Goal: Information Seeking & Learning: Understand process/instructions

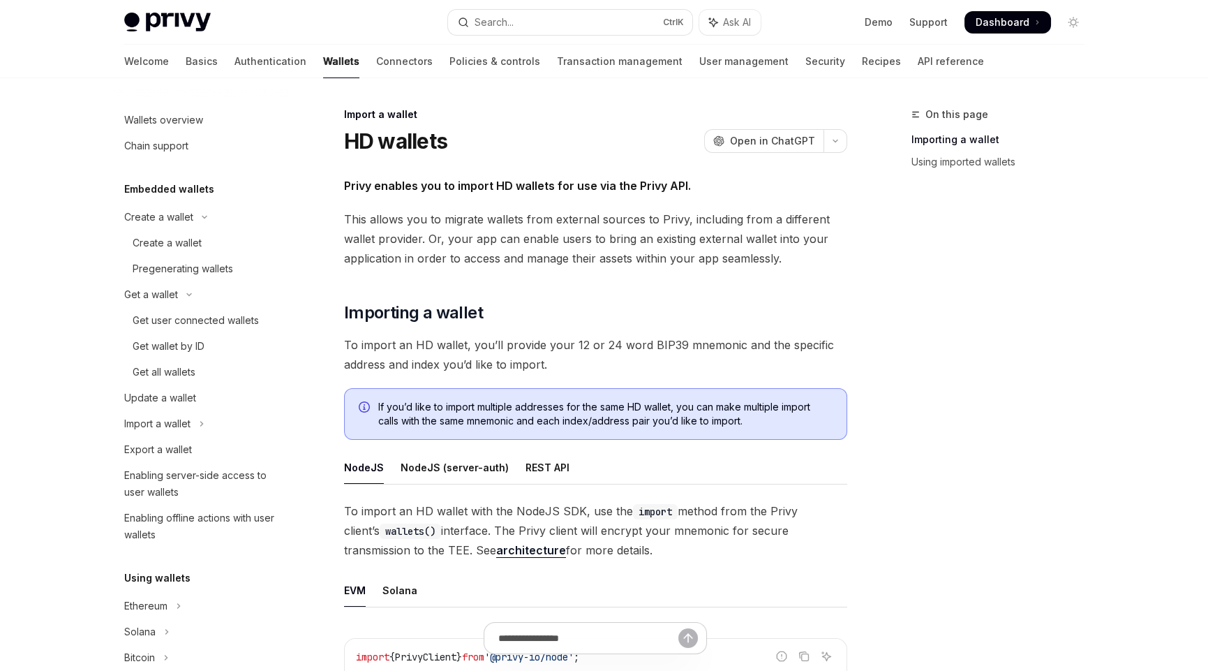
scroll to position [673, 0]
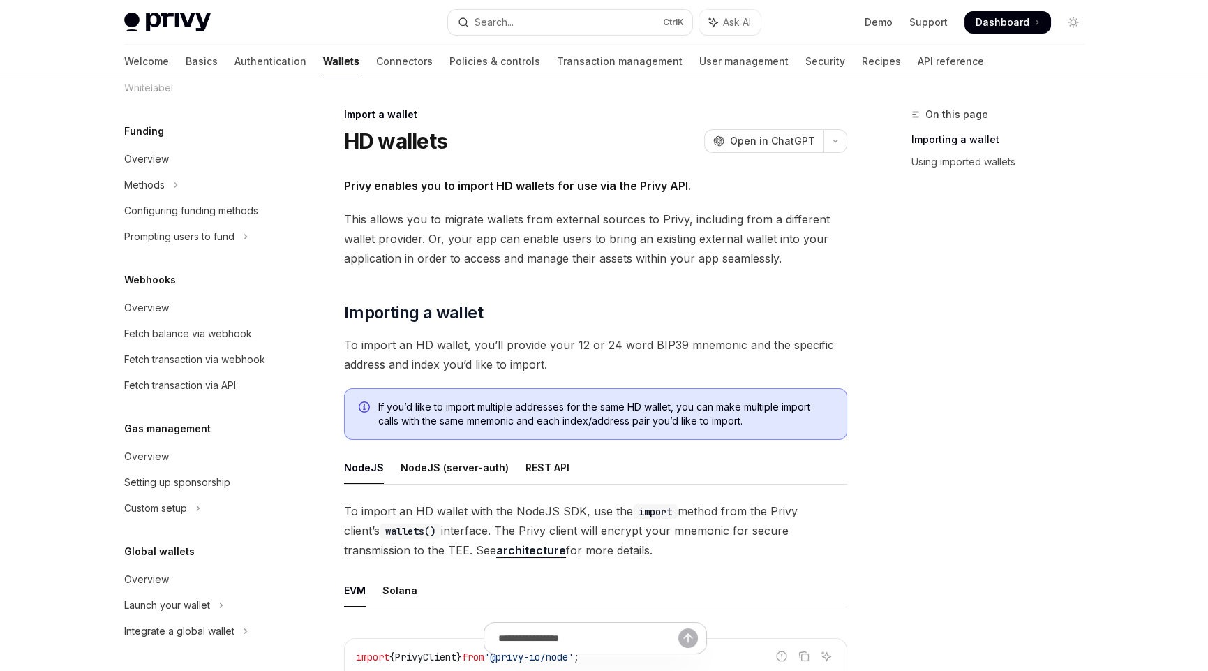
click at [963, 529] on div "On this page Importing a wallet Using imported wallets" at bounding box center [990, 388] width 212 height 565
click at [950, 526] on div "On this page Importing a wallet Using imported wallets" at bounding box center [990, 388] width 212 height 565
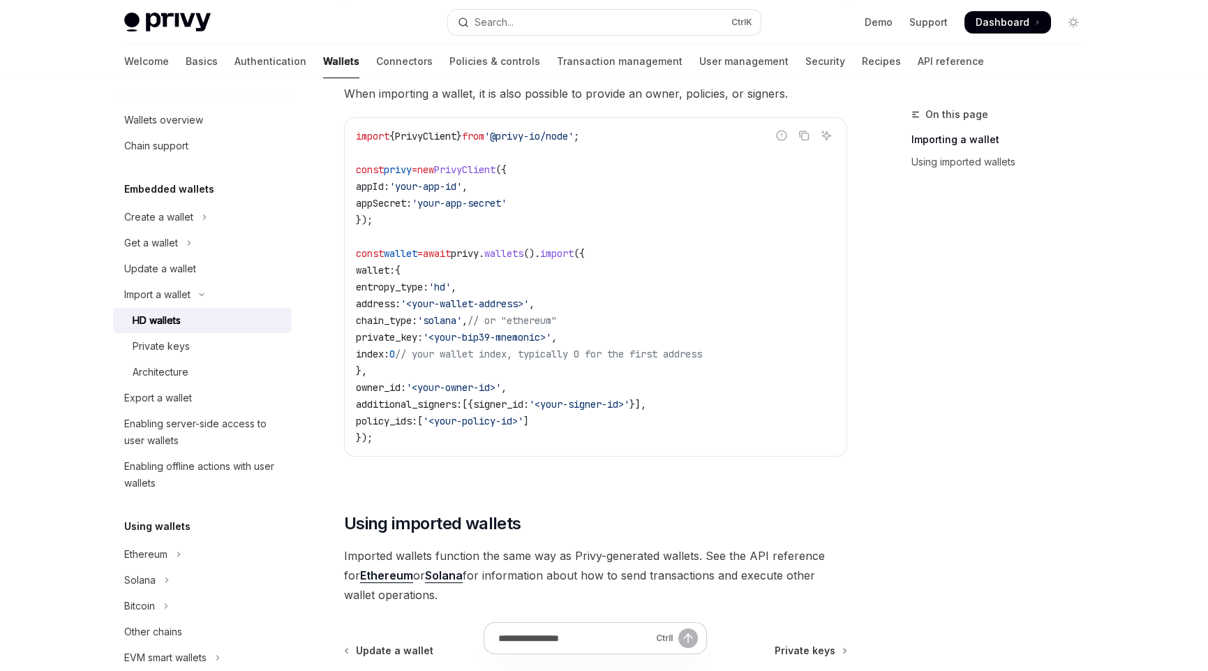
scroll to position [1135, 0]
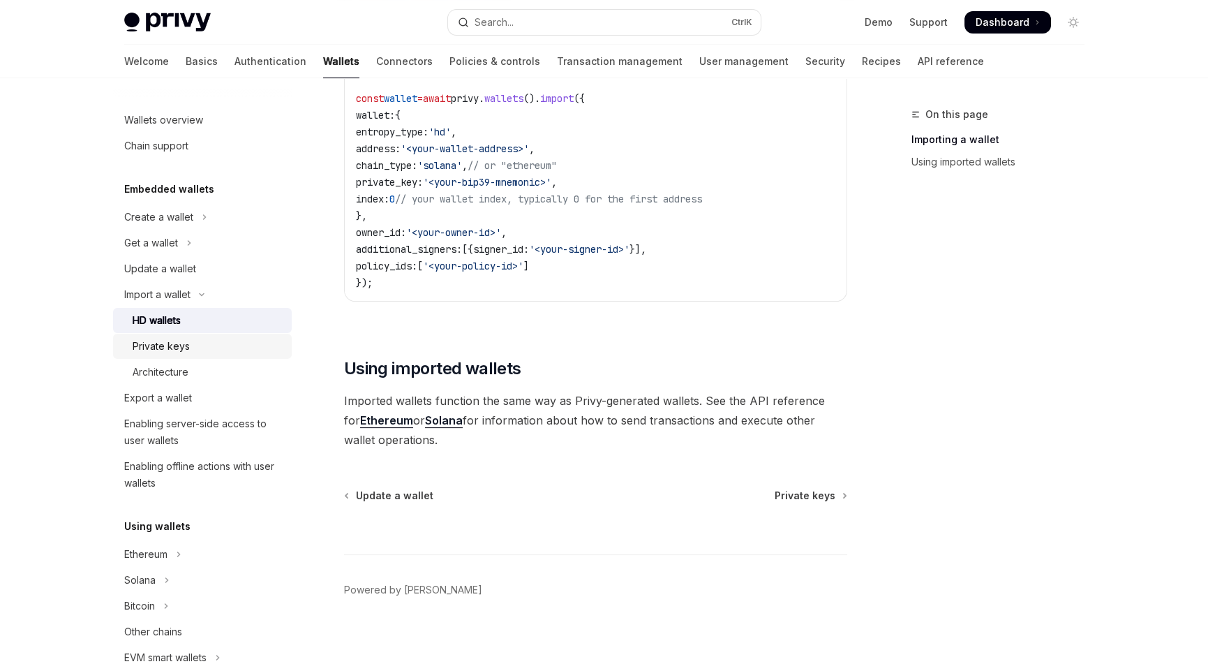
click at [181, 343] on div "Private keys" at bounding box center [161, 346] width 57 height 17
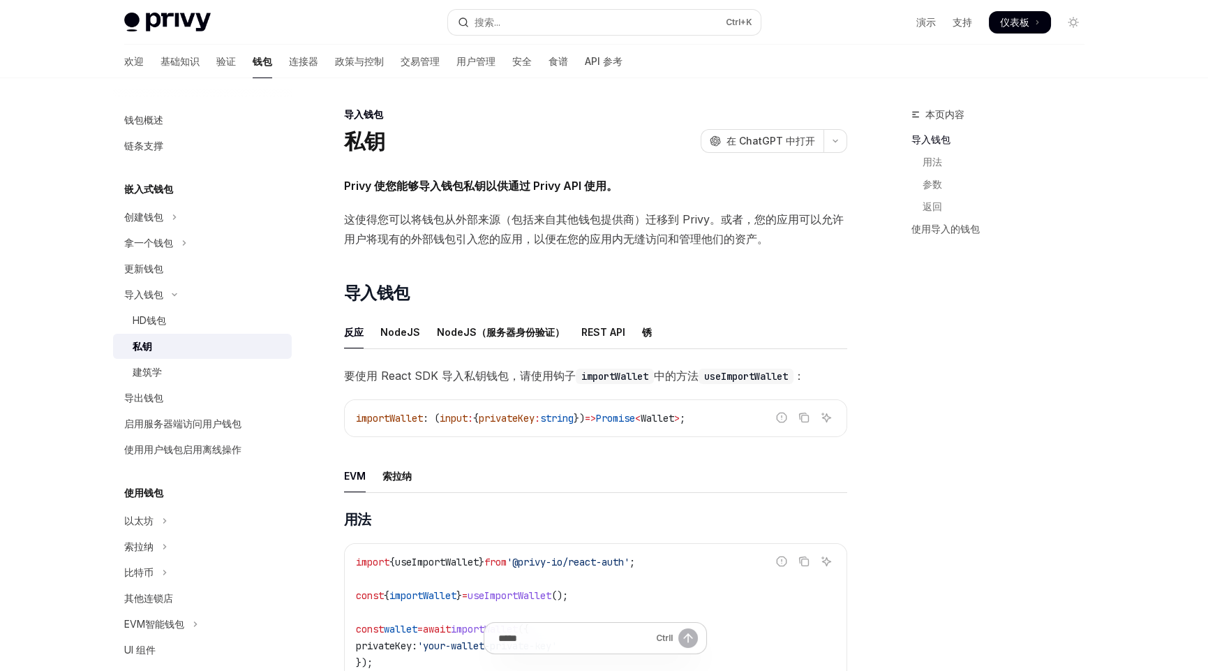
click at [514, 245] on span "这使得您可以将钱包从外部来源（包括来自其他钱包提供商）迁移到 Privy。或者，您的应用可以允许用户将现有的外部钱包引入您的应用，以便在您的应用内无缝访问和管…" at bounding box center [595, 228] width 503 height 39
drag, startPoint x: 376, startPoint y: 186, endPoint x: 407, endPoint y: 187, distance: 30.7
click at [407, 187] on font "Privy 使您能够导入钱包私钥以供通过 Privy API 使用。" at bounding box center [481, 186] width 274 height 14
click at [415, 186] on font "Privy 使您能够导入钱包私钥以供通过 Privy API 使用。" at bounding box center [481, 186] width 274 height 14
click at [156, 316] on font "HD钱包" at bounding box center [150, 320] width 34 height 12
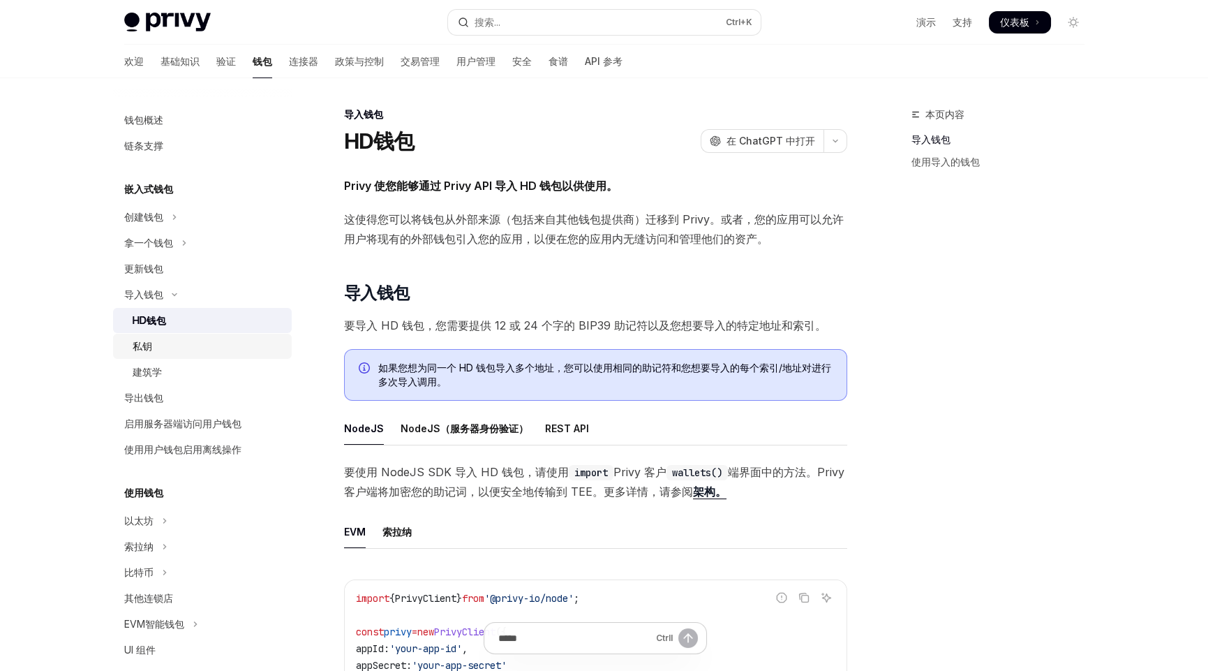
click at [186, 345] on div "私钥" at bounding box center [208, 346] width 151 height 17
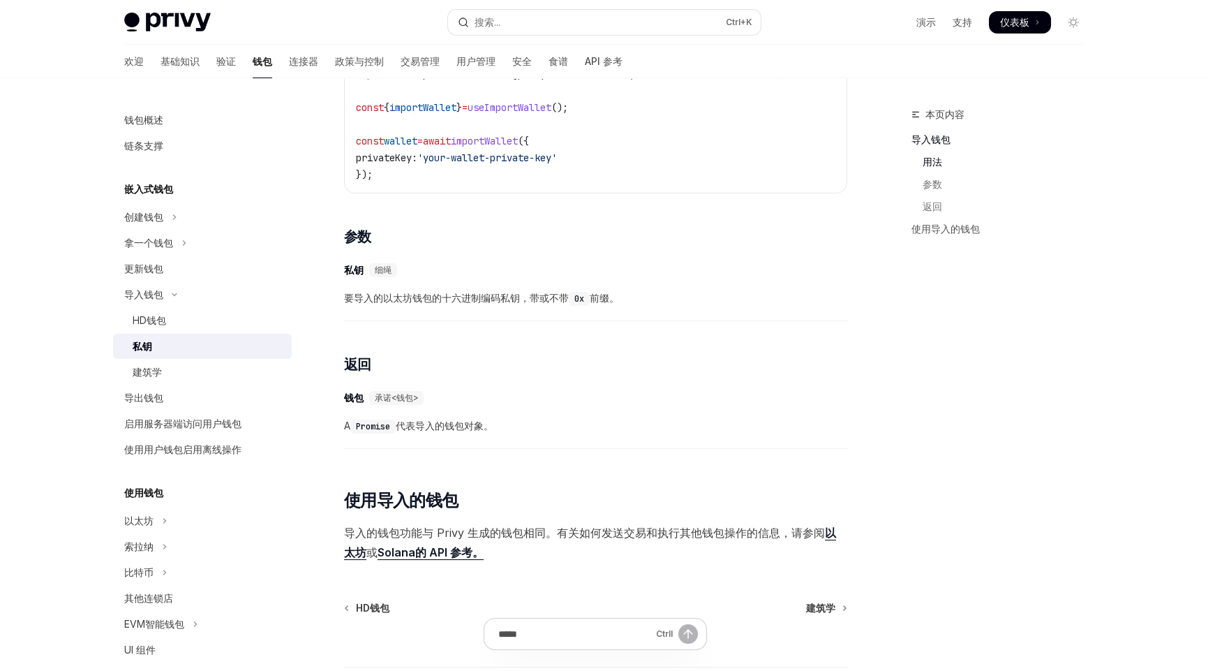
scroll to position [621, 0]
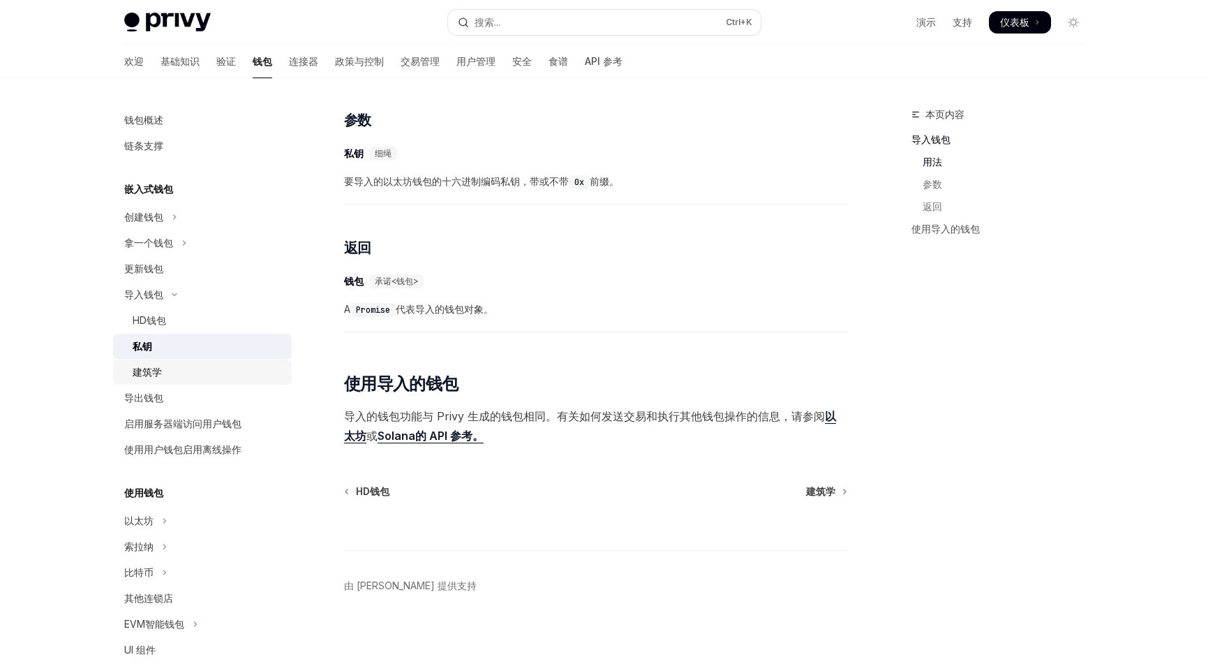
click at [148, 370] on font "建筑学" at bounding box center [147, 372] width 29 height 12
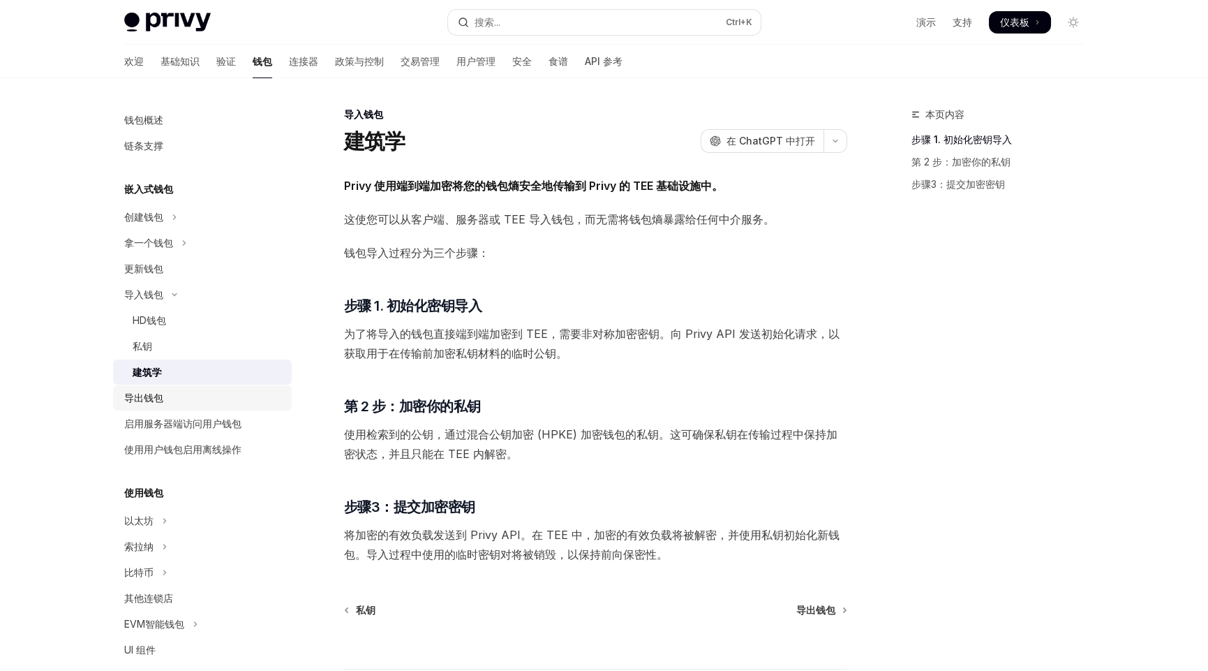
click at [145, 392] on font "导出钱包" at bounding box center [143, 398] width 39 height 12
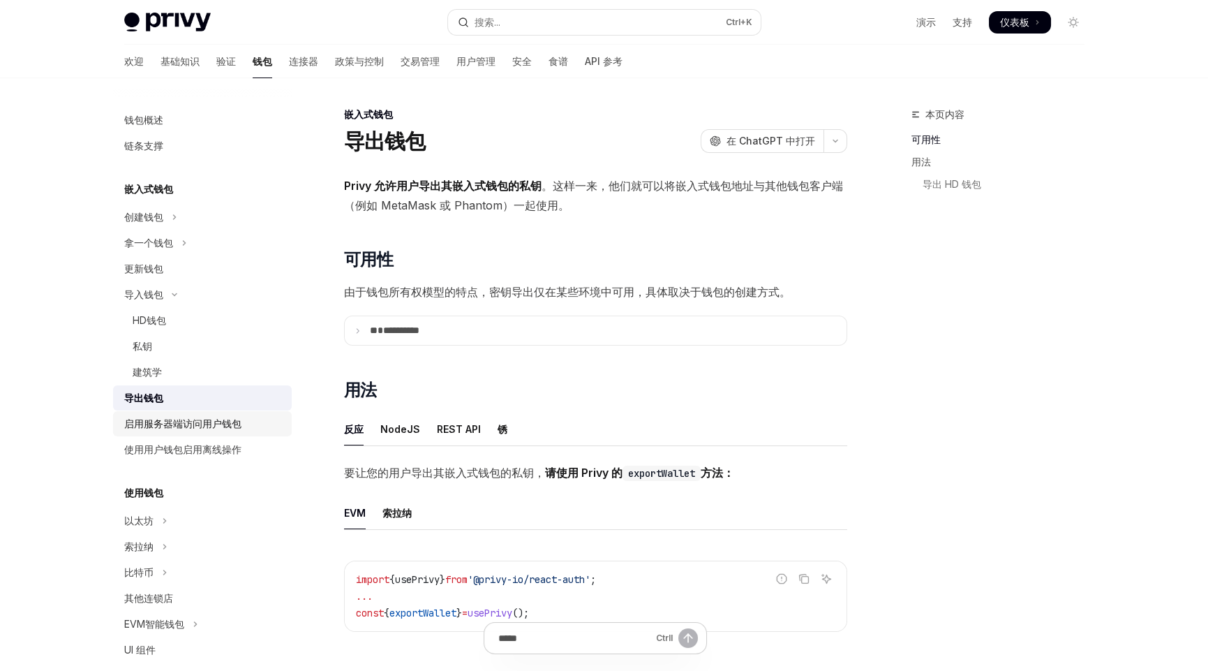
click at [188, 424] on font "启用服务器端访问用户钱包" at bounding box center [182, 423] width 117 height 12
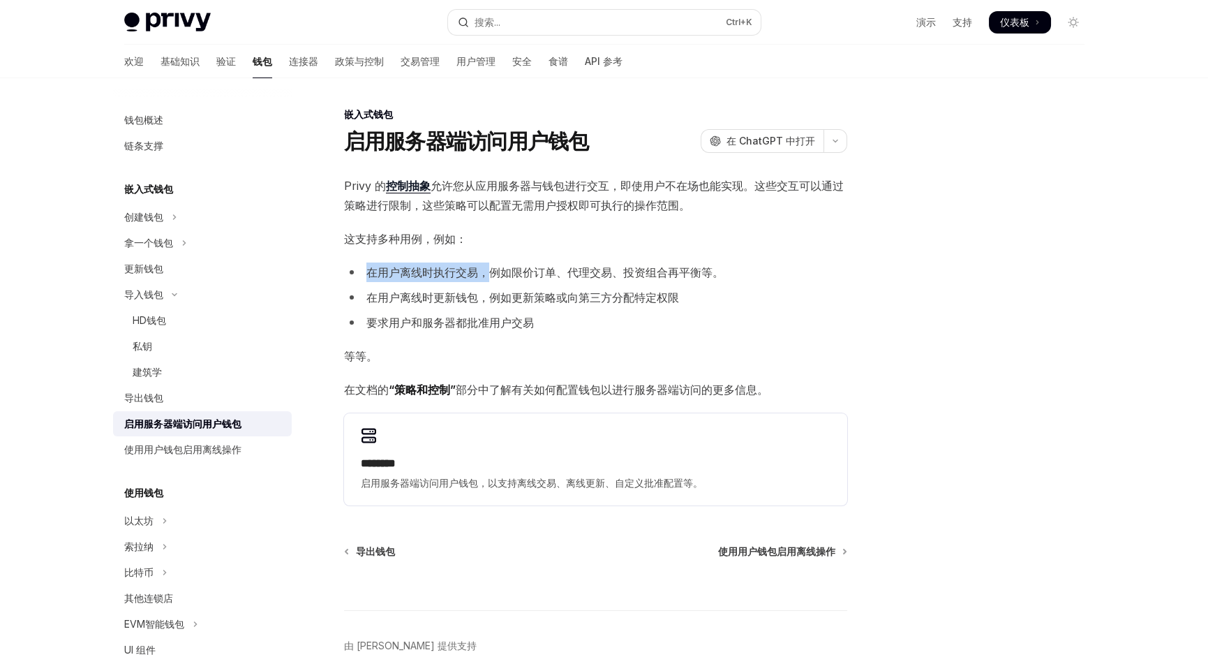
drag, startPoint x: 373, startPoint y: 272, endPoint x: 483, endPoint y: 272, distance: 109.6
click at [483, 272] on font "在用户离线时执行交易，例如限价订单、代理交易、投资组合再平衡等。" at bounding box center [544, 272] width 357 height 14
click at [520, 270] on font "在用户离线时执行交易，例如限价订单、代理交易、投资组合再平衡等。" at bounding box center [544, 272] width 357 height 14
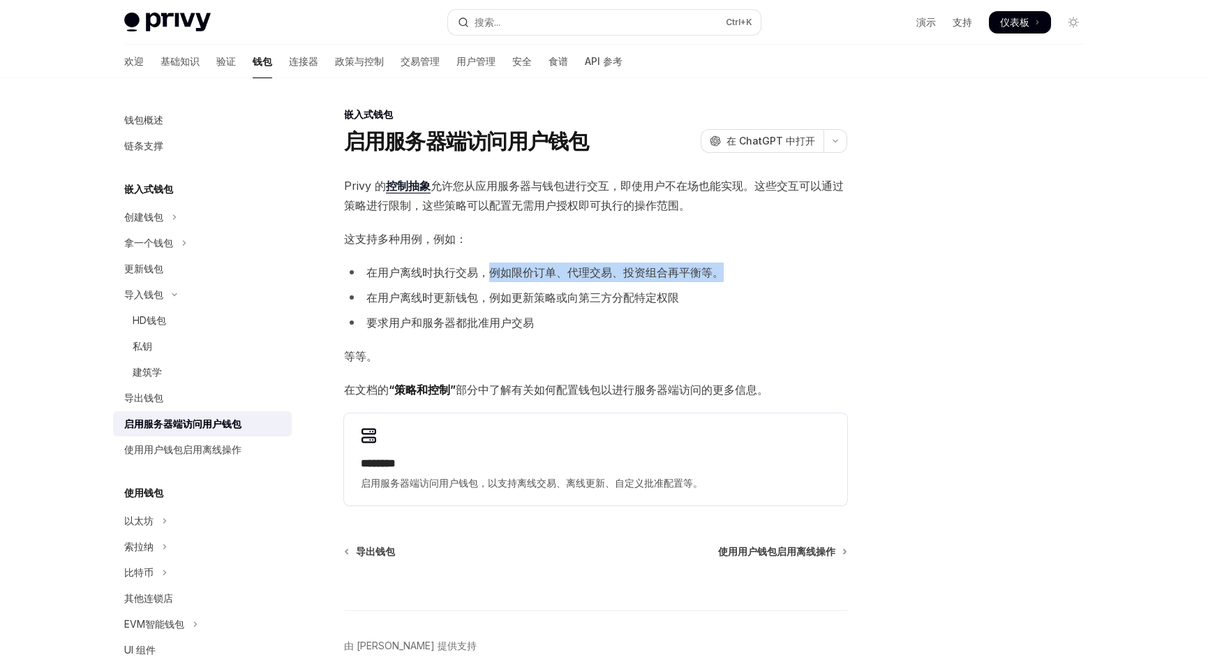
drag, startPoint x: 489, startPoint y: 272, endPoint x: 737, endPoint y: 285, distance: 248.2
click at [735, 276] on li "在用户离线时执行交易，例如限价订单、代理交易、投资组合再平衡等。" at bounding box center [595, 272] width 503 height 20
click at [720, 309] on ul "在用户离线时执行交易，例如限价订单、代理交易、投资组合再平衡等。 在用户离线时更新钱包，例如更新策略或向第三方分配特定权限 要求用户和服务器都批准用户交易" at bounding box center [595, 297] width 503 height 70
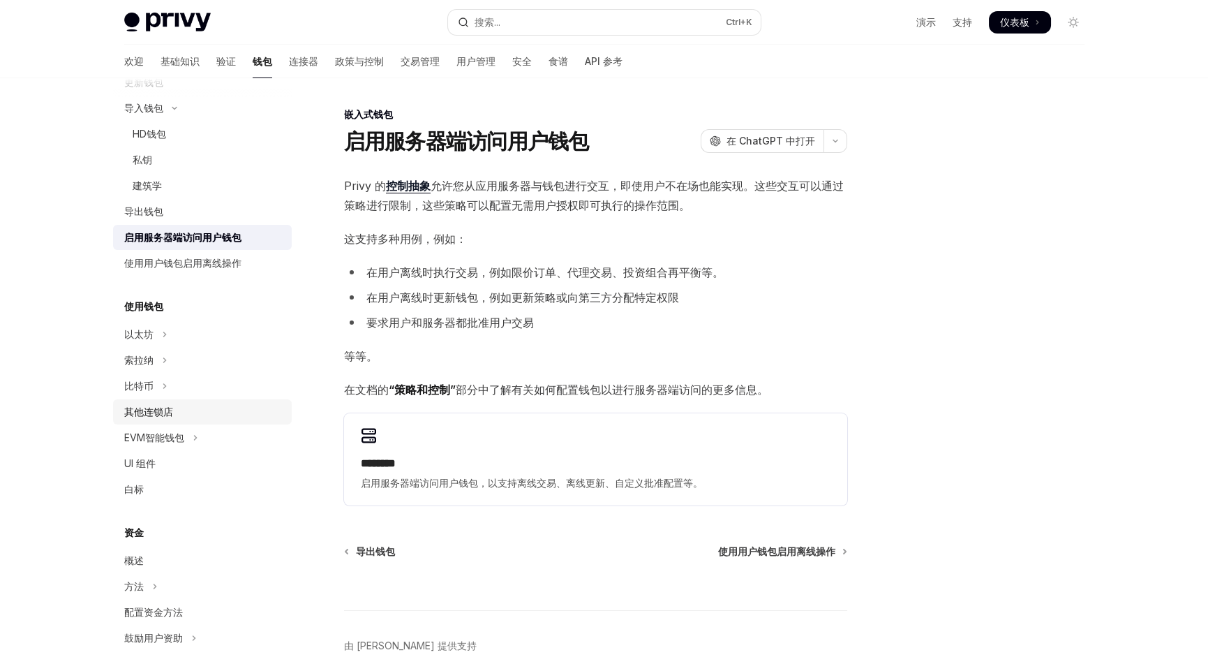
scroll to position [279, 0]
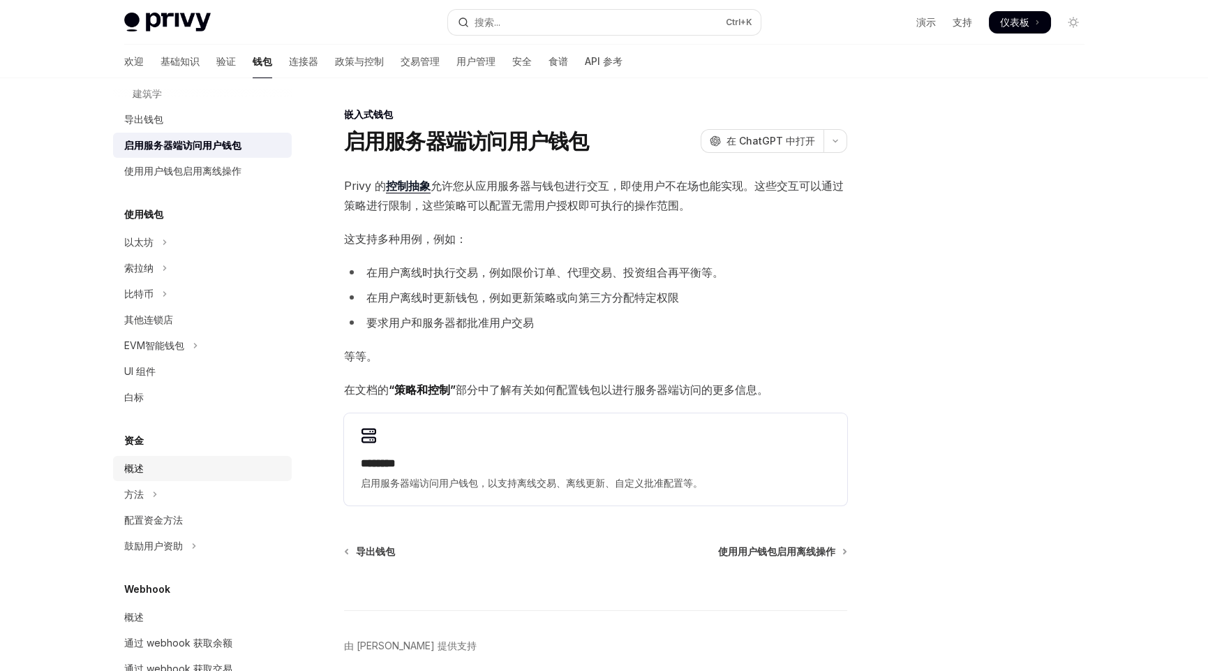
click at [142, 468] on font "概述" at bounding box center [134, 468] width 20 height 12
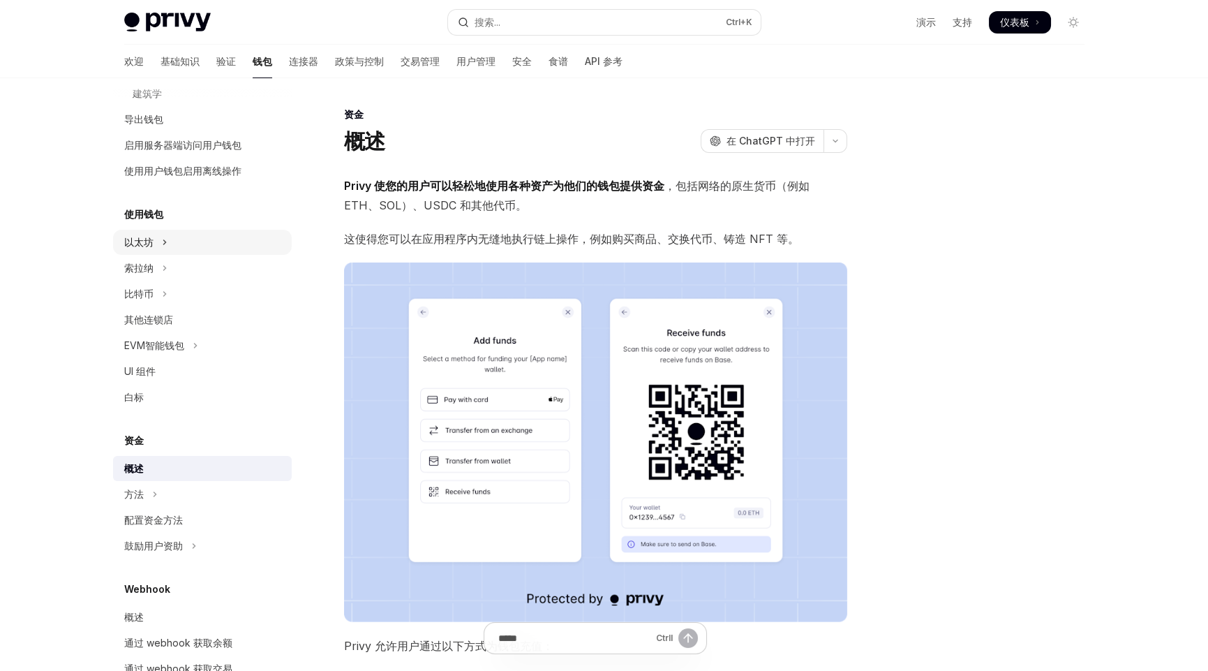
click at [130, 239] on font "以太坊" at bounding box center [138, 242] width 29 height 12
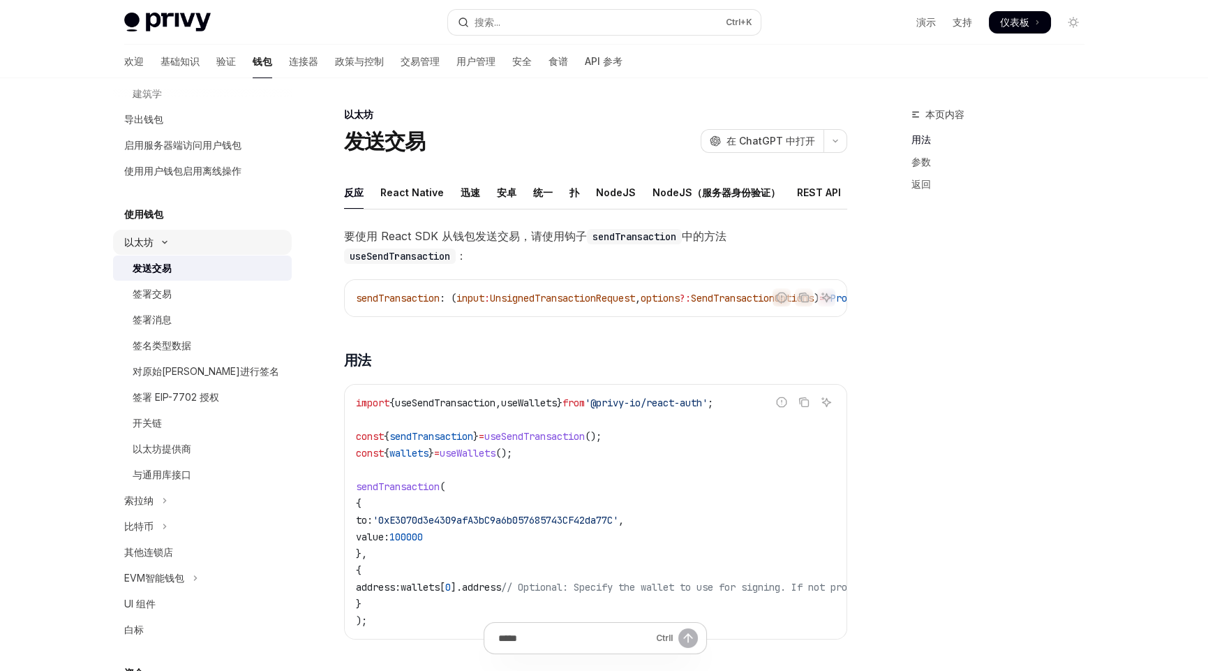
scroll to position [209, 0]
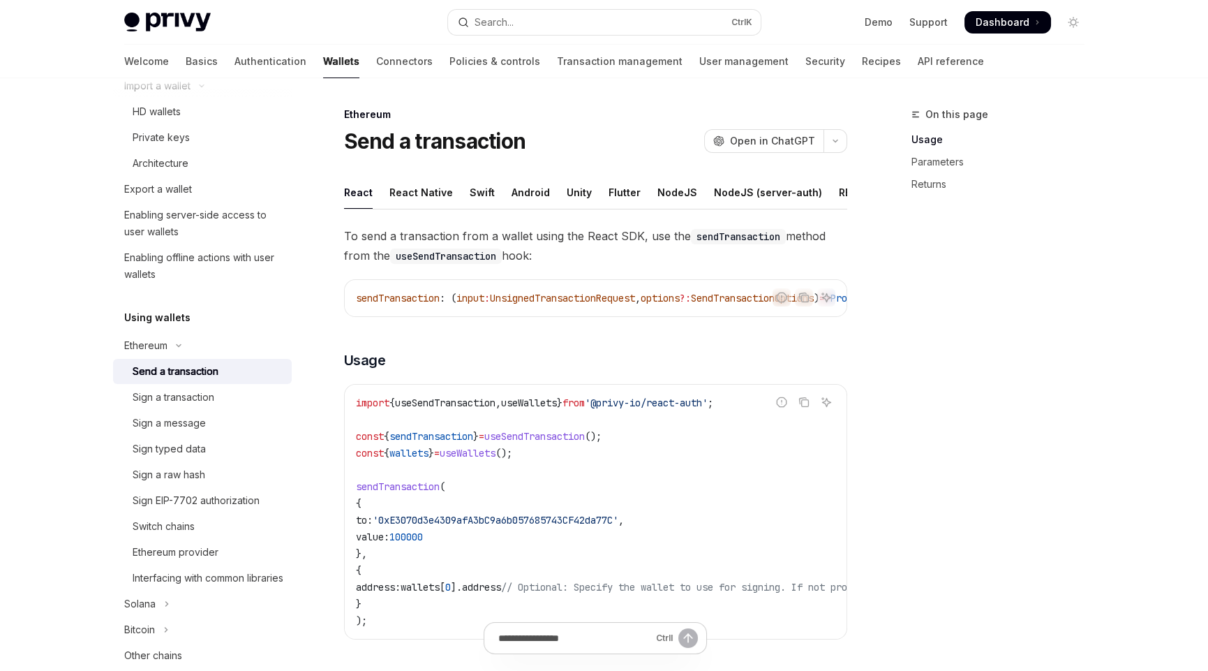
click at [1023, 274] on div "On this page Usage Parameters Returns" at bounding box center [990, 388] width 212 height 565
click at [519, 187] on div "NodeJS" at bounding box center [532, 192] width 40 height 33
type textarea "*"
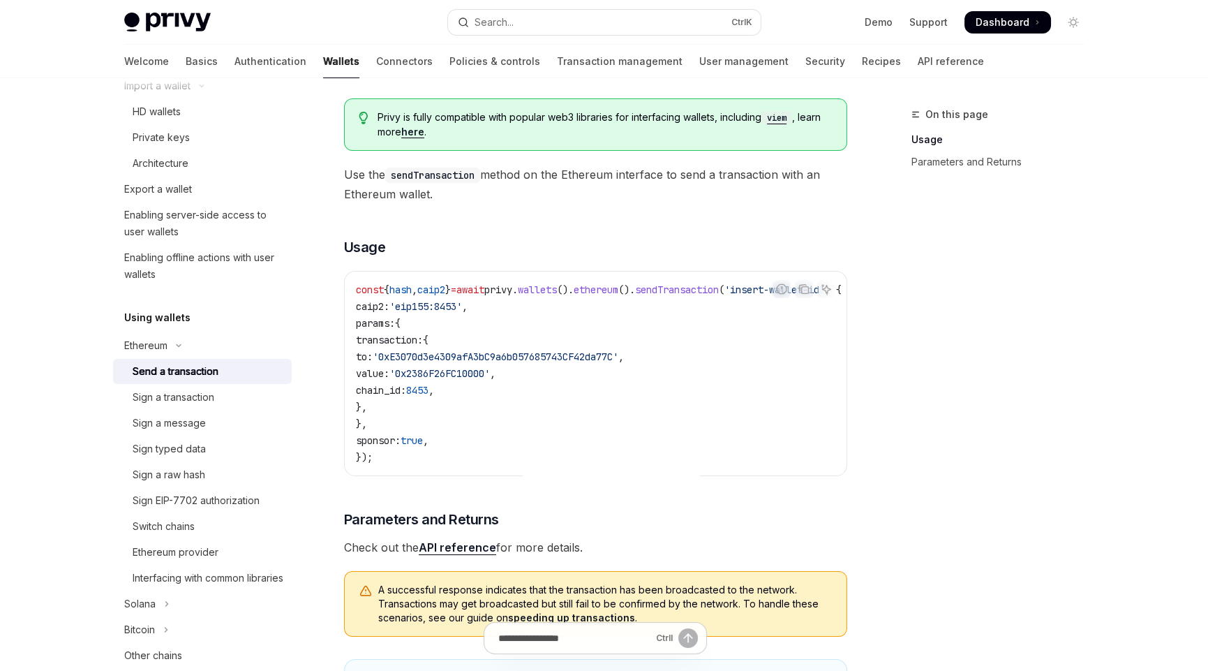
scroll to position [0, 82]
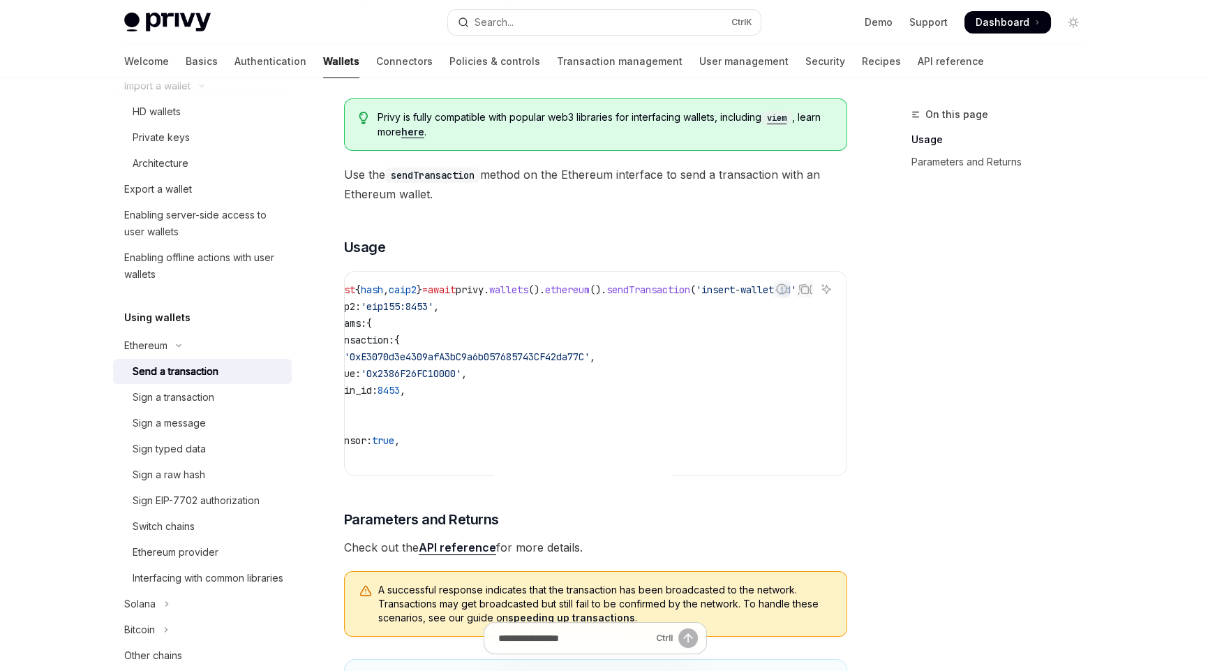
click at [1014, 533] on div "On this page Usage Parameters and Returns" at bounding box center [990, 388] width 212 height 565
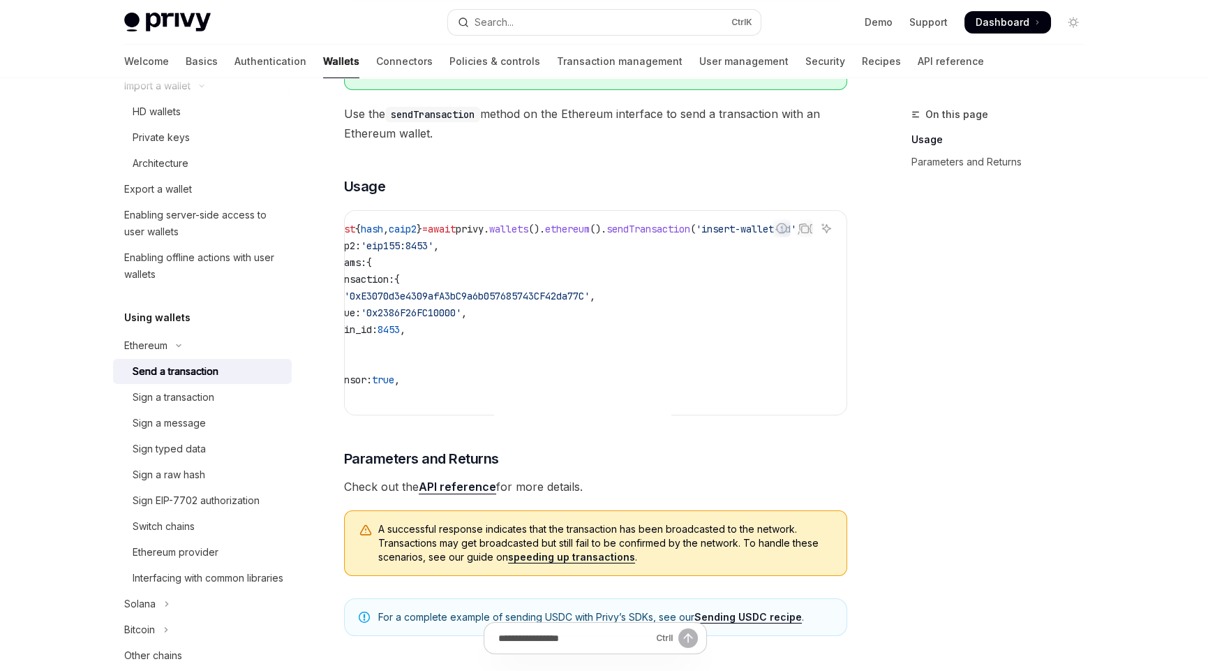
scroll to position [139, 0]
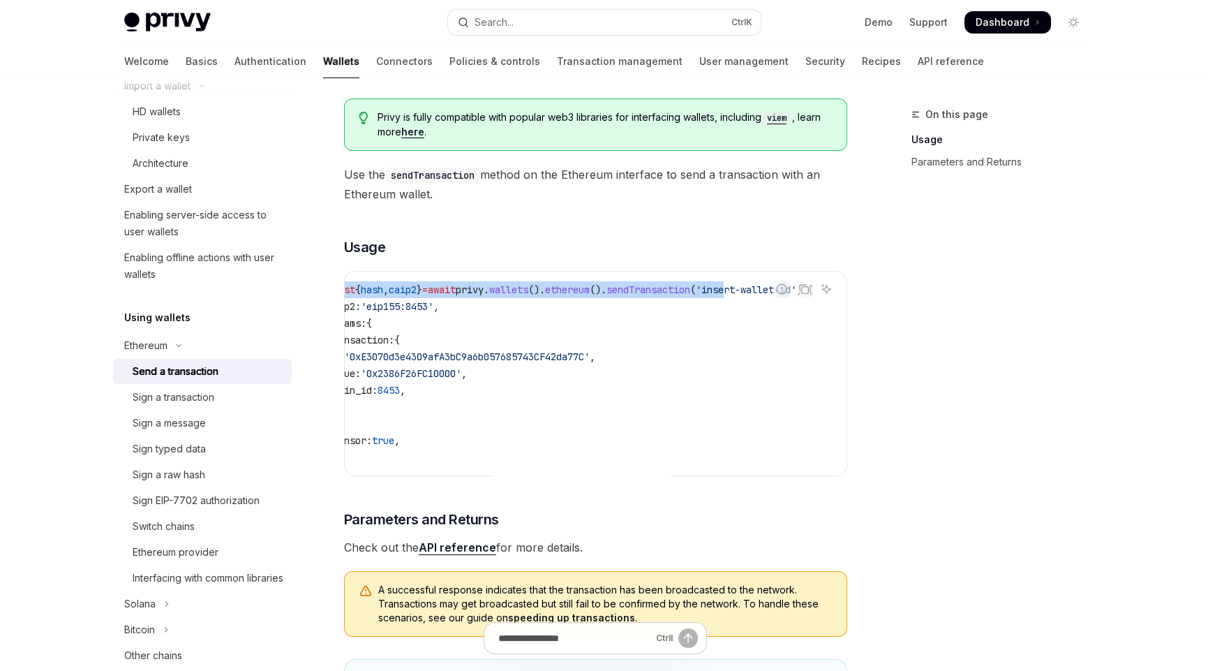
drag, startPoint x: 720, startPoint y: 303, endPoint x: 733, endPoint y: 313, distance: 15.9
click at [736, 313] on div "Report incorrect code Copy Ask AI const { hash , caip2 } = await privy . wallet…" at bounding box center [595, 373] width 503 height 205
click at [674, 316] on code "const { hash , caip2 } = await privy . wallets (). ethereum (). sendTransaction…" at bounding box center [586, 373] width 519 height 184
click at [758, 389] on code "const { hash , caip2 } = await privy . wallets (). ethereum (). sendTransaction…" at bounding box center [586, 373] width 519 height 184
drag, startPoint x: 705, startPoint y: 482, endPoint x: 483, endPoint y: 473, distance: 222.2
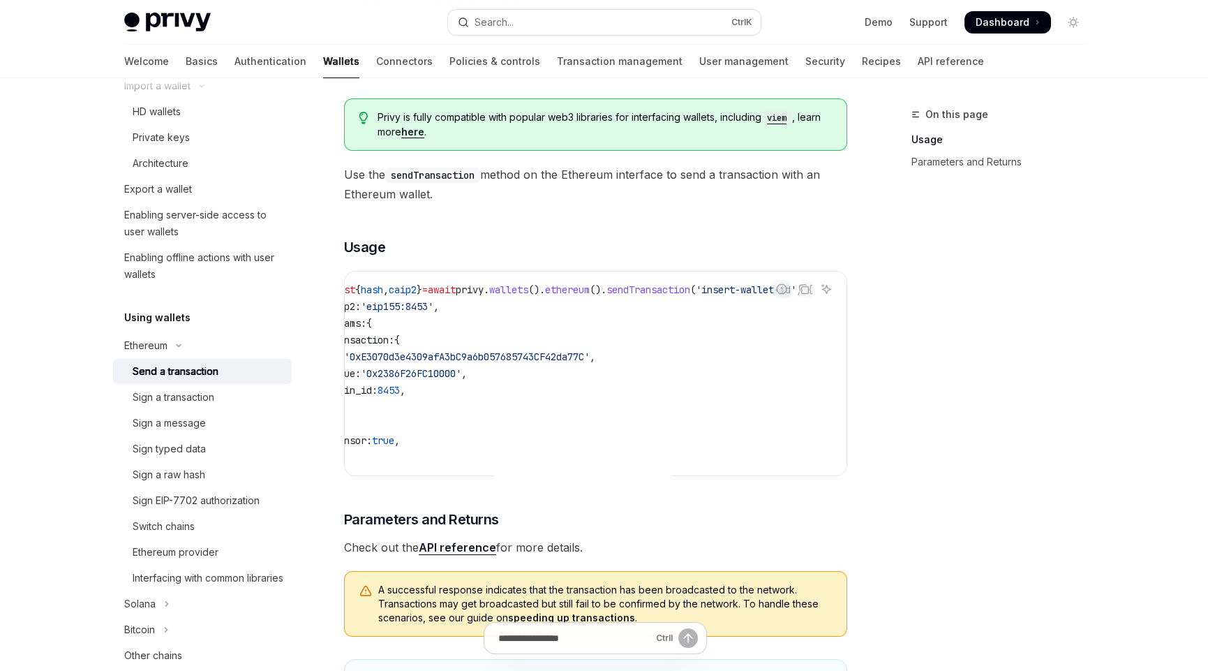
click at [537, 475] on div "const { hash , caip2 } = await privy . wallets (). ethereum (). sendTransaction…" at bounding box center [596, 374] width 502 height 204
click at [800, 291] on icon "Copy the contents from the code block" at bounding box center [802, 288] width 7 height 6
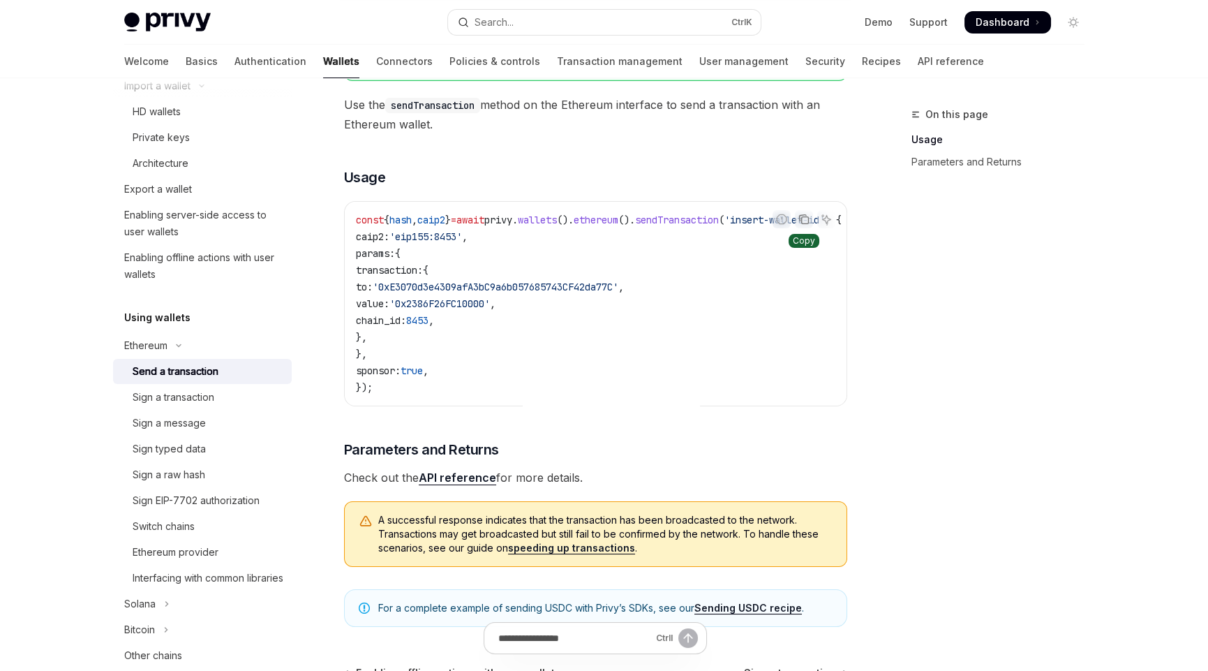
scroll to position [209, 0]
click at [400, 377] on span "sponsor:" at bounding box center [378, 370] width 45 height 13
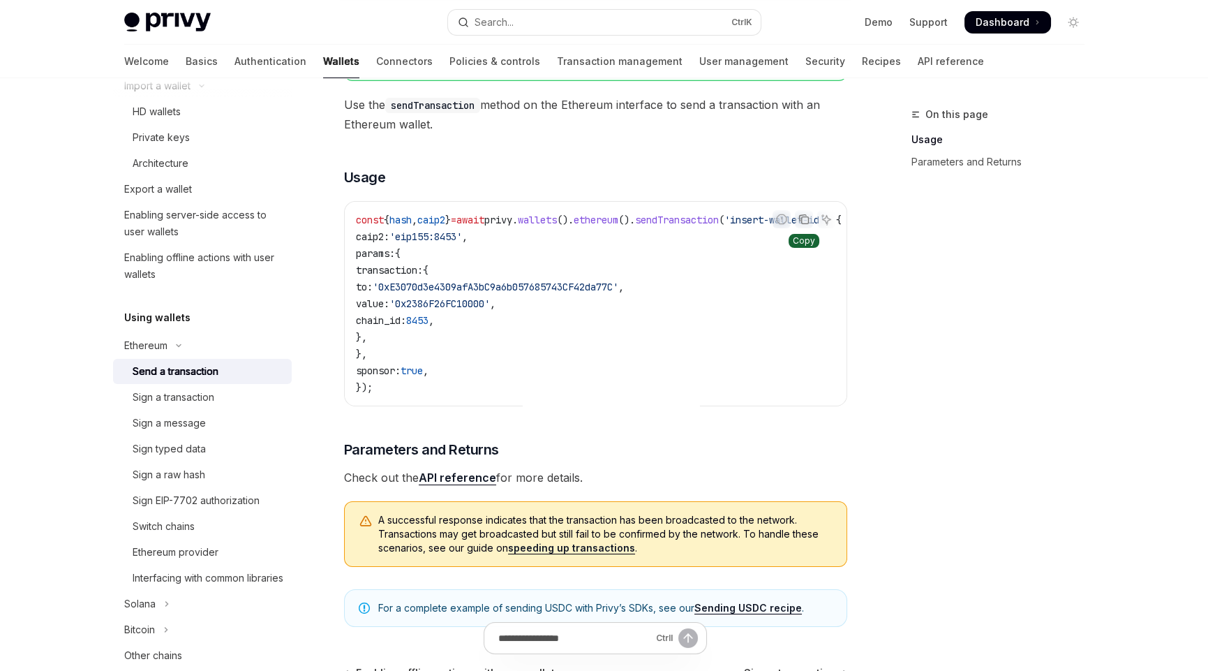
click at [394, 396] on code "const { hash , caip2 } = await privy . wallets (). ethereum (). sendTransaction…" at bounding box center [615, 304] width 519 height 184
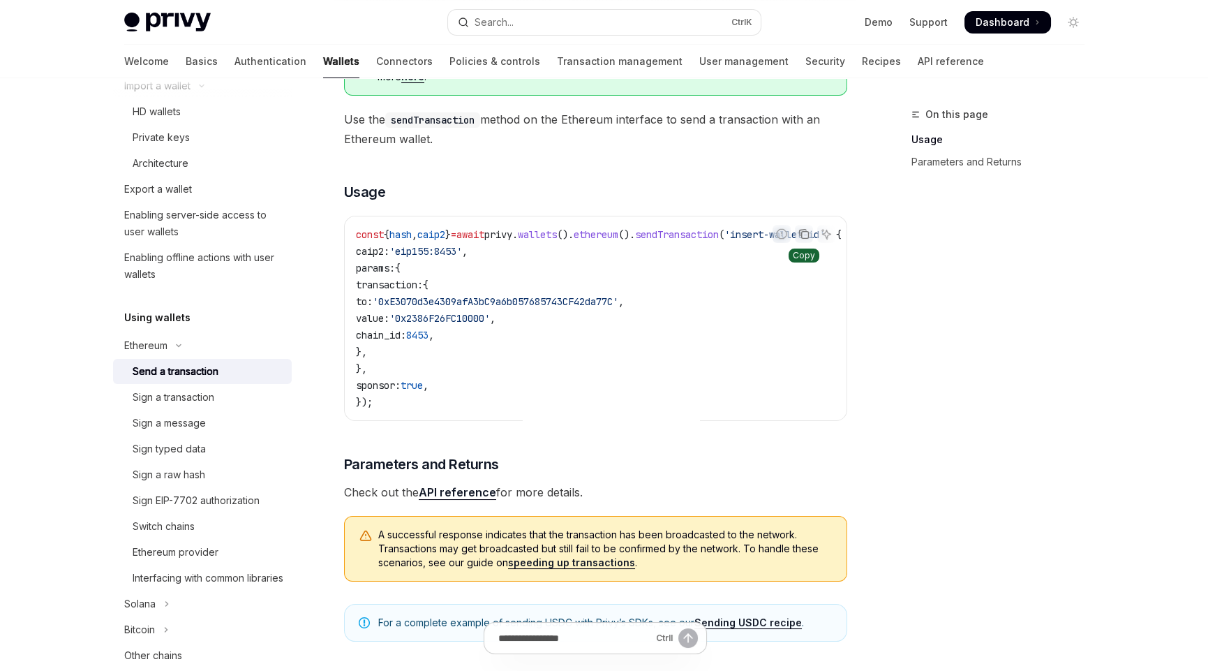
scroll to position [262, 0]
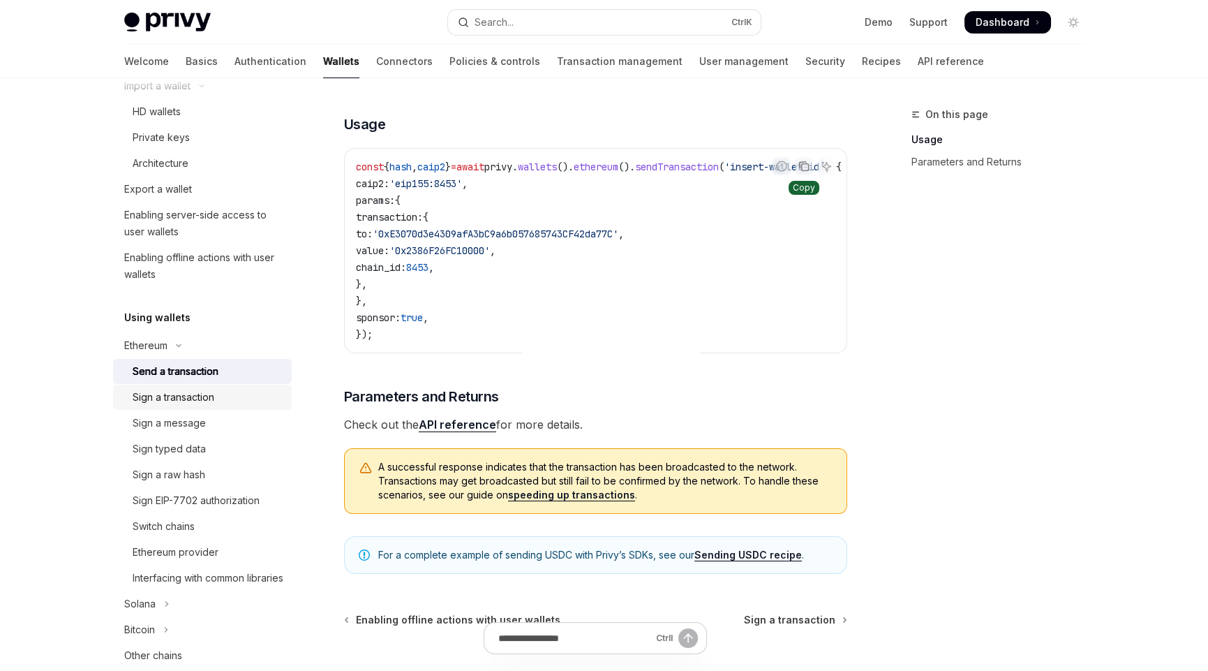
click at [182, 401] on div "Sign a transaction" at bounding box center [174, 397] width 82 height 17
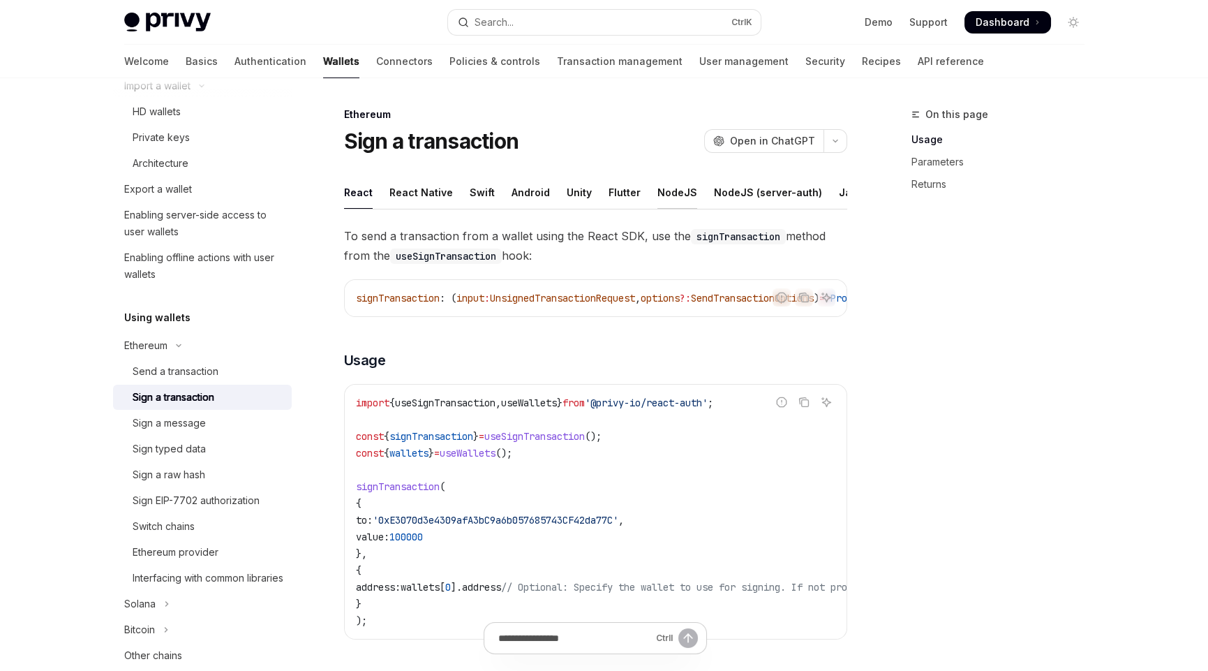
click at [667, 190] on div "NodeJS" at bounding box center [678, 192] width 40 height 33
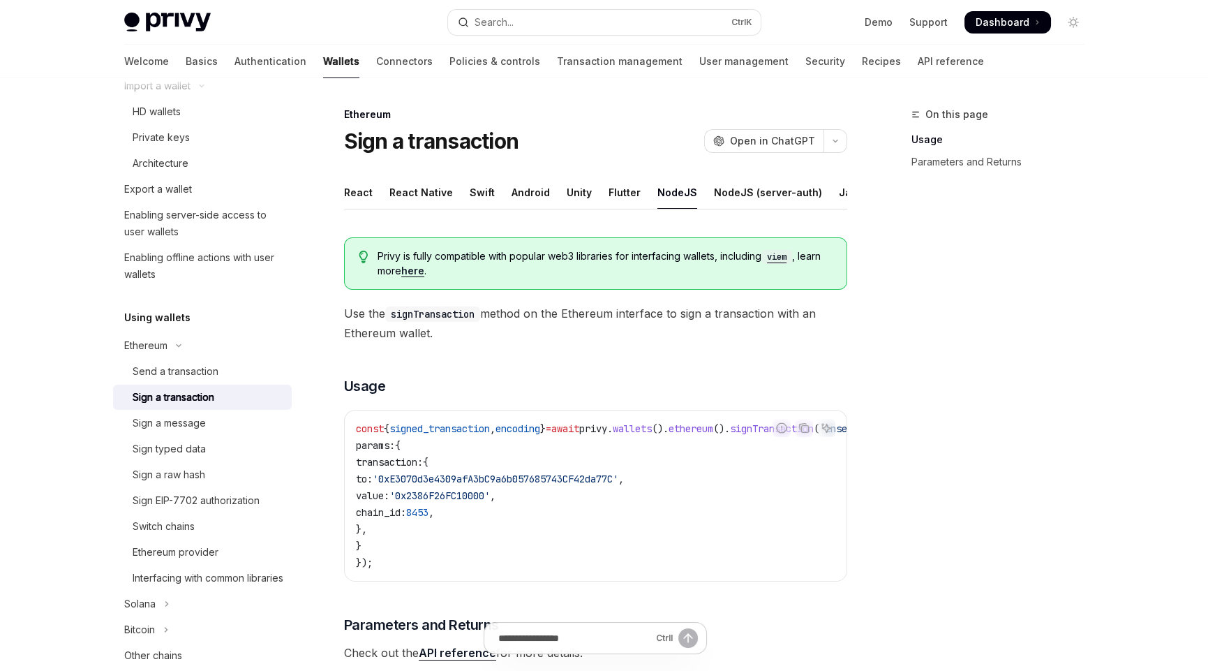
click at [468, 365] on div "Privy is fully compatible with popular web3 libraries for interfacing wallets, …" at bounding box center [595, 444] width 503 height 436
drag, startPoint x: 436, startPoint y: 285, endPoint x: 376, endPoint y: 266, distance: 62.3
click at [376, 266] on div "Privy is fully compatible with popular web3 libraries for interfacing wallets, …" at bounding box center [595, 263] width 503 height 52
click at [401, 290] on div "Privy is fully compatible with popular web3 libraries for interfacing wallets, …" at bounding box center [595, 263] width 503 height 52
drag, startPoint x: 463, startPoint y: 348, endPoint x: 330, endPoint y: 325, distance: 134.6
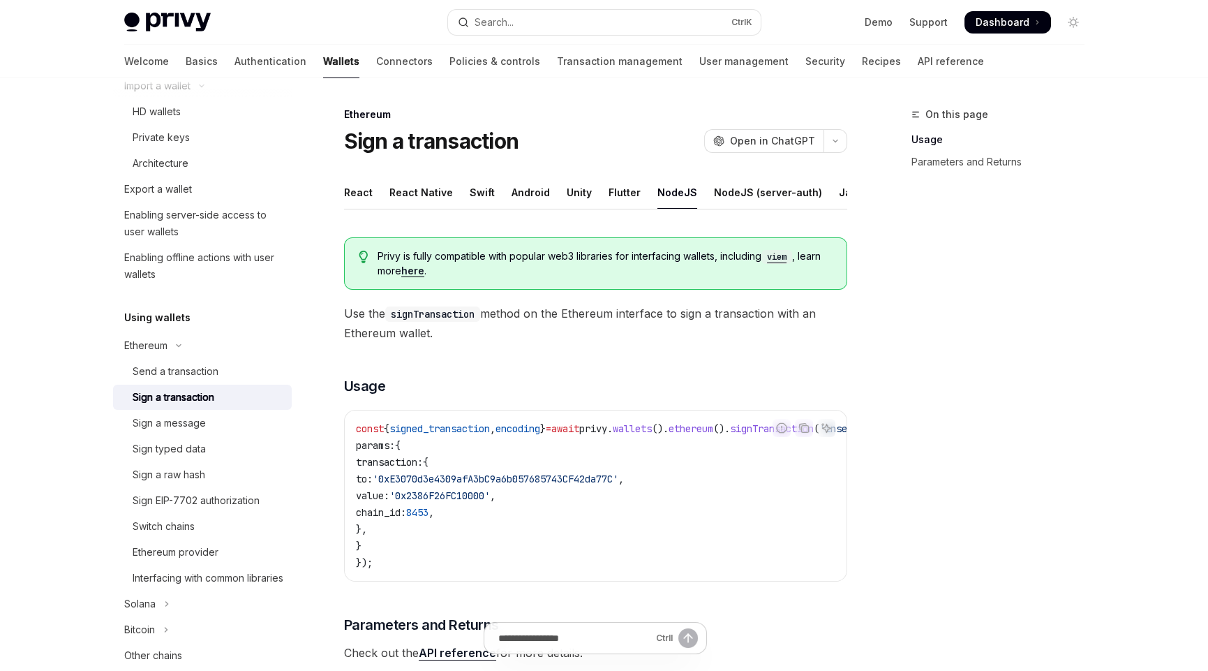
click at [330, 325] on div "Ethereum Sign a transaction OpenAI Open in ChatGPT OpenAI Open in ChatGPT React…" at bounding box center [465, 497] width 771 height 782
click at [926, 510] on div "On this page Usage Parameters and Returns" at bounding box center [990, 388] width 212 height 565
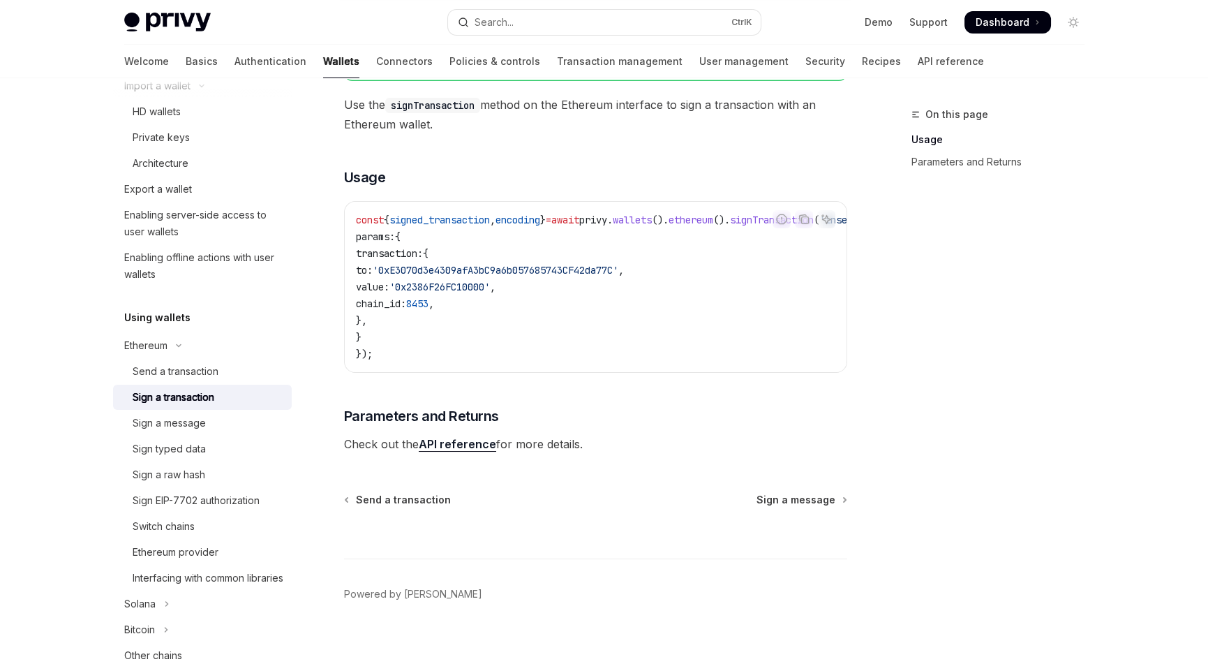
scroll to position [230, 0]
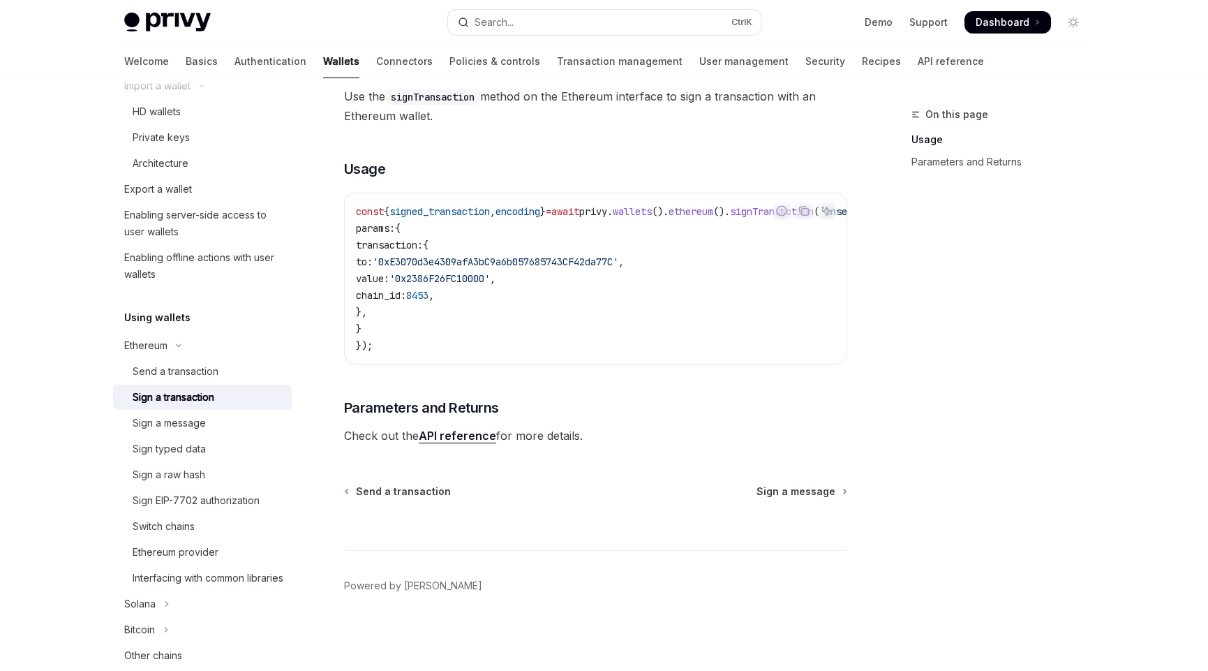
click at [466, 436] on link "API reference" at bounding box center [457, 436] width 77 height 15
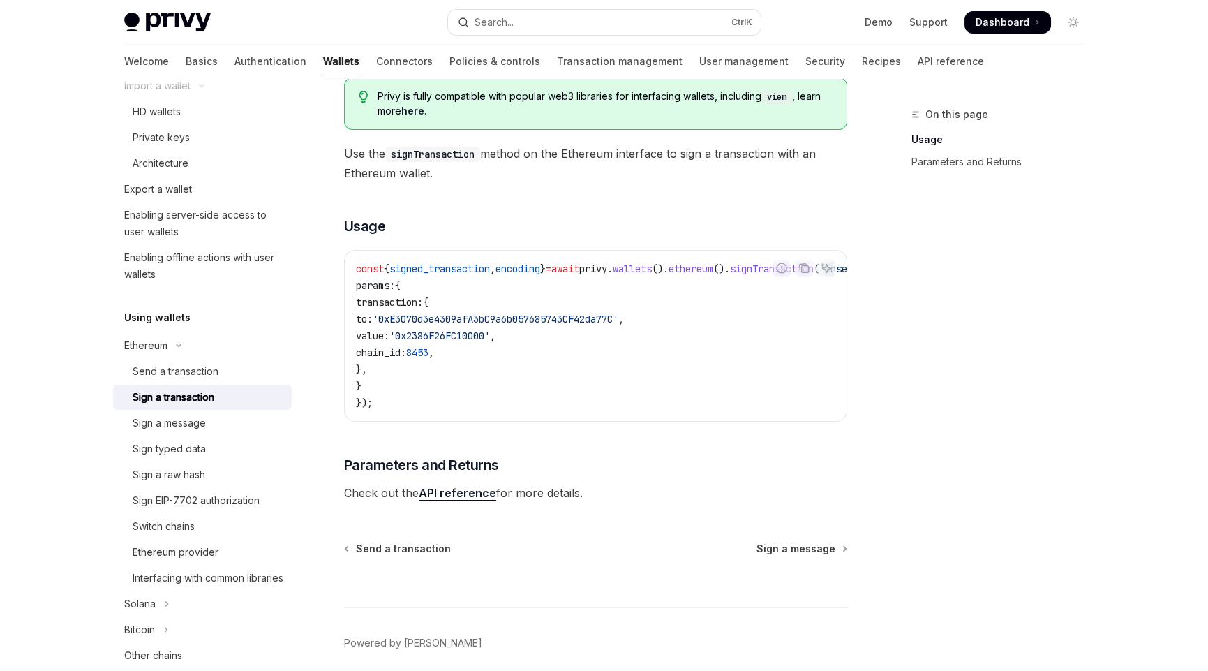
scroll to position [20, 0]
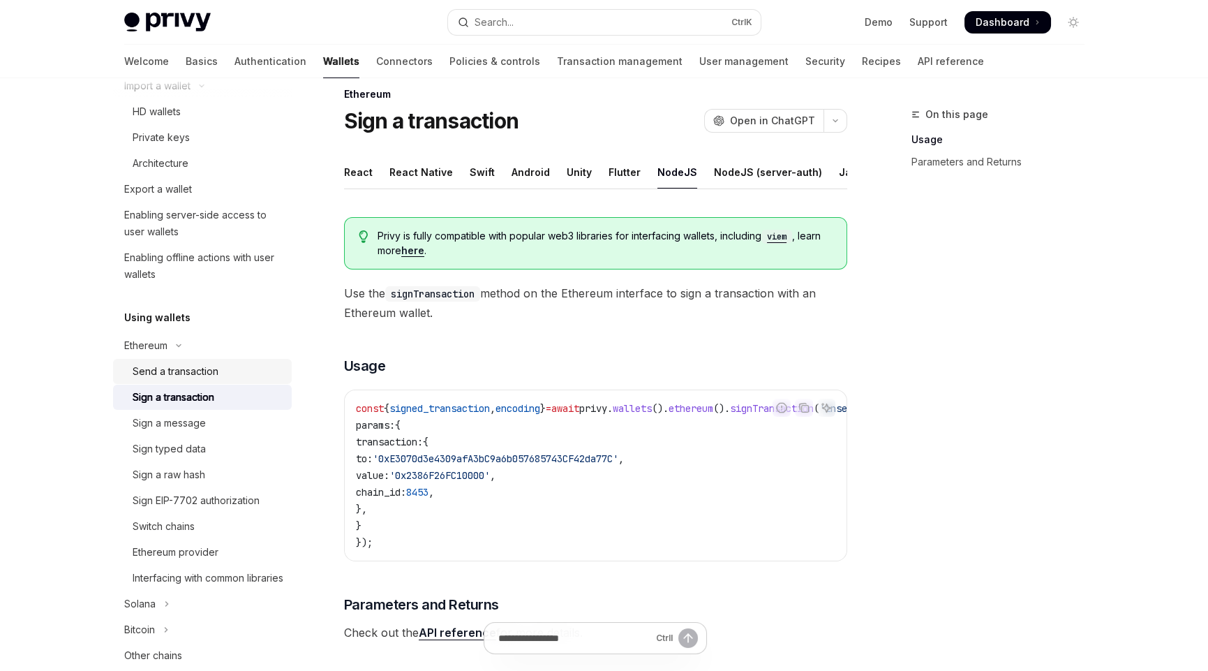
click at [184, 369] on div "Send a transaction" at bounding box center [176, 371] width 86 height 17
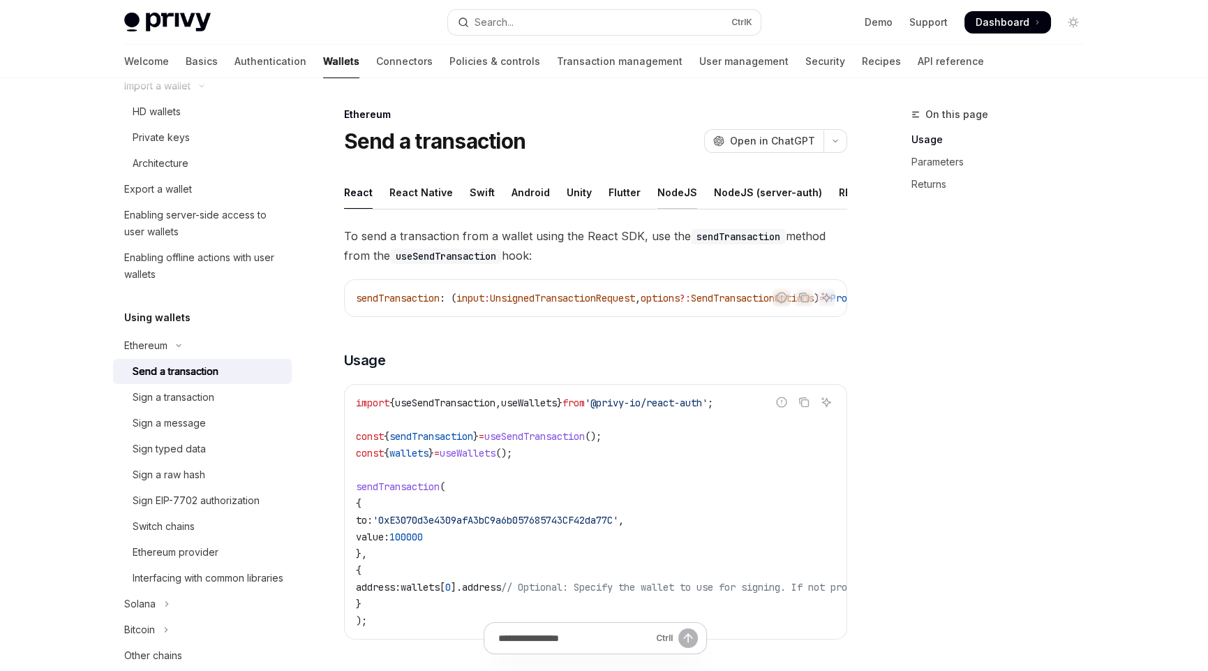
click at [676, 189] on div "NodeJS" at bounding box center [678, 192] width 40 height 33
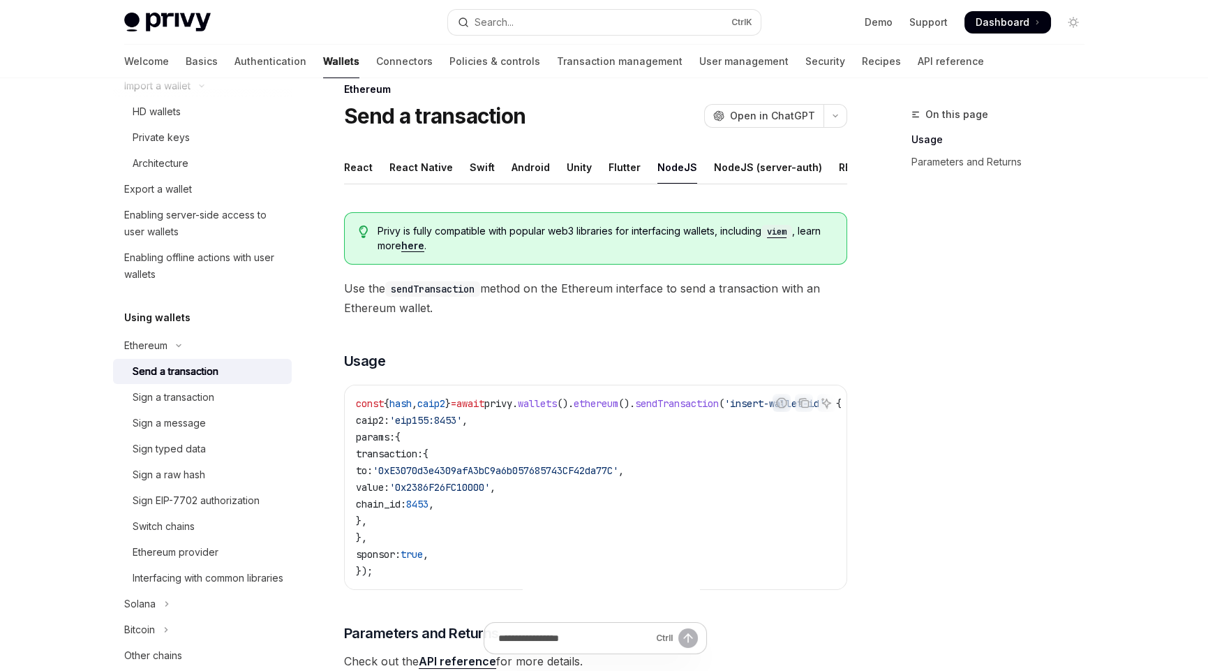
scroll to position [69, 0]
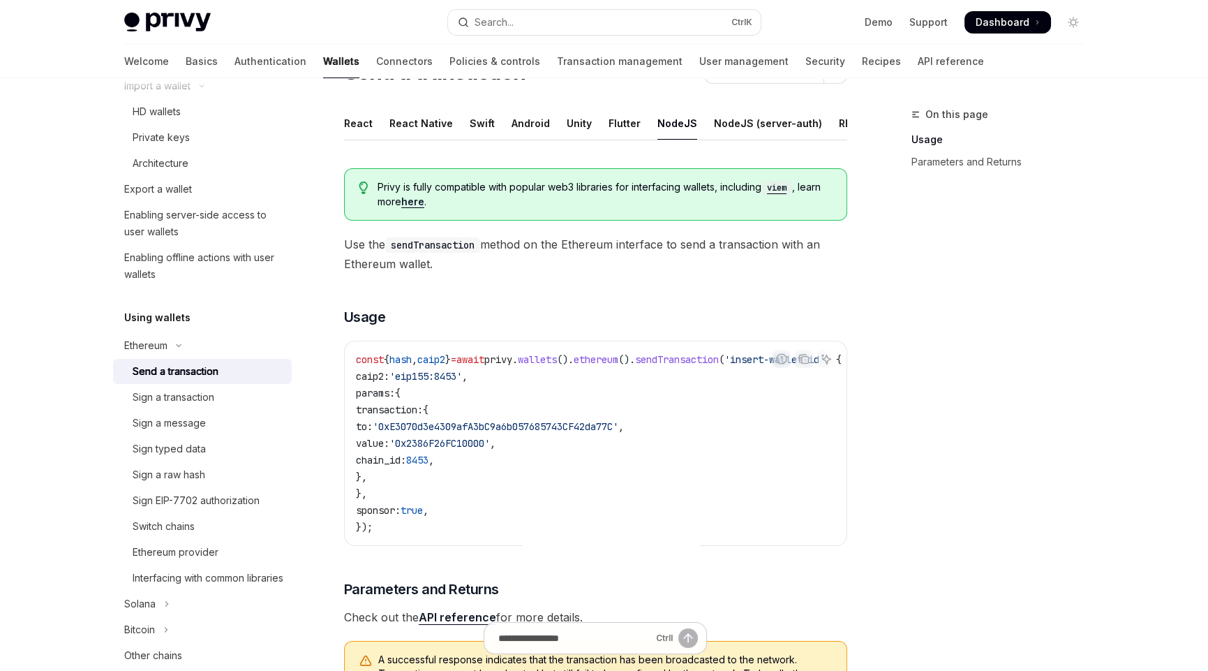
click at [462, 383] on span "'eip155:8453'" at bounding box center [426, 376] width 73 height 13
drag, startPoint x: 424, startPoint y: 384, endPoint x: 459, endPoint y: 381, distance: 34.3
click at [459, 381] on span "'eip155:8453'" at bounding box center [426, 376] width 73 height 13
copy span "eip155"
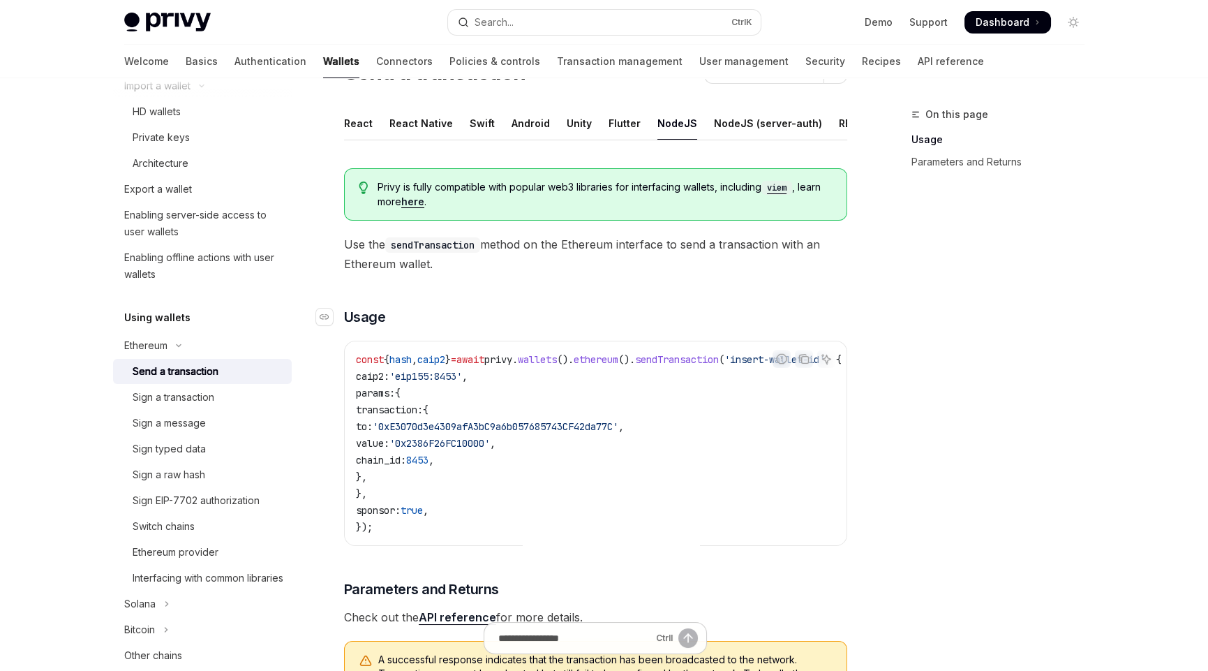
click at [563, 319] on h3 "​ Usage" at bounding box center [595, 317] width 503 height 20
click at [462, 383] on span "'eip155:8453'" at bounding box center [426, 376] width 73 height 13
copy span "8453"
drag, startPoint x: 426, startPoint y: 385, endPoint x: 751, endPoint y: 171, distance: 389.2
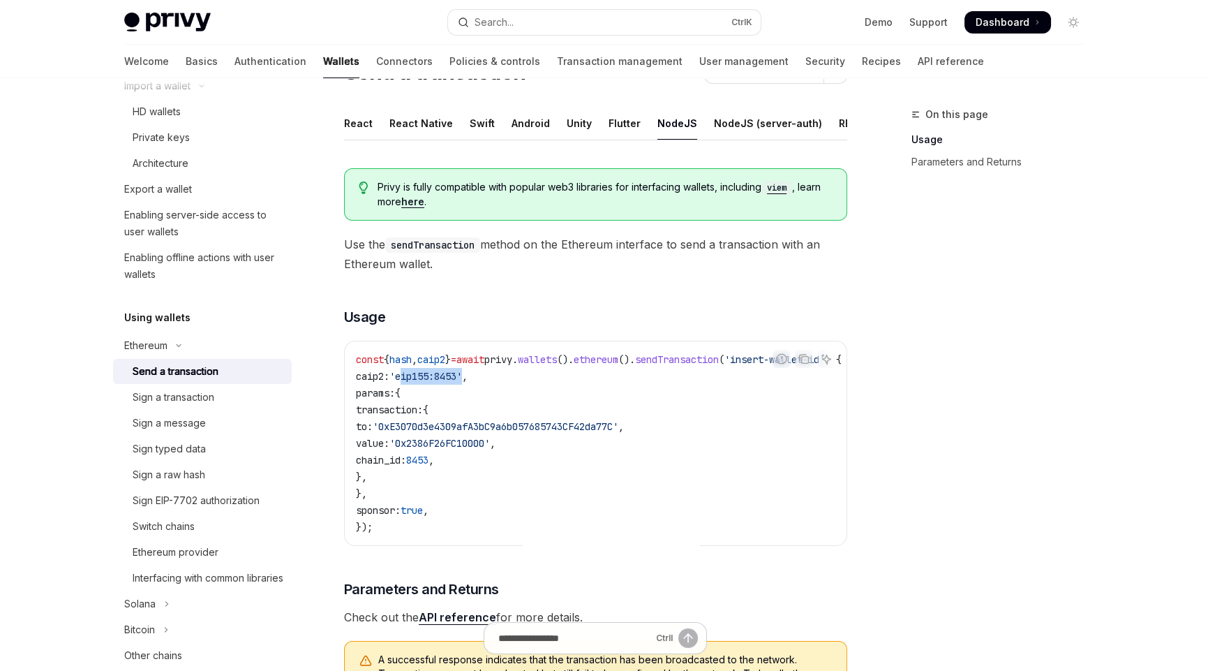
click at [462, 383] on span "'eip155:8453'" at bounding box center [426, 376] width 73 height 13
copy span "eip155:8453"
click at [658, 444] on code "const { hash , caip2 } = await privy . wallets (). ethereum (). sendTransaction…" at bounding box center [615, 443] width 519 height 184
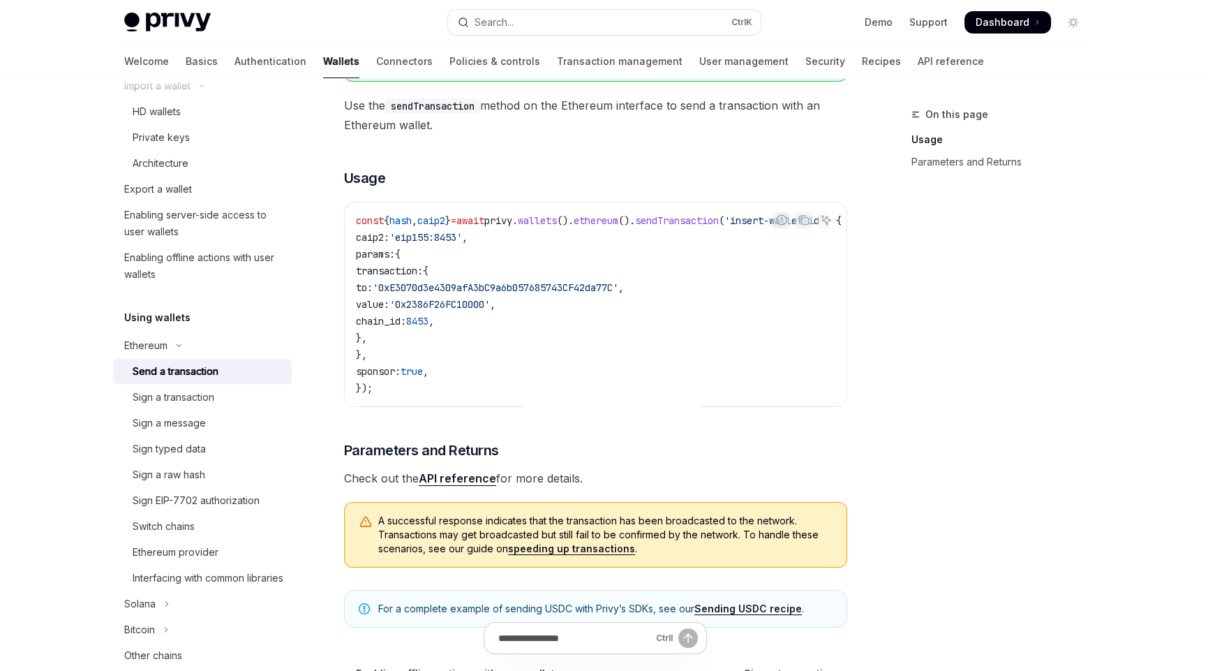
scroll to position [209, 0]
click at [188, 397] on div "Sign a transaction" at bounding box center [174, 397] width 82 height 17
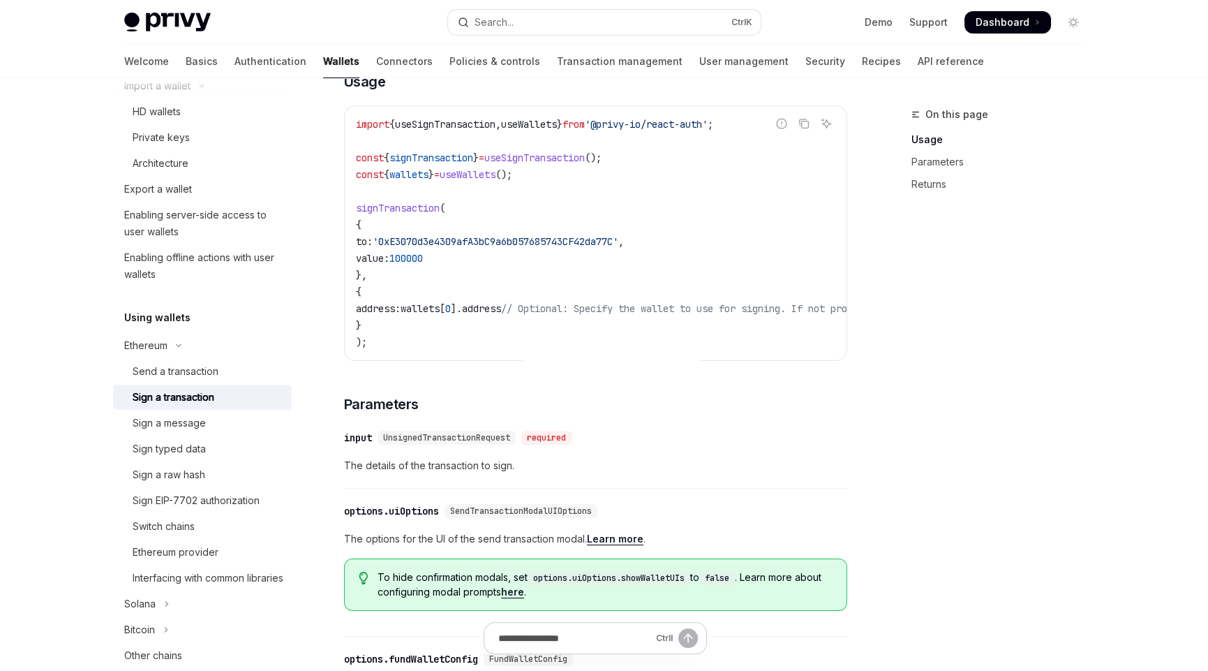
scroll to position [348, 0]
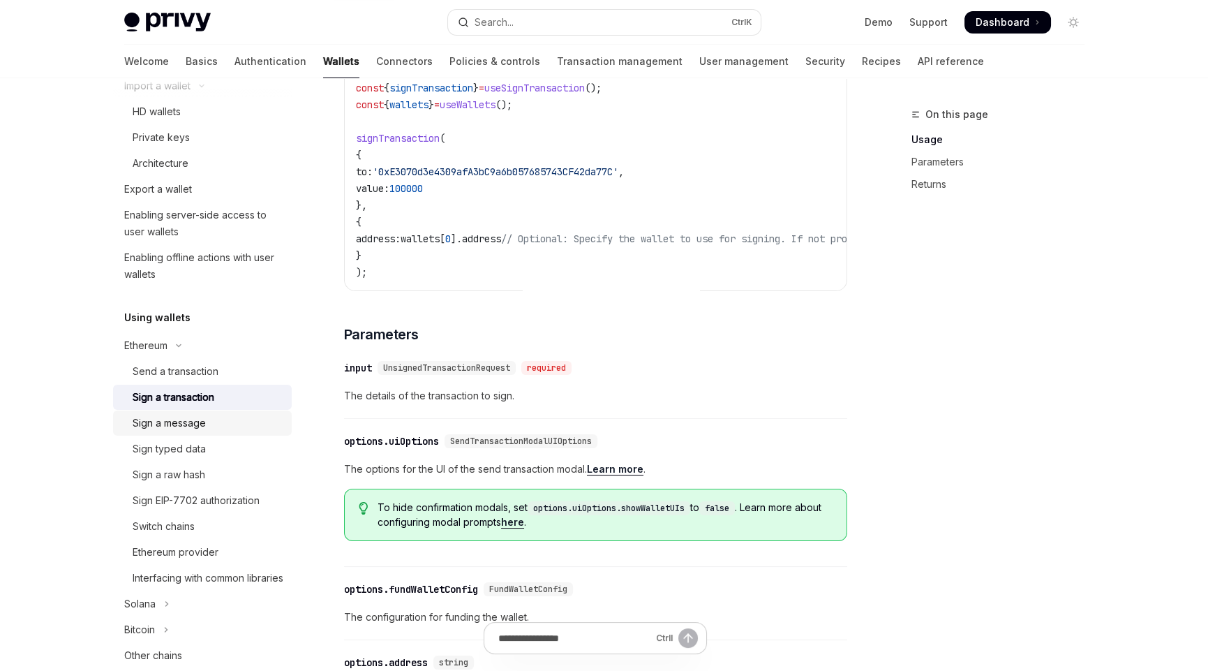
click at [193, 427] on div "Sign a message" at bounding box center [169, 423] width 73 height 17
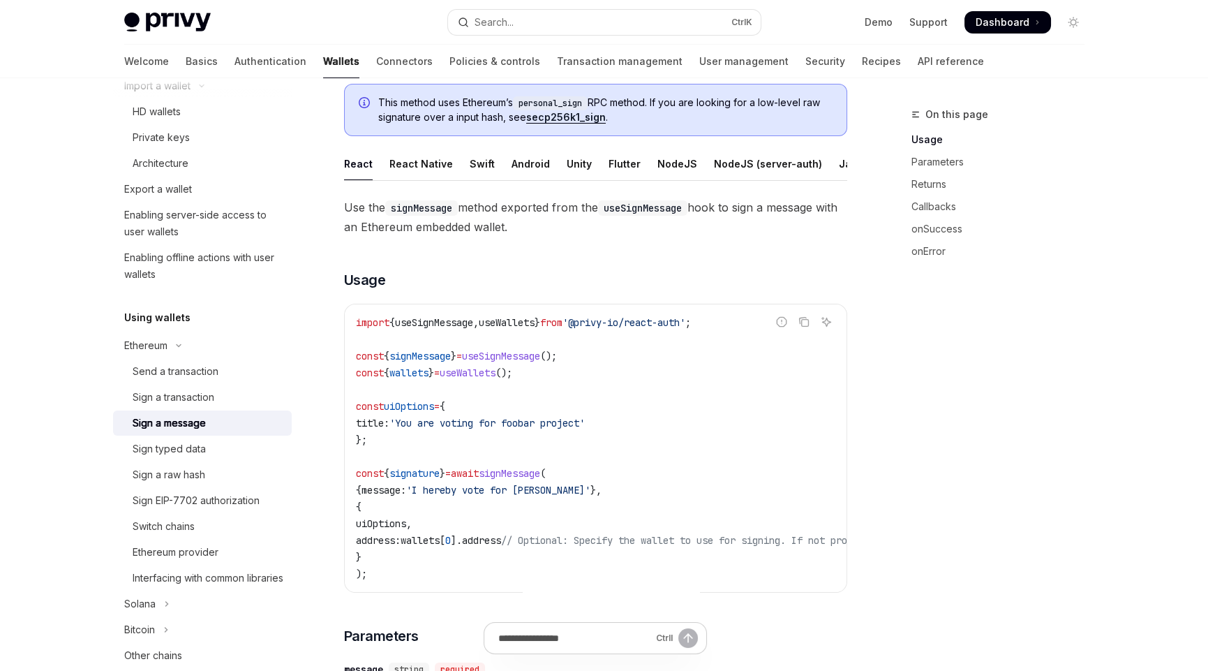
scroll to position [139, 0]
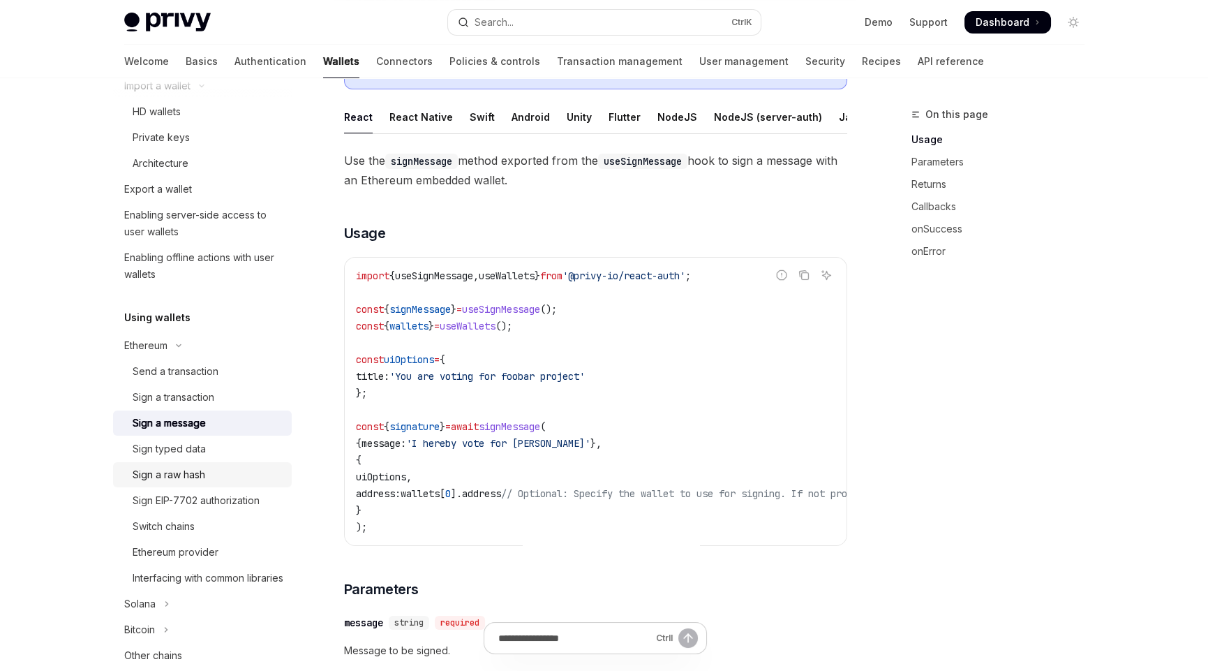
click at [200, 474] on div "Sign a raw hash" at bounding box center [169, 474] width 73 height 17
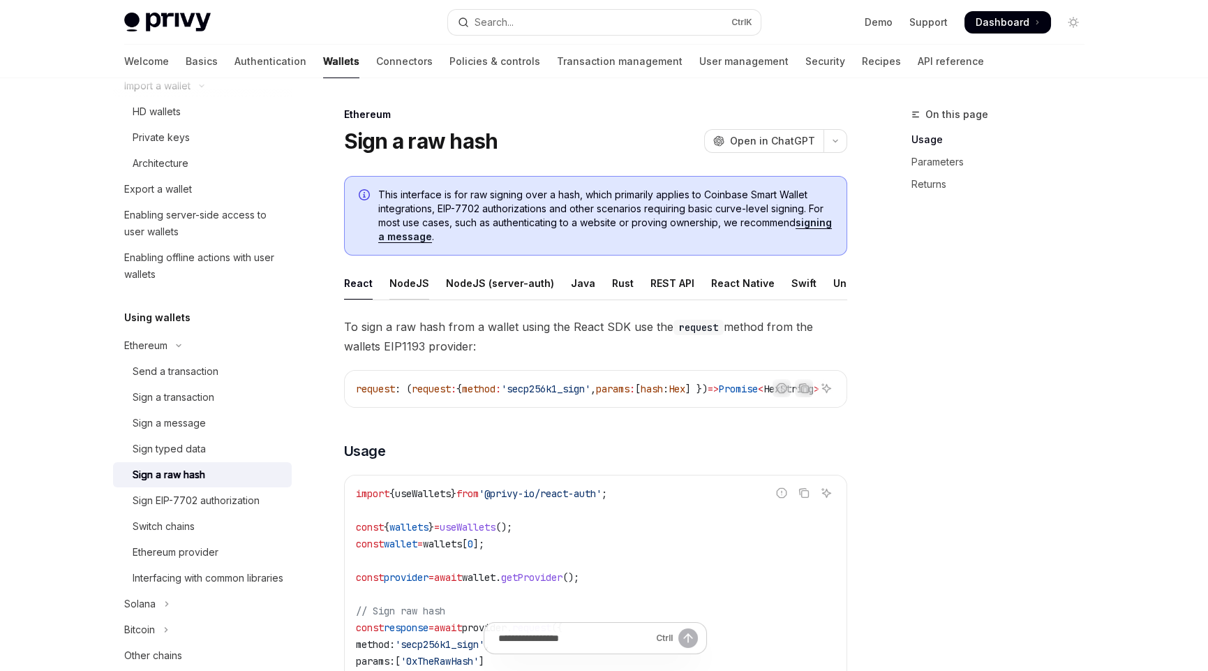
click at [403, 281] on div "NodeJS" at bounding box center [410, 283] width 40 height 33
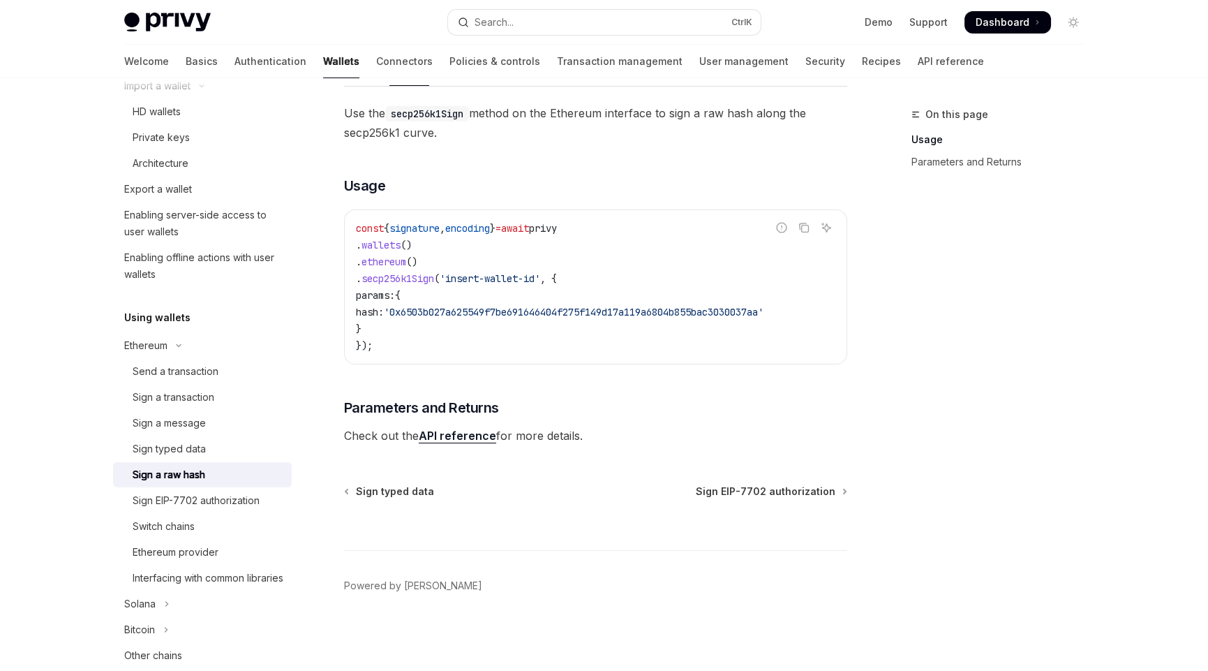
scroll to position [227, 0]
click at [186, 525] on div "Switch chains" at bounding box center [164, 526] width 62 height 17
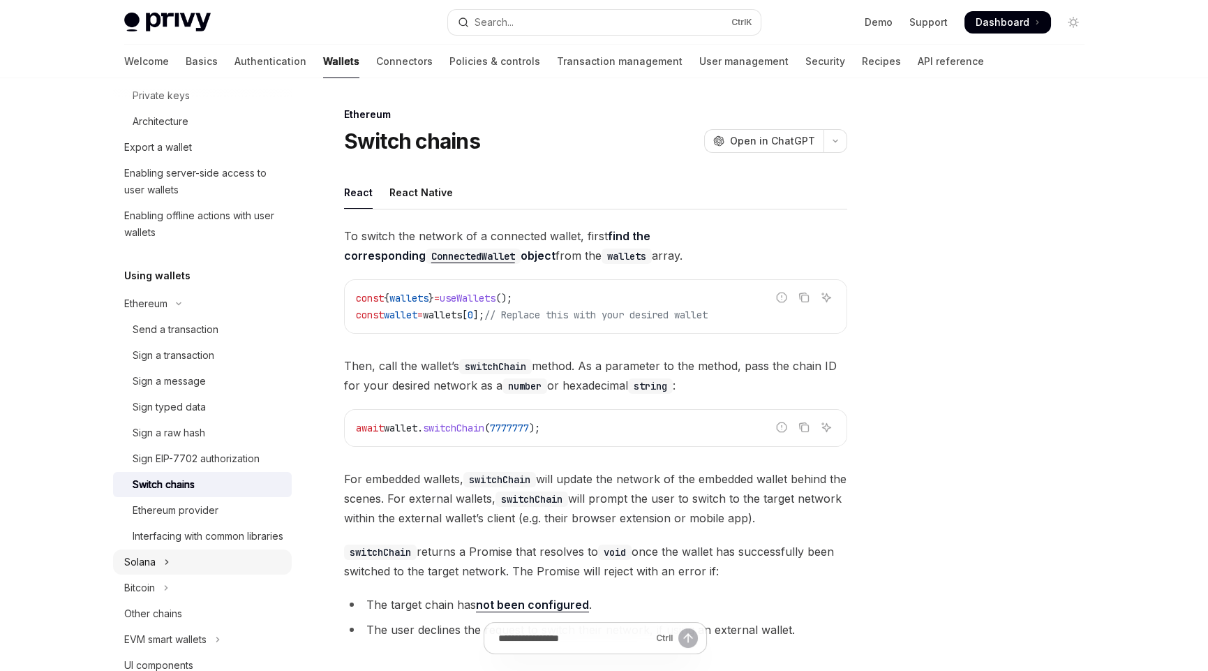
scroll to position [279, 0]
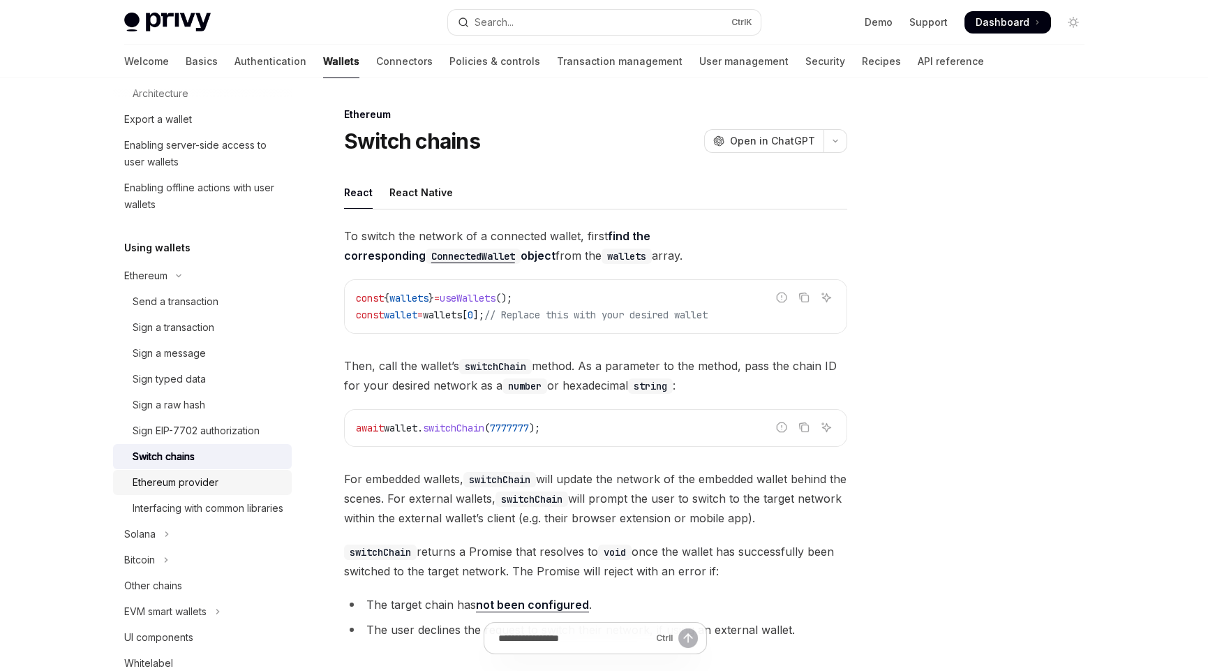
click at [199, 481] on div "Ethereum provider" at bounding box center [176, 482] width 86 height 17
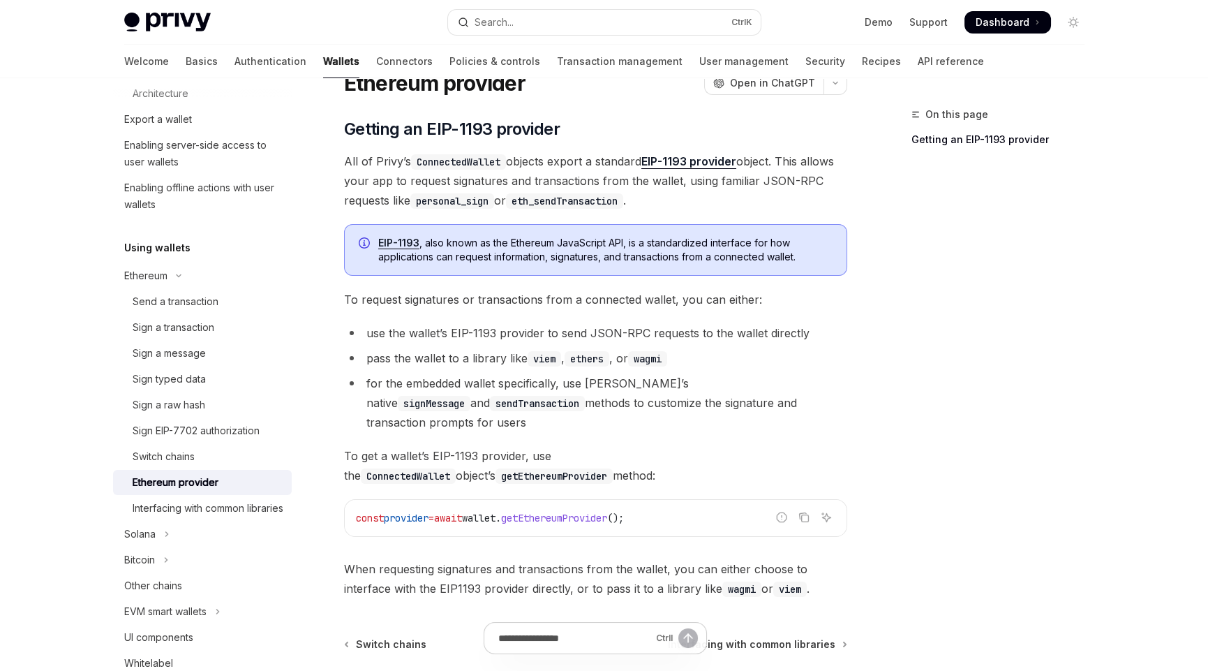
scroll to position [188, 0]
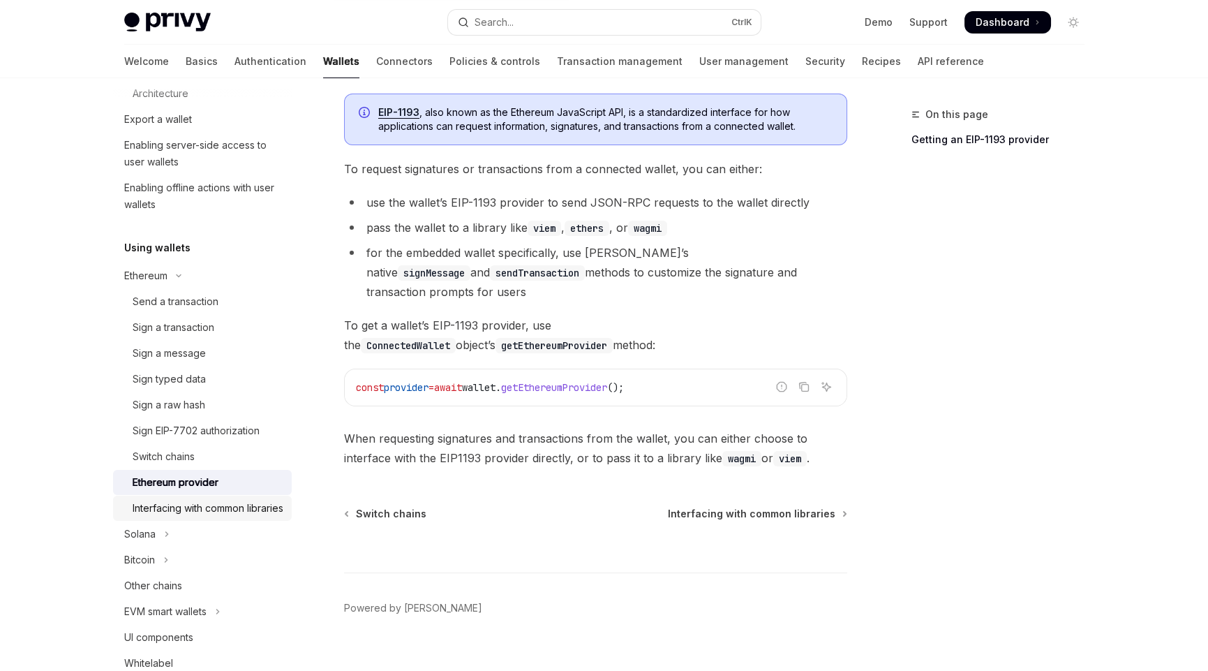
click at [188, 510] on div "Interfacing with common libraries" at bounding box center [208, 508] width 151 height 17
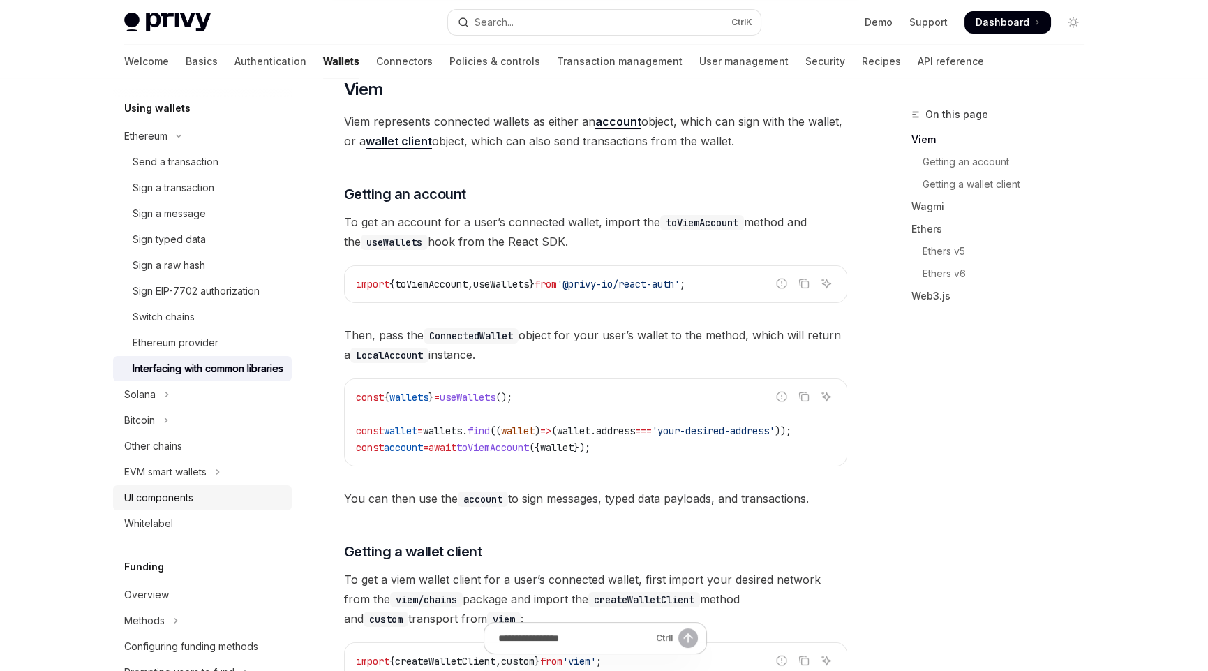
scroll to position [418, 0]
click at [156, 407] on button "Solana" at bounding box center [202, 394] width 179 height 25
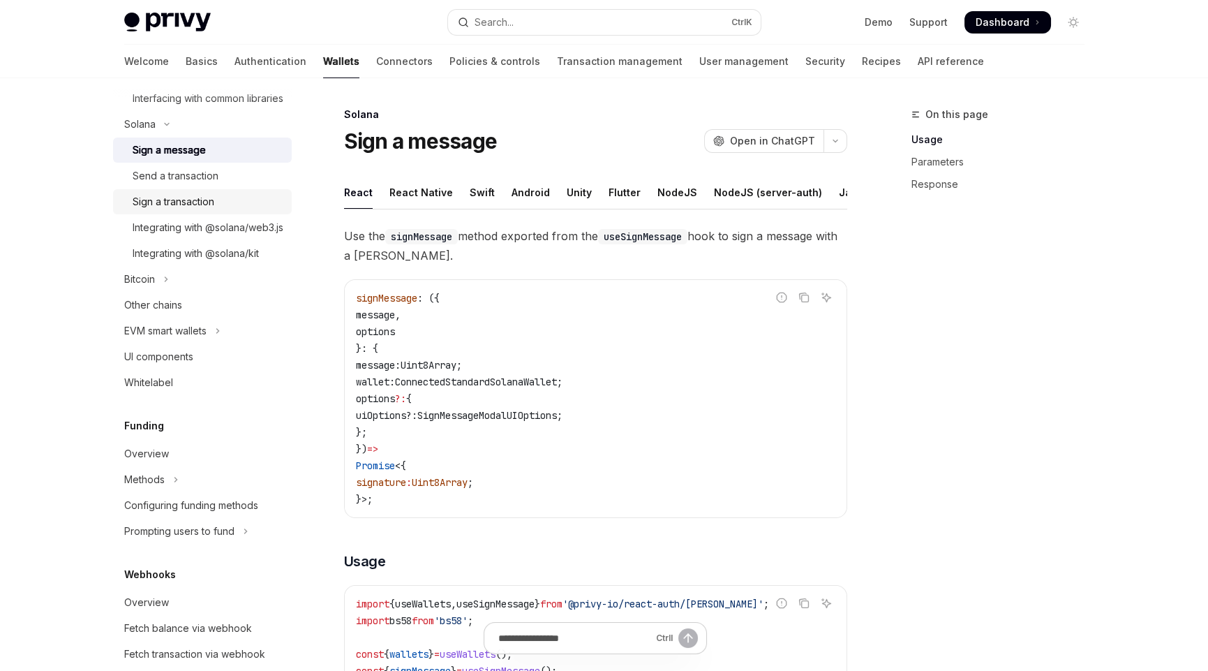
scroll to position [697, 0]
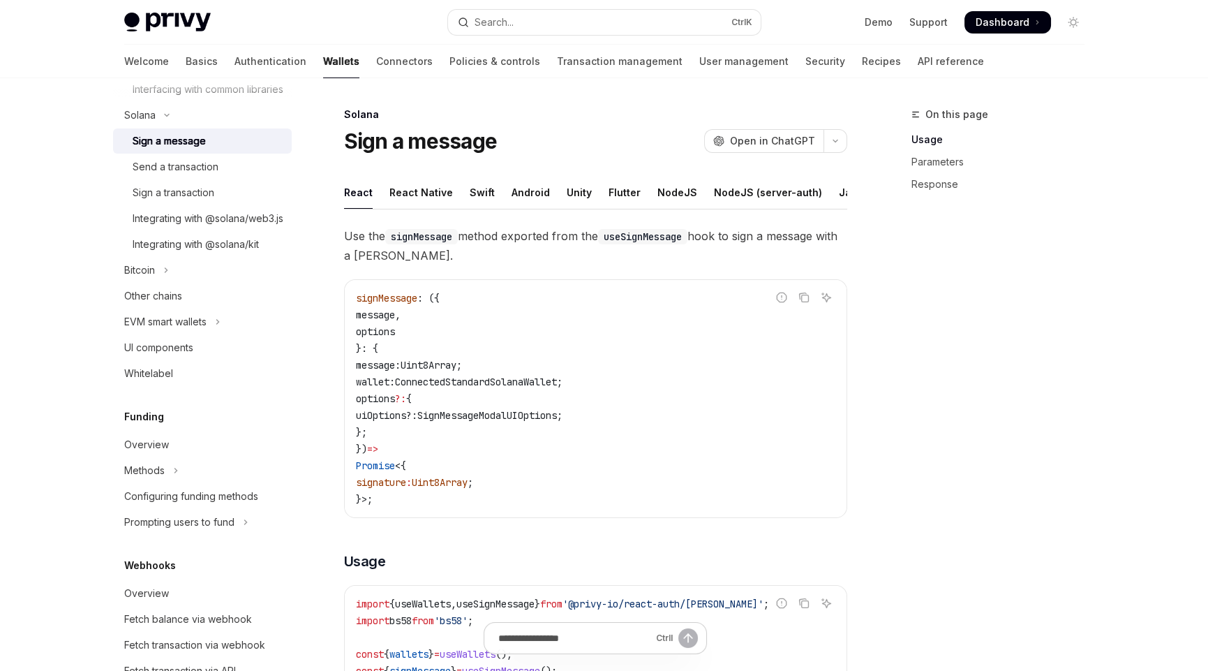
click at [148, 425] on h5 "Funding" at bounding box center [144, 416] width 40 height 17
click at [161, 453] on div "Overview" at bounding box center [146, 444] width 45 height 17
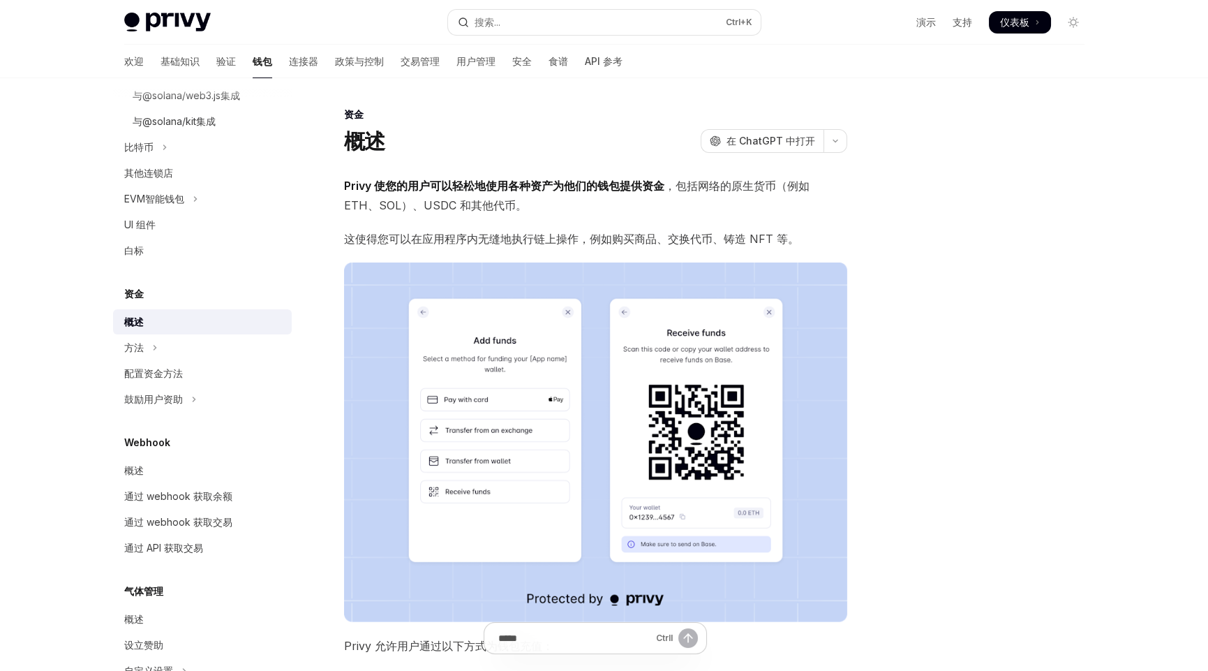
click at [922, 362] on div at bounding box center [990, 388] width 212 height 565
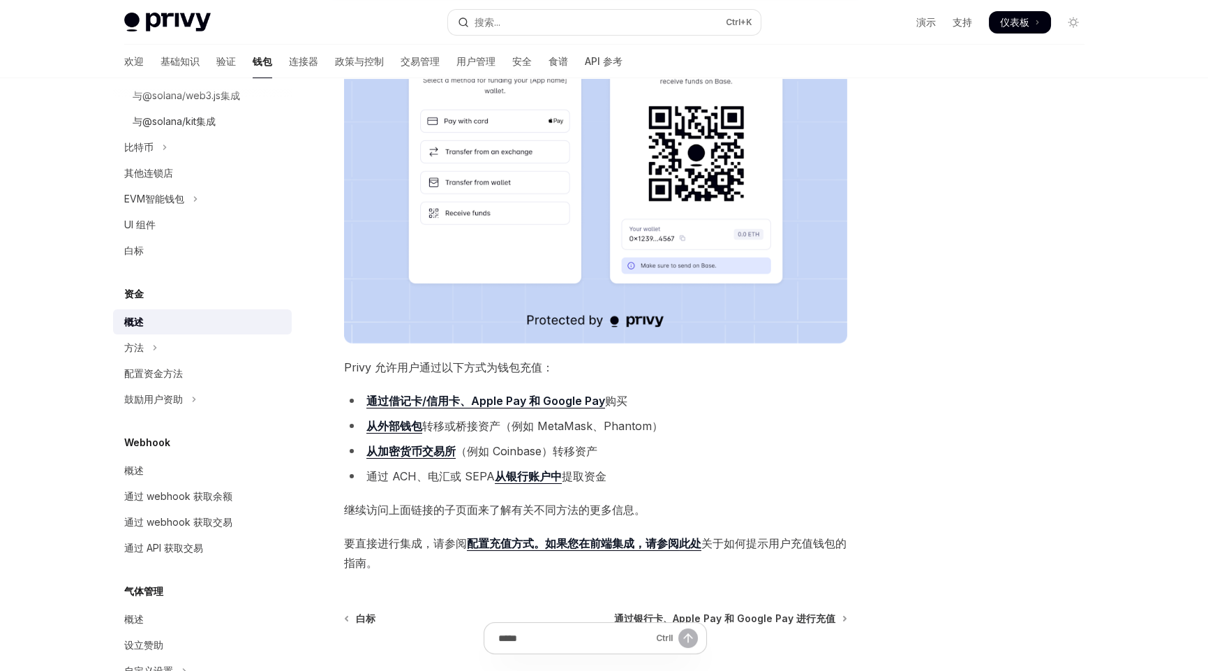
scroll to position [279, 0]
click at [154, 343] on icon "切换方法部分" at bounding box center [155, 347] width 6 height 17
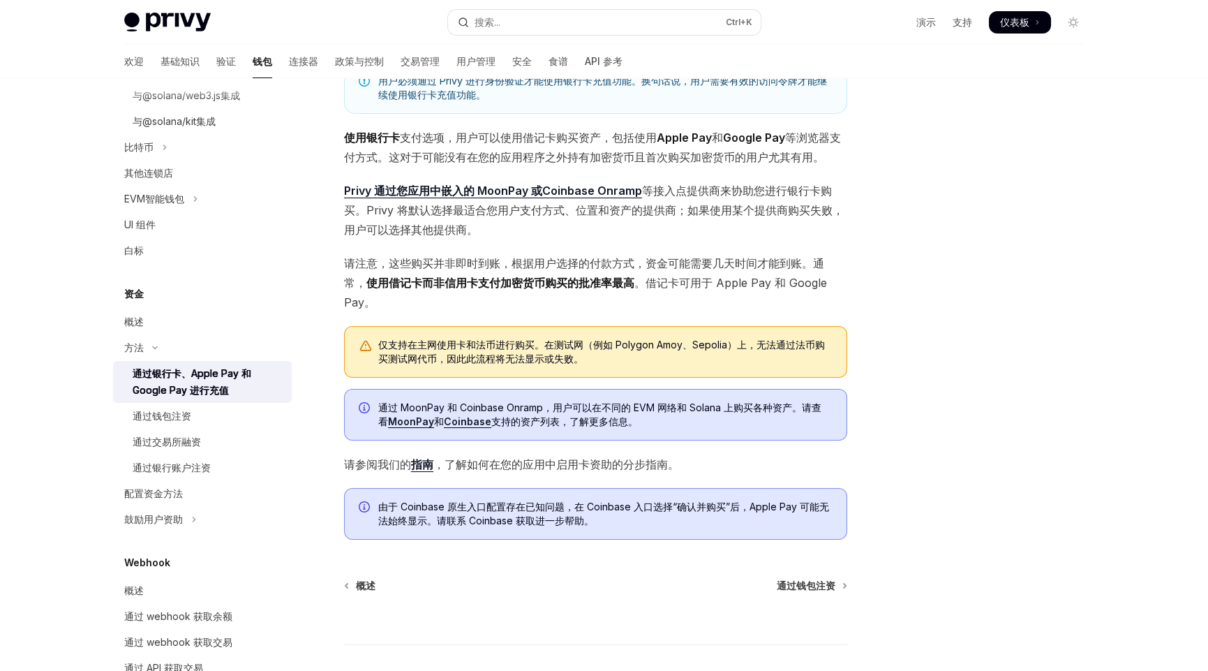
scroll to position [139, 0]
click at [521, 569] on div "方法 通过银行卡、Apple Pay 和 Google Pay 进行充值 OpenAI 在 ChatGPT 中打开 OpenAI 在 ChatGPT 中打开 …" at bounding box center [465, 366] width 771 height 798
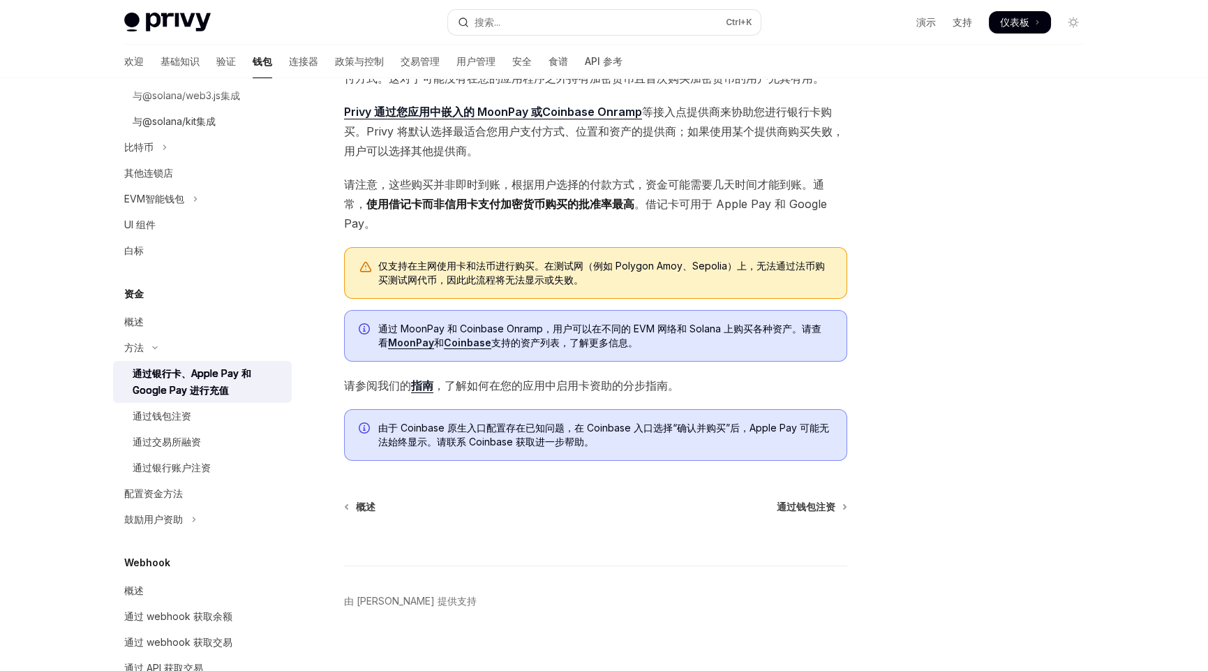
scroll to position [230, 0]
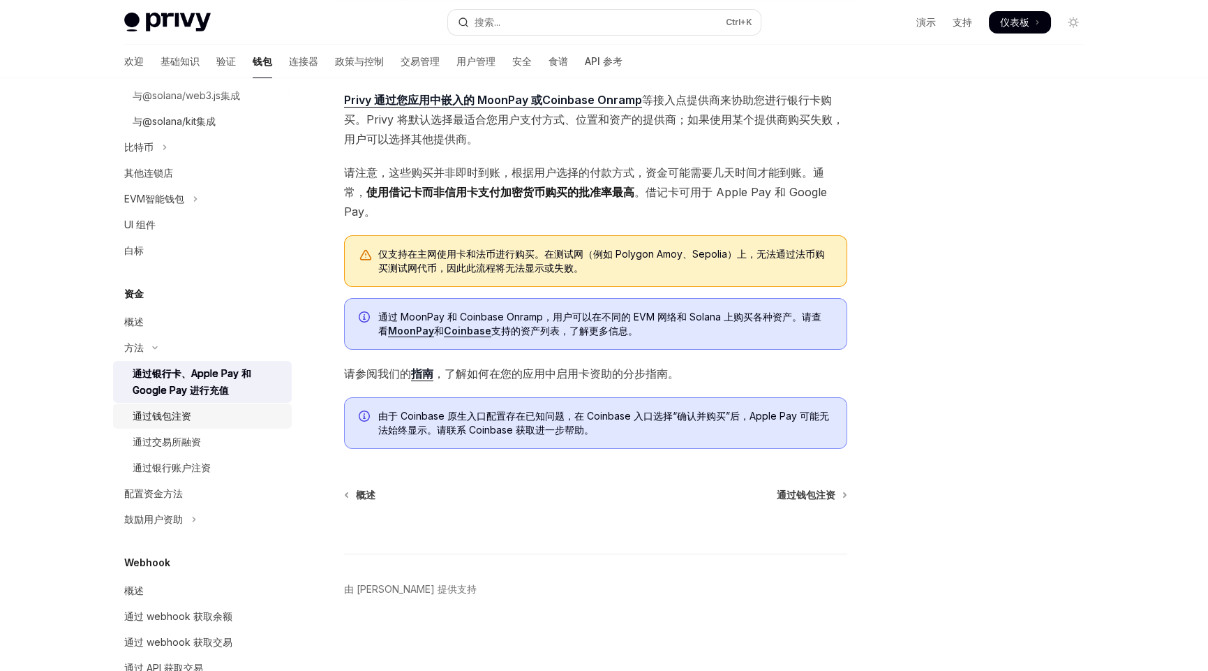
click at [174, 410] on font "通过钱包注资" at bounding box center [162, 416] width 59 height 12
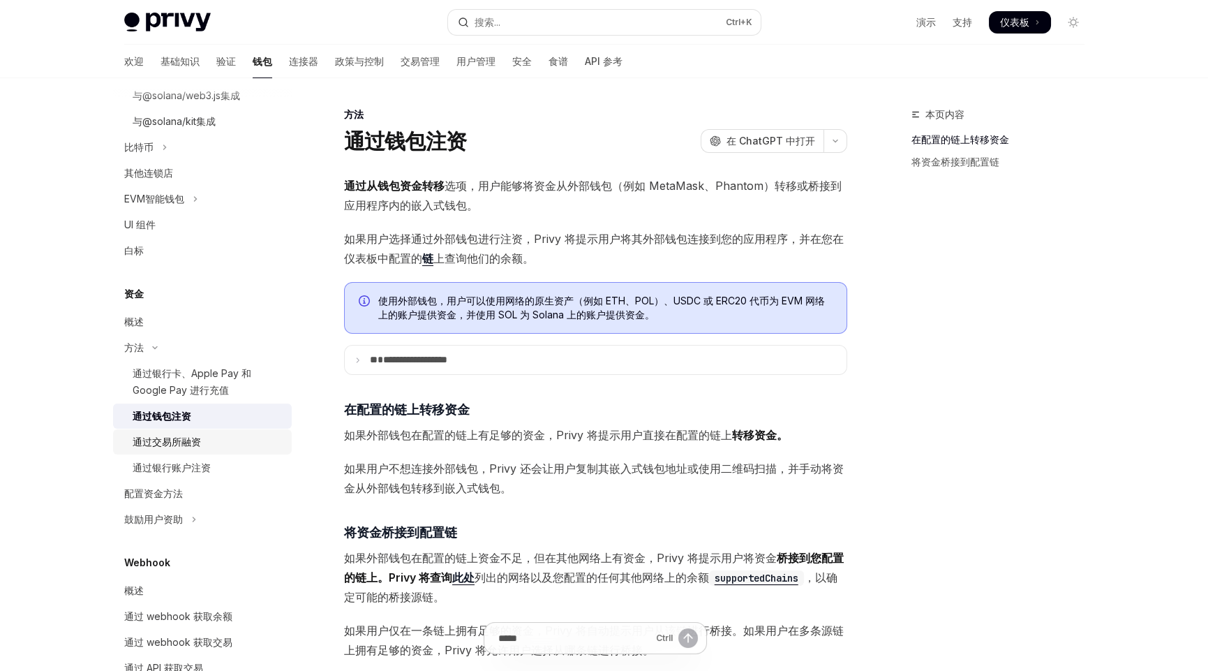
click at [162, 444] on font "通过交易所融资" at bounding box center [167, 442] width 68 height 12
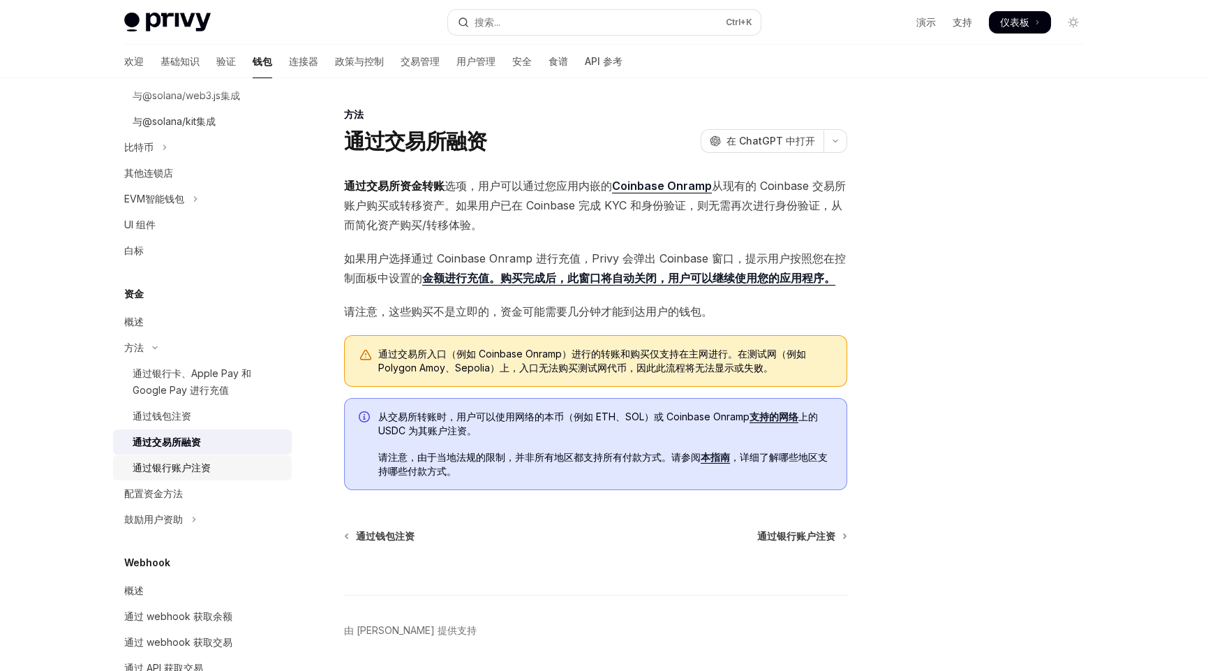
click at [175, 466] on font "通过银行账户注资" at bounding box center [172, 467] width 78 height 12
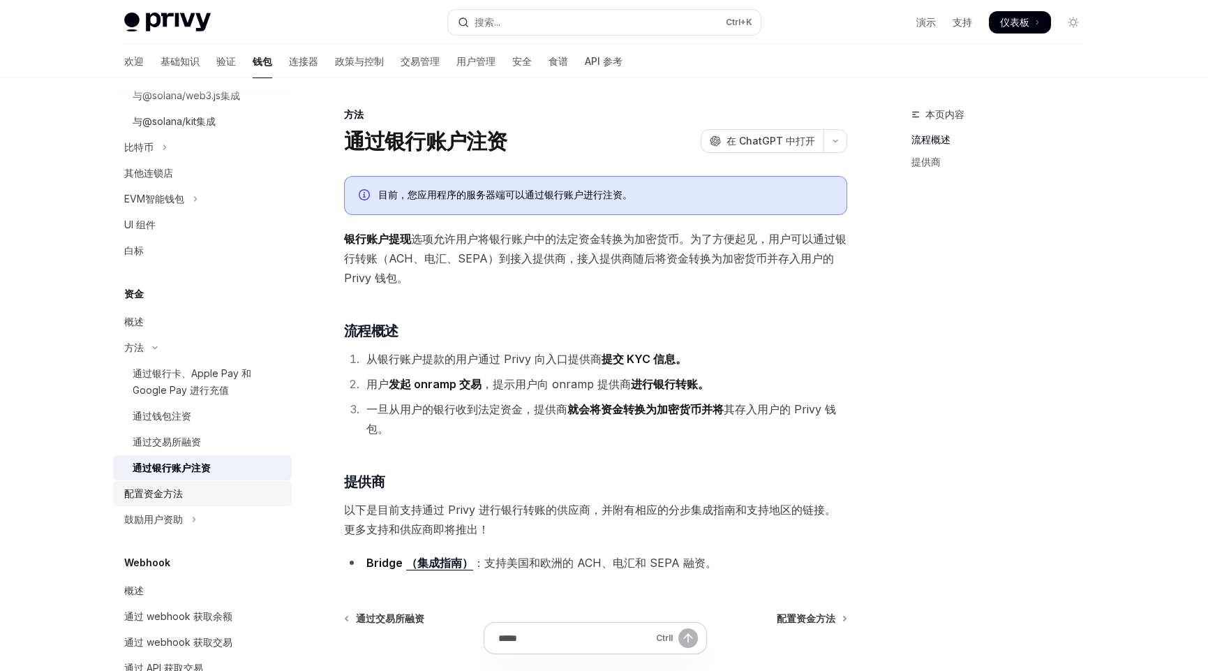
click at [143, 489] on font "配置资金方法" at bounding box center [153, 493] width 59 height 12
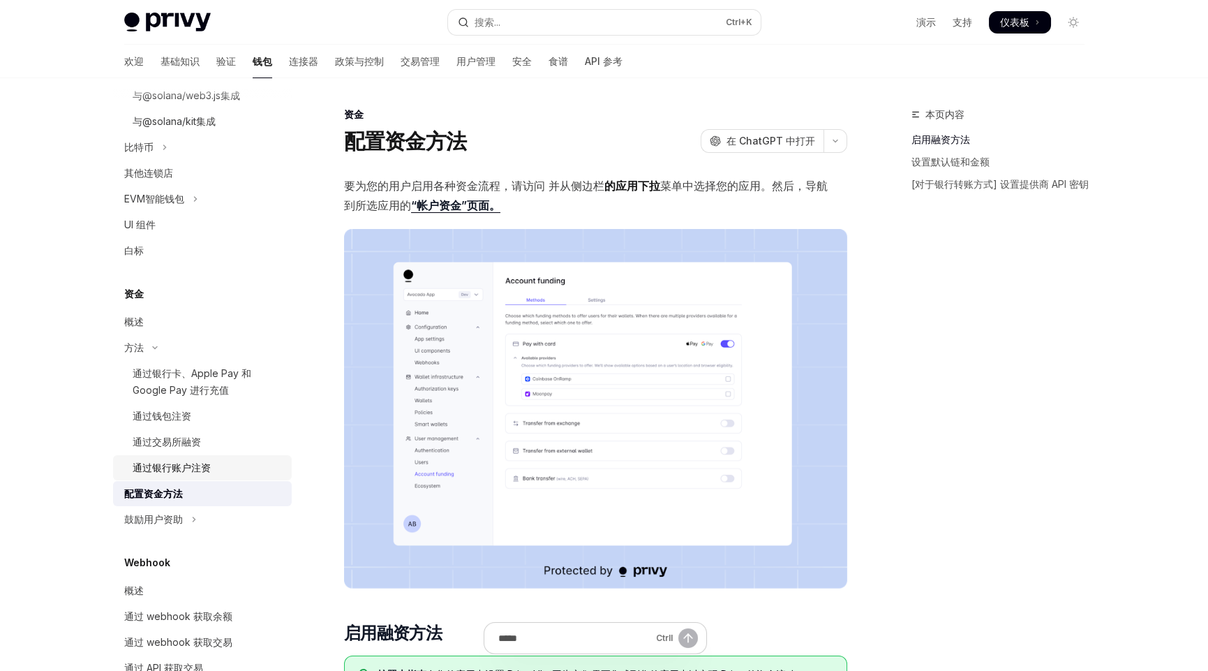
click at [174, 461] on font "通过银行账户注资" at bounding box center [172, 467] width 78 height 12
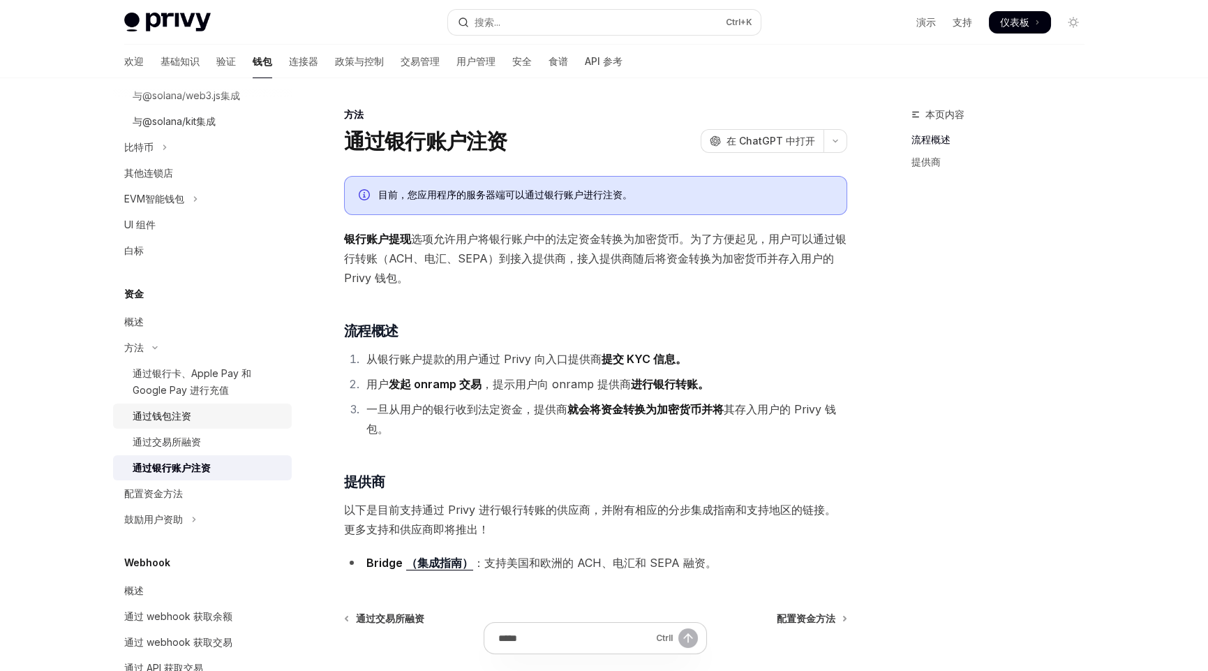
click at [179, 424] on link "通过钱包注资" at bounding box center [202, 415] width 179 height 25
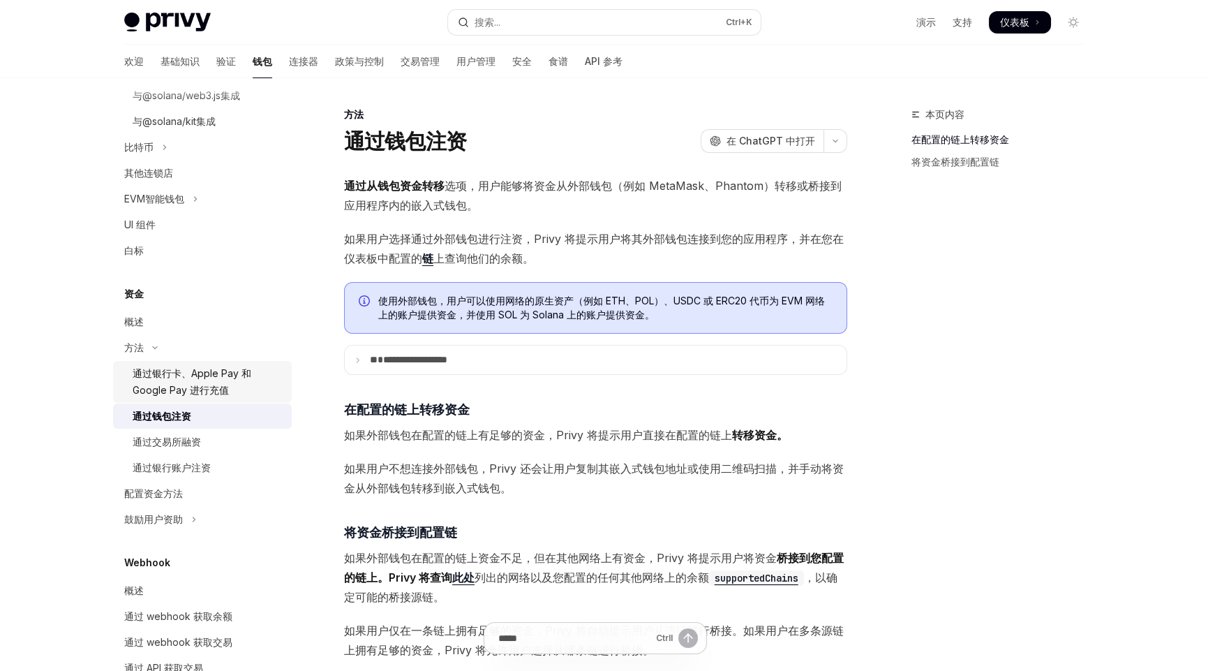
click at [197, 383] on font "通过银行卡、Apple Pay 和 Google Pay 进行充值" at bounding box center [192, 381] width 119 height 29
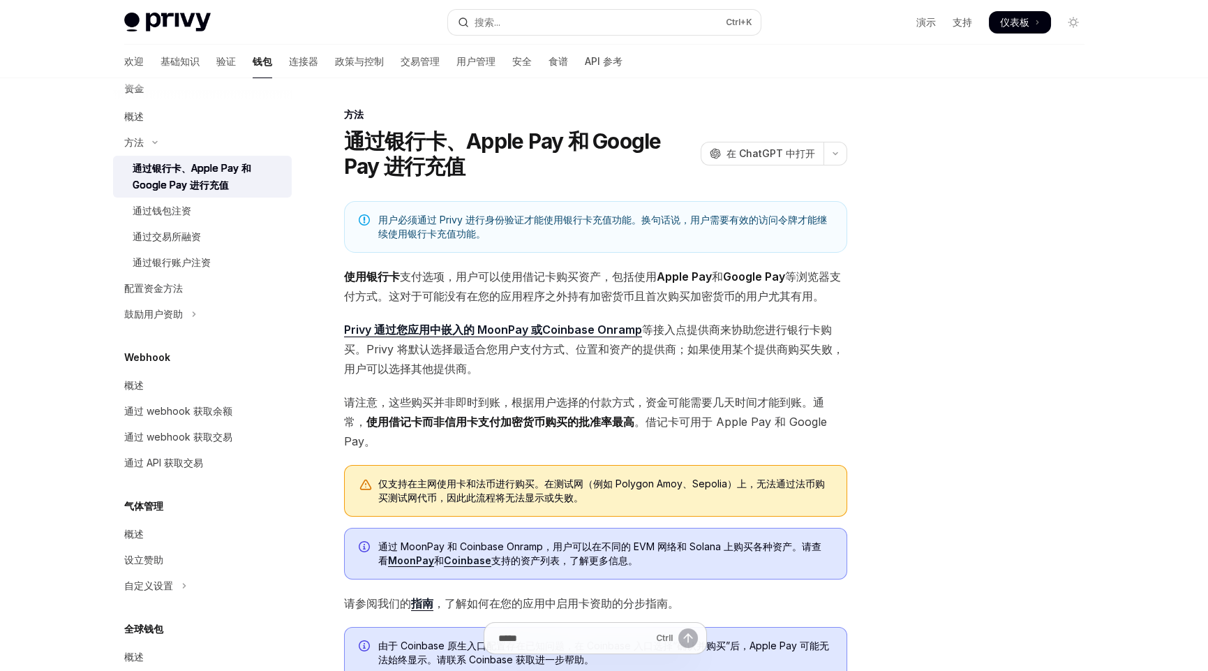
scroll to position [1066, 0]
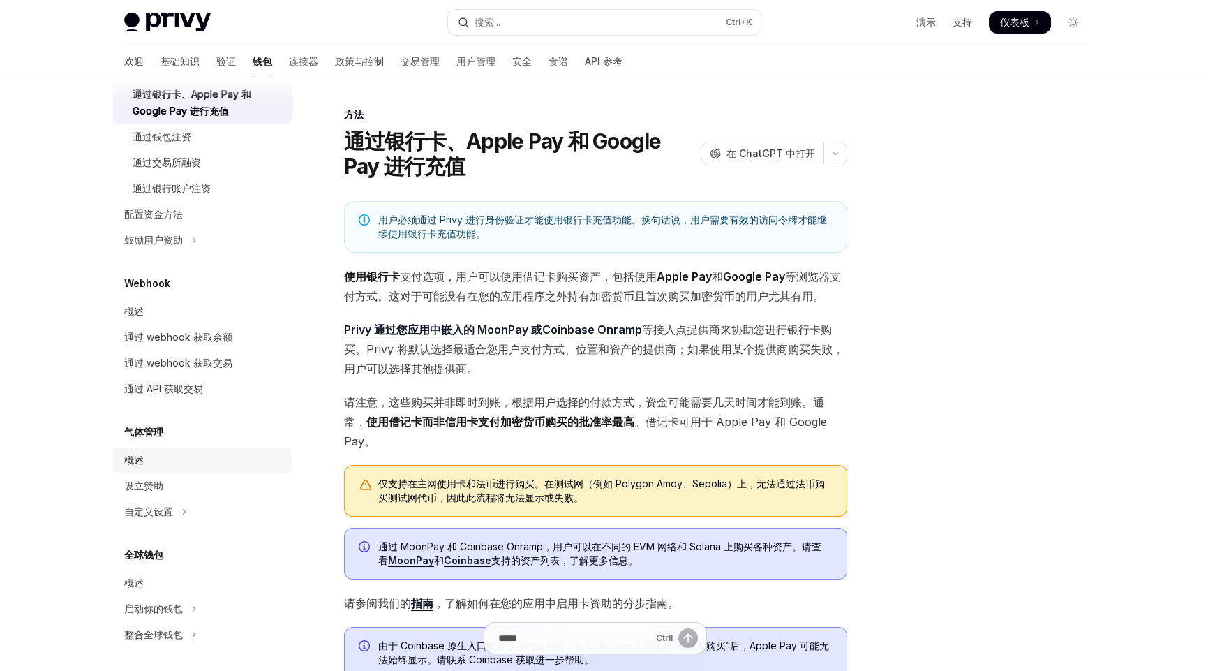
click at [167, 467] on link "概述" at bounding box center [202, 459] width 179 height 25
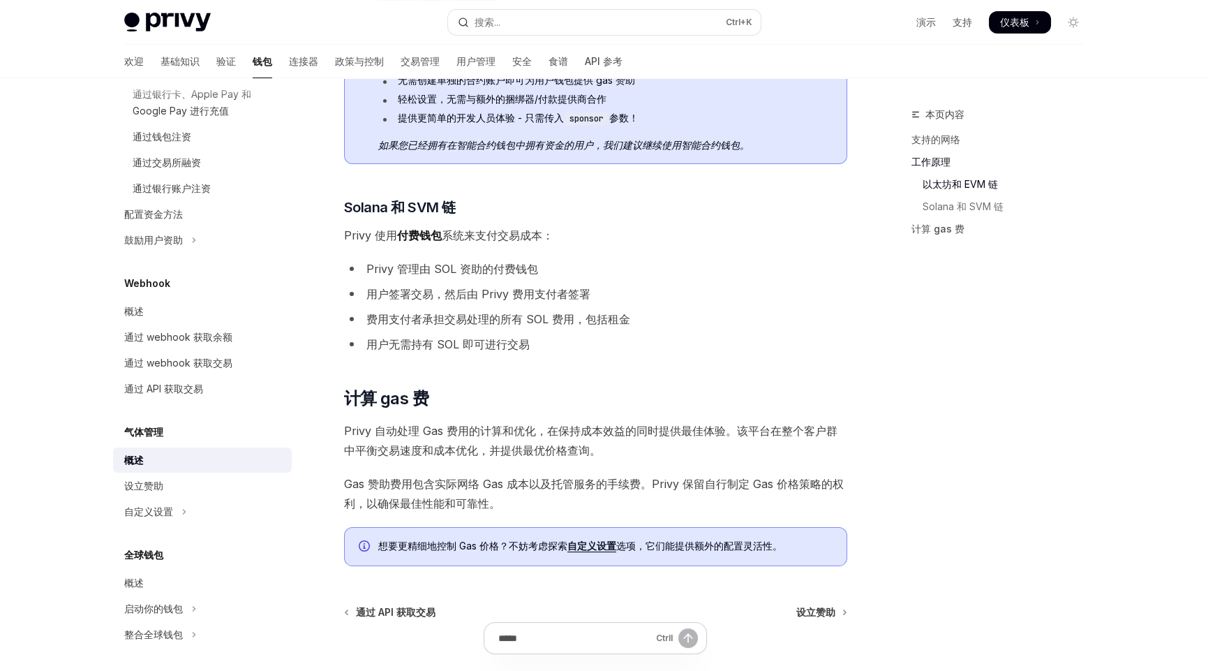
scroll to position [767, 0]
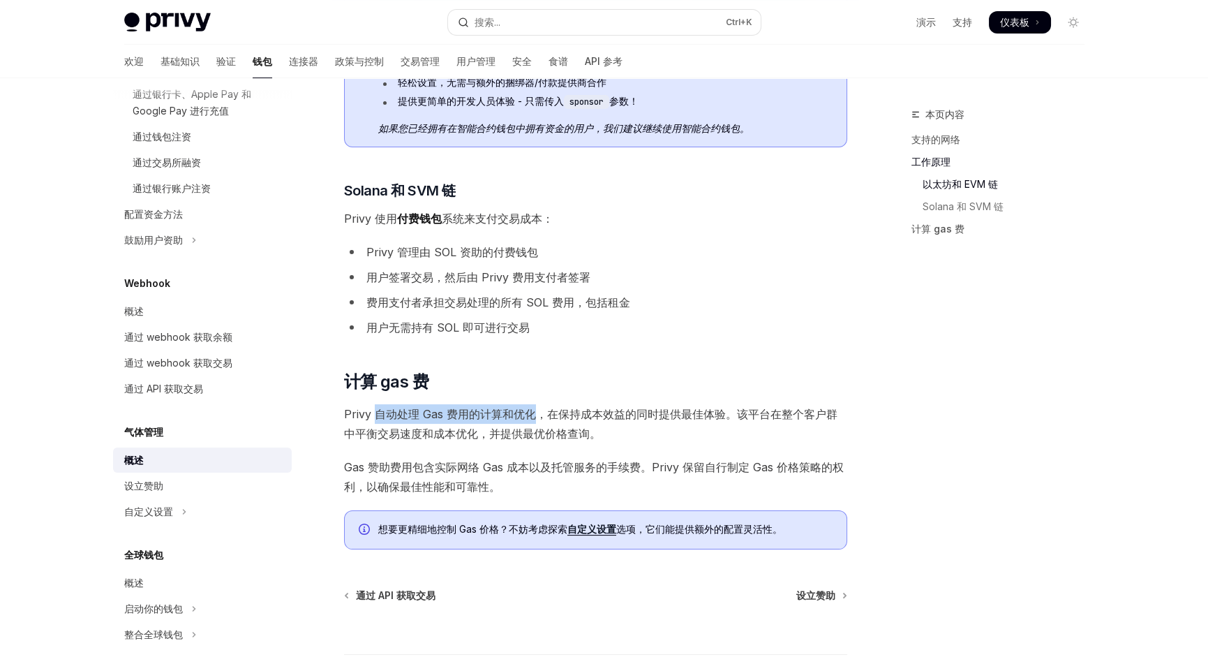
drag, startPoint x: 376, startPoint y: 412, endPoint x: 537, endPoint y: 406, distance: 160.6
click at [537, 407] on font "Privy 自动处理 Gas 费用的计算和优化，在保持成本效益的同时提供最佳体验。该平台在整个客户群中平衡交易速度和成本优化，并提供最优价格查询。" at bounding box center [591, 424] width 494 height 34
click at [646, 420] on span "Privy 自动处理 Gas 费用的计算和优化，在保持成本效益的同时提供最佳体验。该平台在整个客户群中平衡交易速度和成本优化，并提供最优价格查询。" at bounding box center [595, 423] width 503 height 39
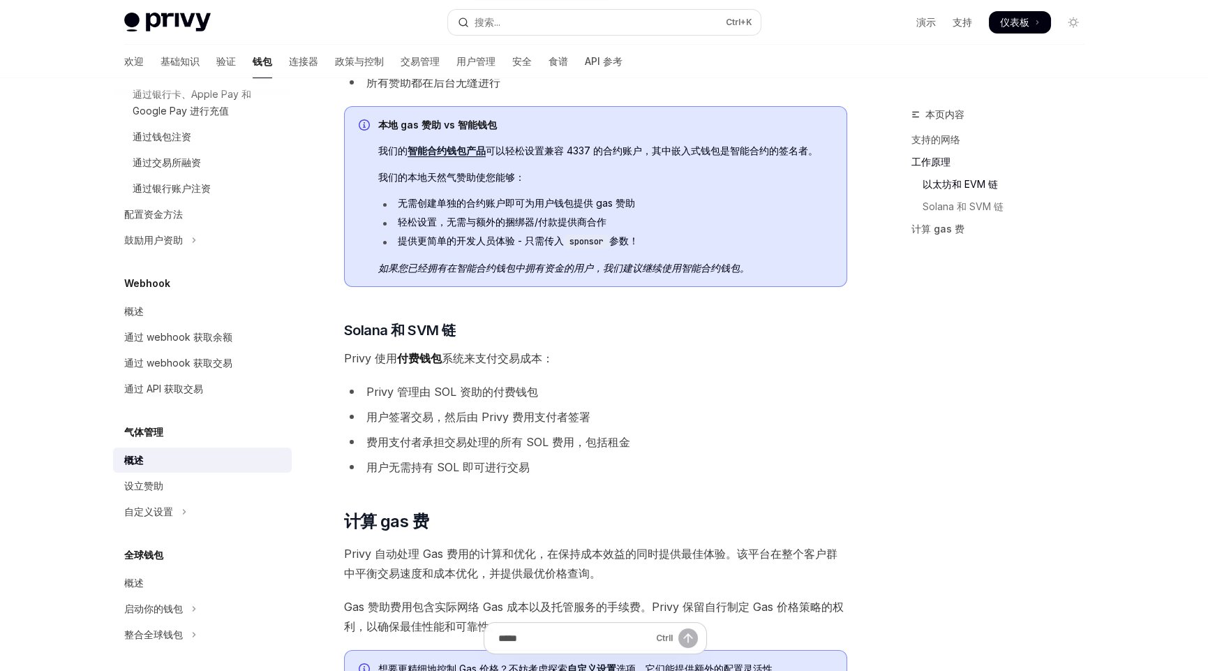
scroll to position [837, 0]
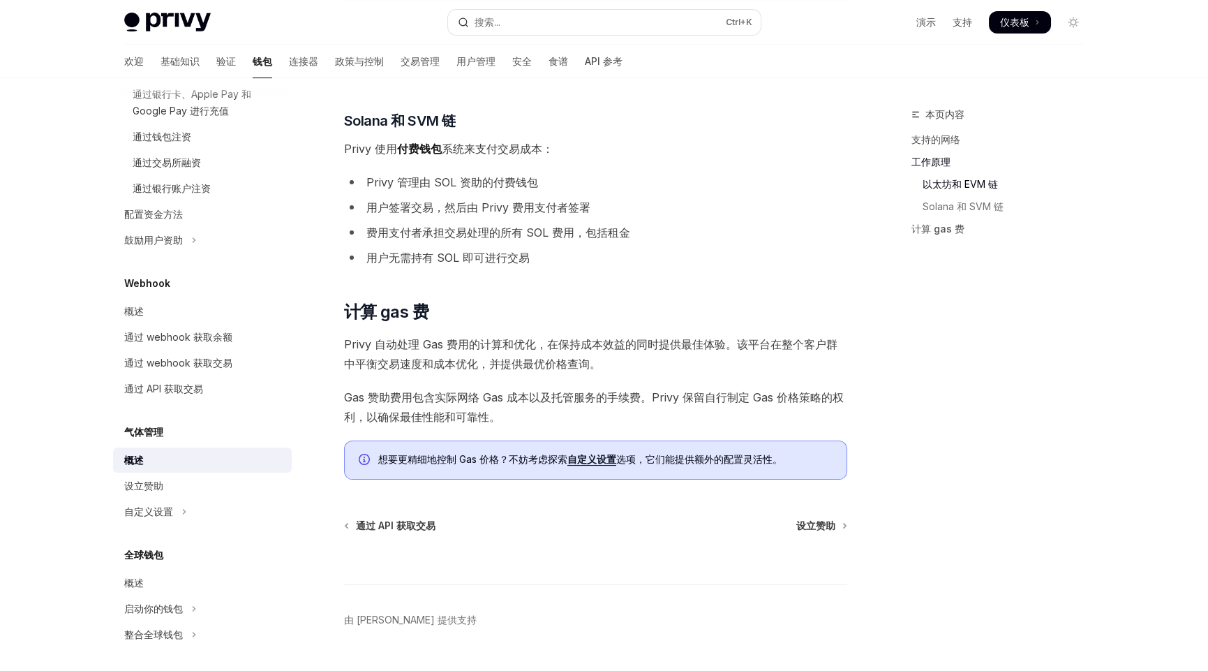
click at [600, 537] on div "Ctrl I" at bounding box center [595, 559] width 503 height 52
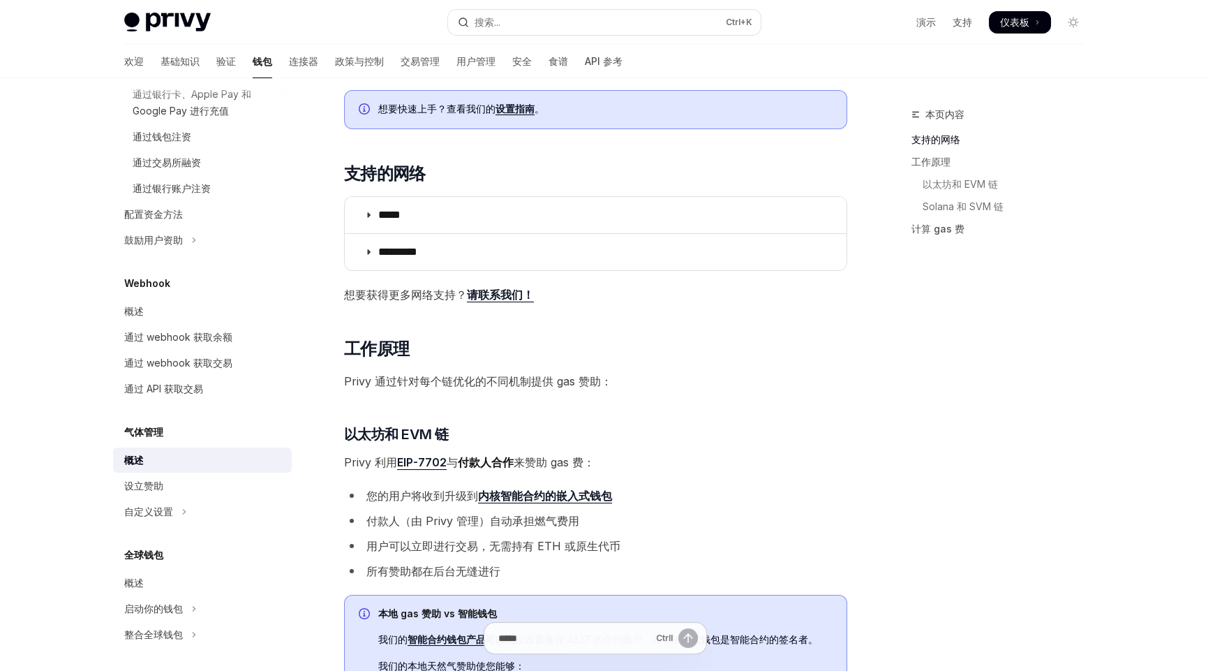
scroll to position [0, 0]
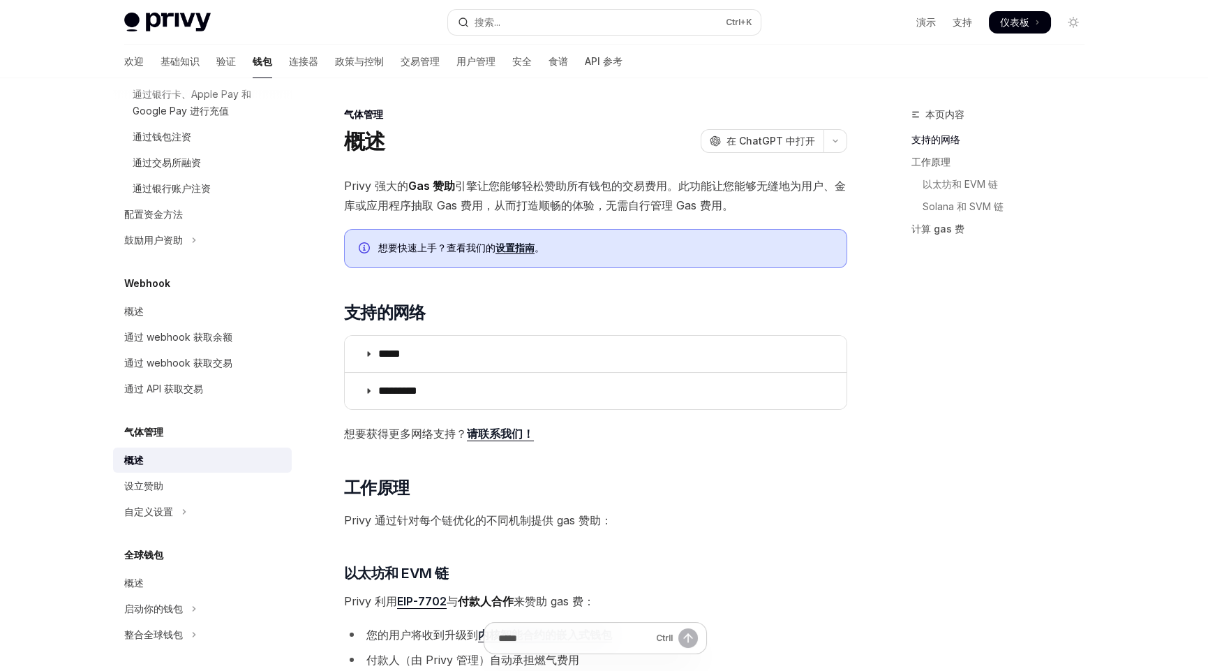
click at [289, 62] on font "连接器" at bounding box center [303, 61] width 29 height 12
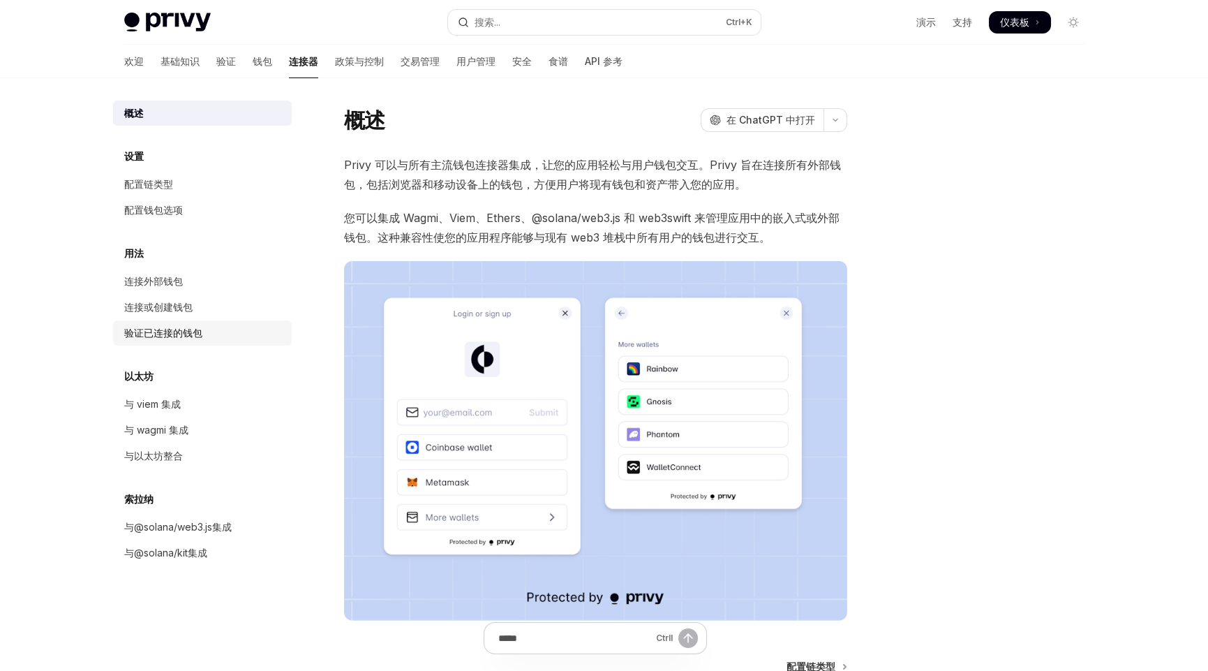
click at [172, 333] on font "验证已连接的钱包" at bounding box center [163, 333] width 78 height 12
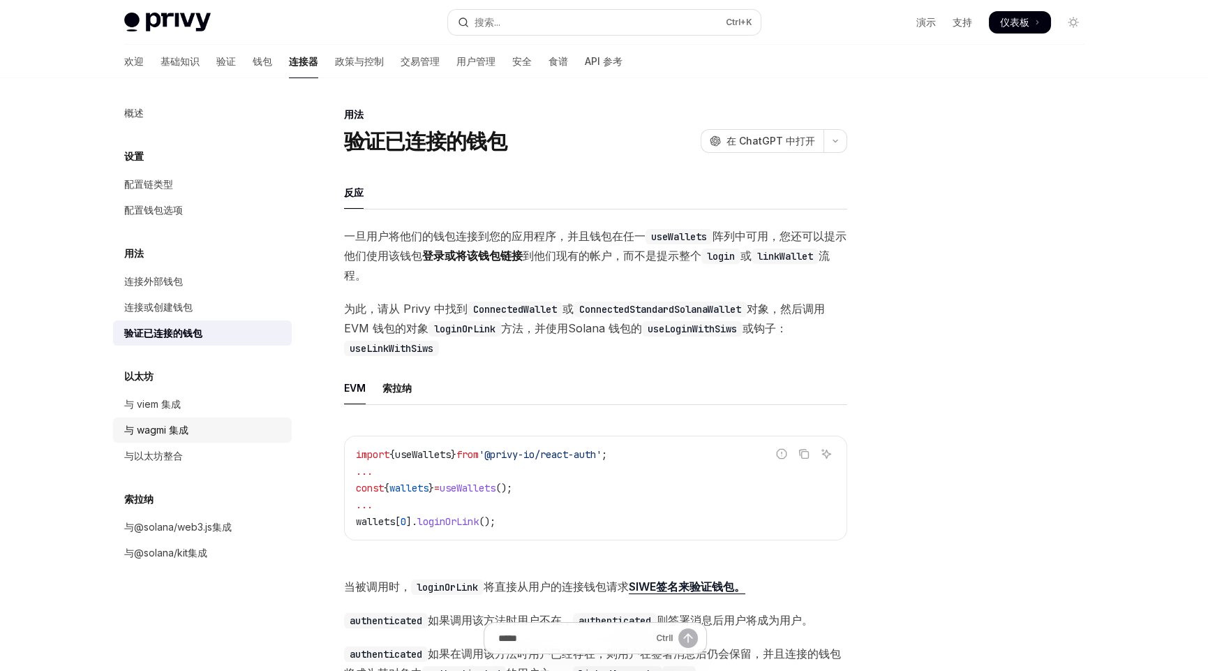
click at [161, 441] on link "与 wagmi 集成" at bounding box center [202, 429] width 179 height 25
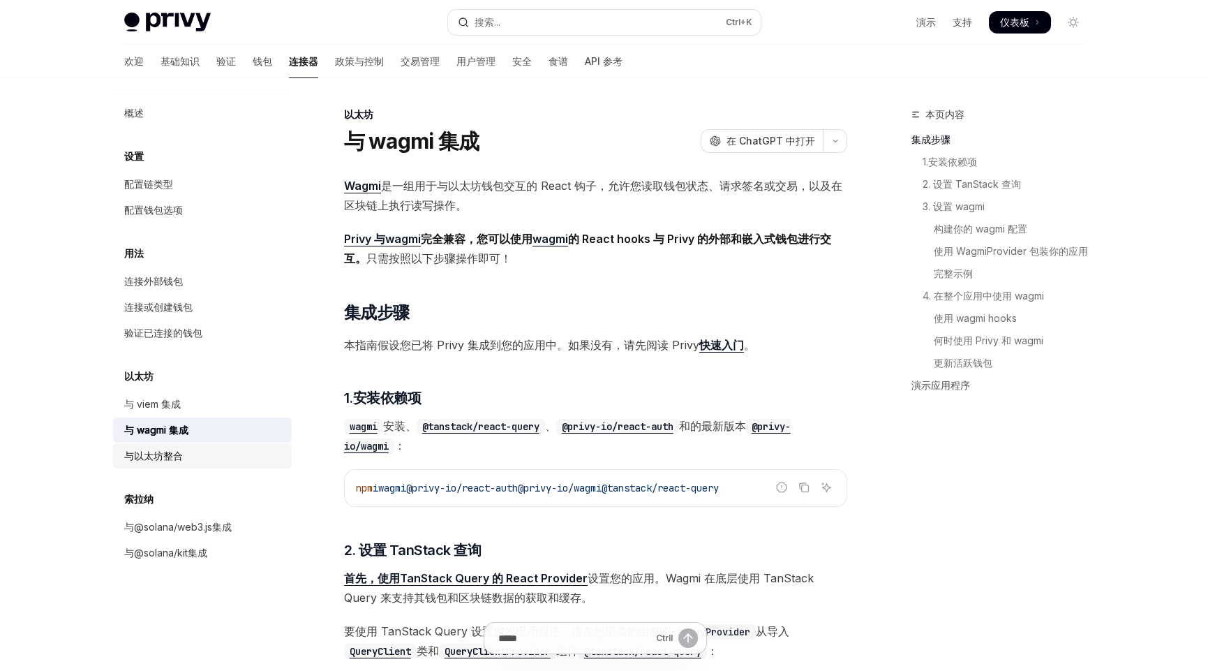
click at [168, 456] on font "与以太坊整合" at bounding box center [153, 456] width 59 height 12
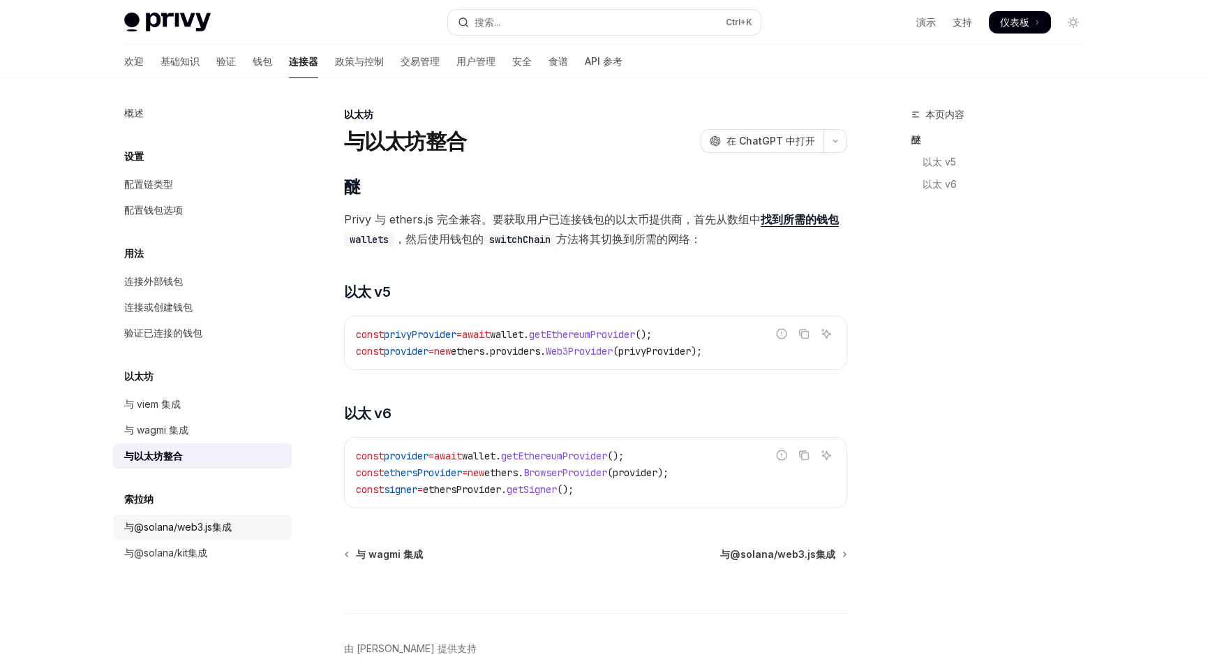
click at [222, 531] on font "与@solana/web3.js集成" at bounding box center [177, 527] width 107 height 12
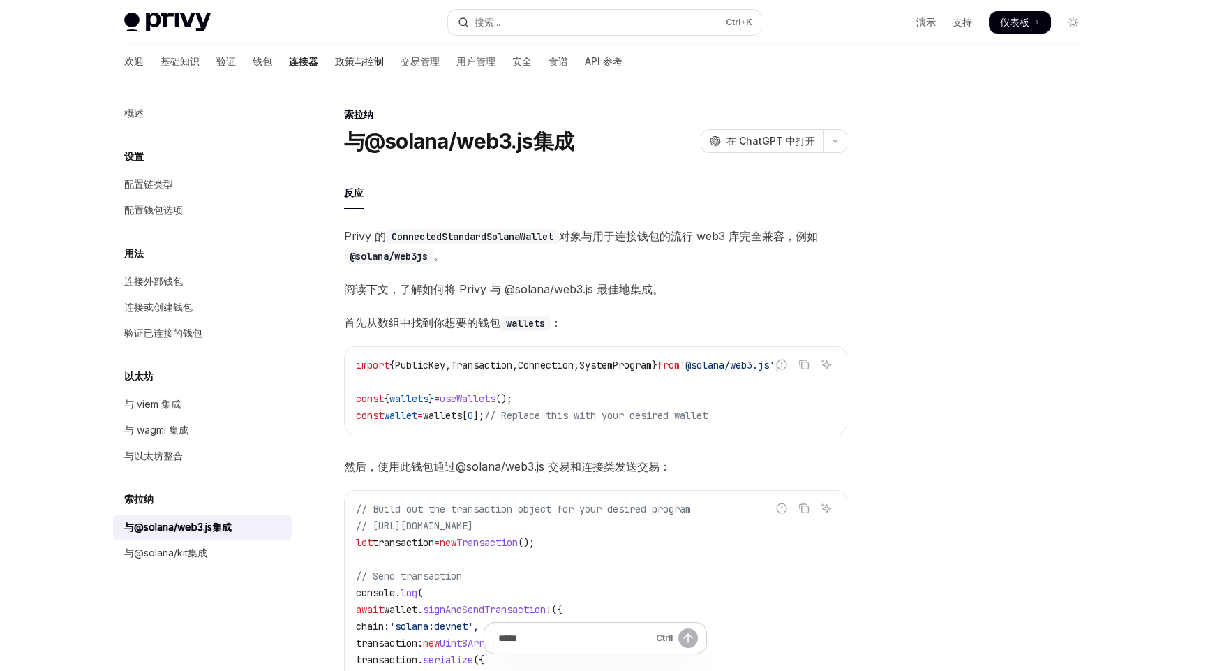
click at [335, 69] on link "政策与控制" at bounding box center [359, 62] width 49 height 34
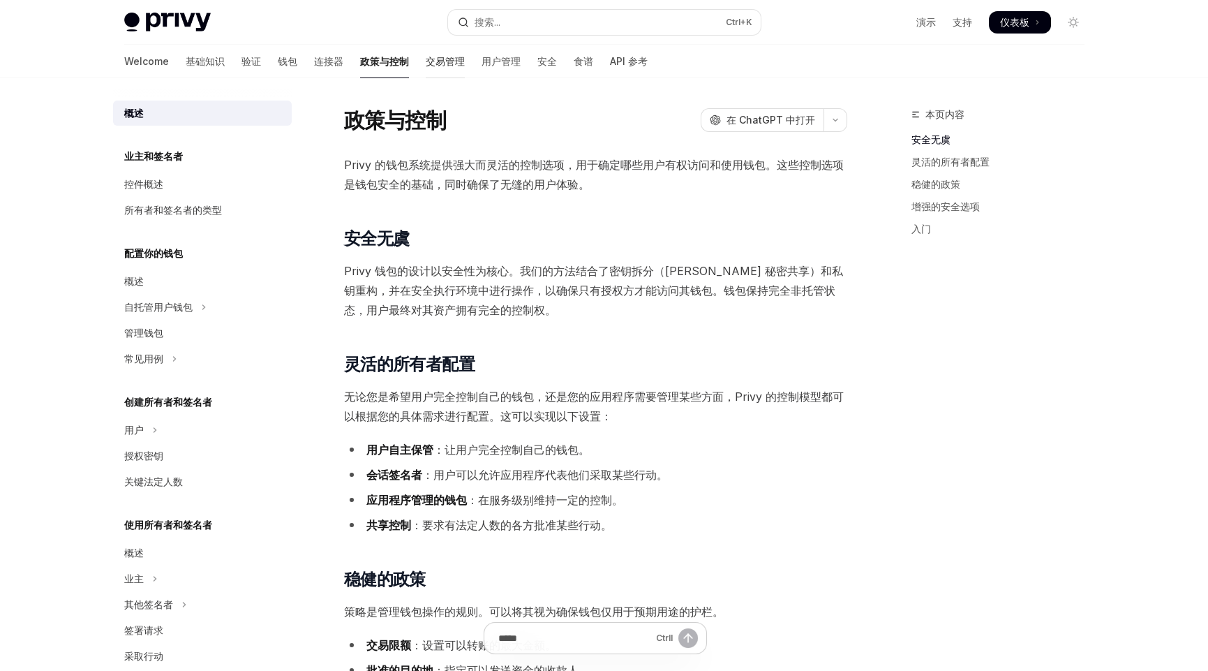
click at [426, 57] on font "交易管理" at bounding box center [445, 61] width 39 height 12
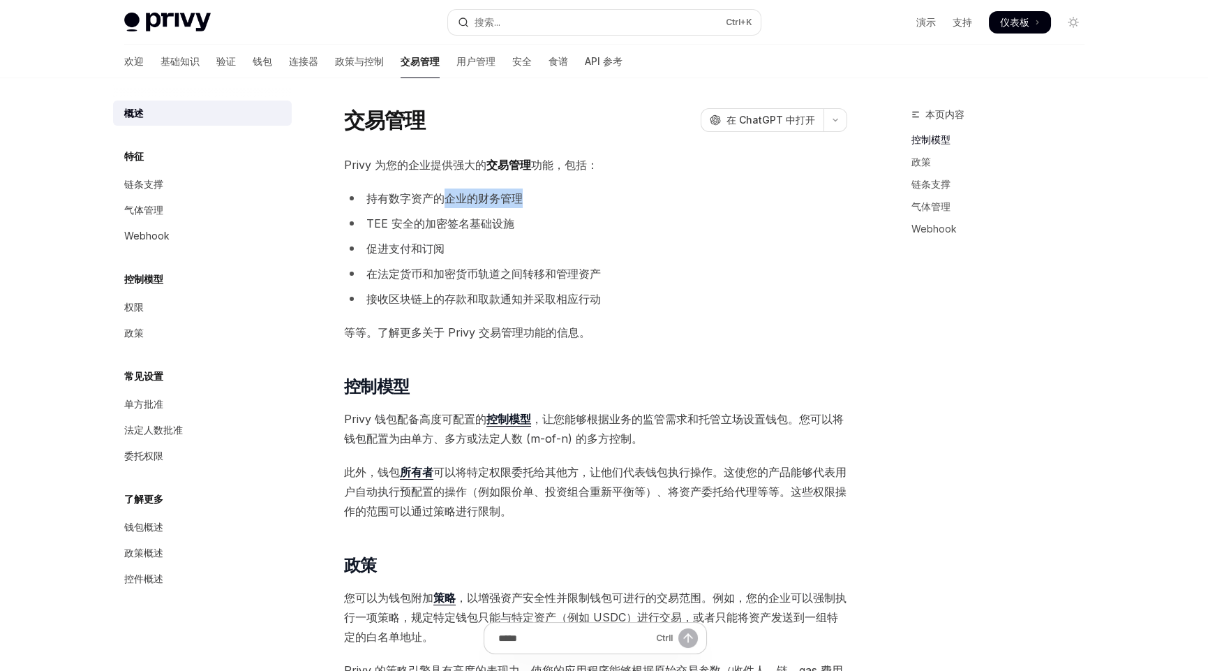
drag, startPoint x: 443, startPoint y: 195, endPoint x: 524, endPoint y: 199, distance: 80.4
click at [524, 199] on li "持有数字资产的企业的财务管理" at bounding box center [595, 198] width 503 height 20
click at [395, 221] on font "TEE 安全的加密签名基础设施" at bounding box center [440, 223] width 148 height 14
click at [375, 221] on font "TEE 安全的加密签名基础设施" at bounding box center [440, 223] width 148 height 14
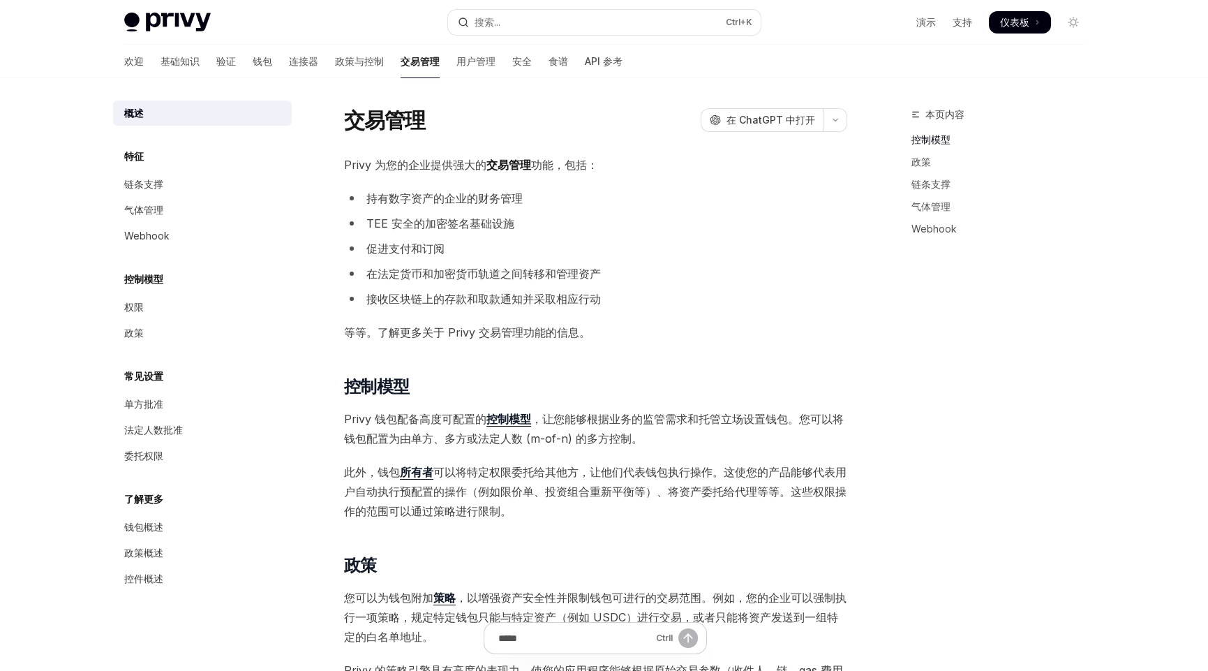
click at [415, 221] on font "TEE 安全的加密签名基础设施" at bounding box center [440, 223] width 148 height 14
drag, startPoint x: 430, startPoint y: 221, endPoint x: 505, endPoint y: 228, distance: 75.7
click at [500, 223] on font "TEE 安全的加密签名基础设施" at bounding box center [440, 223] width 148 height 14
click at [479, 253] on li "促进支付和订阅" at bounding box center [595, 249] width 503 height 20
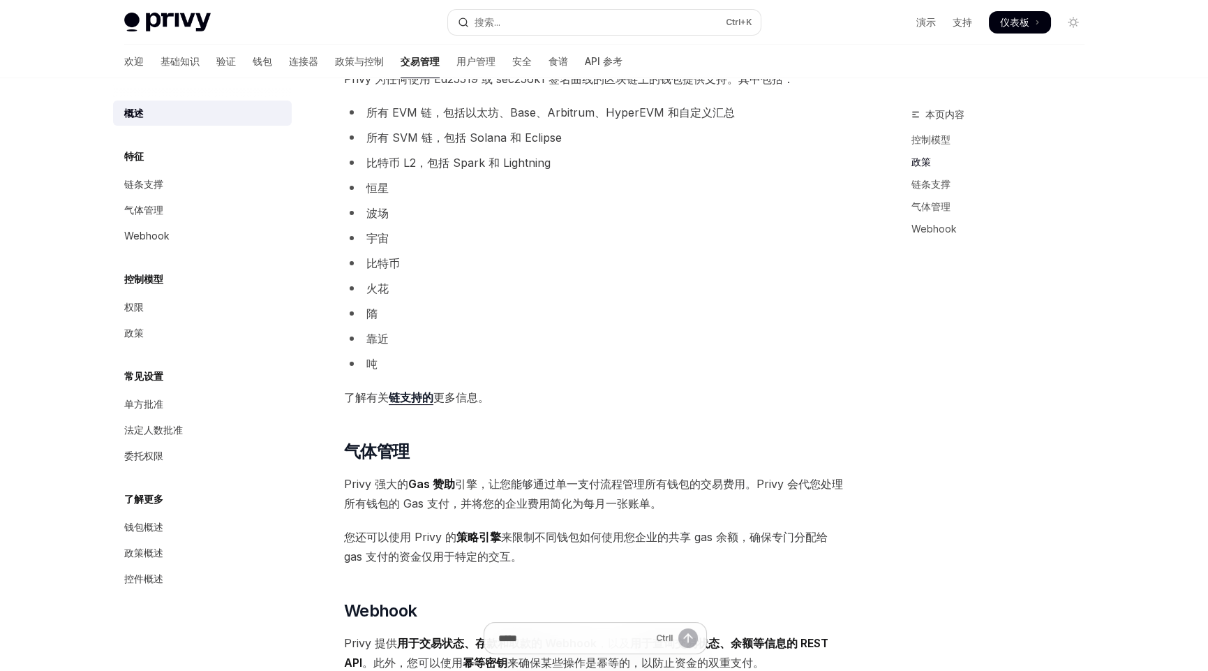
scroll to position [558, 0]
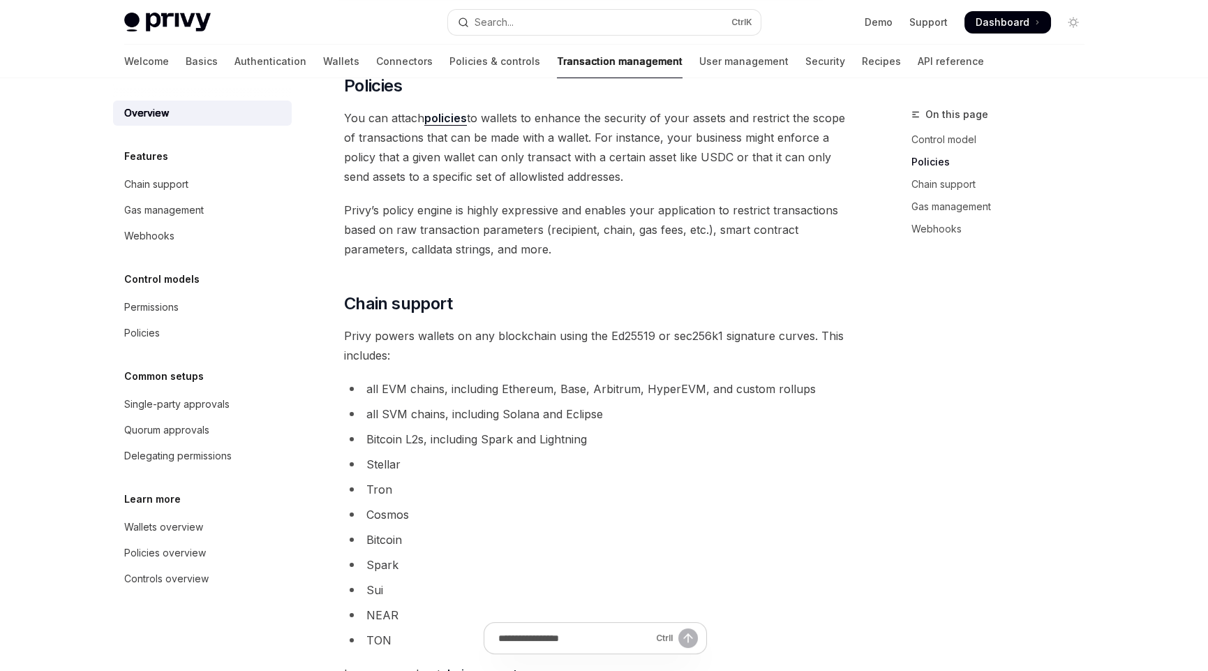
click at [470, 494] on li "Tron" at bounding box center [595, 490] width 503 height 20
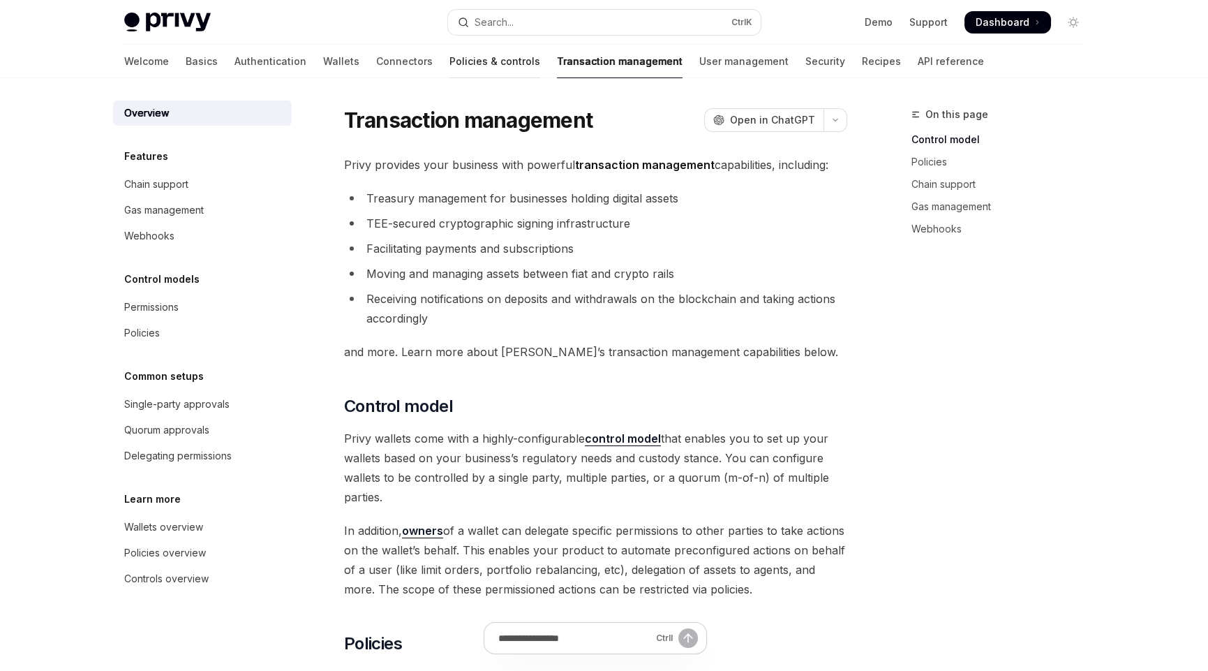
scroll to position [0, 0]
click at [450, 58] on link "Policies & controls" at bounding box center [495, 62] width 91 height 34
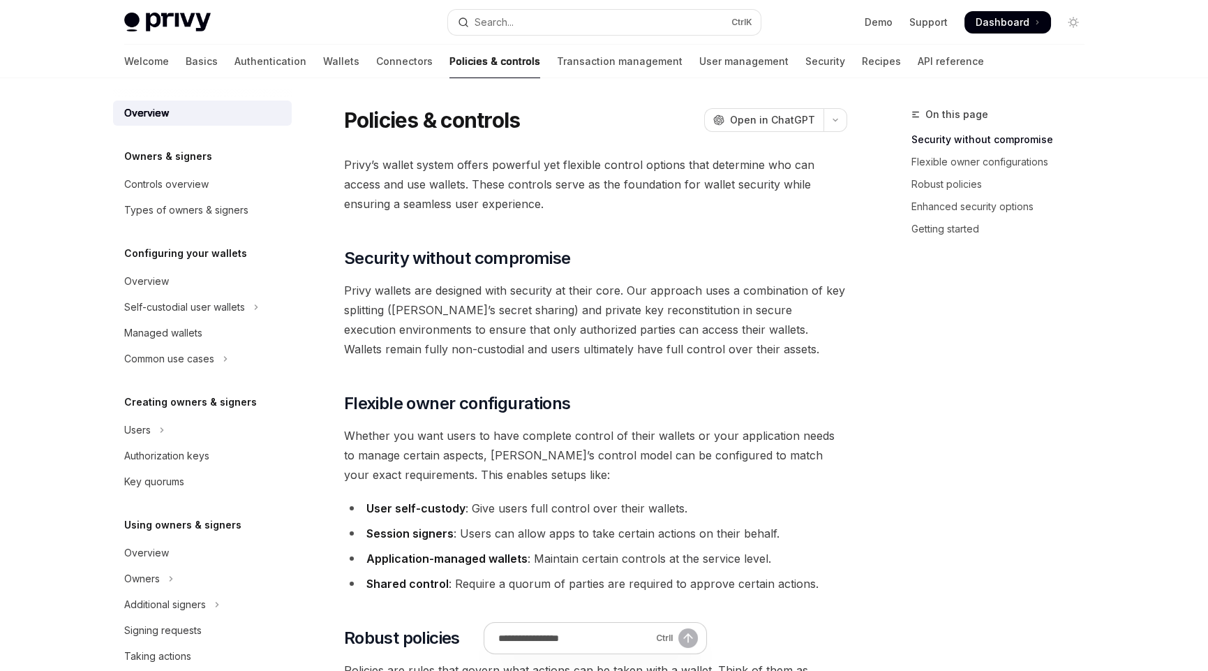
click at [163, 159] on h5 "Owners & signers" at bounding box center [168, 156] width 88 height 17
drag, startPoint x: 345, startPoint y: 166, endPoint x: 447, endPoint y: 163, distance: 102.7
click at [447, 163] on span "Privy’s wallet system offers powerful yet flexible control options that determi…" at bounding box center [595, 184] width 503 height 59
click at [482, 163] on span "Privy’s wallet system offers powerful yet flexible control options that determi…" at bounding box center [595, 184] width 503 height 59
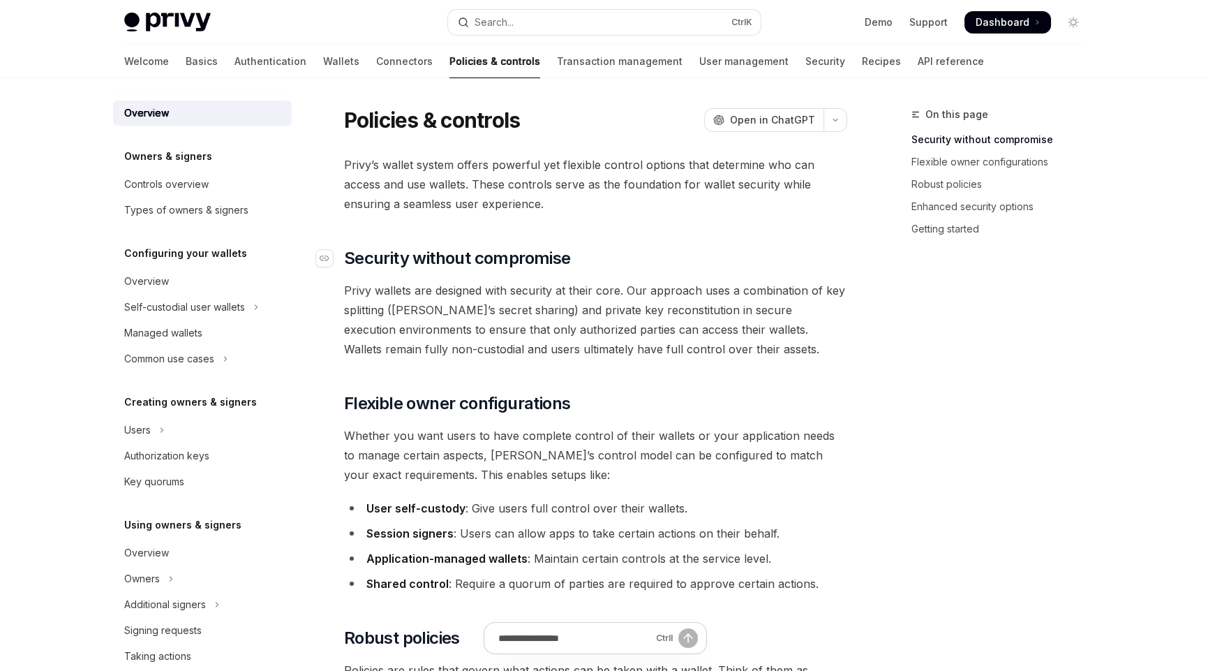
click at [596, 262] on h2 "​ Security without compromise" at bounding box center [595, 258] width 503 height 22
click at [528, 253] on span "Security without compromise" at bounding box center [457, 258] width 227 height 22
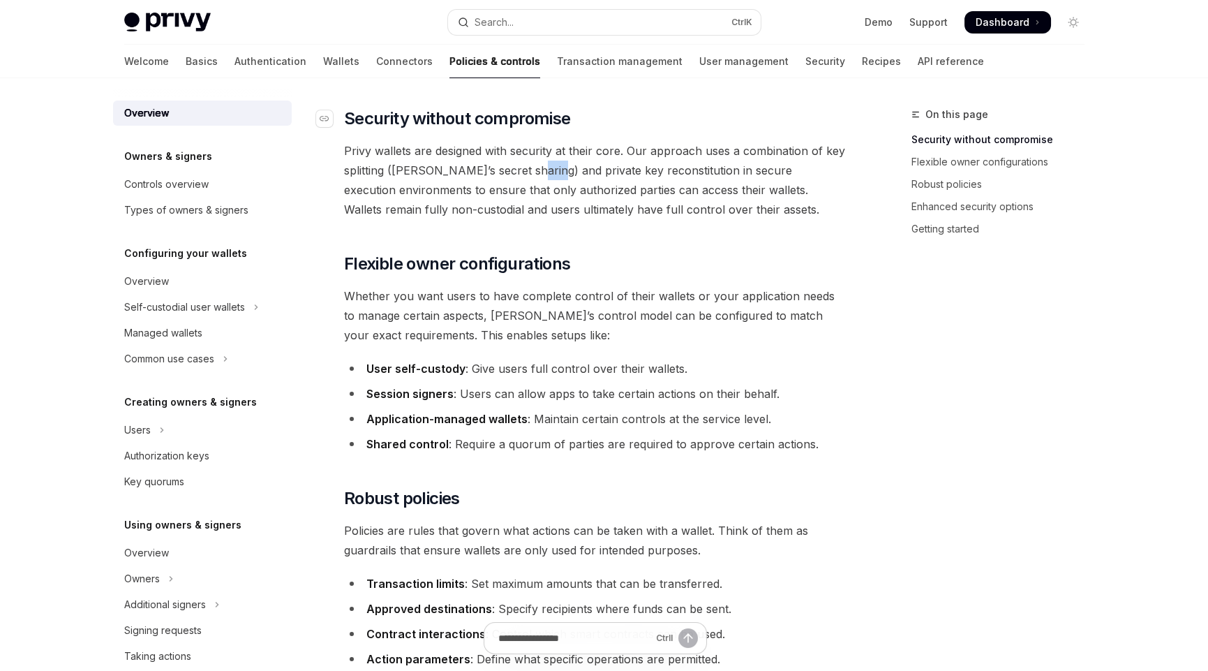
scroll to position [140, 0]
click at [514, 111] on span "Security without compromise" at bounding box center [457, 118] width 227 height 22
click at [670, 111] on h2 "​ Security without compromise" at bounding box center [595, 118] width 503 height 22
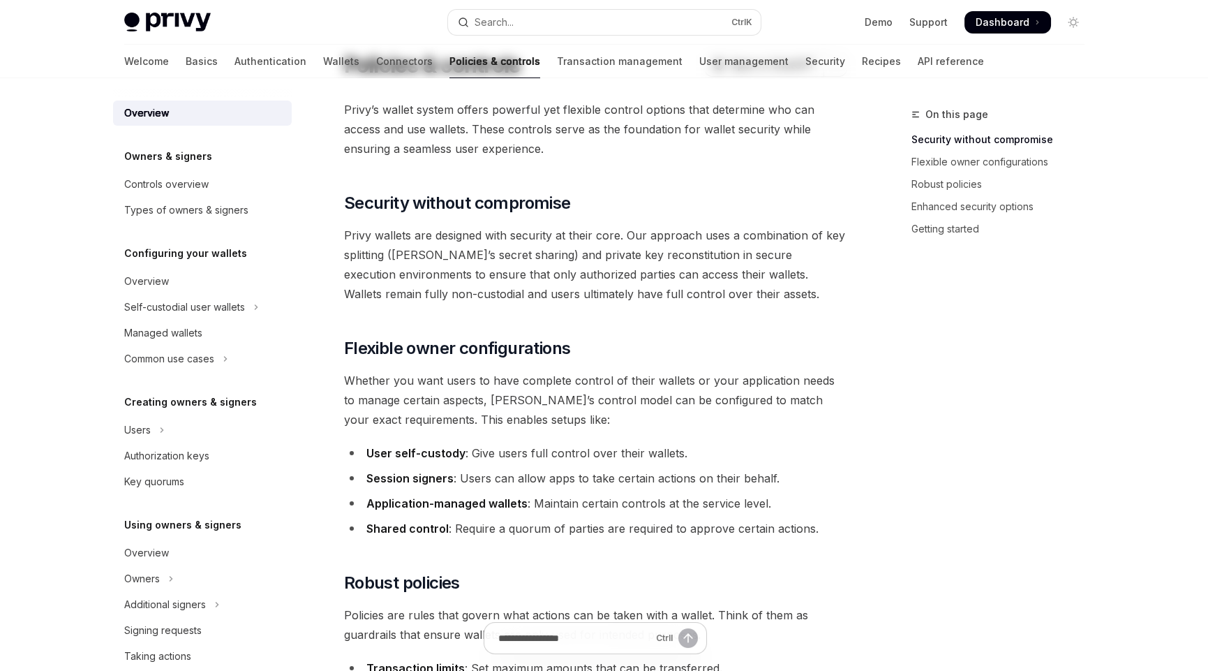
scroll to position [1, 0]
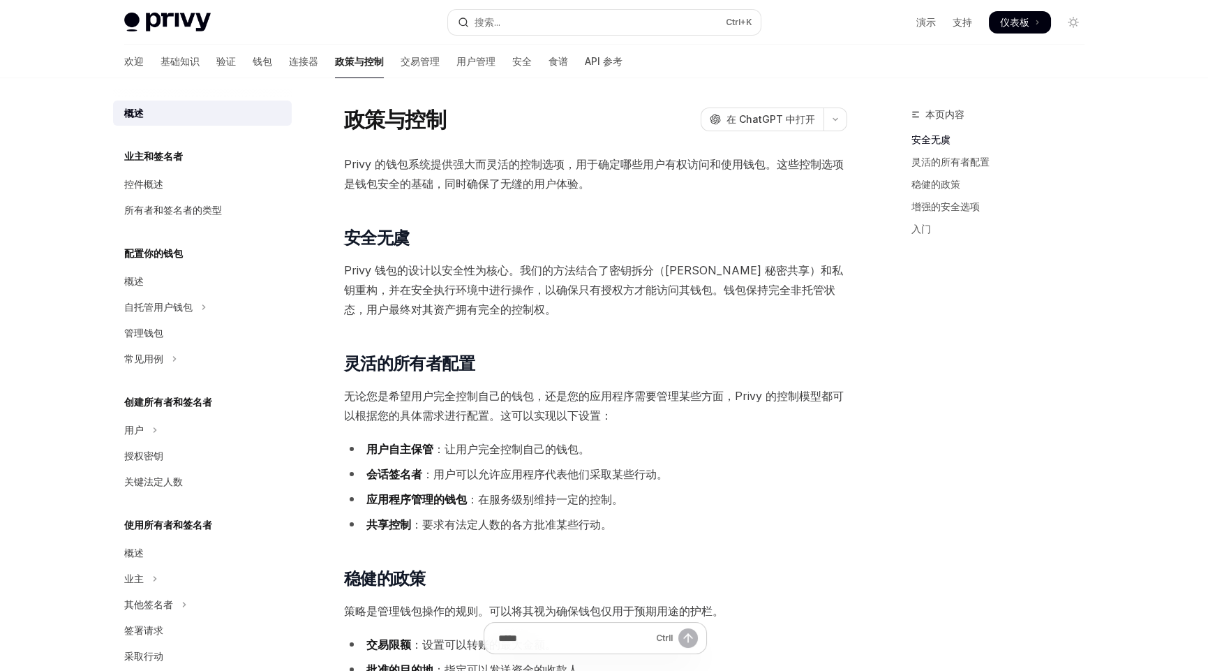
click at [497, 306] on span "Privy 钱包的设计以安全性为核心。我们的方法结合了密钥拆分（Shamir 秘密共享）和私钥重构，并在安全执行环境中进行操作，以确保只有授权方才能访问其钱包…" at bounding box center [595, 289] width 503 height 59
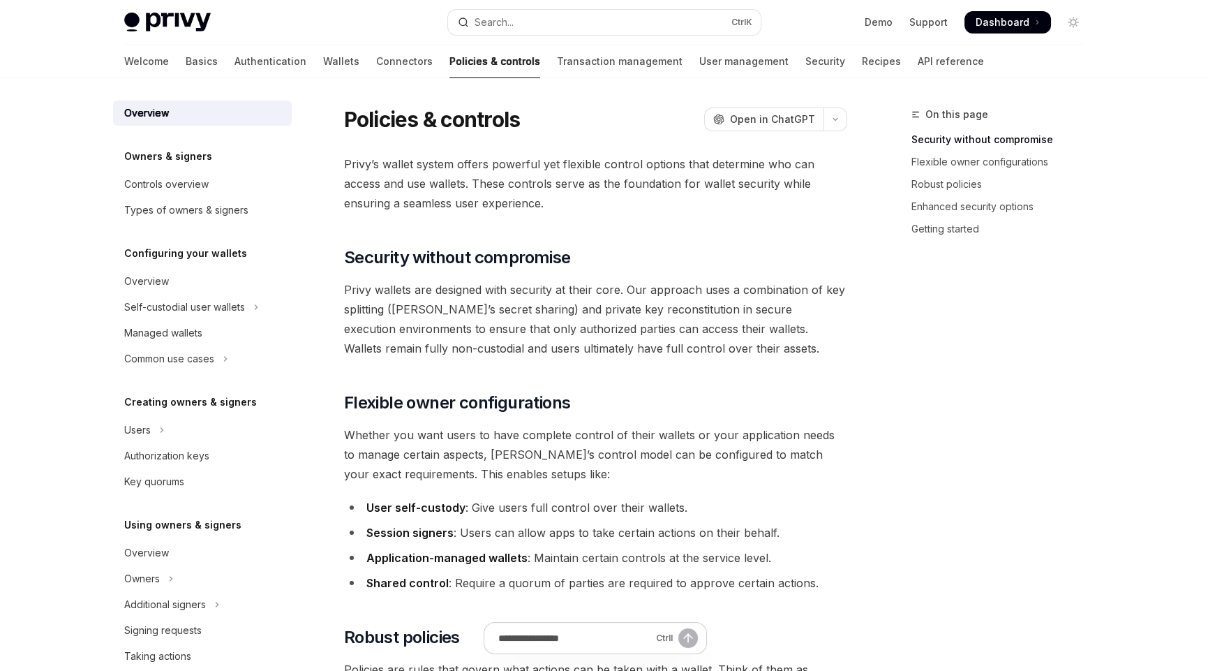
click at [810, 301] on span "Privy wallets are designed with security at their core. Our approach uses a com…" at bounding box center [595, 319] width 503 height 78
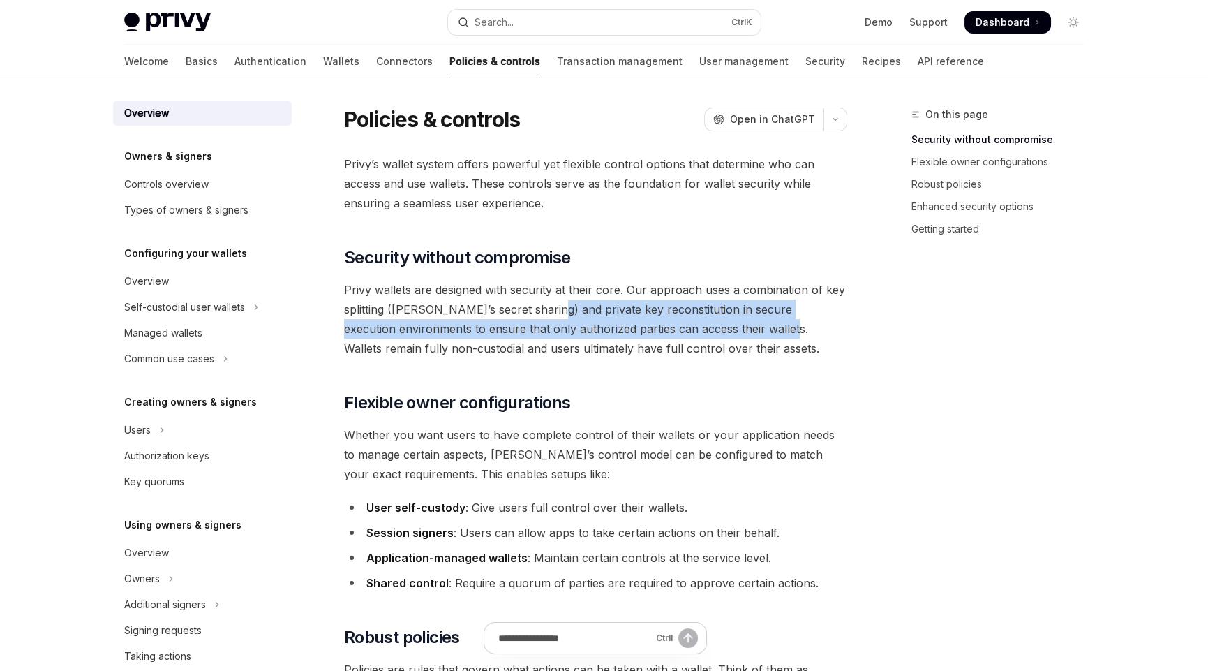
drag, startPoint x: 547, startPoint y: 309, endPoint x: 774, endPoint y: 332, distance: 228.1
click at [774, 332] on span "Privy wallets are designed with security at their core. Our approach uses a com…" at bounding box center [595, 319] width 503 height 78
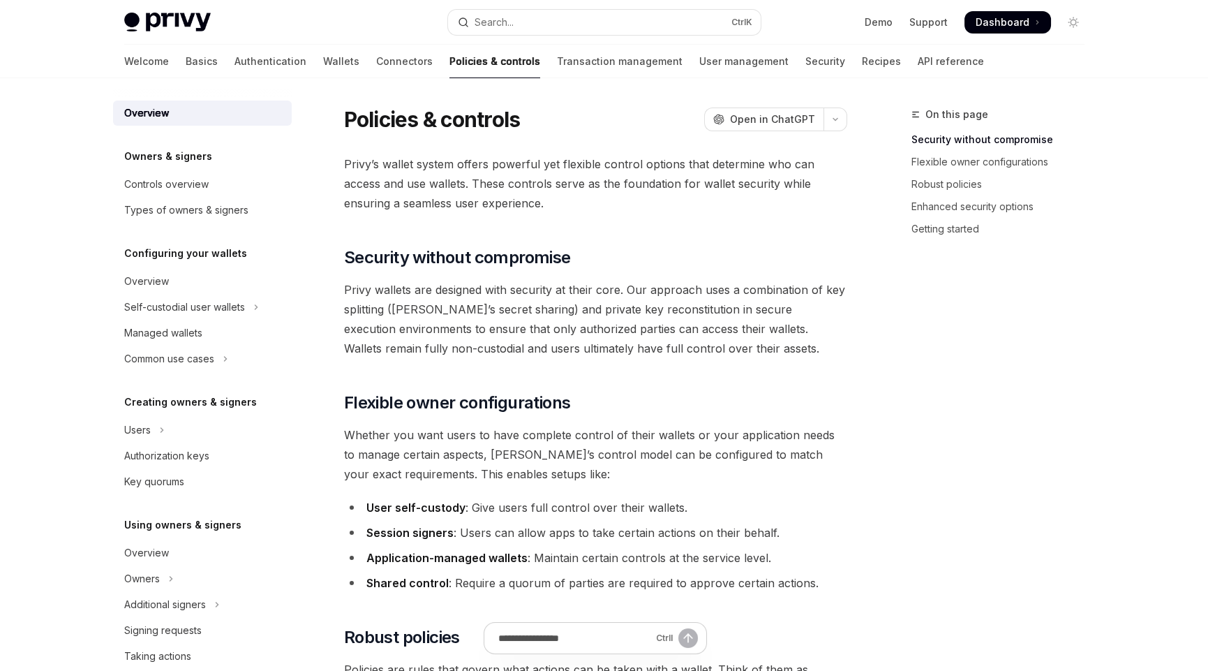
click at [781, 346] on span "Privy wallets are designed with security at their core. Our approach uses a com…" at bounding box center [595, 319] width 503 height 78
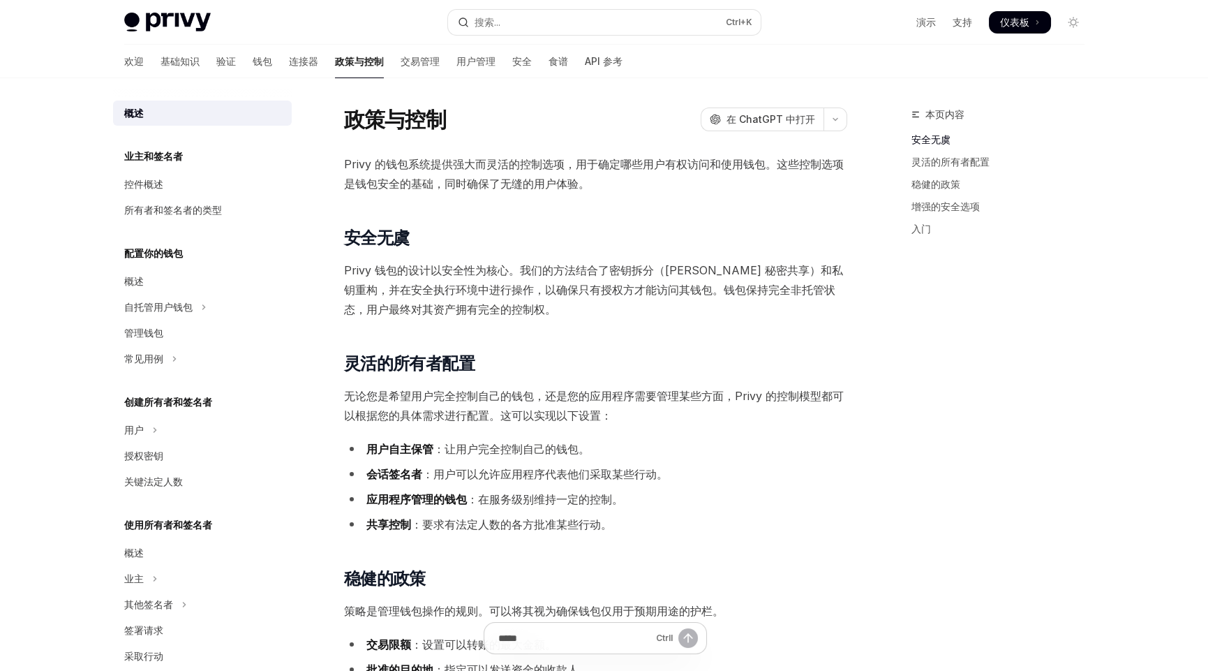
drag, startPoint x: 833, startPoint y: 299, endPoint x: 824, endPoint y: 314, distance: 16.9
click at [833, 301] on span "Privy 钱包的设计以安全性为核心。我们的方法结合了密钥拆分（Shamir 秘密共享）和私钥重构，并在安全执行环境中进行操作，以确保只有授权方才能访问其钱包…" at bounding box center [595, 289] width 503 height 59
click at [959, 413] on div "本页内容 安全无虞 灵活的所有者配置 稳健的政策 增强的安全选项 入门" at bounding box center [990, 388] width 212 height 565
click at [1036, 311] on div "本页内容 安全无虞 灵活的所有者配置 稳健的政策 增强的安全选项 入门" at bounding box center [990, 388] width 212 height 565
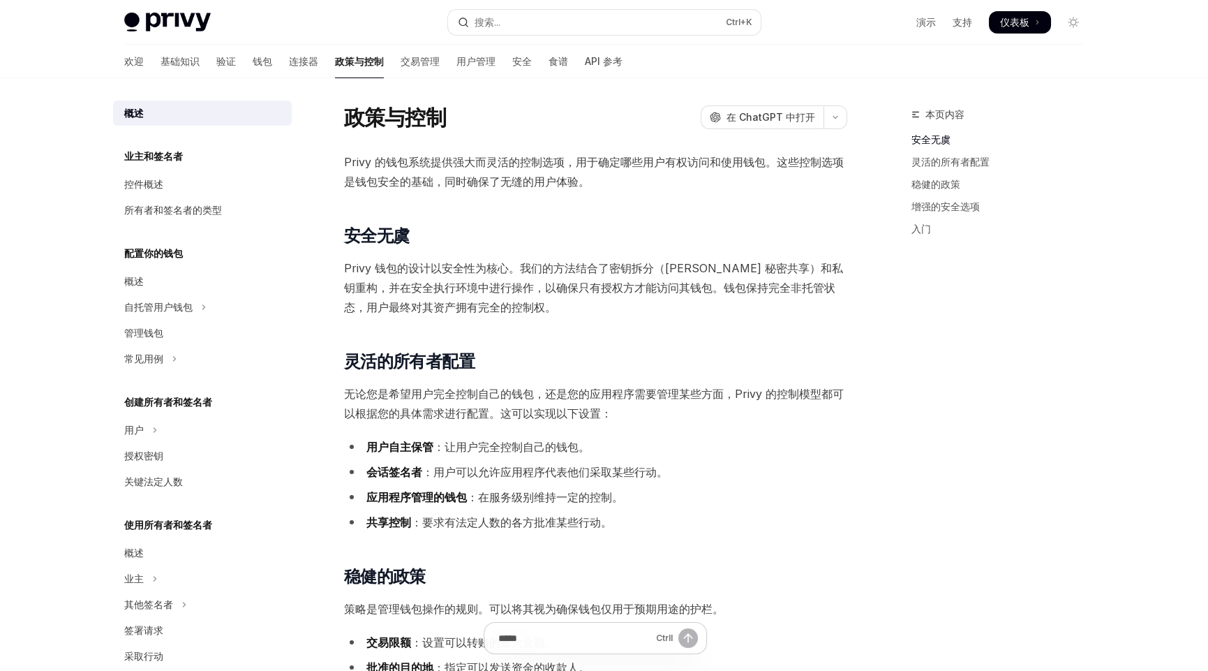
scroll to position [0, 0]
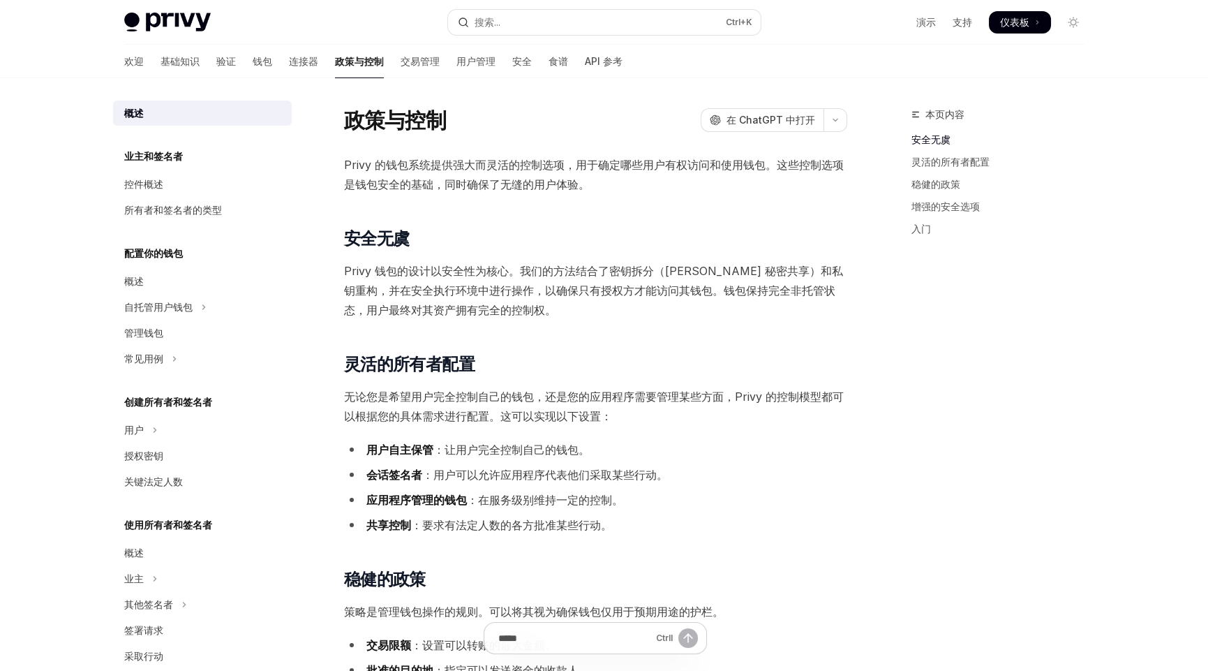
click at [778, 267] on font "Privy 钱包的设计以安全性为核心。我们的方法结合了密钥拆分（Shamir 秘密共享）和私钥重构，并在安全执行环境中进行操作，以确保只有授权方才能访问其钱包…" at bounding box center [593, 290] width 499 height 53
click at [776, 274] on font "Privy 钱包的设计以安全性为核心。我们的方法结合了密钥拆分（Shamir 秘密共享）和私钥重构，并在安全执行环境中进行操作，以确保只有授权方才能访问其钱包…" at bounding box center [593, 290] width 499 height 53
drag, startPoint x: 362, startPoint y: 294, endPoint x: 473, endPoint y: 288, distance: 111.8
click at [473, 288] on font "Privy 钱包的设计以安全性为核心。我们的方法结合了密钥拆分（Shamir 秘密共享）和私钥重构，并在安全执行环境中进行操作，以确保只有授权方才能访问其钱包…" at bounding box center [593, 290] width 499 height 53
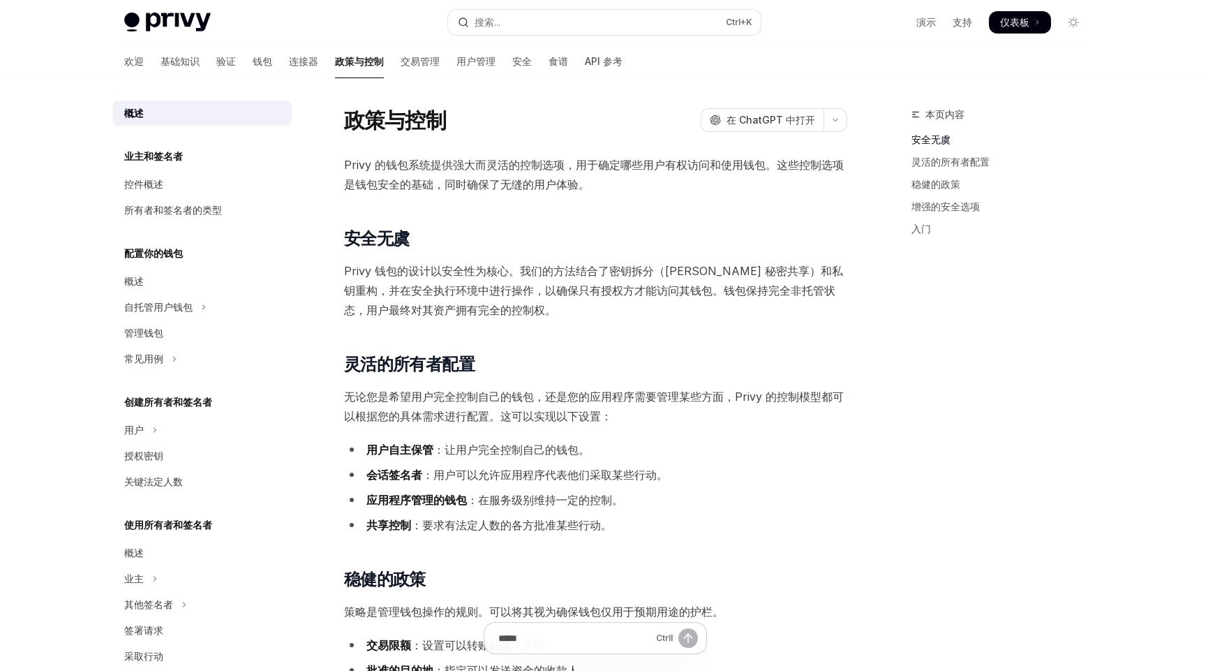
click at [551, 318] on span "Privy 钱包的设计以安全性为核心。我们的方法结合了密钥拆分（Shamir 秘密共享）和私钥重构，并在安全执行环境中进行操作，以确保只有授权方才能访问其钱包…" at bounding box center [595, 290] width 503 height 59
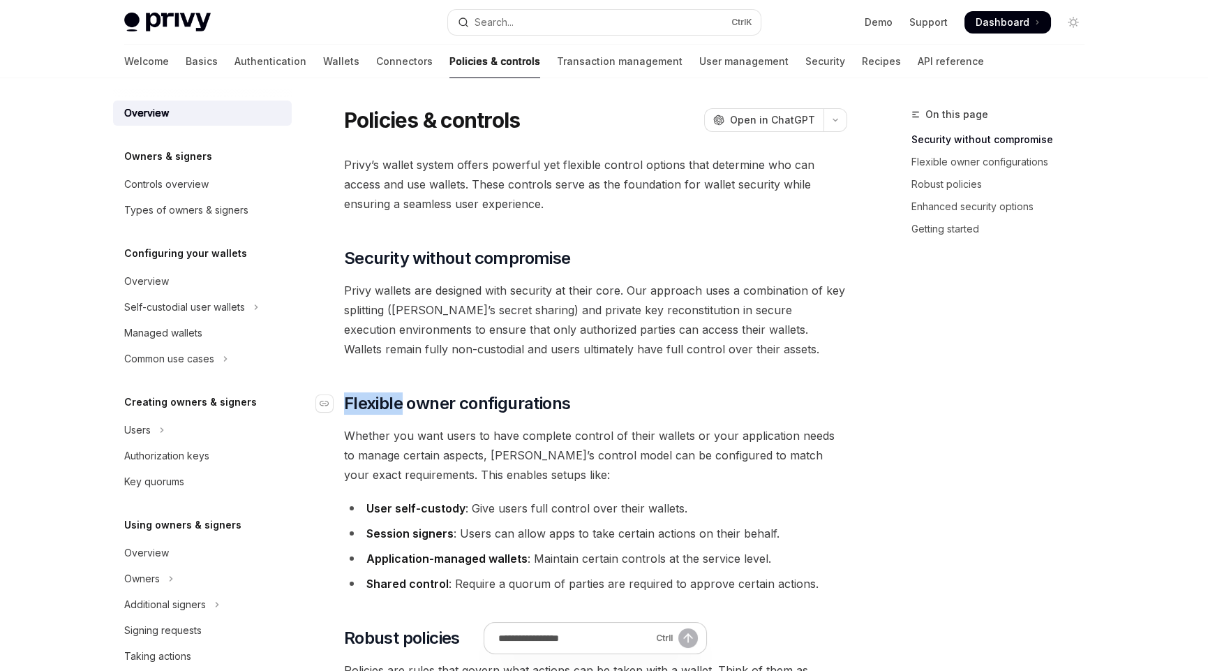
drag, startPoint x: 402, startPoint y: 402, endPoint x: 341, endPoint y: 402, distance: 60.7
click at [344, 402] on h2 "​ Flexible owner configurations" at bounding box center [595, 403] width 503 height 22
click at [845, 500] on li "User self-custody : Give users full control over their wallets." at bounding box center [595, 508] width 503 height 20
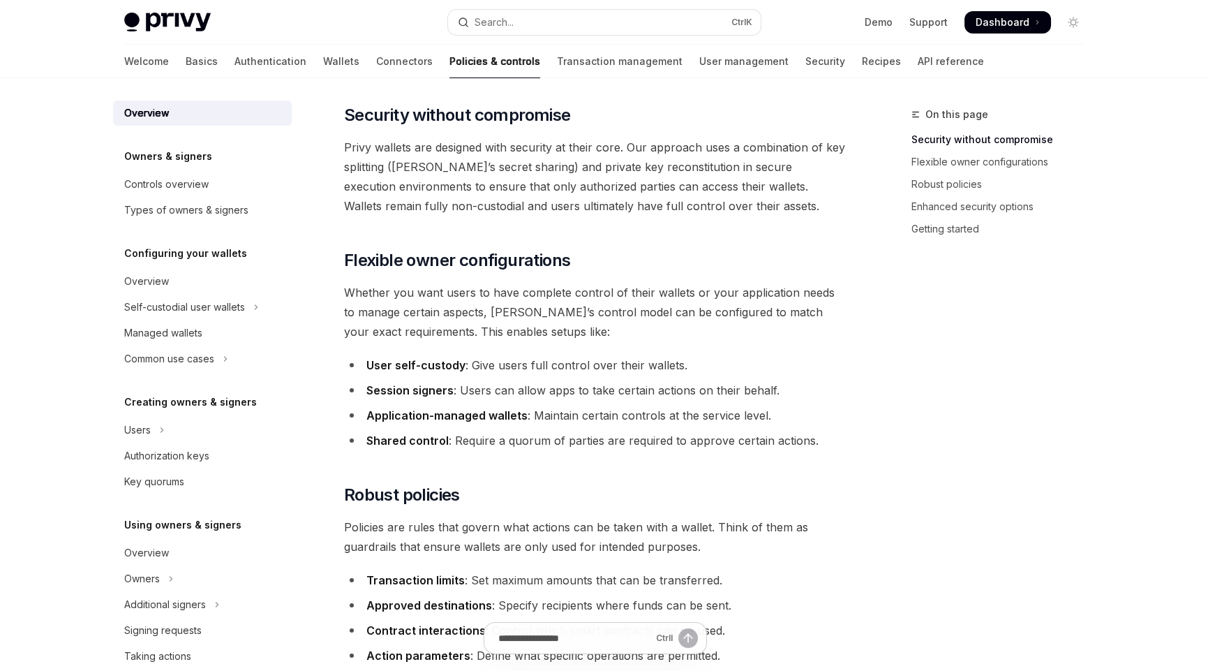
scroll to position [209, 0]
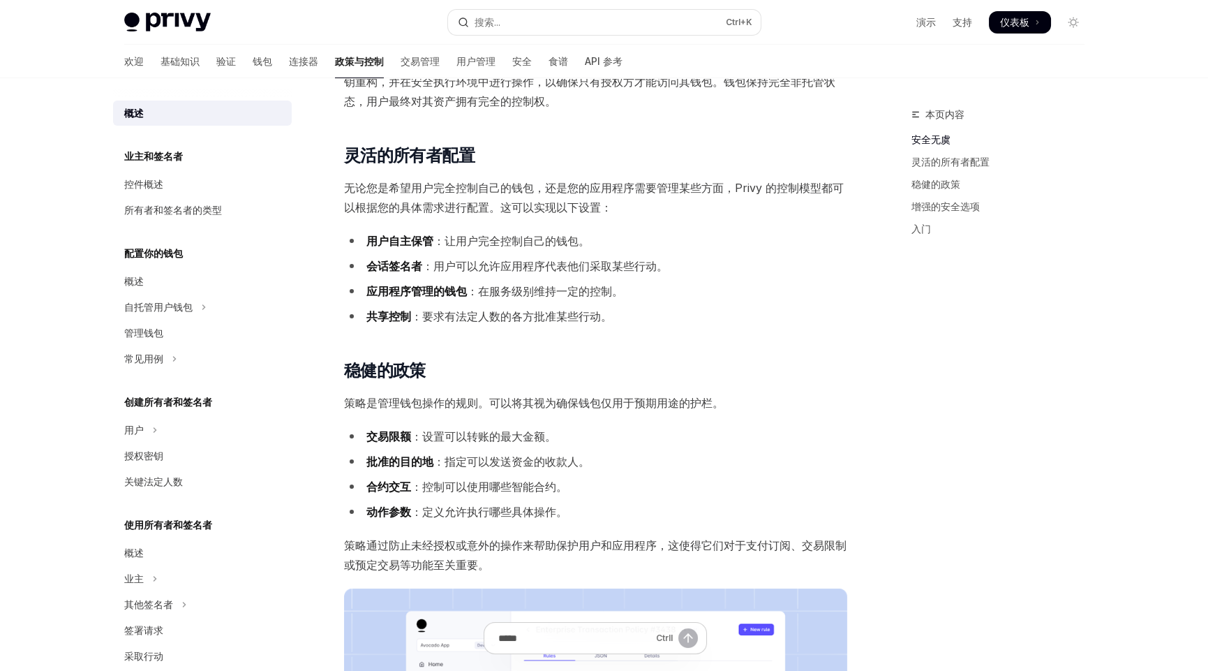
click at [667, 304] on ul "用户自主保管 ：让用户完全控制自己的钱包。 会话签名者 ：用户可以允许应用程序代表他们采取某些行动。 应用程序管理的钱包 ：在服务级别维持一定的控制。 共享控…" at bounding box center [595, 278] width 503 height 95
drag, startPoint x: 368, startPoint y: 241, endPoint x: 446, endPoint y: 243, distance: 78.2
click at [446, 243] on li "用户自主保管 ：让用户完全控制自己的钱包。" at bounding box center [595, 241] width 503 height 20
click at [390, 265] on font "会话签名者" at bounding box center [394, 266] width 56 height 14
drag, startPoint x: 428, startPoint y: 264, endPoint x: 660, endPoint y: 263, distance: 232.4
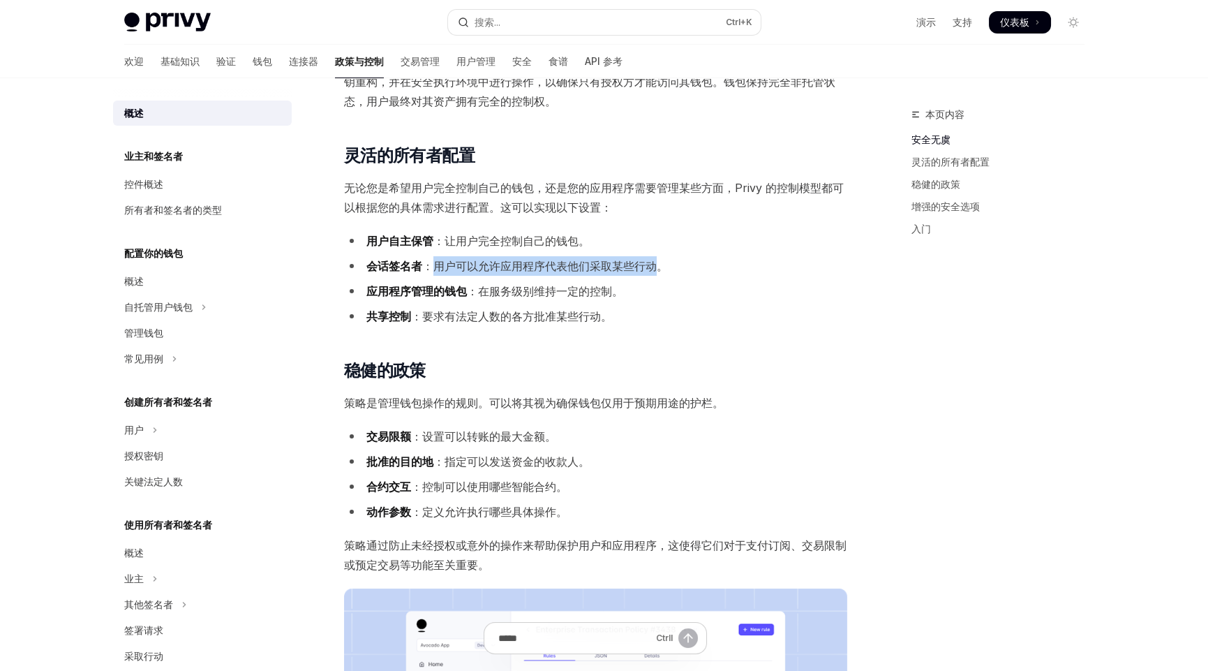
click at [660, 263] on font "：用户可以允许应用程序代表他们采取某些行动。" at bounding box center [545, 266] width 246 height 14
click at [371, 292] on font "应用程序管理的钱包" at bounding box center [416, 291] width 101 height 14
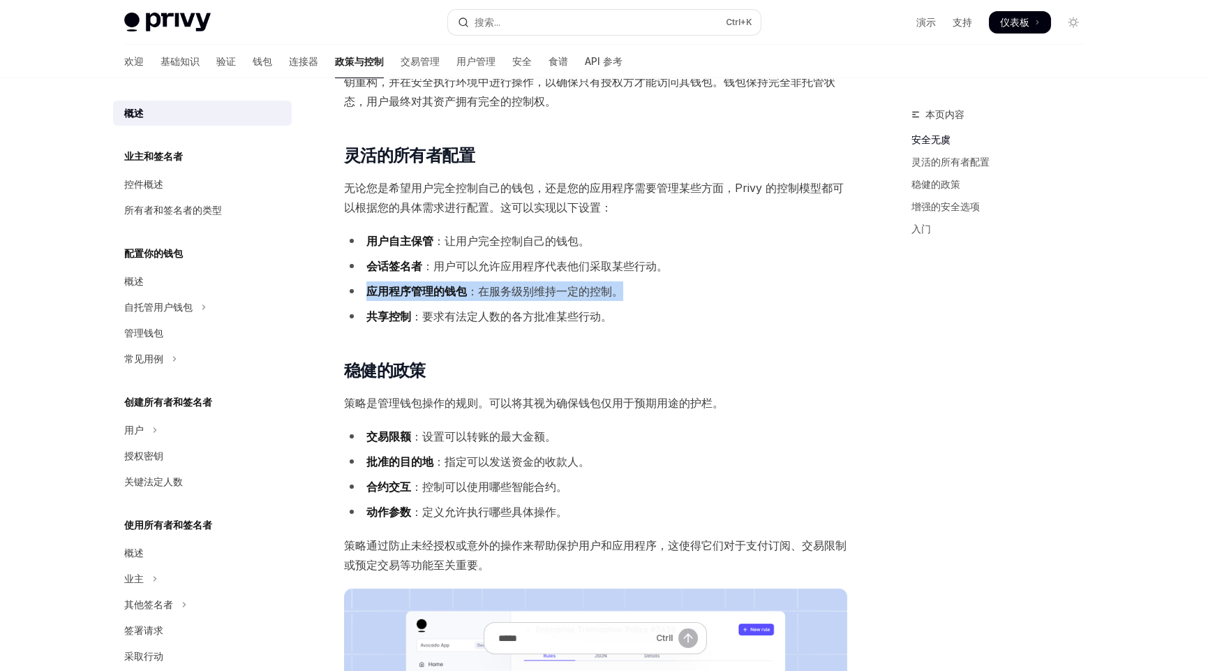
drag, startPoint x: 362, startPoint y: 289, endPoint x: 624, endPoint y: 291, distance: 261.8
click at [624, 291] on li "应用程序管理的钱包 ：在服务级别维持一定的控制。" at bounding box center [595, 291] width 503 height 20
click at [637, 303] on ul "用户自主保管 ：让用户完全控制自己的钱包。 会话签名者 ：用户可以允许应用程序代表他们采取某些行动。 应用程序管理的钱包 ：在服务级别维持一定的控制。 共享控…" at bounding box center [595, 278] width 503 height 95
drag, startPoint x: 423, startPoint y: 313, endPoint x: 681, endPoint y: 321, distance: 257.7
click at [613, 316] on li "共享控制 ：要求有法定人数的各方批准某些行动。" at bounding box center [595, 316] width 503 height 20
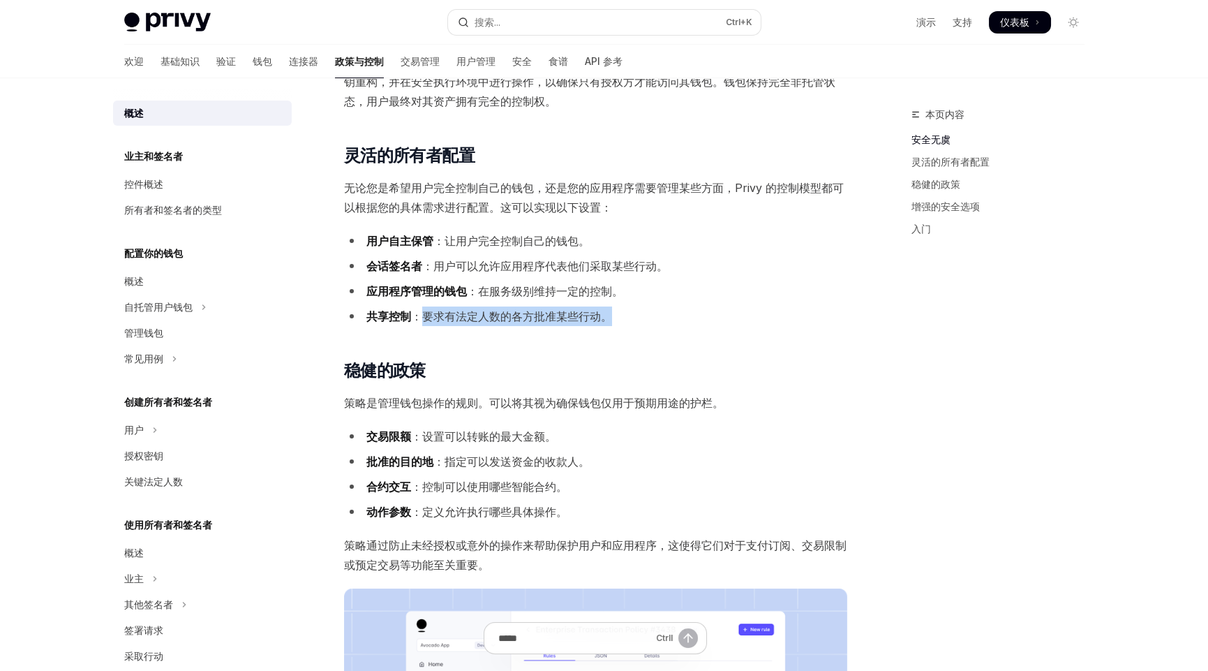
click at [689, 321] on li "共享控制 ：要求有法定人数的各方批准某些行动。" at bounding box center [595, 316] width 503 height 20
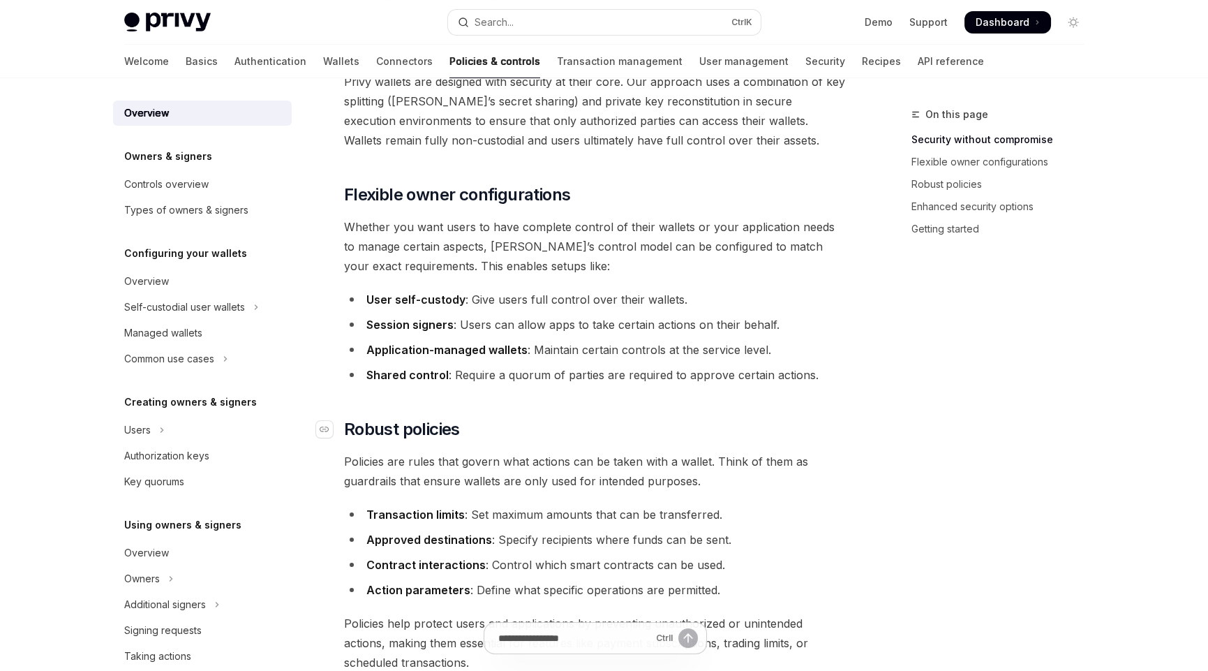
drag, startPoint x: 521, startPoint y: 427, endPoint x: 399, endPoint y: 427, distance: 122.2
click at [520, 427] on h2 "​ Robust policies" at bounding box center [595, 429] width 503 height 22
drag, startPoint x: 479, startPoint y: 424, endPoint x: 346, endPoint y: 430, distance: 133.4
click at [346, 430] on h2 "​ Robust policies" at bounding box center [595, 429] width 503 height 22
click at [573, 428] on h2 "​ Robust policies" at bounding box center [595, 429] width 503 height 22
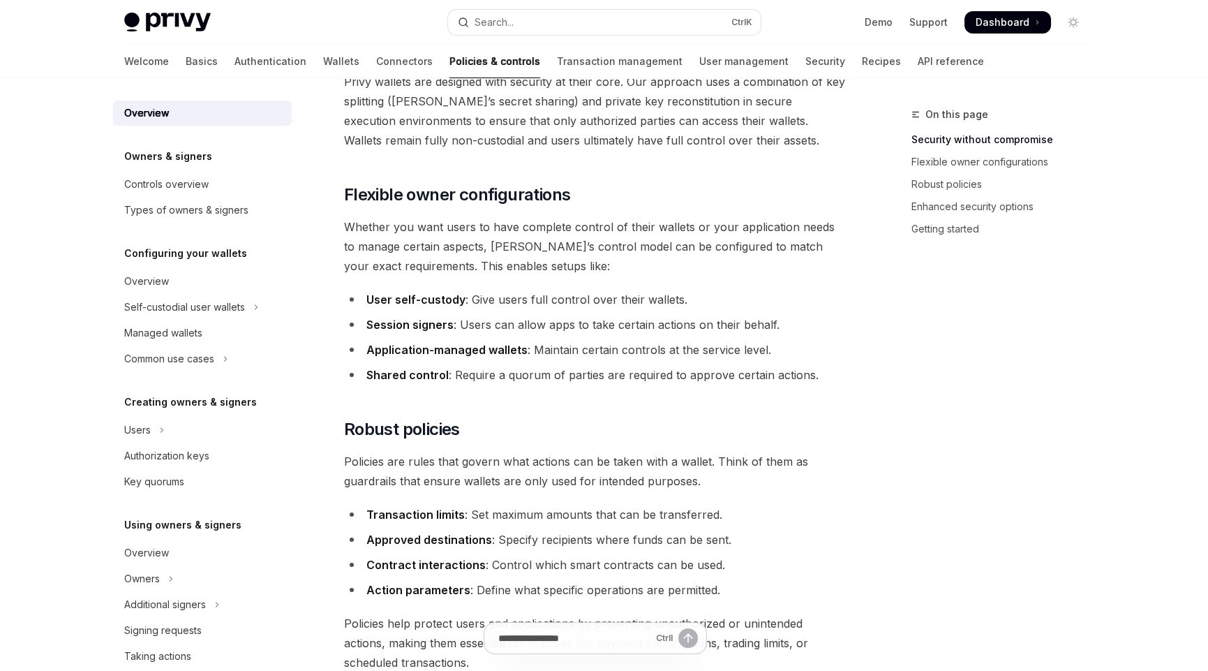
click at [829, 515] on li "Transaction limits : Set maximum amounts that can be transferred." at bounding box center [595, 515] width 503 height 20
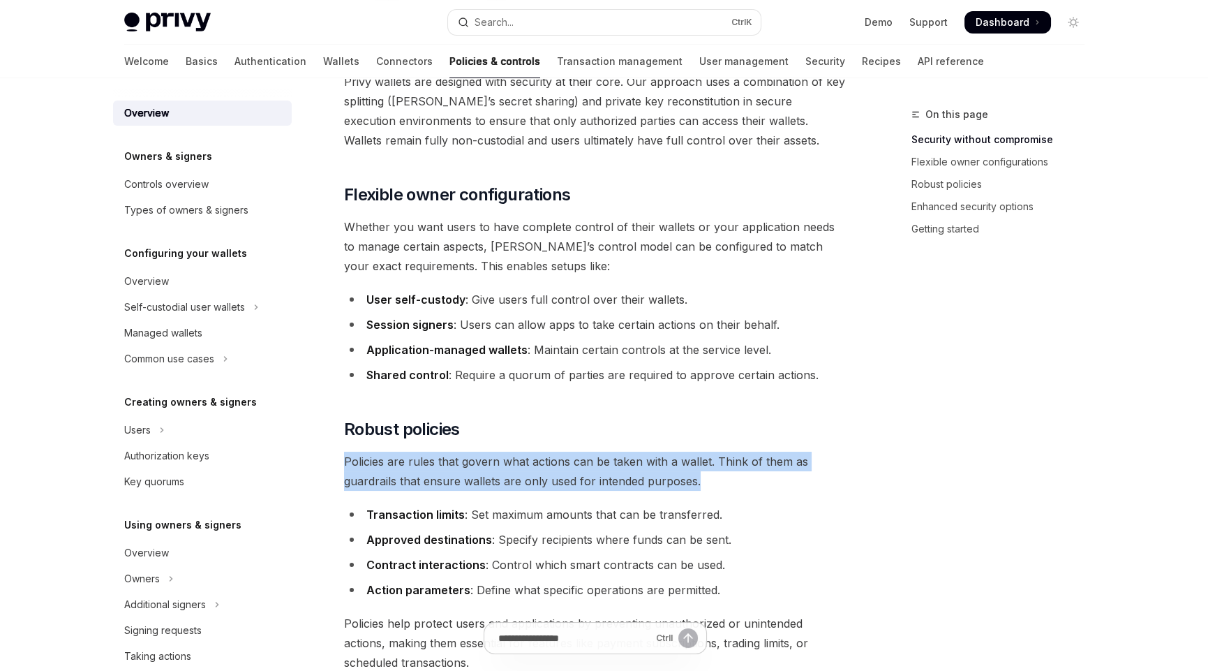
drag, startPoint x: 340, startPoint y: 461, endPoint x: 711, endPoint y: 481, distance: 371.9
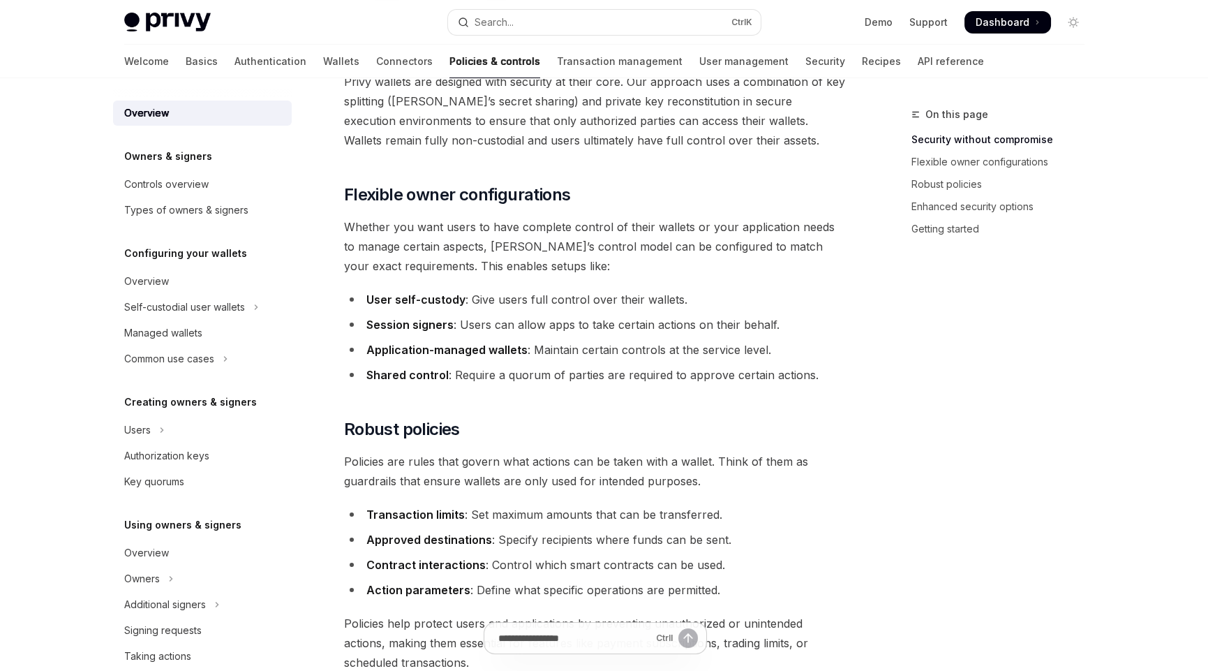
click at [833, 540] on li "Approved destinations : Specify recipients where funds can be sent." at bounding box center [595, 540] width 503 height 20
drag, startPoint x: 470, startPoint y: 512, endPoint x: 746, endPoint y: 518, distance: 276.5
click at [746, 518] on li "Transaction limits : Set maximum amounts that can be transferred." at bounding box center [595, 515] width 503 height 20
drag, startPoint x: 494, startPoint y: 537, endPoint x: 786, endPoint y: 535, distance: 292.5
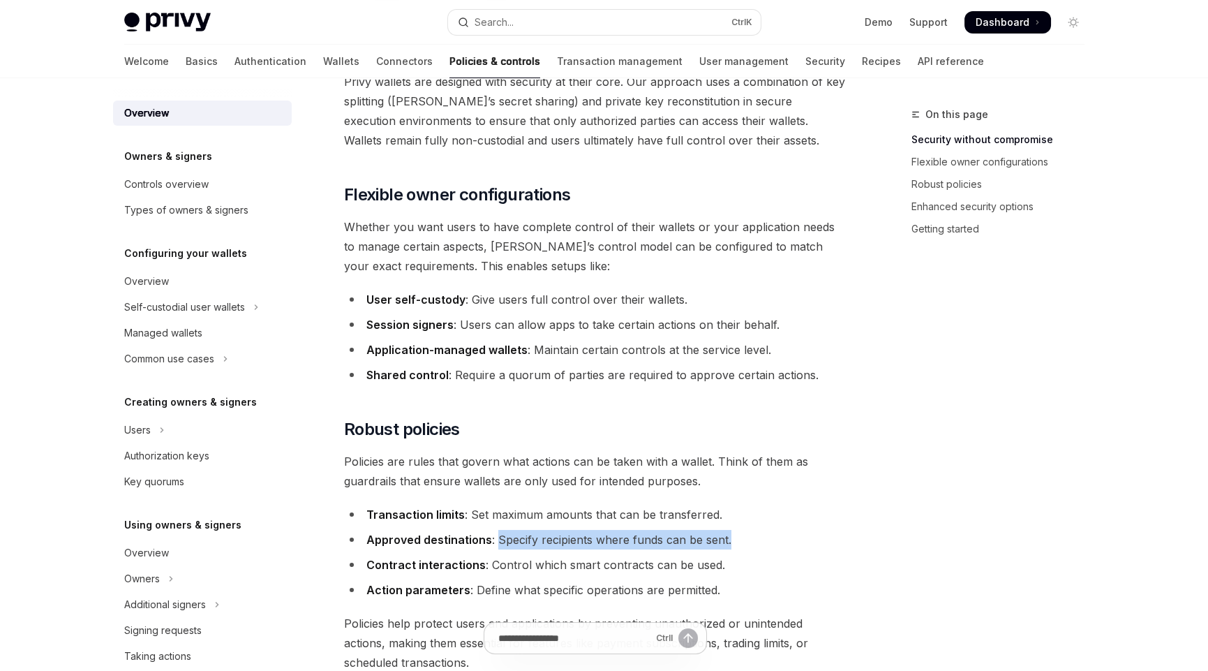
click at [786, 535] on li "Approved destinations : Specify recipients where funds can be sent." at bounding box center [595, 540] width 503 height 20
click at [571, 542] on li "Approved destinations : Specify recipients where funds can be sent." at bounding box center [595, 540] width 503 height 20
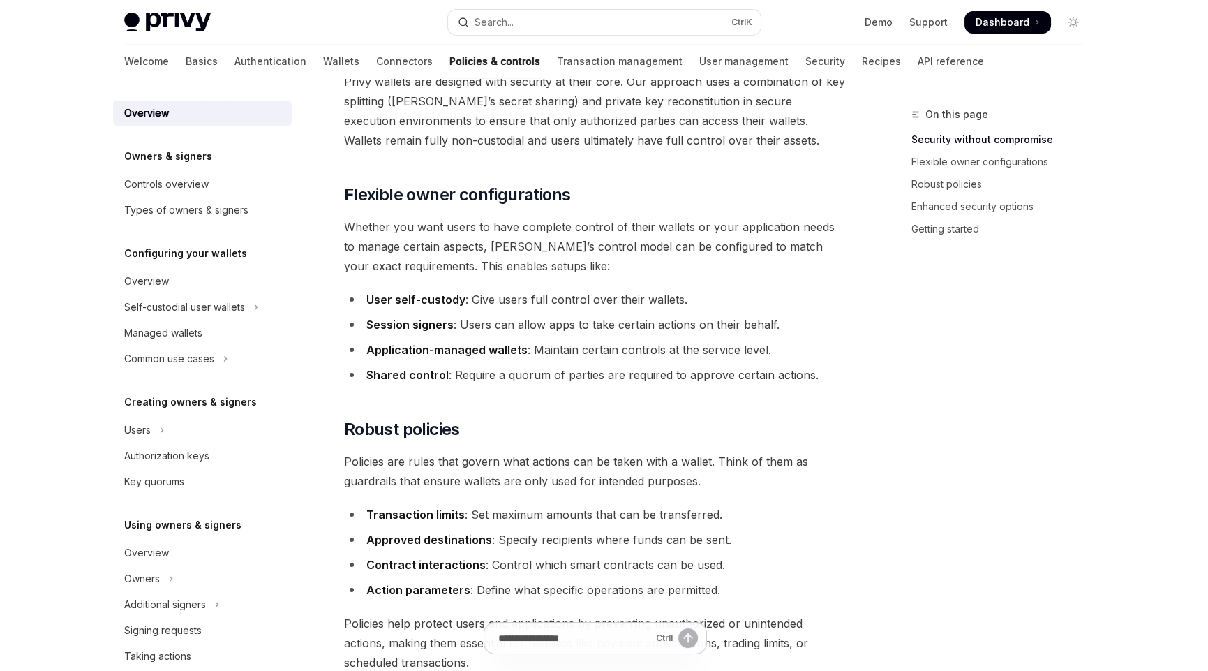
click at [621, 533] on li "Approved destinations : Specify recipients where funds can be sent." at bounding box center [595, 540] width 503 height 20
click at [667, 540] on li "Approved destinations : Specify recipients where funds can be sent." at bounding box center [595, 540] width 503 height 20
click at [726, 538] on li "Approved destinations : Specify recipients where funds can be sent." at bounding box center [595, 540] width 503 height 20
click at [776, 573] on li "Contract interactions : Control which smart contracts can be used." at bounding box center [595, 565] width 503 height 20
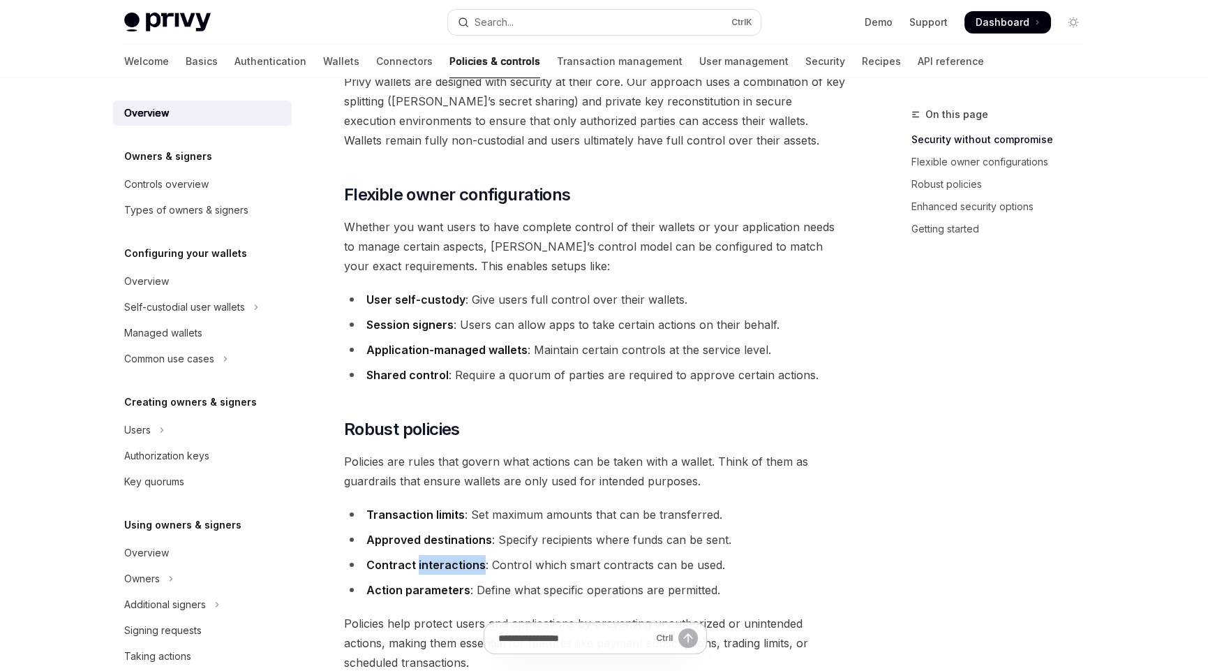
drag, startPoint x: 416, startPoint y: 566, endPoint x: 479, endPoint y: 566, distance: 62.8
click at [479, 566] on strong "Contract interactions" at bounding box center [425, 565] width 119 height 14
click at [509, 574] on ul "Transaction limits : Set maximum amounts that can be transferred. Approved dest…" at bounding box center [595, 552] width 503 height 95
click at [385, 563] on strong "Contract interactions" at bounding box center [425, 565] width 119 height 14
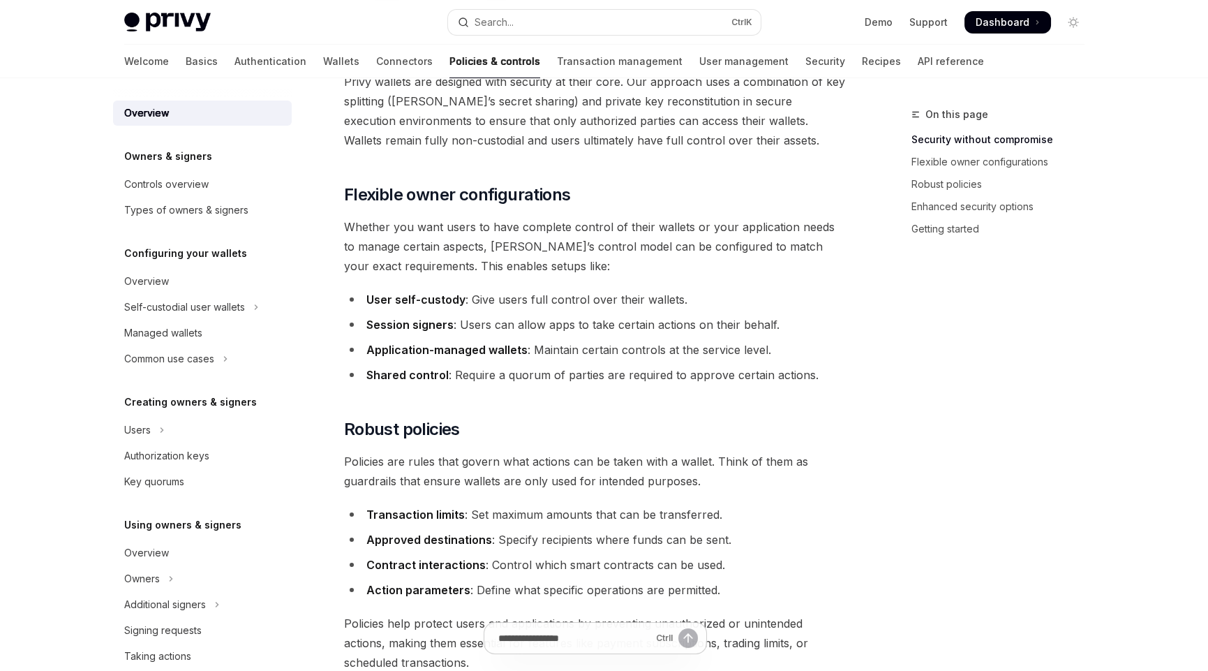
click at [496, 577] on ul "Transaction limits : Set maximum amounts that can be transferred. Approved dest…" at bounding box center [595, 552] width 503 height 95
drag, startPoint x: 487, startPoint y: 566, endPoint x: 725, endPoint y: 568, distance: 238.7
click at [725, 568] on li "Contract interactions : Control which smart contracts can be used." at bounding box center [595, 565] width 503 height 20
click at [726, 569] on li "Contract interactions : Control which smart contracts can be used." at bounding box center [595, 565] width 503 height 20
click at [385, 591] on strong "Action parameters" at bounding box center [418, 590] width 104 height 14
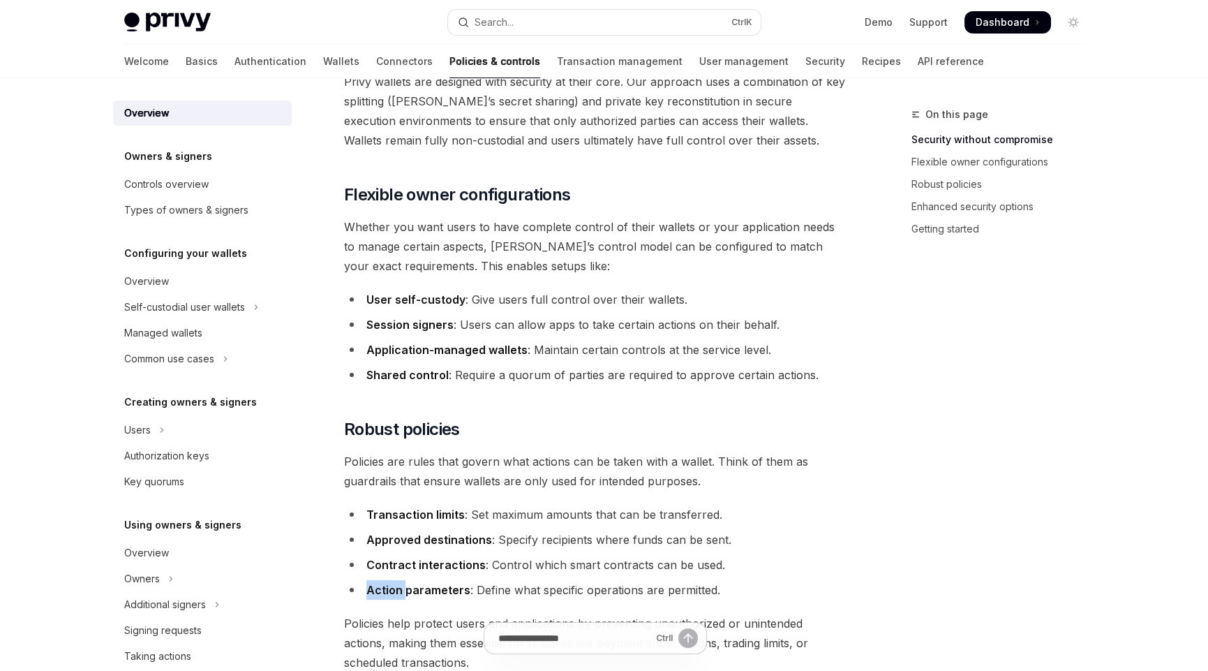
click at [385, 591] on strong "Action parameters" at bounding box center [418, 590] width 104 height 14
click at [427, 591] on strong "Action parameters" at bounding box center [418, 590] width 104 height 14
click at [569, 601] on div "Privy’s wallet system offers powerful yet flexible control options that determi…" at bounding box center [595, 646] width 503 height 1401
click at [469, 588] on li "Action parameters : Define what specific operations are permitted." at bounding box center [595, 590] width 503 height 20
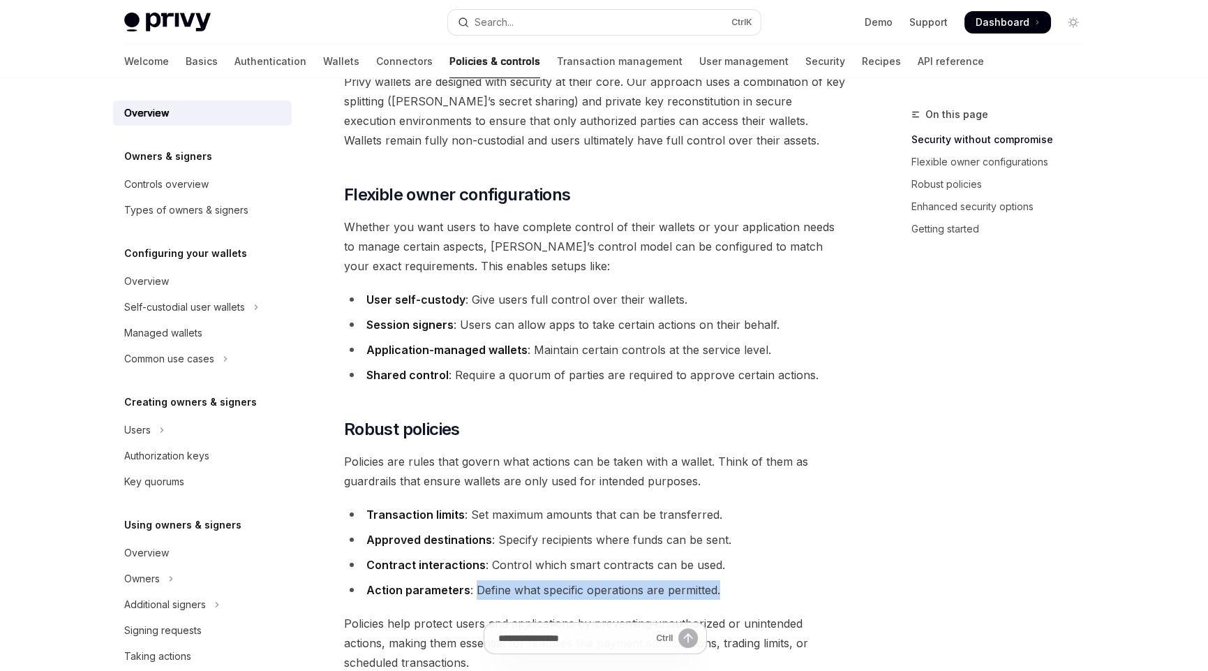
drag, startPoint x: 471, startPoint y: 588, endPoint x: 759, endPoint y: 591, distance: 288.3
click at [759, 591] on li "Action parameters : Define what specific operations are permitted." at bounding box center [595, 590] width 503 height 20
click at [758, 591] on li "Action parameters : Define what specific operations are permitted." at bounding box center [595, 590] width 503 height 20
click at [665, 590] on li "Action parameters : Define what specific operations are permitted." at bounding box center [595, 590] width 503 height 20
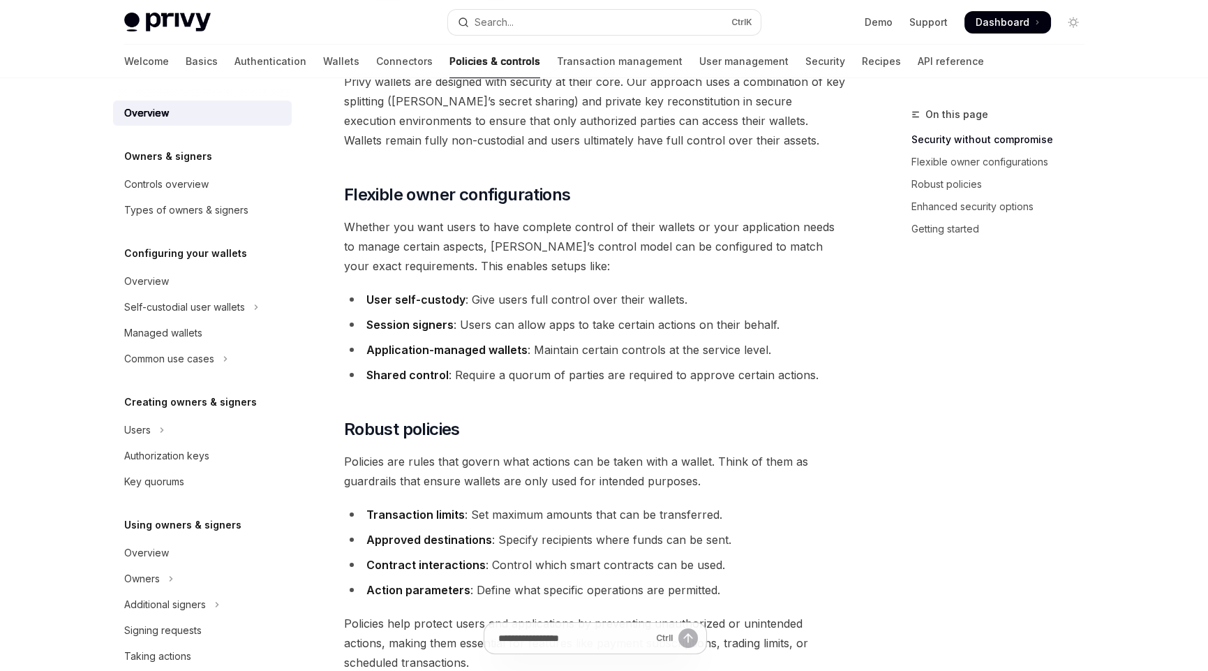
click at [784, 596] on li "Action parameters : Define what specific operations are permitted." at bounding box center [595, 590] width 503 height 20
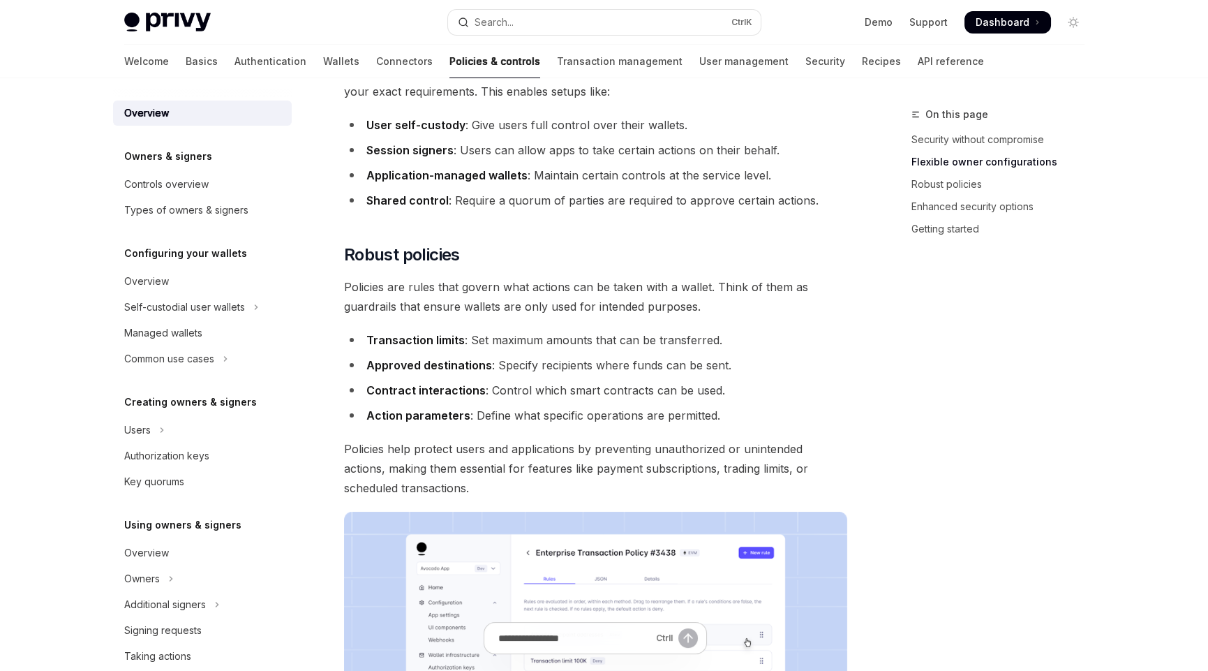
scroll to position [418, 0]
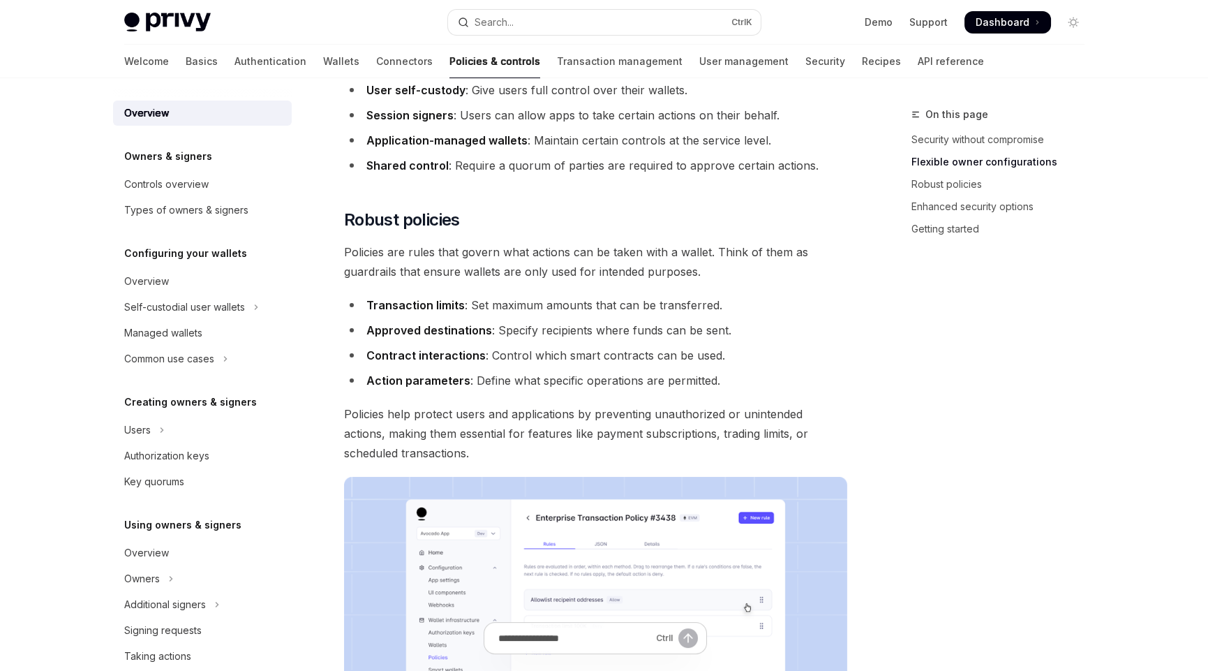
drag, startPoint x: 1102, startPoint y: 544, endPoint x: 1044, endPoint y: 526, distance: 61.4
click at [1101, 543] on div "Overview Owners & signers Controls overview Types of owners & signers Configuri…" at bounding box center [605, 511] width 1028 height 1703
drag, startPoint x: 398, startPoint y: 217, endPoint x: 339, endPoint y: 217, distance: 58.6
click at [344, 217] on h2 "​ Robust policies" at bounding box center [595, 220] width 503 height 22
click at [822, 306] on li "Transaction limits : Set maximum amounts that can be transferred." at bounding box center [595, 305] width 503 height 20
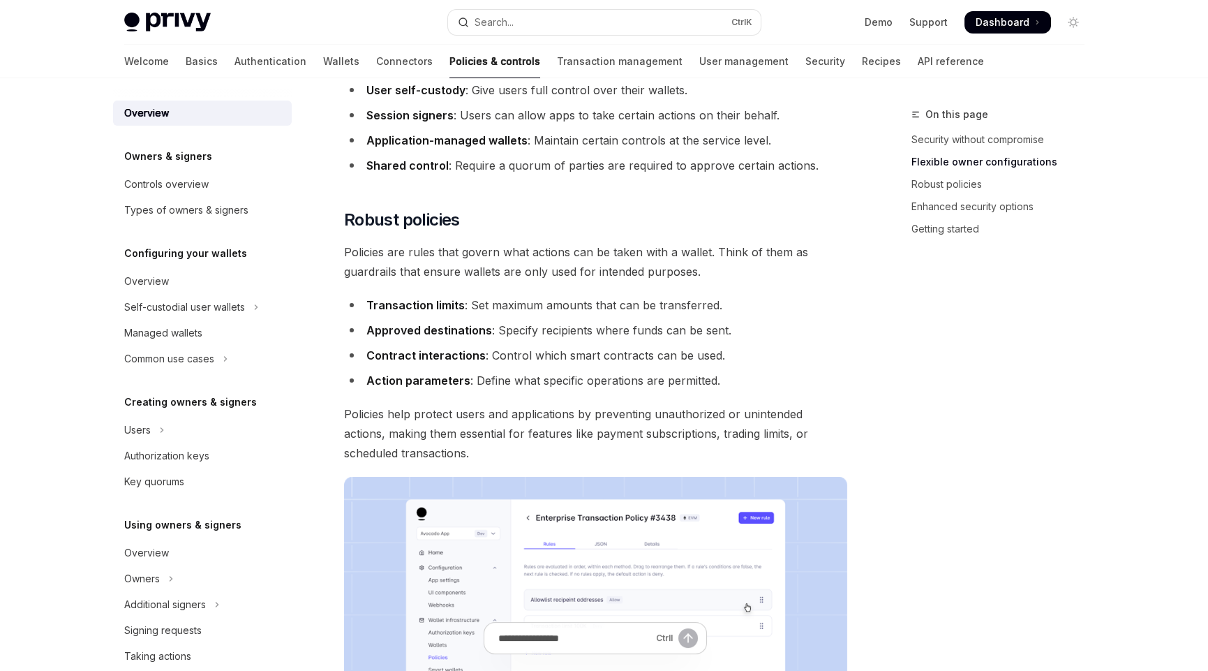
click at [356, 253] on span "Policies are rules that govern what actions can be taken with a wallet. Think o…" at bounding box center [595, 261] width 503 height 39
click at [817, 318] on ul "Transaction limits : Set maximum amounts that can be transferred. Approved dest…" at bounding box center [595, 342] width 503 height 95
click at [424, 249] on span "Policies are rules that govern what actions can be taken with a wallet. Think o…" at bounding box center [595, 261] width 503 height 39
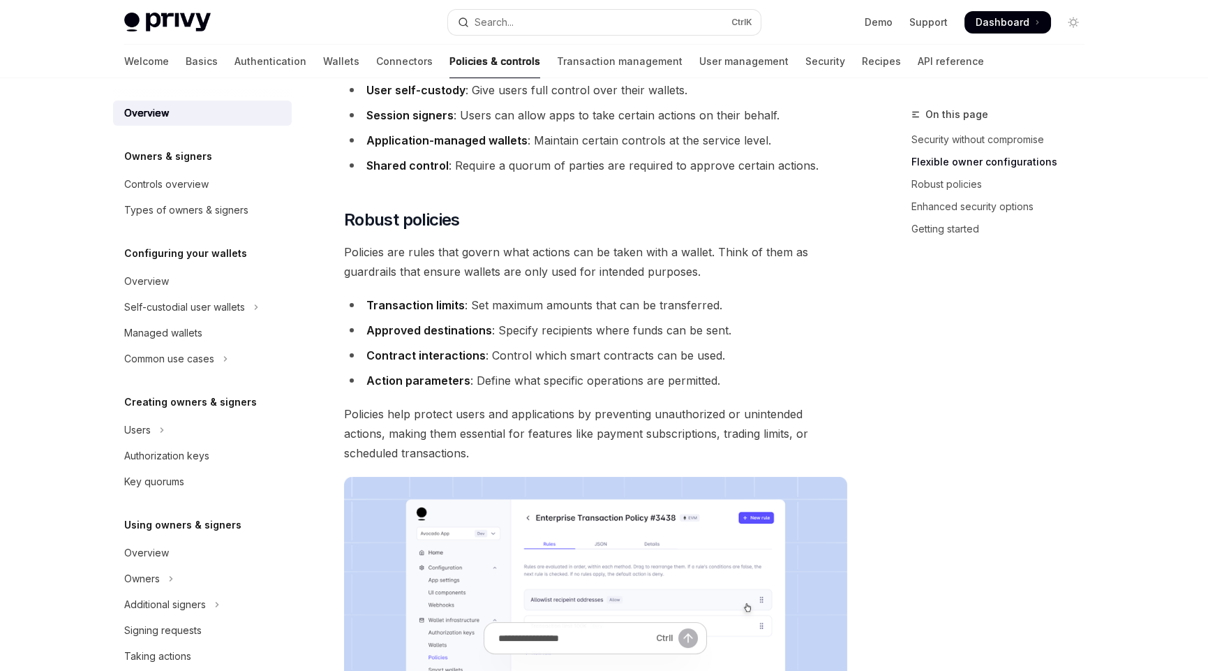
click at [868, 318] on div "On this page Security without compromise Flexible owner configurations Robust p…" at bounding box center [604, 511] width 983 height 1703
click at [1021, 600] on div "On this page Security without compromise Flexible owner configurations Robust p…" at bounding box center [990, 388] width 212 height 565
click at [417, 413] on span "Policies help protect users and applications by preventing unauthorized or unin…" at bounding box center [595, 433] width 503 height 59
click at [489, 429] on span "Policies help protect users and applications by preventing unauthorized or unin…" at bounding box center [595, 433] width 503 height 59
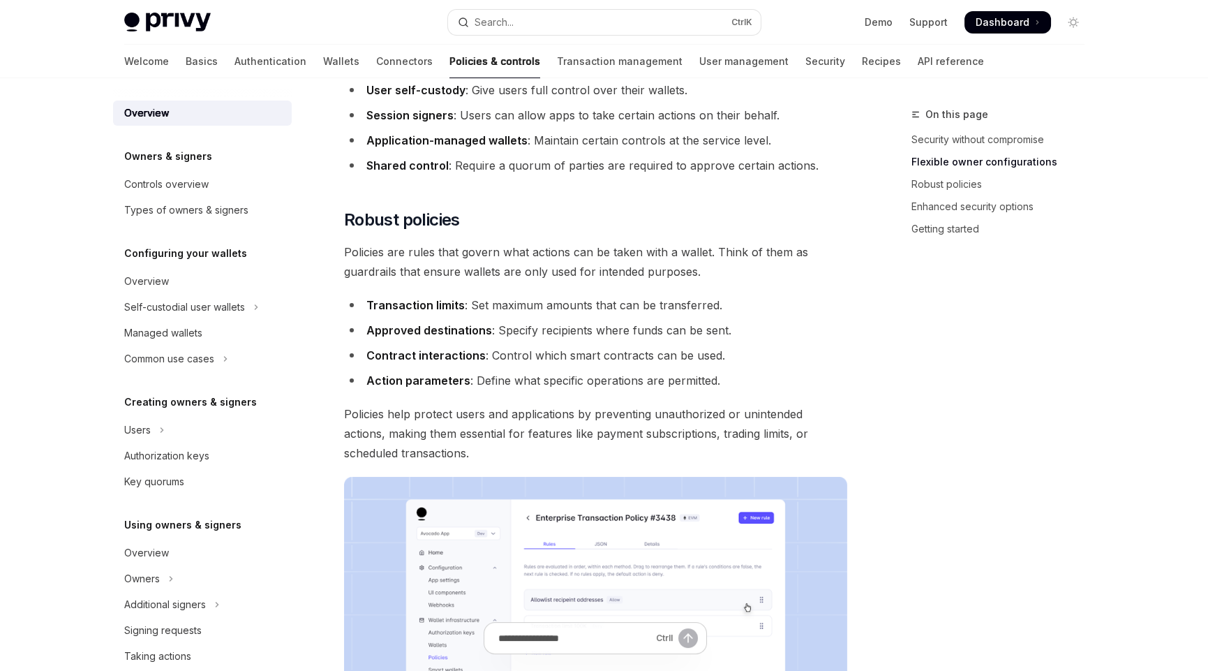
click at [561, 457] on span "Policies help protect users and applications by preventing unauthorized or unin…" at bounding box center [595, 433] width 503 height 59
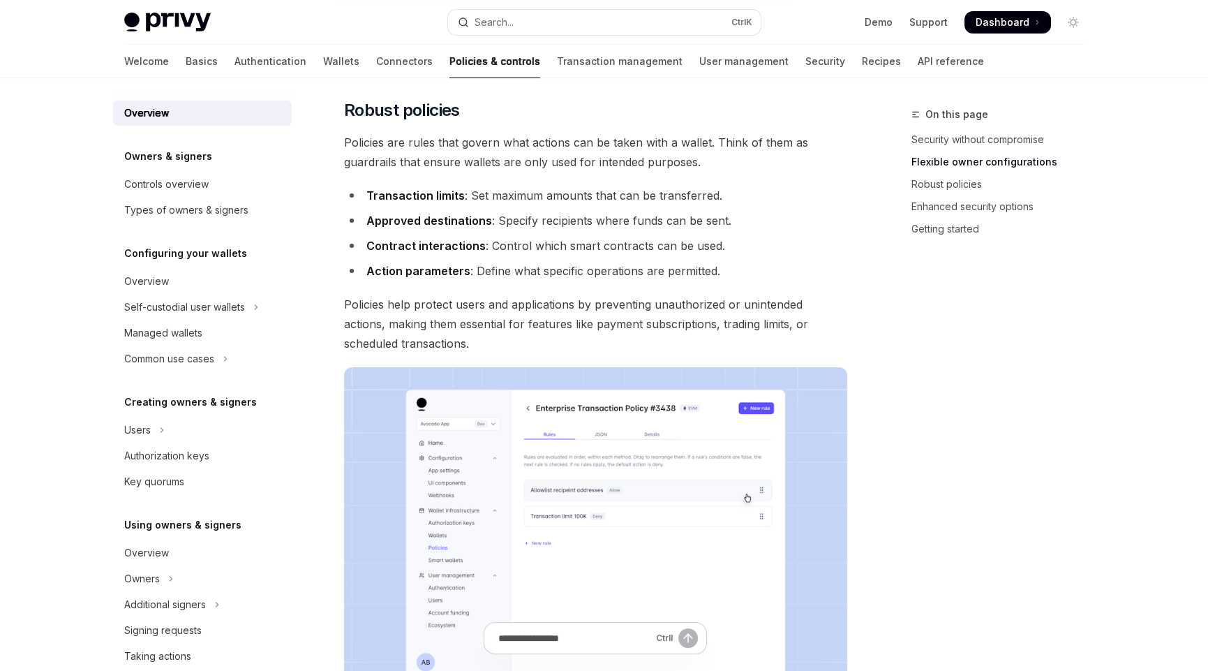
scroll to position [558, 0]
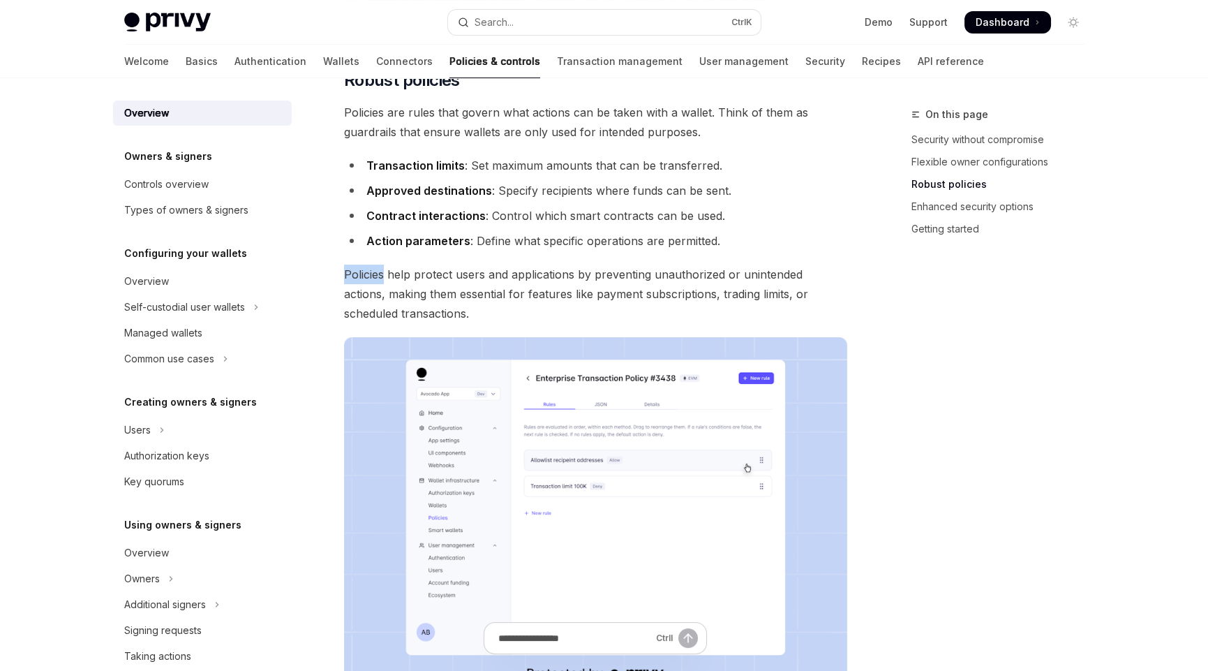
drag, startPoint x: 346, startPoint y: 272, endPoint x: 385, endPoint y: 274, distance: 39.8
click at [385, 274] on span "Policies help protect users and applications by preventing unauthorized or unin…" at bounding box center [595, 294] width 503 height 59
click at [464, 276] on span "Policies help protect users and applications by preventing unauthorized or unin…" at bounding box center [595, 294] width 503 height 59
click at [498, 320] on span "Policies help protect users and applications by preventing unauthorized or unin…" at bounding box center [595, 294] width 503 height 59
click at [569, 269] on span "Policies help protect users and applications by preventing unauthorized or unin…" at bounding box center [595, 294] width 503 height 59
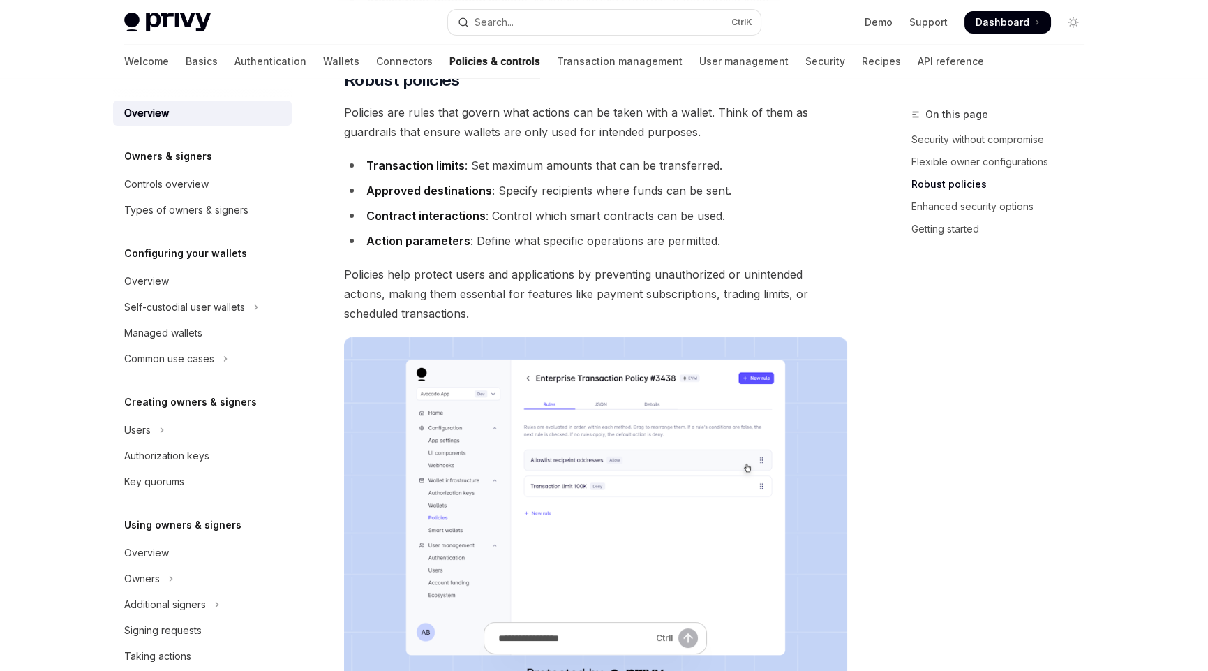
click at [621, 273] on span "Policies help protect users and applications by preventing unauthorized or unin…" at bounding box center [595, 294] width 503 height 59
click at [672, 278] on span "Policies help protect users and applications by preventing unauthorized or unin…" at bounding box center [595, 294] width 503 height 59
click at [765, 277] on span "Policies help protect users and applications by preventing unauthorized or unin…" at bounding box center [595, 294] width 503 height 59
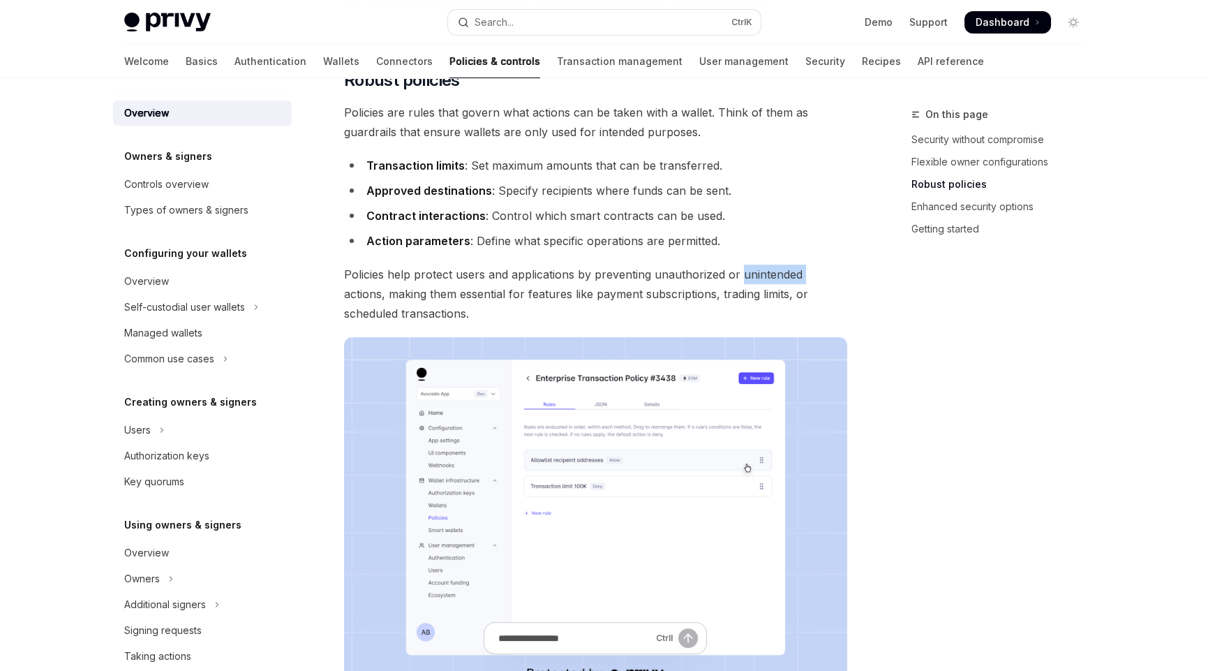
click at [765, 277] on span "Policies help protect users and applications by preventing unauthorized or unin…" at bounding box center [595, 294] width 503 height 59
click at [820, 273] on span "Policies help protect users and applications by preventing unauthorized or unin…" at bounding box center [595, 294] width 503 height 59
click at [359, 293] on span "Policies help protect users and applications by preventing unauthorized or unin…" at bounding box center [595, 294] width 503 height 59
click at [399, 293] on span "Policies help protect users and applications by preventing unauthorized or unin…" at bounding box center [595, 294] width 503 height 59
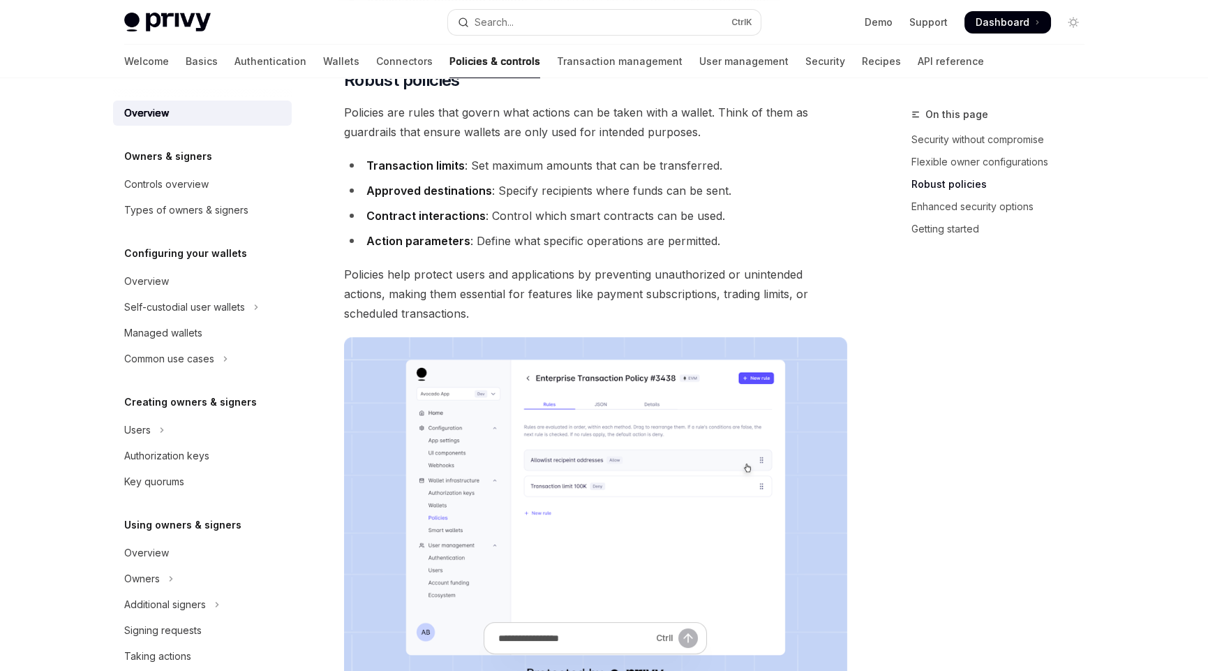
click at [431, 295] on span "Policies help protect users and applications by preventing unauthorized or unin…" at bounding box center [595, 294] width 503 height 59
click at [549, 304] on span "Policies help protect users and applications by preventing unauthorized or unin…" at bounding box center [595, 294] width 503 height 59
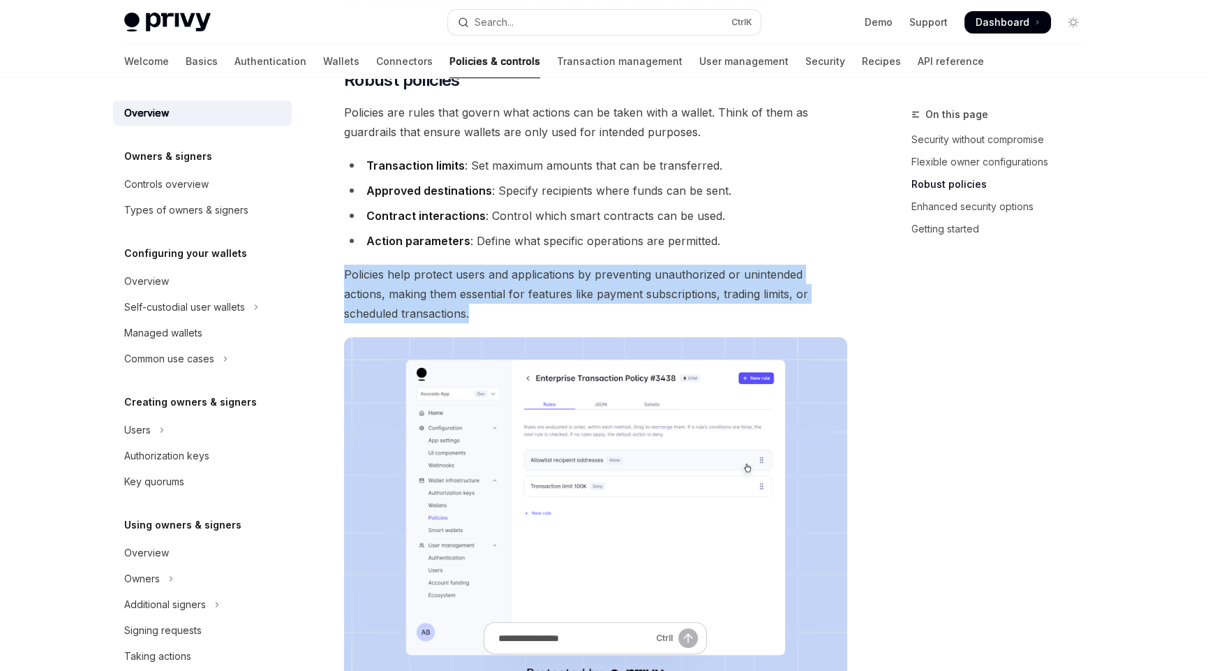
drag, startPoint x: 421, startPoint y: 309, endPoint x: 332, endPoint y: 279, distance: 93.6
click at [332, 279] on div "Policies & controls OpenAI Open in ChatGPT OpenAI Open in ChatGPT Privy’s walle…" at bounding box center [465, 385] width 771 height 1675
click at [430, 313] on span "Policies help protect users and applications by preventing unauthorized or unin…" at bounding box center [595, 294] width 503 height 59
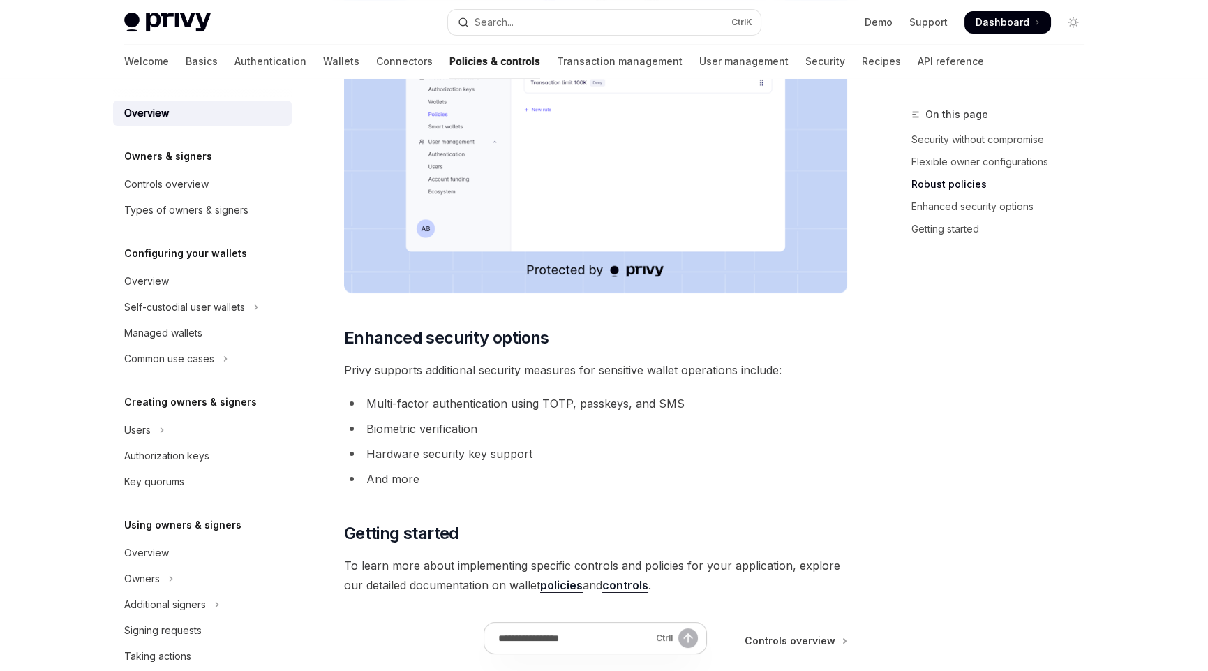
scroll to position [977, 0]
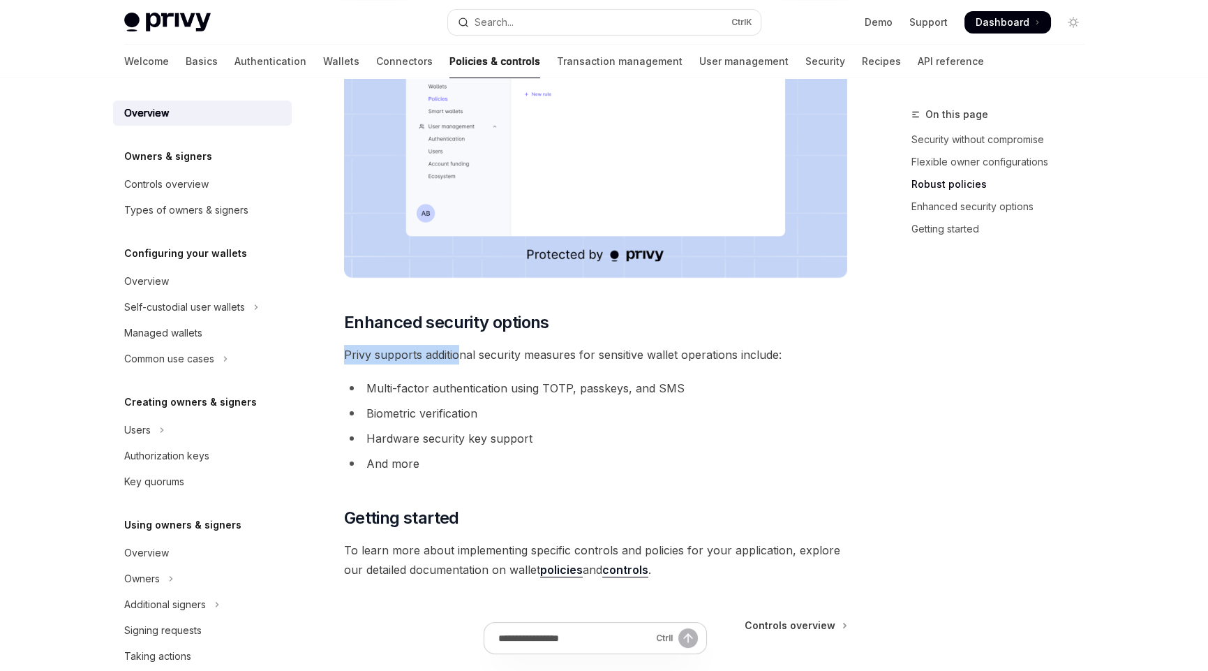
drag, startPoint x: 344, startPoint y: 352, endPoint x: 458, endPoint y: 361, distance: 114.1
click at [458, 361] on span "Privy supports additional security measures for sensitive wallet operations inc…" at bounding box center [595, 355] width 503 height 20
click at [494, 357] on span "Privy supports additional security measures for sensitive wallet operations inc…" at bounding box center [595, 355] width 503 height 20
click at [371, 313] on span "Enhanced security options" at bounding box center [446, 322] width 205 height 22
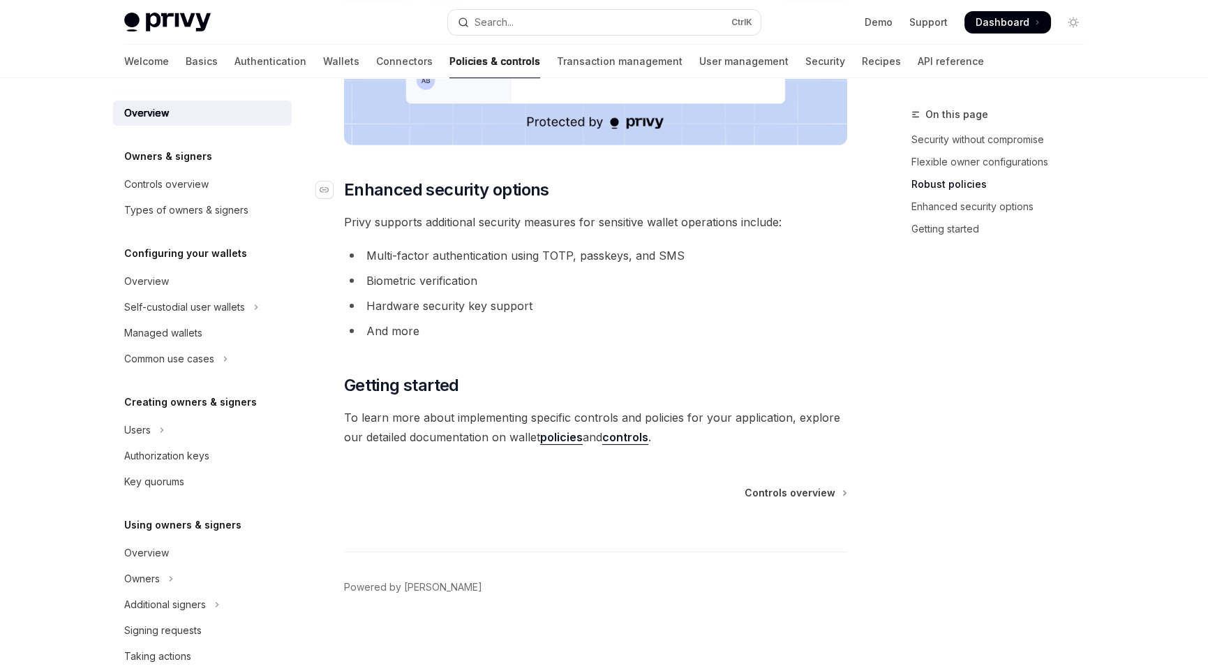
scroll to position [1109, 0]
drag, startPoint x: 565, startPoint y: 186, endPoint x: 339, endPoint y: 184, distance: 226.2
click at [344, 184] on h2 "​ Enhanced security options" at bounding box center [595, 190] width 503 height 22
click at [565, 296] on li "Hardware security key support" at bounding box center [595, 306] width 503 height 20
click at [450, 219] on span "Privy supports additional security measures for sensitive wallet operations inc…" at bounding box center [595, 222] width 503 height 20
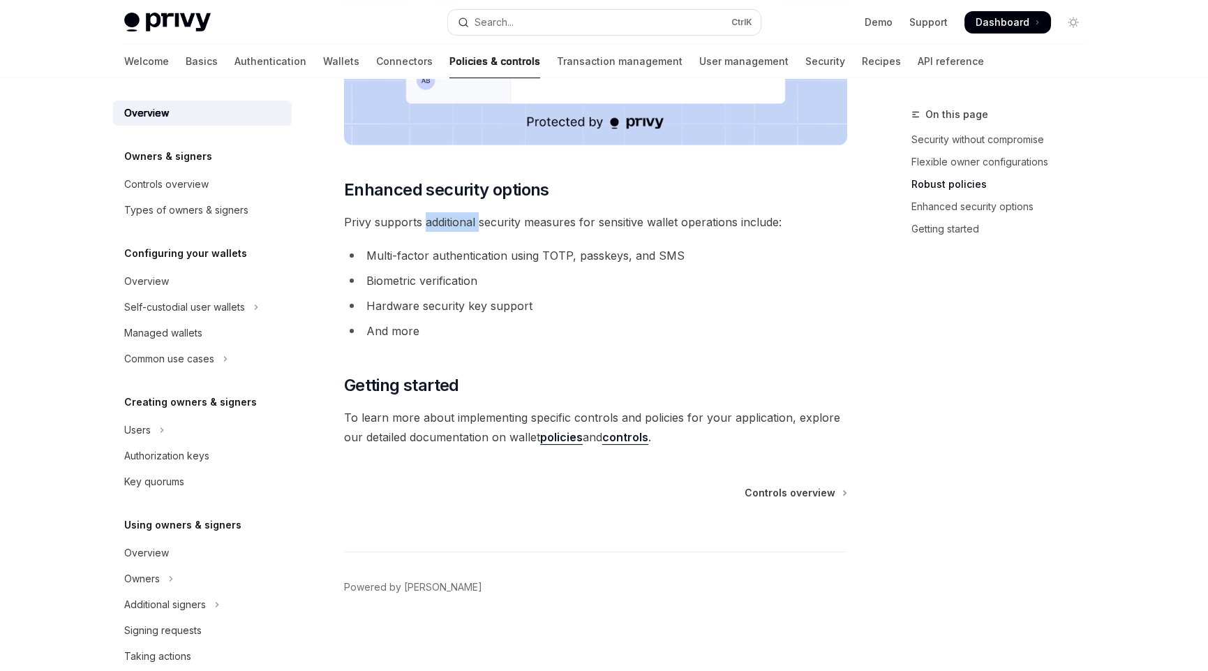
click at [450, 219] on span "Privy supports additional security measures for sensitive wallet operations inc…" at bounding box center [595, 222] width 503 height 20
click at [499, 222] on span "Privy supports additional security measures for sensitive wallet operations inc…" at bounding box center [595, 222] width 503 height 20
click at [558, 216] on span "Privy supports additional security measures for sensitive wallet operations inc…" at bounding box center [595, 222] width 503 height 20
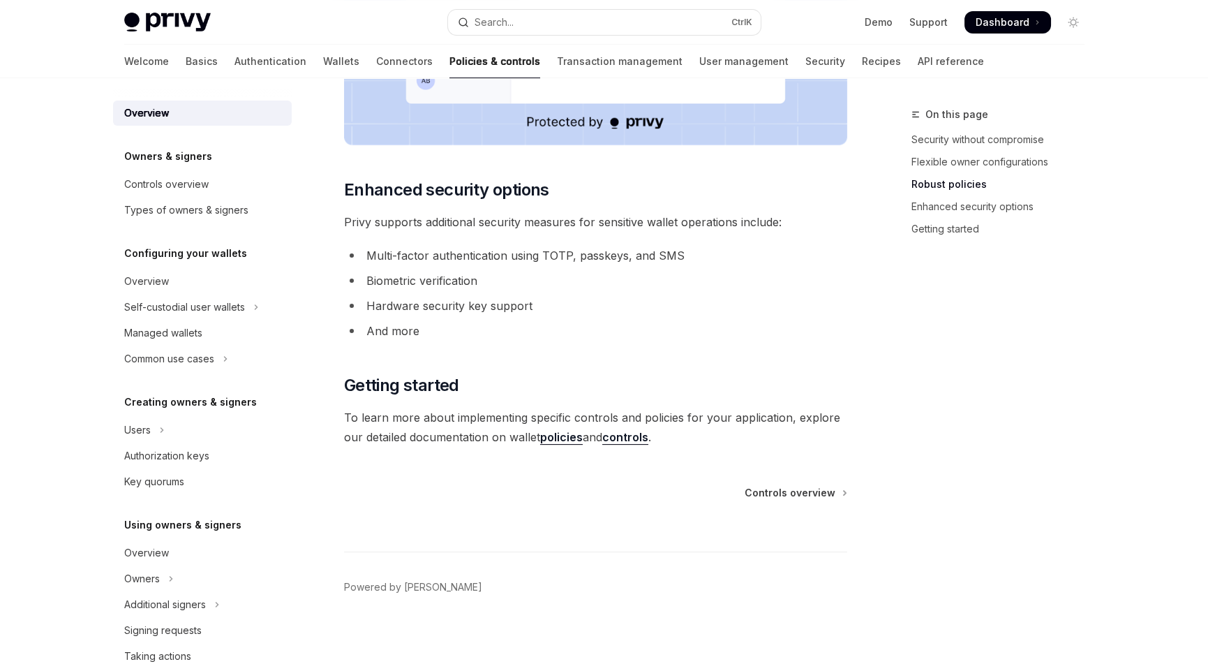
click at [602, 218] on span "Privy supports additional security measures for sensitive wallet operations inc…" at bounding box center [595, 222] width 503 height 20
click at [650, 216] on span "Privy supports additional security measures for sensitive wallet operations inc…" at bounding box center [595, 222] width 503 height 20
click at [713, 225] on span "Privy supports additional security measures for sensitive wallet operations inc…" at bounding box center [595, 222] width 503 height 20
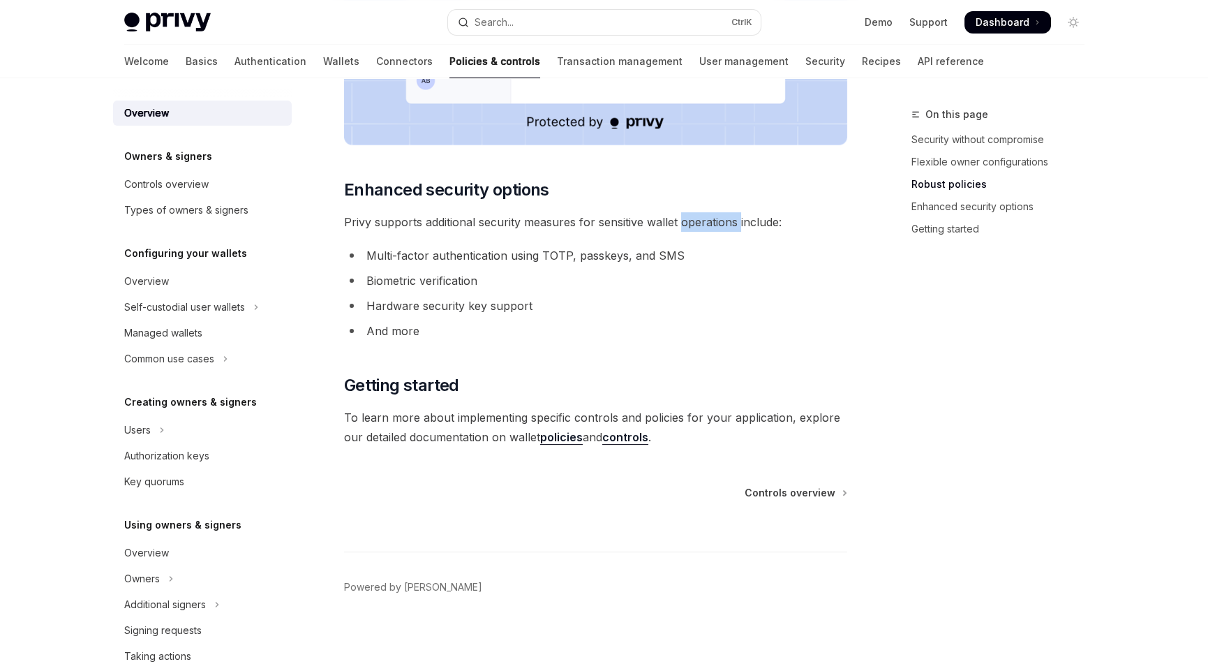
click at [713, 225] on span "Privy supports additional security measures for sensitive wallet operations inc…" at bounding box center [595, 222] width 503 height 20
click at [771, 225] on span "Privy supports additional security measures for sensitive wallet operations inc…" at bounding box center [595, 222] width 503 height 20
click at [549, 283] on li "Biometric verification" at bounding box center [595, 281] width 503 height 20
drag, startPoint x: 369, startPoint y: 253, endPoint x: 728, endPoint y: 253, distance: 359.5
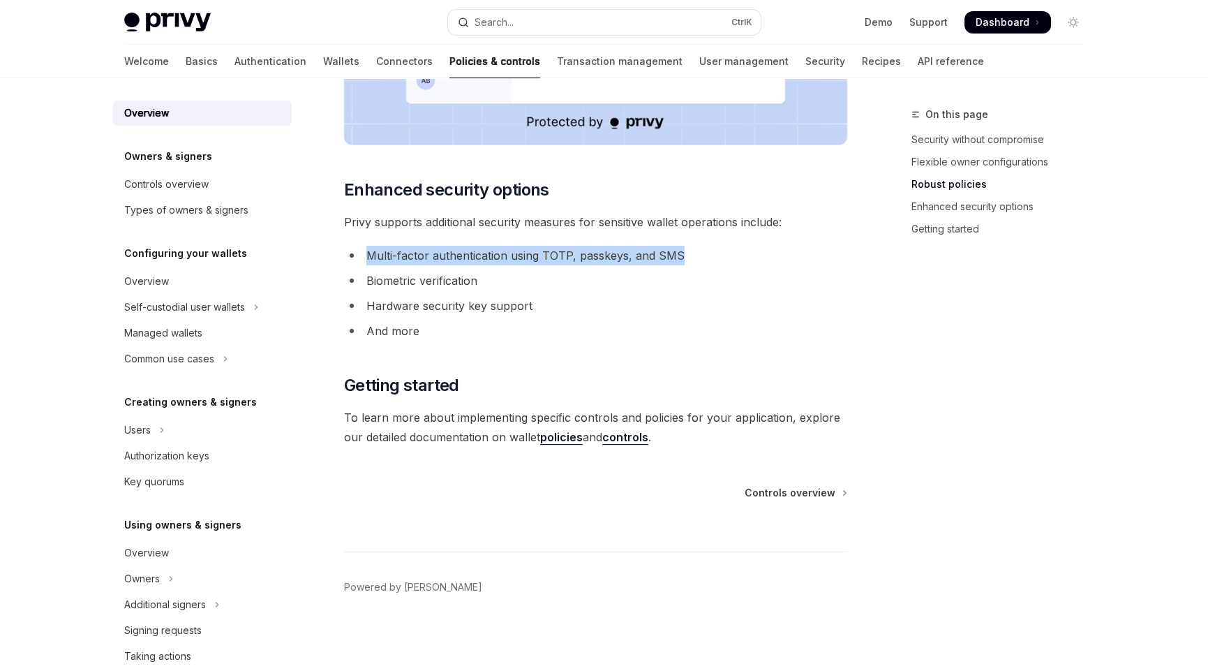
click at [728, 253] on li "Multi-factor authentication using TOTP, passkeys, and SMS" at bounding box center [595, 256] width 503 height 20
click at [746, 279] on li "Biometric verification" at bounding box center [595, 281] width 503 height 20
drag, startPoint x: 489, startPoint y: 285, endPoint x: 365, endPoint y: 281, distance: 124.3
click at [365, 281] on li "Biometric verification" at bounding box center [595, 281] width 503 height 20
click at [533, 296] on li "Hardware security key support" at bounding box center [595, 306] width 503 height 20
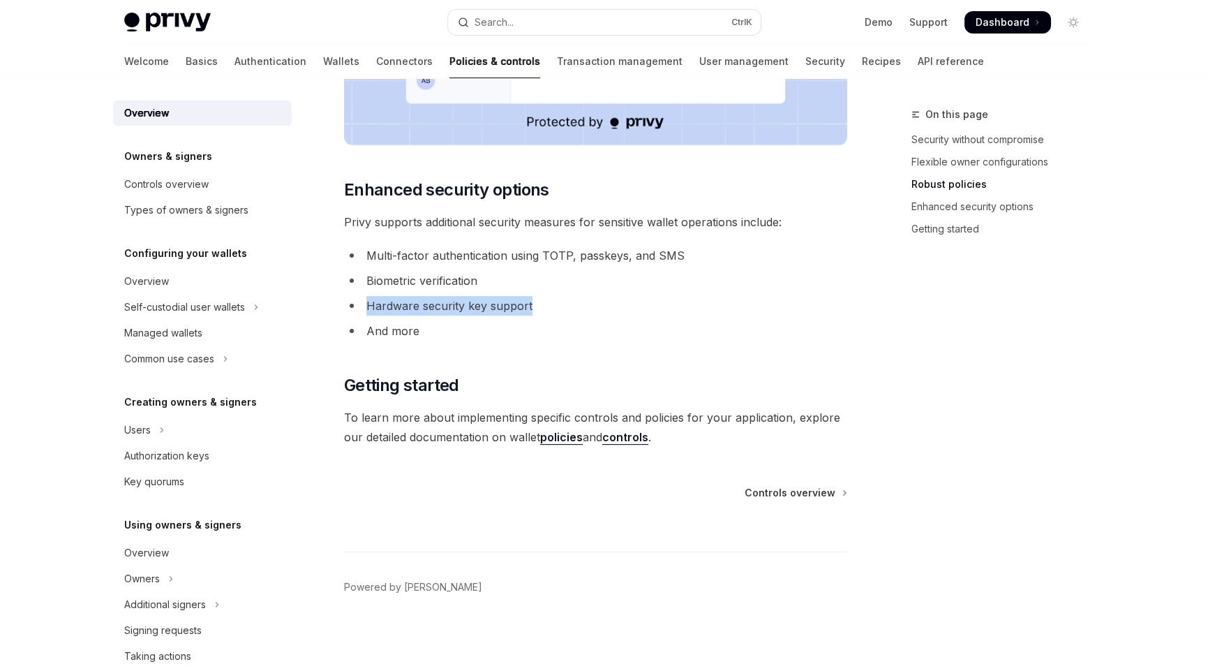
drag, startPoint x: 541, startPoint y: 300, endPoint x: 365, endPoint y: 304, distance: 175.9
click at [364, 304] on li "Hardware security key support" at bounding box center [595, 306] width 503 height 20
click at [623, 309] on li "Hardware security key support" at bounding box center [595, 306] width 503 height 20
drag, startPoint x: 428, startPoint y: 328, endPoint x: 353, endPoint y: 325, distance: 74.7
click at [353, 325] on li "And more" at bounding box center [595, 331] width 503 height 20
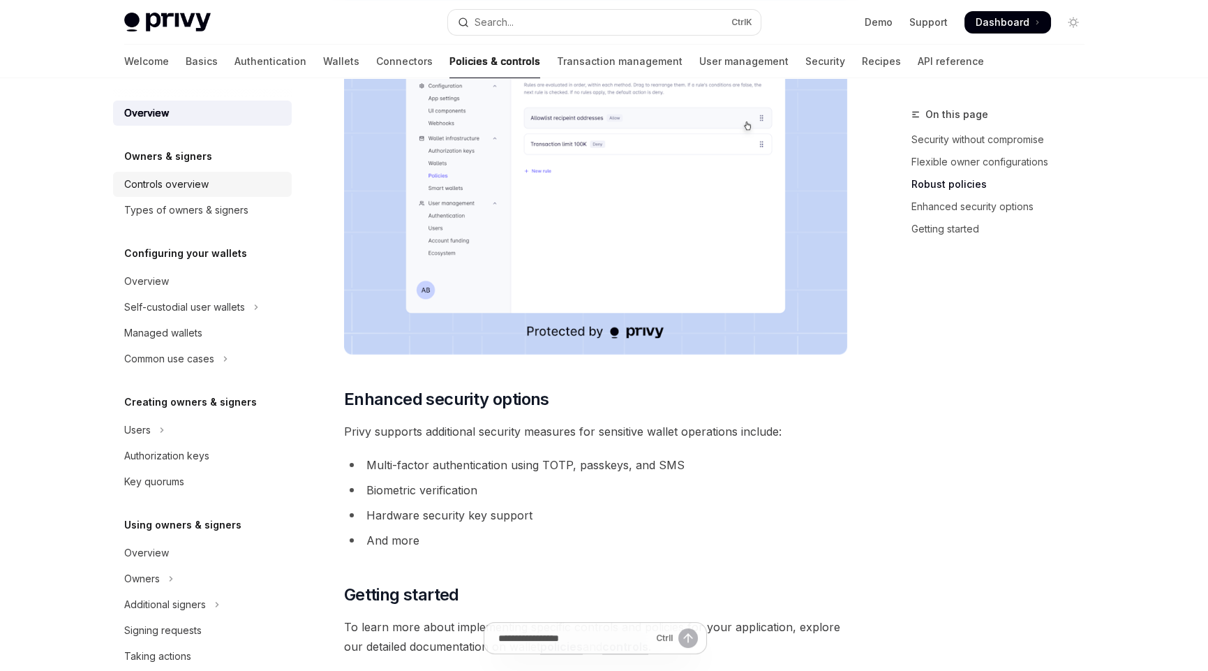
click at [175, 181] on div "Controls overview" at bounding box center [166, 184] width 84 height 17
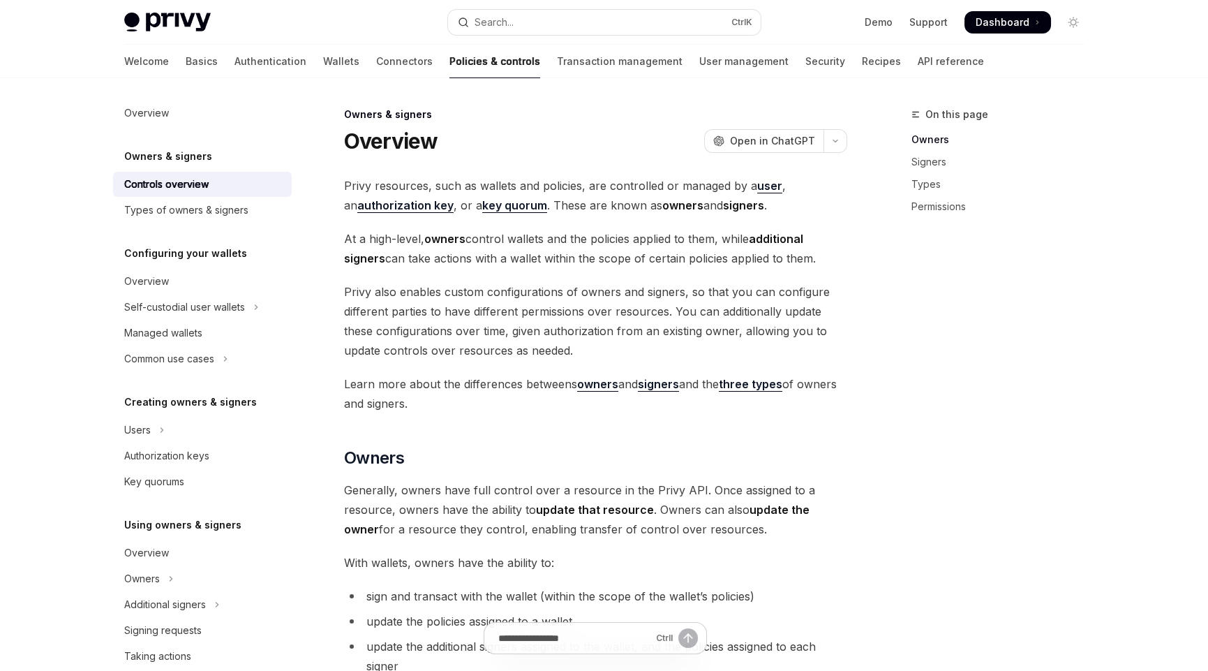
click at [185, 160] on h5 "Owners & signers" at bounding box center [168, 156] width 88 height 17
click at [149, 154] on h5 "Owners & signers" at bounding box center [168, 156] width 88 height 17
click at [152, 109] on div "Overview" at bounding box center [146, 113] width 45 height 17
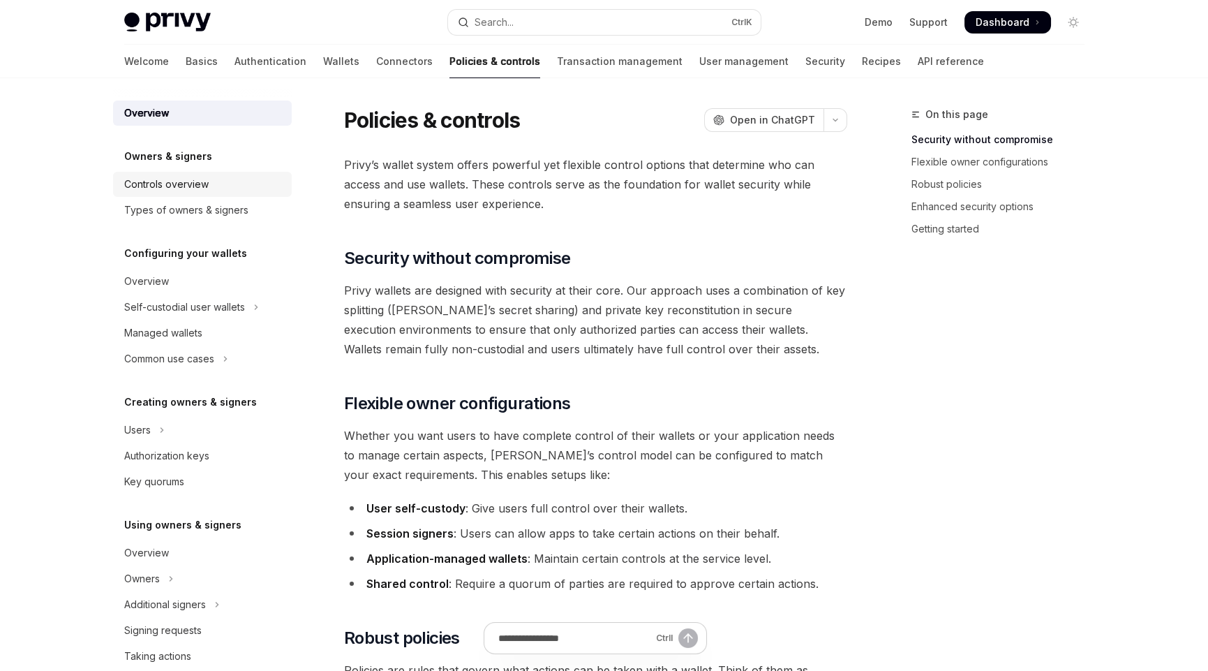
click at [147, 186] on div "Controls overview" at bounding box center [166, 184] width 84 height 17
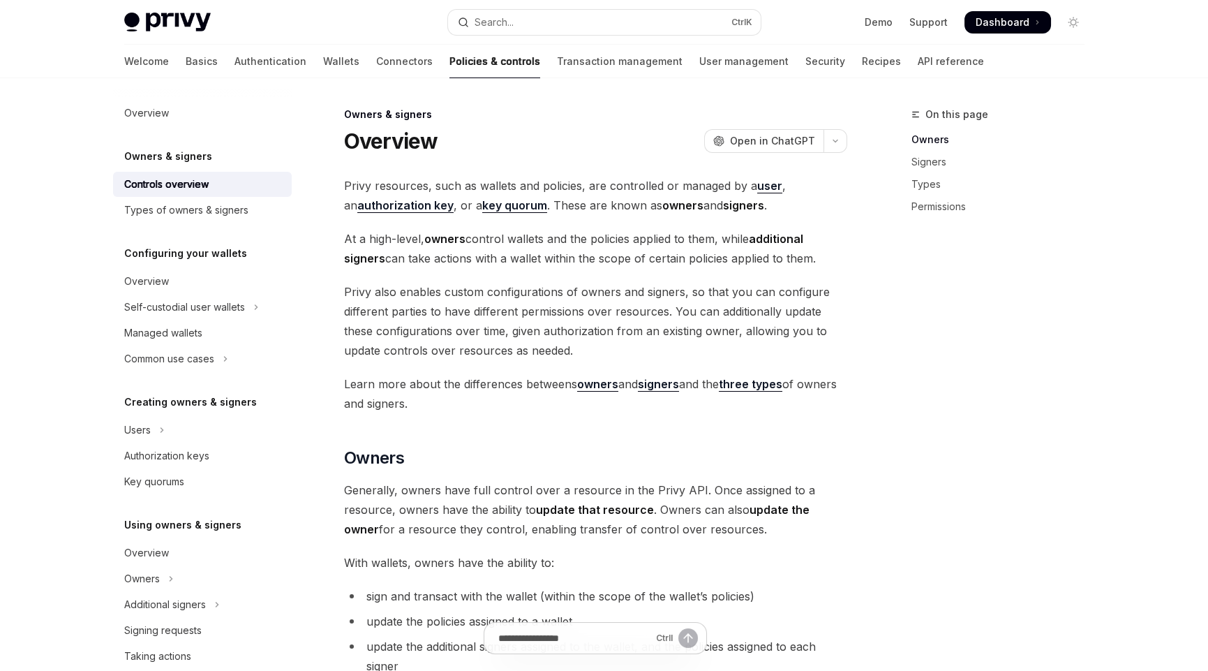
click at [166, 155] on h5 "Owners & signers" at bounding box center [168, 156] width 88 height 17
click at [152, 195] on link "Controls overview" at bounding box center [202, 184] width 179 height 25
click at [158, 187] on div "Controls overview" at bounding box center [166, 184] width 84 height 17
drag, startPoint x: 343, startPoint y: 186, endPoint x: 429, endPoint y: 183, distance: 85.9
click at [429, 183] on span "Privy resources, such as wallets and policies, are controlled or managed by a u…" at bounding box center [595, 195] width 503 height 39
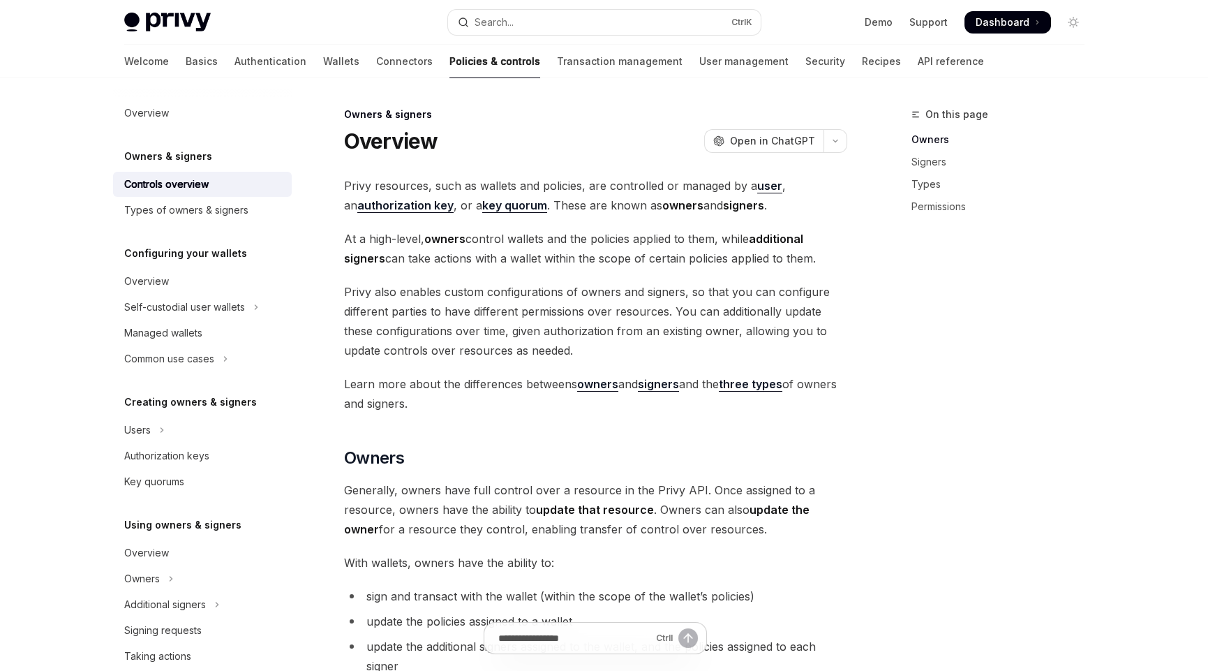
click at [439, 185] on span "Privy resources, such as wallets and policies, are controlled or managed by a u…" at bounding box center [595, 195] width 503 height 39
click at [494, 190] on span "Privy resources, such as wallets and policies, are controlled or managed by a u…" at bounding box center [595, 195] width 503 height 39
click at [559, 186] on span "Privy resources, such as wallets and policies, are controlled or managed by a u…" at bounding box center [595, 195] width 503 height 39
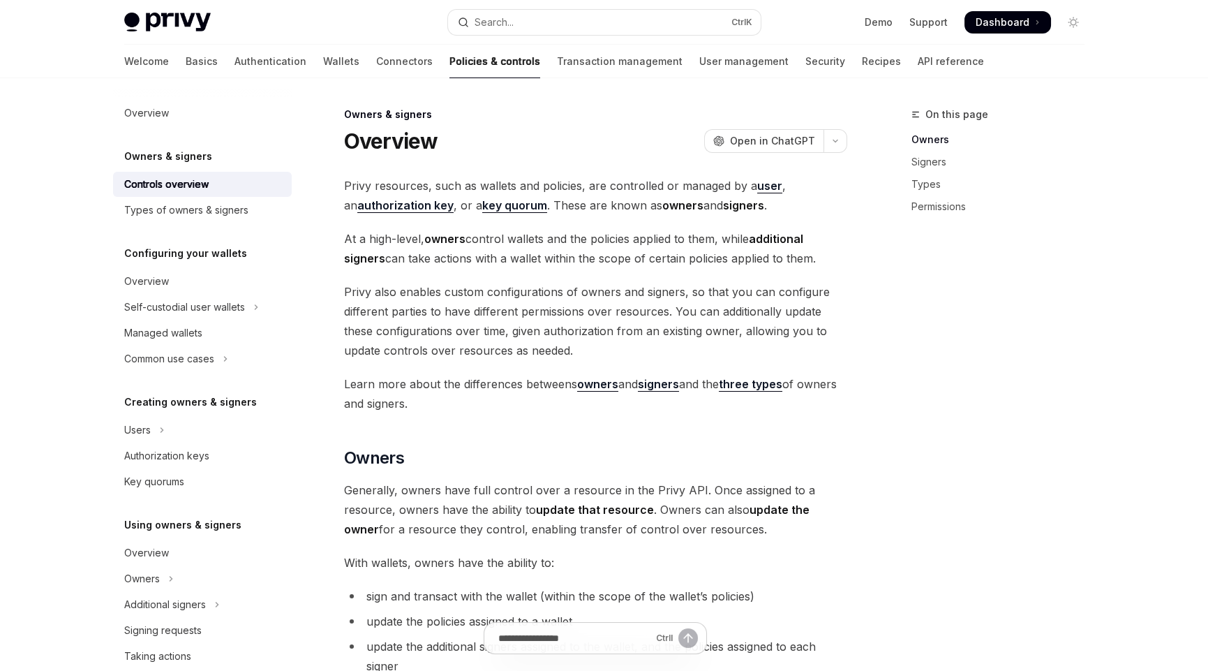
click at [772, 196] on span "Privy resources, such as wallets and policies, are controlled or managed by a u…" at bounding box center [595, 195] width 503 height 39
click at [485, 207] on strong "key quorum" at bounding box center [514, 205] width 65 height 14
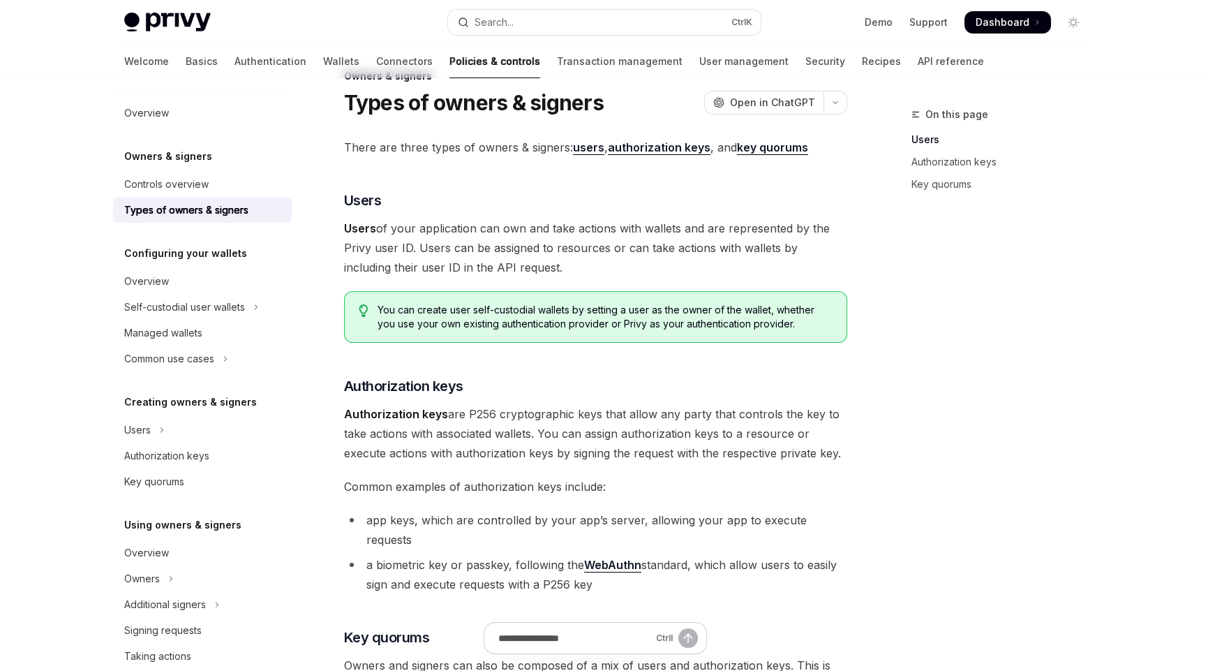
scroll to position [8, 0]
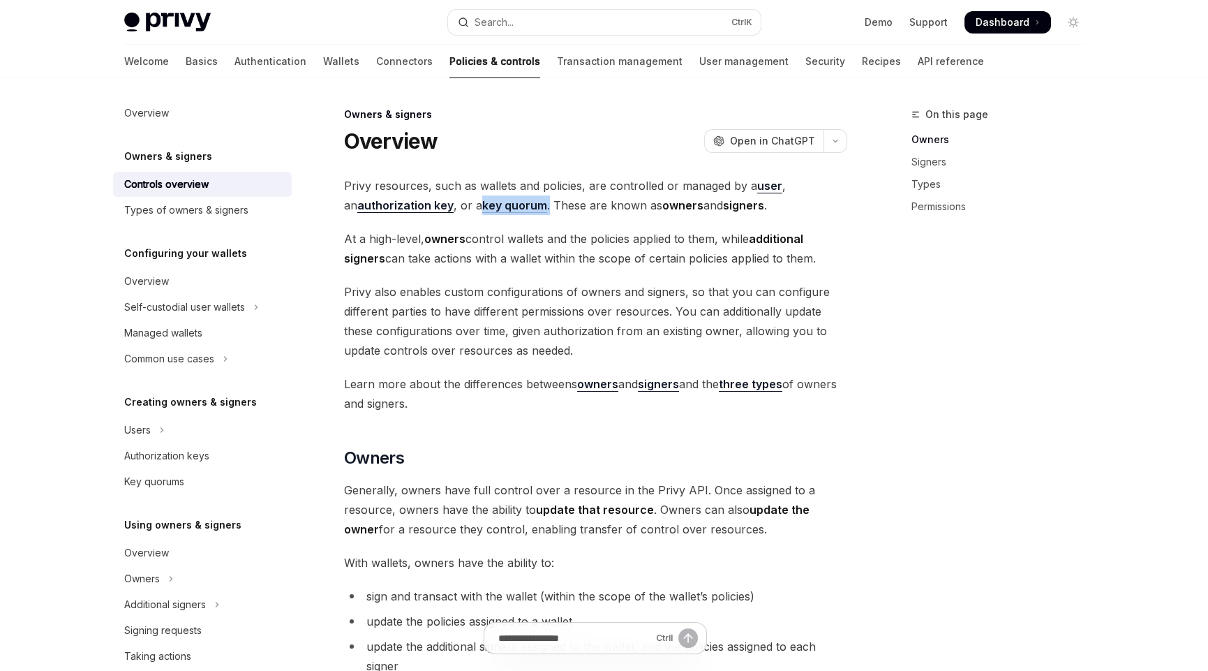
drag, startPoint x: 533, startPoint y: 204, endPoint x: 466, endPoint y: 206, distance: 66.3
click at [466, 206] on span "Privy resources, such as wallets and policies, are controlled or managed by a u…" at bounding box center [595, 195] width 503 height 39
drag, startPoint x: 533, startPoint y: 201, endPoint x: 703, endPoint y: 189, distance: 170.7
click at [491, 207] on span "Privy resources, such as wallets and policies, are controlled or managed by a u…" at bounding box center [595, 195] width 503 height 39
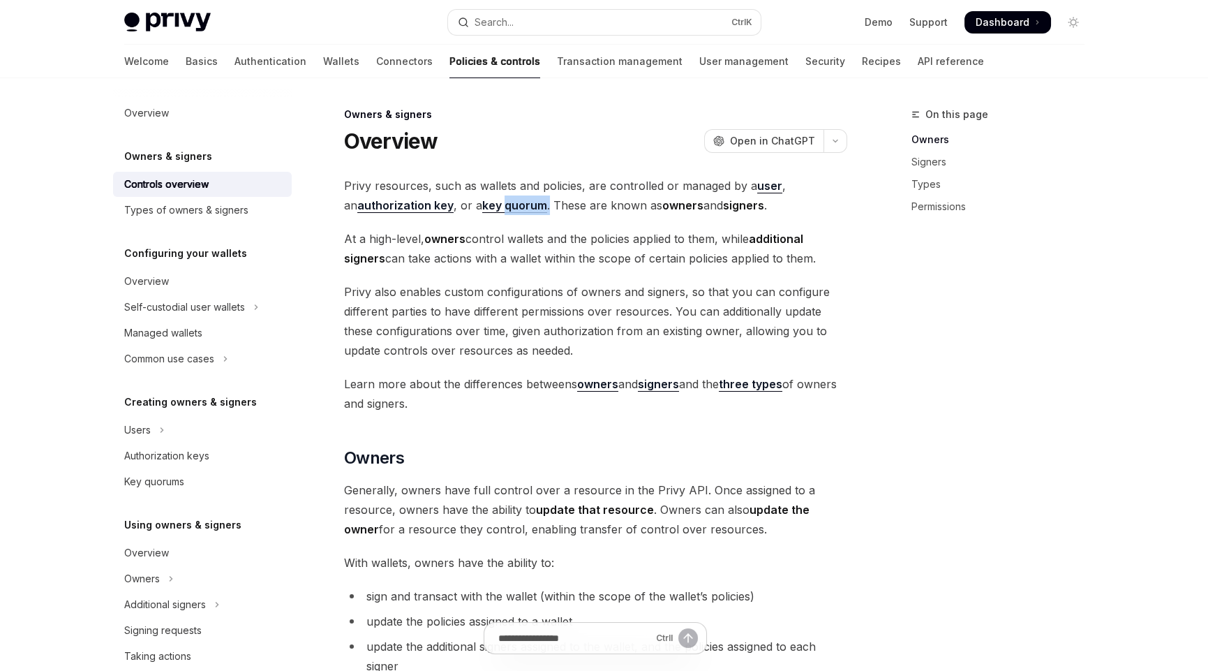
copy span "quorum ."
click at [482, 204] on strong "key quorum" at bounding box center [514, 205] width 65 height 14
drag, startPoint x: 465, startPoint y: 204, endPoint x: 531, endPoint y: 207, distance: 66.4
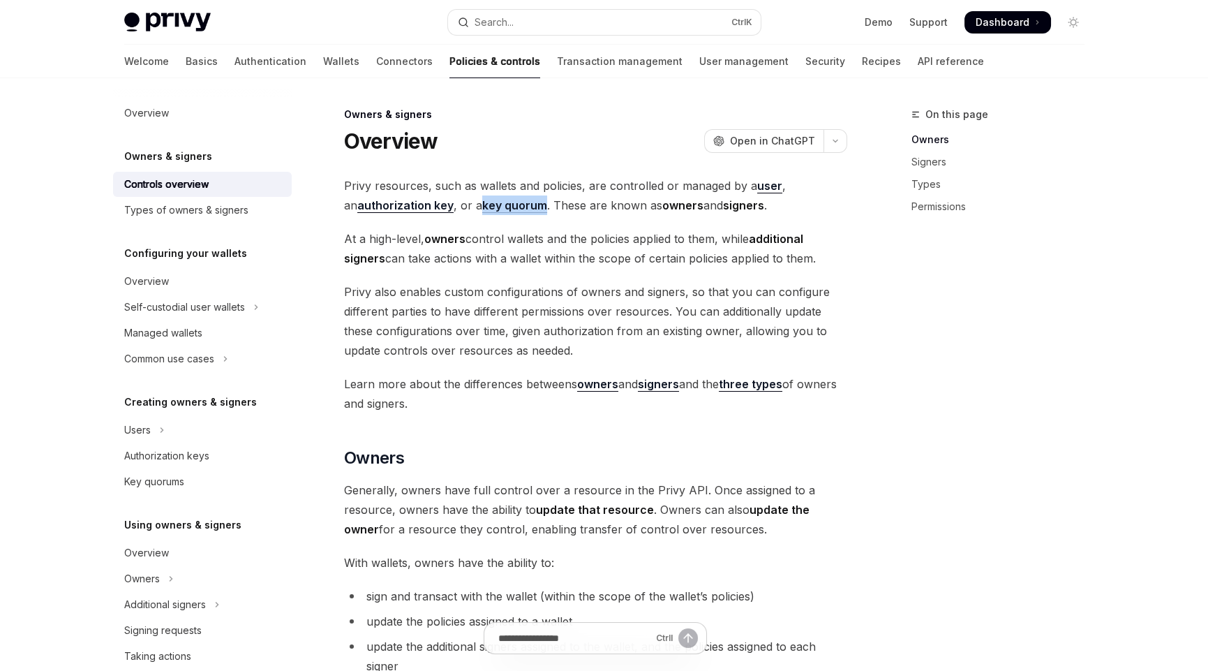
click at [531, 207] on span "Privy resources, such as wallets and policies, are controlled or managed by a u…" at bounding box center [595, 195] width 503 height 39
click at [796, 239] on strong "additional signers" at bounding box center [573, 249] width 459 height 34
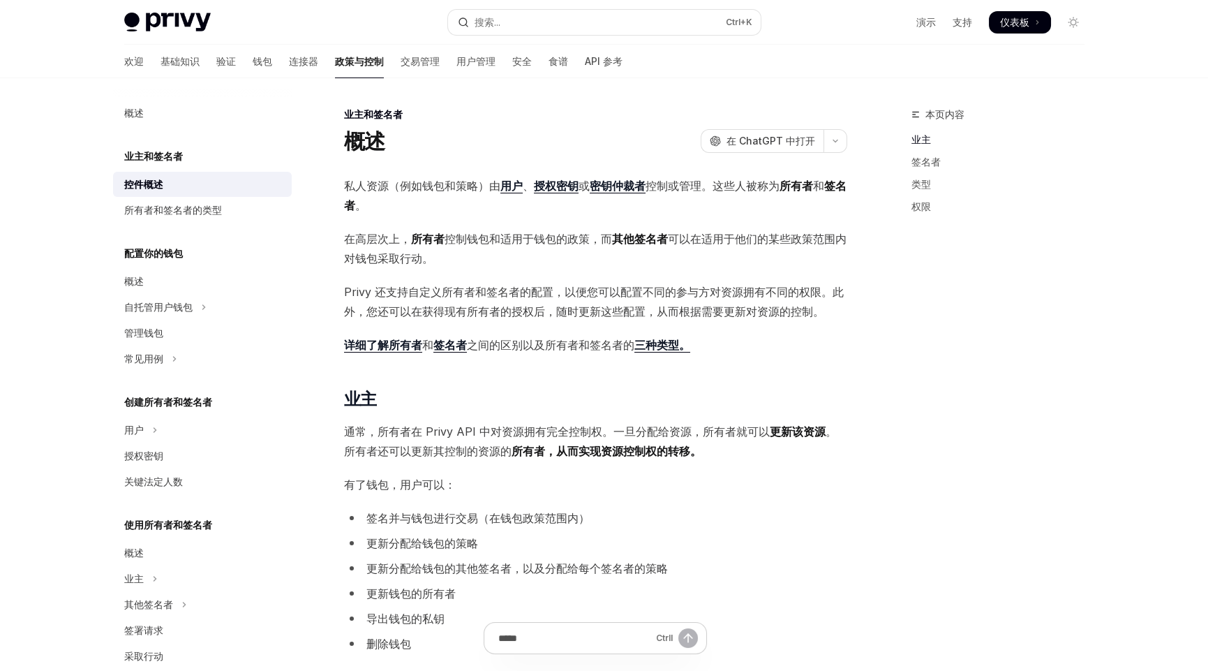
click at [524, 202] on span "私人资源（例如钱包和策略）由 用户 、 授权密钥 或 密钥仲裁者 控制或管理。这些人被称为 所有者 和 签名者 。" at bounding box center [595, 195] width 503 height 39
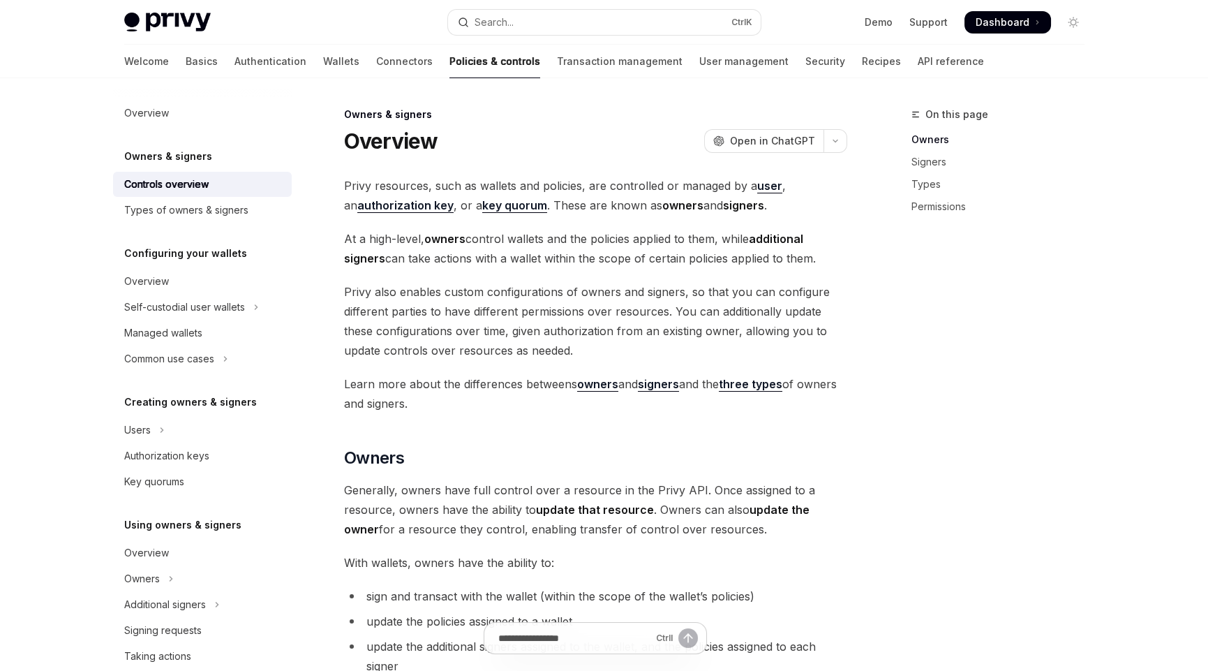
drag, startPoint x: 344, startPoint y: 239, endPoint x: 428, endPoint y: 243, distance: 83.8
click at [428, 243] on span "At a high-level, owners control wallets and the policies applied to them, while…" at bounding box center [595, 248] width 503 height 39
click at [584, 284] on span "Privy also enables custom configurations of owners and signers, so that you can…" at bounding box center [595, 321] width 503 height 78
click at [602, 241] on span "At a high-level, owners control wallets and the policies applied to them, while…" at bounding box center [595, 248] width 503 height 39
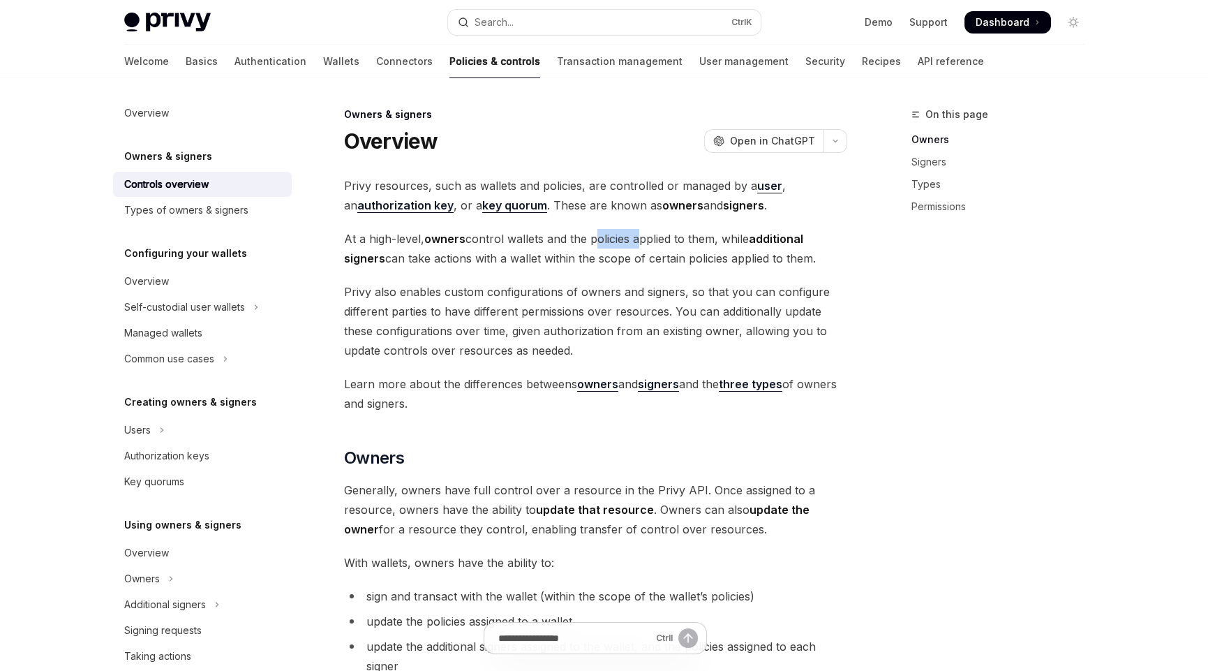
click at [602, 241] on span "At a high-level, owners control wallets and the policies applied to them, while…" at bounding box center [595, 248] width 503 height 39
click at [716, 240] on span "At a high-level, owners control wallets and the policies applied to them, while…" at bounding box center [595, 248] width 503 height 39
drag, startPoint x: 718, startPoint y: 240, endPoint x: 426, endPoint y: 242, distance: 291.8
click at [426, 242] on span "At a high-level, owners control wallets and the policies applied to them, while…" at bounding box center [595, 248] width 503 height 39
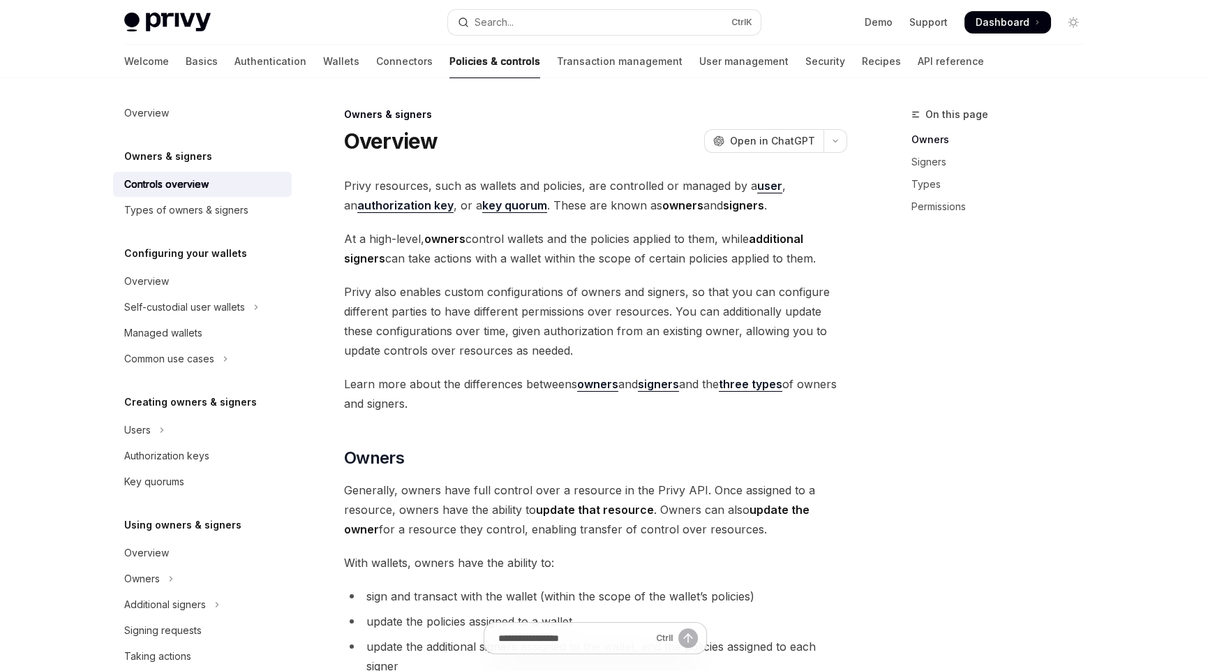
click at [1009, 392] on div "On this page Owners Signers Types Permissions" at bounding box center [990, 388] width 212 height 565
drag, startPoint x: 427, startPoint y: 242, endPoint x: 837, endPoint y: 263, distance: 410.3
click at [837, 263] on span "At a high-level, owners control wallets and the policies applied to them, while…" at bounding box center [595, 248] width 503 height 39
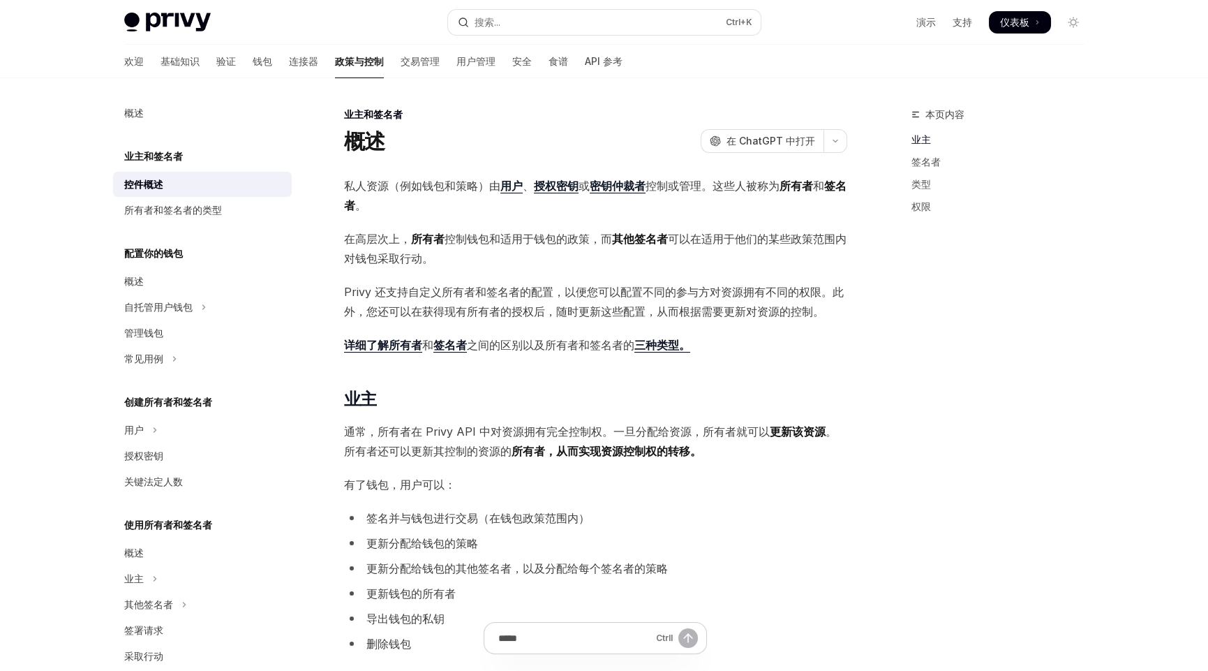
drag, startPoint x: 343, startPoint y: 235, endPoint x: 409, endPoint y: 235, distance: 66.3
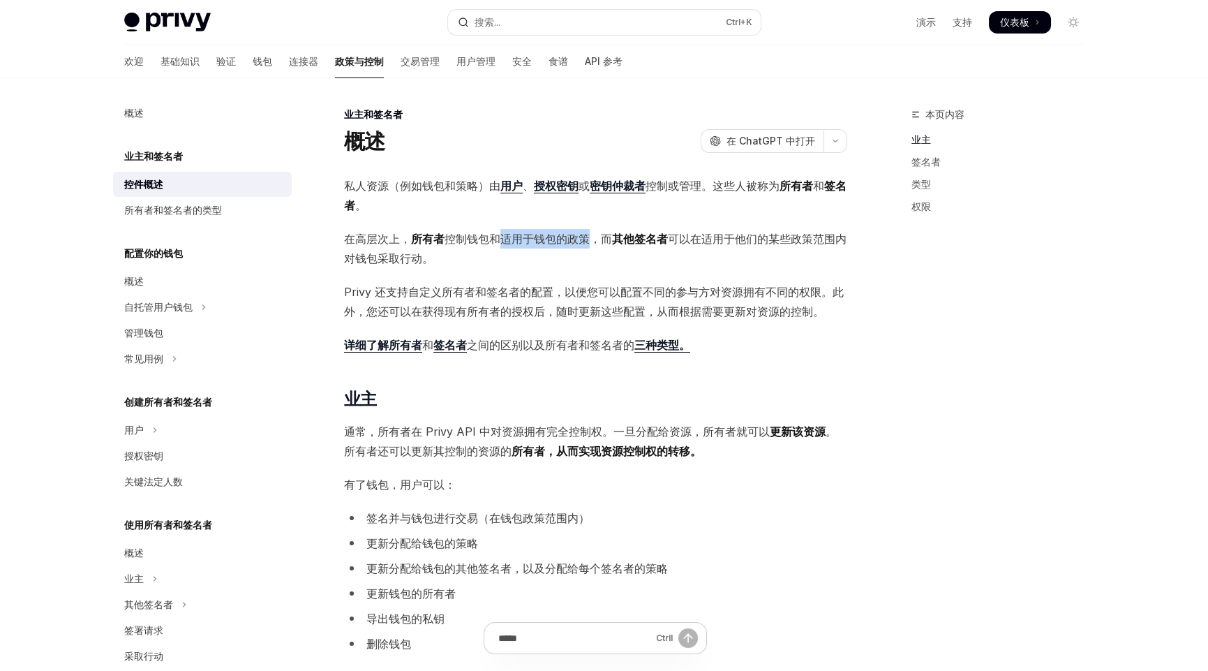
drag, startPoint x: 498, startPoint y: 235, endPoint x: 586, endPoint y: 235, distance: 87.3
click at [586, 235] on font "控制钱包和适用于钱包的政策，而" at bounding box center [529, 239] width 168 height 14
click at [622, 258] on span "在高层次上， 所有者 控制钱包和适用于钱包的政策，而 其他签名者 可以在适用于他们的某些政策范围内对钱包采取行动。" at bounding box center [595, 248] width 503 height 39
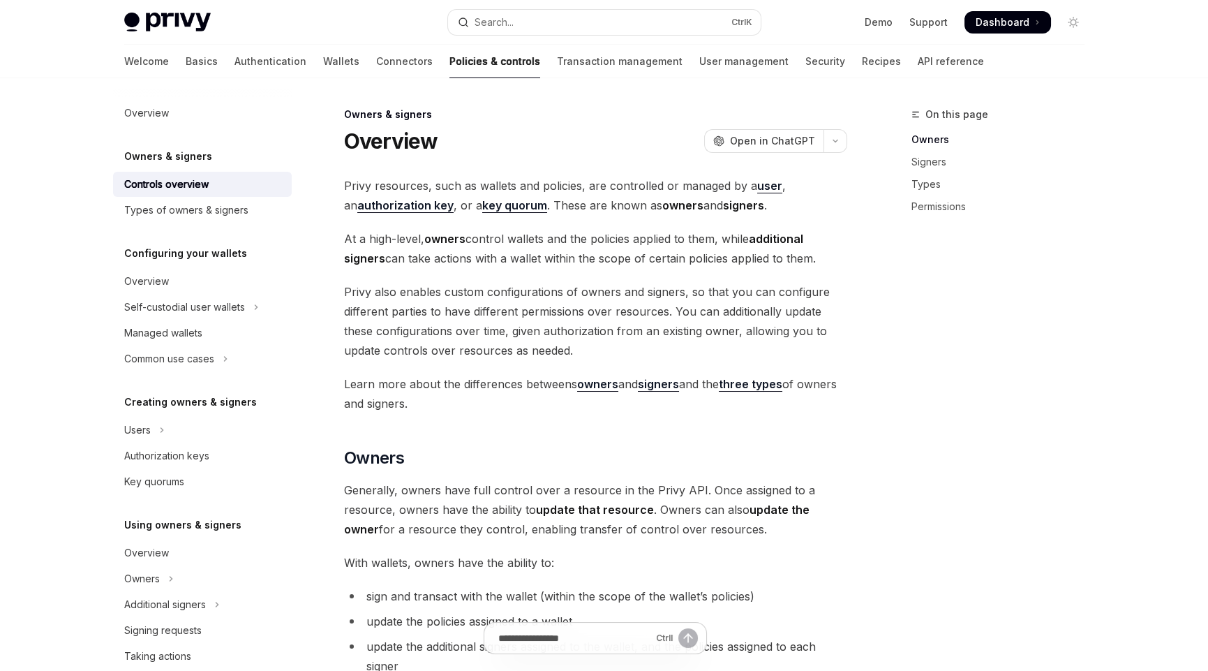
click at [894, 306] on div "On this page Owners Signers Types Permissions" at bounding box center [990, 388] width 212 height 565
click at [635, 407] on span "Learn more about the differences betweens owners and signers and the three type…" at bounding box center [595, 393] width 503 height 39
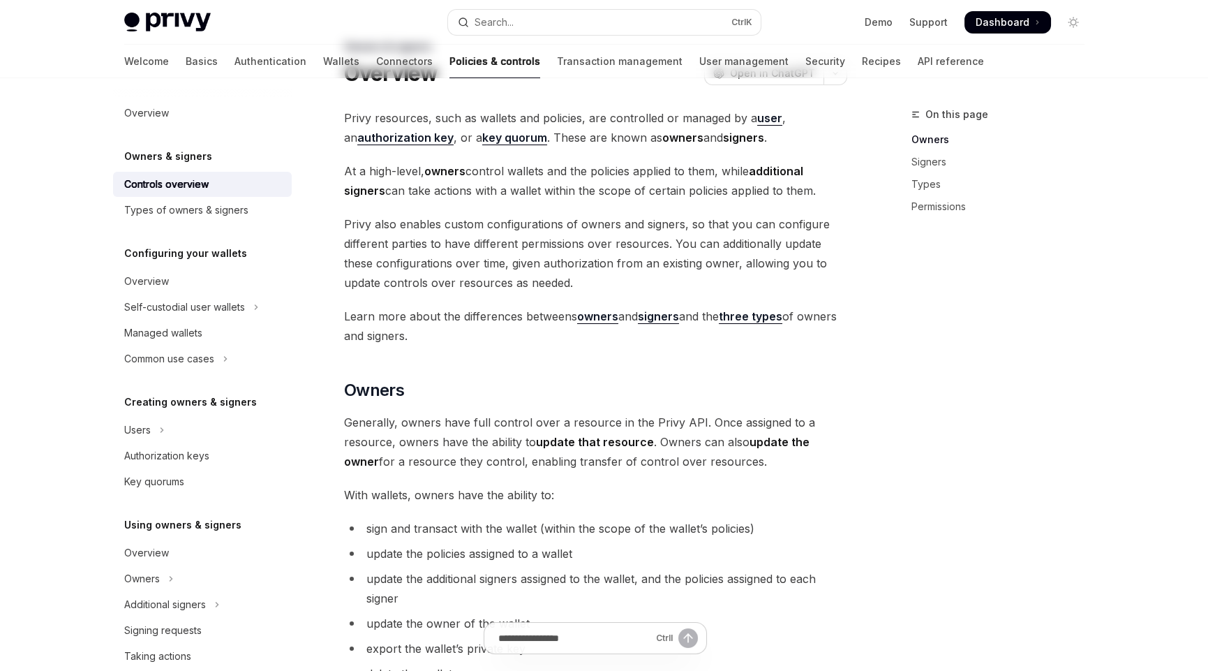
scroll to position [69, 0]
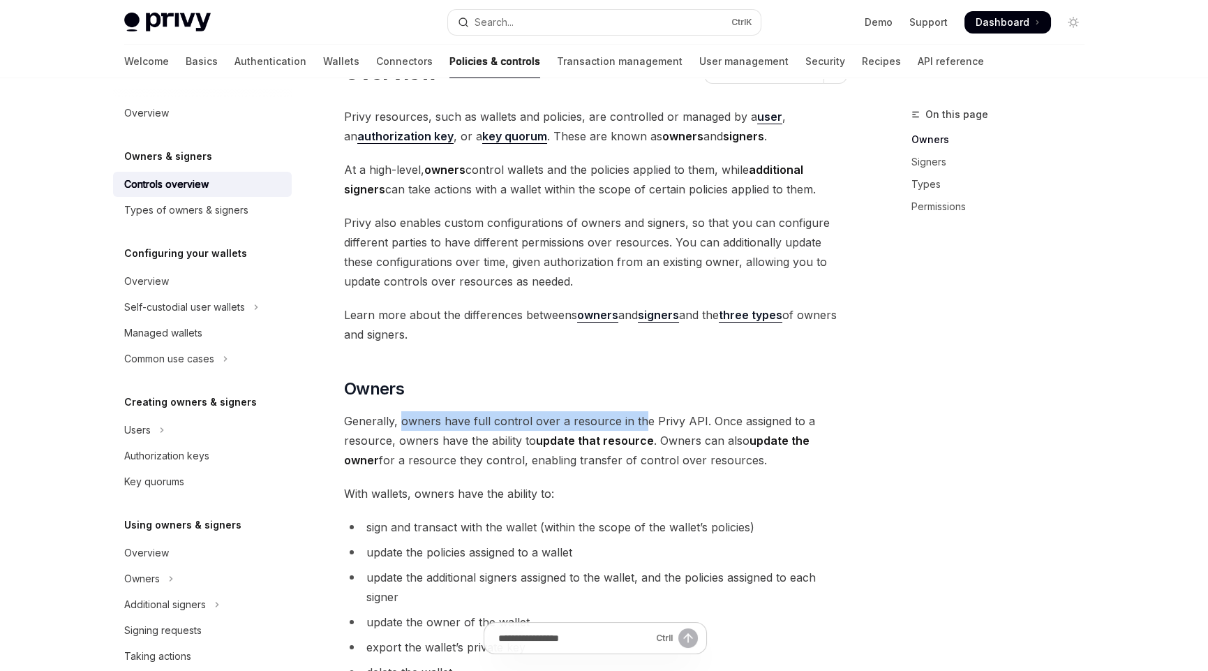
drag, startPoint x: 401, startPoint y: 419, endPoint x: 636, endPoint y: 417, distance: 235.3
click at [636, 417] on span "Generally, owners have full control over a resource in the Privy API. Once assi…" at bounding box center [595, 440] width 503 height 59
click at [640, 435] on strong "update that resource" at bounding box center [595, 440] width 118 height 14
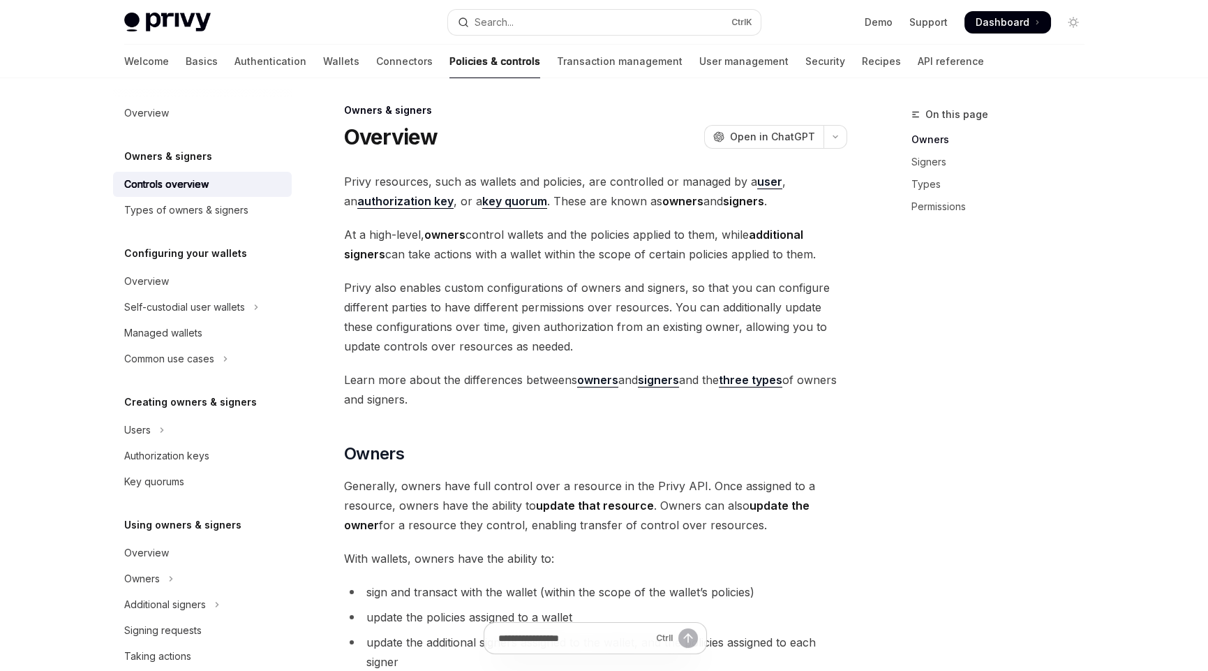
scroll to position [0, 0]
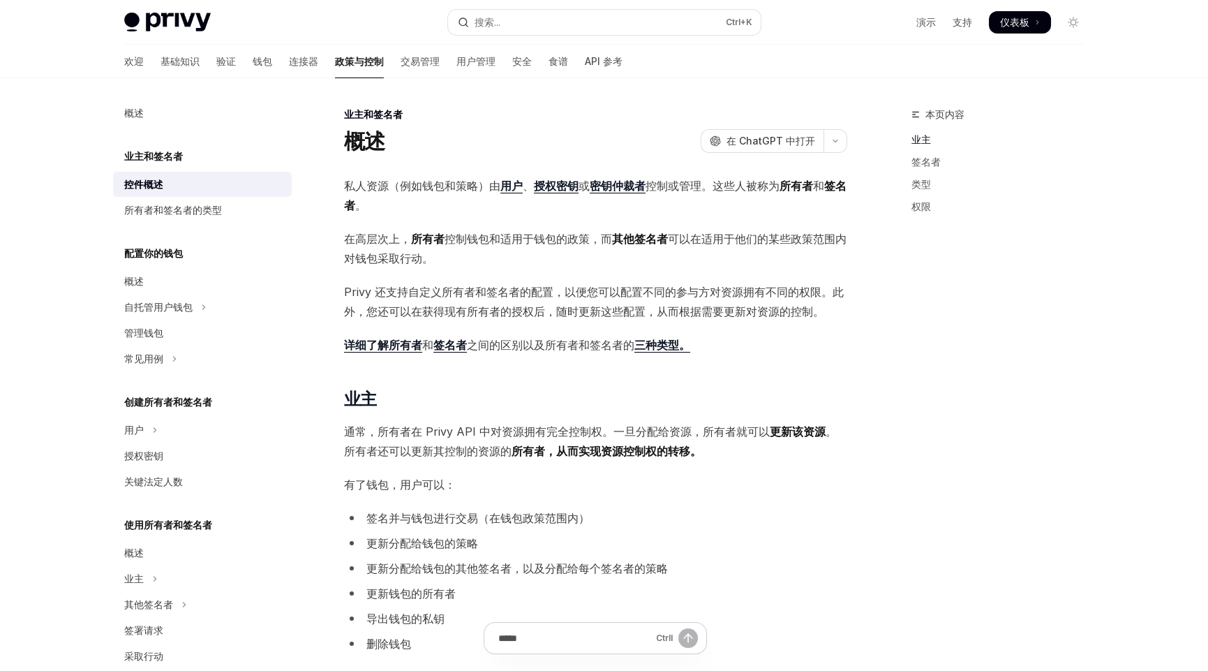
click at [398, 285] on font "Privy 还支持自定义所有者和签名者的配置，以便您可以配置不同的参与方对资源拥有不同的权限。此外，您还可以在获得现有所有者的授权后，随时更新这些配置，从而根…" at bounding box center [594, 302] width 500 height 34
drag, startPoint x: 378, startPoint y: 295, endPoint x: 537, endPoint y: 288, distance: 158.6
click at [537, 288] on font "Privy 还支持自定义所有者和签名者的配置，以便您可以配置不同的参与方对资源拥有不同的权限。此外，您还可以在获得现有所有者的授权后，随时更新这些配置，从而根…" at bounding box center [594, 302] width 500 height 34
click at [440, 253] on span "在高层次上， 所有者 控制钱包和适用于钱包的政策，而 其他签名者 可以在适用于他们的某些政策范围内对钱包采取行动。" at bounding box center [595, 248] width 503 height 39
drag, startPoint x: 443, startPoint y: 237, endPoint x: 497, endPoint y: 237, distance: 53.7
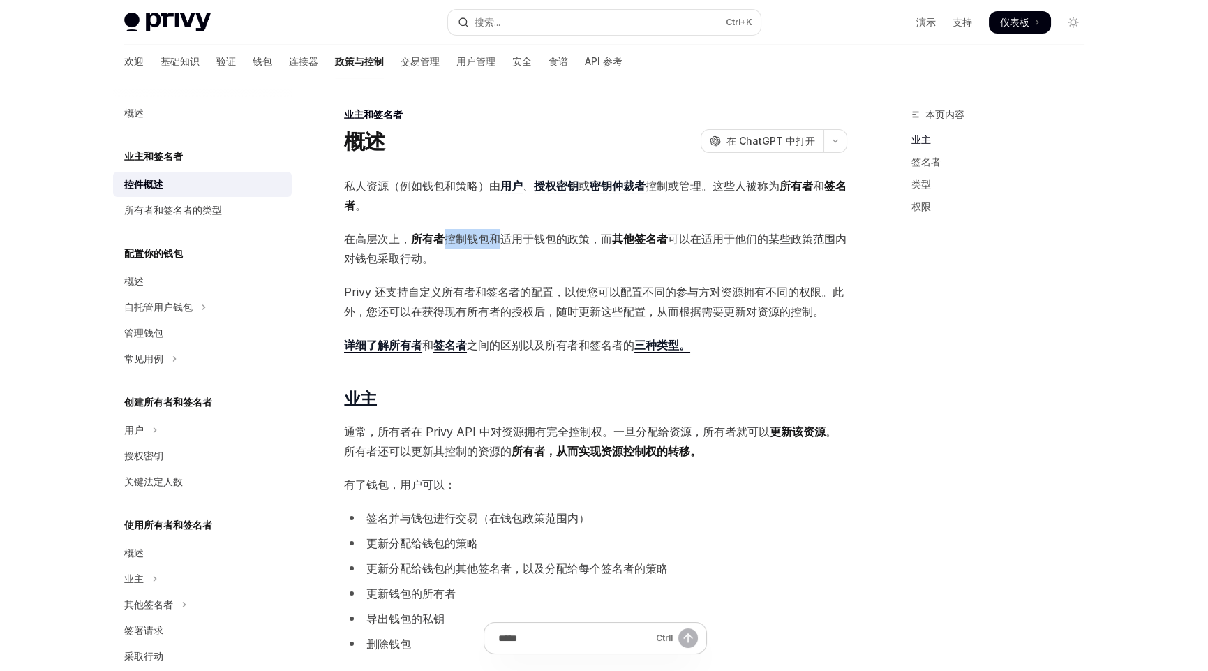
click at [497, 237] on span "在高层次上， 所有者 控制钱包和适用于钱包的政策，而 其他签名者 可以在适用于他们的某些政策范围内对钱包采取行动。" at bounding box center [595, 248] width 503 height 39
click at [537, 239] on font "控制钱包和适用于钱包的政策，而" at bounding box center [529, 239] width 168 height 14
drag, startPoint x: 500, startPoint y: 239, endPoint x: 581, endPoint y: 237, distance: 80.3
click at [581, 237] on font "控制钱包和适用于钱包的政策，而" at bounding box center [529, 239] width 168 height 14
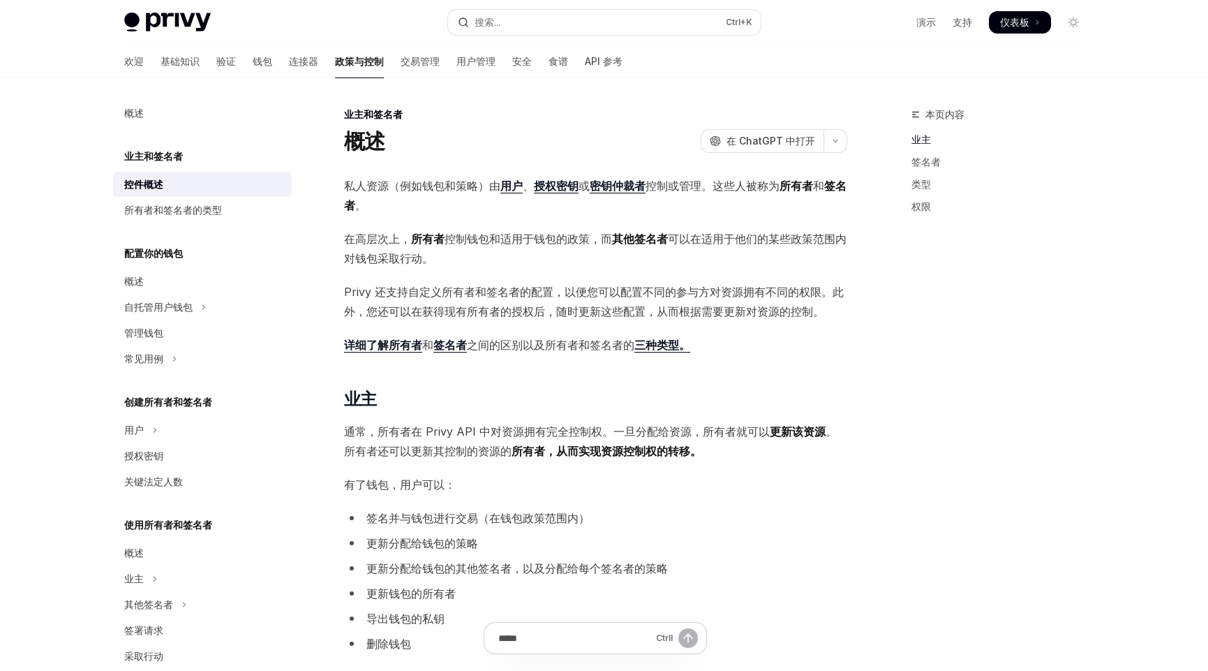
drag, startPoint x: 376, startPoint y: 291, endPoint x: 512, endPoint y: 292, distance: 136.1
click at [487, 292] on font "Privy 还支持自定义所有者和签名者的配置，以便您可以配置不同的参与方对资源拥有不同的权限。此外，您还可以在获得现有所有者的授权后，随时更新这些配置，从而根…" at bounding box center [594, 302] width 500 height 34
click at [512, 292] on font "Privy 还支持自定义所有者和签名者的配置，以便您可以配置不同的参与方对资源拥有不同的权限。此外，您还可以在获得现有所有者的授权后，随时更新这些配置，从而根…" at bounding box center [594, 302] width 500 height 34
drag, startPoint x: 531, startPoint y: 292, endPoint x: 559, endPoint y: 290, distance: 28.0
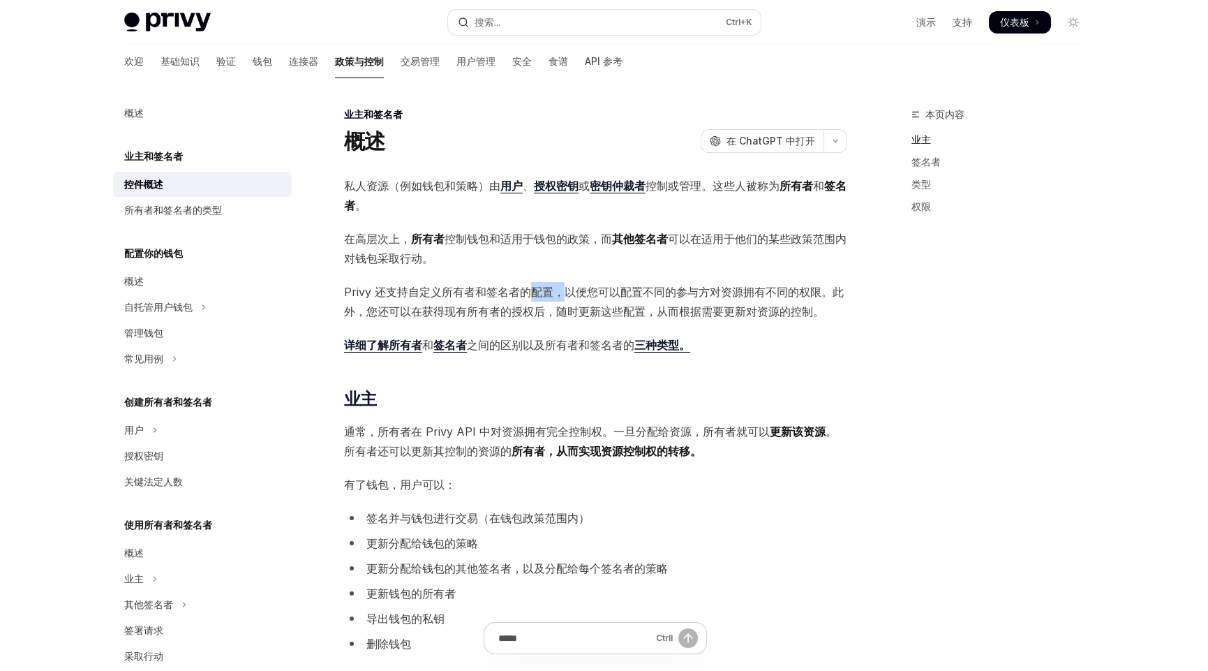
click at [559, 290] on font "Privy 还支持自定义所有者和签名者的配置，以便您可以配置不同的参与方对资源拥有不同的权限。此外，您还可以在获得现有所有者的授权后，随时更新这些配置，从而根…" at bounding box center [594, 302] width 500 height 34
click at [611, 294] on font "Privy 还支持自定义所有者和签名者的配置，以便您可以配置不同的参与方对资源拥有不同的权限。此外，您还可以在获得现有所有者的授权后，随时更新这些配置，从而根…" at bounding box center [594, 302] width 500 height 34
click at [657, 343] on font "三种类型。" at bounding box center [663, 345] width 56 height 14
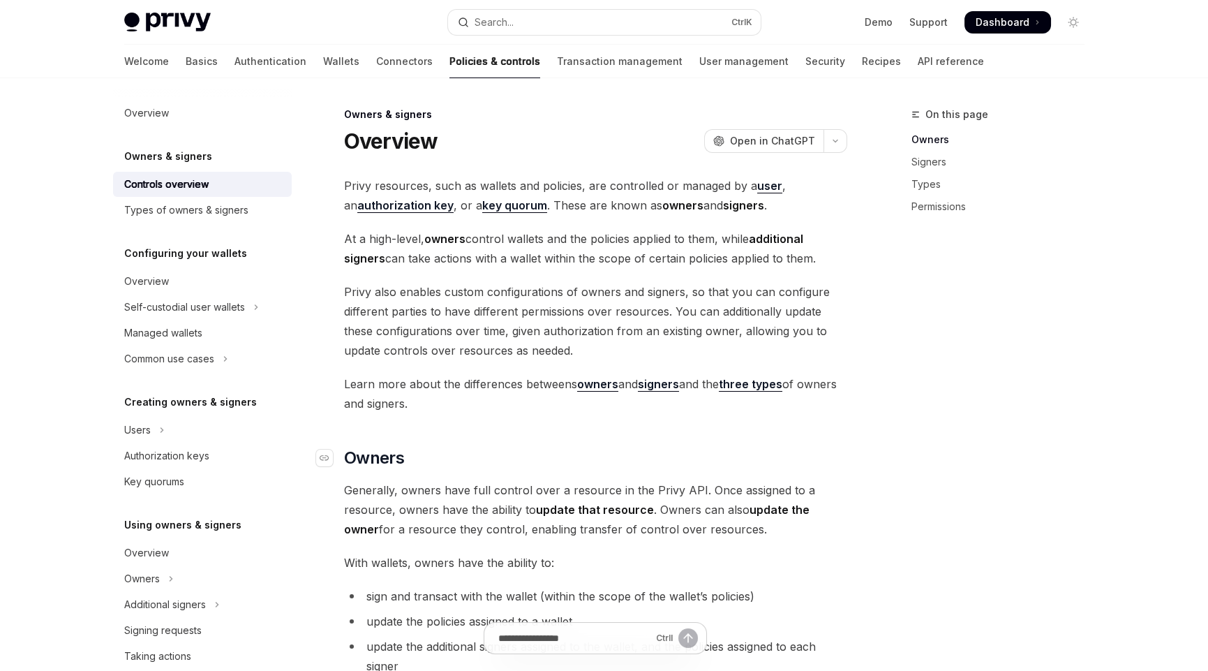
scroll to position [139, 0]
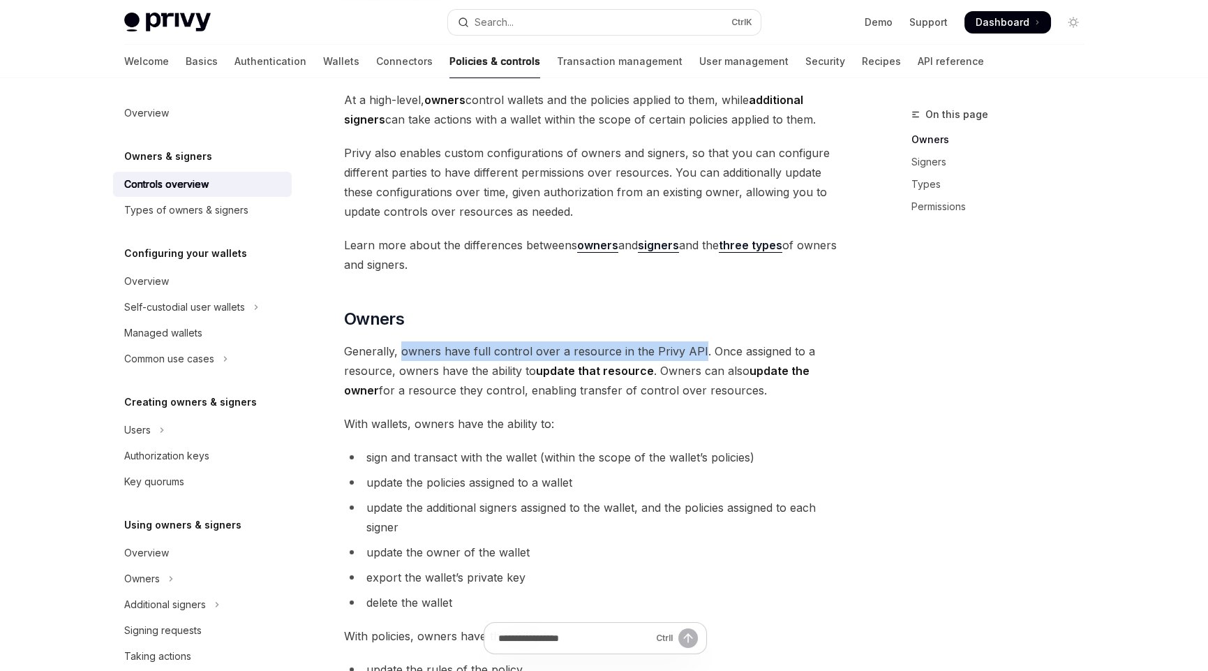
drag, startPoint x: 401, startPoint y: 352, endPoint x: 695, endPoint y: 349, distance: 293.9
click at [695, 349] on span "Generally, owners have full control over a resource in the Privy API. Once assi…" at bounding box center [595, 370] width 503 height 59
click at [705, 355] on span "Generally, owners have full control over a resource in the Privy API. Once assi…" at bounding box center [595, 370] width 503 height 59
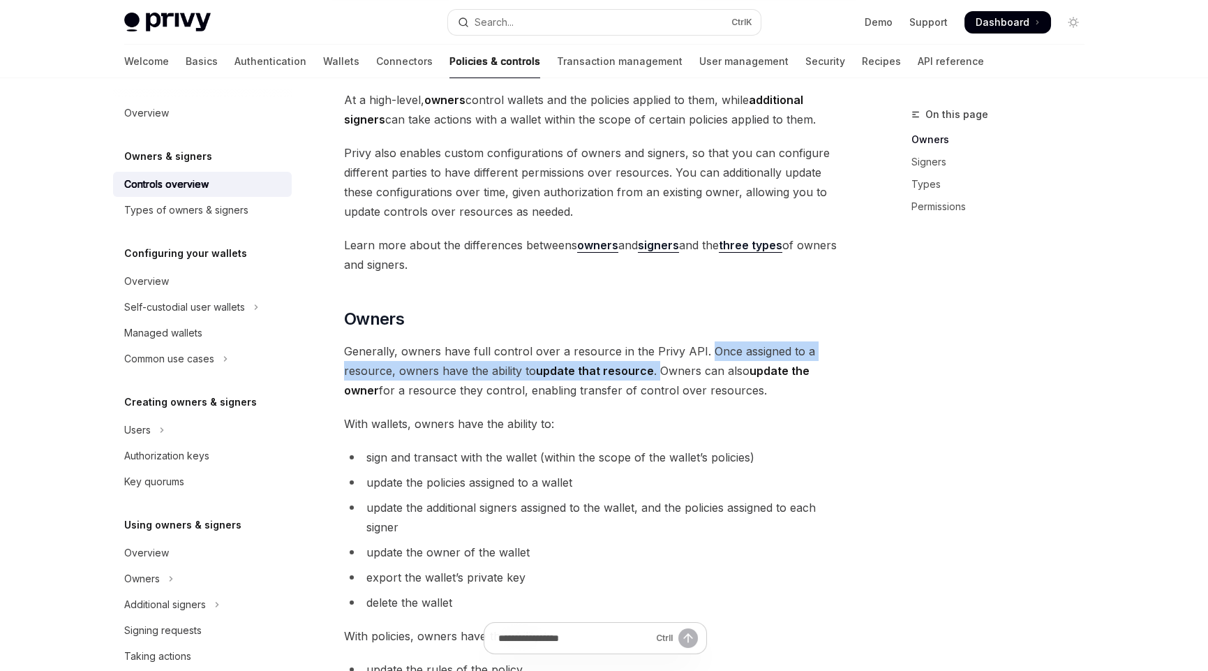
drag, startPoint x: 701, startPoint y: 350, endPoint x: 653, endPoint y: 371, distance: 51.9
click at [653, 371] on span "Generally, owners have full control over a resource in the Privy API. Once assi…" at bounding box center [595, 370] width 503 height 59
click at [656, 371] on span "Generally, owners have full control over a resource in the Privy API. Once assi…" at bounding box center [595, 370] width 503 height 59
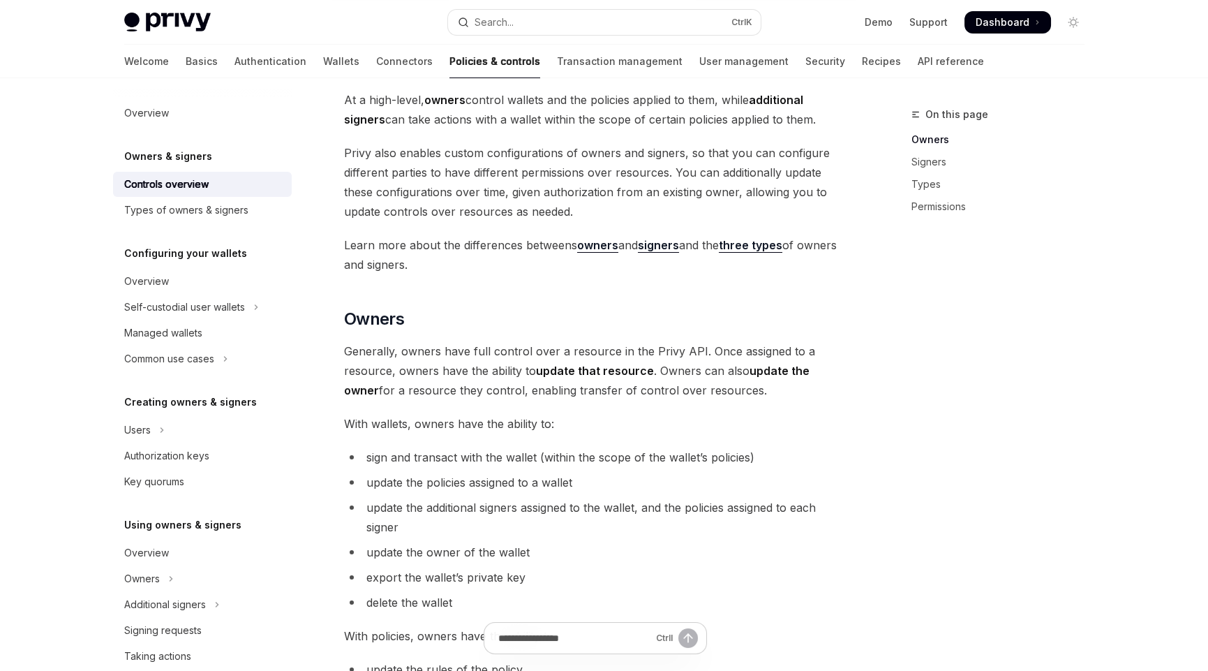
drag, startPoint x: 655, startPoint y: 371, endPoint x: 734, endPoint y: 386, distance: 81.0
click at [734, 386] on span "Generally, owners have full control over a resource in the Privy API. Once assi…" at bounding box center [595, 370] width 503 height 59
drag, startPoint x: 655, startPoint y: 371, endPoint x: 744, endPoint y: 391, distance: 90.8
click at [744, 391] on span "Generally, owners have full control over a resource in the Privy API. Once assi…" at bounding box center [595, 370] width 503 height 59
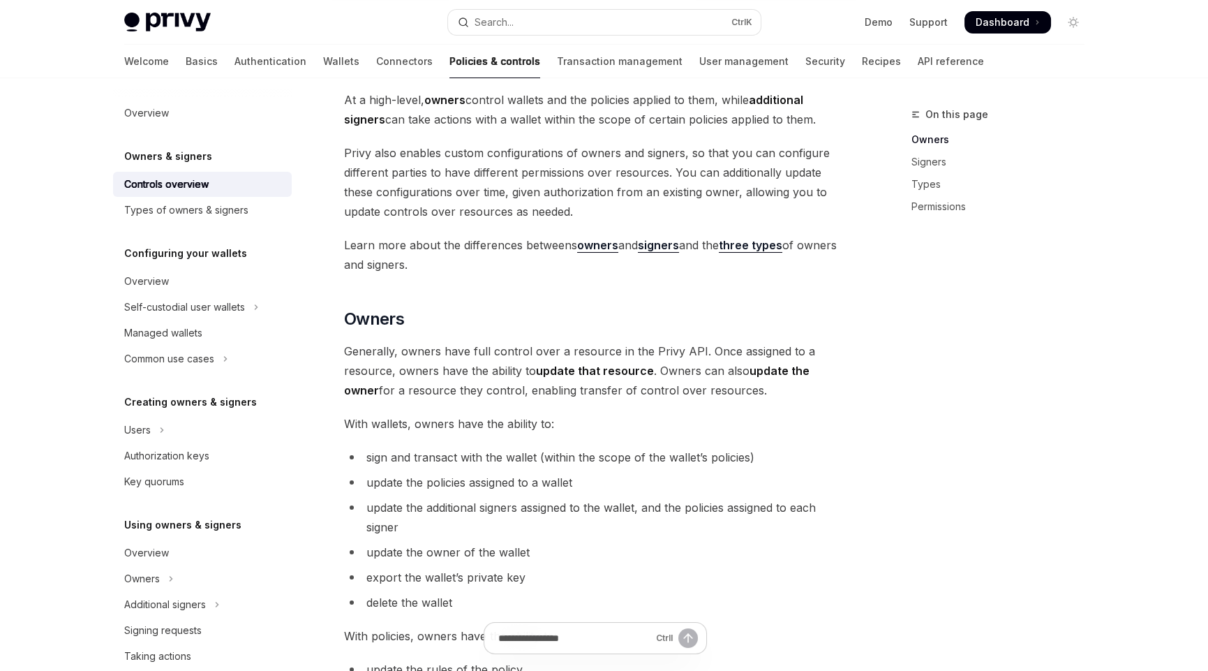
click at [598, 423] on span "With wallets, owners have the ability to:" at bounding box center [595, 424] width 503 height 20
drag, startPoint x: 566, startPoint y: 423, endPoint x: 332, endPoint y: 425, distance: 233.9
click at [431, 427] on span "With wallets, owners have the ability to:" at bounding box center [595, 424] width 503 height 20
click at [517, 425] on span "With wallets, owners have the ability to:" at bounding box center [595, 424] width 503 height 20
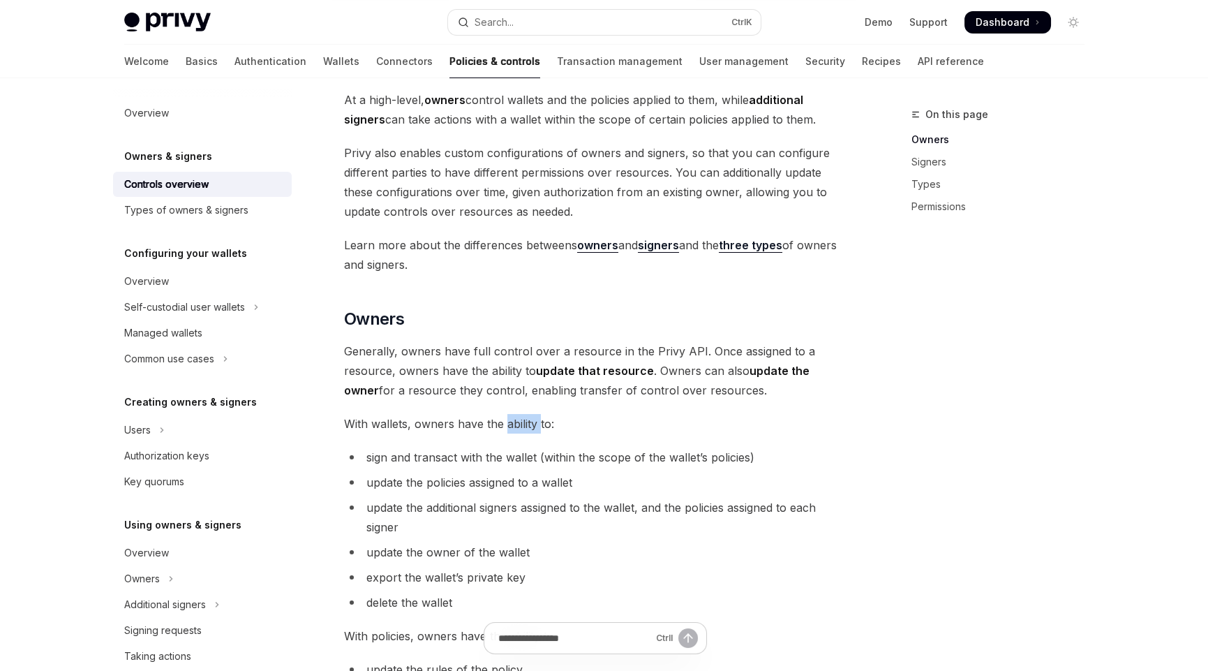
click at [517, 425] on span "With wallets, owners have the ability to:" at bounding box center [595, 424] width 503 height 20
click at [568, 420] on span "With wallets, owners have the ability to:" at bounding box center [595, 424] width 503 height 20
drag, startPoint x: 365, startPoint y: 457, endPoint x: 537, endPoint y: 457, distance: 171.7
click at [537, 457] on li "sign and transact with the wallet (within the scope of the wallet’s policies)" at bounding box center [595, 457] width 503 height 20
click at [592, 478] on li "update the policies assigned to a wallet" at bounding box center [595, 483] width 503 height 20
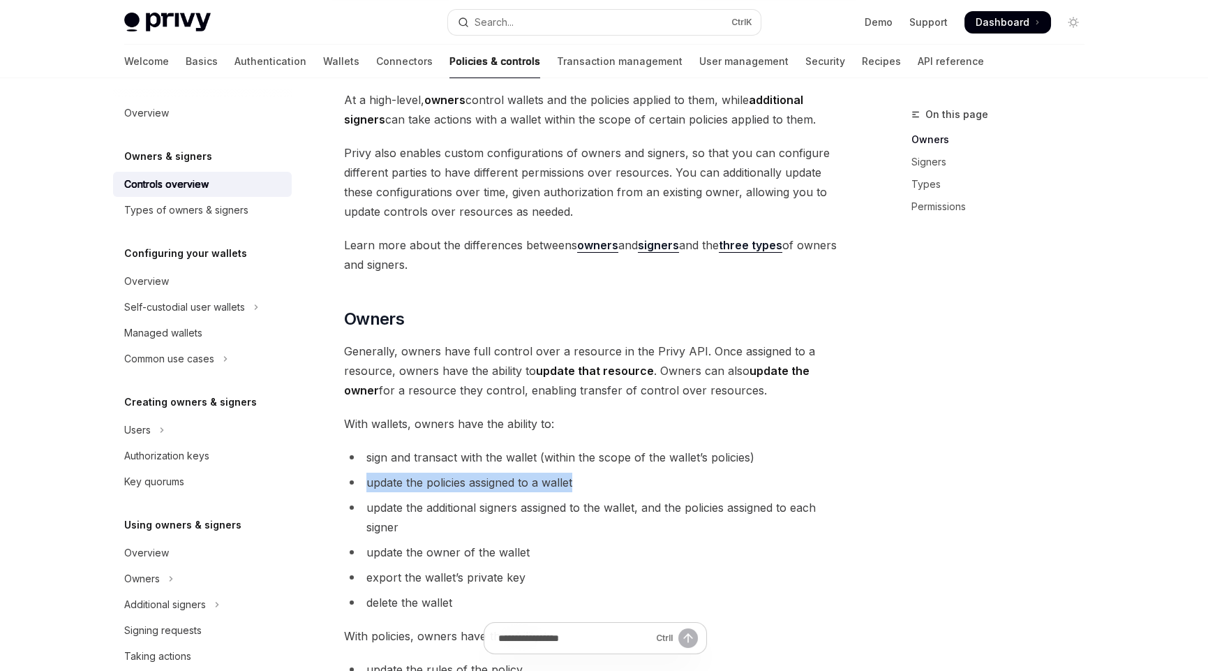
drag, startPoint x: 366, startPoint y: 482, endPoint x: 581, endPoint y: 482, distance: 215.7
click at [581, 482] on li "update the policies assigned to a wallet" at bounding box center [595, 483] width 503 height 20
click at [594, 482] on li "update the policies assigned to a wallet" at bounding box center [595, 483] width 503 height 20
click at [502, 484] on span "update the policies assigned to a wallet" at bounding box center [469, 482] width 206 height 14
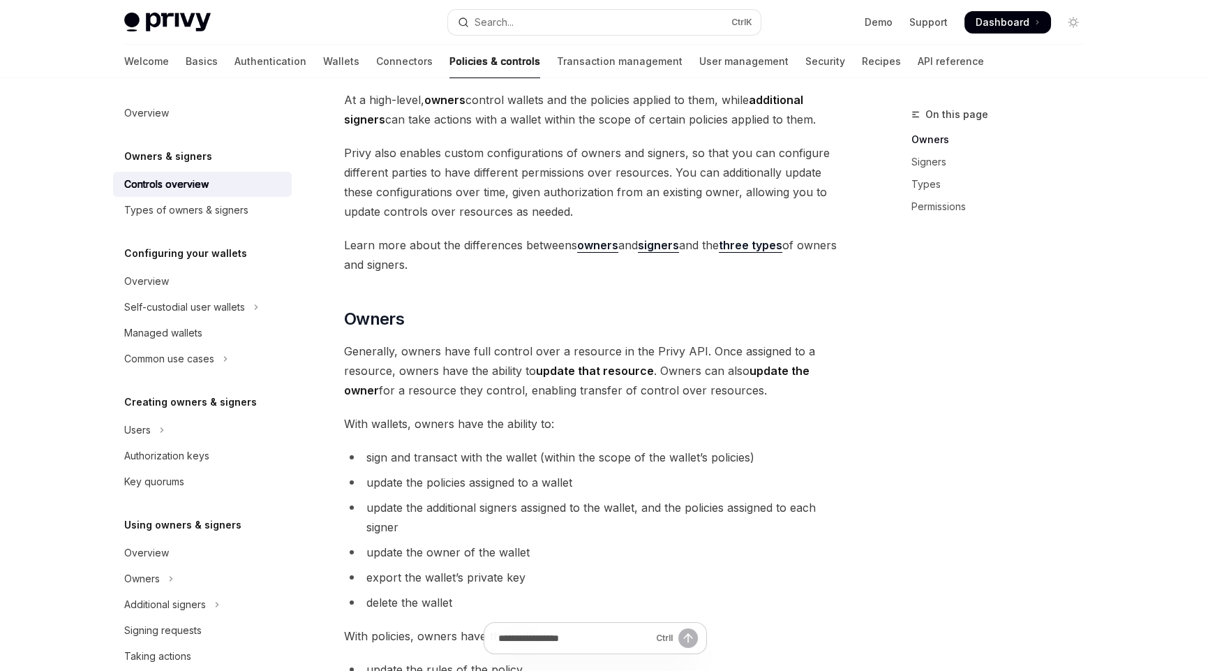
click at [578, 487] on li "update the policies assigned to a wallet" at bounding box center [595, 483] width 503 height 20
click at [366, 507] on span "update the additional signers assigned to the wallet, and the policies assigned…" at bounding box center [591, 517] width 450 height 34
click at [443, 506] on span "update the additional signers assigned to the wallet, and the policies assigned…" at bounding box center [591, 517] width 450 height 34
click at [451, 509] on span "update the additional signers assigned to the wallet, and the policies assigned…" at bounding box center [591, 517] width 450 height 34
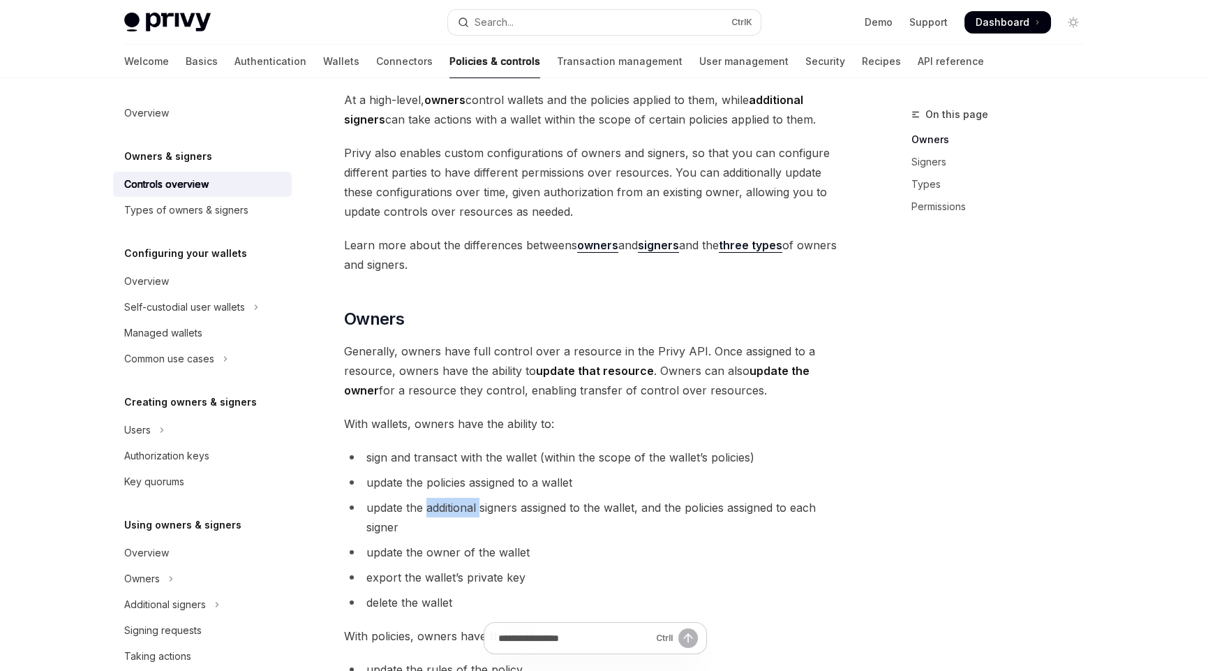
click at [451, 509] on span "update the additional signers assigned to the wallet, and the policies assigned…" at bounding box center [591, 517] width 450 height 34
click at [419, 519] on li "update the additional signers assigned to the wallet, and the policies assigned…" at bounding box center [595, 517] width 503 height 39
click at [491, 507] on span "update the additional signers assigned to the wallet, and the policies assigned…" at bounding box center [591, 517] width 450 height 34
click at [550, 507] on span "update the additional signers assigned to the wallet, and the policies assigned…" at bounding box center [591, 517] width 450 height 34
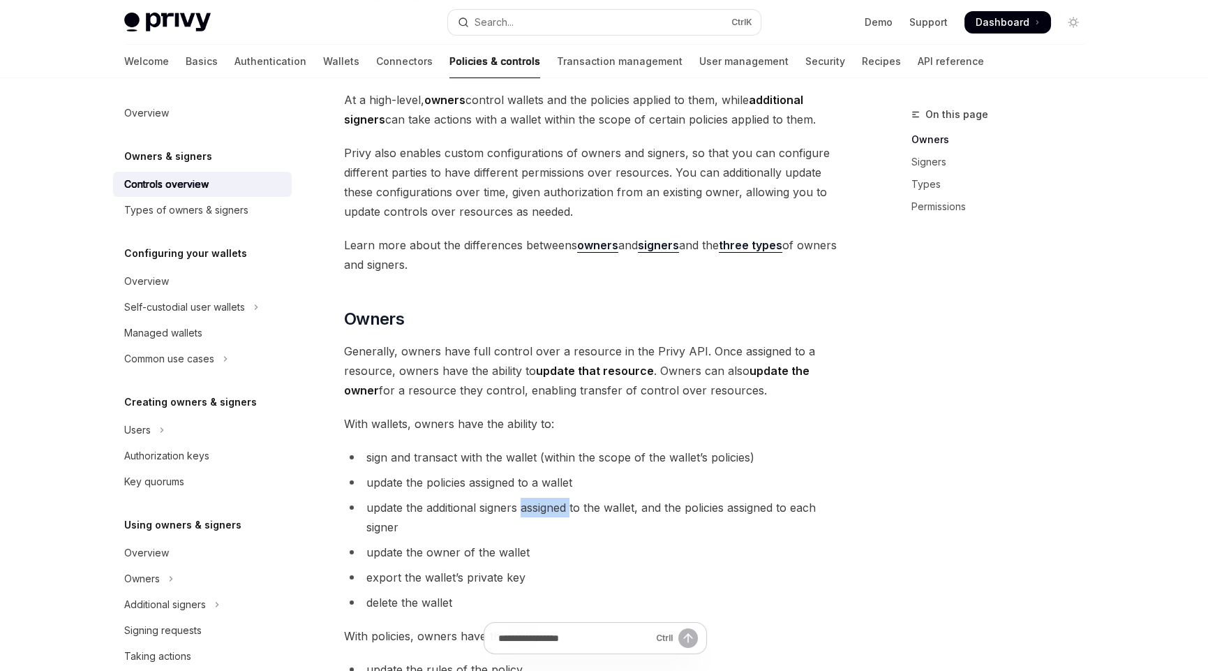
click at [550, 507] on span "update the additional signers assigned to the wallet, and the policies assigned…" at bounding box center [591, 517] width 450 height 34
click at [584, 526] on li "update the additional signers assigned to the wallet, and the policies assigned…" at bounding box center [595, 517] width 503 height 39
click at [535, 505] on span "update the additional signers assigned to the wallet, and the policies assigned…" at bounding box center [591, 517] width 450 height 34
click at [603, 529] on li "update the additional signers assigned to the wallet, and the policies assigned…" at bounding box center [595, 517] width 503 height 39
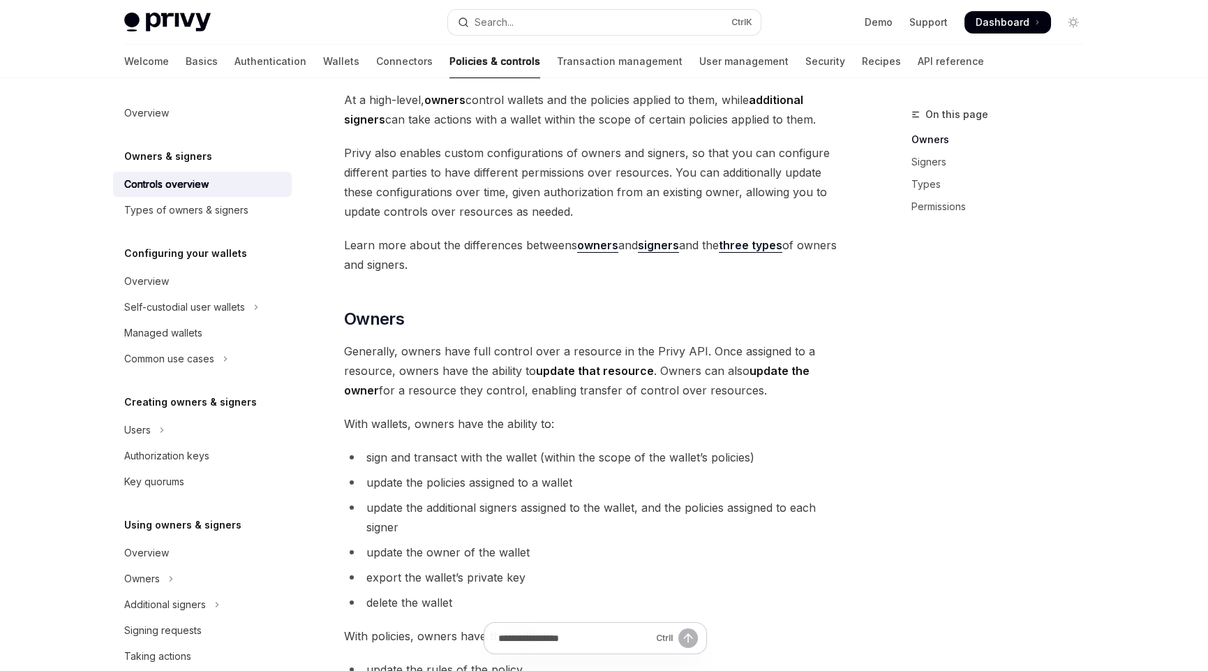
click at [561, 554] on li "update the owner of the wallet" at bounding box center [595, 552] width 503 height 20
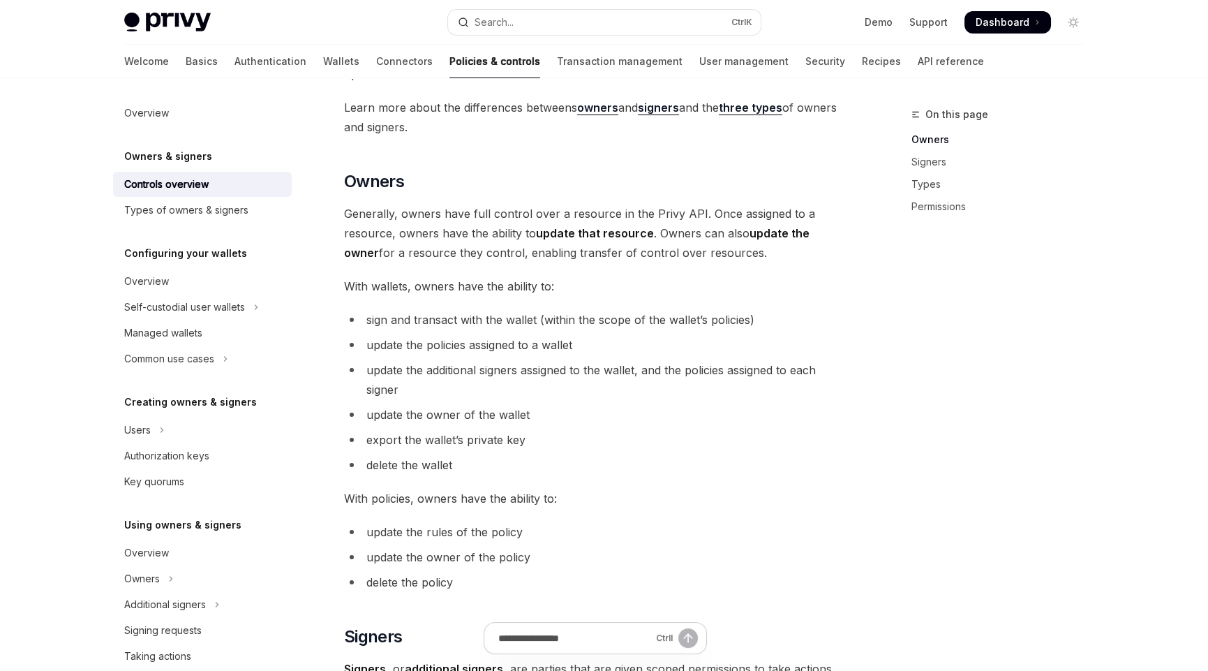
scroll to position [279, 0]
click at [521, 490] on span "With policies, owners have the ability to:" at bounding box center [595, 497] width 503 height 20
click at [516, 496] on span "With policies, owners have the ability to:" at bounding box center [595, 497] width 503 height 20
click at [608, 545] on li "update the owner of the policy" at bounding box center [595, 555] width 503 height 20
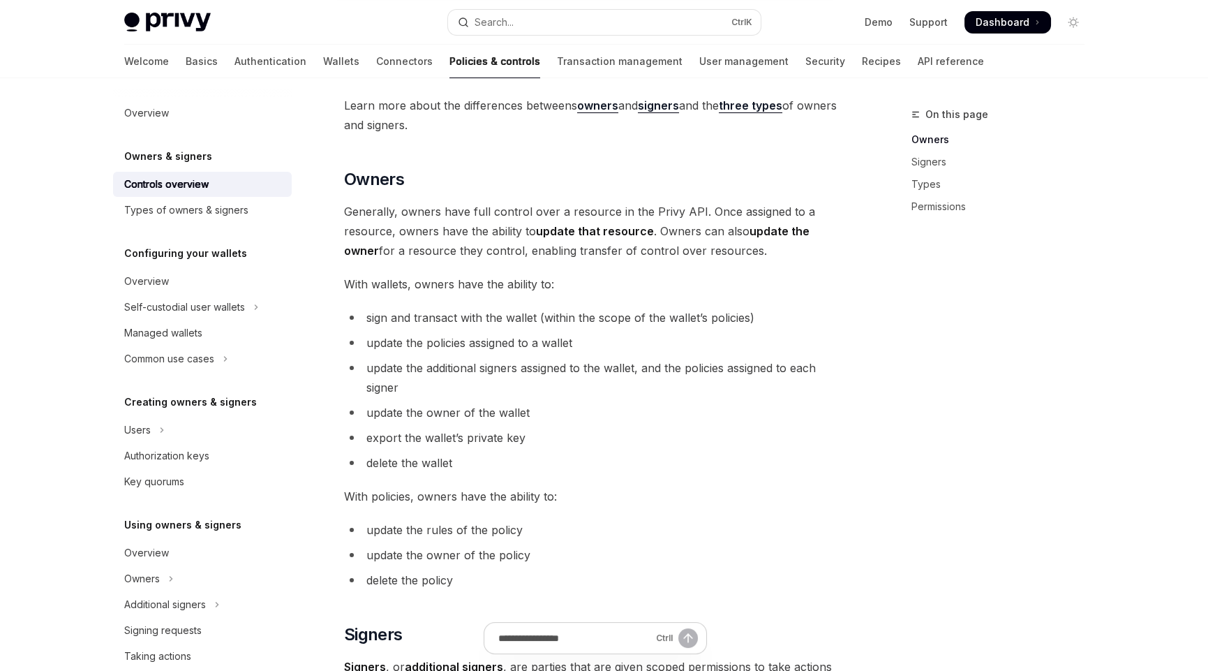
click at [440, 531] on li "update the rules of the policy" at bounding box center [595, 530] width 503 height 20
click at [667, 558] on li "update the owner of the policy" at bounding box center [595, 555] width 503 height 20
click at [443, 556] on li "update the owner of the policy" at bounding box center [595, 555] width 503 height 20
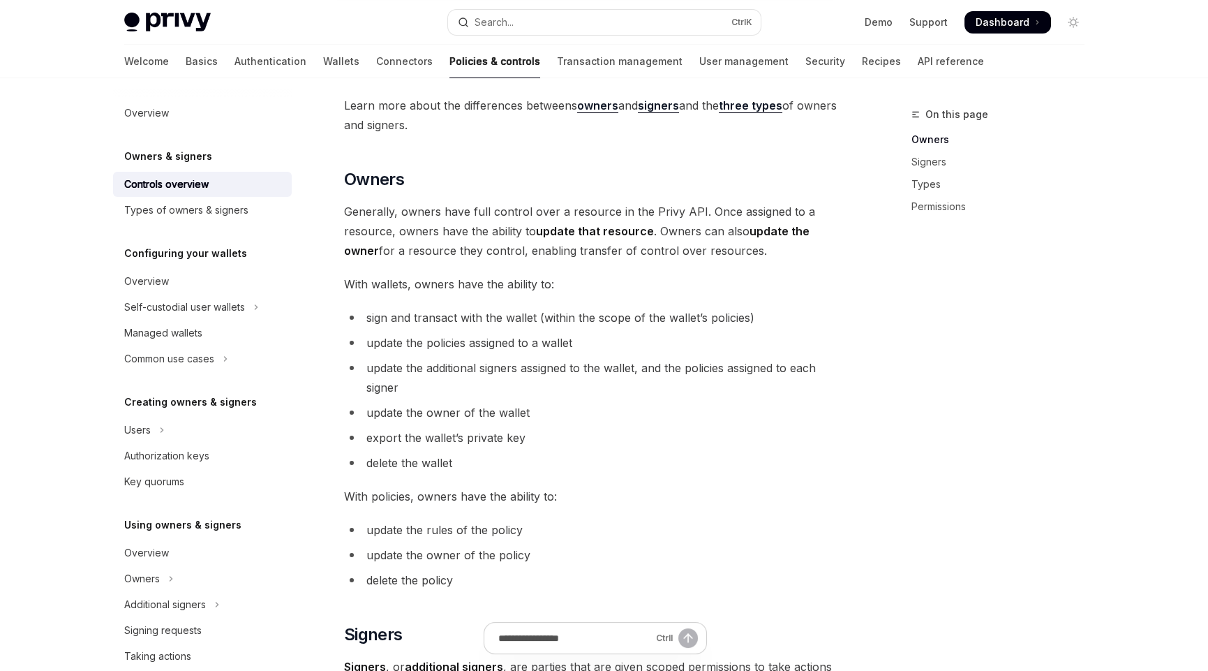
click at [516, 584] on li "delete the policy" at bounding box center [595, 580] width 503 height 20
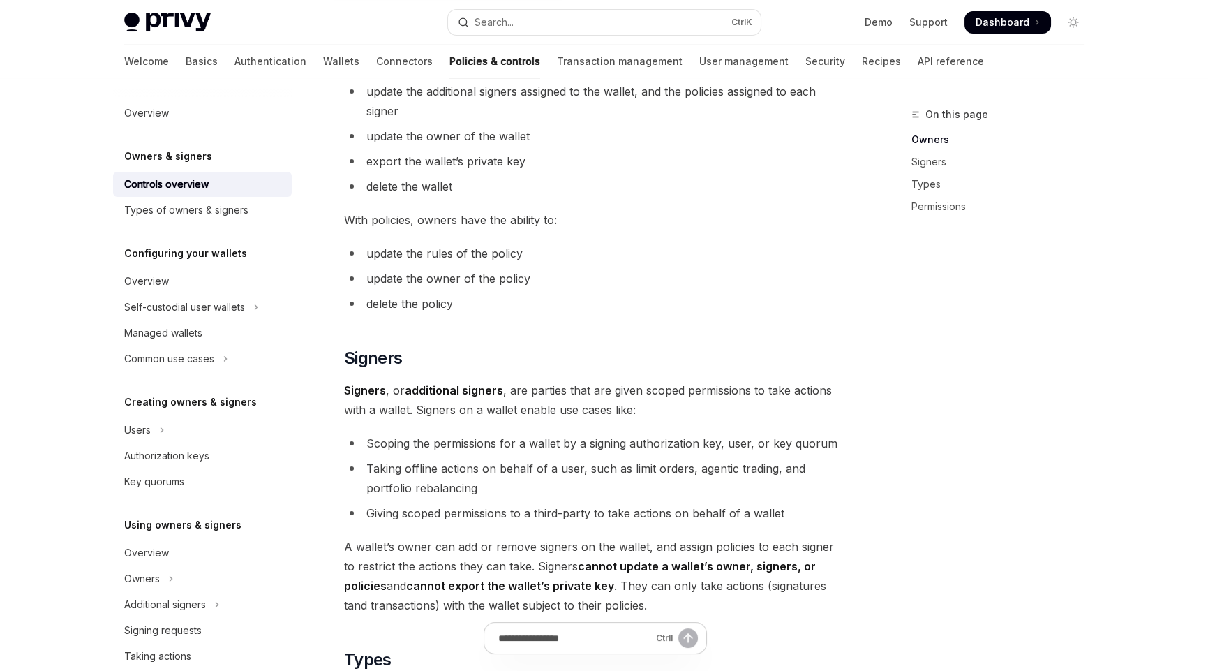
scroll to position [558, 0]
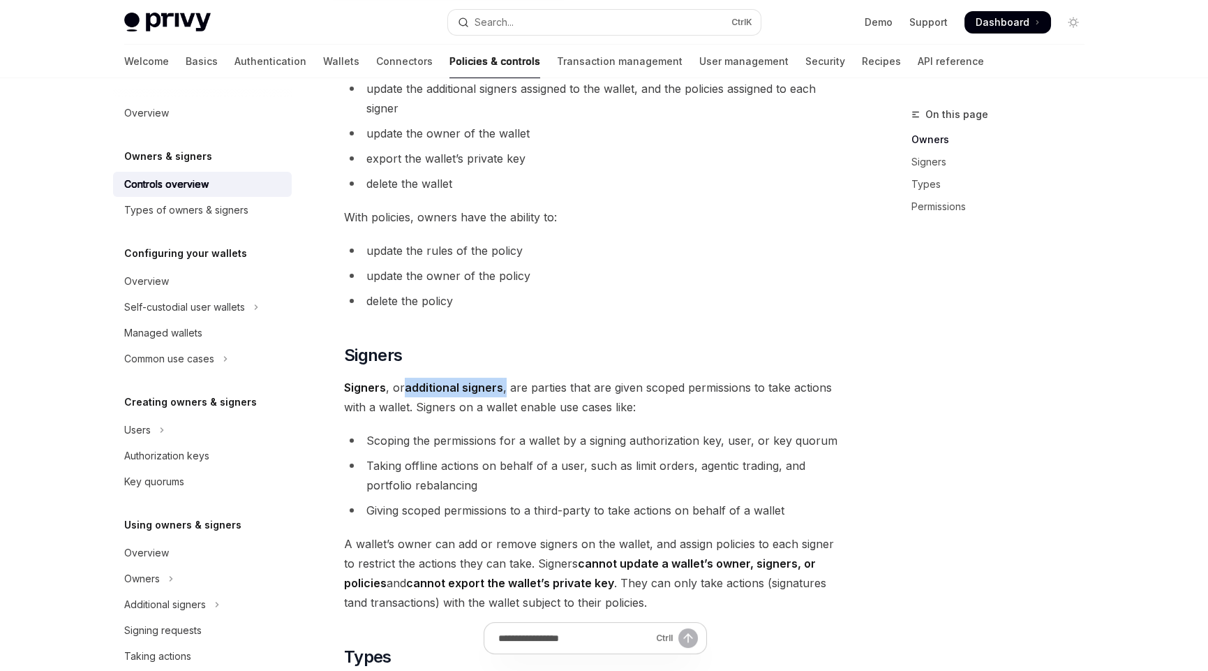
drag, startPoint x: 407, startPoint y: 389, endPoint x: 505, endPoint y: 376, distance: 98.5
click at [505, 376] on div "Privy resources, such as wallets and policies, are controlled or managed by a u…" at bounding box center [595, 321] width 503 height 1407
click at [560, 396] on span "Signers , or additional signers , are parties that are given scoped permissions…" at bounding box center [595, 397] width 503 height 39
click at [547, 389] on span "Signers , or additional signers , are parties that are given scoped permissions…" at bounding box center [595, 397] width 503 height 39
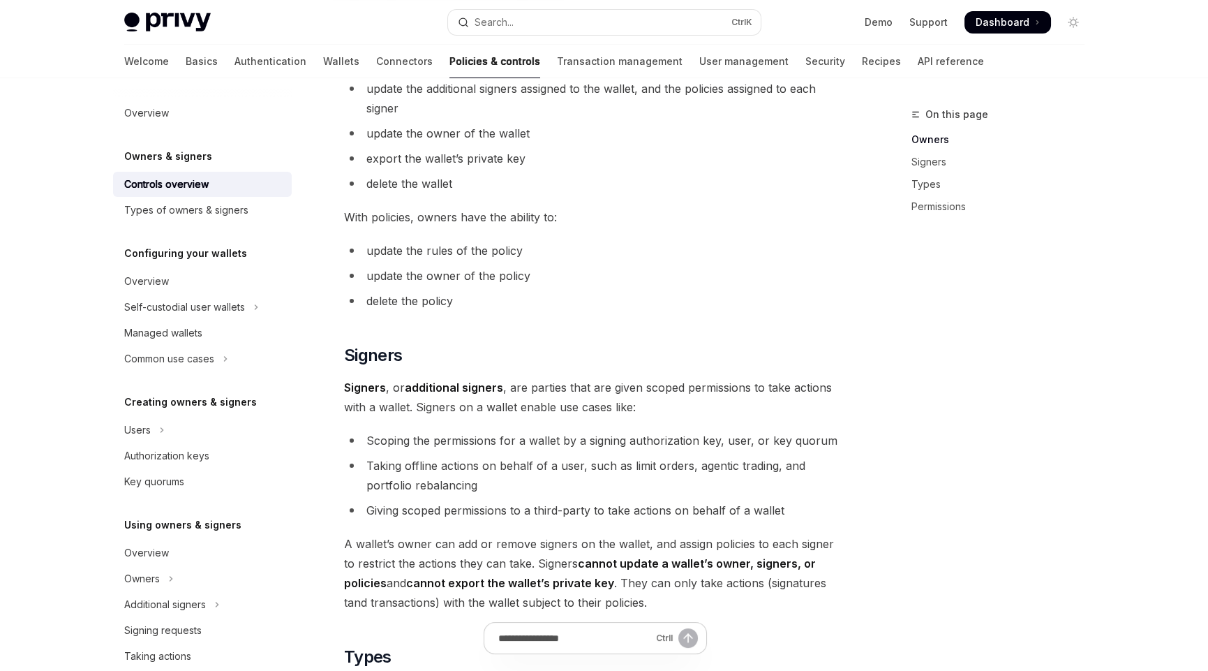
click at [653, 401] on span "Signers , or additional signers , are parties that are given scoped permissions…" at bounding box center [595, 397] width 503 height 39
click at [535, 384] on span "Signers , or additional signers , are parties that are given scoped permissions…" at bounding box center [595, 397] width 503 height 39
click at [642, 407] on span "Signers , or additional signers , are parties that are given scoped permissions…" at bounding box center [595, 397] width 503 height 39
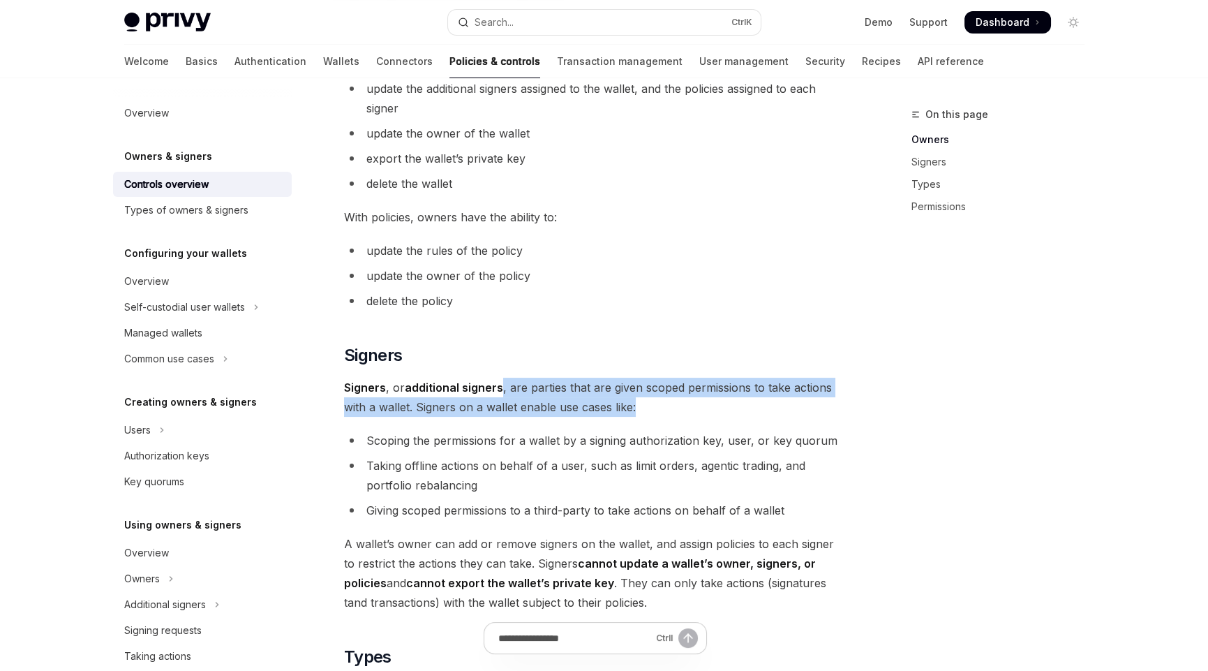
drag, startPoint x: 502, startPoint y: 388, endPoint x: 775, endPoint y: 402, distance: 273.3
click at [775, 402] on span "Signers , or additional signers , are parties that are given scoped permissions…" at bounding box center [595, 397] width 503 height 39
click at [663, 401] on span "Signers , or additional signers , are parties that are given scoped permissions…" at bounding box center [595, 397] width 503 height 39
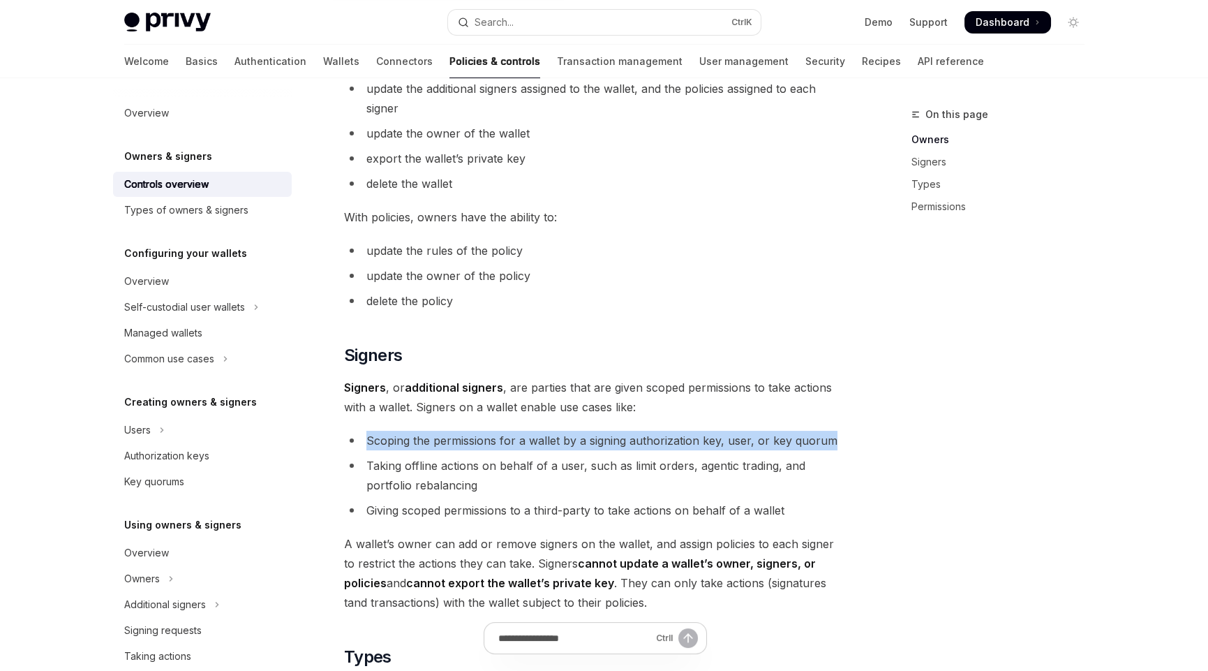
drag, startPoint x: 365, startPoint y: 441, endPoint x: 873, endPoint y: 440, distance: 507.5
click at [873, 440] on div "On this page Owners Signers Types Permissions Owners & signers Overview OpenAI …" at bounding box center [604, 385] width 983 height 1730
click at [819, 453] on ul "Scoping the permissions for a wallet by a signing authorization key, user, or k…" at bounding box center [595, 475] width 503 height 89
drag, startPoint x: 365, startPoint y: 440, endPoint x: 830, endPoint y: 442, distance: 464.9
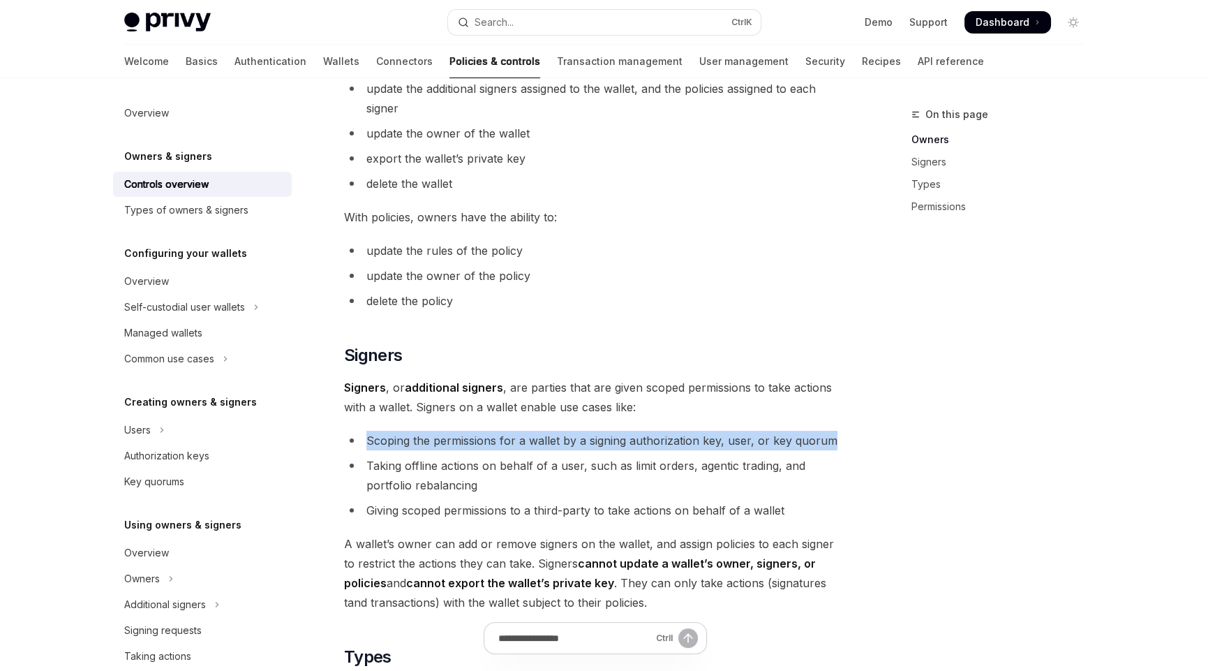
click at [830, 442] on li "Scoping the permissions for a wallet by a signing authorization key, user, or k…" at bounding box center [595, 441] width 503 height 20
click at [409, 443] on li "Scoping the permissions for a wallet by a signing authorization key, user, or k…" at bounding box center [595, 441] width 503 height 20
click at [397, 443] on li "Scoping the permissions for a wallet by a signing authorization key, user, or k…" at bounding box center [595, 441] width 503 height 20
click at [544, 434] on li "Scoping the permissions for a wallet by a signing authorization key, user, or k…" at bounding box center [595, 441] width 503 height 20
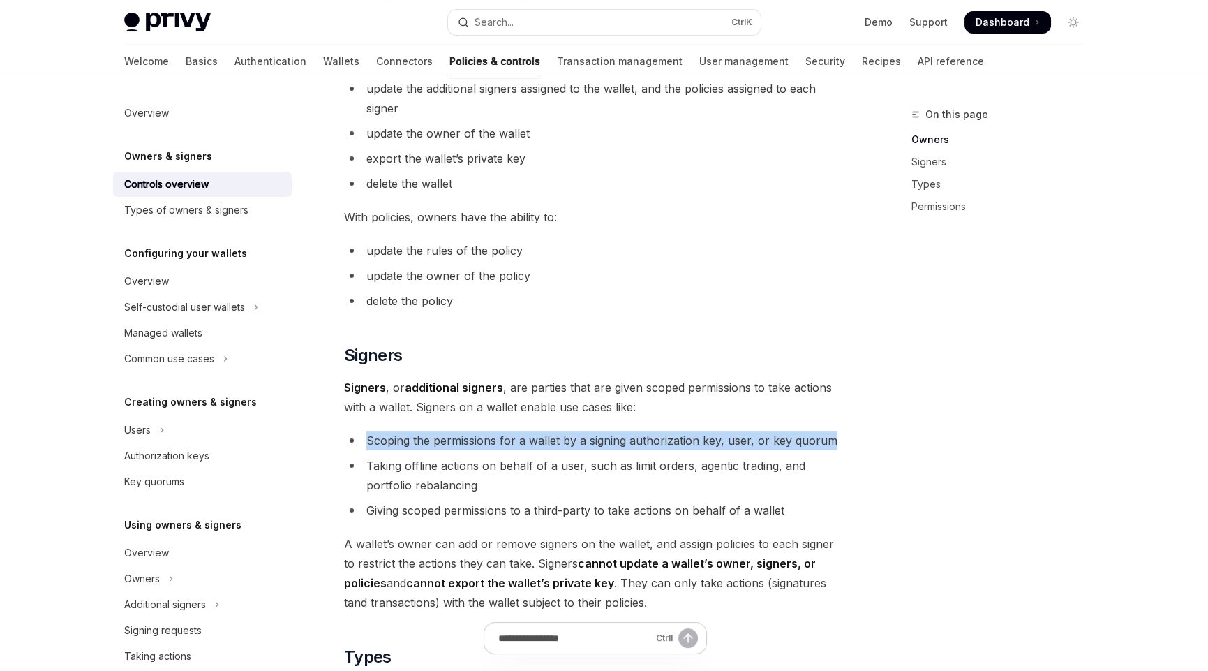
drag, startPoint x: 366, startPoint y: 439, endPoint x: 831, endPoint y: 435, distance: 464.9
click at [831, 435] on li "Scoping the permissions for a wallet by a signing authorization key, user, or k…" at bounding box center [595, 441] width 503 height 20
drag, startPoint x: 628, startPoint y: 350, endPoint x: 662, endPoint y: 351, distance: 33.5
drag, startPoint x: 587, startPoint y: 346, endPoint x: 605, endPoint y: 346, distance: 17.5
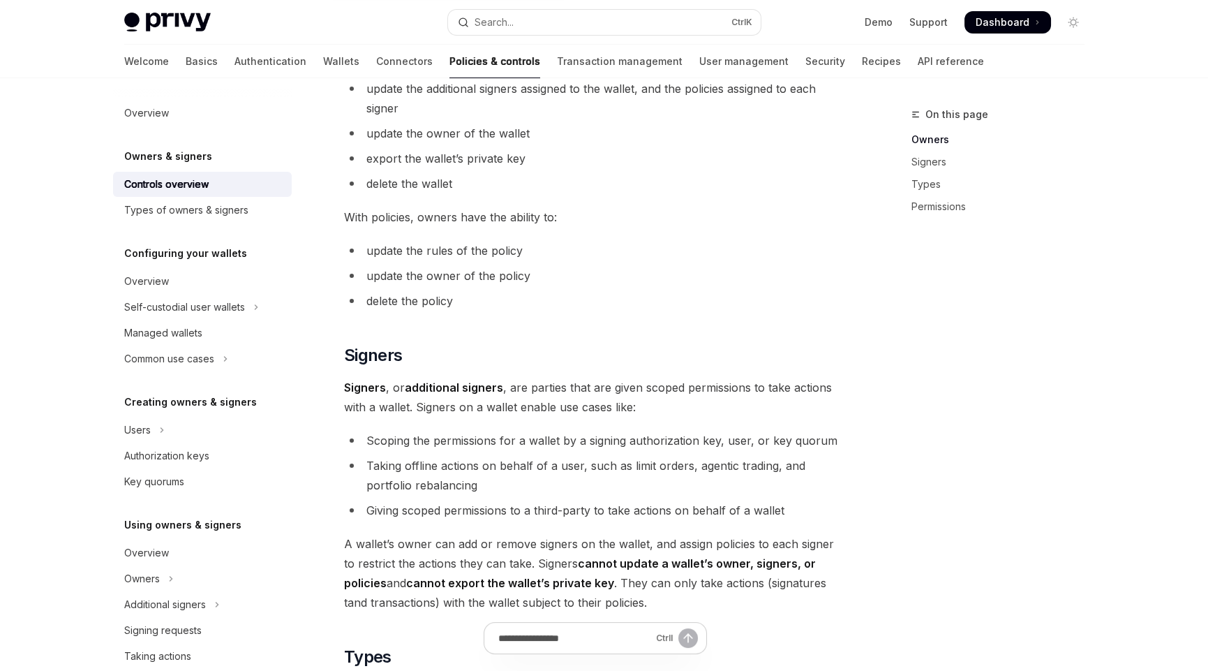
click at [505, 473] on li "Taking offline actions on behalf of a user, such as limit orders, agentic tradi…" at bounding box center [595, 475] width 503 height 39
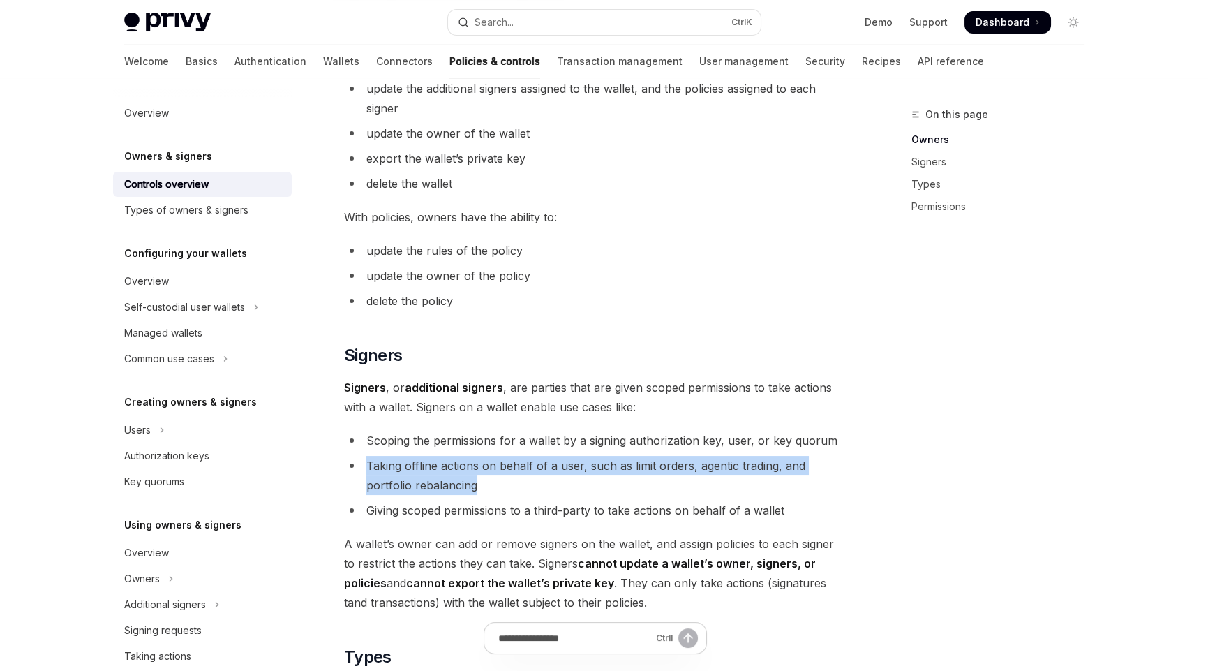
drag, startPoint x: 366, startPoint y: 466, endPoint x: 477, endPoint y: 480, distance: 111.8
click at [477, 480] on li "Taking offline actions on behalf of a user, such as limit orders, agentic tradi…" at bounding box center [595, 475] width 503 height 39
click at [490, 482] on li "Taking offline actions on behalf of a user, such as limit orders, agentic tradi…" at bounding box center [595, 475] width 503 height 39
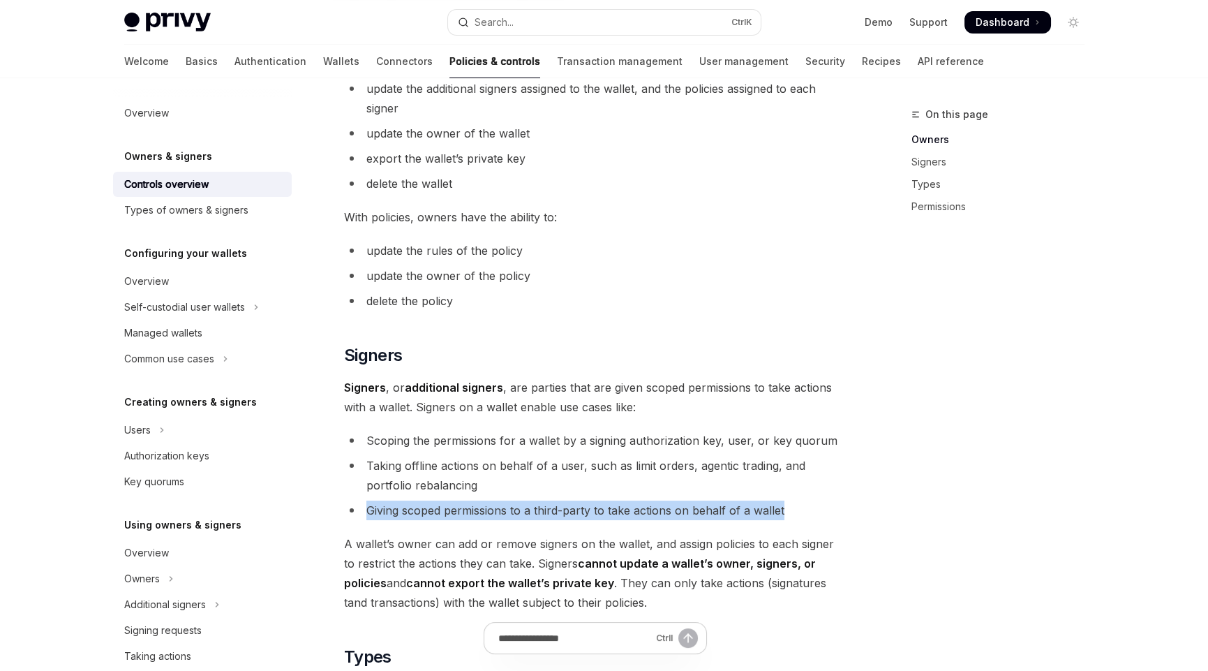
drag, startPoint x: 367, startPoint y: 509, endPoint x: 801, endPoint y: 516, distance: 433.5
click at [801, 516] on li "Giving scoped permissions to a third-party to take actions on behalf of a wallet" at bounding box center [595, 510] width 503 height 20
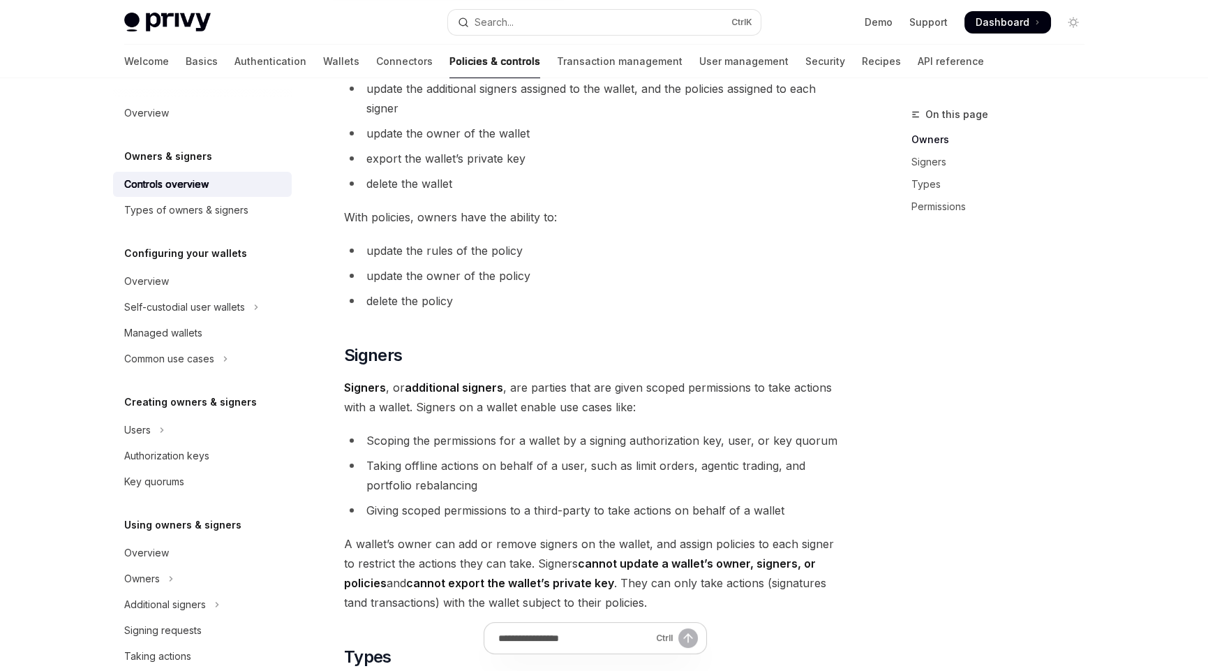
click at [369, 452] on ul "Scoping the permissions for a wallet by a signing authorization key, user, or k…" at bounding box center [595, 475] width 503 height 89
drag, startPoint x: 366, startPoint y: 439, endPoint x: 882, endPoint y: 440, distance: 515.2
click at [882, 440] on div "On this page Owners Signers Types Permissions Owners & signers Overview OpenAI …" at bounding box center [604, 385] width 983 height 1730
click at [450, 526] on div "Privy resources, such as wallets and policies, are controlled or managed by a u…" at bounding box center [595, 321] width 503 height 1407
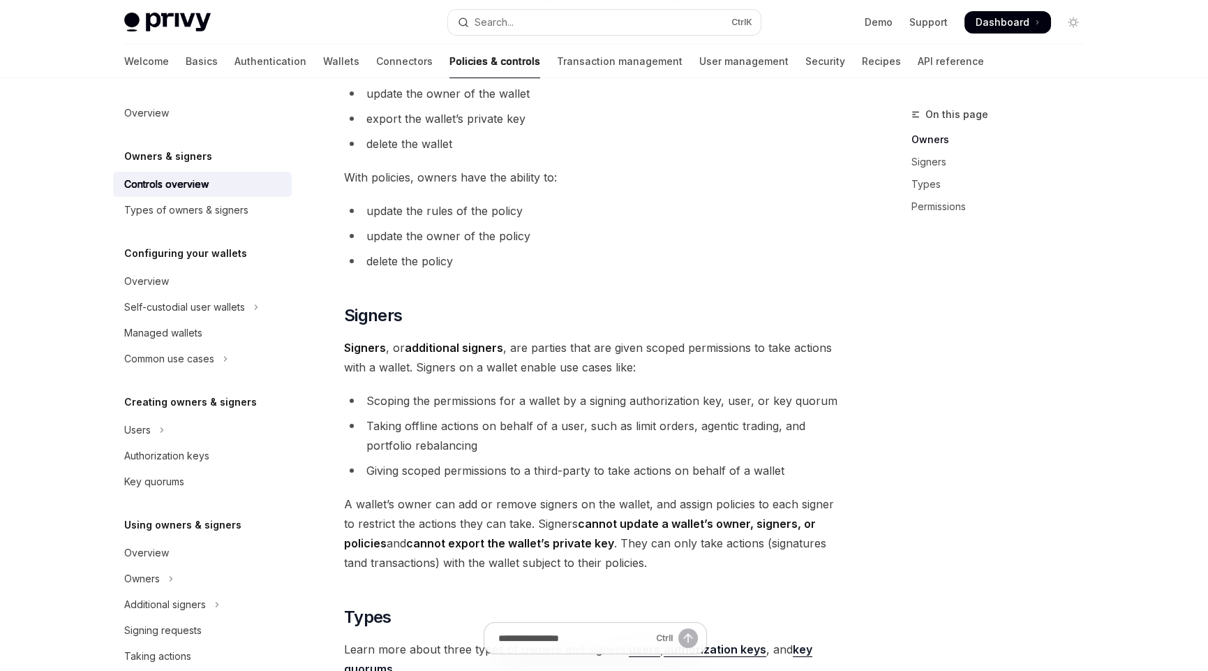
scroll to position [628, 0]
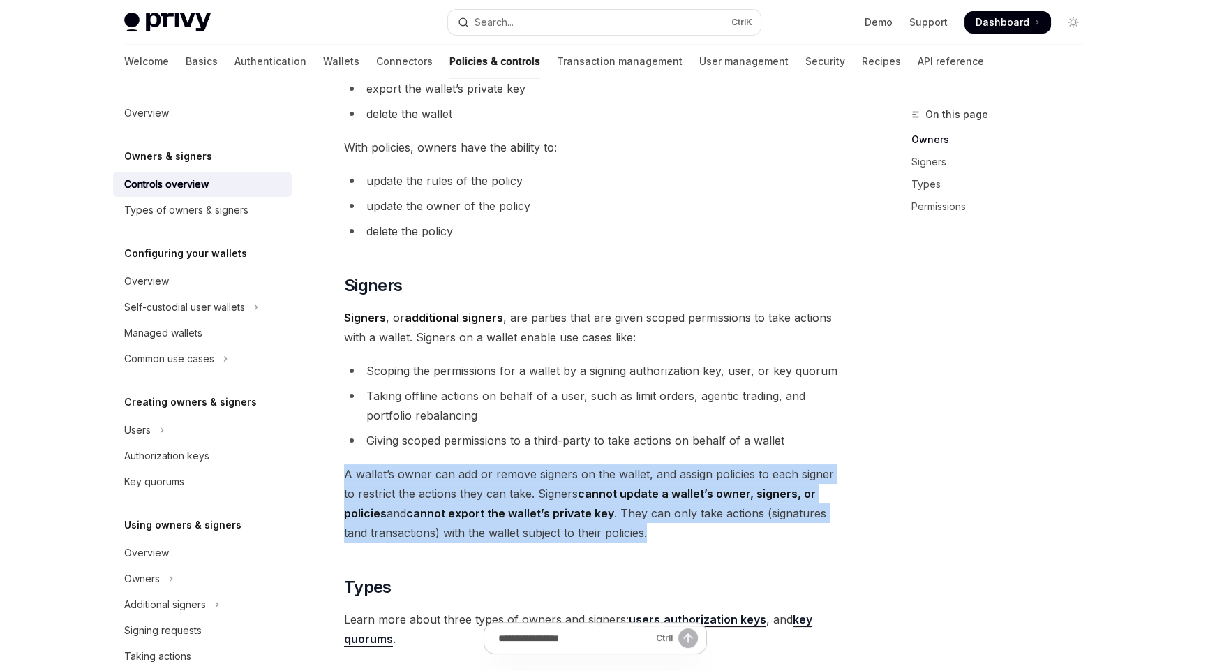
drag, startPoint x: 346, startPoint y: 475, endPoint x: 689, endPoint y: 528, distance: 347.5
click at [688, 528] on span "A wallet’s owner can add or remove signers on the wallet, and assign policies t…" at bounding box center [595, 503] width 503 height 78
click at [631, 506] on span "A wallet’s owner can add or remove signers on the wallet, and assign policies t…" at bounding box center [595, 503] width 503 height 78
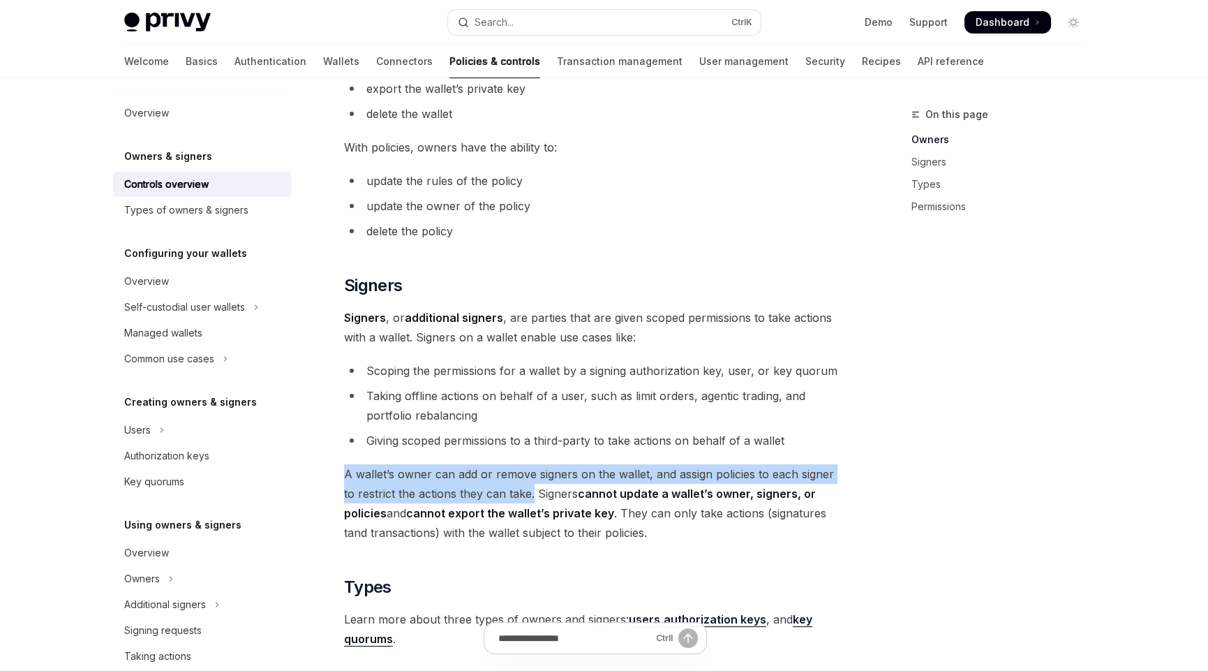
drag, startPoint x: 521, startPoint y: 495, endPoint x: 344, endPoint y: 468, distance: 178.7
click at [344, 468] on span "A wallet’s owner can add or remove signers on the wallet, and assign policies t…" at bounding box center [595, 503] width 503 height 78
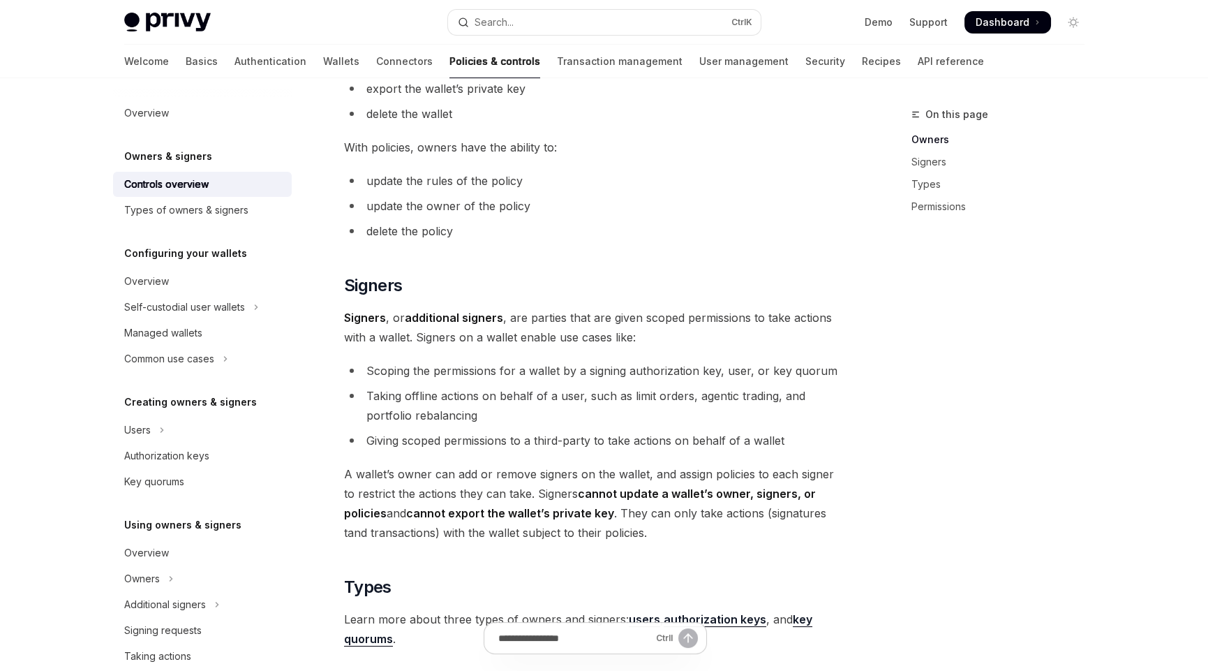
click at [535, 500] on span "A wallet’s owner can add or remove signers on the wallet, and assign policies t…" at bounding box center [595, 503] width 503 height 78
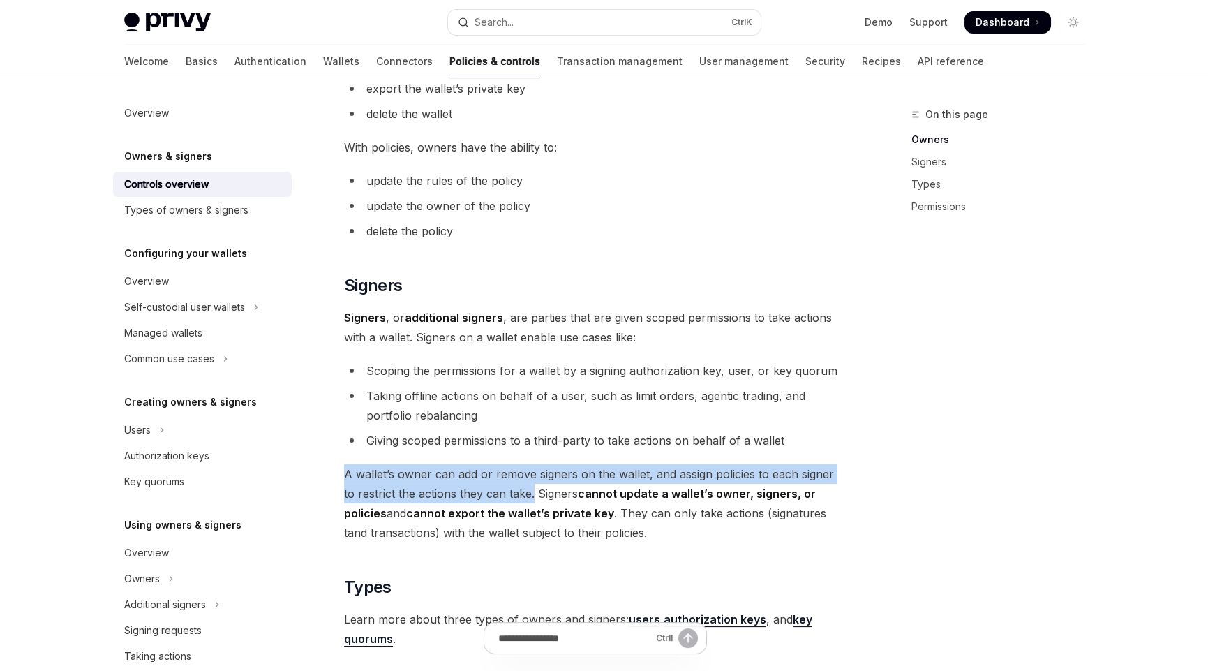
drag, startPoint x: 521, startPoint y: 492, endPoint x: 343, endPoint y: 472, distance: 178.5
click at [344, 472] on span "A wallet’s owner can add or remove signers on the wallet, and assign policies t…" at bounding box center [595, 503] width 503 height 78
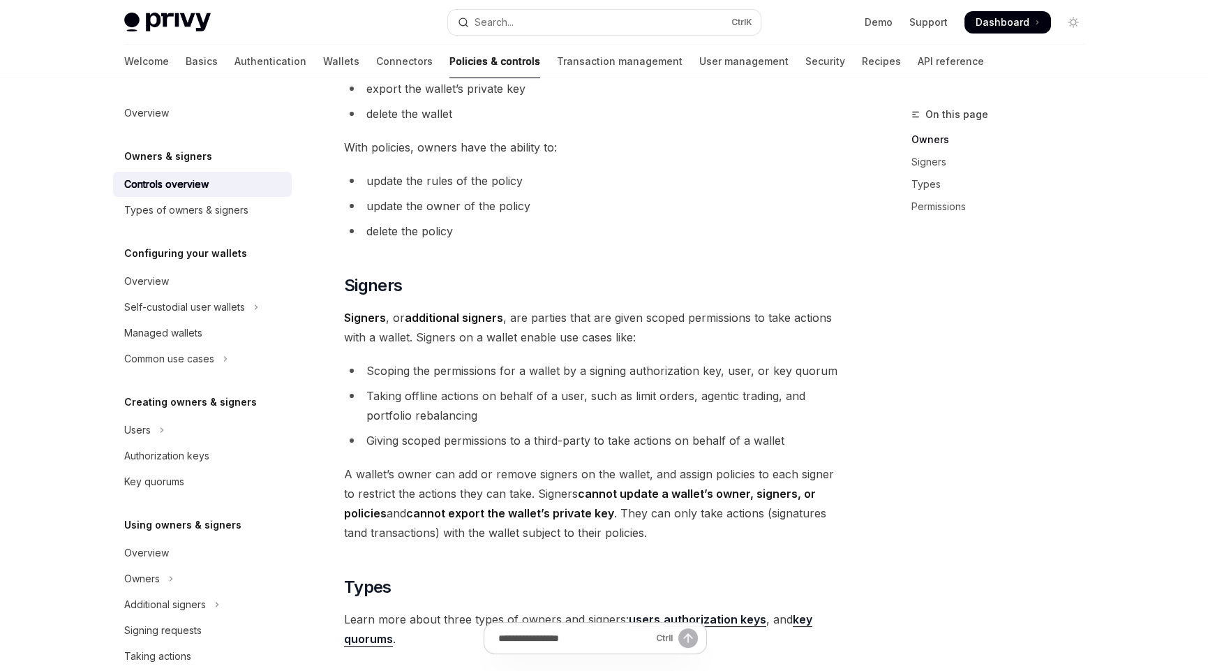
drag, startPoint x: 482, startPoint y: 383, endPoint x: 514, endPoint y: 396, distance: 35.4
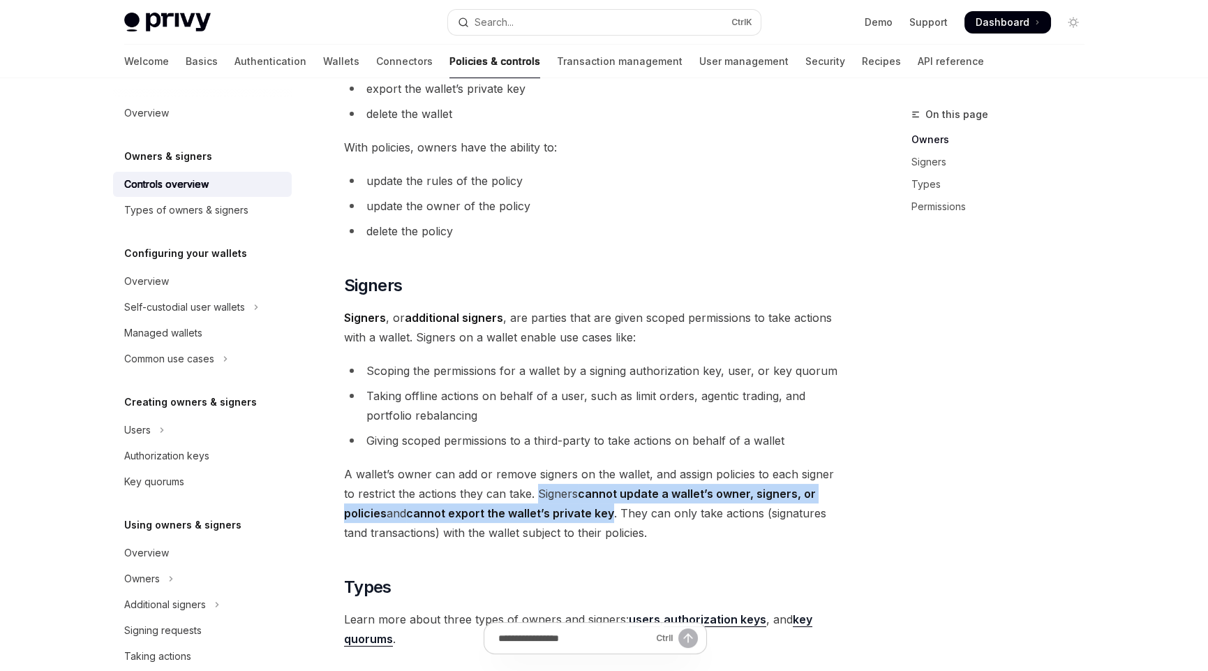
drag, startPoint x: 524, startPoint y: 493, endPoint x: 565, endPoint y: 509, distance: 43.6
click at [565, 509] on span "A wallet’s owner can add or remove signers on the wallet, and assign policies t…" at bounding box center [595, 503] width 503 height 78
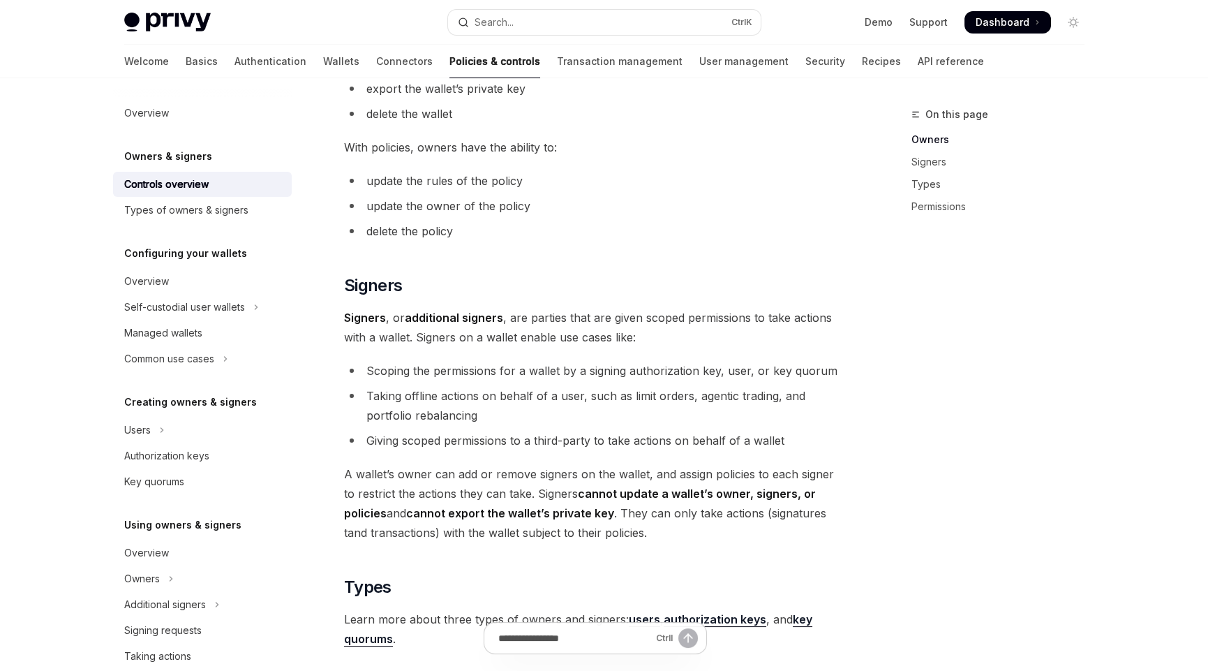
click at [574, 512] on span "A wallet’s owner can add or remove signers on the wallet, and assign policies t…" at bounding box center [595, 503] width 503 height 78
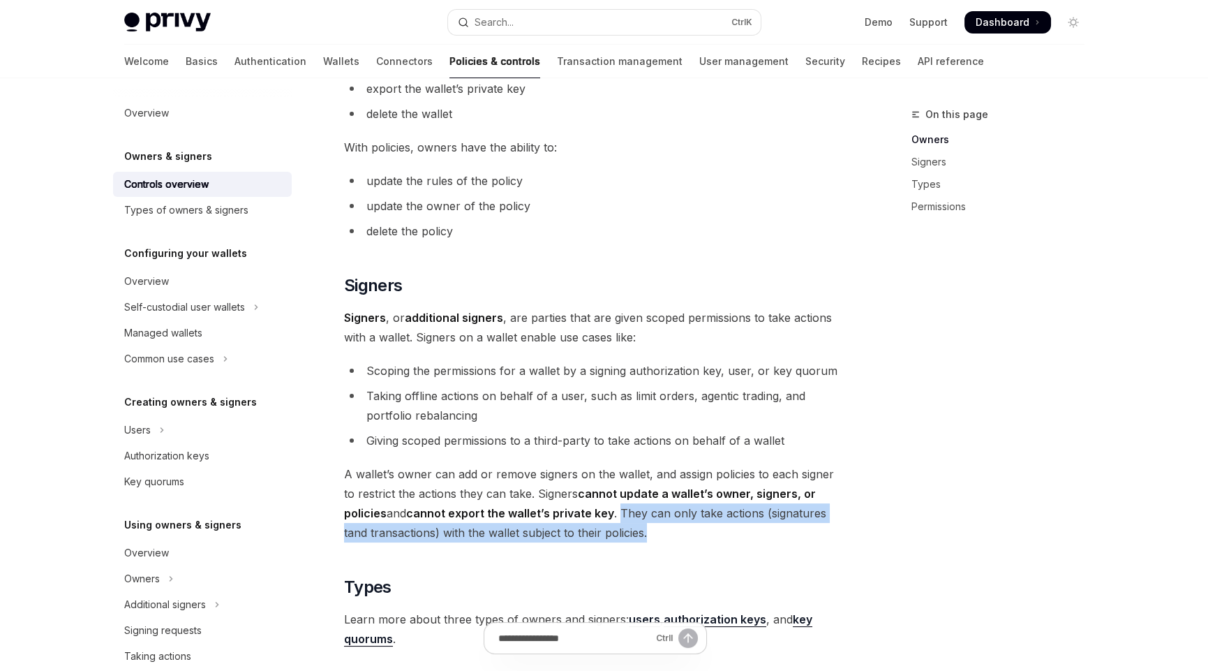
drag, startPoint x: 574, startPoint y: 511, endPoint x: 631, endPoint y: 532, distance: 61.0
click at [631, 532] on span "A wallet’s owner can add or remove signers on the wallet, and assign policies t…" at bounding box center [595, 503] width 503 height 78
click at [643, 533] on span "A wallet’s owner can add or remove signers on the wallet, and assign policies t…" at bounding box center [595, 503] width 503 height 78
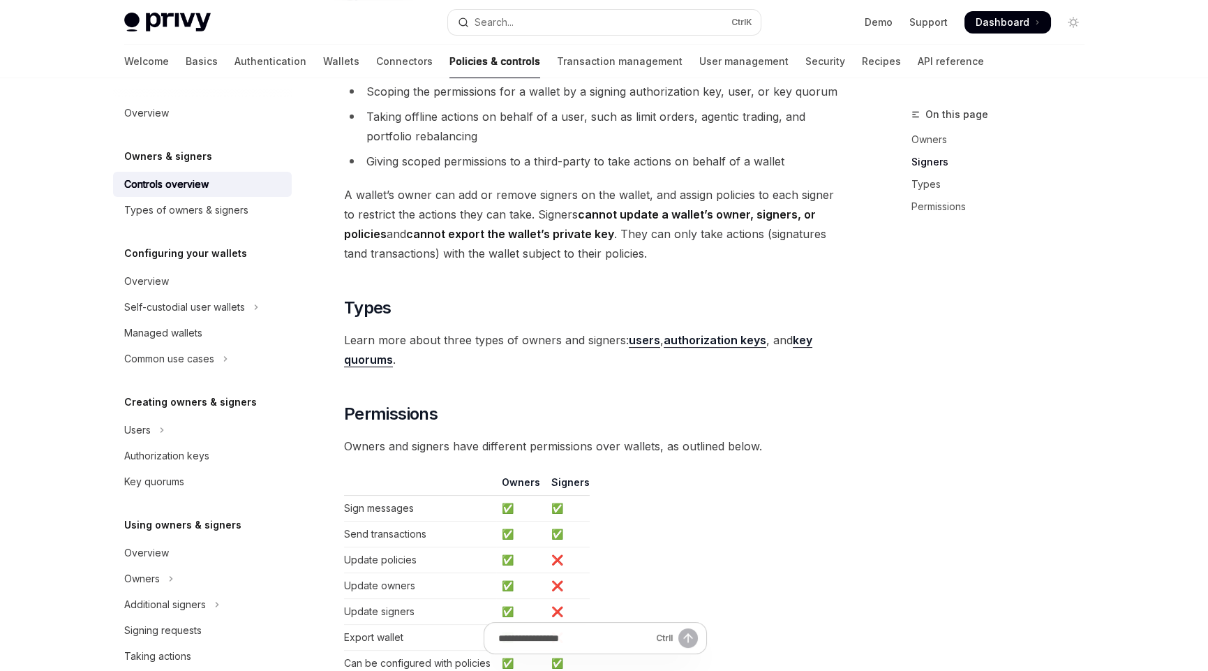
scroll to position [977, 0]
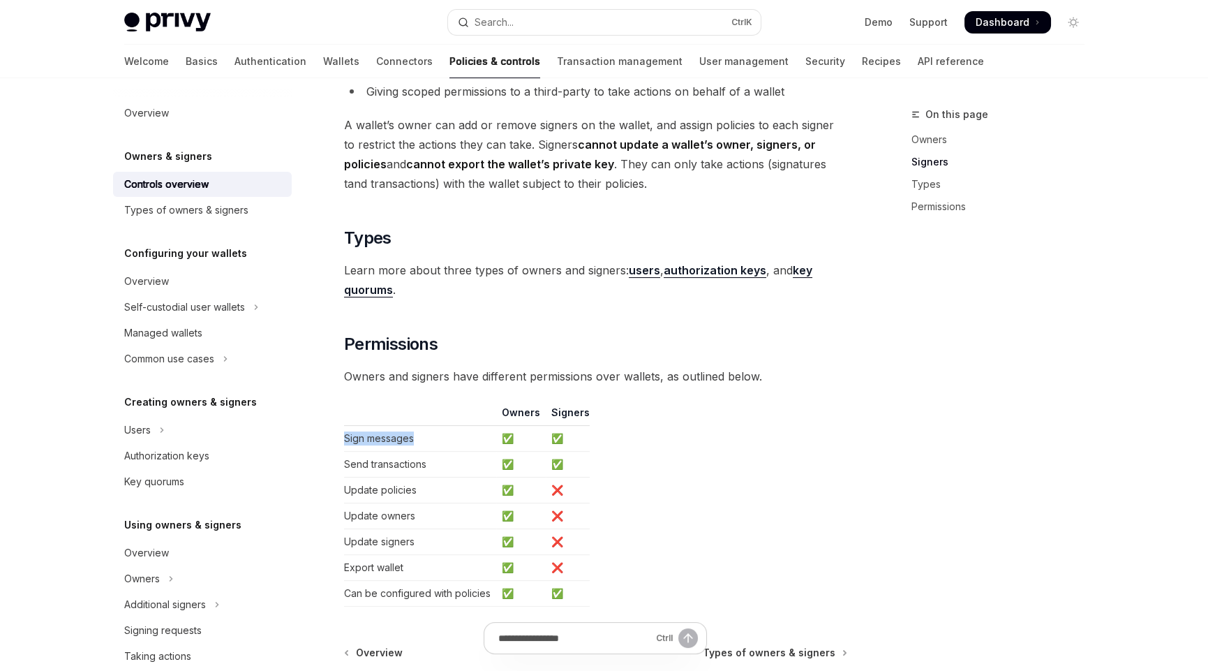
drag, startPoint x: 420, startPoint y: 437, endPoint x: 427, endPoint y: 444, distance: 9.9
click at [433, 438] on td "Sign messages" at bounding box center [420, 439] width 152 height 26
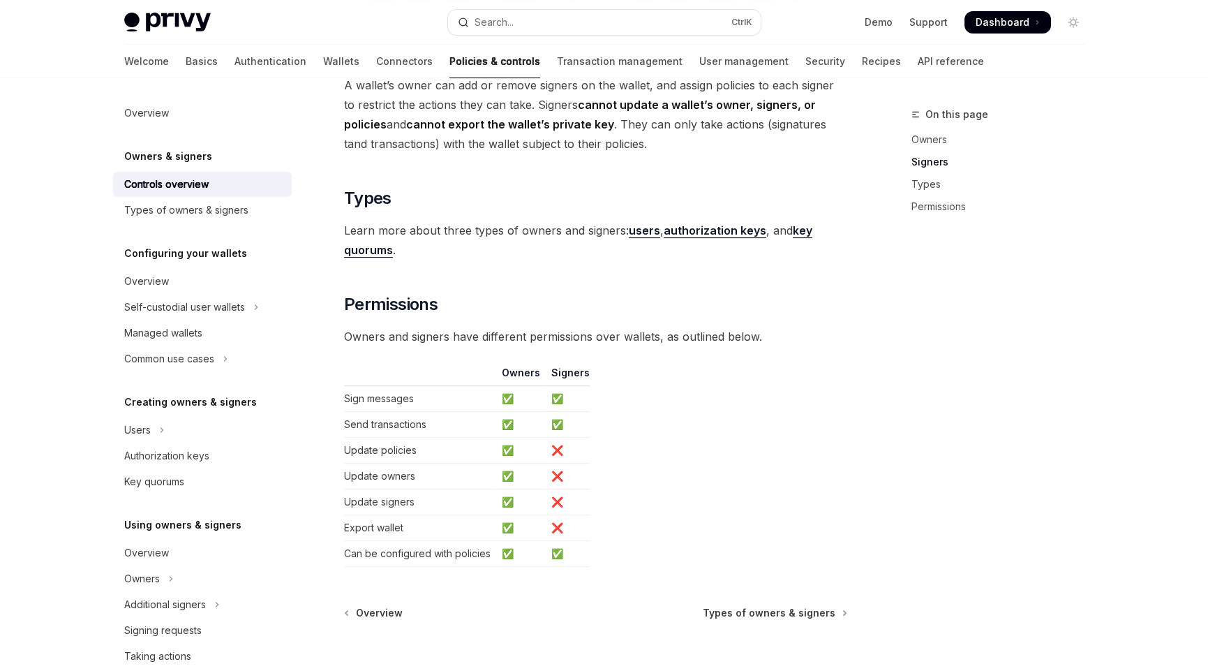
scroll to position [1046, 0]
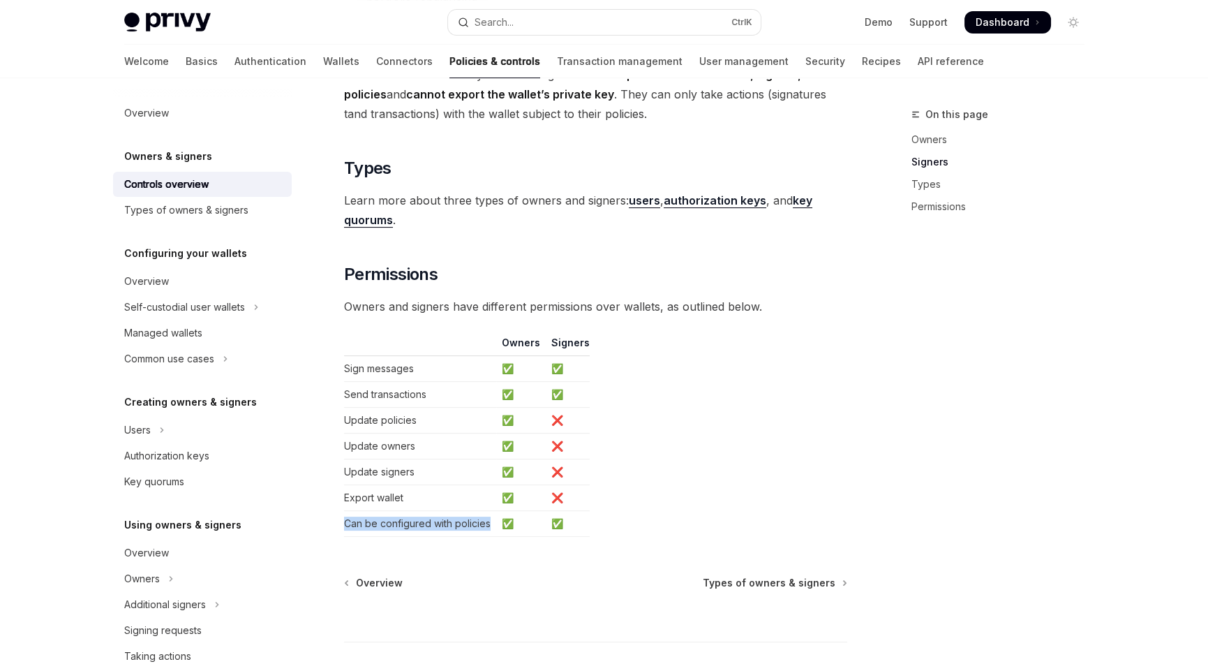
drag, startPoint x: 489, startPoint y: 524, endPoint x: 329, endPoint y: 522, distance: 159.9
click at [177, 210] on div "Types of owners & signers" at bounding box center [186, 210] width 124 height 17
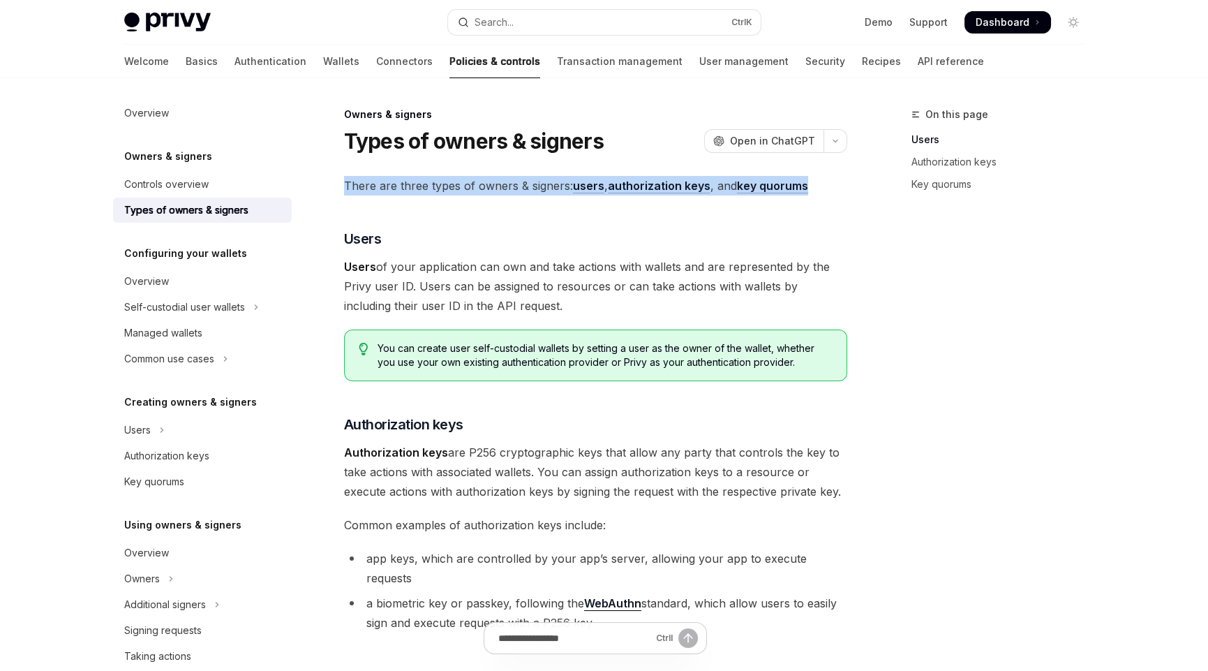
drag, startPoint x: 343, startPoint y: 186, endPoint x: 818, endPoint y: 190, distance: 474.7
click at [818, 190] on span "There are three types of owners & signers: users , authorization keys , and key…" at bounding box center [595, 186] width 503 height 20
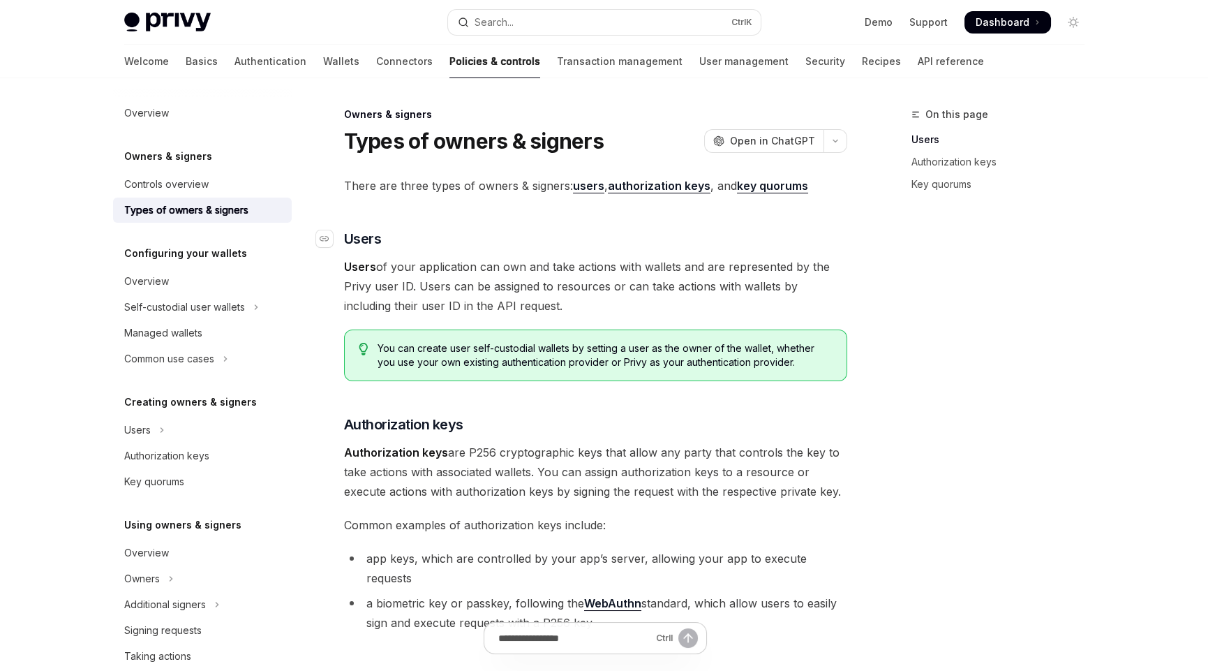
click at [788, 229] on h3 "​ Users" at bounding box center [595, 239] width 503 height 20
click at [609, 230] on h3 "​ Users" at bounding box center [595, 239] width 503 height 20
click at [610, 229] on h3 "​ Users" at bounding box center [595, 239] width 503 height 20
drag, startPoint x: 392, startPoint y: 270, endPoint x: 498, endPoint y: 263, distance: 106.3
click at [599, 269] on span "Users of your application can own and take actions with wallets and are represe…" at bounding box center [595, 286] width 503 height 59
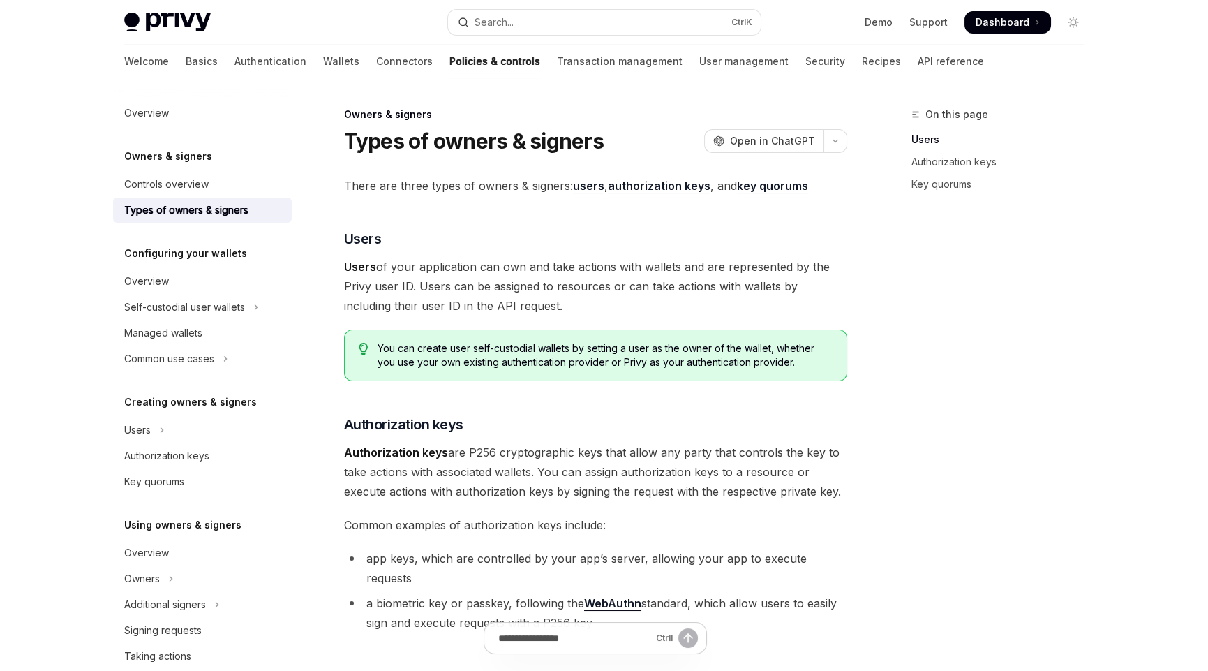
click at [324, 266] on div "Owners & signers Types of owners & signers OpenAI Open in ChatGPT OpenAI Open i…" at bounding box center [465, 643] width 771 height 1074
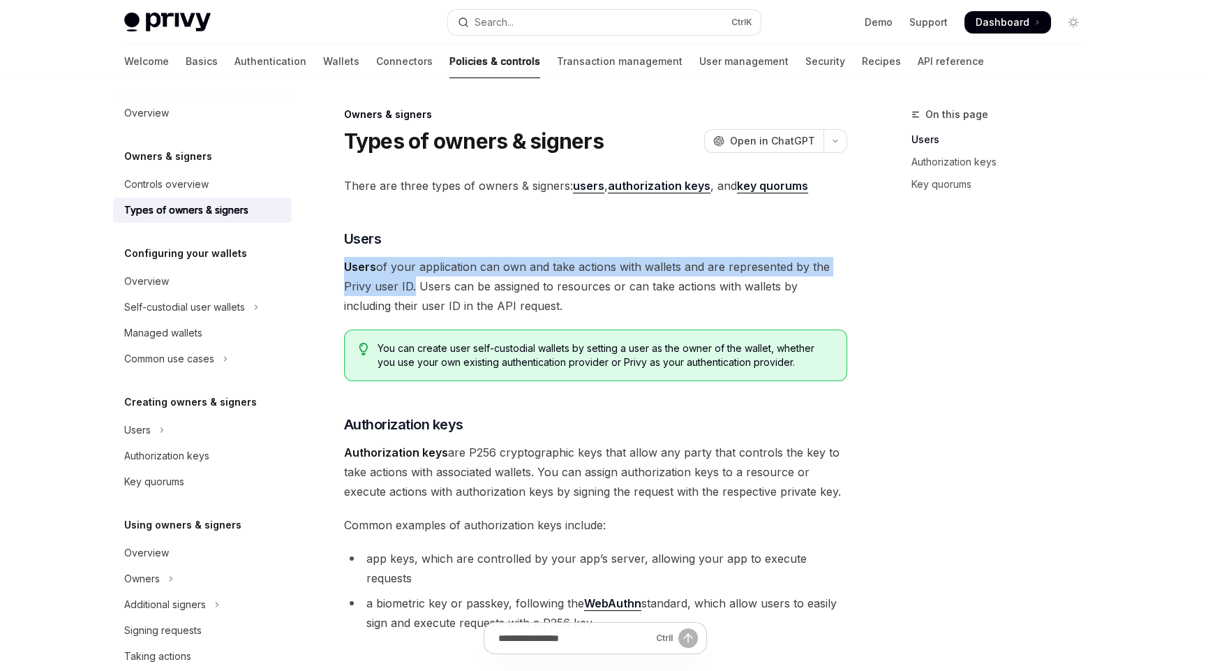
drag, startPoint x: 343, startPoint y: 267, endPoint x: 410, endPoint y: 291, distance: 72.0
click at [410, 291] on div "Owners & signers Types of owners & signers OpenAI Open in ChatGPT OpenAI Open i…" at bounding box center [465, 643] width 771 height 1074
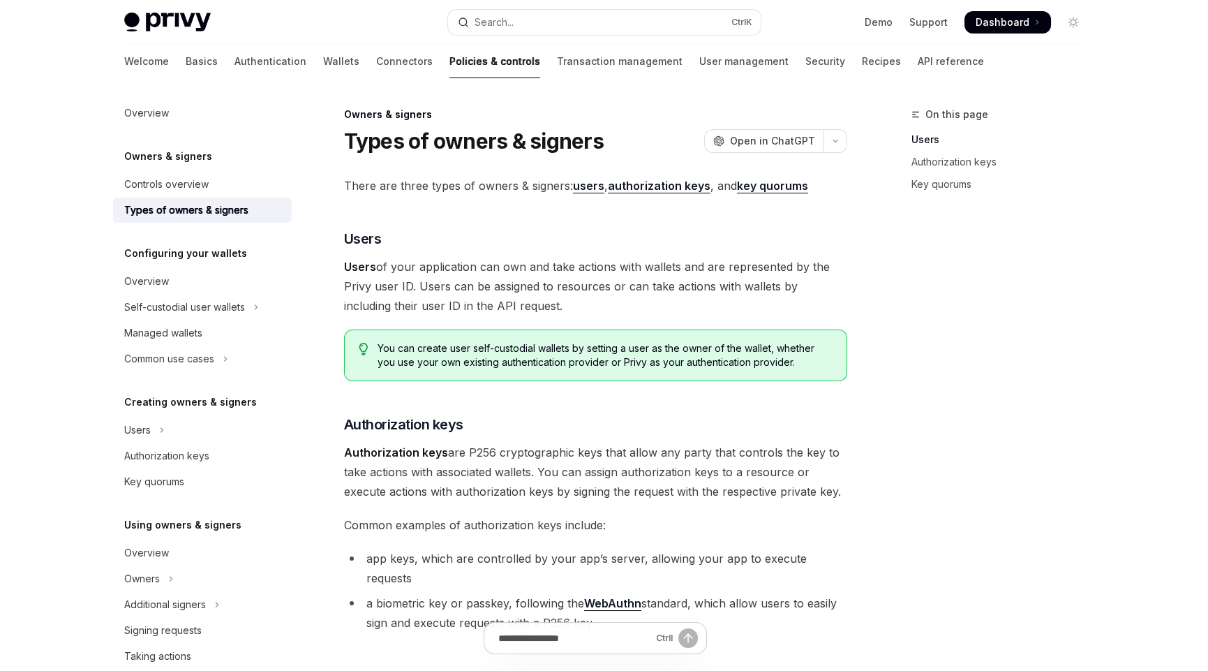
click at [417, 285] on span "Users of your application can own and take actions with wallets and are represe…" at bounding box center [595, 286] width 503 height 59
drag, startPoint x: 418, startPoint y: 285, endPoint x: 491, endPoint y: 289, distance: 73.4
click at [491, 289] on span "Users of your application can own and take actions with wallets and are represe…" at bounding box center [595, 286] width 503 height 59
click at [524, 287] on span "Users of your application can own and take actions with wallets and are represe…" at bounding box center [595, 286] width 503 height 59
click at [719, 297] on span "Users of your application can own and take actions with wallets and are represe…" at bounding box center [595, 286] width 503 height 59
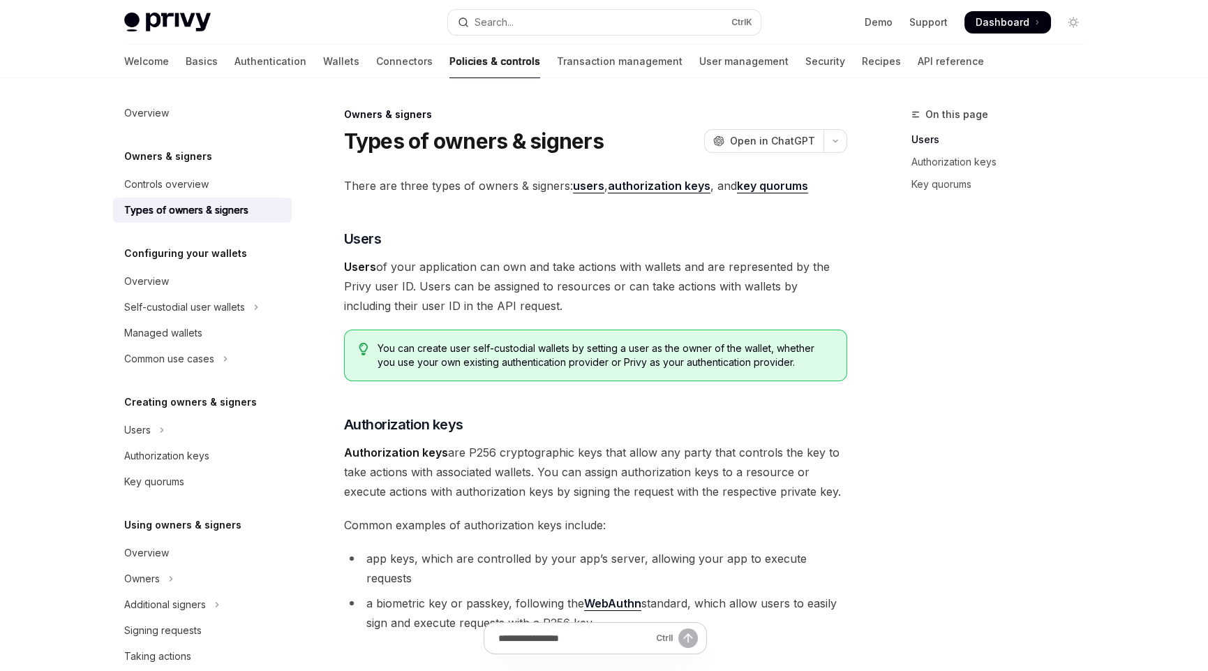
drag, startPoint x: 416, startPoint y: 285, endPoint x: 544, endPoint y: 302, distance: 128.7
click at [544, 302] on span "Users of your application can own and take actions with wallets and are represe…" at bounding box center [595, 286] width 503 height 59
click at [493, 226] on div "There are three types of owners & signers: users , authorization keys , and key…" at bounding box center [595, 565] width 503 height 779
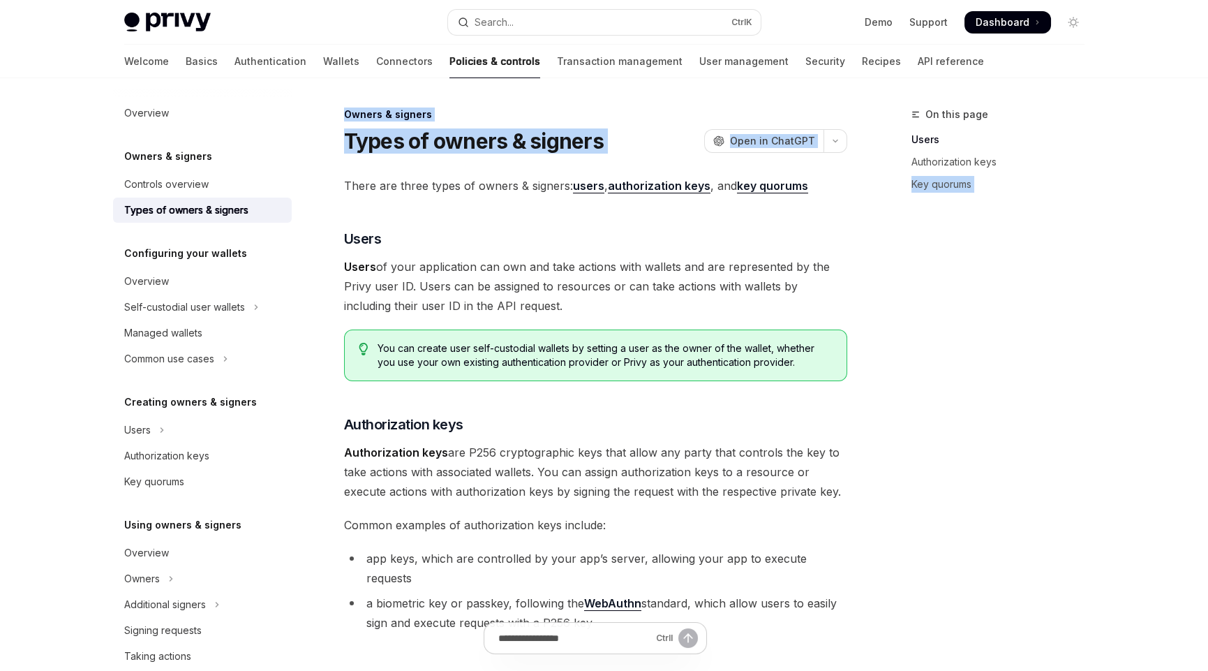
drag, startPoint x: 343, startPoint y: 188, endPoint x: 890, endPoint y: 188, distance: 546.6
click at [890, 188] on div "On this page Users Authorization keys Key quorums Owners & signers Types of own…" at bounding box center [604, 629] width 983 height 1102
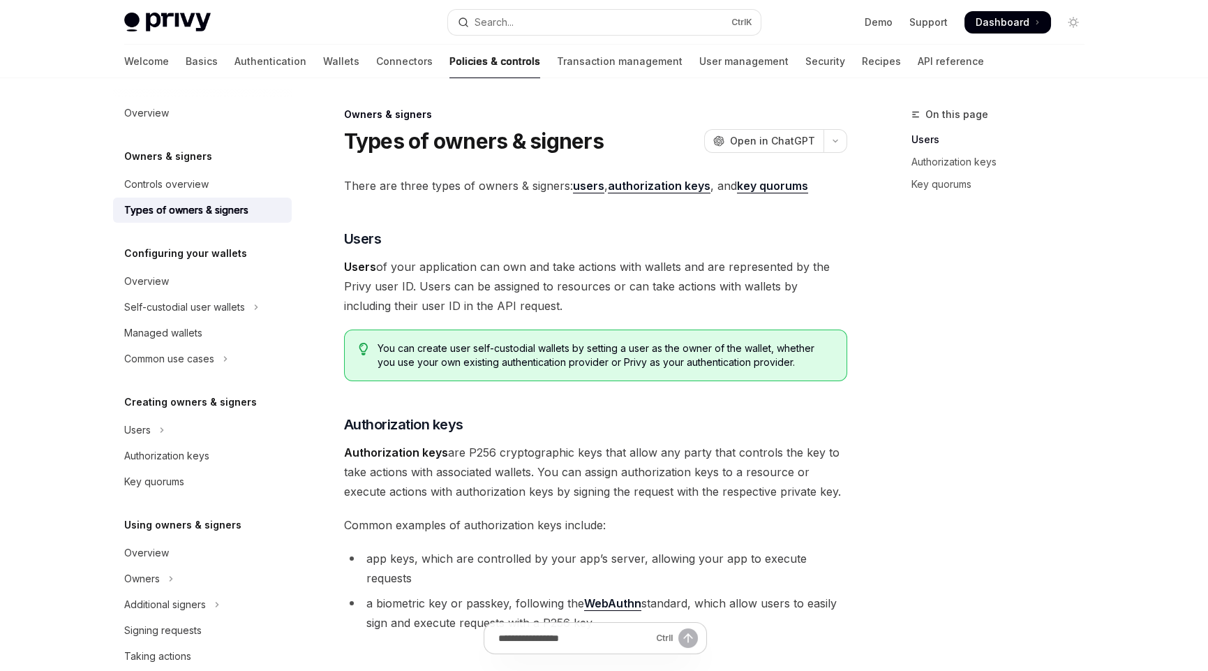
click at [812, 191] on span "There are three types of owners & signers: users , authorization keys , and key…" at bounding box center [595, 186] width 503 height 20
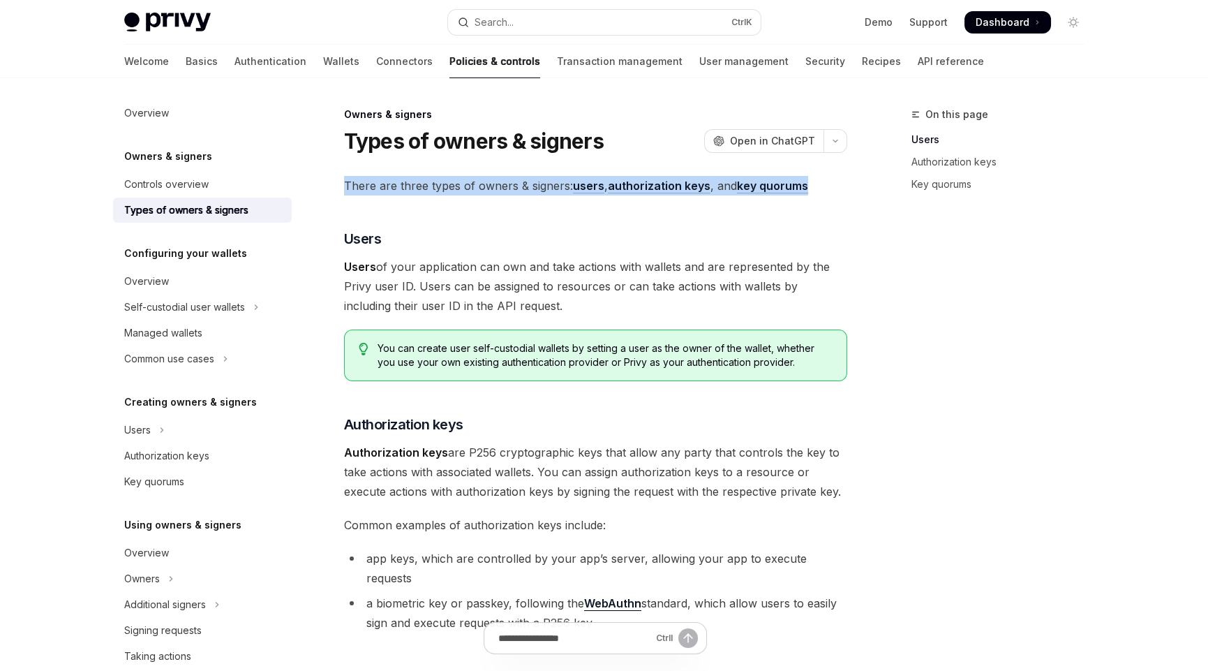
drag, startPoint x: 815, startPoint y: 191, endPoint x: 338, endPoint y: 191, distance: 476.8
click at [338, 191] on div "Owners & signers Types of owners & signers OpenAI Open in ChatGPT OpenAI Open i…" at bounding box center [465, 643] width 771 height 1074
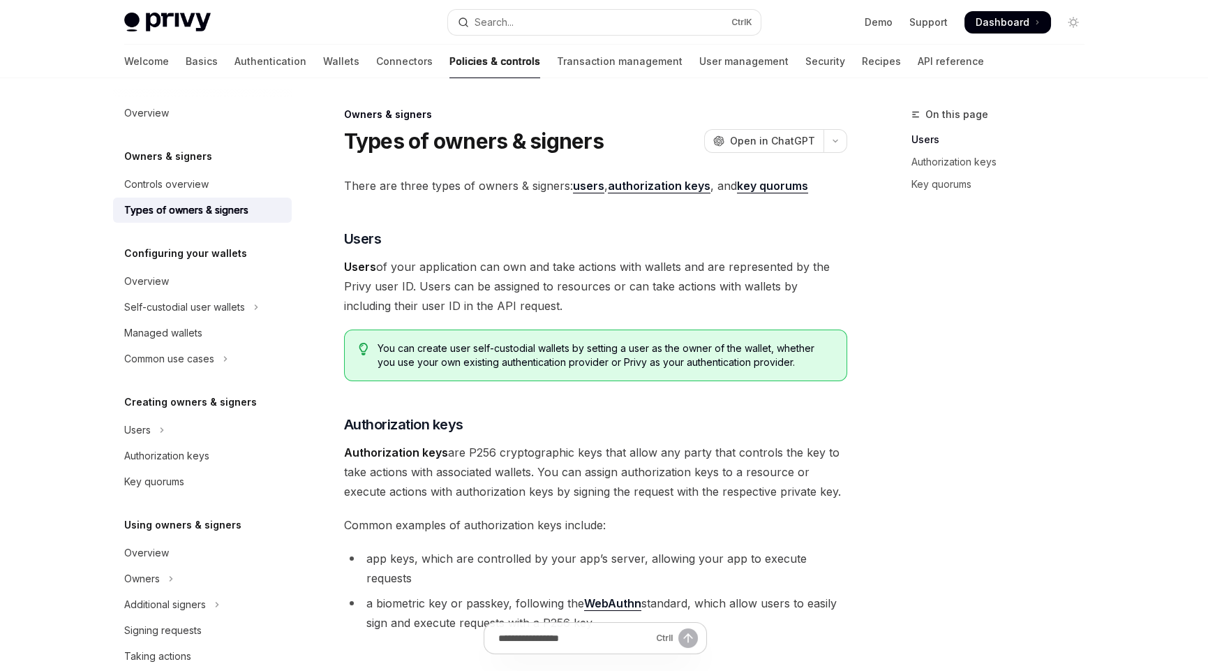
click at [976, 408] on div "On this page Users Authorization keys Key quorums" at bounding box center [990, 388] width 212 height 565
drag, startPoint x: 471, startPoint y: 349, endPoint x: 535, endPoint y: 346, distance: 63.6
click at [535, 346] on span "You can create user self-custodial wallets by setting a user as the owner of th…" at bounding box center [605, 355] width 454 height 28
click at [588, 348] on span "You can create user self-custodial wallets by setting a user as the owner of th…" at bounding box center [605, 355] width 454 height 28
drag, startPoint x: 797, startPoint y: 362, endPoint x: 351, endPoint y: 353, distance: 446.1
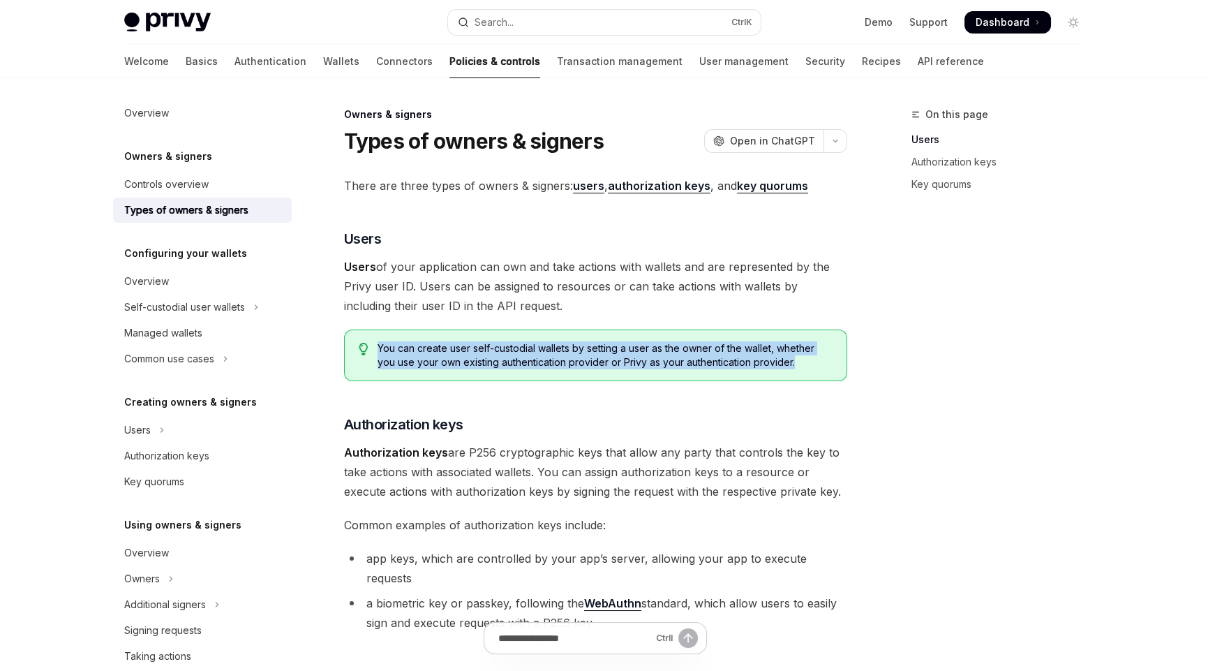
click at [351, 353] on div "You can create user self-custodial wallets by setting a user as the owner of th…" at bounding box center [595, 355] width 503 height 52
click at [465, 517] on span "Common examples of authorization keys include:" at bounding box center [595, 525] width 503 height 20
drag, startPoint x: 345, startPoint y: 449, endPoint x: 862, endPoint y: 500, distance: 519.8
click at [862, 500] on div "On this page Users Authorization keys Key quorums Owners & signers Types of own…" at bounding box center [604, 629] width 983 height 1102
click at [533, 475] on span "Authorization keys are P256 cryptographic keys that allow any party that contro…" at bounding box center [595, 472] width 503 height 59
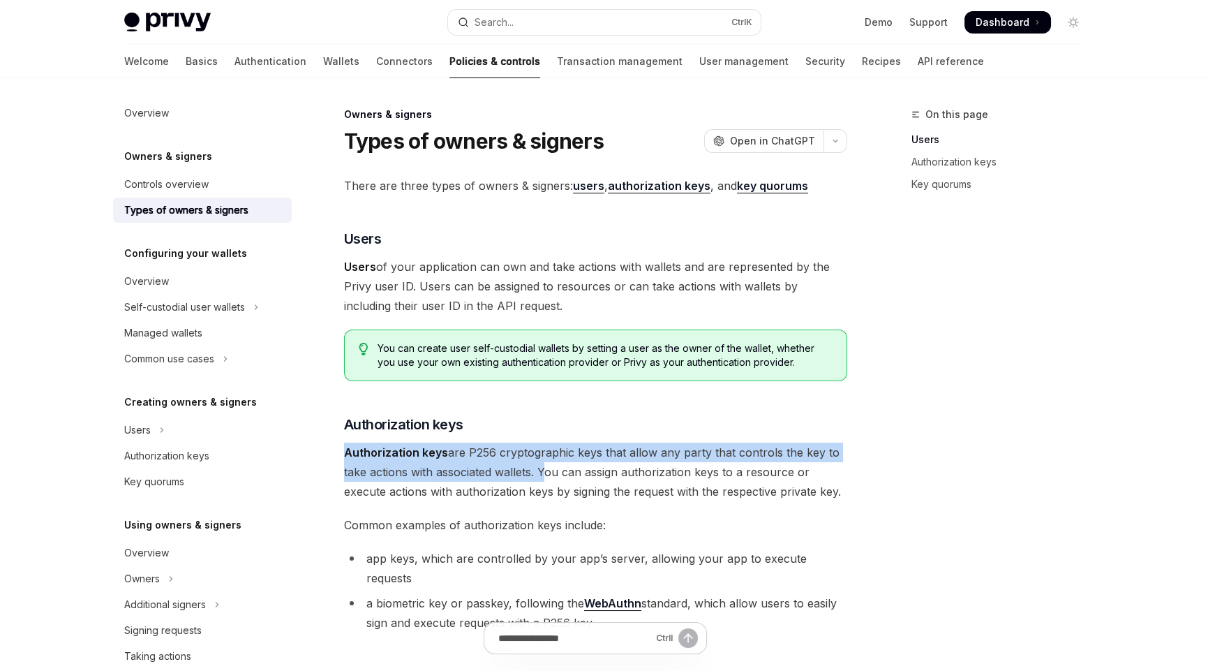
drag, startPoint x: 537, startPoint y: 475, endPoint x: 331, endPoint y: 443, distance: 209.2
click at [331, 443] on div "Owners & signers Types of owners & signers OpenAI Open in ChatGPT OpenAI Open i…" at bounding box center [465, 643] width 771 height 1074
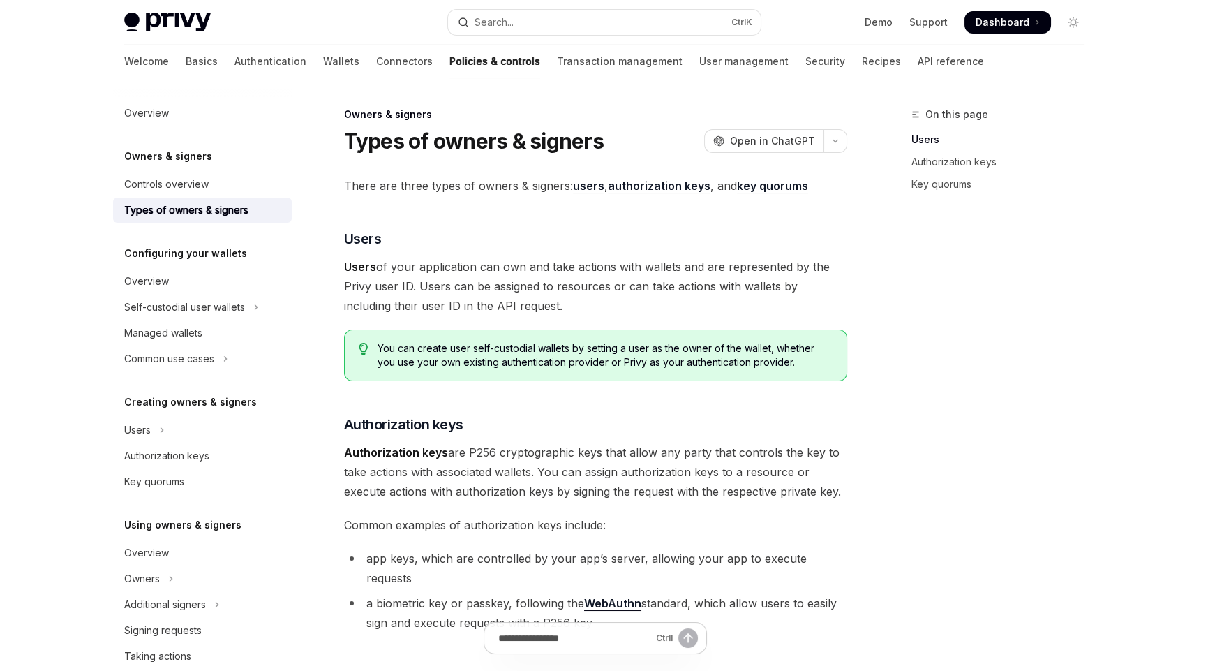
click at [591, 474] on span "Authorization keys are P256 cryptographic keys that allow any party that contro…" at bounding box center [595, 472] width 503 height 59
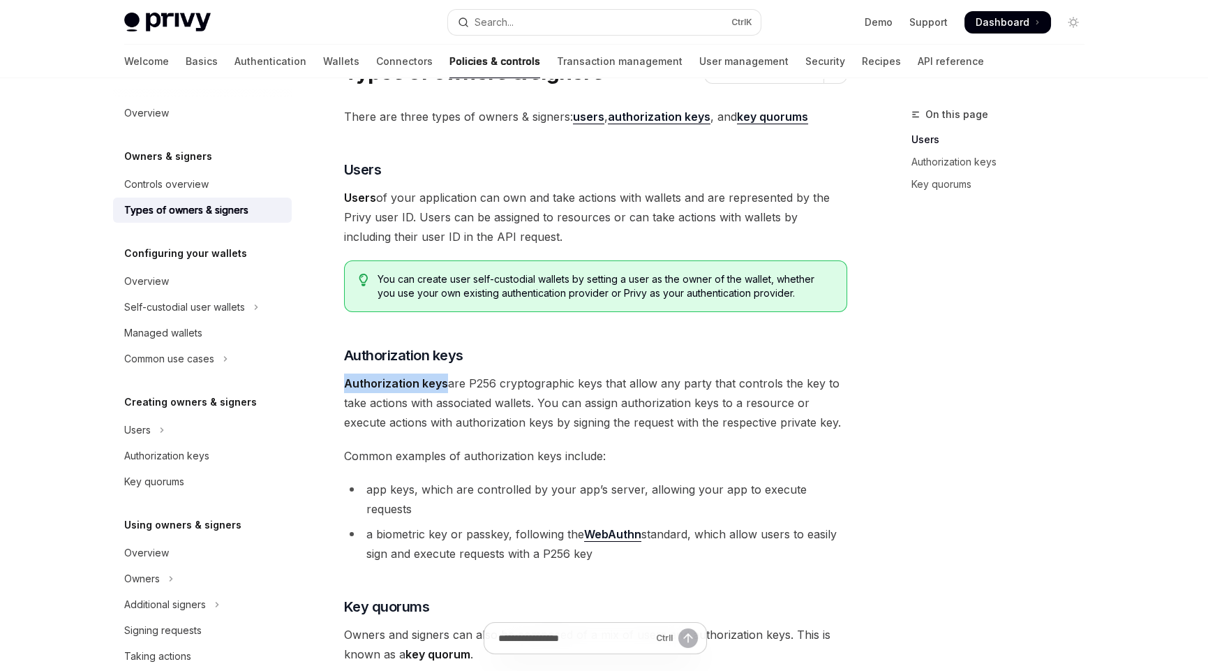
drag, startPoint x: 342, startPoint y: 383, endPoint x: 444, endPoint y: 383, distance: 101.9
click at [444, 383] on div "Owners & signers Types of owners & signers OpenAI Open in ChatGPT OpenAI Open i…" at bounding box center [465, 574] width 771 height 1074
click at [491, 383] on span "Authorization keys are P256 cryptographic keys that allow any party that contro…" at bounding box center [595, 402] width 503 height 59
click at [534, 382] on span "Authorization keys are P256 cryptographic keys that allow any party that contro…" at bounding box center [595, 402] width 503 height 59
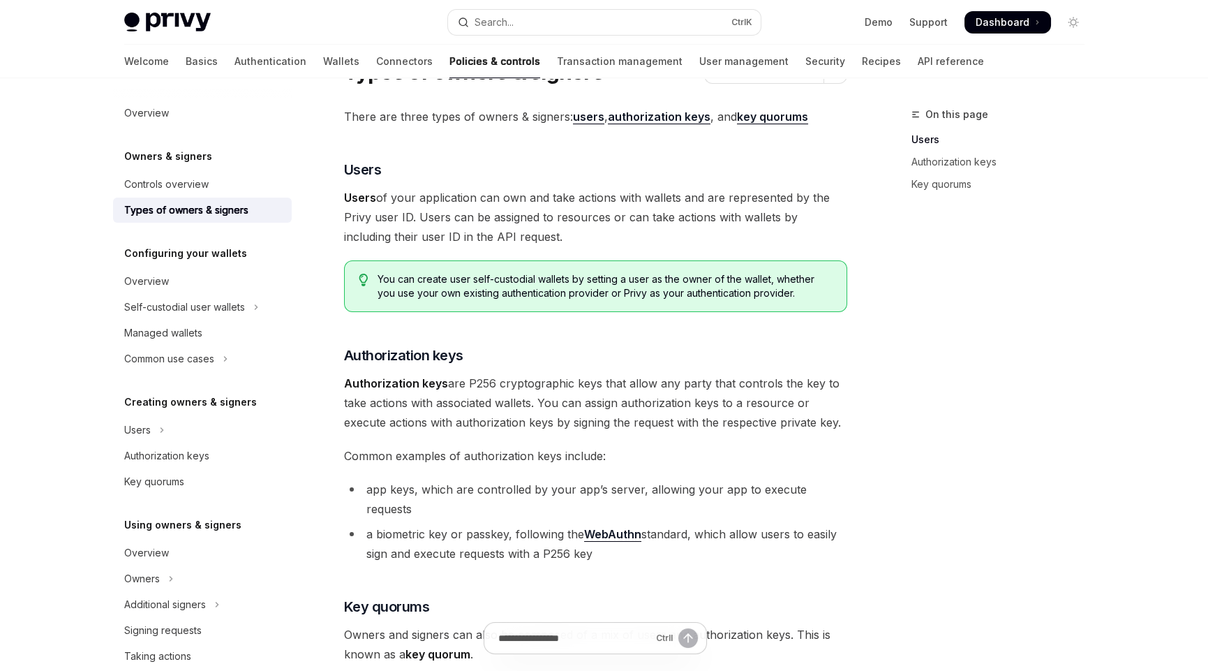
click at [602, 383] on span "Authorization keys are P256 cryptographic keys that allow any party that contro…" at bounding box center [595, 402] width 503 height 59
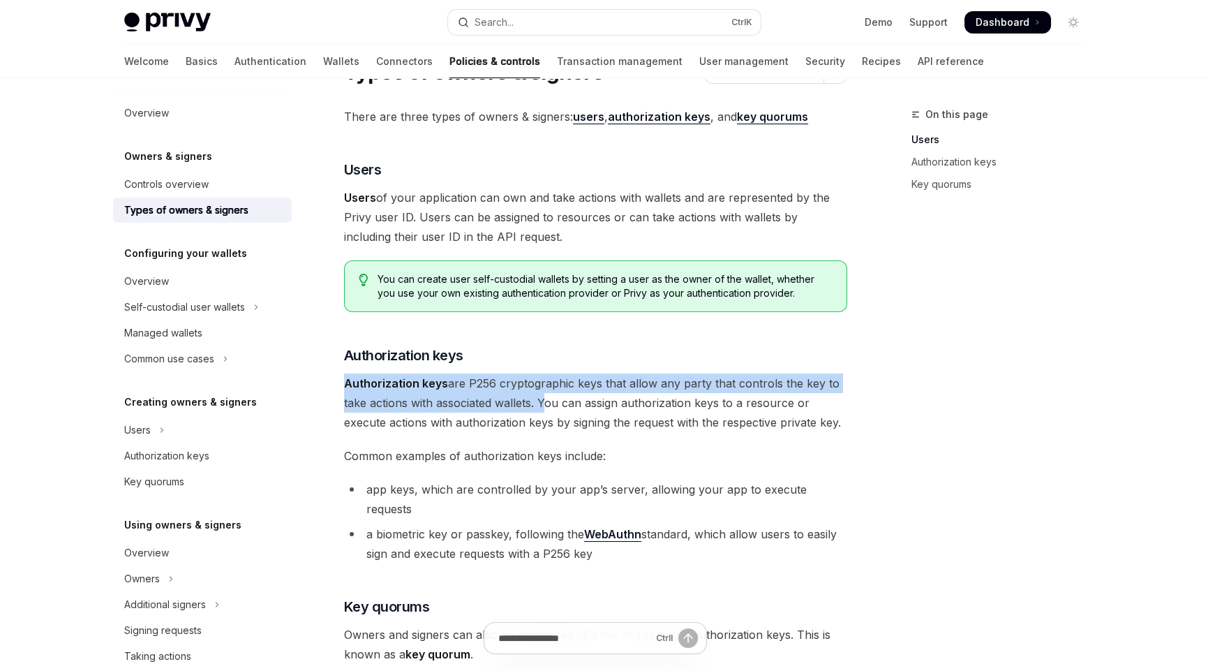
drag, startPoint x: 539, startPoint y: 403, endPoint x: 338, endPoint y: 384, distance: 202.0
click at [338, 384] on div "Owners & signers Types of owners & signers OpenAI Open in ChatGPT OpenAI Open i…" at bounding box center [465, 574] width 771 height 1074
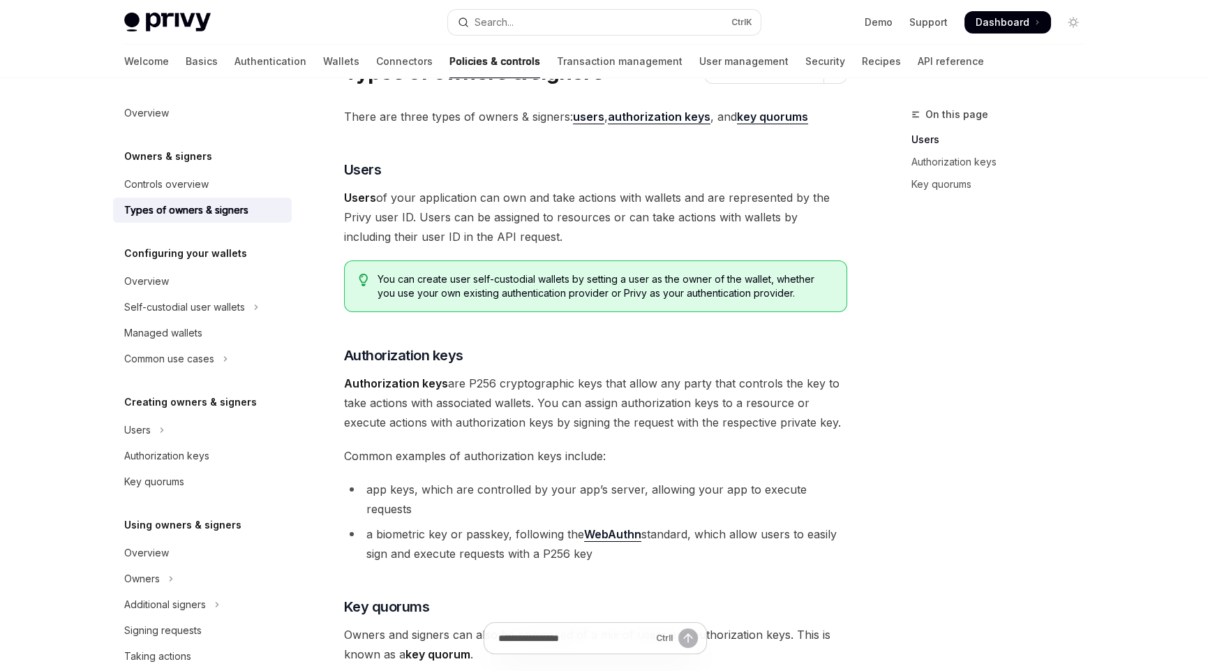
click at [600, 405] on span "Authorization keys are P256 cryptographic keys that allow any party that contro…" at bounding box center [595, 402] width 503 height 59
click at [659, 405] on span "Authorization keys are P256 cryptographic keys that allow any party that contro…" at bounding box center [595, 402] width 503 height 59
click at [742, 415] on span "Authorization keys are P256 cryptographic keys that allow any party that contro…" at bounding box center [595, 402] width 503 height 59
drag, startPoint x: 850, startPoint y: 418, endPoint x: 539, endPoint y: 399, distance: 311.9
click at [539, 399] on div "On this page Users Authorization keys Key quorums Owners & signers Types of own…" at bounding box center [604, 560] width 983 height 1102
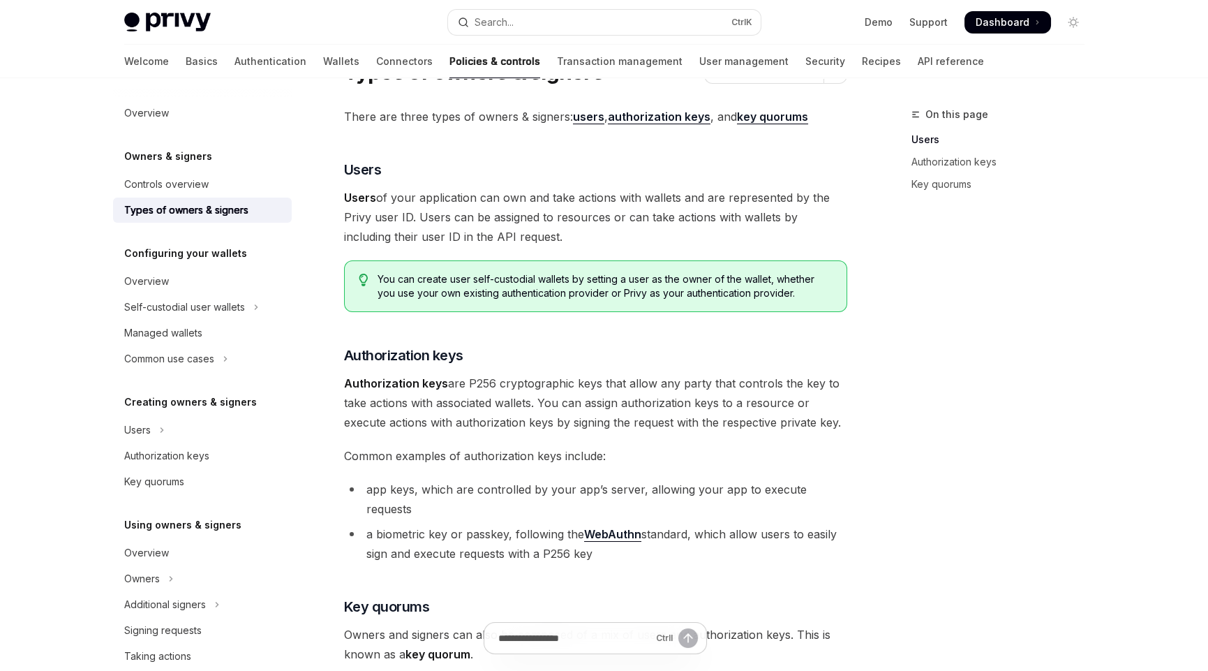
click at [638, 433] on div "There are three types of owners & signers: users , authorization keys , and key…" at bounding box center [595, 496] width 503 height 779
drag, startPoint x: 342, startPoint y: 453, endPoint x: 615, endPoint y: 460, distance: 273.0
click at [615, 460] on div "Owners & signers Types of owners & signers OpenAI Open in ChatGPT OpenAI Open i…" at bounding box center [465, 574] width 771 height 1074
click at [609, 458] on span "Common examples of authorization keys include:" at bounding box center [595, 456] width 503 height 20
drag, startPoint x: 366, startPoint y: 491, endPoint x: 414, endPoint y: 490, distance: 47.5
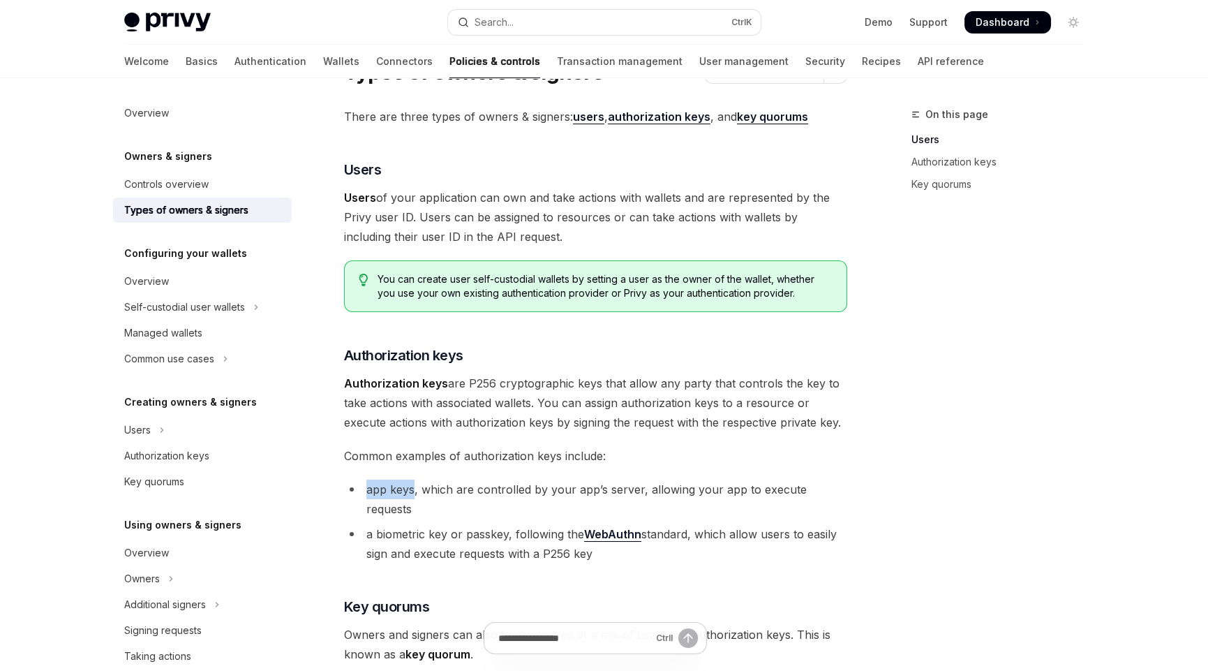
click at [414, 490] on li "app keys, which are controlled by your app’s server, allowing your app to execu…" at bounding box center [595, 499] width 503 height 39
click at [430, 490] on li "app keys, which are controlled by your app’s server, allowing your app to execu…" at bounding box center [595, 499] width 503 height 39
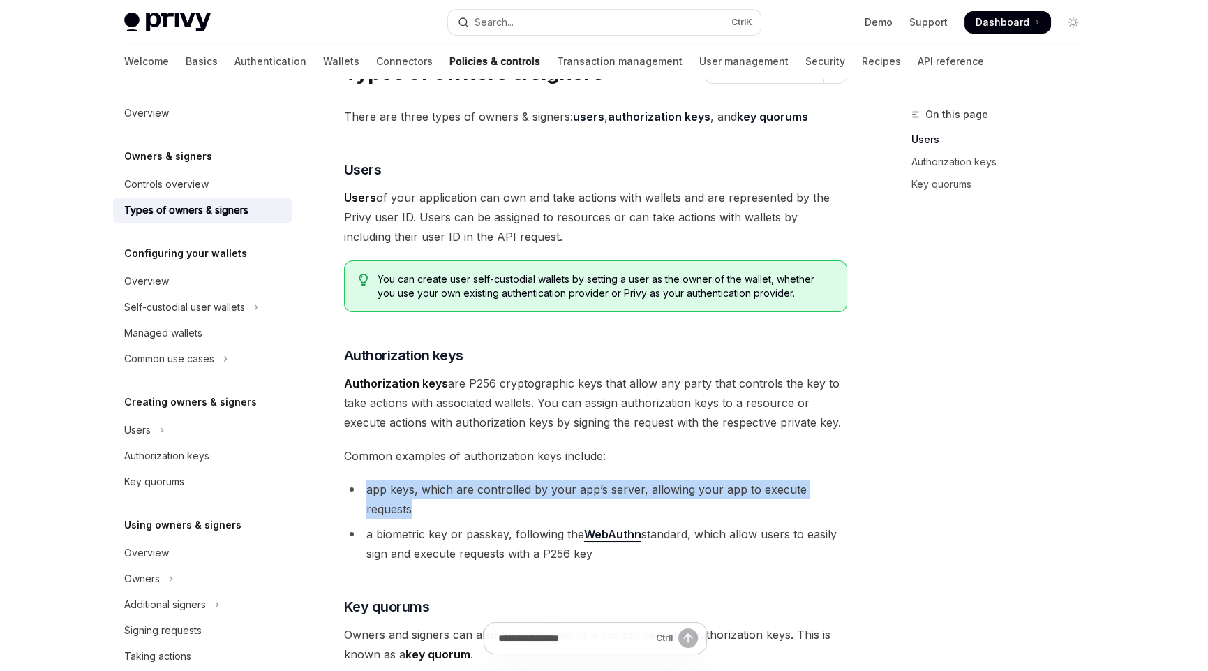
drag, startPoint x: 846, startPoint y: 489, endPoint x: 362, endPoint y: 489, distance: 484.4
click at [362, 489] on li "app keys, which are controlled by your app’s server, allowing your app to execu…" at bounding box center [595, 499] width 503 height 39
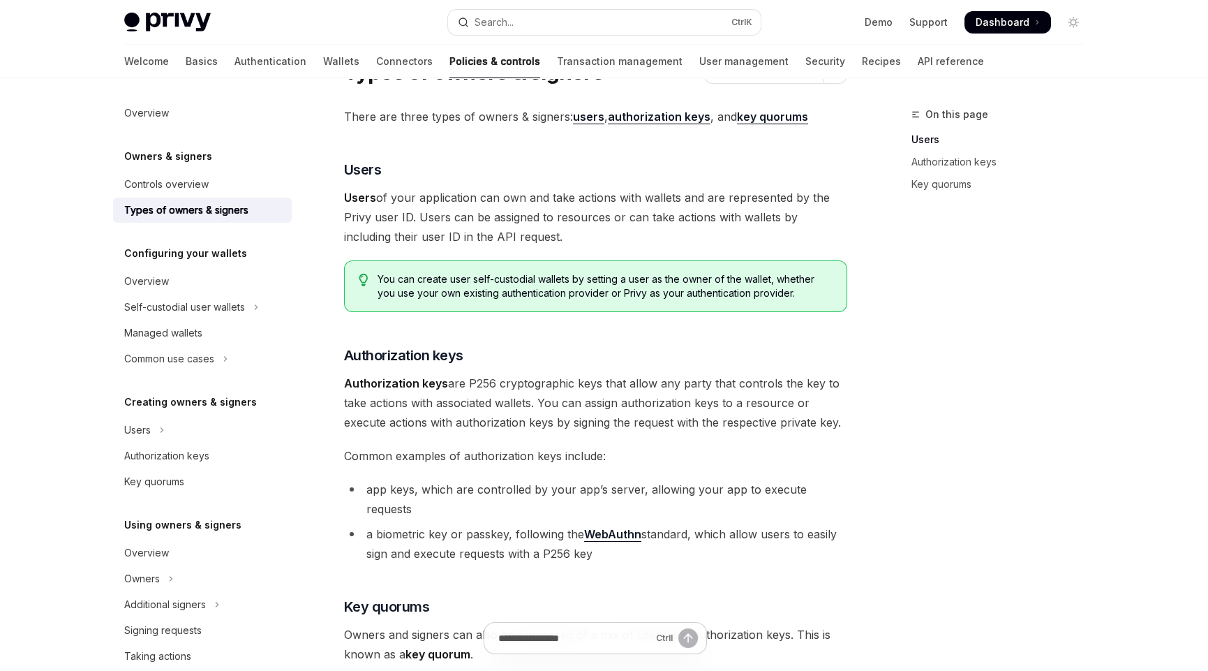
click at [369, 524] on li "a biometric key or passkey, following the WebAuthn standard, which allow users …" at bounding box center [595, 543] width 503 height 39
drag, startPoint x: 366, startPoint y: 514, endPoint x: 621, endPoint y: 533, distance: 255.4
click at [621, 533] on li "a biometric key or passkey, following the WebAuthn standard, which allow users …" at bounding box center [595, 543] width 503 height 39
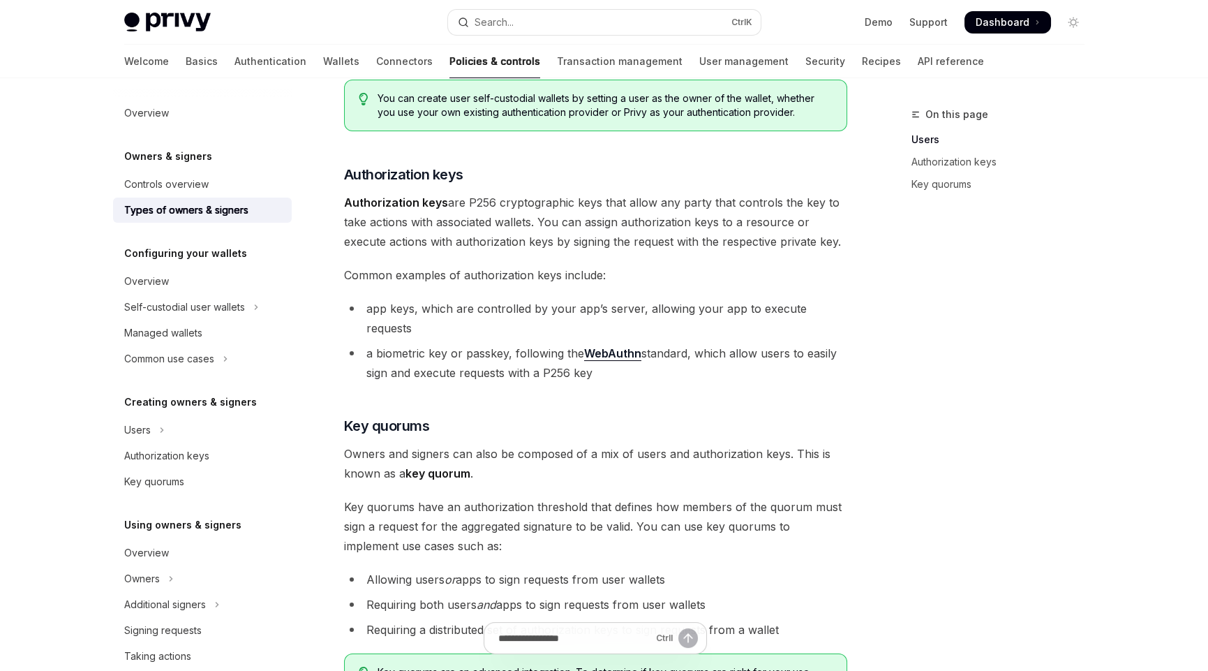
scroll to position [279, 0]
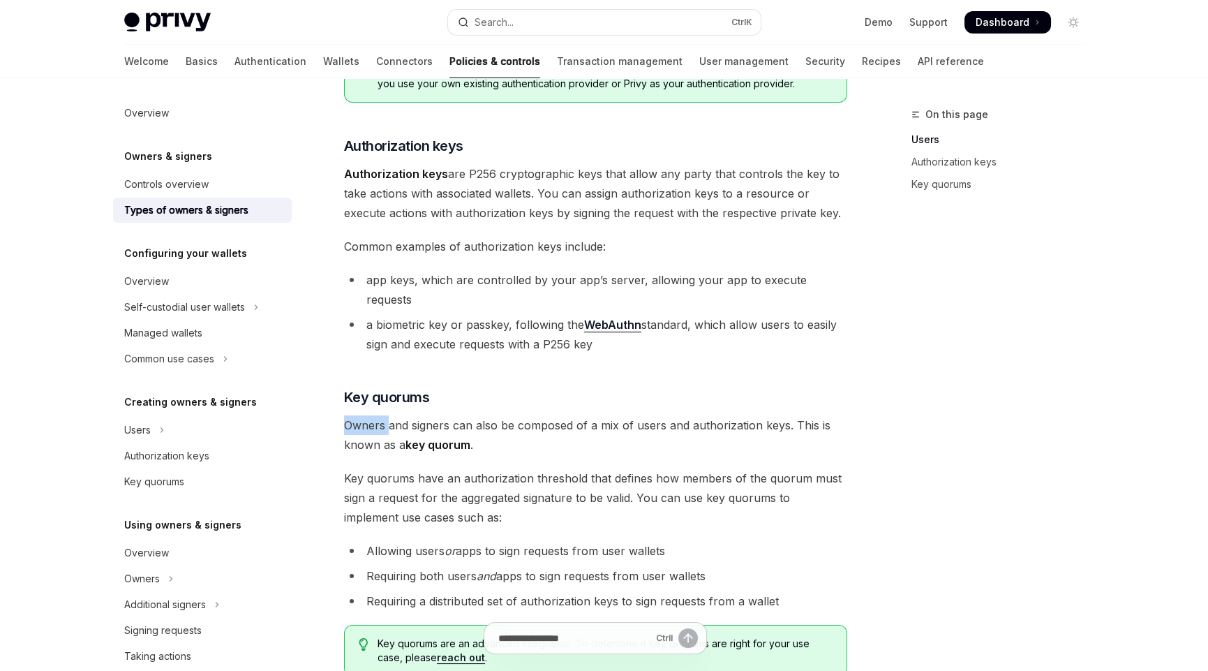
drag, startPoint x: 345, startPoint y: 406, endPoint x: 389, endPoint y: 405, distance: 44.0
click at [389, 415] on span "Owners and signers can also be composed of a mix of users and authorization key…" at bounding box center [595, 434] width 503 height 39
click at [459, 415] on span "Owners and signers can also be composed of a mix of users and authorization key…" at bounding box center [595, 434] width 503 height 39
click at [489, 417] on span "Owners and signers can also be composed of a mix of users and authorization key…" at bounding box center [595, 434] width 503 height 39
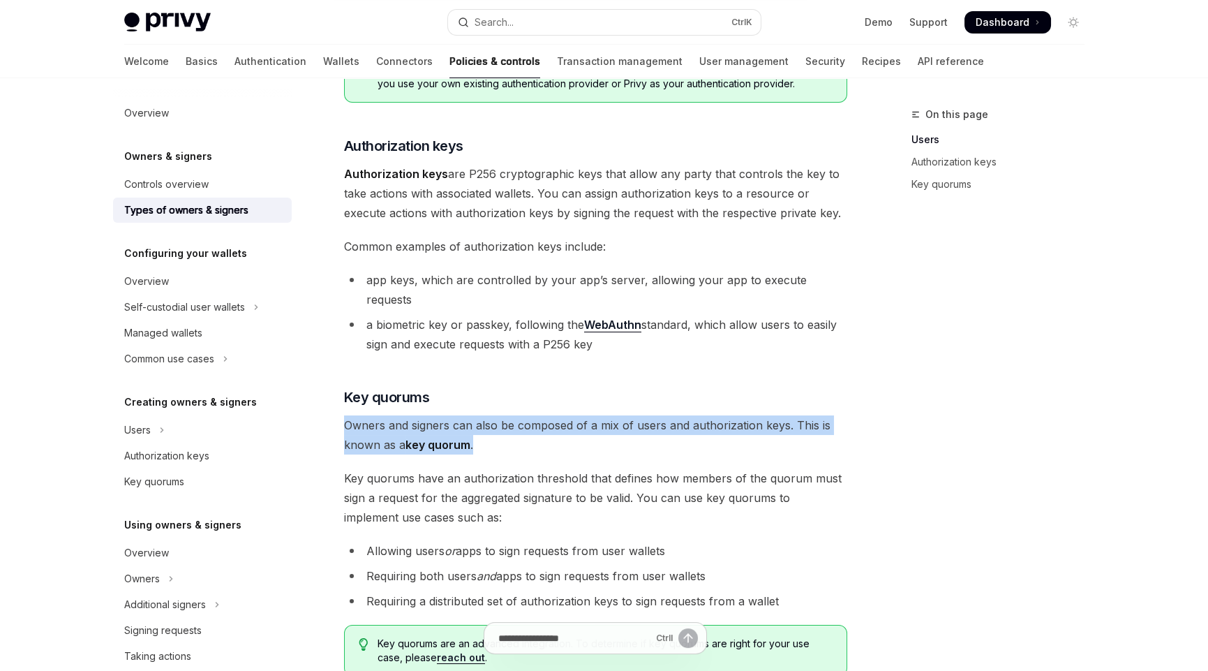
drag, startPoint x: 484, startPoint y: 423, endPoint x: 334, endPoint y: 405, distance: 151.2
click at [334, 405] on div "Owners & signers Types of owners & signers OpenAI Open in ChatGPT OpenAI Open i…" at bounding box center [465, 365] width 771 height 1074
click at [496, 423] on span "Owners and signers can also be composed of a mix of users and authorization key…" at bounding box center [595, 434] width 503 height 39
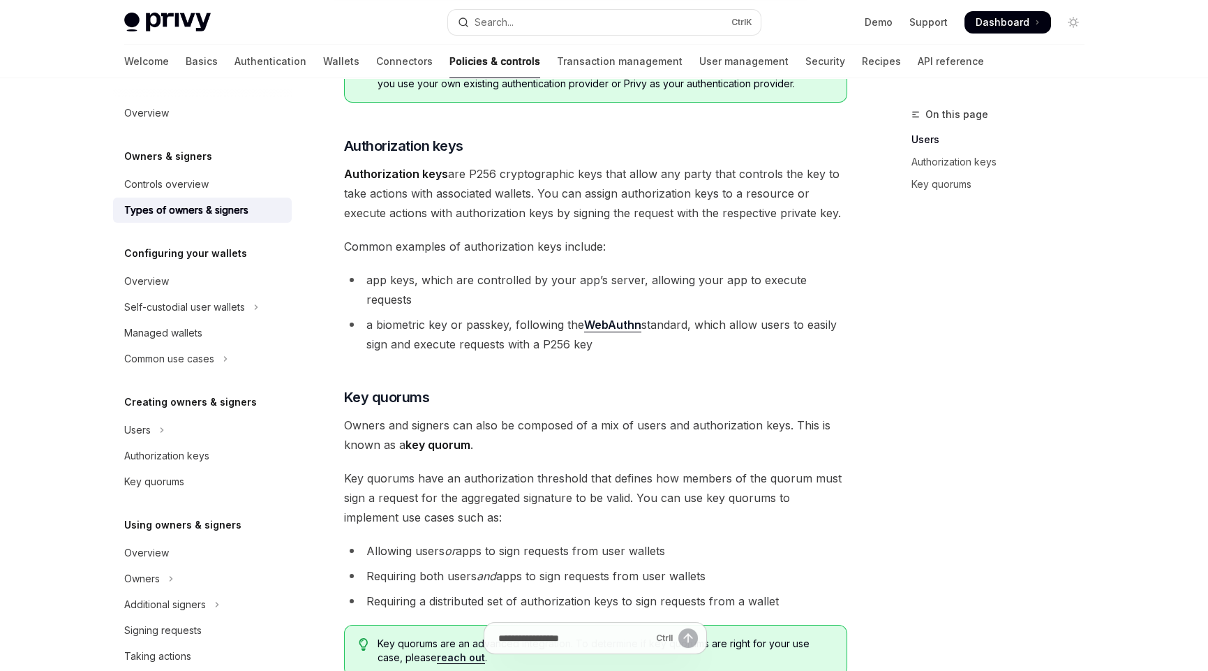
click at [524, 435] on div "There are three types of owners & signers: users , authorization keys , and key…" at bounding box center [595, 286] width 503 height 779
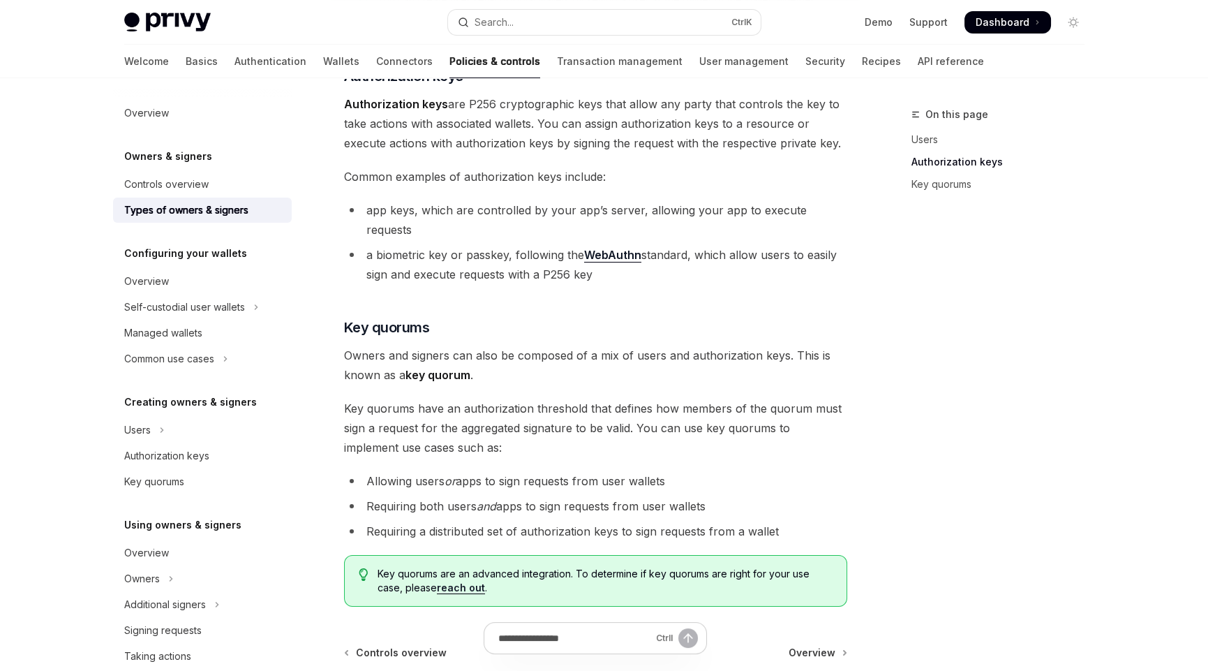
scroll to position [348, 0]
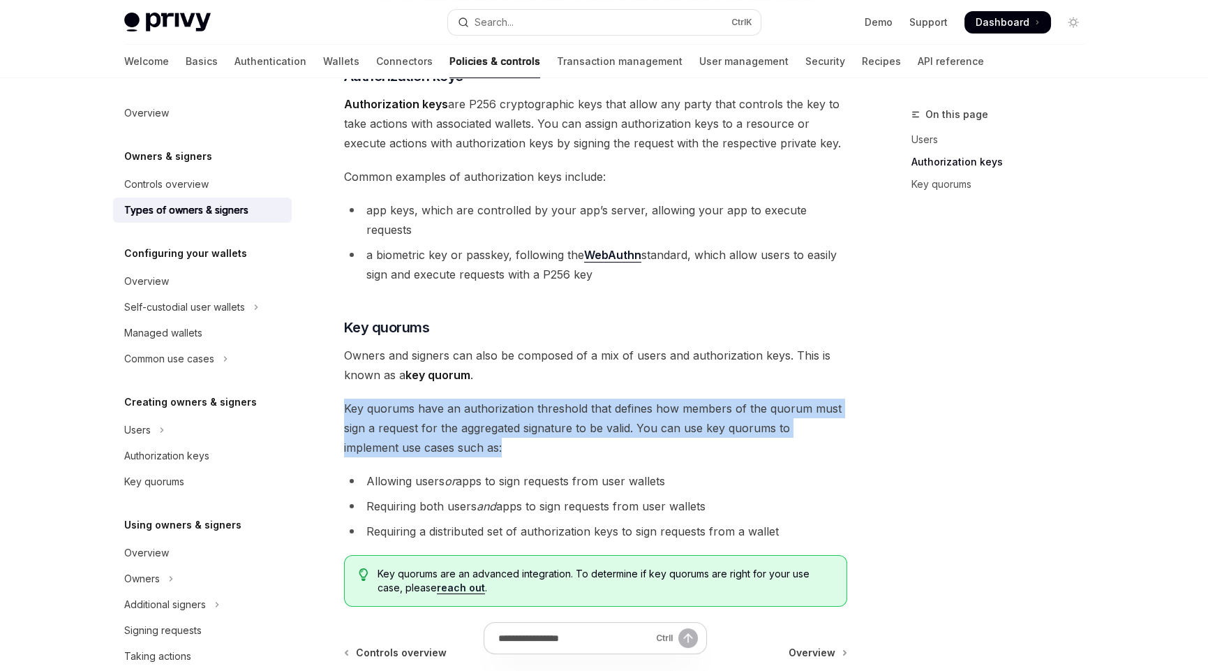
drag, startPoint x: 342, startPoint y: 387, endPoint x: 650, endPoint y: 425, distance: 310.1
click at [650, 425] on div "Owners & signers Types of owners & signers OpenAI Open in ChatGPT OpenAI Open i…" at bounding box center [465, 295] width 771 height 1074
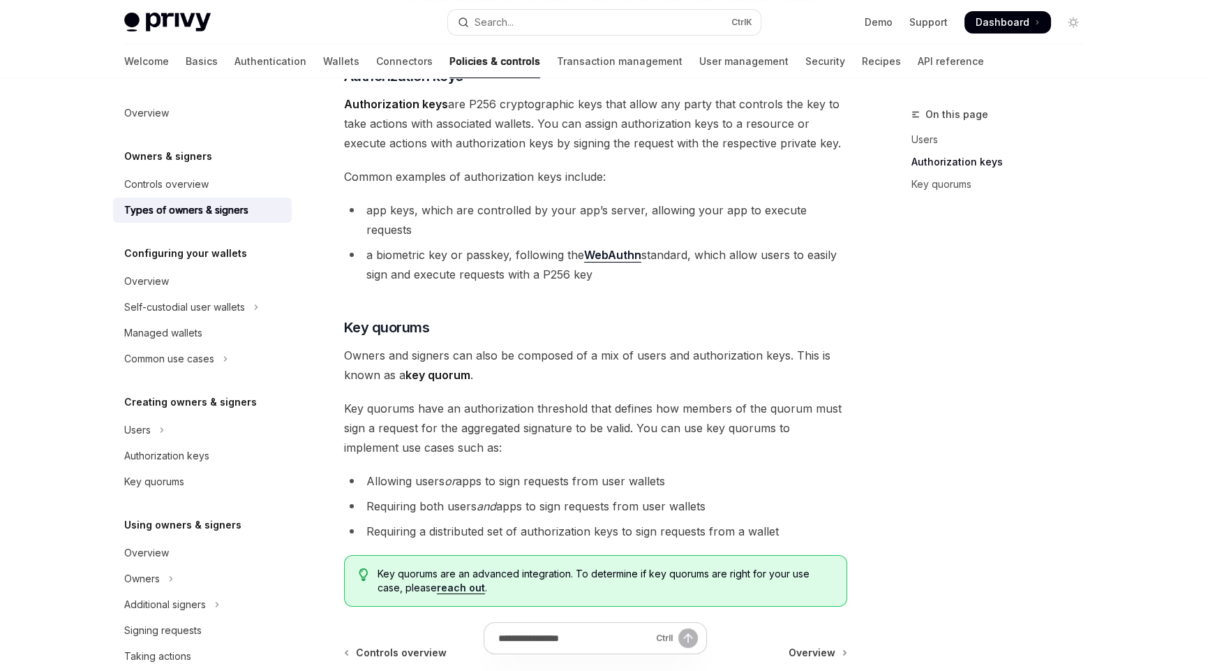
drag, startPoint x: 549, startPoint y: 276, endPoint x: 603, endPoint y: 278, distance: 54.5
drag, startPoint x: 496, startPoint y: 297, endPoint x: 634, endPoint y: 297, distance: 138.2
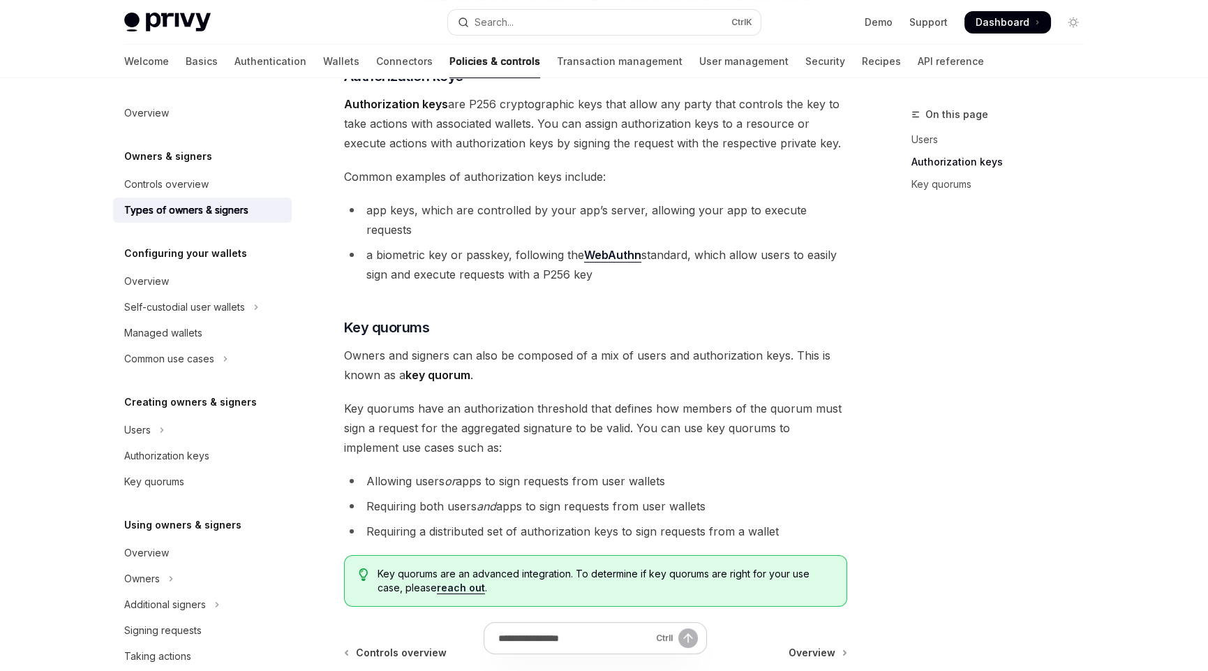
drag, startPoint x: 692, startPoint y: 295, endPoint x: 715, endPoint y: 311, distance: 27.1
click at [483, 431] on span "Key quorums have an authorization threshold that defines how members of the quo…" at bounding box center [595, 428] width 503 height 59
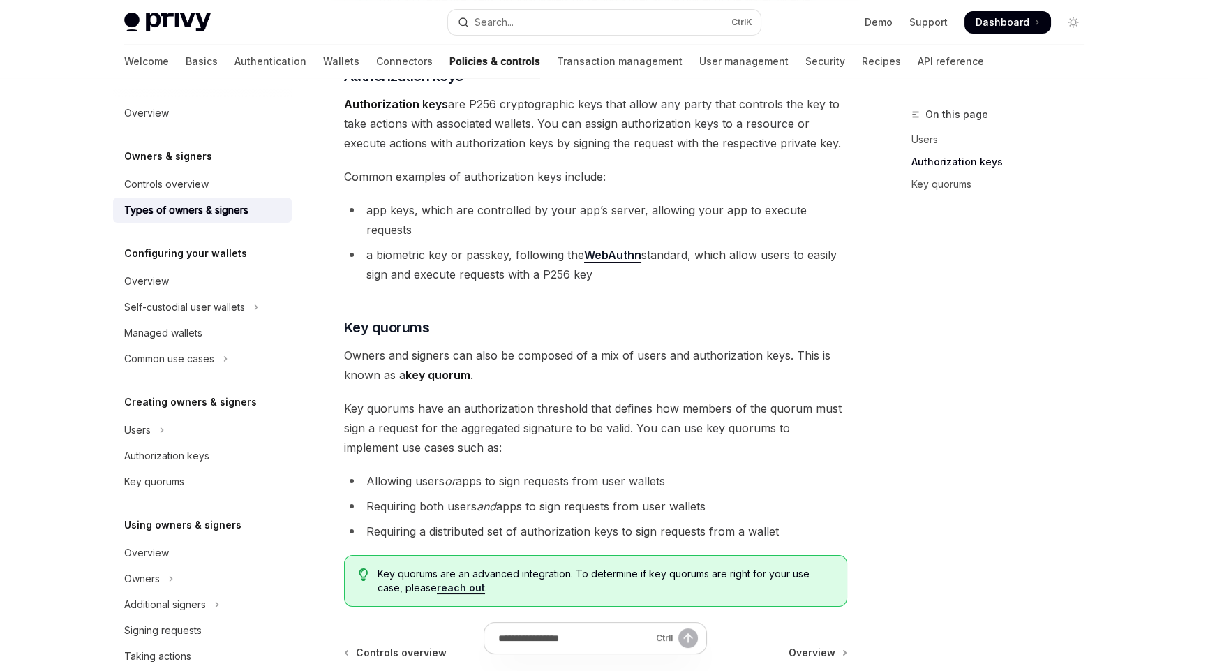
drag, startPoint x: 364, startPoint y: 462, endPoint x: 674, endPoint y: 461, distance: 309.9
click at [674, 471] on li "Allowing users or apps to sign requests from user wallets" at bounding box center [595, 481] width 503 height 20
click at [727, 471] on li "Allowing users or apps to sign requests from user wallets" at bounding box center [595, 481] width 503 height 20
drag, startPoint x: 365, startPoint y: 487, endPoint x: 736, endPoint y: 487, distance: 371.4
click at [736, 496] on li "Requiring both users and apps to sign requests from user wallets" at bounding box center [595, 506] width 503 height 20
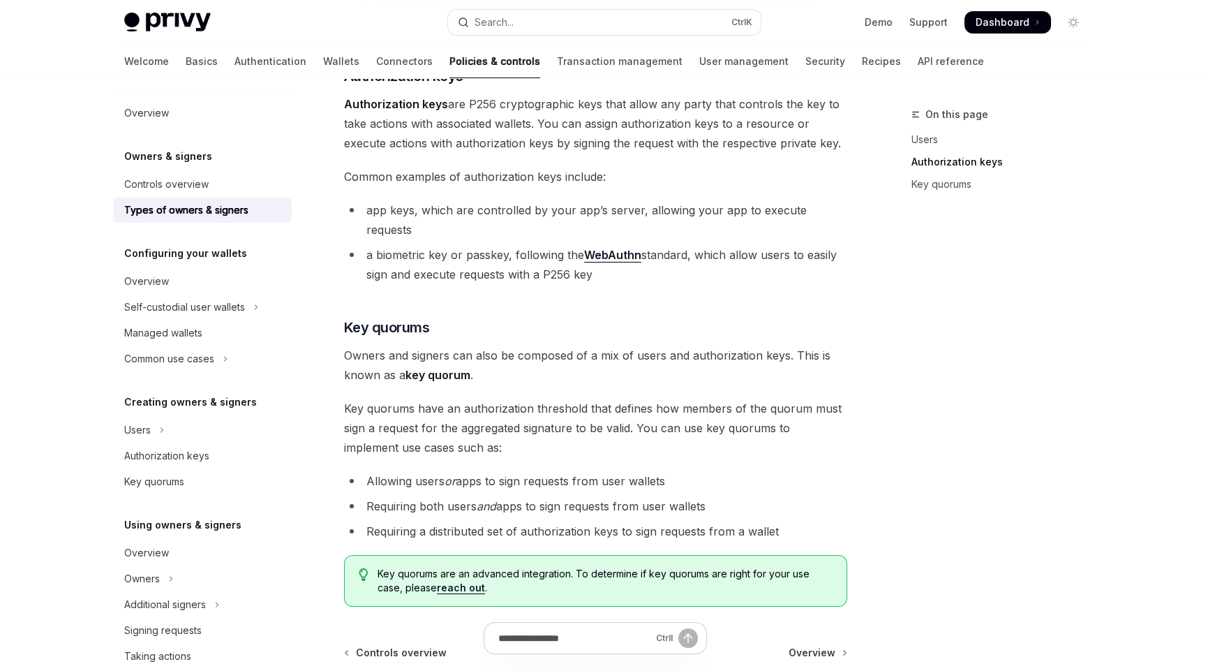
click at [760, 496] on li "Requiring both users and apps to sign requests from user wallets" at bounding box center [595, 506] width 503 height 20
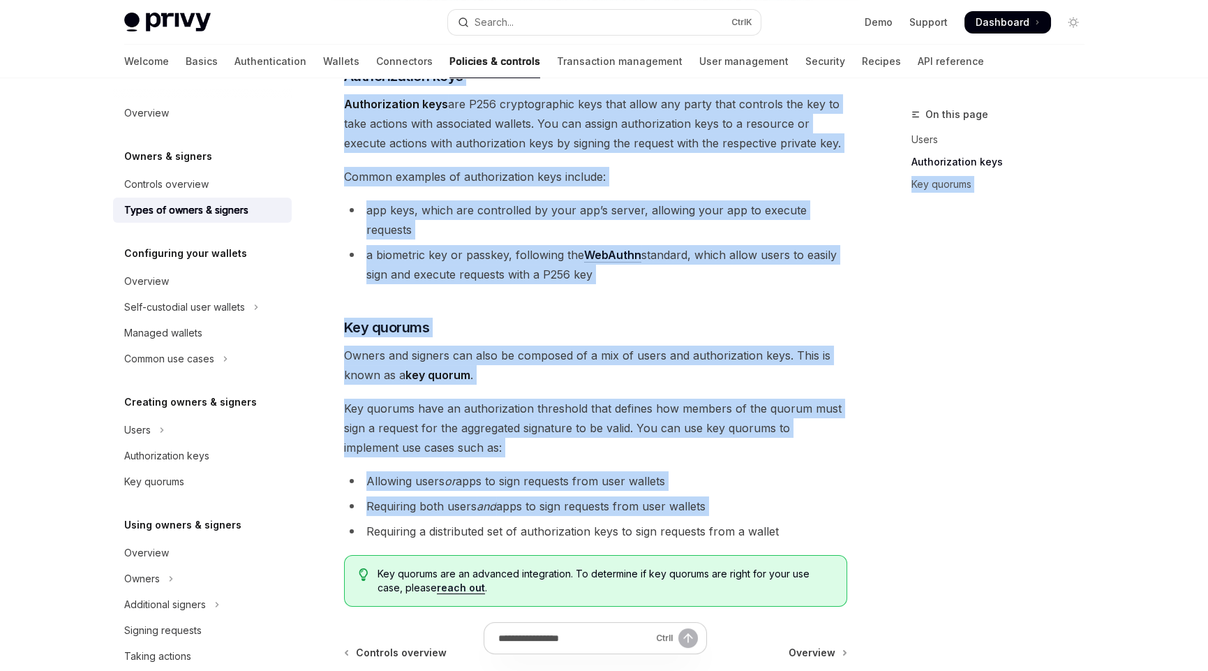
drag, startPoint x: 364, startPoint y: 514, endPoint x: 890, endPoint y: 514, distance: 526.3
click at [892, 514] on div "On this page Users Authorization keys Key quorums Owners & signers Types of own…" at bounding box center [604, 281] width 983 height 1102
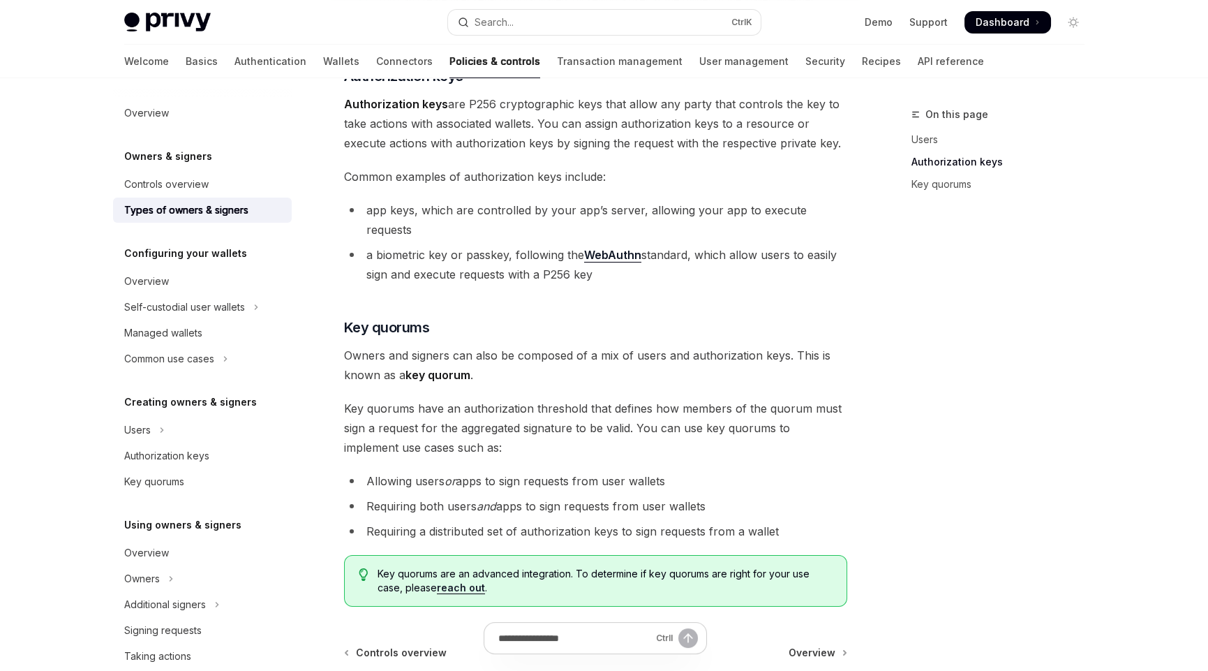
click at [853, 510] on div "On this page Users Authorization keys Key quorums Owners & signers Types of own…" at bounding box center [604, 281] width 983 height 1102
drag, startPoint x: 367, startPoint y: 514, endPoint x: 845, endPoint y: 504, distance: 477.6
click at [845, 521] on li "Requiring a distributed set of authorization keys to sign requests from a wallet" at bounding box center [595, 531] width 503 height 20
click at [873, 449] on div "On this page Users Authorization keys Key quorums Owners & signers Types of own…" at bounding box center [604, 281] width 983 height 1102
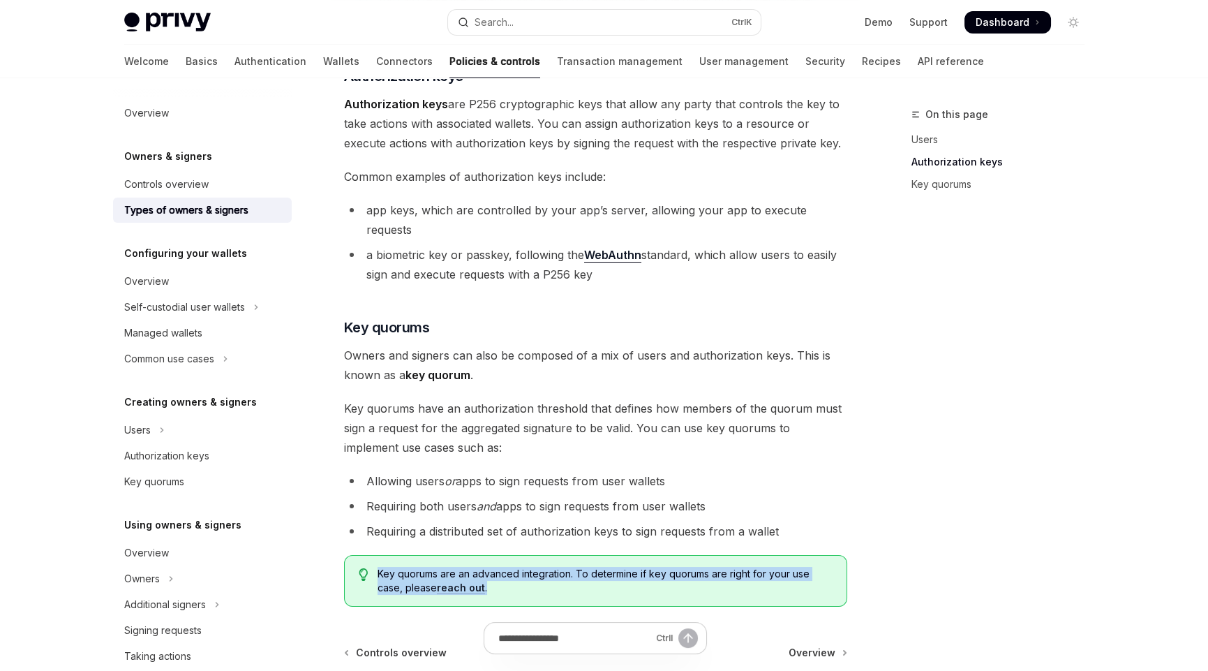
drag, startPoint x: 492, startPoint y: 568, endPoint x: 398, endPoint y: 556, distance: 95.0
click at [378, 567] on span "Key quorums are an advanced integration. To determine if key quorums are right …" at bounding box center [605, 581] width 454 height 28
click at [536, 567] on span "Key quorums are an advanced integration. To determine if key quorums are right …" at bounding box center [605, 581] width 454 height 28
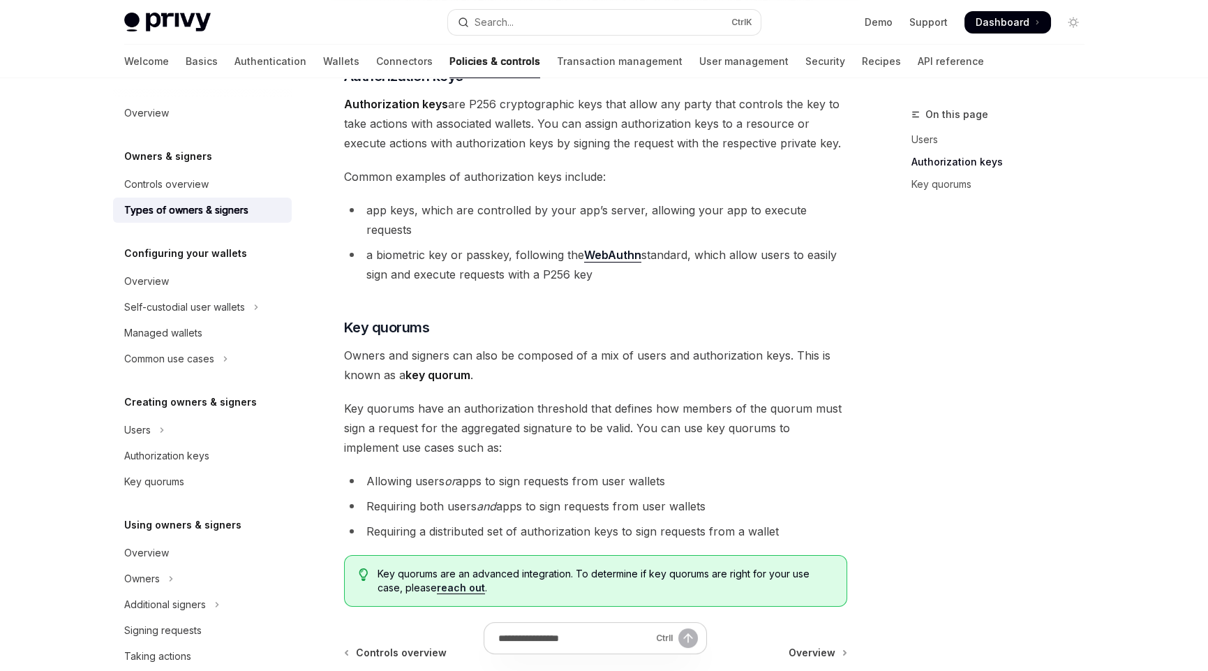
click at [175, 262] on div "Configuring your wallets Overview Self-custodial user wallets Managed wallets C…" at bounding box center [202, 308] width 179 height 126
click at [179, 243] on div "Overview Owners & signers Controls overview Types of owners & signers Configuri…" at bounding box center [202, 534] width 179 height 866
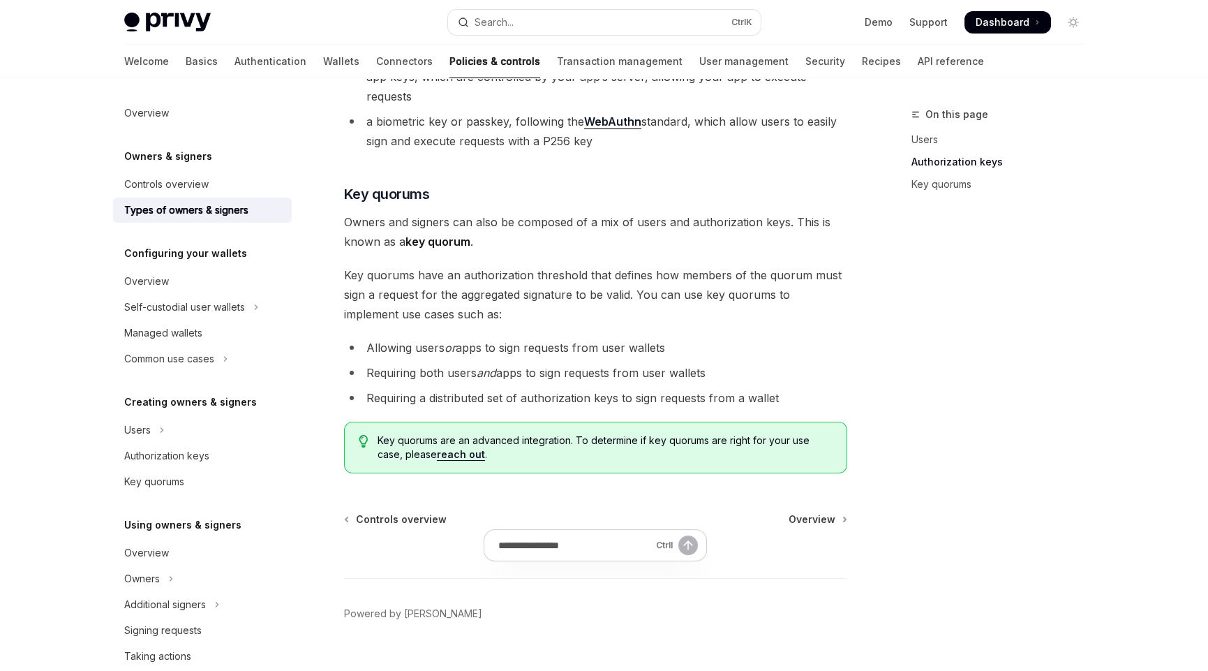
scroll to position [487, 0]
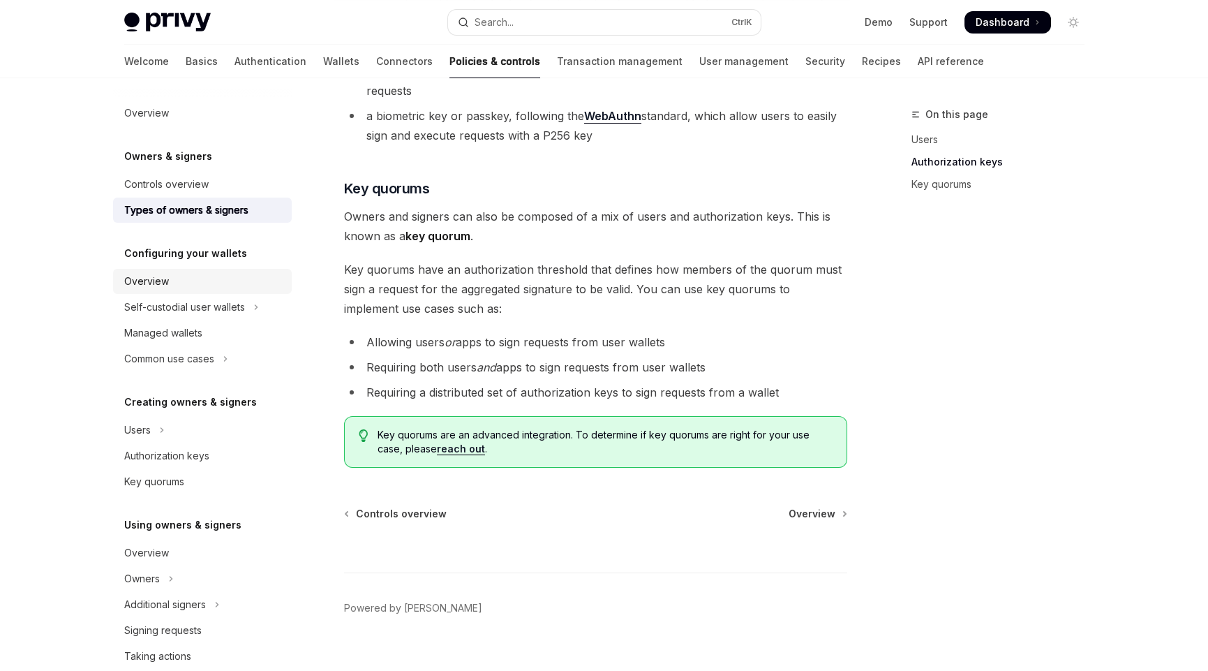
click at [151, 283] on div "Overview" at bounding box center [146, 281] width 45 height 17
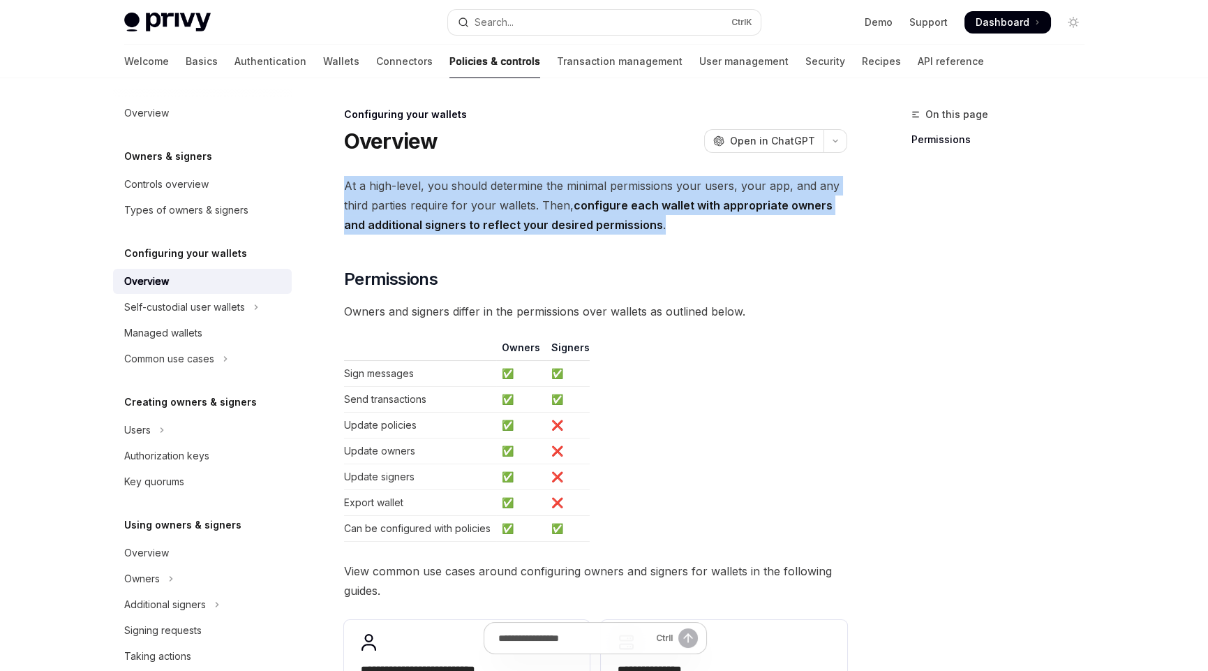
drag, startPoint x: 647, startPoint y: 229, endPoint x: 336, endPoint y: 183, distance: 314.0
click at [336, 183] on div "**********" at bounding box center [465, 541] width 771 height 870
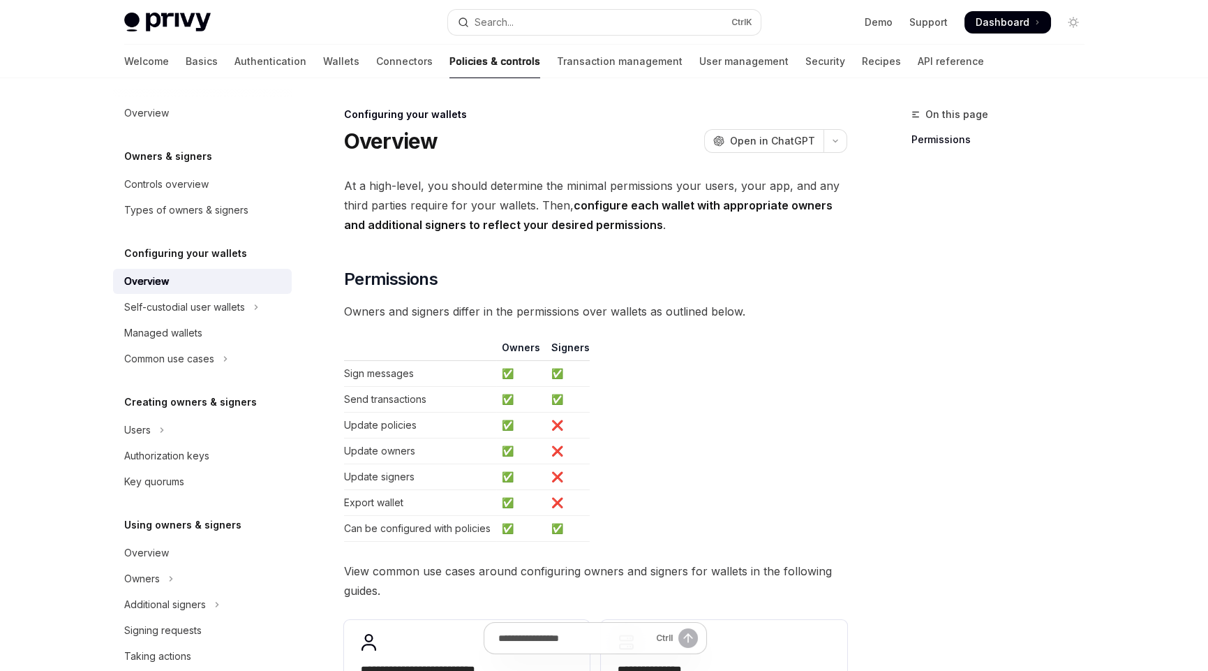
click at [891, 460] on div "On this page Permissions" at bounding box center [990, 388] width 212 height 565
click at [685, 411] on table "Owners Signers Sign messages ✅ ✅ Send transactions ✅ ✅ Update policies ✅ ❌ Upda…" at bounding box center [595, 441] width 503 height 201
click at [984, 397] on div "On this page Permissions" at bounding box center [990, 388] width 212 height 565
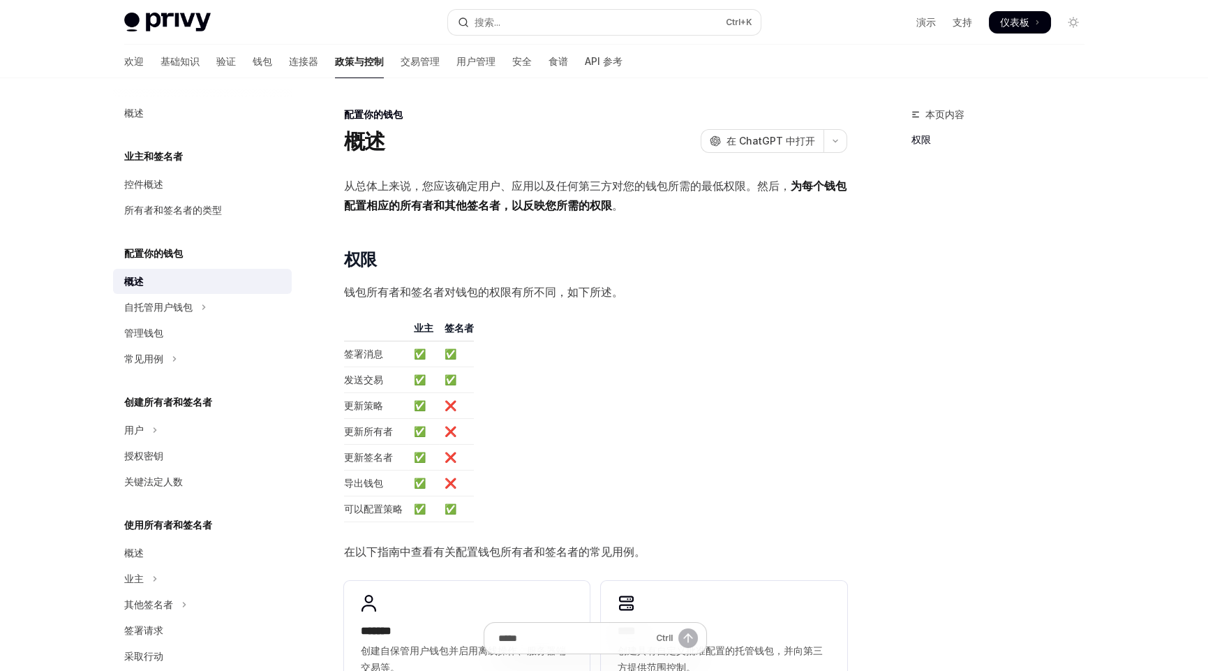
click at [486, 209] on font "为每个钱包配置相应的所有者和其他签名者，以反映您所需的权限" at bounding box center [595, 196] width 503 height 34
click at [518, 187] on font "从总体上来说，您应该确定用户、应用以及任何第三方对您的钱包所需的最低权限。然后，" at bounding box center [567, 186] width 447 height 14
click at [645, 213] on span "从总体上来说，您应该确定用户、应用以及任何第三方对您的钱包所需的最低权限。然后， 为每个钱包配置相应的所有者和其他签名者，以反映您所需的权限 。" at bounding box center [595, 195] width 503 height 39
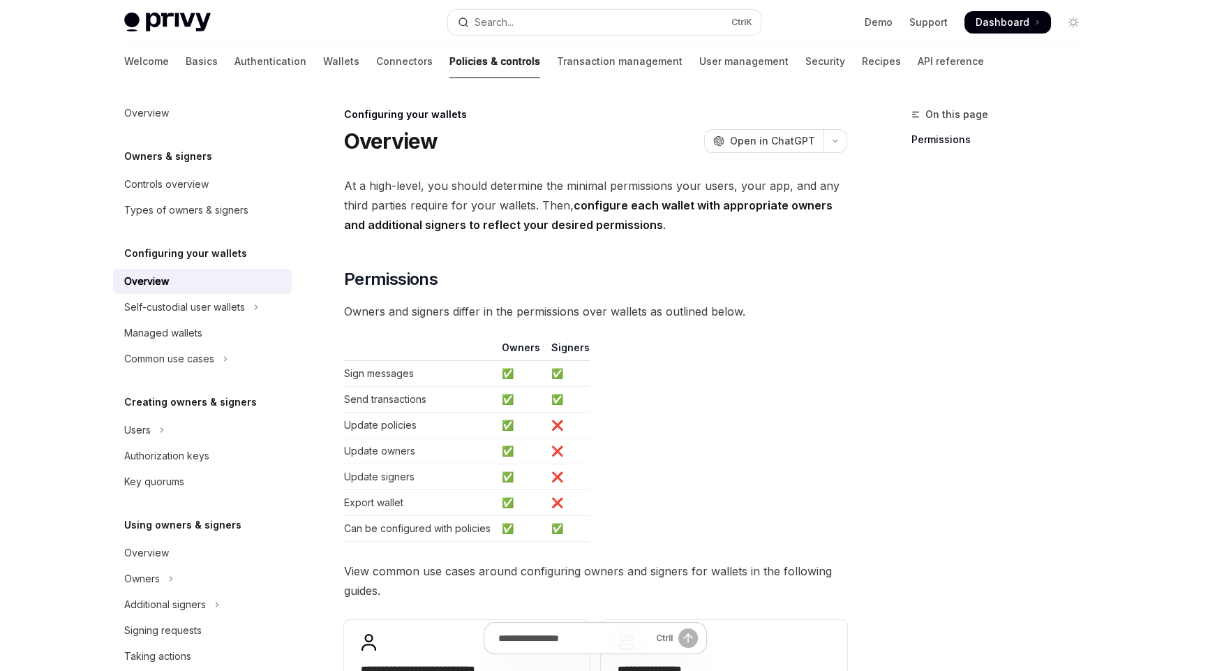
click at [669, 233] on span "At a high-level, you should determine the minimal permissions your users, your …" at bounding box center [595, 205] width 503 height 59
drag, startPoint x: 429, startPoint y: 395, endPoint x: 323, endPoint y: 391, distance: 106.2
click at [323, 391] on div "**********" at bounding box center [465, 541] width 771 height 870
click at [379, 423] on td "Update policies" at bounding box center [420, 426] width 152 height 26
click at [369, 440] on td "Update owners" at bounding box center [420, 451] width 152 height 26
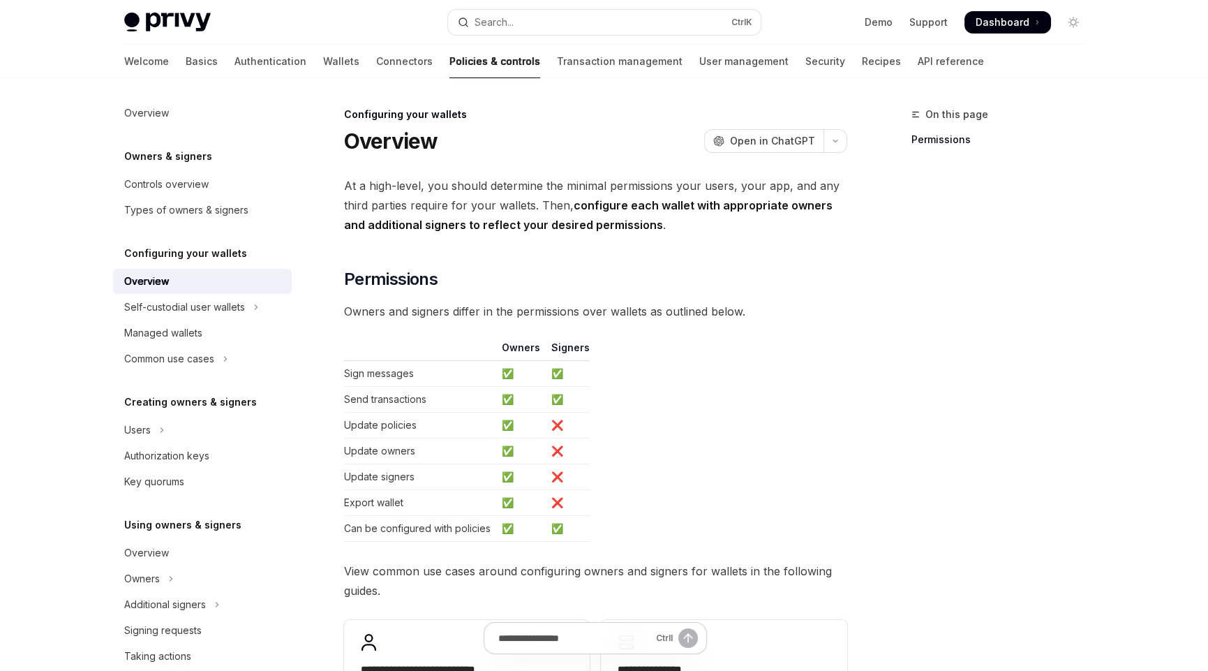
click at [364, 490] on td "Export wallet" at bounding box center [420, 503] width 152 height 26
click at [397, 526] on td "Can be configured with policies" at bounding box center [420, 529] width 152 height 26
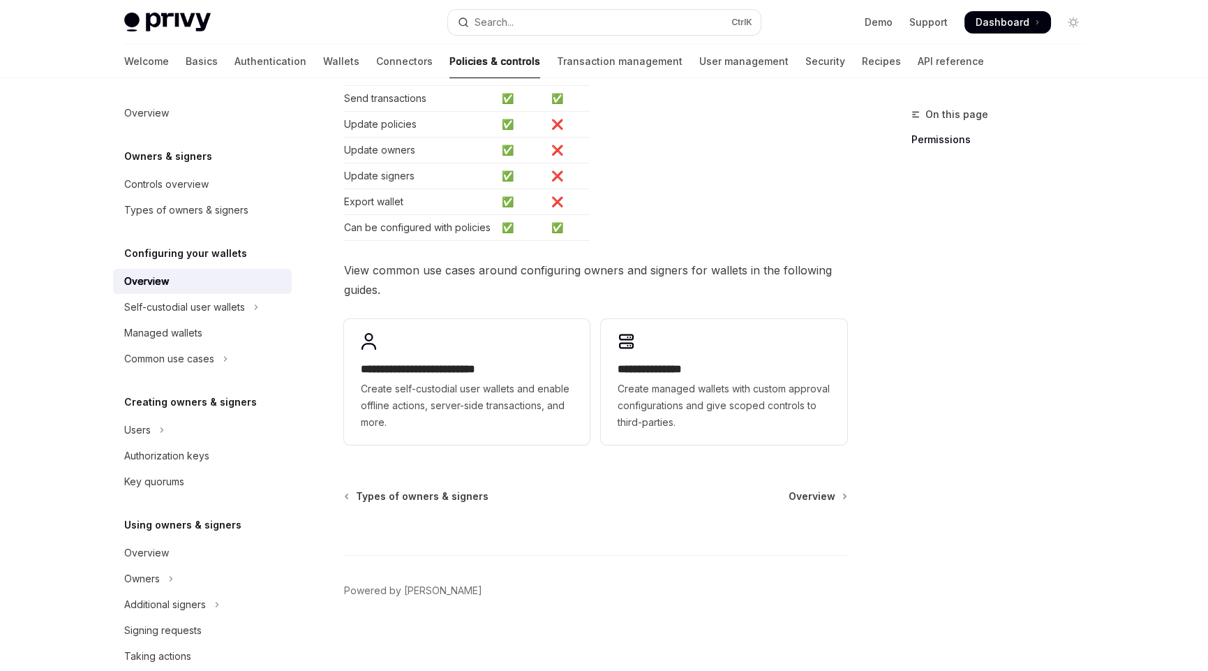
scroll to position [302, 0]
click at [168, 307] on div "Self-custodial user wallets" at bounding box center [184, 307] width 121 height 17
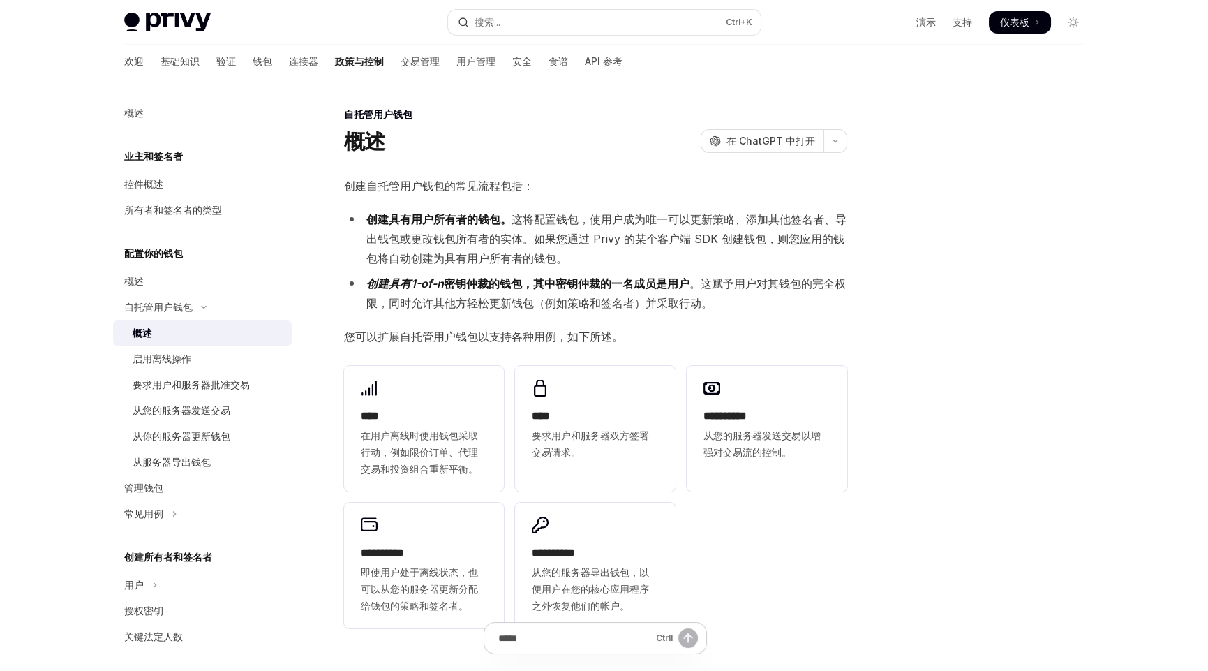
click at [917, 306] on div at bounding box center [990, 388] width 212 height 565
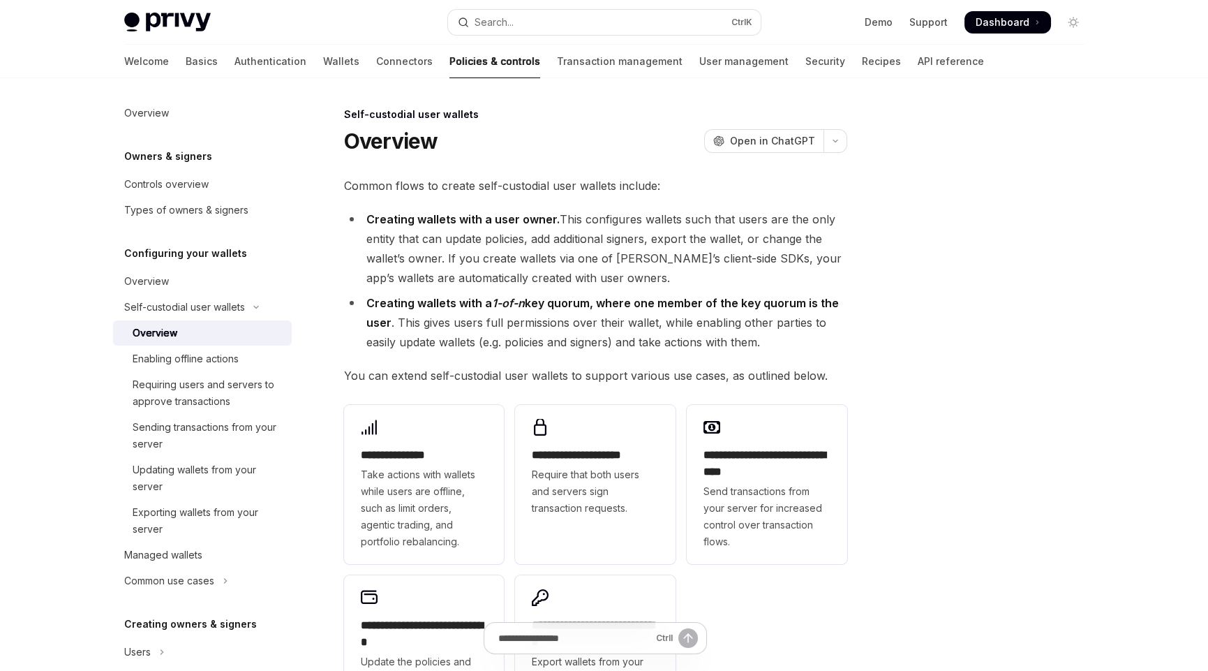
click at [978, 281] on div at bounding box center [990, 388] width 212 height 565
drag, startPoint x: 491, startPoint y: 303, endPoint x: 587, endPoint y: 302, distance: 95.6
click at [587, 302] on strong "Creating wallets with a 1-of-n key quorum, where one member of the key quorum i…" at bounding box center [602, 313] width 473 height 34
click at [647, 285] on li "Creating wallets with a user owner. This configures wallets such that users are…" at bounding box center [595, 248] width 503 height 78
drag, startPoint x: 392, startPoint y: 324, endPoint x: 368, endPoint y: 306, distance: 29.5
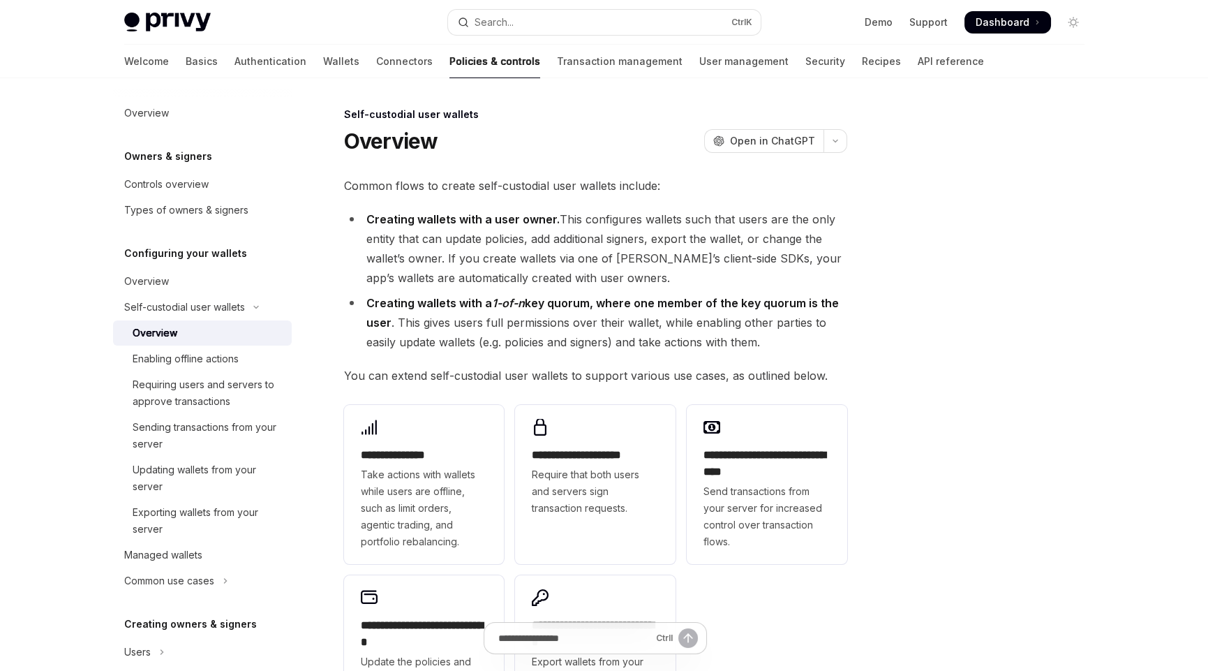
click at [368, 306] on li "Creating wallets with a 1-of-n key quorum, where one member of the key quorum i…" at bounding box center [595, 322] width 503 height 59
click at [397, 322] on li "Creating wallets with a 1-of-n key quorum, where one member of the key quorum i…" at bounding box center [595, 322] width 503 height 59
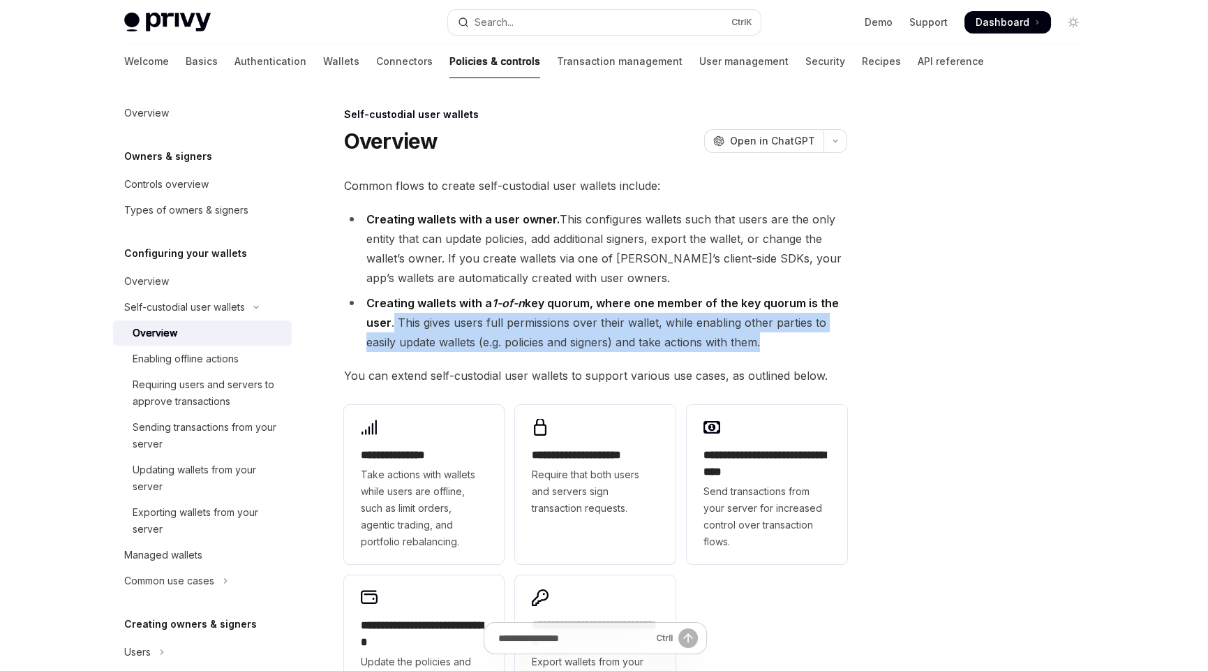
drag, startPoint x: 394, startPoint y: 321, endPoint x: 784, endPoint y: 339, distance: 389.9
click at [784, 339] on li "Creating wallets with a 1-of-n key quorum, where one member of the key quorum i…" at bounding box center [595, 322] width 503 height 59
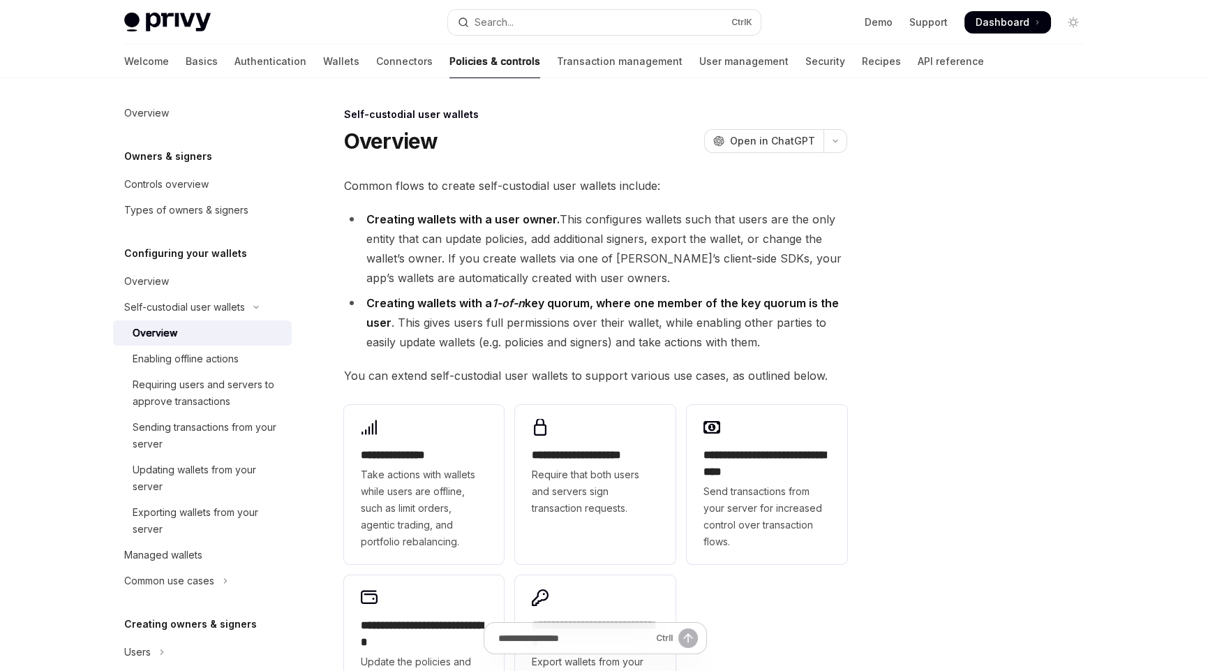
click at [643, 381] on span "You can extend self-custodial user wallets to support various use cases, as out…" at bounding box center [595, 376] width 503 height 20
click at [705, 371] on span "You can extend self-custodial user wallets to support various use cases, as out…" at bounding box center [595, 376] width 503 height 20
click at [898, 445] on div at bounding box center [990, 388] width 212 height 565
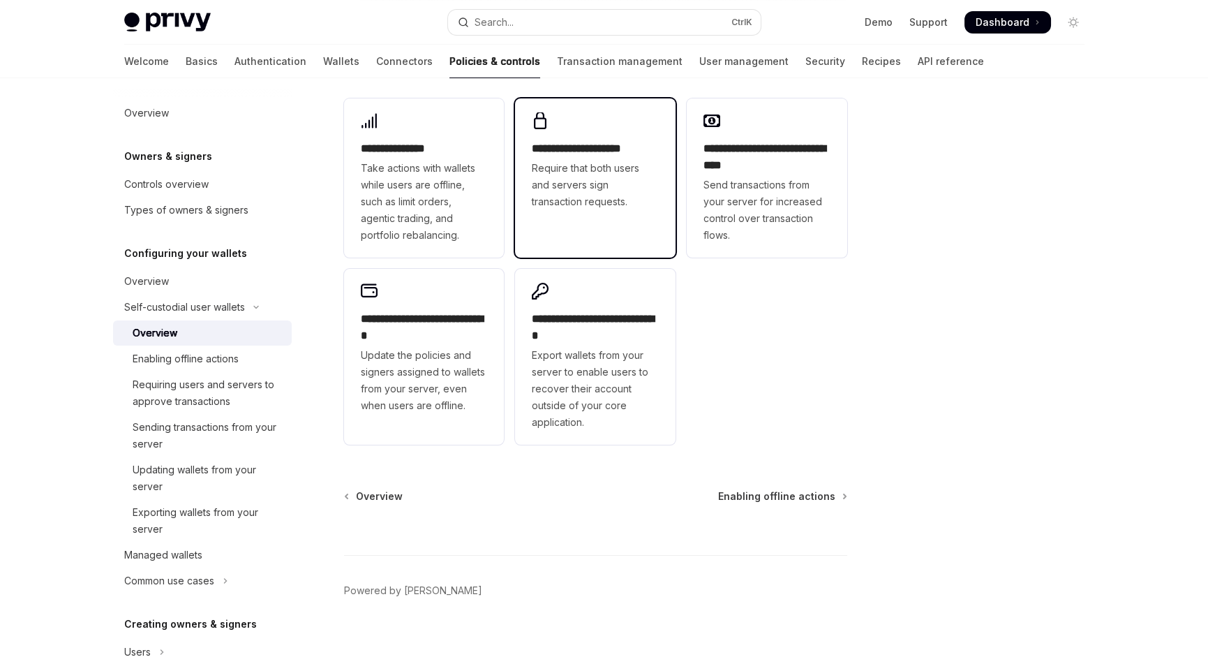
scroll to position [310, 0]
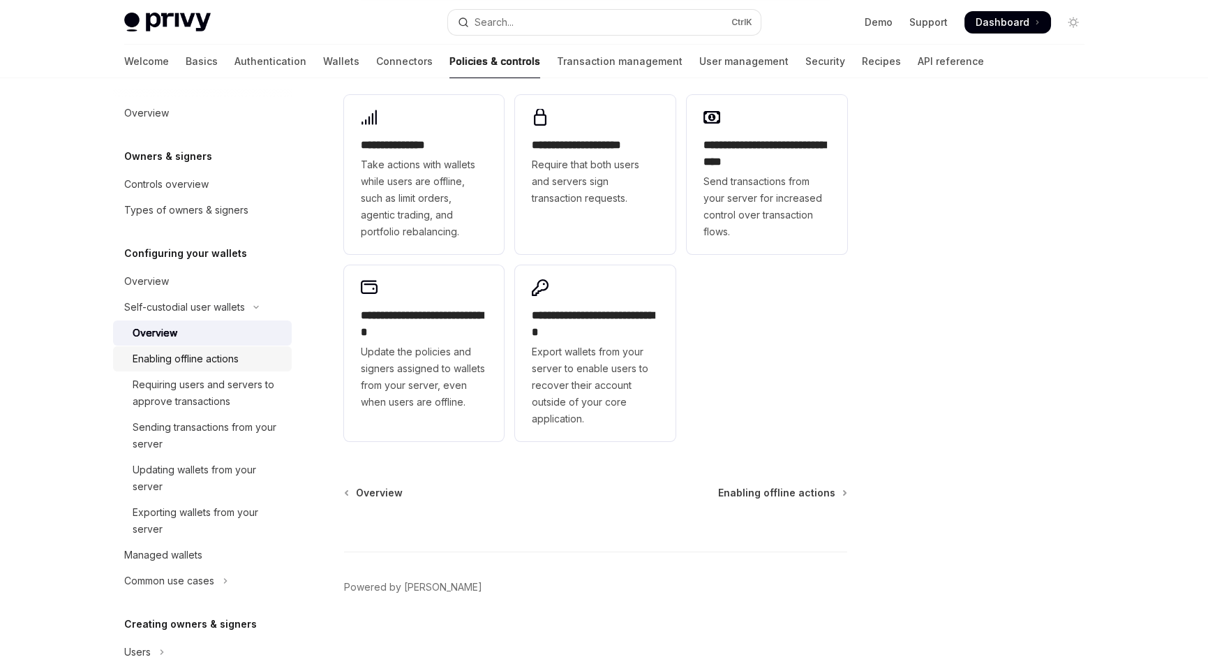
click at [220, 355] on div "Enabling offline actions" at bounding box center [186, 358] width 106 height 17
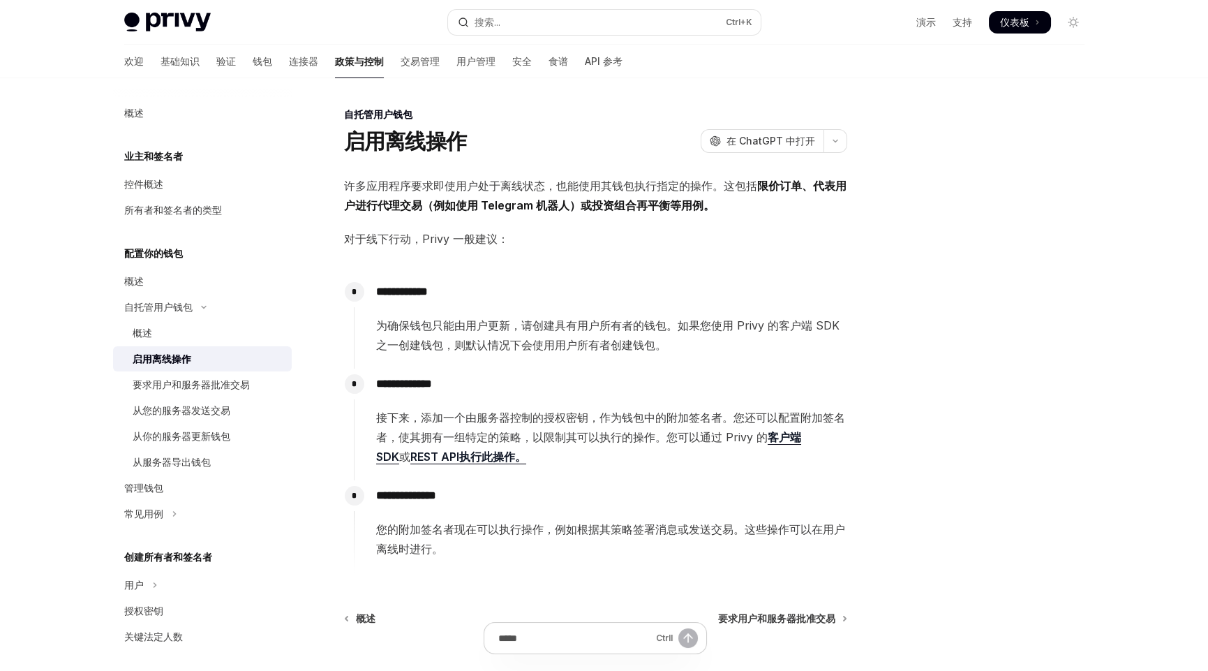
click at [926, 365] on div at bounding box center [990, 388] width 212 height 565
click at [576, 383] on p "**********" at bounding box center [611, 384] width 470 height 20
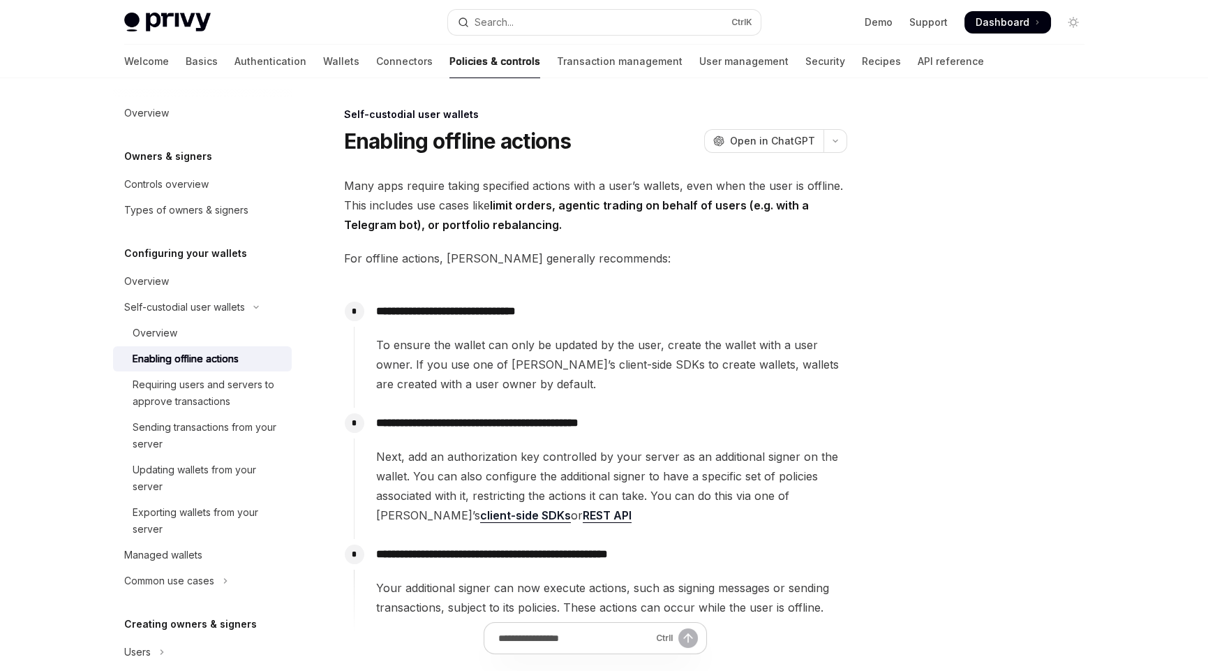
click at [653, 397] on div "**********" at bounding box center [601, 352] width 494 height 112
click at [451, 385] on span "To ensure the wallet can only be updated by the user, create the wallet with a …" at bounding box center [611, 364] width 470 height 59
click at [554, 381] on span "To ensure the wallet can only be updated by the user, create the wallet with a …" at bounding box center [611, 364] width 470 height 59
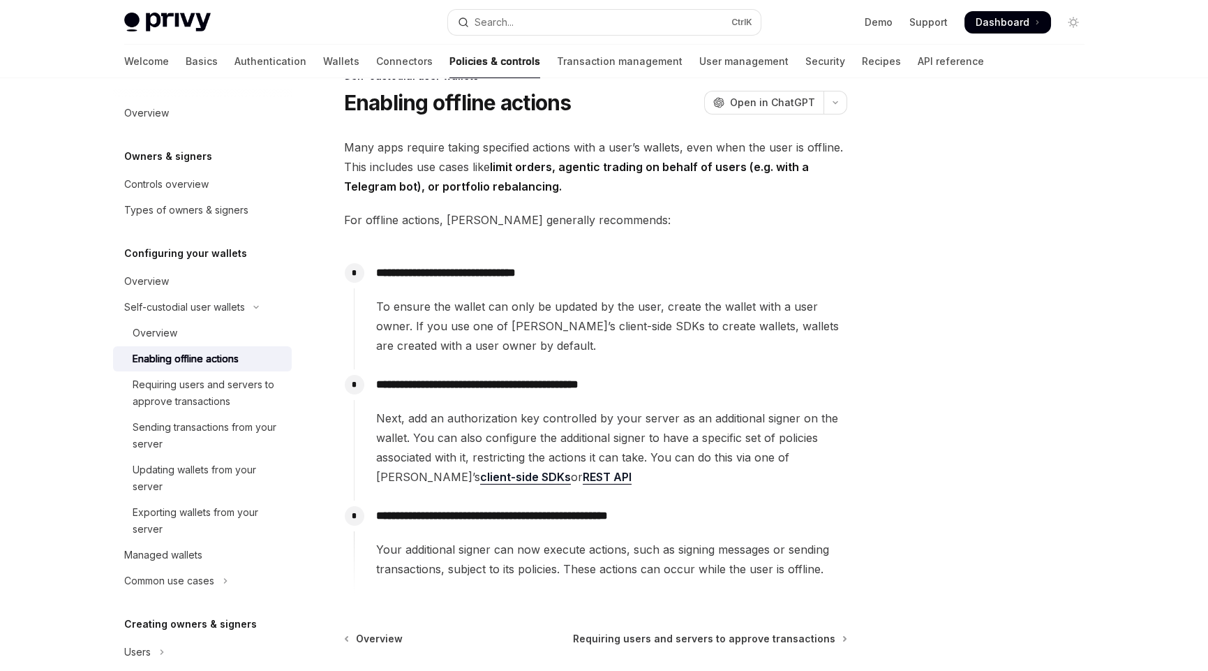
scroll to position [69, 0]
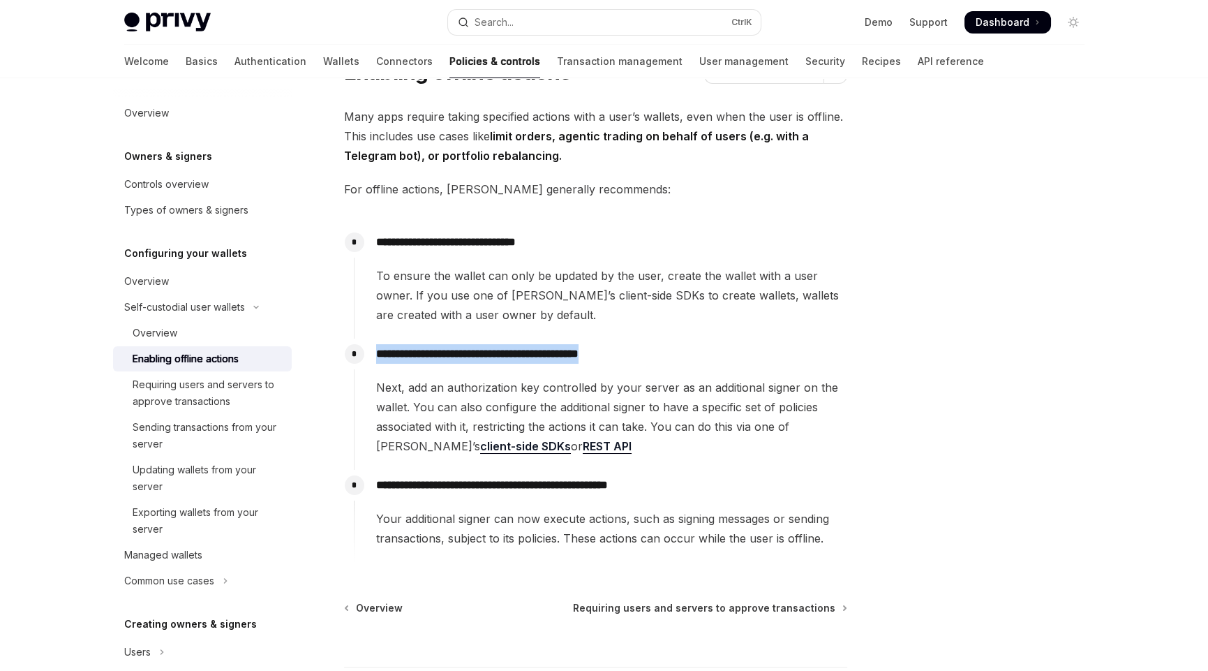
drag, startPoint x: 642, startPoint y: 355, endPoint x: 367, endPoint y: 354, distance: 274.3
click at [367, 354] on div "**********" at bounding box center [601, 397] width 494 height 117
click at [592, 447] on span "Next, add an authorization key controlled by your server as an additional signe…" at bounding box center [611, 417] width 470 height 78
click at [559, 450] on span "Next, add an authorization key controlled by your server as an additional signe…" at bounding box center [611, 417] width 470 height 78
click at [377, 384] on span "Next, add an authorization key controlled by your server as an additional signe…" at bounding box center [611, 417] width 470 height 78
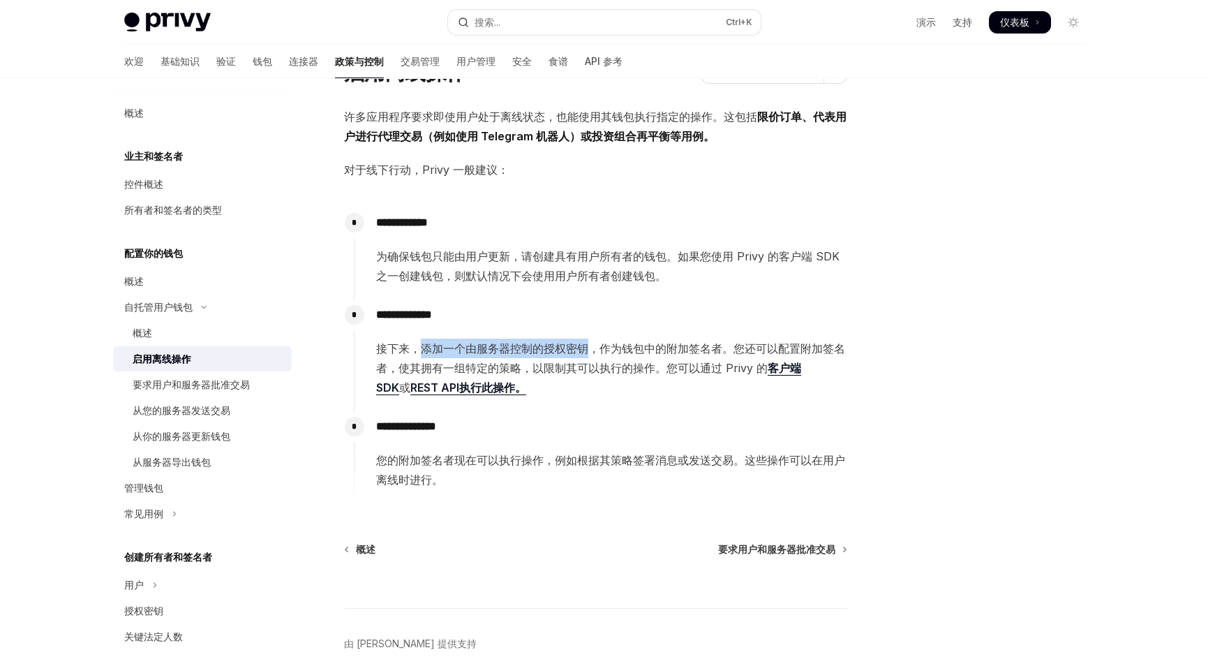
drag, startPoint x: 423, startPoint y: 349, endPoint x: 586, endPoint y: 343, distance: 163.4
click at [586, 343] on font "接下来，添加一个由服务器控制的授权密钥，作为钱包中的附加签名者。您还可以配置附加签名者，使其拥有一组特定的策略，以限制其可以执行的操作。您可以通过 Privy…" at bounding box center [610, 358] width 469 height 34
click at [581, 386] on span "接下来，添加一个由服务器控制的授权密钥，作为钱包中的附加签名者。您还可以配置附加签名者，使其拥有一组特定的策略，以限制其可以执行的操作。您可以通过 Privy…" at bounding box center [611, 368] width 470 height 59
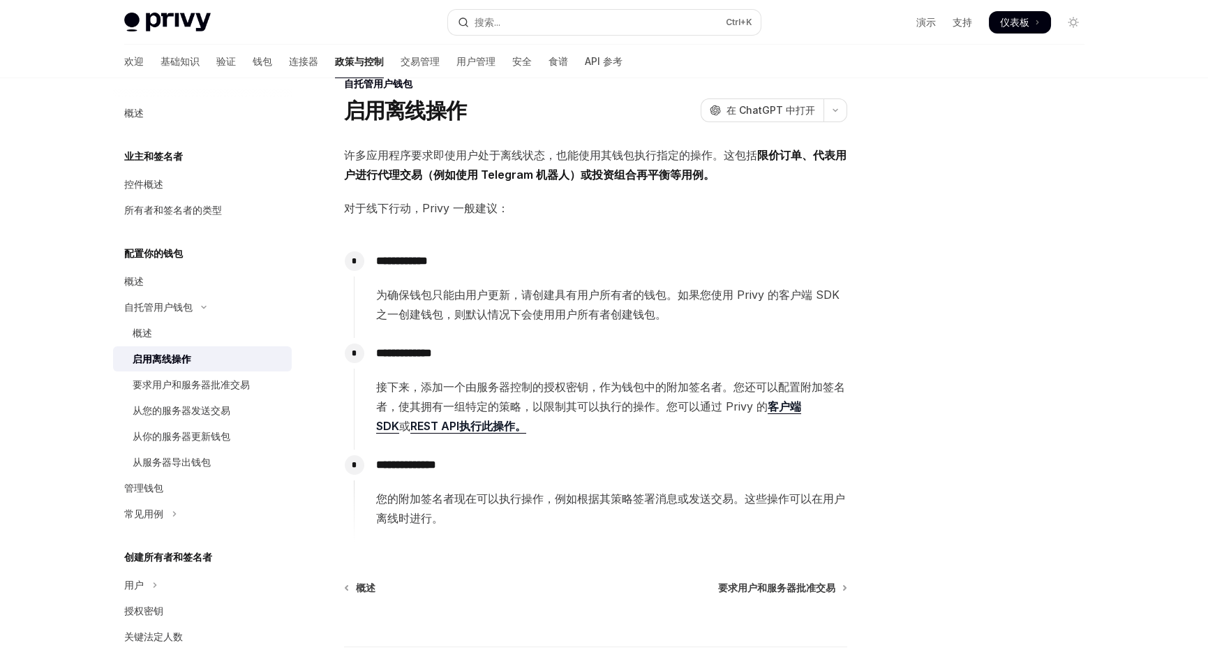
scroll to position [0, 0]
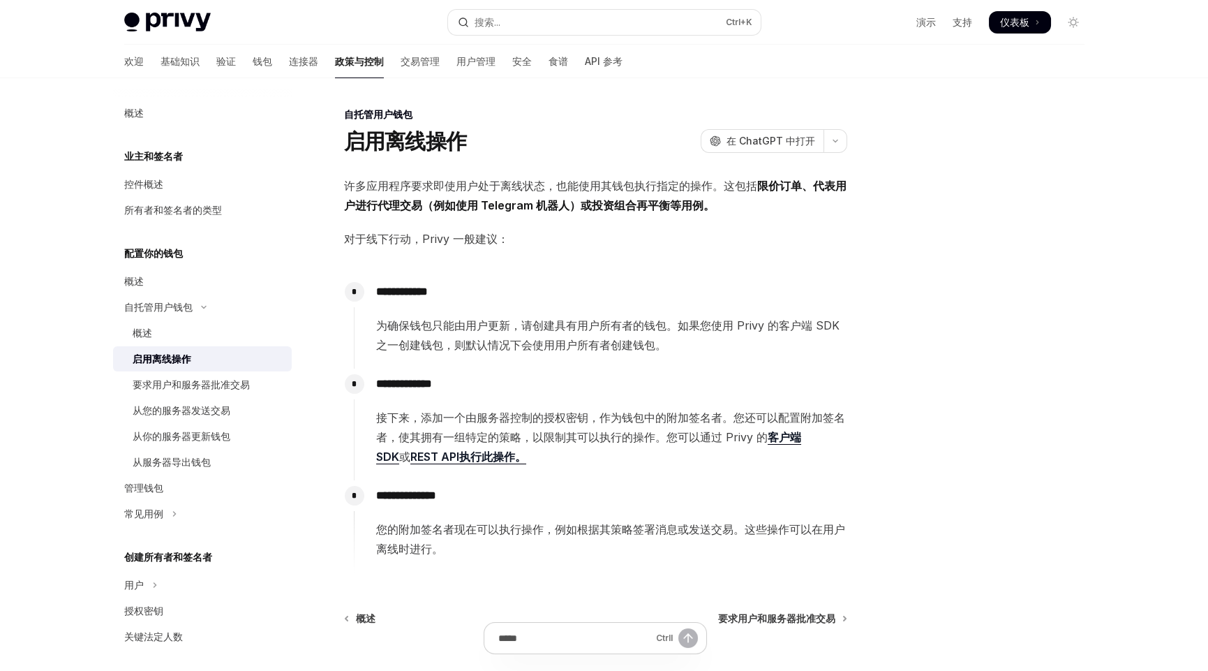
click at [646, 461] on span "接下来，添加一个由服务器控制的授权密钥，作为钱包中的附加签名者。您还可以配置附加签名者，使其拥有一组特定的策略，以限制其可以执行的操作。您可以通过 Privy…" at bounding box center [611, 437] width 470 height 59
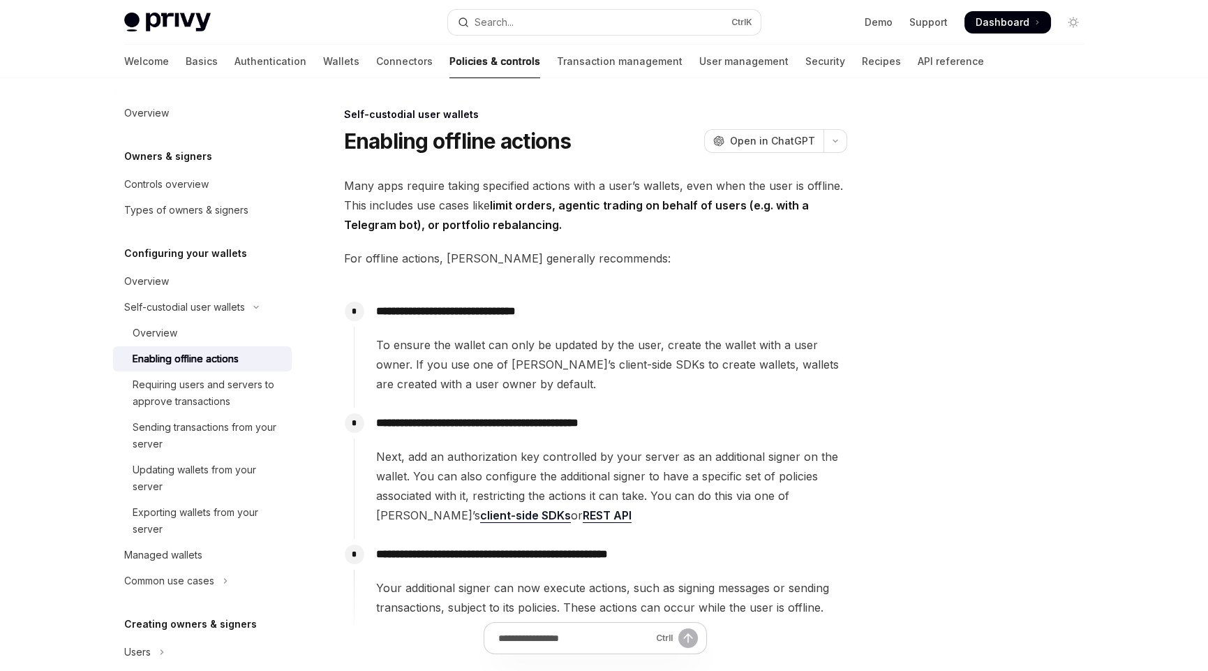
click at [844, 486] on span "Next, add an authorization key controlled by your server as an additional signe…" at bounding box center [611, 486] width 470 height 78
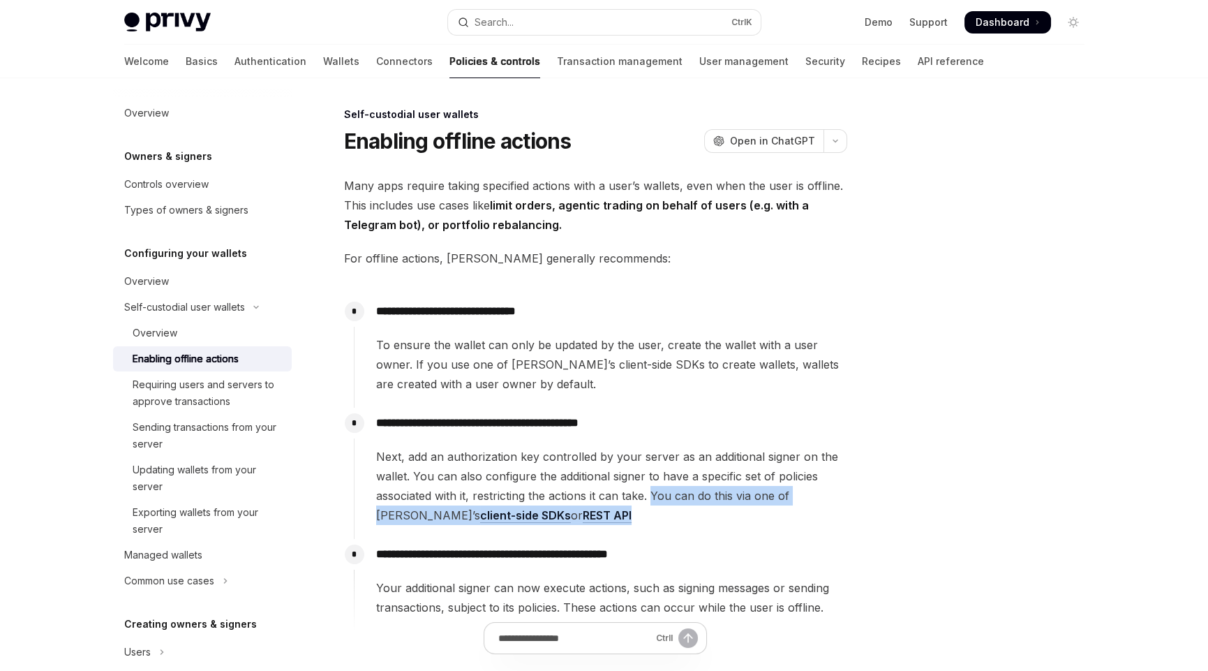
drag, startPoint x: 653, startPoint y: 494, endPoint x: 692, endPoint y: 507, distance: 41.7
click at [692, 507] on span "Next, add an authorization key controlled by your server as an additional signe…" at bounding box center [611, 486] width 470 height 78
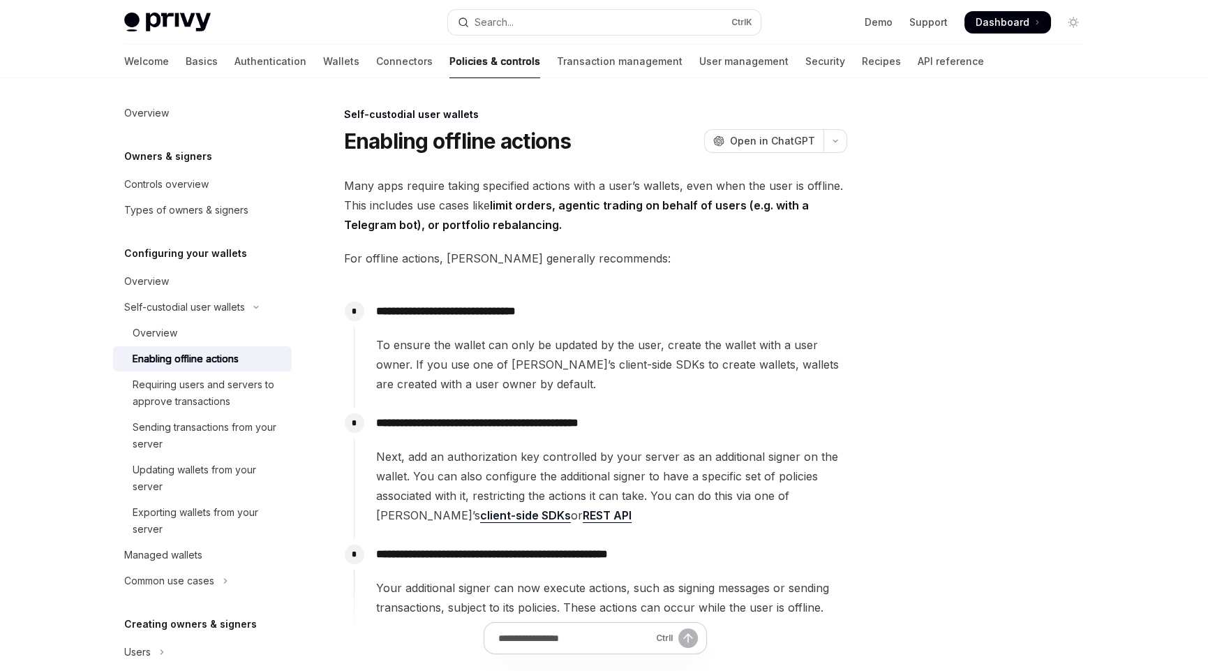
click at [760, 559] on p "**********" at bounding box center [611, 554] width 470 height 20
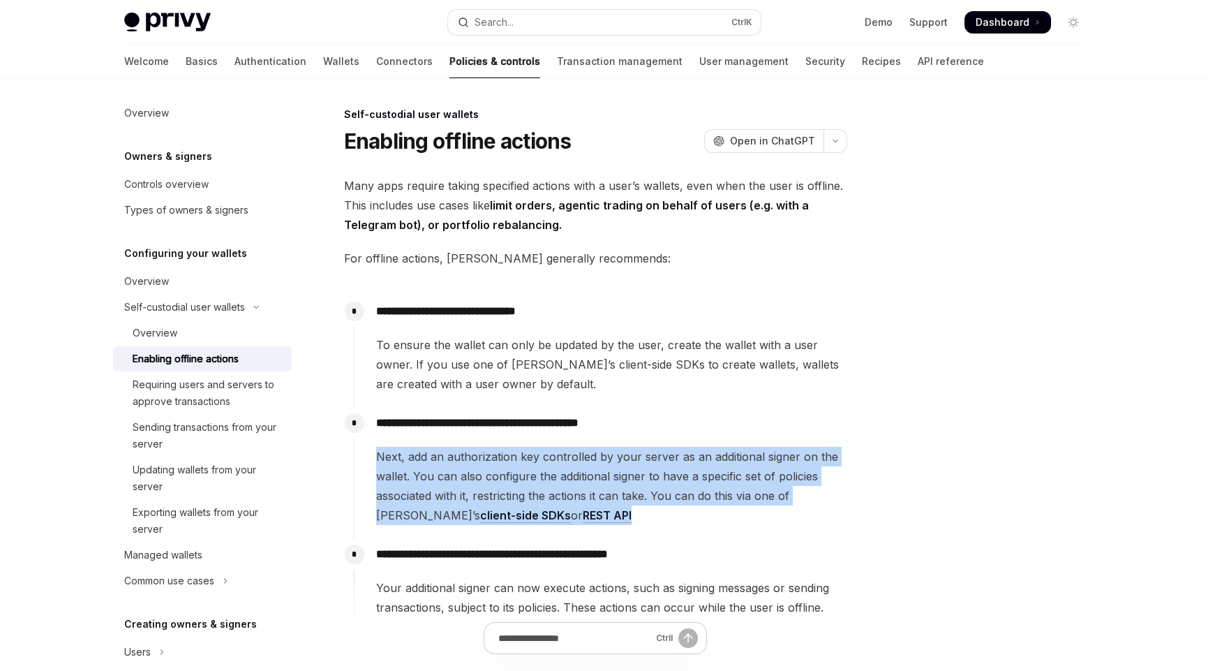
drag, startPoint x: 536, startPoint y: 514, endPoint x: 372, endPoint y: 459, distance: 173.3
click at [372, 459] on div "**********" at bounding box center [601, 466] width 494 height 117
click at [561, 514] on span "Next, add an authorization key controlled by your server as an additional signe…" at bounding box center [611, 486] width 470 height 78
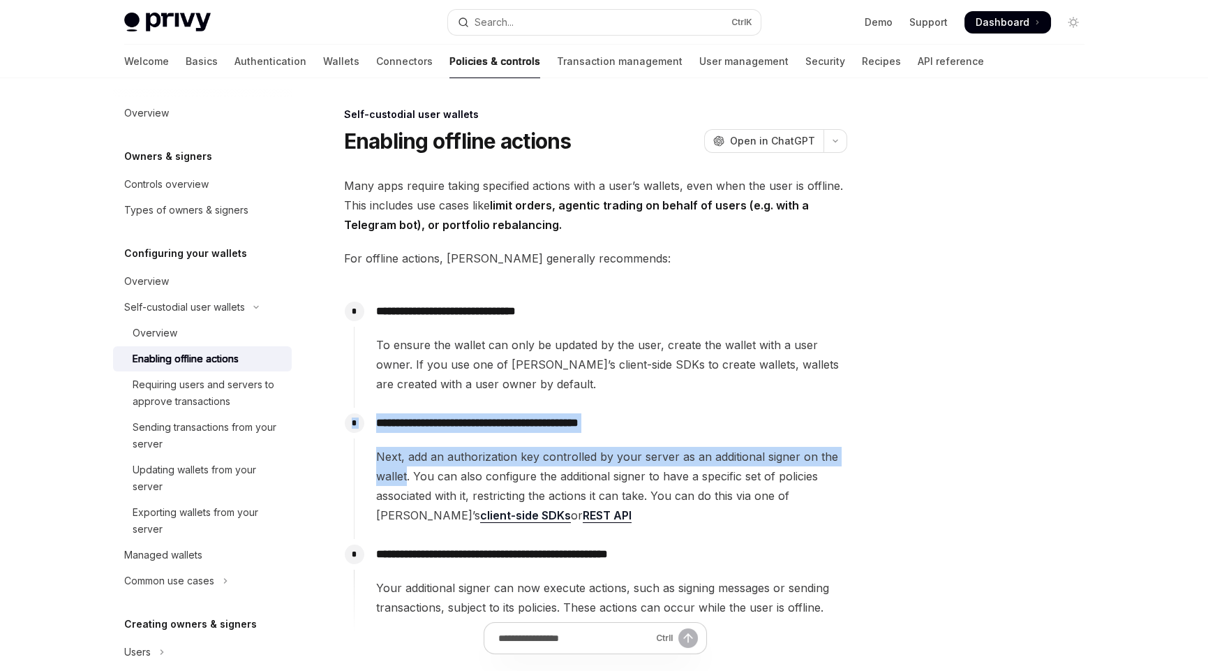
click at [354, 453] on div "**********" at bounding box center [601, 473] width 494 height 131
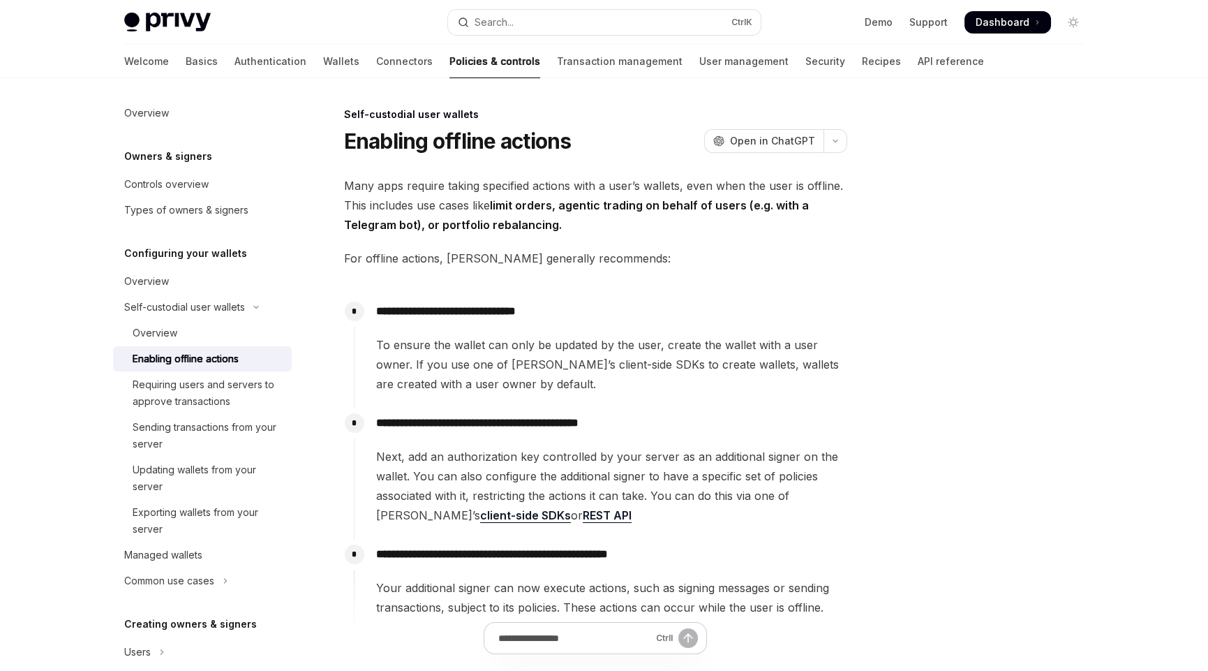
click at [615, 474] on span "Next, add an authorization key controlled by your server as an additional signe…" at bounding box center [611, 486] width 470 height 78
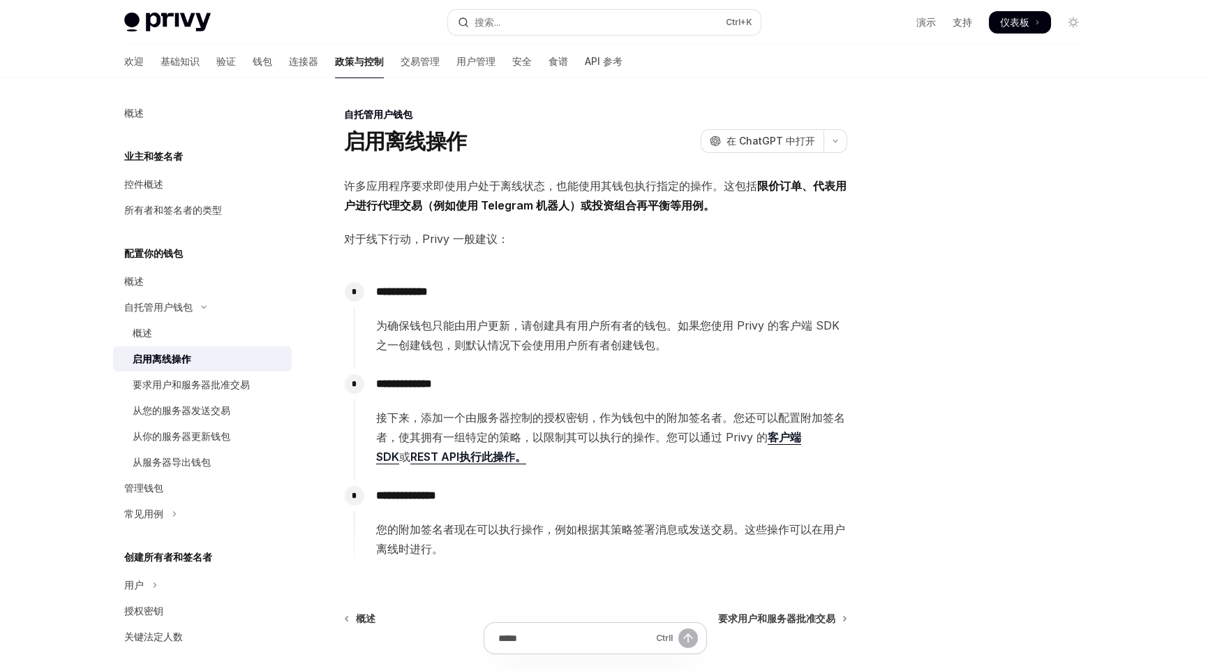
click at [951, 473] on div at bounding box center [990, 388] width 212 height 565
drag, startPoint x: 422, startPoint y: 295, endPoint x: 557, endPoint y: 288, distance: 134.9
click at [428, 290] on font "**********" at bounding box center [402, 291] width 52 height 10
click at [557, 288] on p "**********" at bounding box center [611, 292] width 470 height 20
click at [569, 459] on span "接下来，添加一个由服务器控制的授权密钥，作为钱包中的附加签名者。您还可以配置附加签名者，使其拥有一组特定的策略，以限制其可以执行的操作。您可以通过 Privy…" at bounding box center [611, 437] width 470 height 59
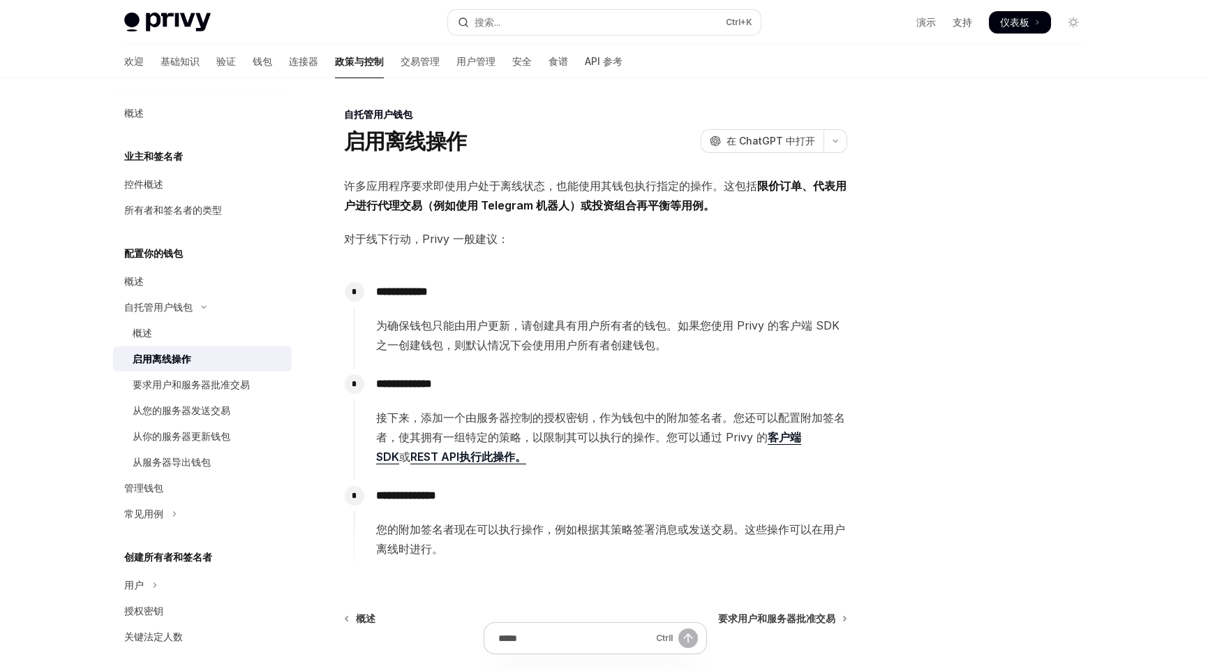
click at [586, 461] on span "接下来，添加一个由服务器控制的授权密钥，作为钱包中的附加签名者。您还可以配置附加签名者，使其拥有一组特定的策略，以限制其可以执行的操作。您可以通过 Privy…" at bounding box center [611, 437] width 470 height 59
click at [567, 465] on span "接下来，添加一个由服务器控制的授权密钥，作为钱包中的附加签名者。您还可以配置附加签名者，使其拥有一组特定的策略，以限制其可以执行的操作。您可以通过 Privy…" at bounding box center [611, 437] width 470 height 59
click at [666, 454] on span "接下来，添加一个由服务器控制的授权密钥，作为钱包中的附加签名者。您还可以配置附加签名者，使其拥有一组特定的策略，以限制其可以执行的操作。您可以通过 Privy…" at bounding box center [611, 437] width 470 height 59
click at [673, 460] on span "接下来，添加一个由服务器控制的授权密钥，作为钱包中的附加签名者。您还可以配置附加签名者，使其拥有一组特定的策略，以限制其可以执行的操作。您可以通过 Privy…" at bounding box center [611, 437] width 470 height 59
click at [218, 380] on font "要求用户和服务器批准交易" at bounding box center [191, 384] width 117 height 12
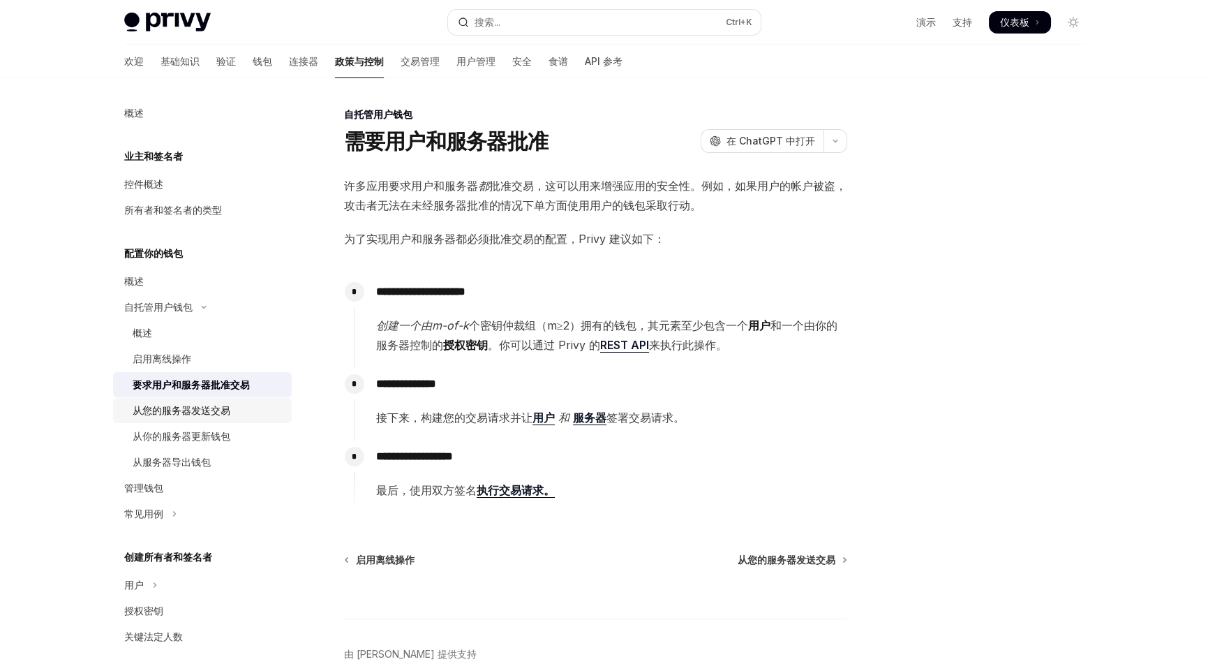
click at [200, 413] on font "从您的服务器发送交易" at bounding box center [182, 410] width 98 height 12
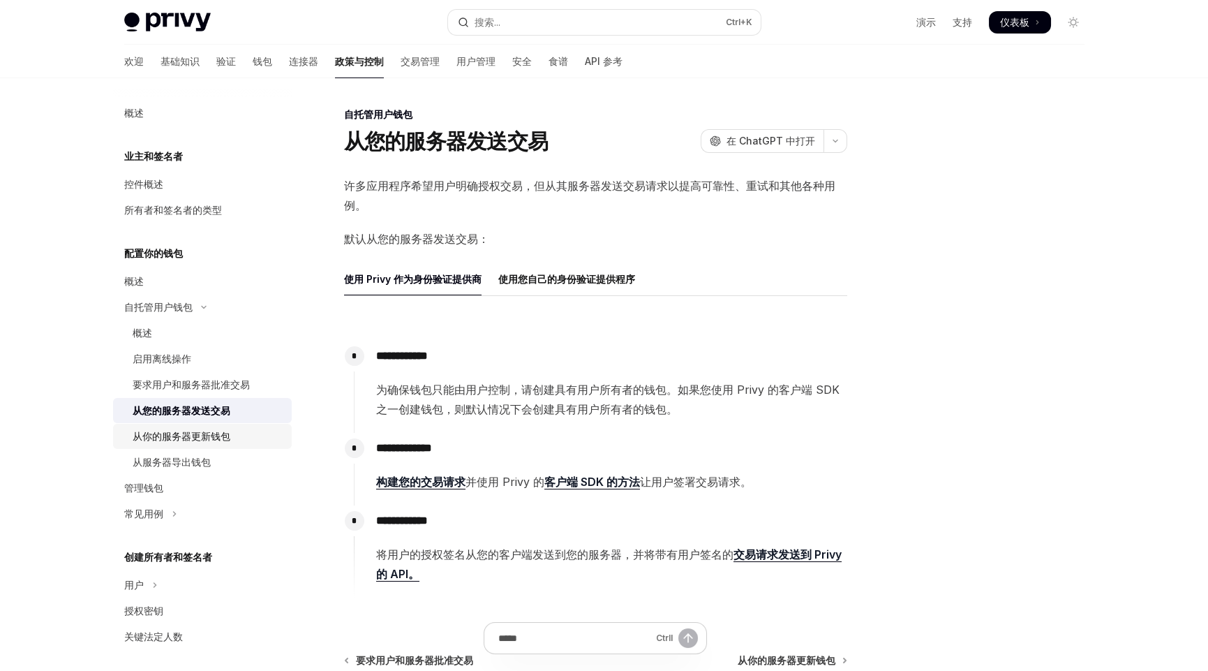
click at [184, 432] on font "从你的服务器更新钱包" at bounding box center [182, 436] width 98 height 12
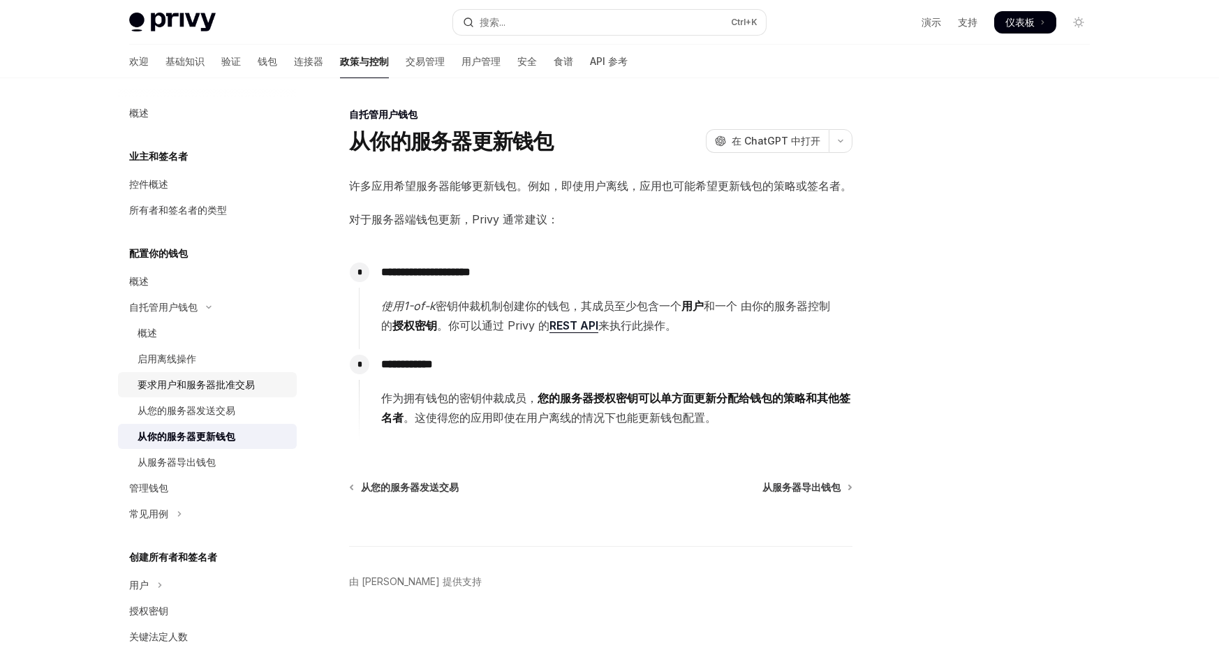
click at [193, 396] on link "要求用户和服务器批准交易" at bounding box center [207, 384] width 179 height 25
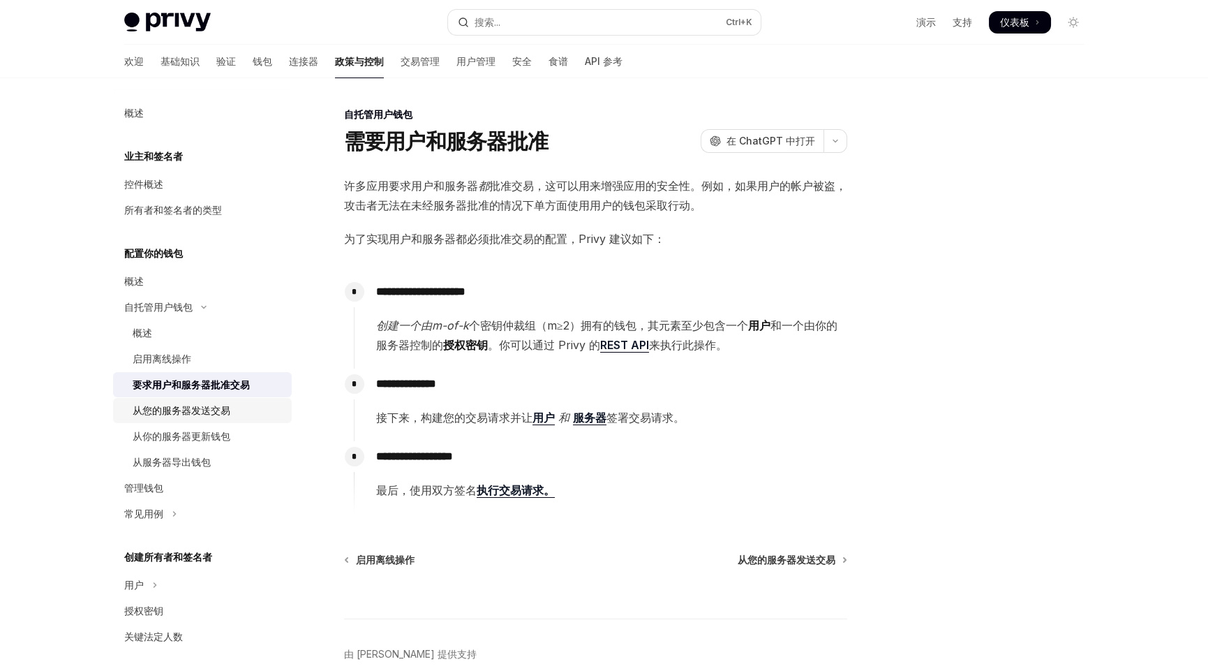
click at [191, 409] on font "从您的服务器发送交易" at bounding box center [182, 410] width 98 height 12
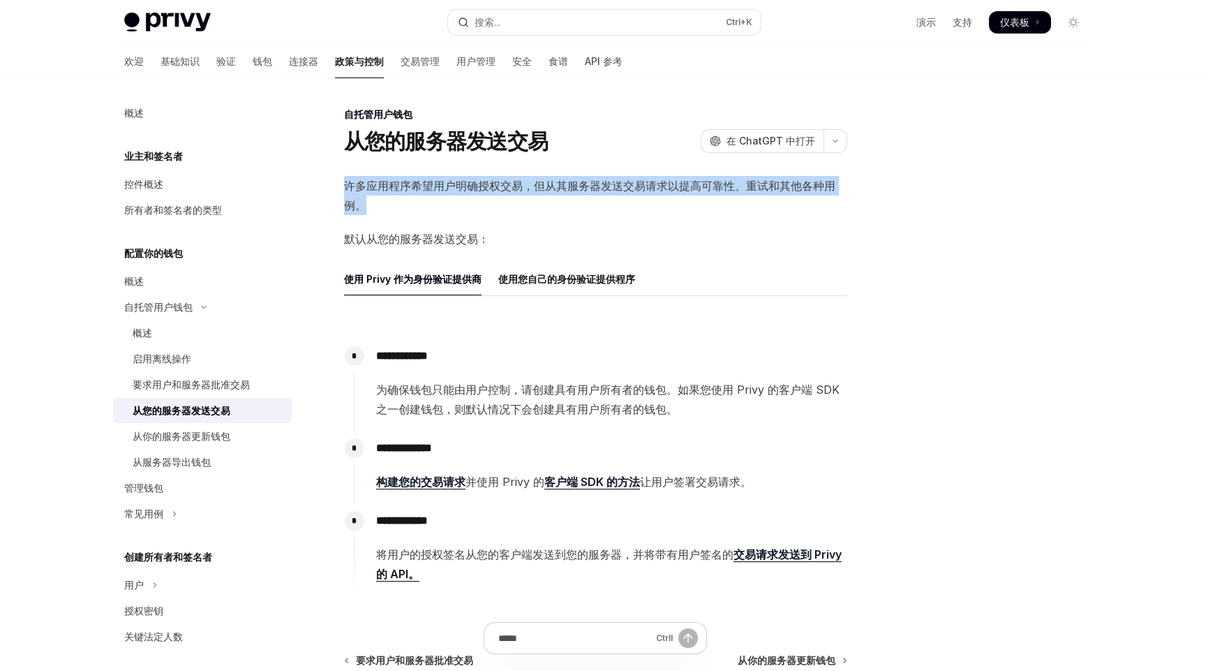
drag, startPoint x: 346, startPoint y: 186, endPoint x: 373, endPoint y: 197, distance: 29.2
click at [373, 197] on span "许多应用程序希望用户明确授权交易，但从其服务器发送交易请求以提高可靠性、重试和其他各种用例。" at bounding box center [595, 195] width 503 height 39
click at [449, 202] on span "许多应用程序希望用户明确授权交易，但从其服务器发送交易请求以提高可靠性、重试和其他各种用例。" at bounding box center [595, 195] width 503 height 39
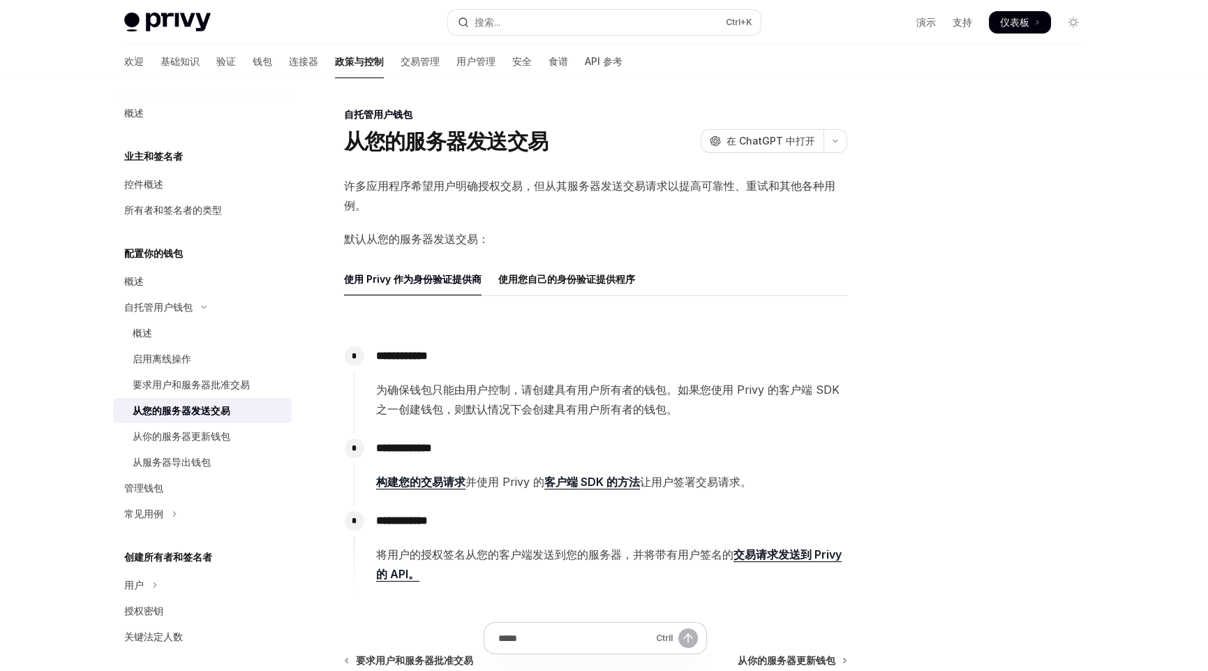
click at [578, 510] on div "**********" at bounding box center [601, 544] width 494 height 78
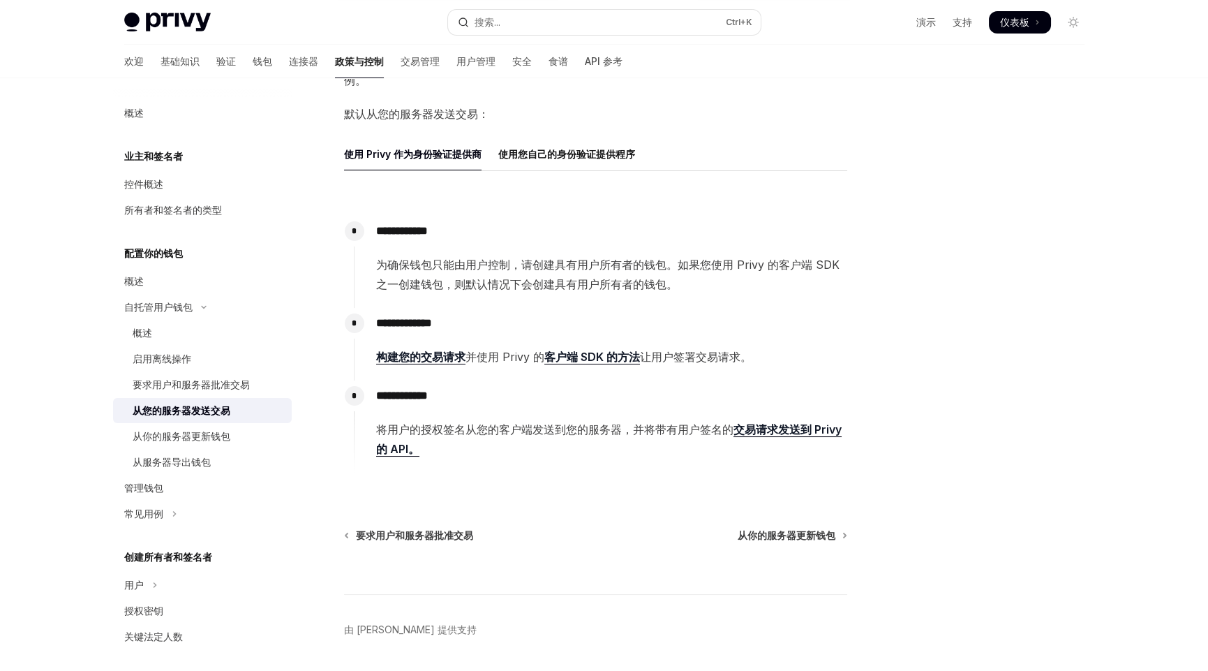
scroll to position [167, 0]
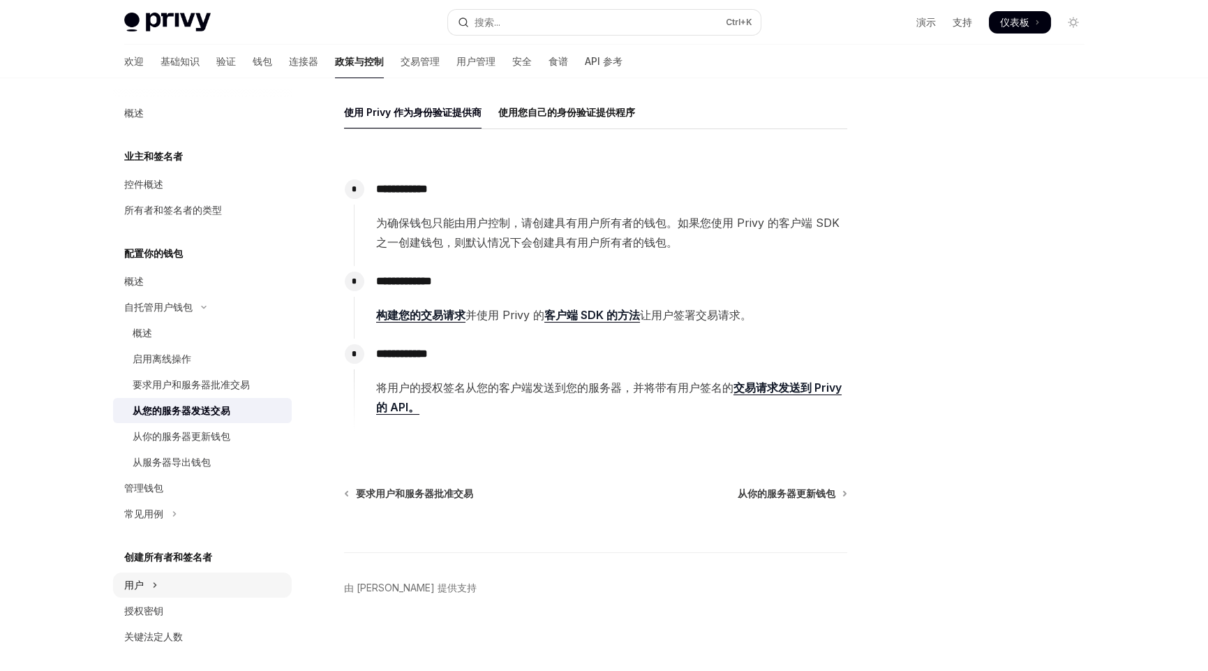
click at [146, 579] on button "用户" at bounding box center [202, 584] width 179 height 25
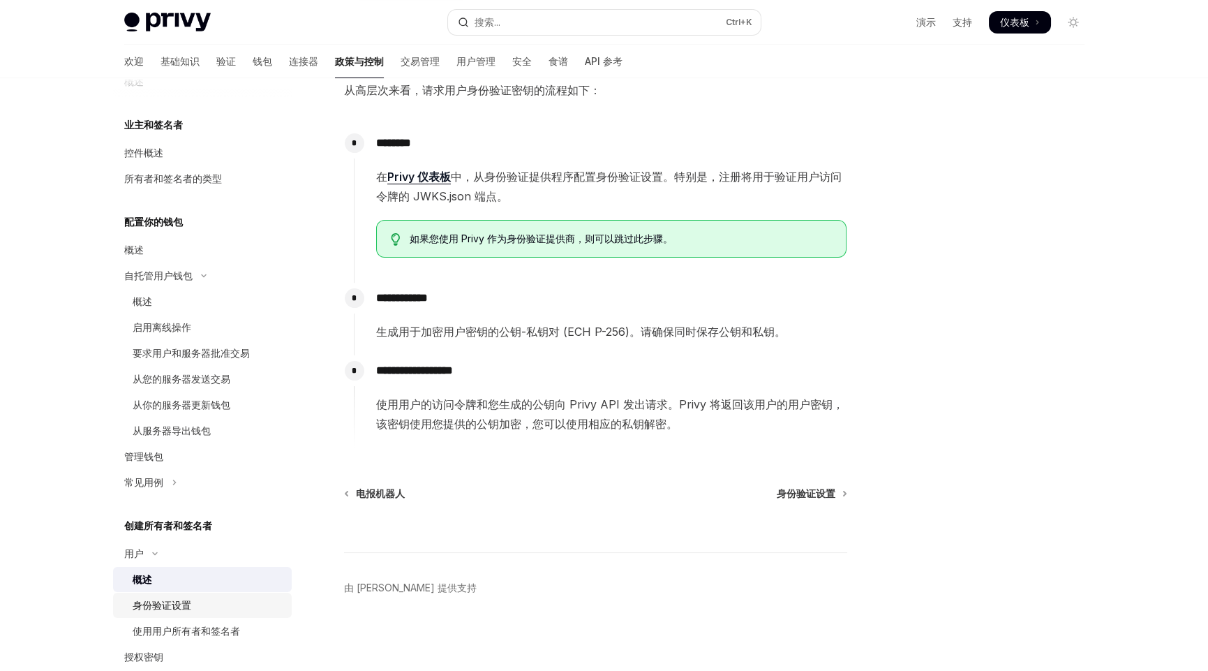
scroll to position [69, 0]
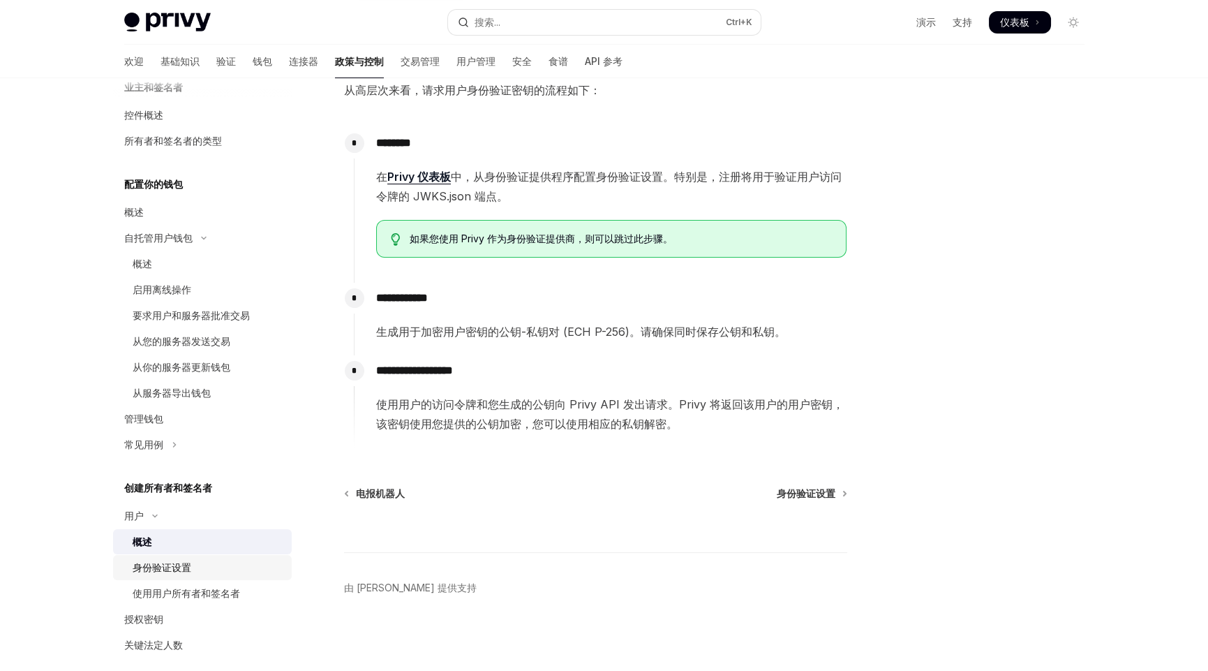
click at [170, 563] on font "身份验证设置" at bounding box center [162, 567] width 59 height 12
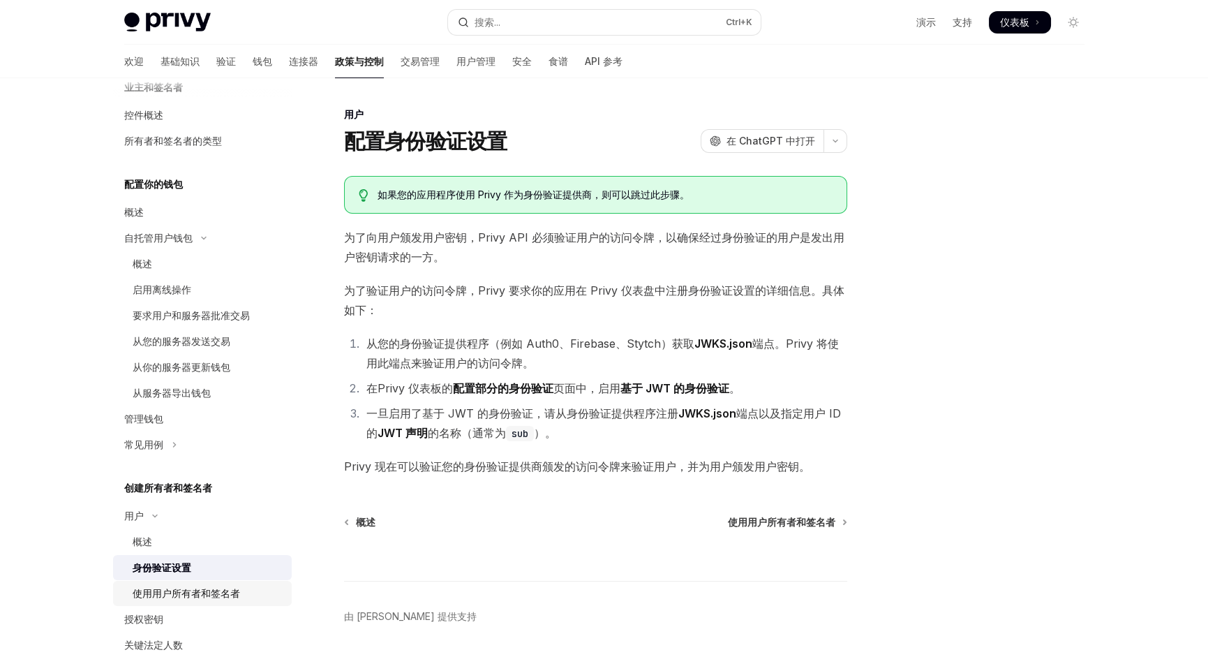
click at [182, 591] on font "使用用户所有者和签名者" at bounding box center [186, 593] width 107 height 12
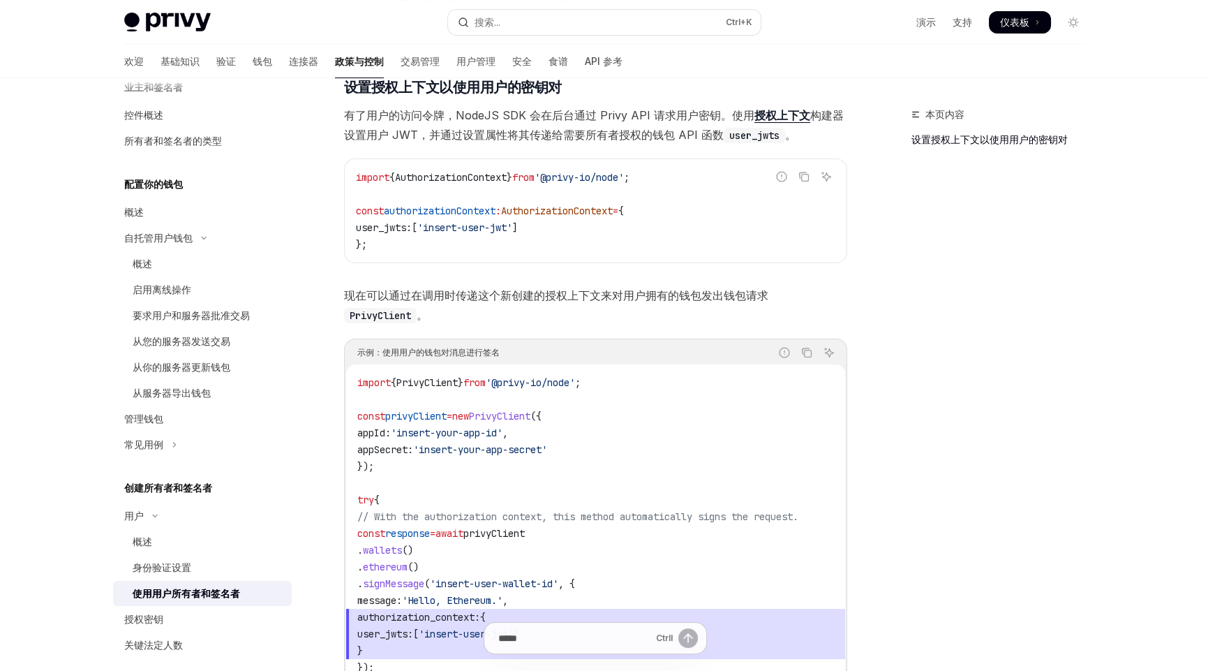
scroll to position [396, 0]
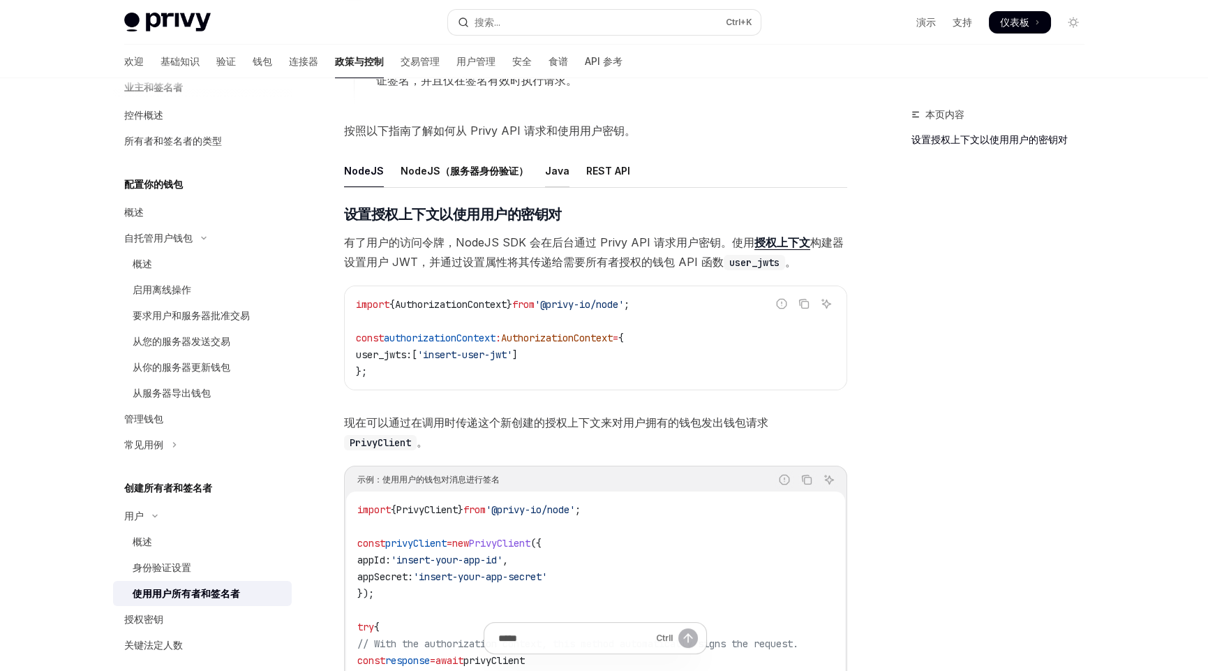
click at [545, 167] on font "Java" at bounding box center [557, 171] width 24 height 12
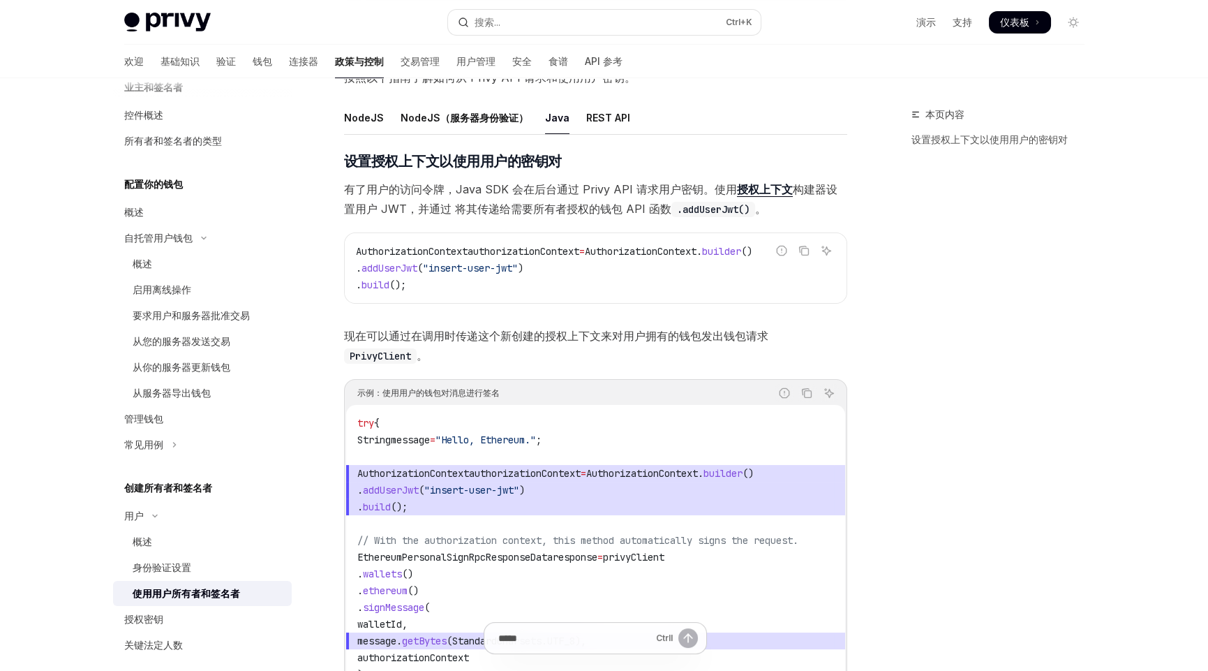
scroll to position [379, 0]
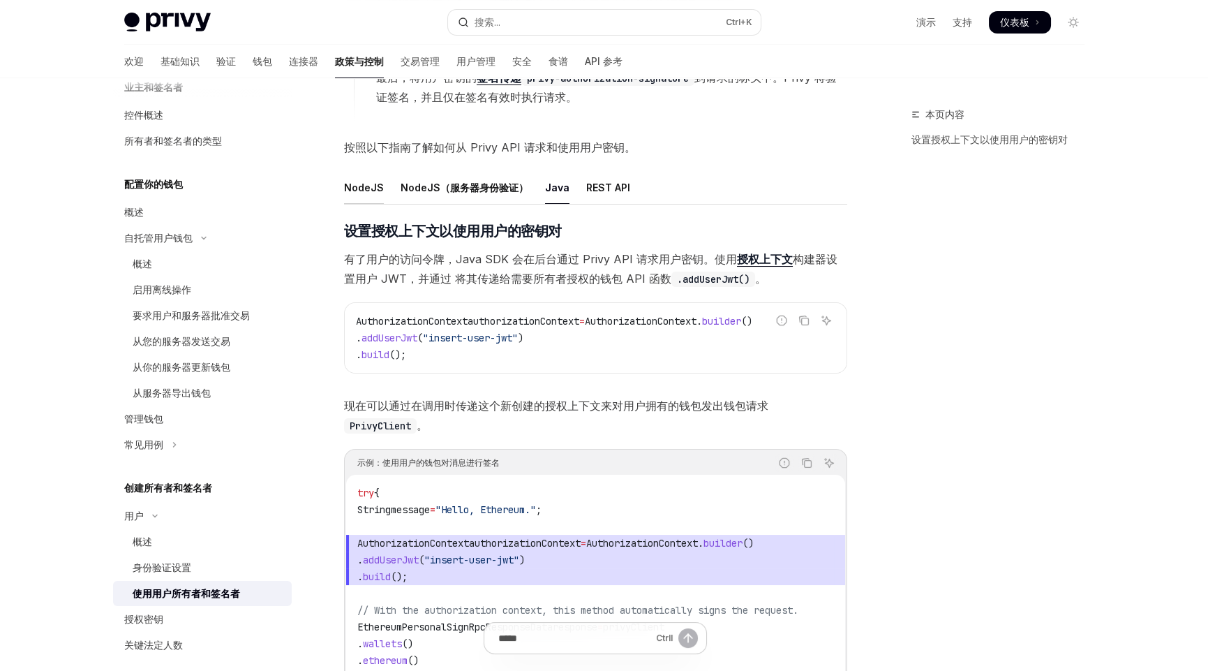
click at [357, 184] on font "NodeJS" at bounding box center [364, 187] width 40 height 12
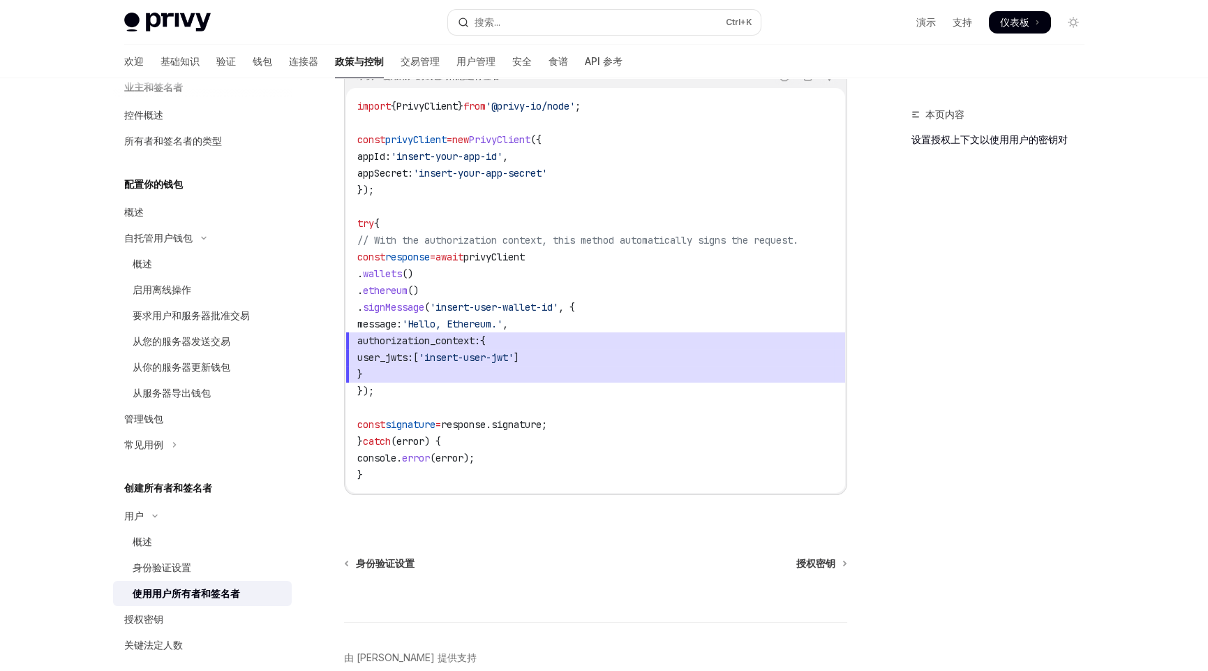
scroll to position [868, 0]
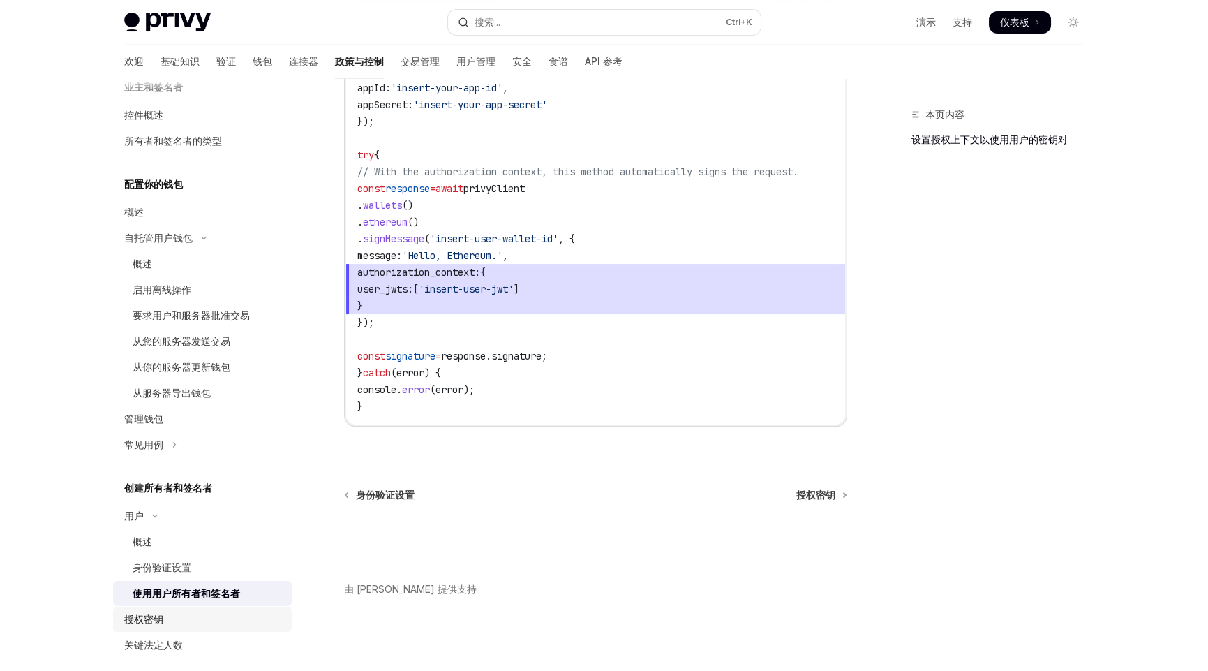
click at [154, 621] on font "授权密钥" at bounding box center [143, 619] width 39 height 12
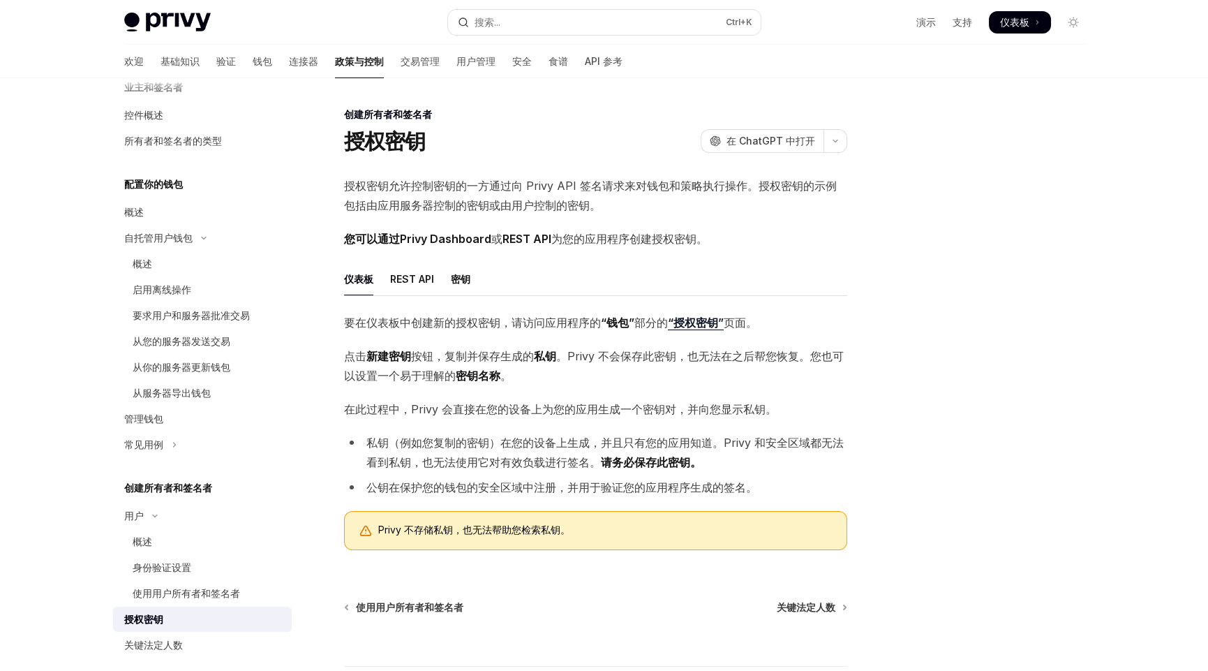
click at [454, 322] on font "要在仪表板中创建新的授权密钥，请访问应用程序的" at bounding box center [472, 323] width 257 height 14
click at [165, 642] on font "关键法定人数" at bounding box center [153, 645] width 59 height 12
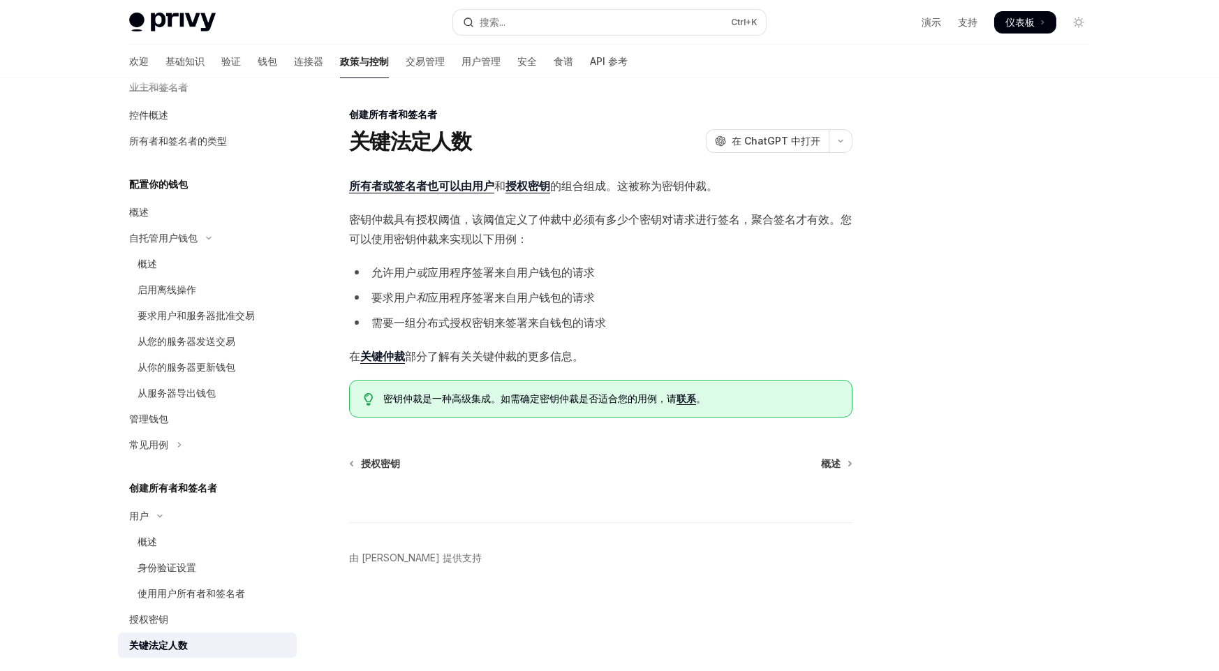
click at [605, 457] on div "授权密钥 概述" at bounding box center [600, 464] width 503 height 14
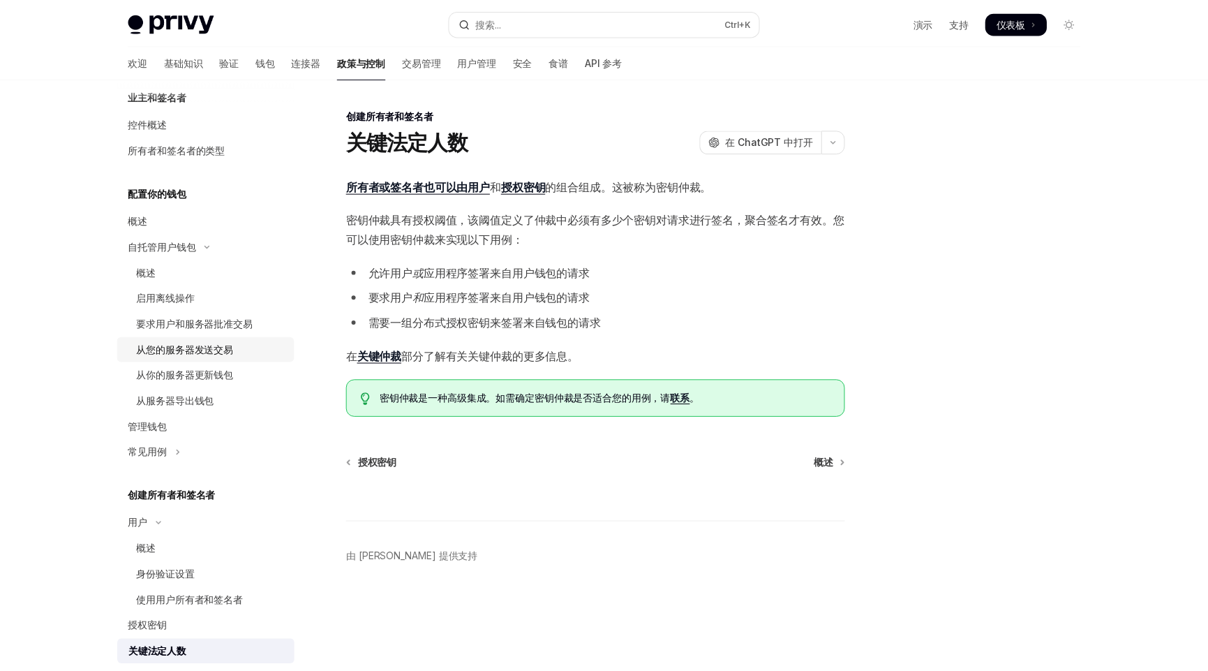
scroll to position [139, 0]
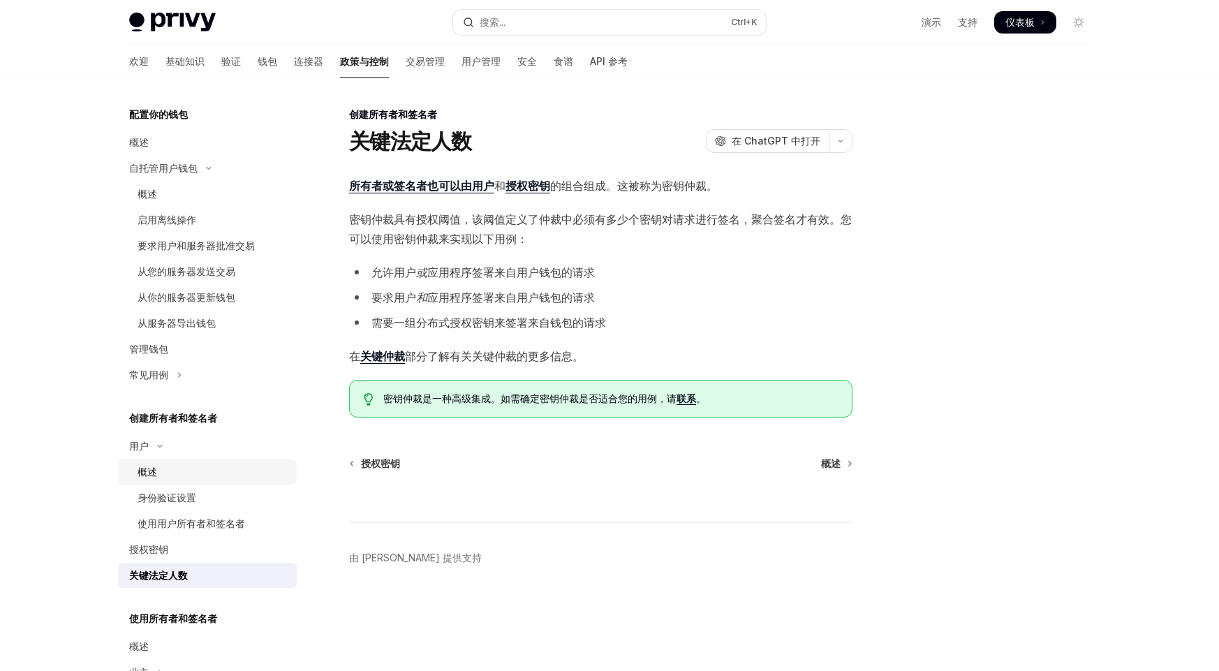
click at [144, 466] on font "概述" at bounding box center [148, 472] width 20 height 12
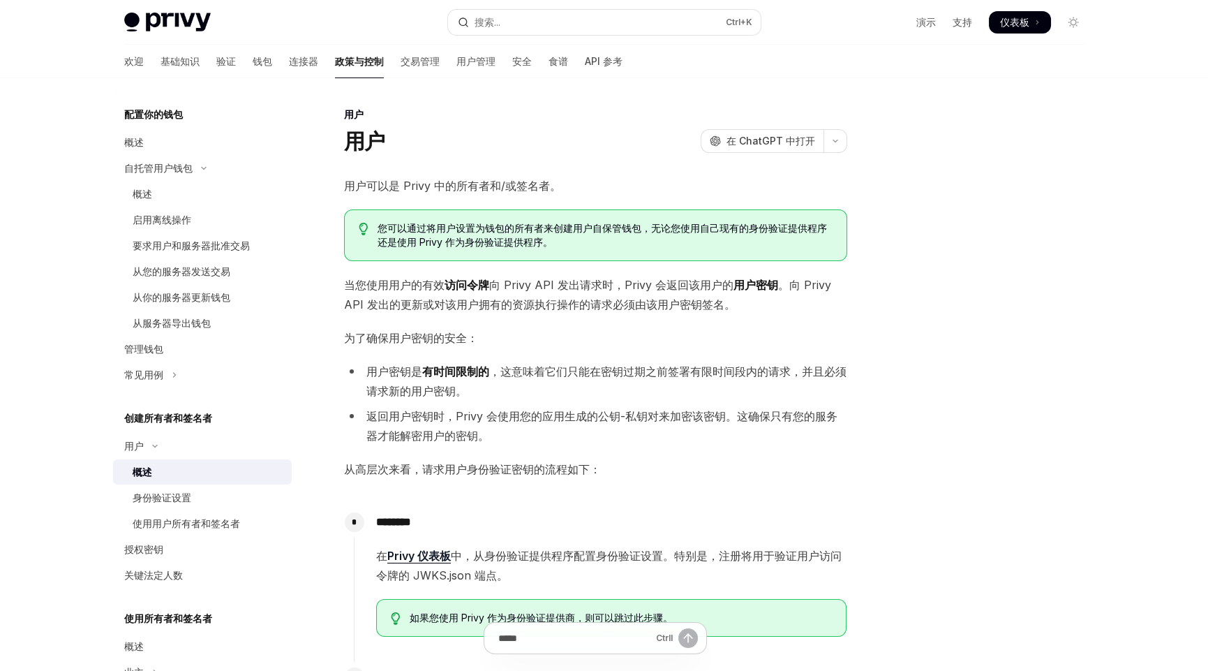
drag, startPoint x: 892, startPoint y: 223, endPoint x: 900, endPoint y: 102, distance: 121.1
click at [894, 211] on div at bounding box center [990, 388] width 212 height 565
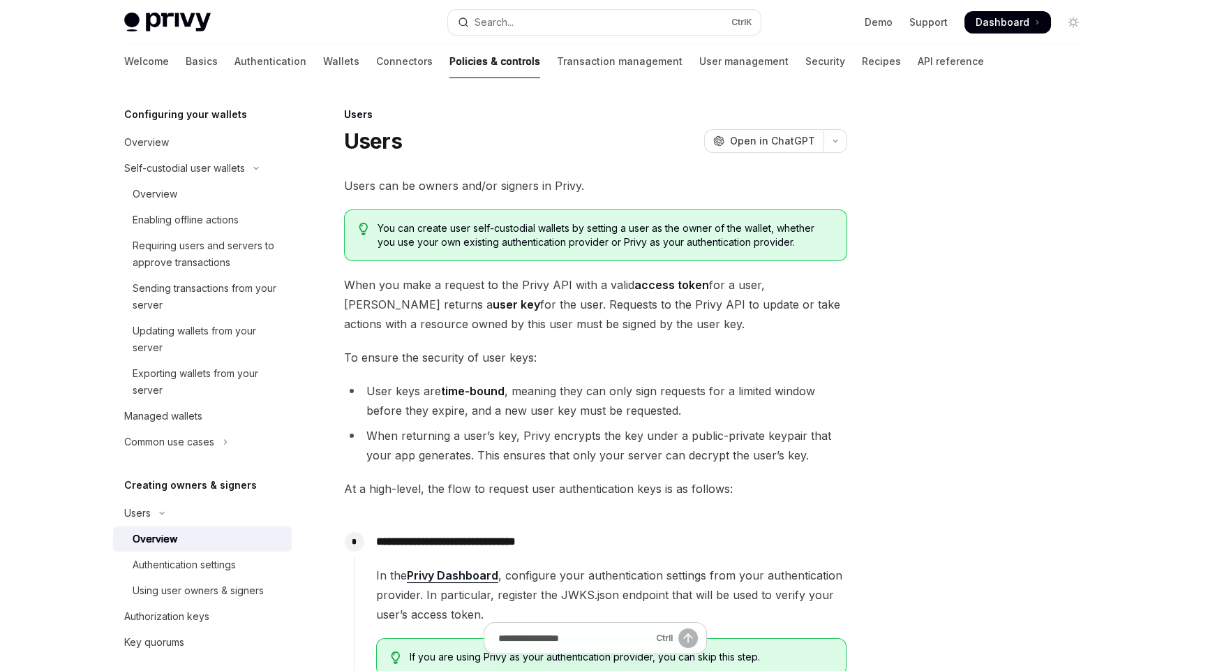
click at [992, 388] on div at bounding box center [990, 388] width 212 height 565
click at [509, 186] on span "Users can be owners and/or signers in Privy." at bounding box center [595, 186] width 503 height 20
click at [355, 183] on span "Users can be owners and/or signers in Privy." at bounding box center [595, 186] width 503 height 20
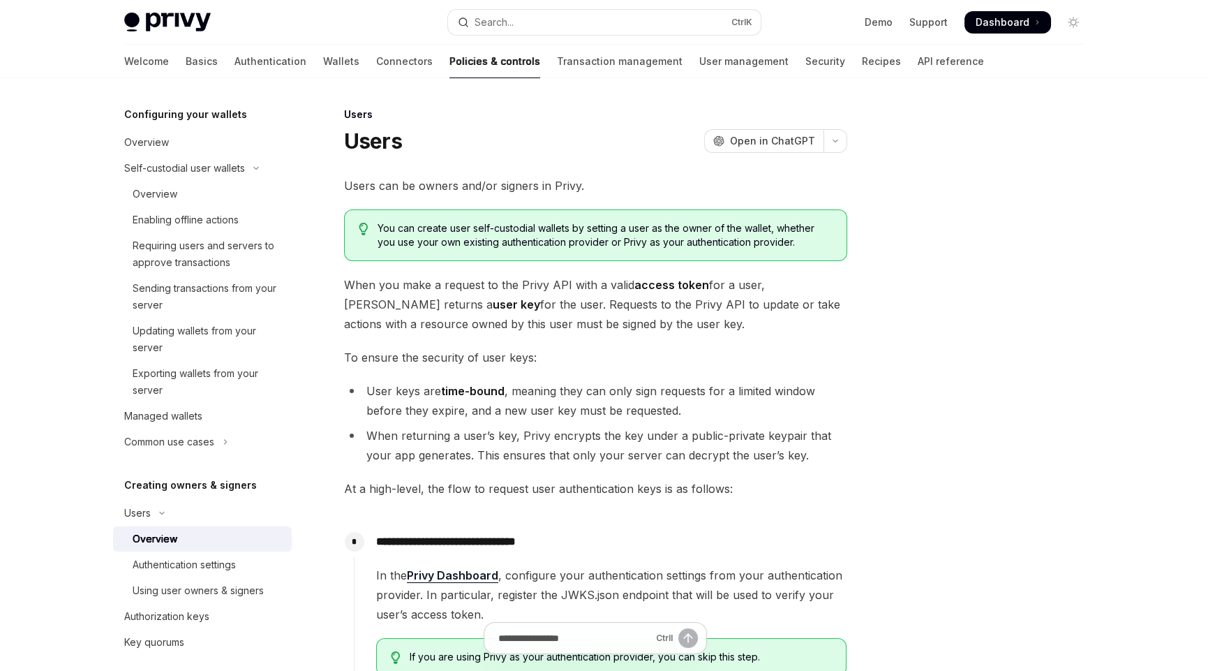
click at [991, 259] on div at bounding box center [990, 388] width 212 height 565
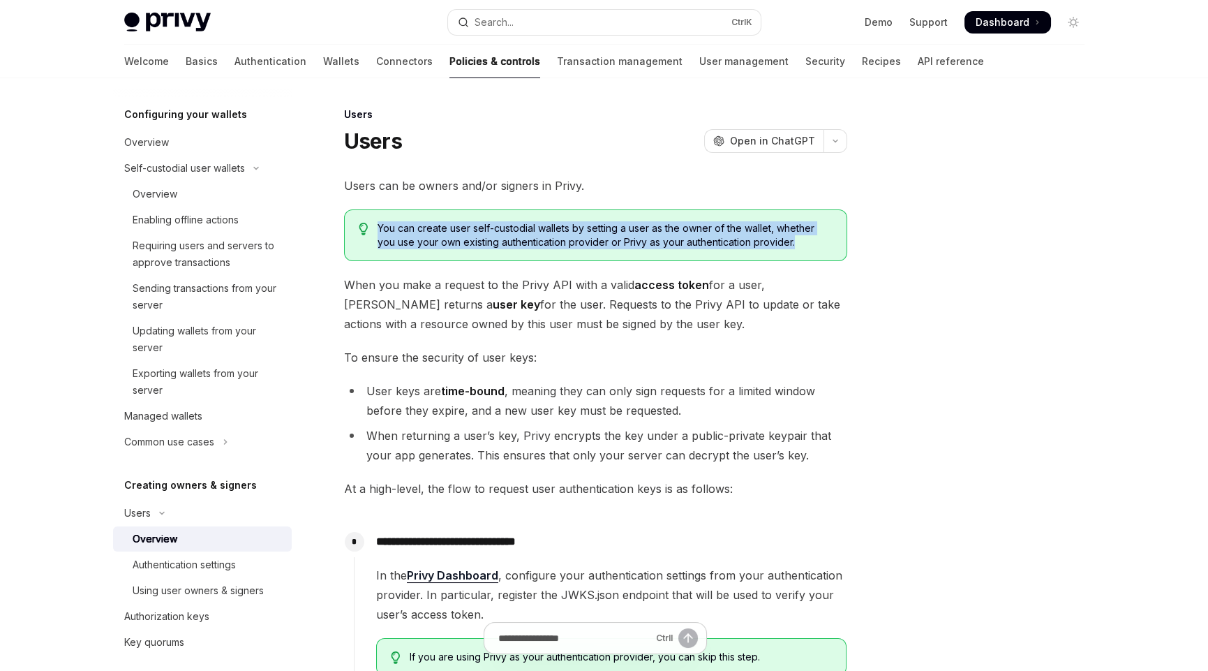
drag, startPoint x: 796, startPoint y: 242, endPoint x: 320, endPoint y: 232, distance: 475.5
click at [320, 232] on div "**********" at bounding box center [465, 618] width 771 height 1024
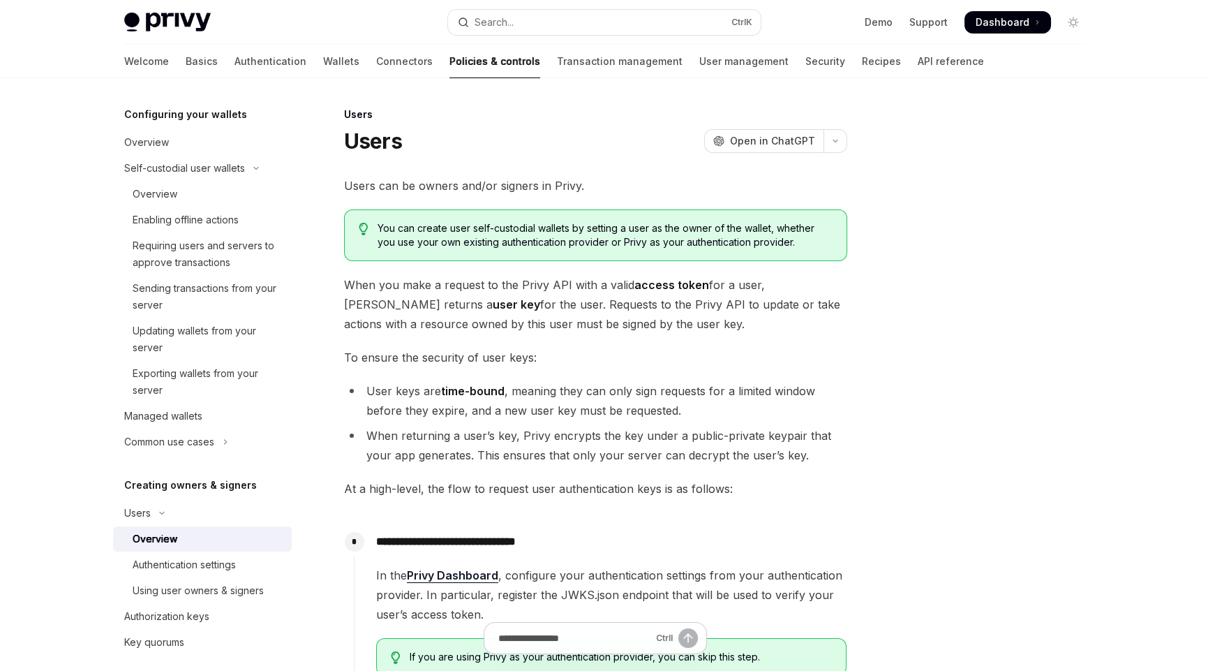
click at [875, 313] on div "**********" at bounding box center [604, 604] width 983 height 1052
drag, startPoint x: 627, startPoint y: 325, endPoint x: 341, endPoint y: 283, distance: 288.6
click at [341, 283] on div "**********" at bounding box center [465, 618] width 771 height 1024
click at [655, 315] on span "When you make a request to the Privy API with a valid access token for a user, …" at bounding box center [595, 304] width 503 height 59
click at [182, 484] on h5 "Creating owners & signers" at bounding box center [190, 485] width 133 height 17
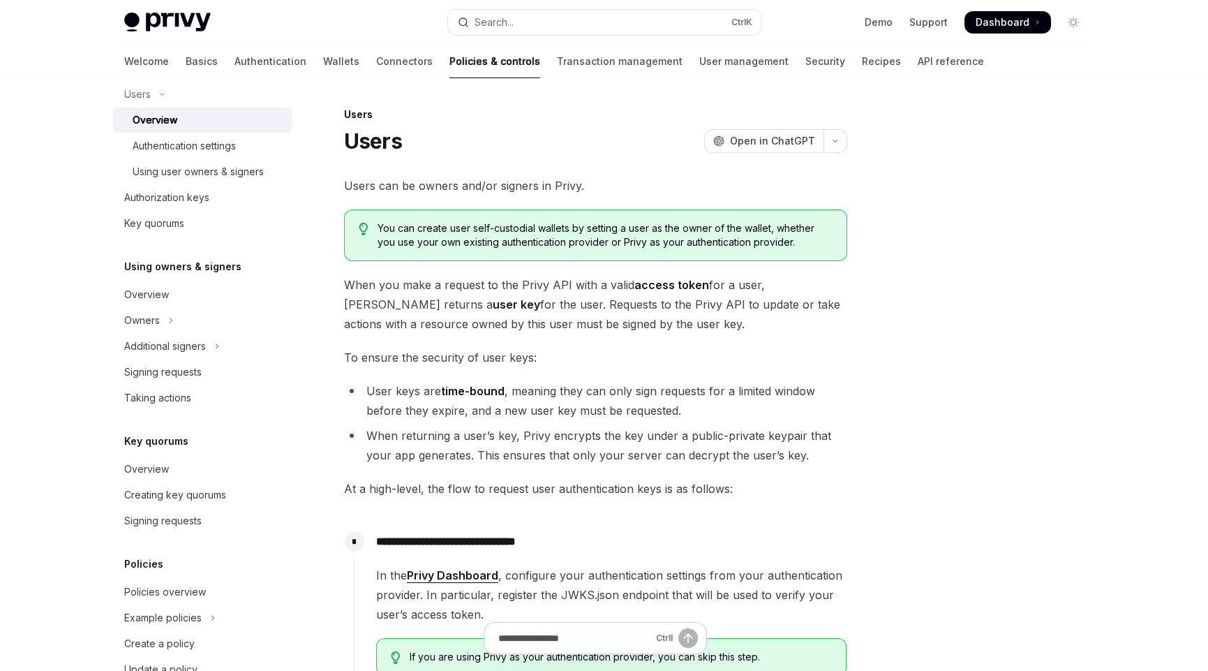
scroll to position [621, 0]
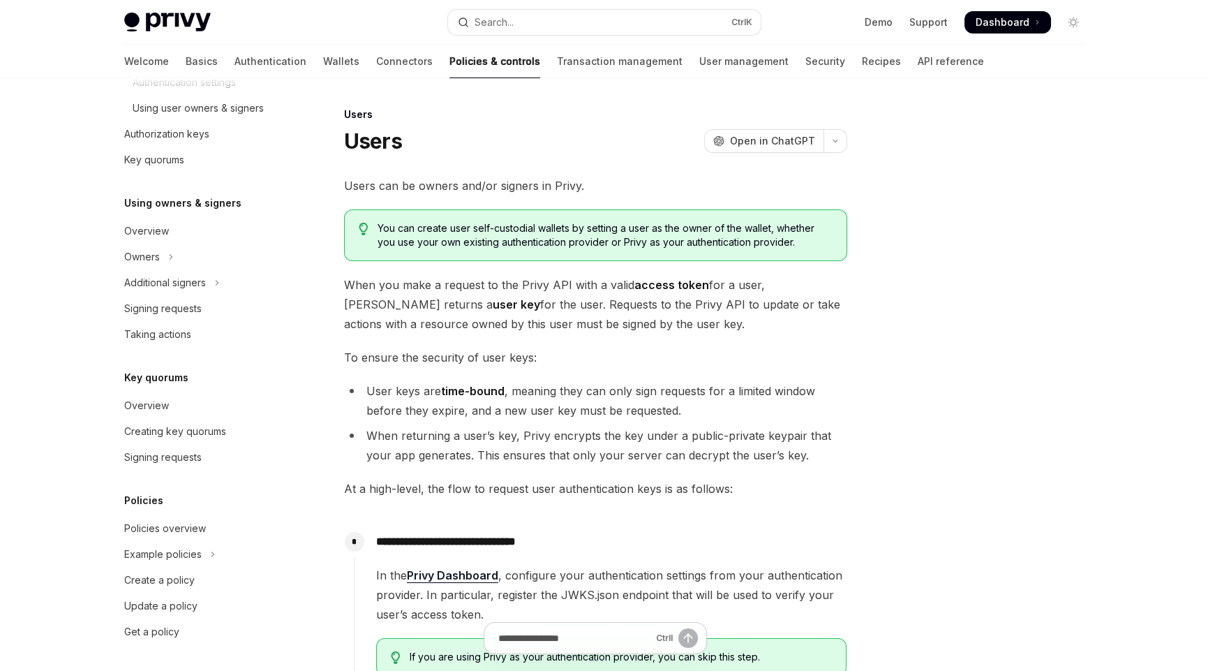
drag, startPoint x: 618, startPoint y: 321, endPoint x: 332, endPoint y: 281, distance: 289.0
click at [332, 281] on div "**********" at bounding box center [465, 618] width 771 height 1024
click at [653, 318] on span "When you make a request to the Privy API with a valid access token for a user, …" at bounding box center [595, 304] width 503 height 59
drag, startPoint x: 459, startPoint y: 305, endPoint x: 636, endPoint y: 315, distance: 176.9
click at [636, 315] on span "When you make a request to the Privy API with a valid access token for a user, …" at bounding box center [595, 304] width 503 height 59
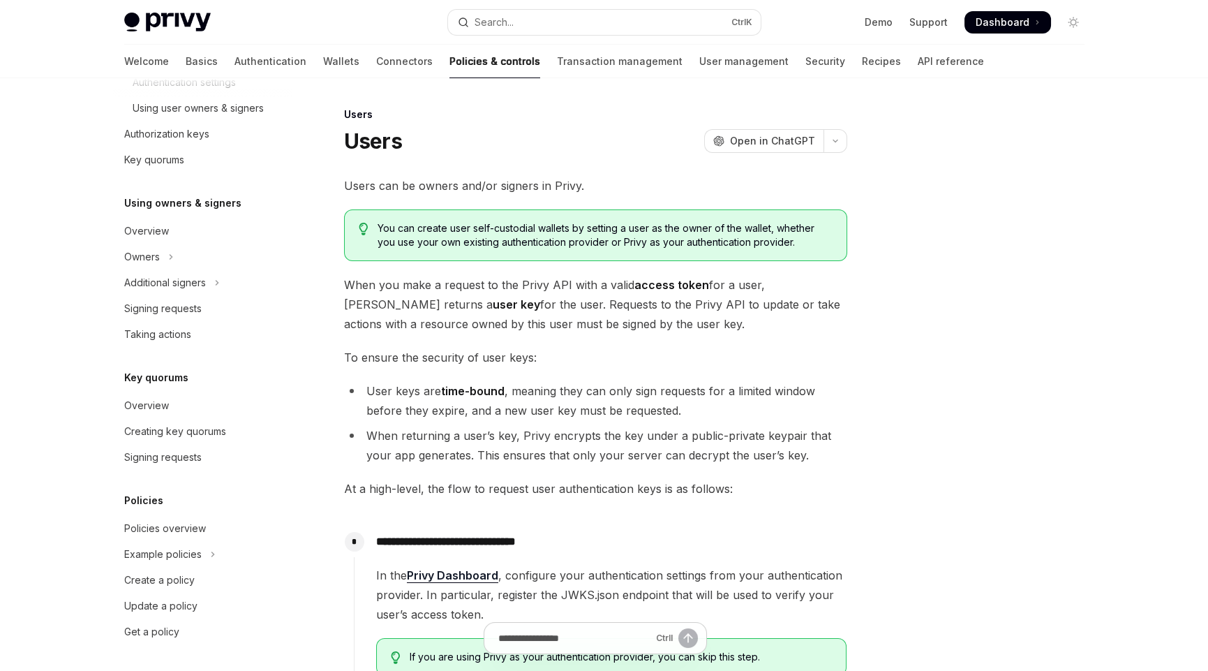
click at [678, 320] on span "When you make a request to the Privy API with a valid access token for a user, …" at bounding box center [595, 304] width 503 height 59
click at [679, 320] on span "When you make a request to the Privy API with a valid access token for a user, …" at bounding box center [595, 304] width 503 height 59
click at [780, 306] on span "When you make a request to the Privy API with a valid access token for a user, …" at bounding box center [595, 304] width 503 height 59
click at [674, 322] on span "When you make a request to the Privy API with a valid access token for a user, …" at bounding box center [595, 304] width 503 height 59
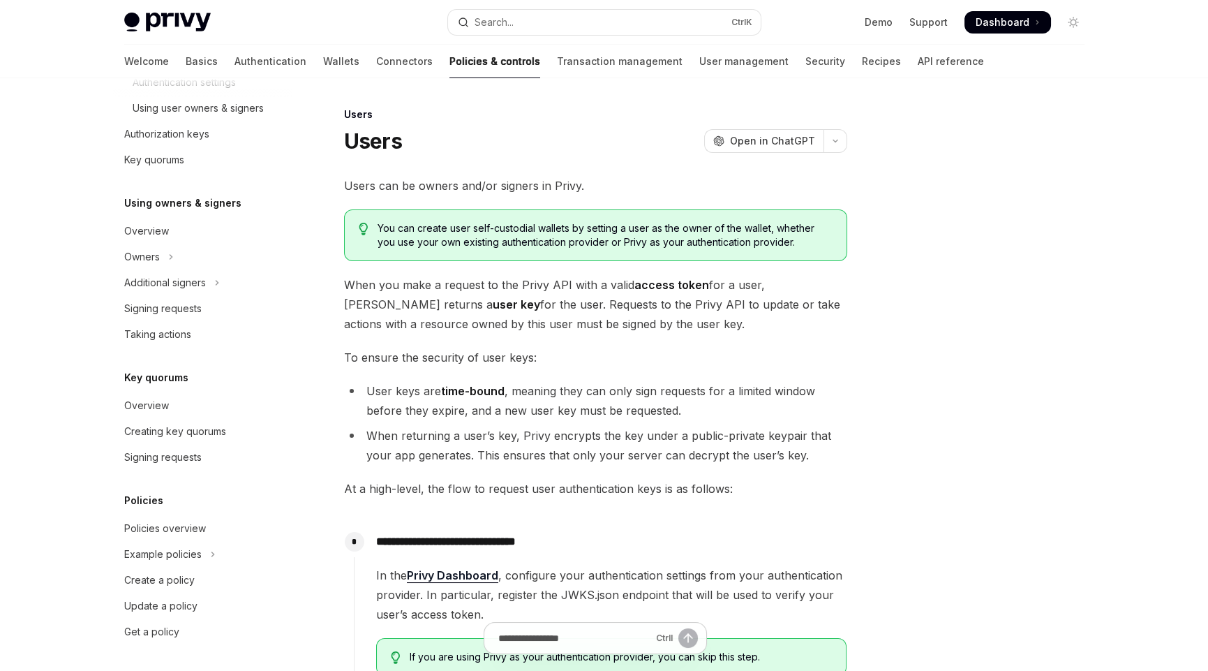
drag, startPoint x: 618, startPoint y: 325, endPoint x: 457, endPoint y: 302, distance: 162.8
click at [457, 302] on span "When you make a request to the Privy API with a valid access token for a user, …" at bounding box center [595, 304] width 503 height 59
drag, startPoint x: 542, startPoint y: 359, endPoint x: 334, endPoint y: 355, distance: 207.4
click at [334, 355] on div "**********" at bounding box center [465, 618] width 771 height 1024
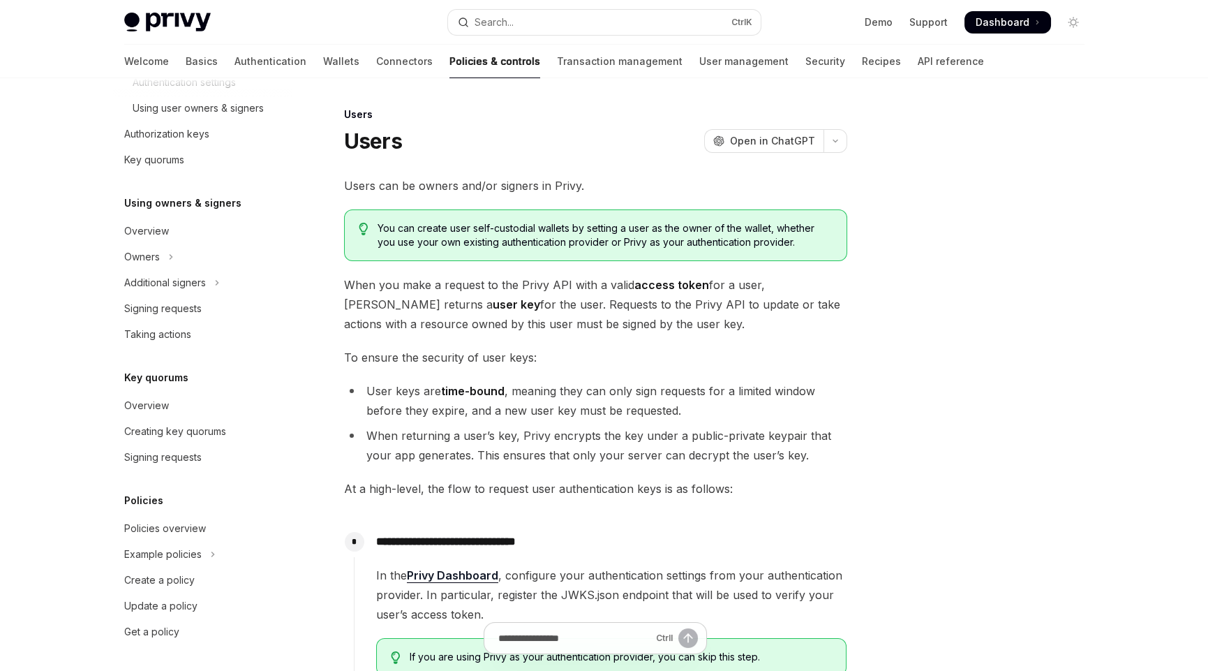
click at [417, 390] on li "User keys are time-bound , meaning they can only sign requests for a limited wi…" at bounding box center [595, 400] width 503 height 39
drag, startPoint x: 441, startPoint y: 390, endPoint x: 503, endPoint y: 390, distance: 62.1
click at [503, 390] on strong "time-bound" at bounding box center [473, 391] width 64 height 14
click at [523, 397] on li "User keys are time-bound , meaning they can only sign requests for a limited wi…" at bounding box center [595, 400] width 503 height 39
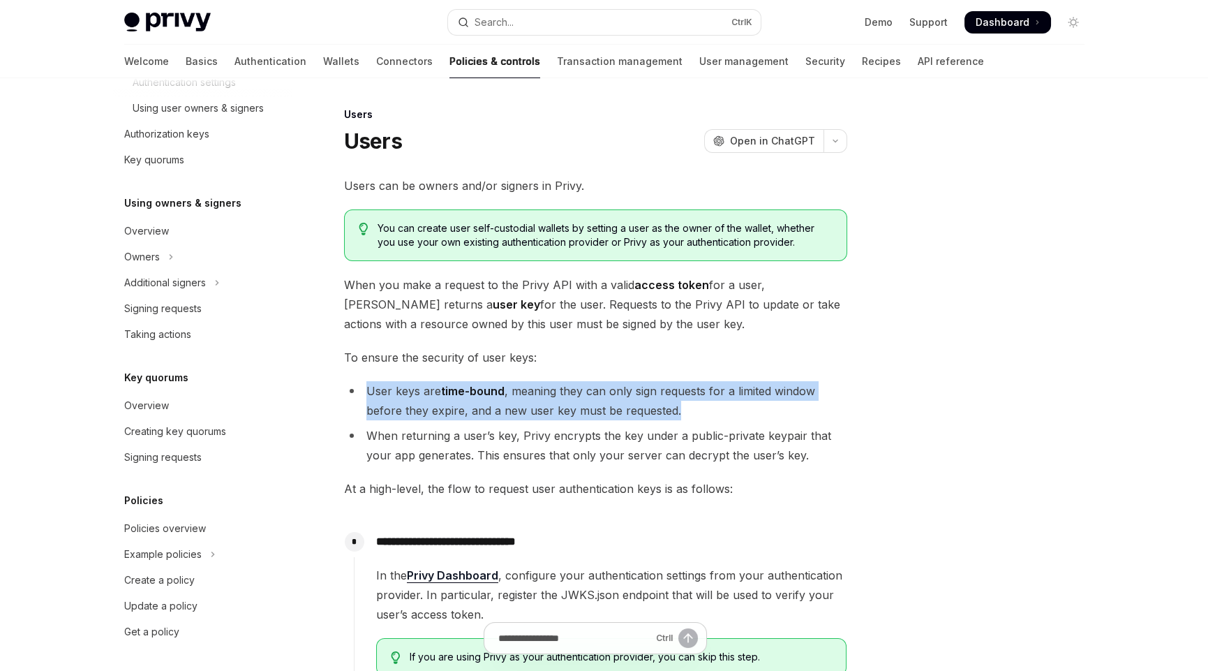
drag, startPoint x: 681, startPoint y: 410, endPoint x: 350, endPoint y: 397, distance: 331.1
click at [350, 397] on li "User keys are time-bound , meaning they can only sign requests for a limited wi…" at bounding box center [595, 400] width 503 height 39
click at [695, 406] on li "User keys are time-bound , meaning they can only sign requests for a limited wi…" at bounding box center [595, 400] width 503 height 39
drag, startPoint x: 681, startPoint y: 409, endPoint x: 372, endPoint y: 392, distance: 309.7
click at [372, 392] on li "User keys are time-bound , meaning they can only sign requests for a limited wi…" at bounding box center [595, 400] width 503 height 39
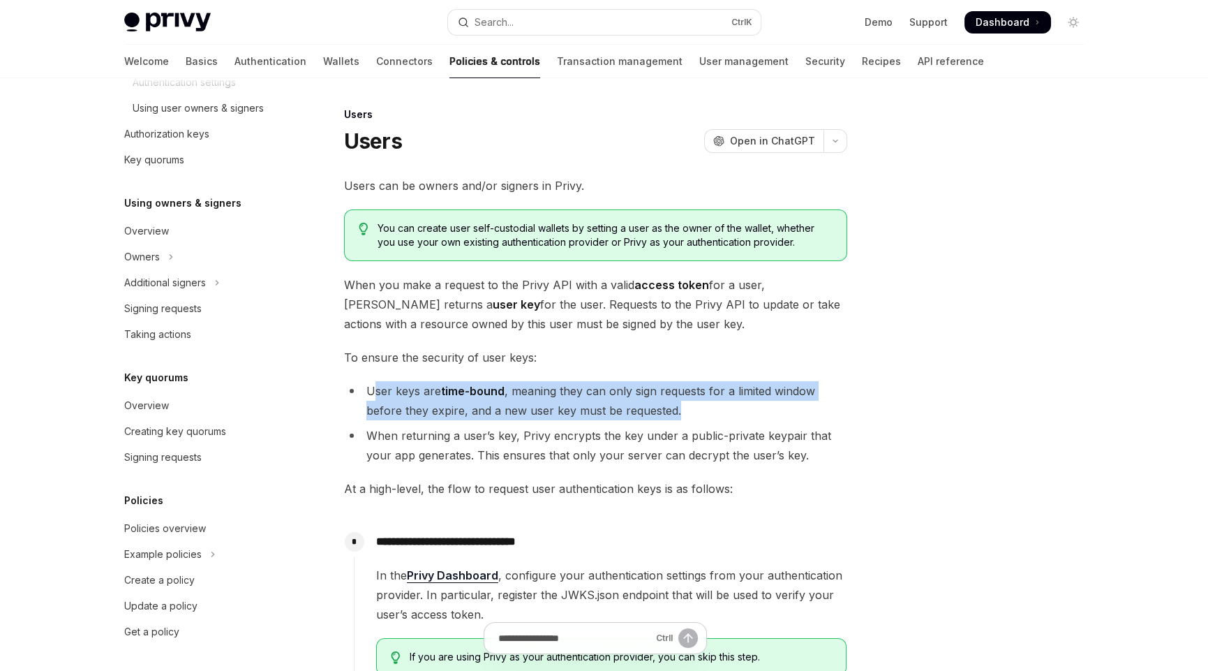
drag, startPoint x: 424, startPoint y: 392, endPoint x: 398, endPoint y: 390, distance: 25.9
click at [424, 392] on li "User keys are time-bound , meaning they can only sign requests for a limited wi…" at bounding box center [595, 400] width 503 height 39
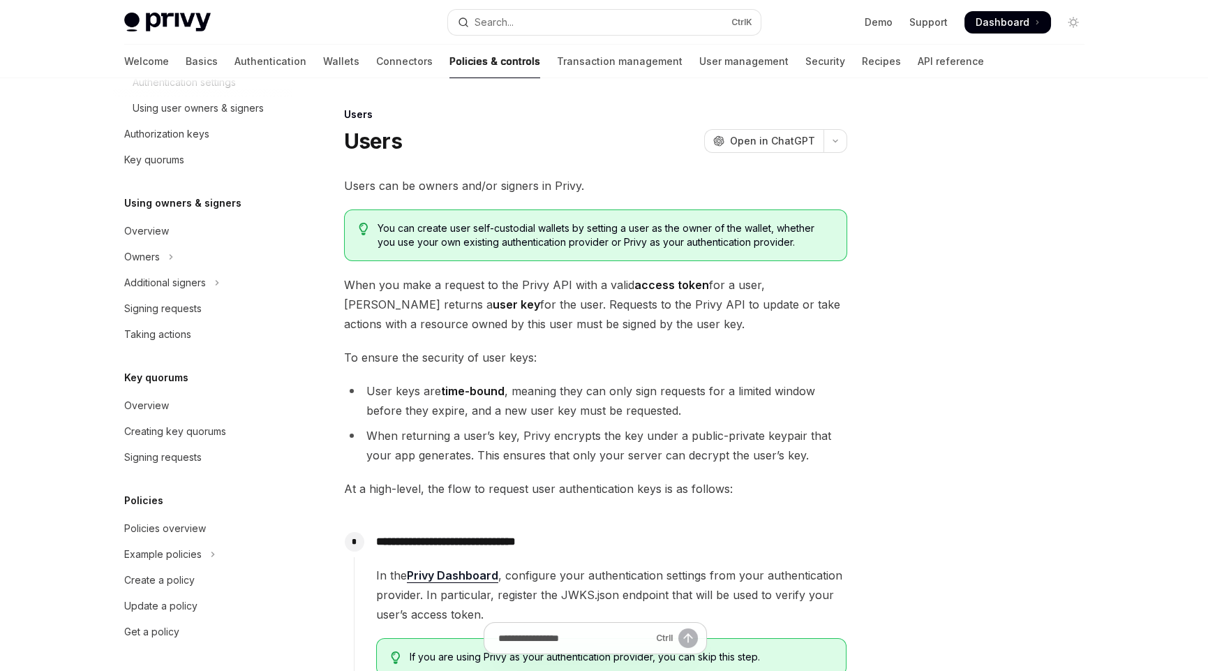
click at [368, 389] on li "User keys are time-bound , meaning they can only sign requests for a limited wi…" at bounding box center [595, 400] width 503 height 39
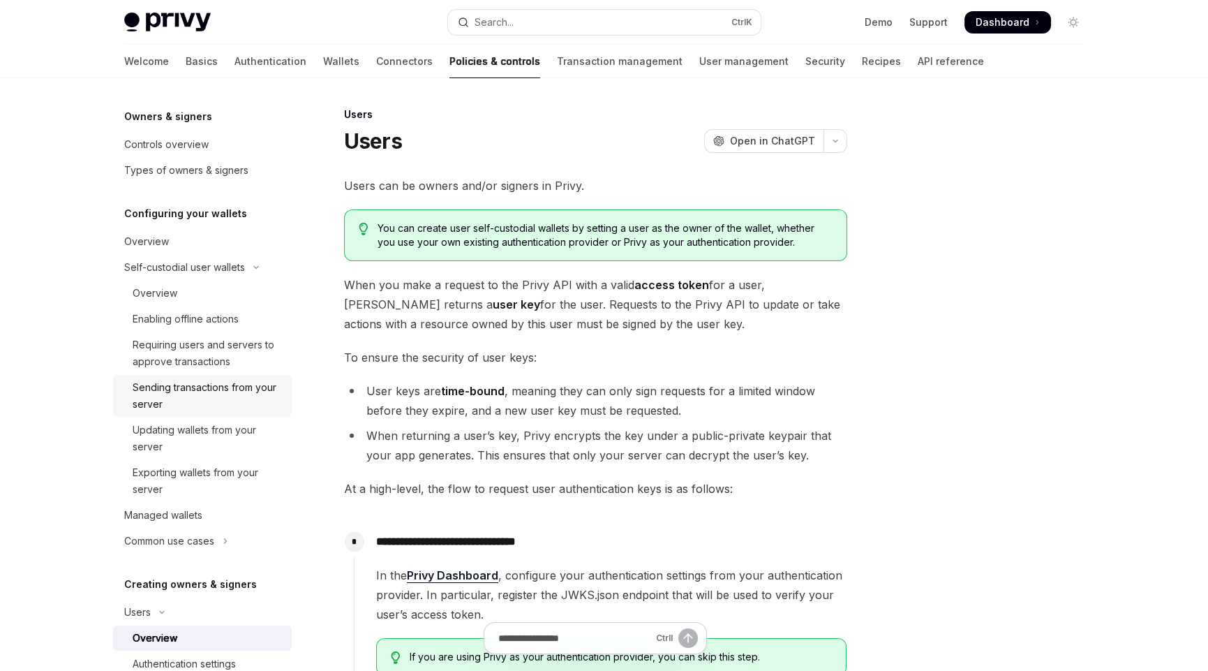
scroll to position [0, 0]
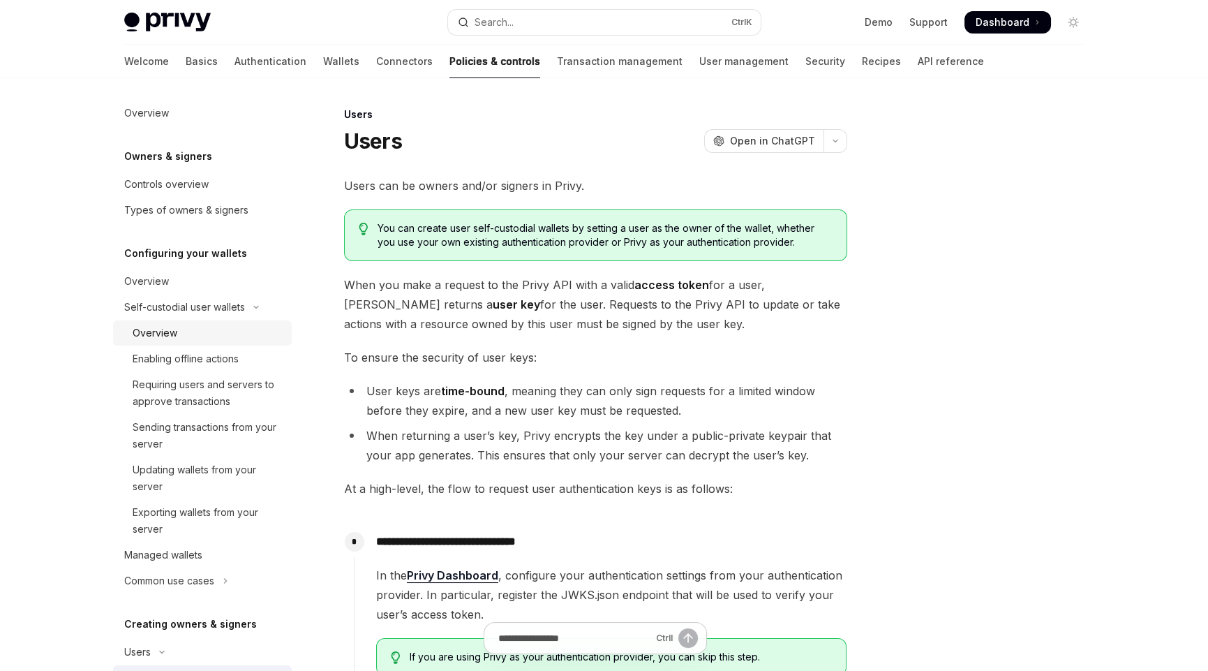
click at [177, 332] on div "Overview" at bounding box center [208, 333] width 151 height 17
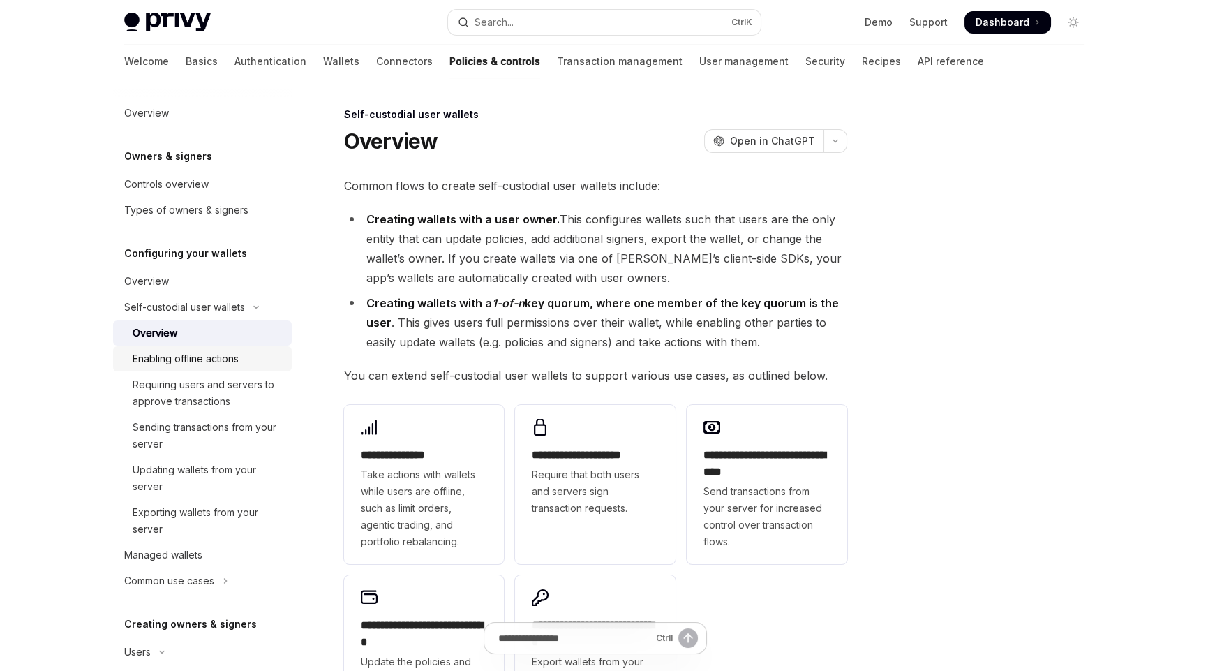
click at [191, 357] on div "Enabling offline actions" at bounding box center [186, 358] width 106 height 17
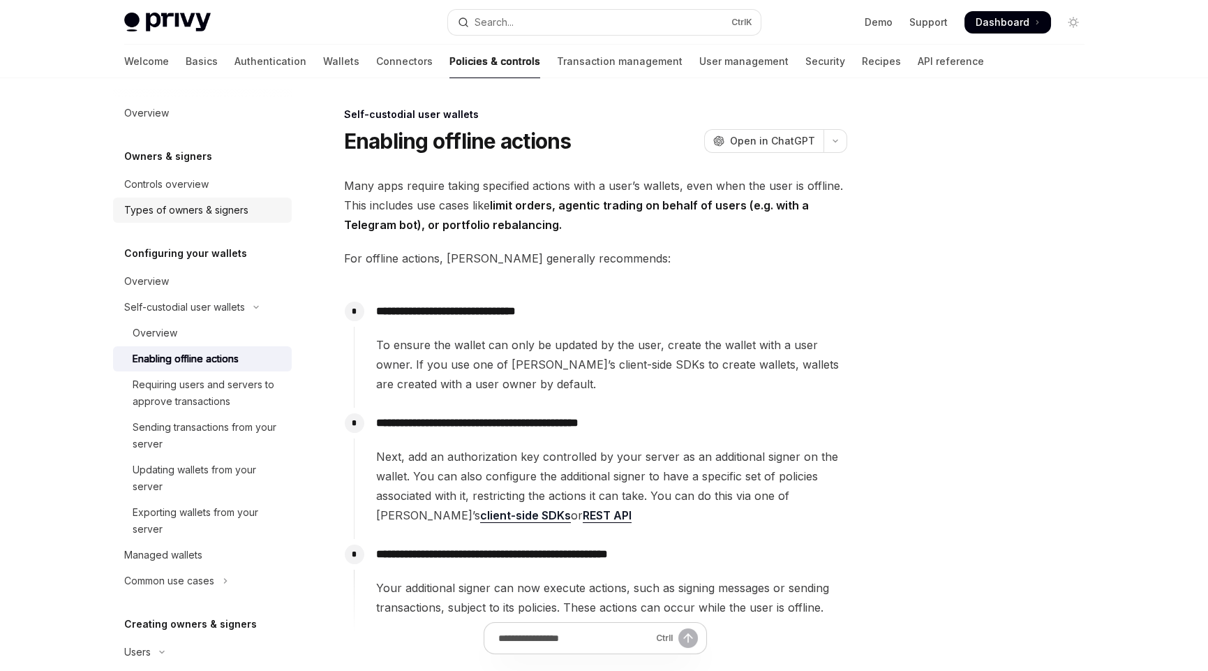
click at [182, 211] on div "Types of owners & signers" at bounding box center [186, 210] width 124 height 17
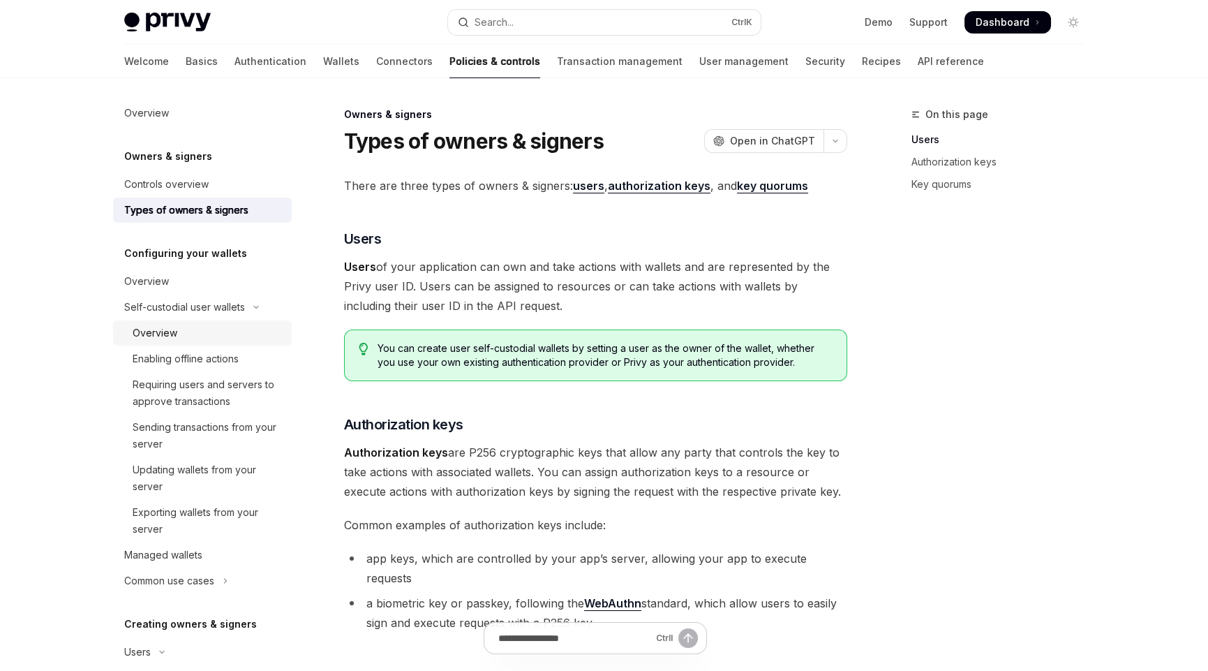
click at [176, 334] on div "Overview" at bounding box center [208, 333] width 151 height 17
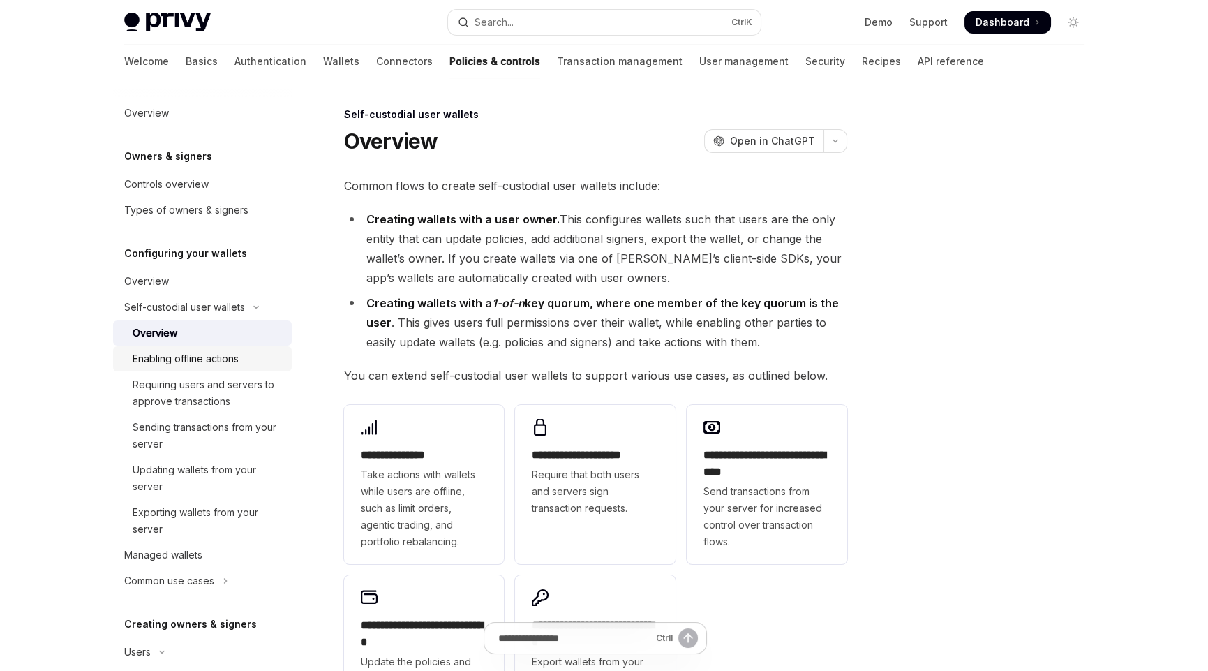
click at [200, 368] on link "Enabling offline actions" at bounding box center [202, 358] width 179 height 25
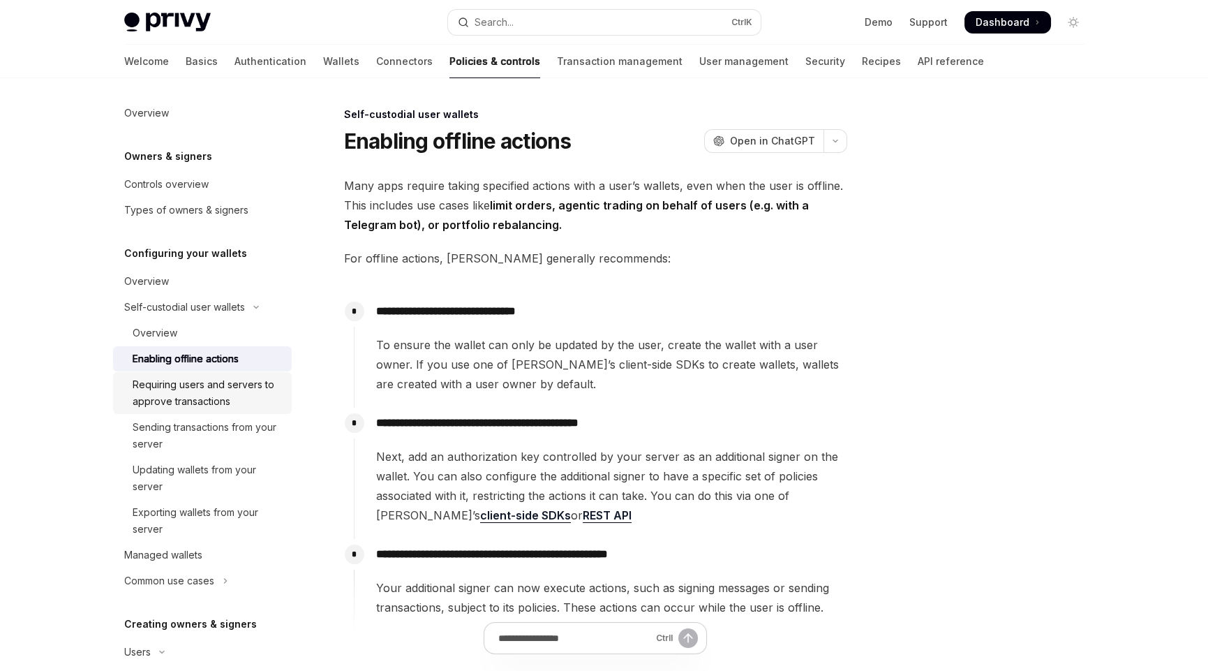
click at [175, 395] on div "Requiring users and servers to approve transactions" at bounding box center [208, 393] width 151 height 34
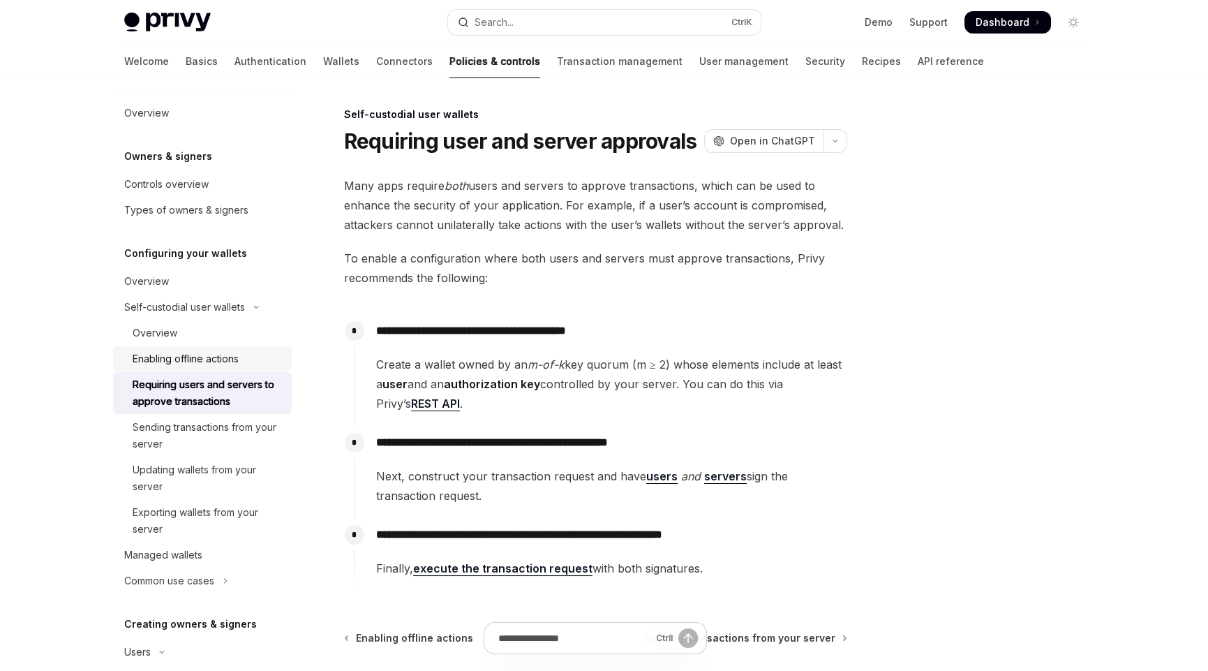
click at [188, 357] on div "Enabling offline actions" at bounding box center [186, 358] width 106 height 17
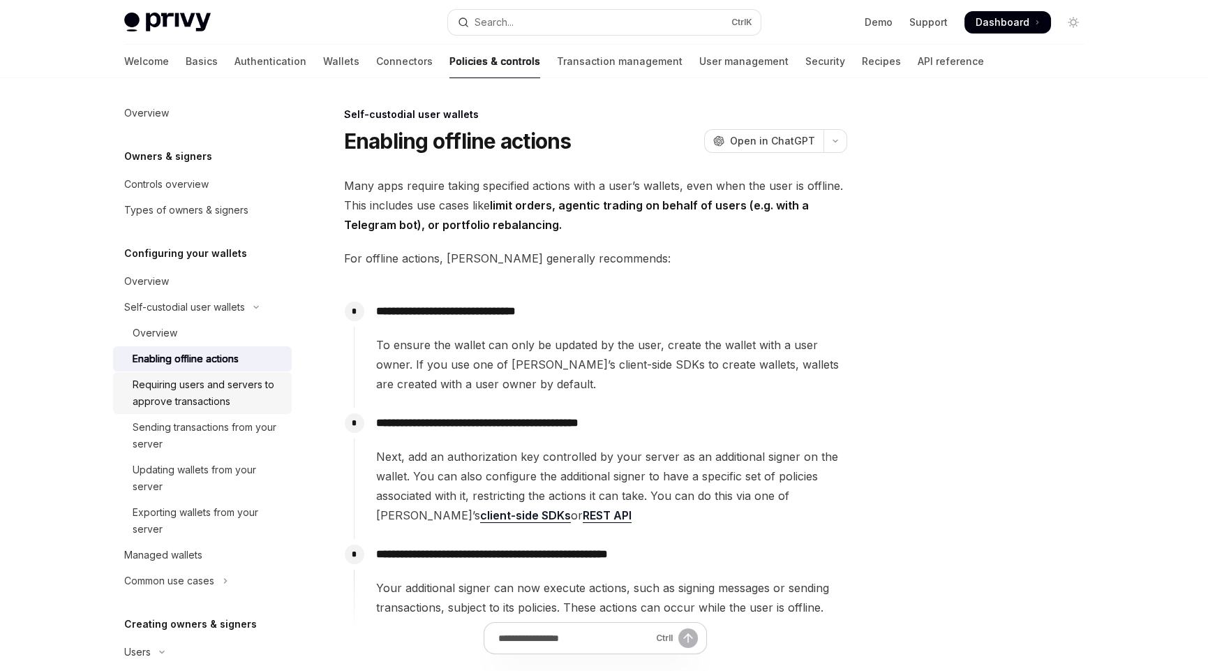
click at [182, 381] on div "Requiring users and servers to approve transactions" at bounding box center [208, 393] width 151 height 34
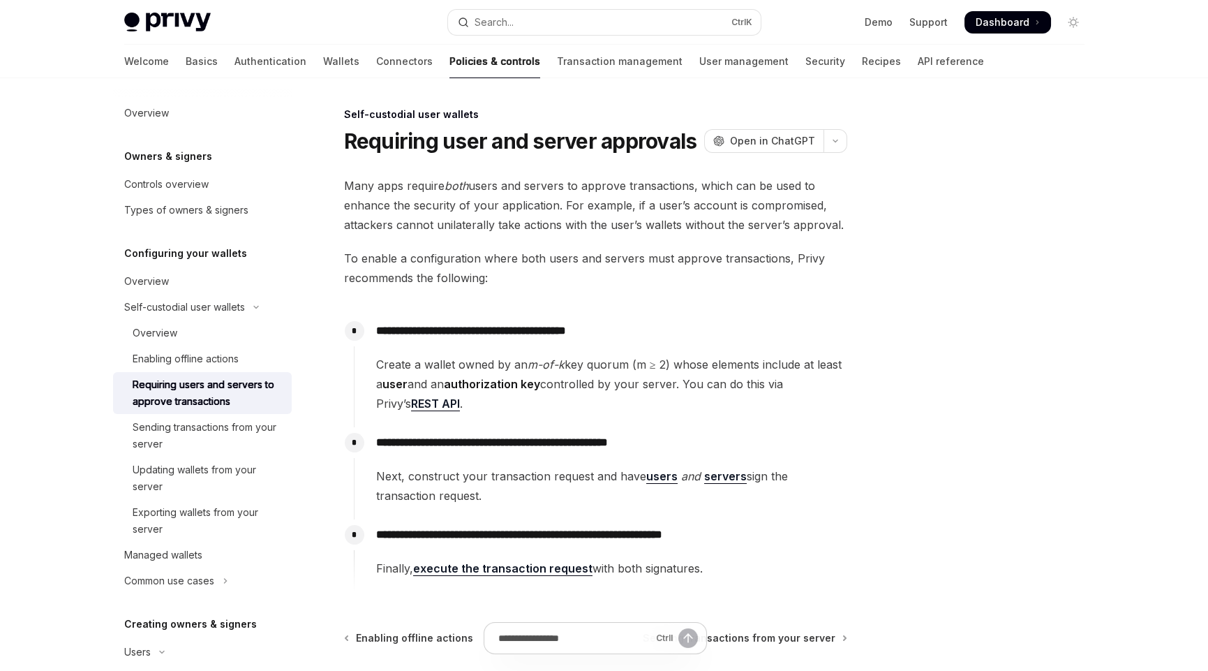
click at [643, 140] on h1 "Requiring user and server approvals" at bounding box center [520, 140] width 353 height 25
click at [454, 181] on em "both" at bounding box center [457, 186] width 24 height 14
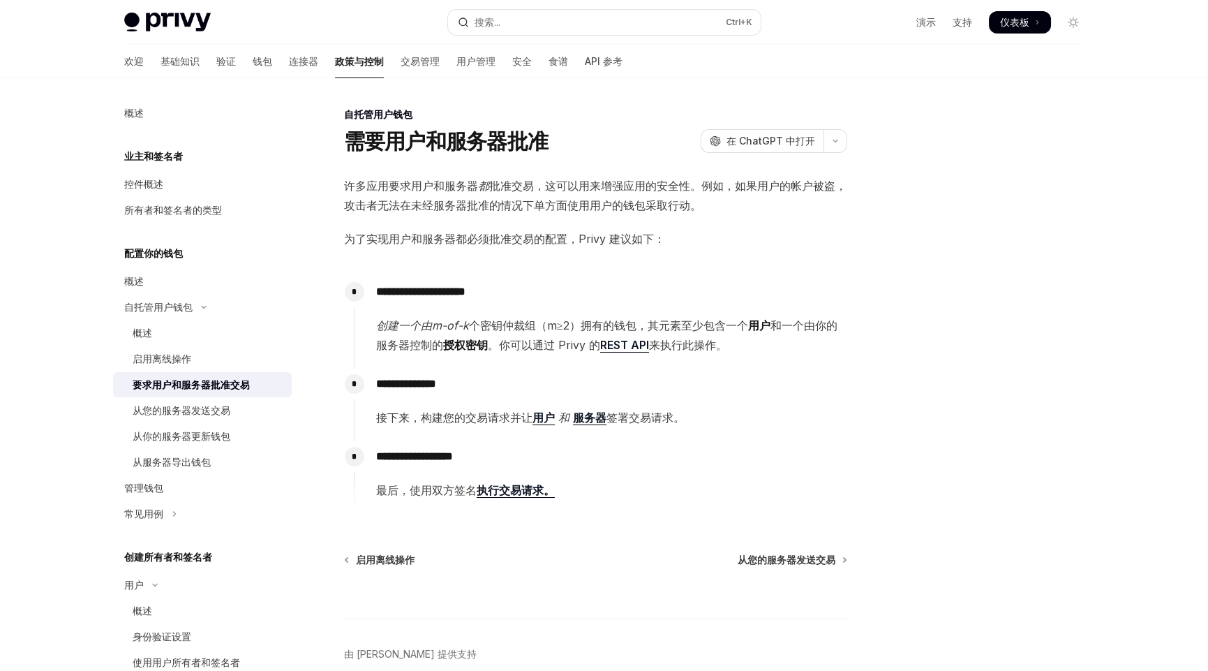
click at [651, 285] on p "**********" at bounding box center [611, 292] width 470 height 20
click at [630, 345] on font "REST API" at bounding box center [624, 345] width 49 height 14
click at [602, 392] on p "**********" at bounding box center [611, 384] width 470 height 20
click at [924, 15] on font "演示" at bounding box center [927, 22] width 20 height 14
click at [600, 491] on span "最后， 使用双方签名 执行交易请求。" at bounding box center [611, 490] width 470 height 20
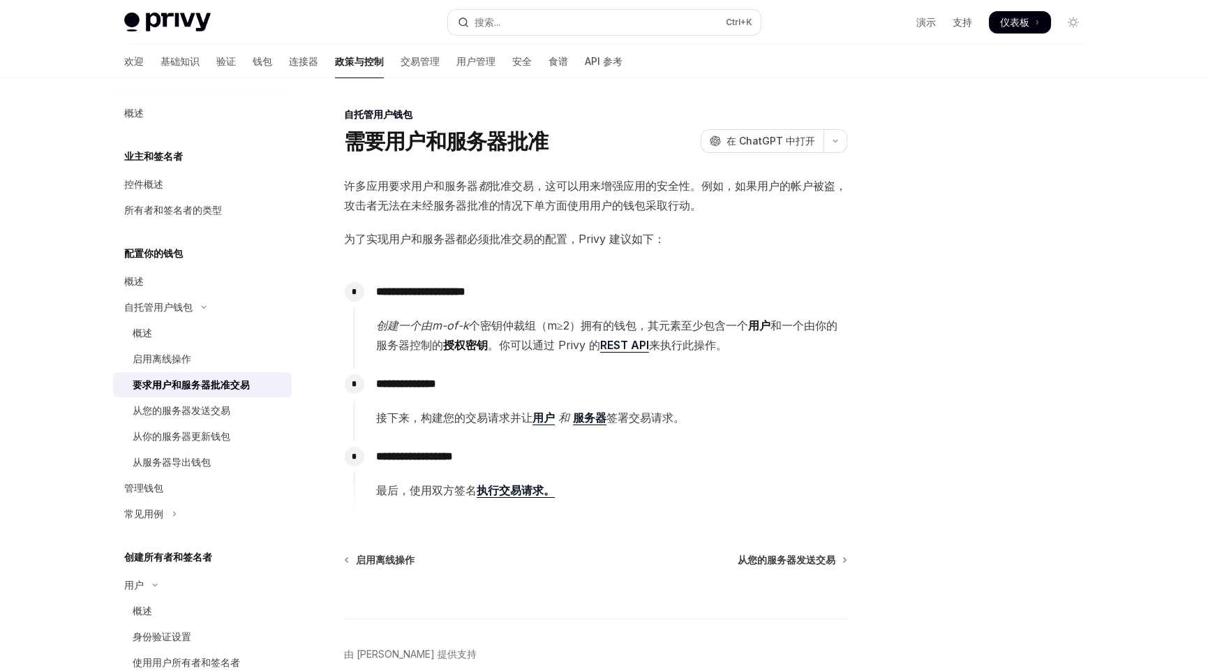
click at [545, 412] on font "用户" at bounding box center [544, 417] width 22 height 14
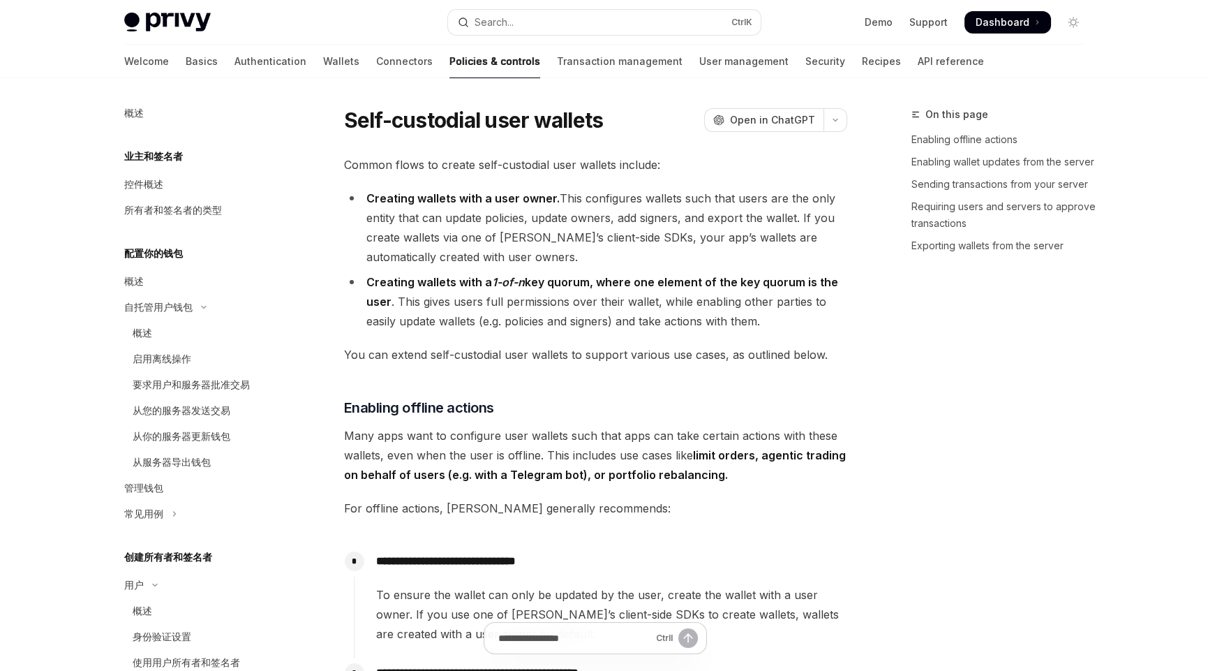
scroll to position [1344, 0]
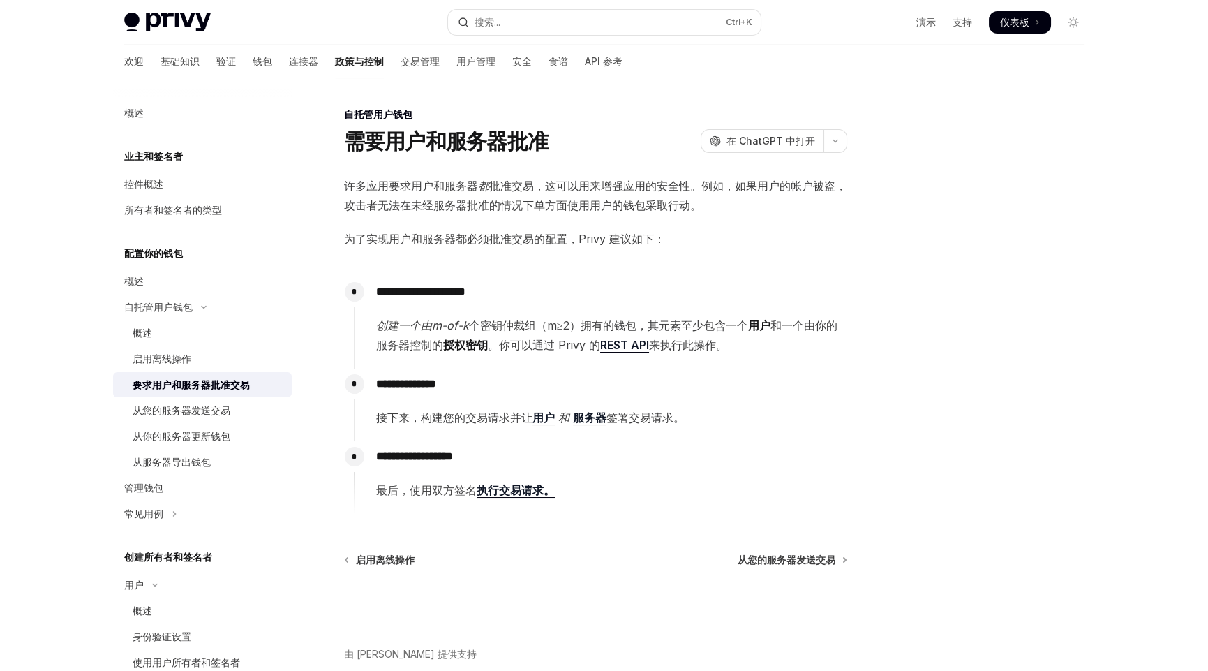
click at [519, 488] on font "执行交易请求。" at bounding box center [516, 490] width 78 height 14
click at [175, 357] on font "启用离线操作" at bounding box center [162, 359] width 59 height 12
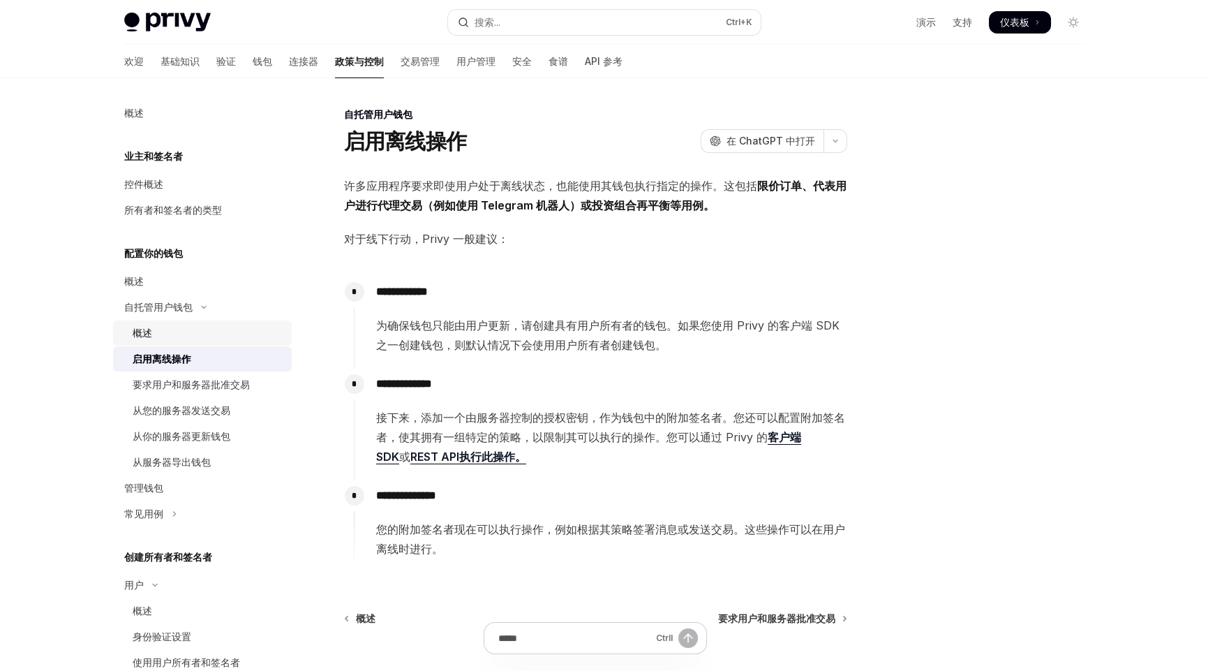
click at [155, 335] on div "概述" at bounding box center [208, 333] width 151 height 17
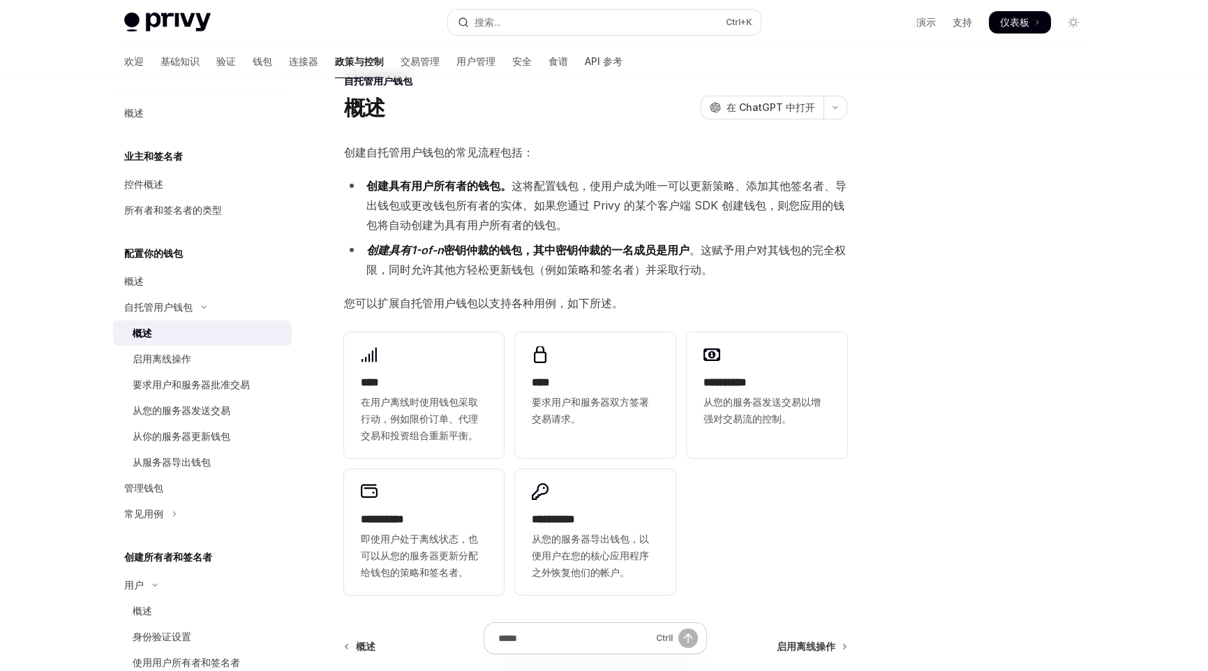
scroll to position [69, 0]
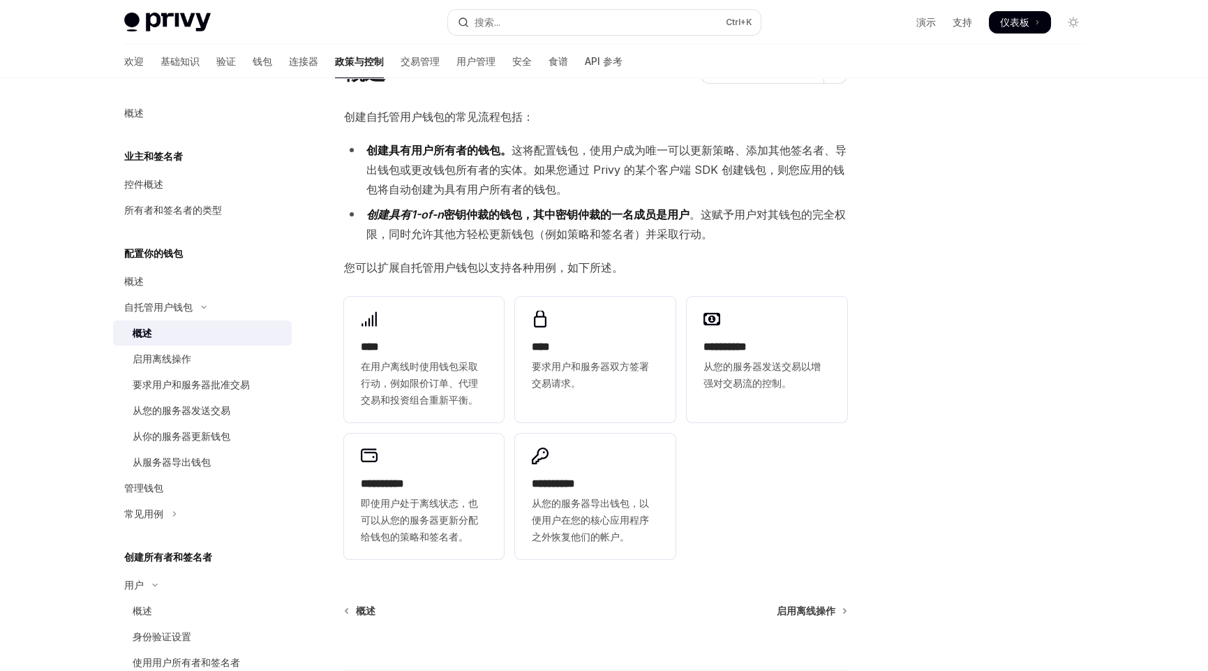
click at [996, 448] on div at bounding box center [990, 388] width 212 height 565
click at [0, 394] on div "跳至主要内容 Privy Docs 主页 搜索... Ctrl +K 演示 支持 仪表板 仪表板 搜索... 导航 自托管用户钱包 概述 欢迎 基础知识 验证…" at bounding box center [604, 360] width 1208 height 859
click at [156, 389] on font "要求用户和服务器批准交易" at bounding box center [191, 384] width 117 height 12
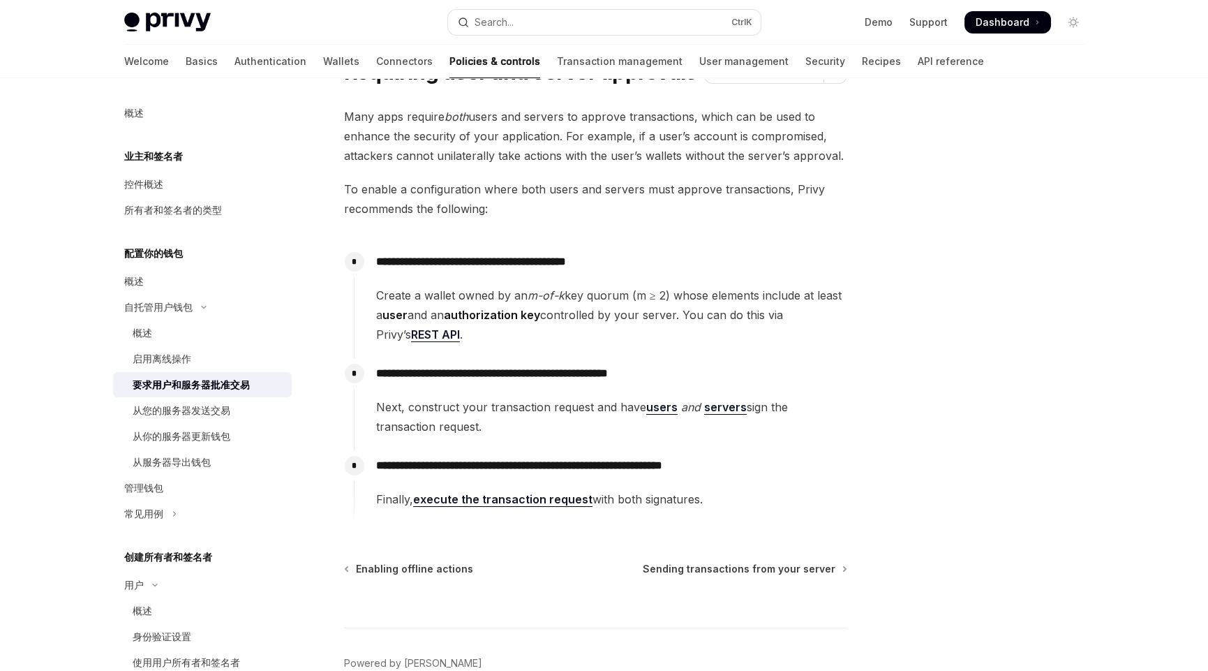
scroll to position [67, 0]
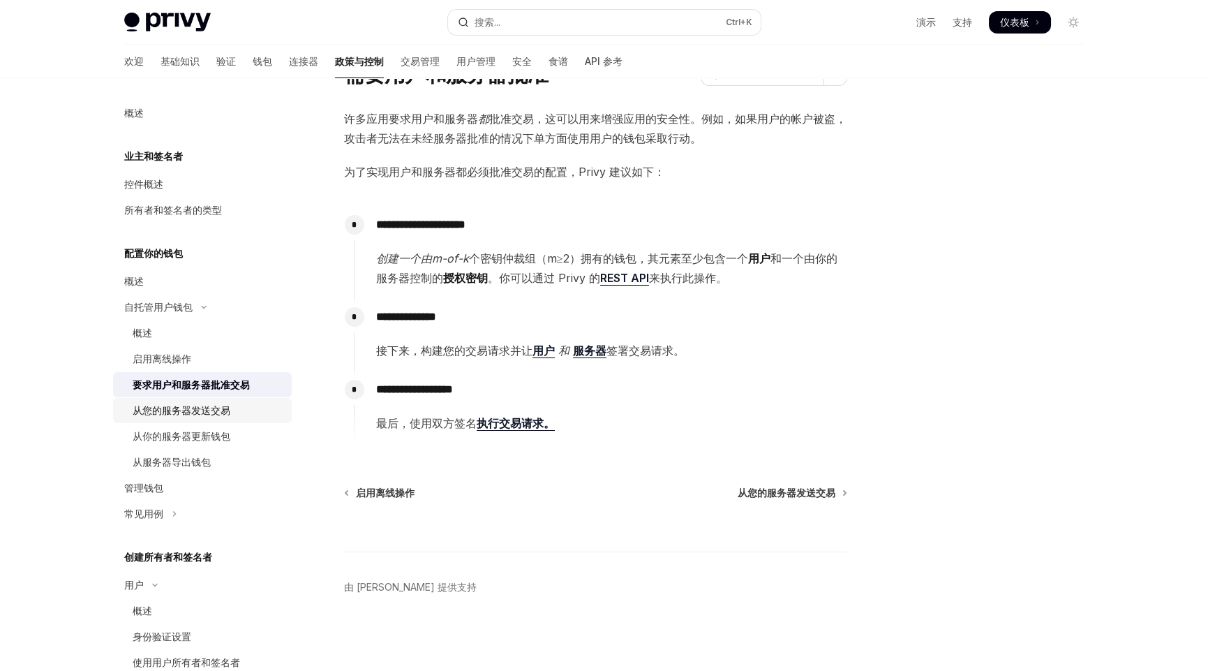
click at [186, 410] on font "从您的服务器发送交易" at bounding box center [182, 410] width 98 height 12
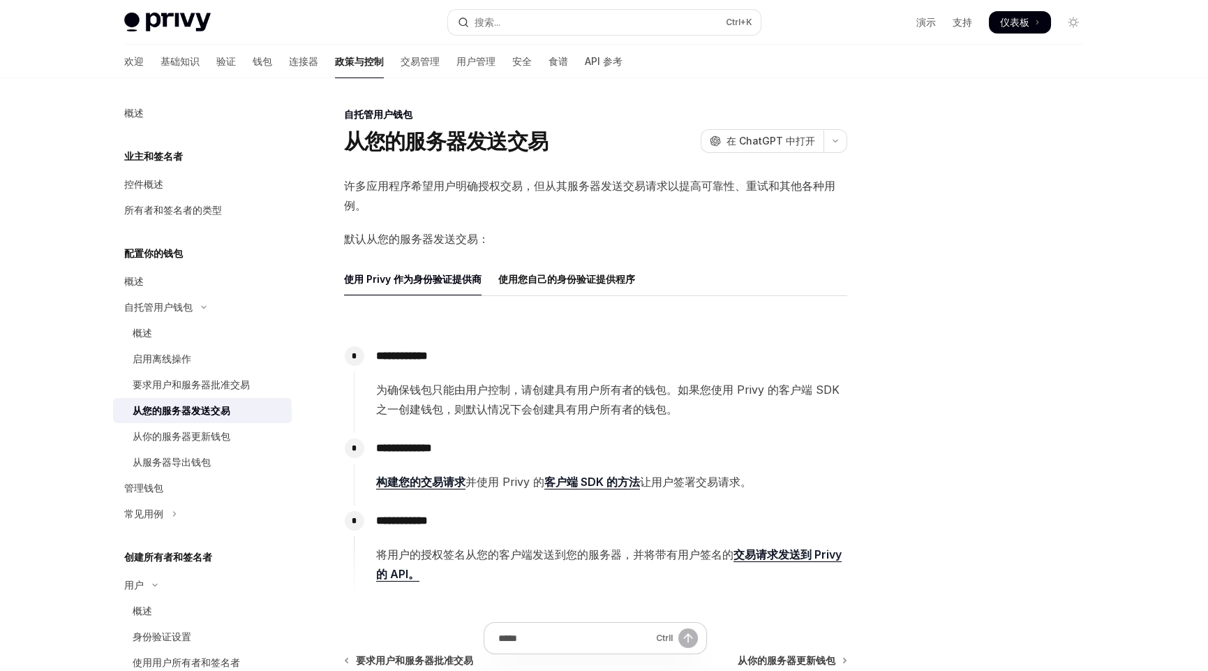
click at [740, 245] on span "默认从您的服务器发送交易：" at bounding box center [595, 239] width 503 height 20
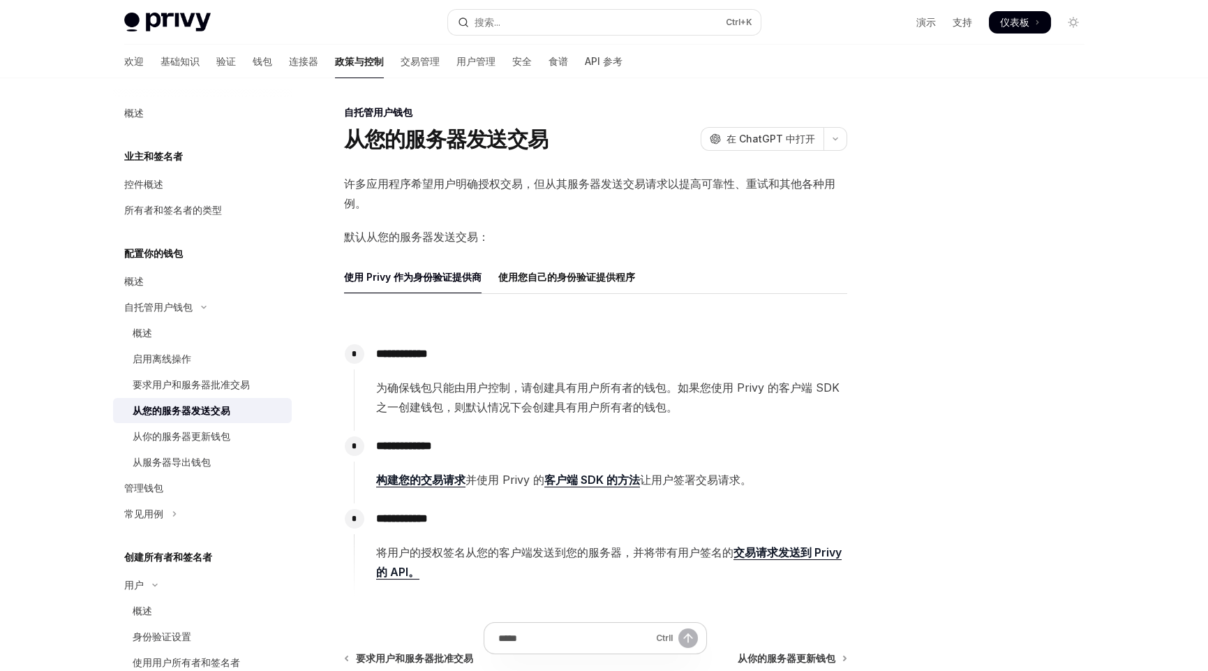
scroll to position [69, 0]
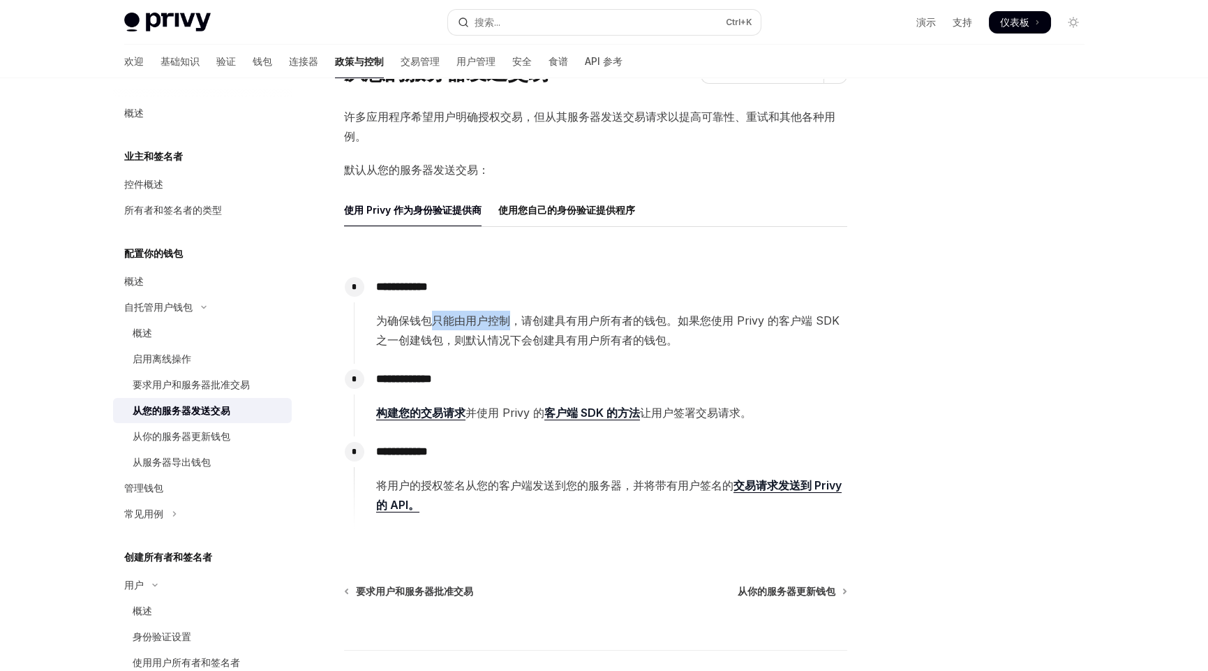
drag, startPoint x: 430, startPoint y: 318, endPoint x: 512, endPoint y: 317, distance: 82.4
click at [512, 317] on font "为确保钱包只能由用户控制，请创建具有用户所有者的钱包。如果您使用 Privy 的客户端 SDK 之一创建钱包，则默认情况下会创建具有用户所有者的钱包。" at bounding box center [608, 330] width 464 height 34
click at [531, 320] on font "为确保钱包只能由用户控制，请创建具有用户所有者的钱包。如果您使用 Privy 的客户端 SDK 之一创建钱包，则默认情况下会创建具有用户所有者的钱包。" at bounding box center [608, 330] width 464 height 34
drag, startPoint x: 519, startPoint y: 316, endPoint x: 660, endPoint y: 318, distance: 141.7
click at [660, 318] on font "为确保钱包只能由用户控制，请创建具有用户所有者的钱包。如果您使用 Privy 的客户端 SDK 之一创建钱包，则默认情况下会创建具有用户所有者的钱包。" at bounding box center [608, 330] width 464 height 34
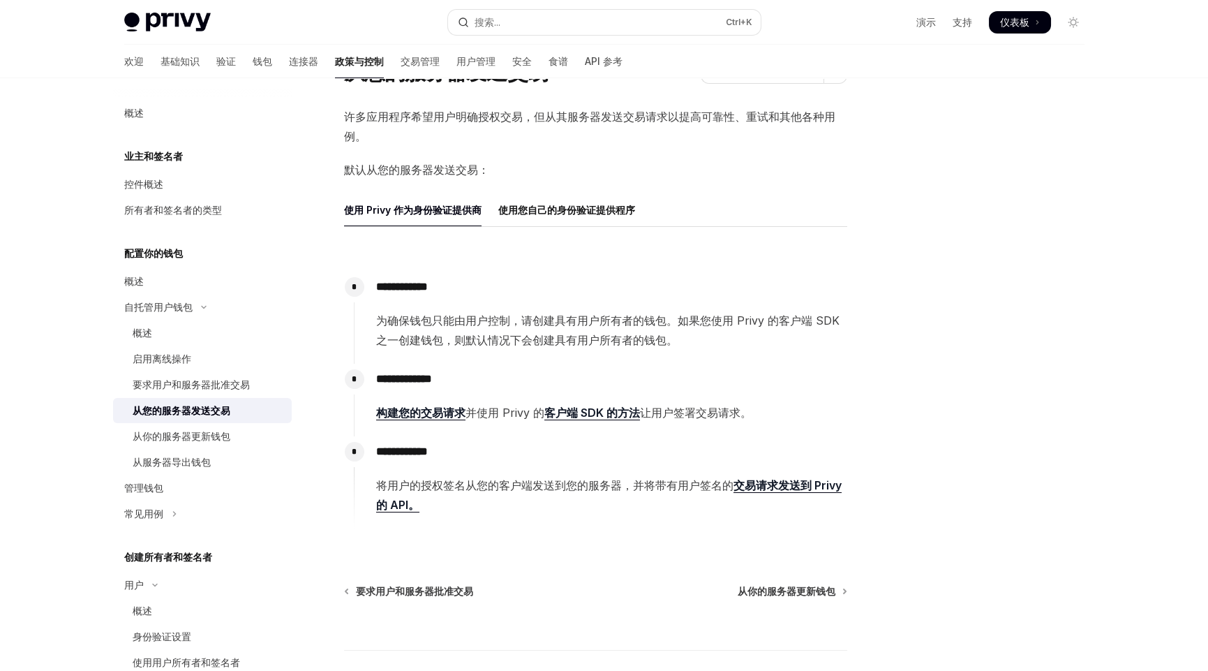
click at [676, 322] on font "为确保钱包只能由用户控制，请创建具有用户所有者的钱包。如果您使用 Privy 的客户端 SDK 之一创建钱包，则默认情况下会创建具有用户所有者的钱包。" at bounding box center [608, 330] width 464 height 34
click at [527, 540] on div "**********" at bounding box center [595, 395] width 503 height 302
click at [602, 414] on font "客户端 SDK 的方法" at bounding box center [592, 413] width 96 height 14
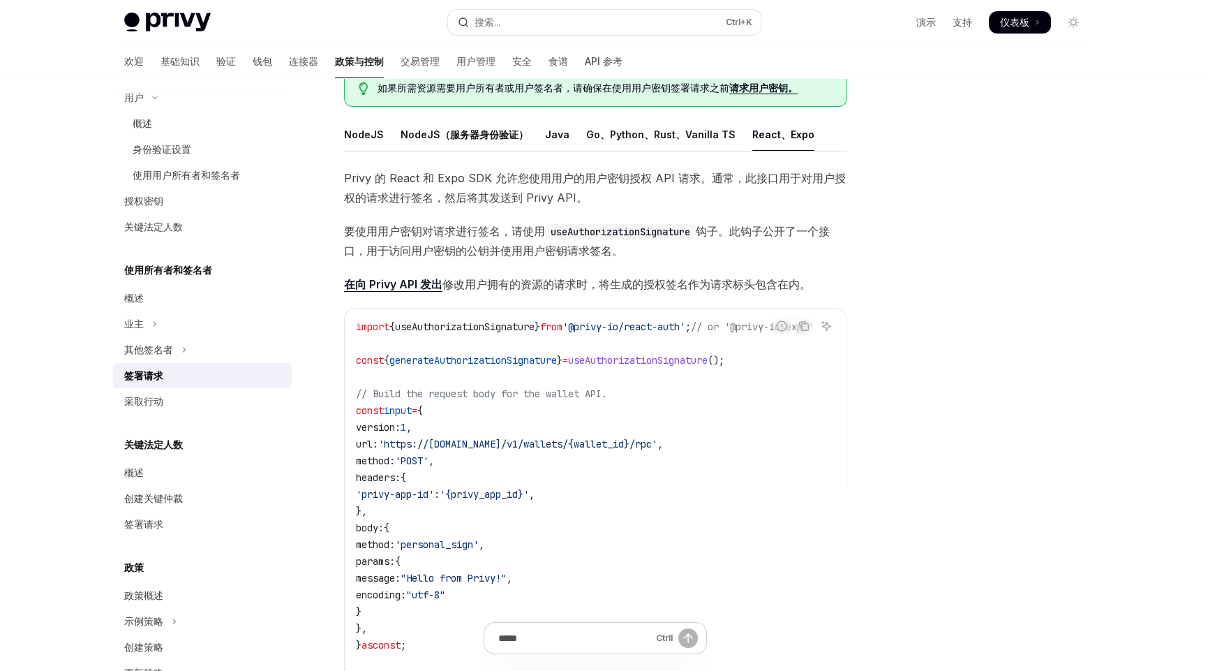
scroll to position [129, 0]
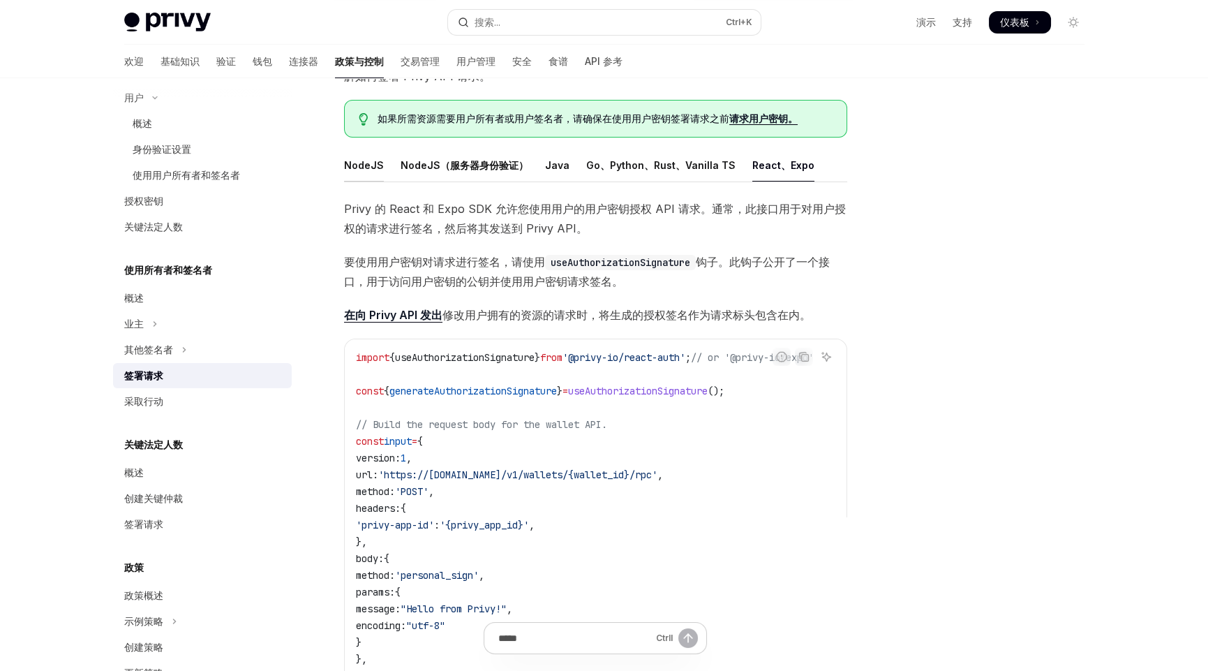
click at [368, 168] on font "NodeJS" at bounding box center [364, 165] width 40 height 12
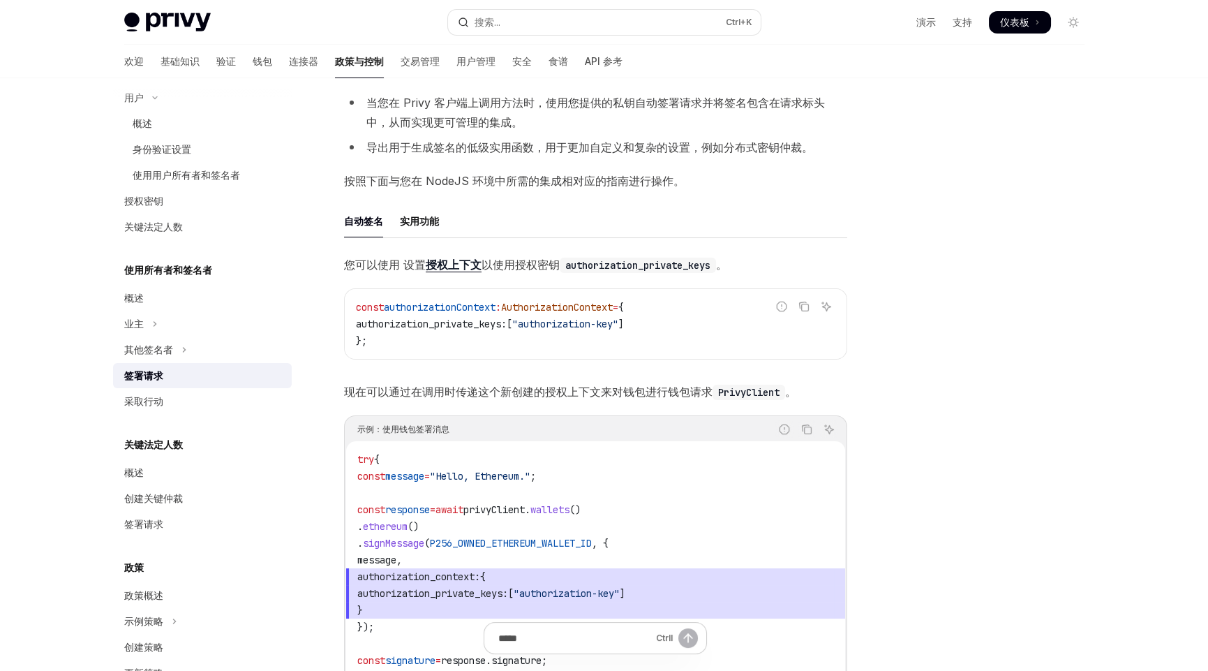
scroll to position [478, 0]
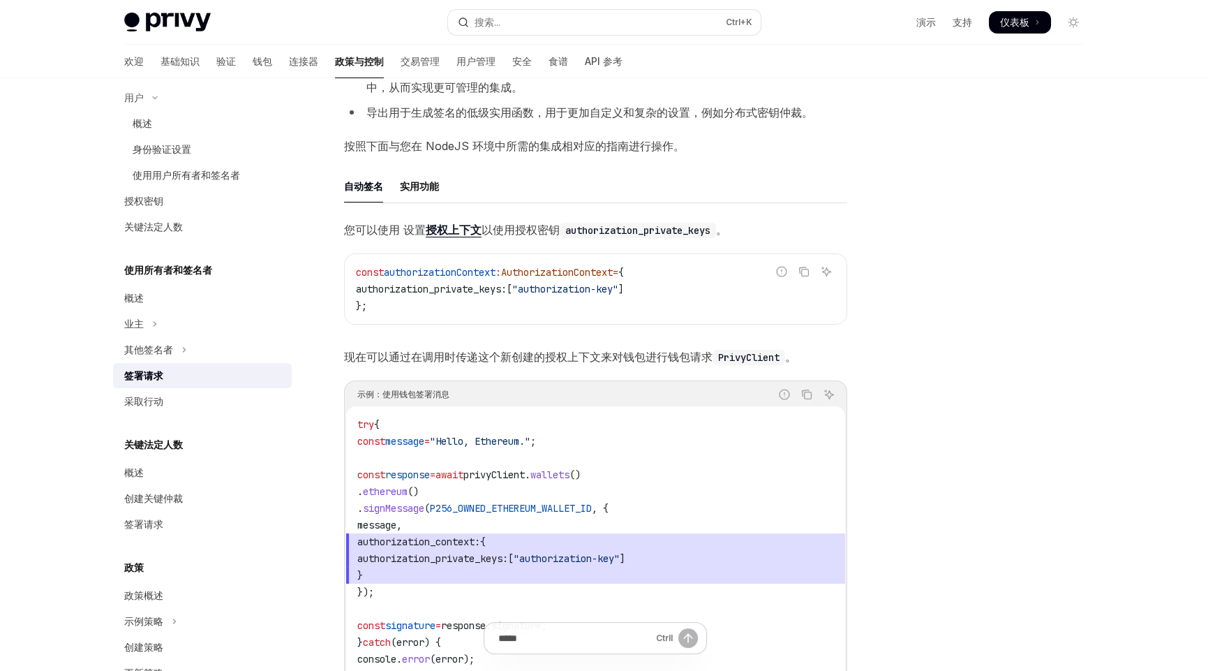
drag, startPoint x: 409, startPoint y: 296, endPoint x: 447, endPoint y: 289, distance: 38.3
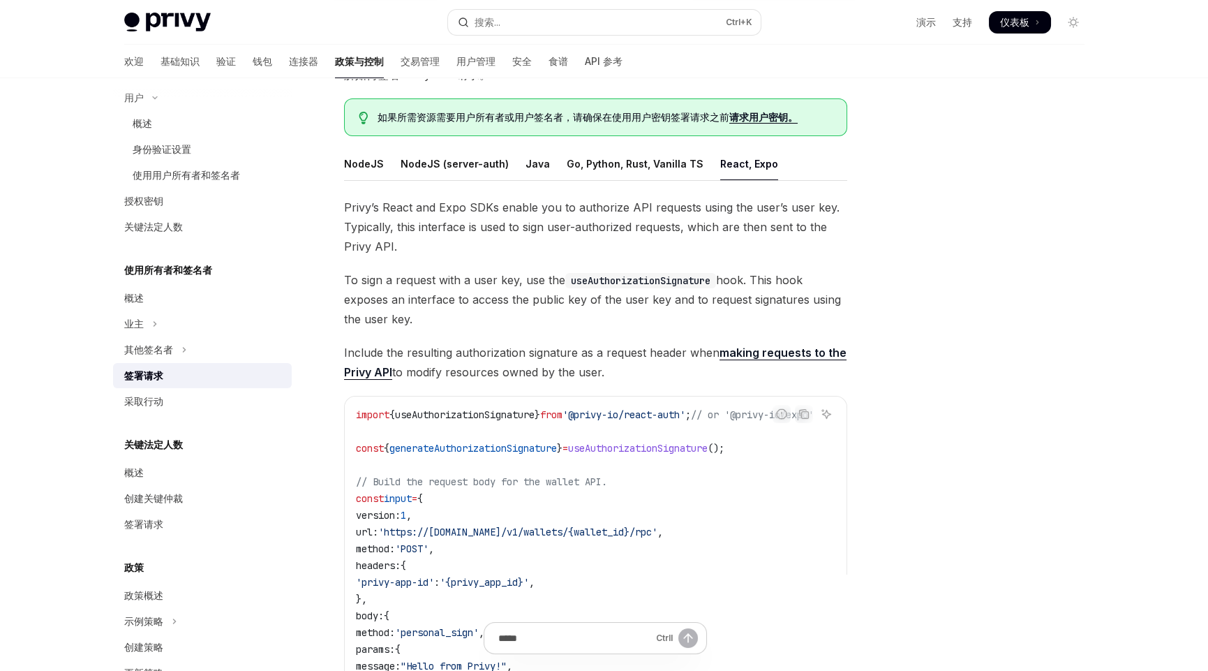
scroll to position [129, 0]
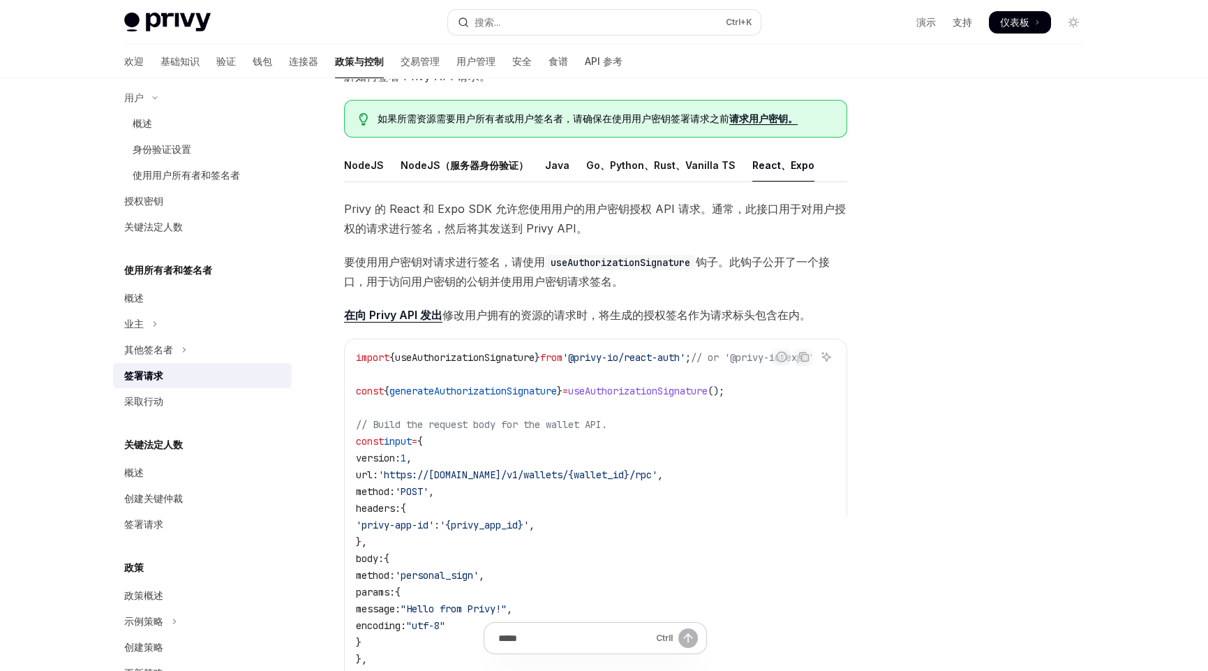
drag, startPoint x: 508, startPoint y: 329, endPoint x: 517, endPoint y: 329, distance: 9.1
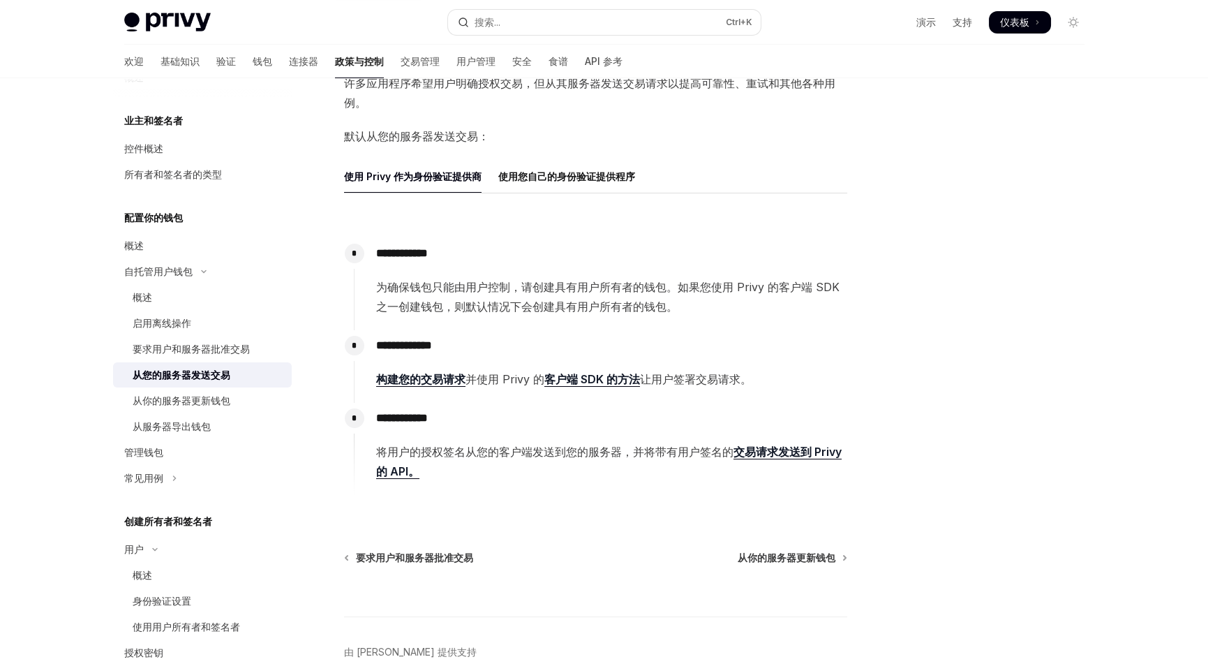
scroll to position [167, 0]
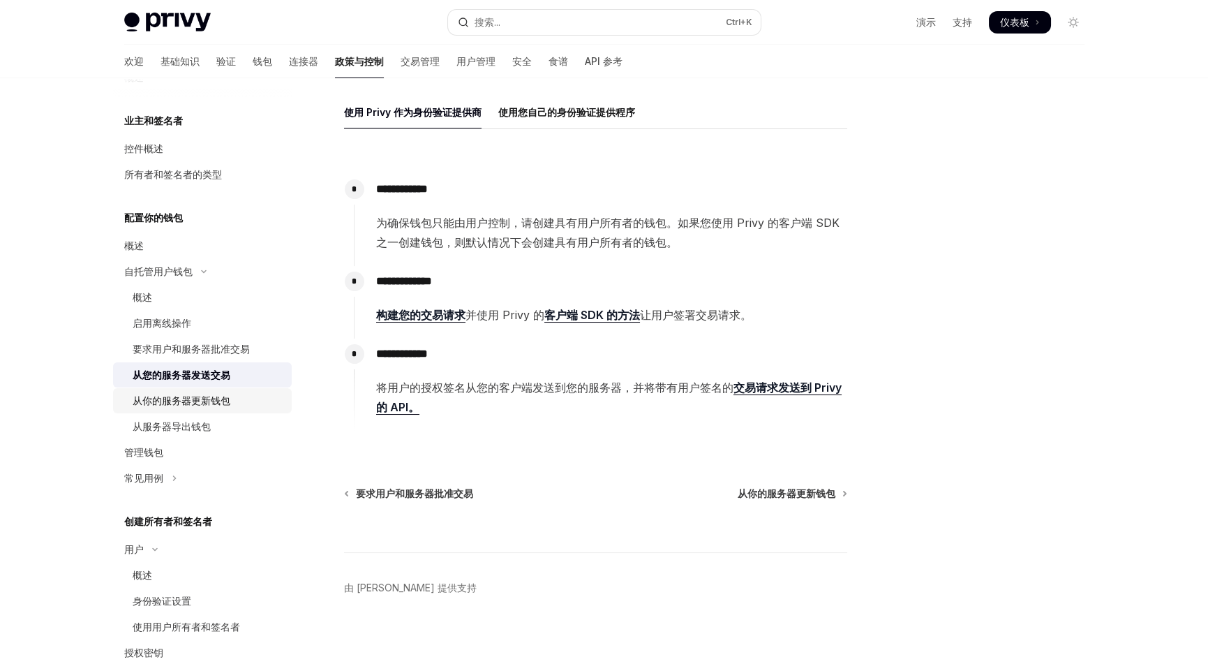
click at [193, 396] on font "从你的服务器更新钱包" at bounding box center [182, 400] width 98 height 12
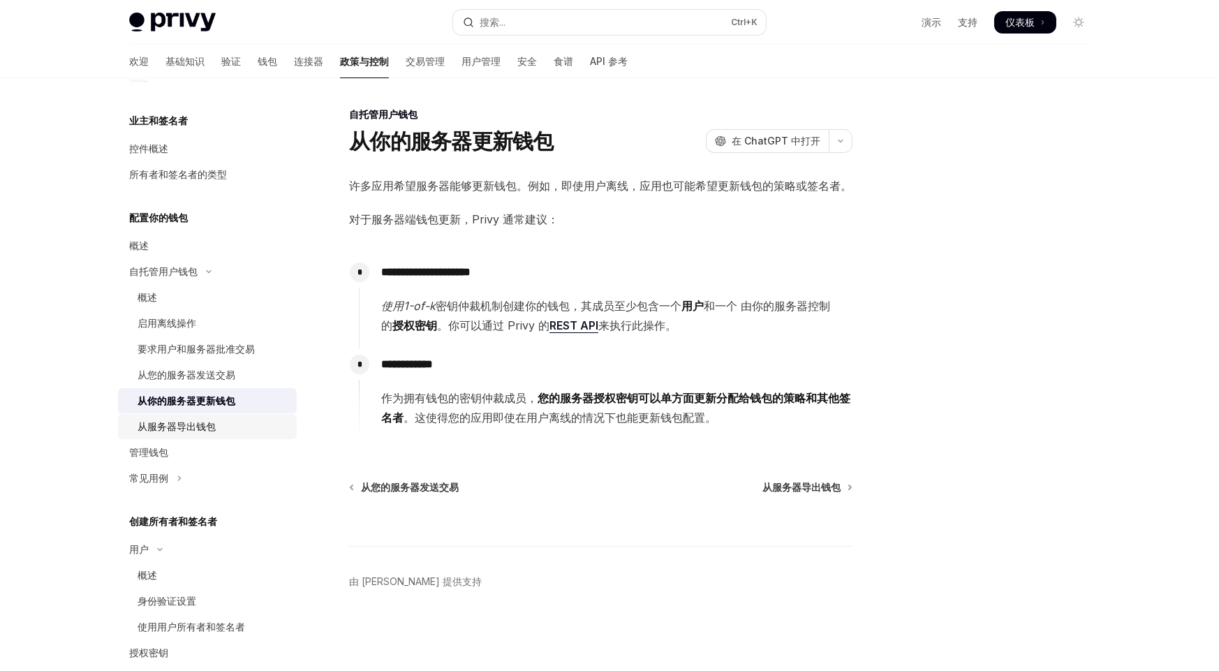
click at [186, 425] on font "从服务器导出钱包" at bounding box center [177, 426] width 78 height 12
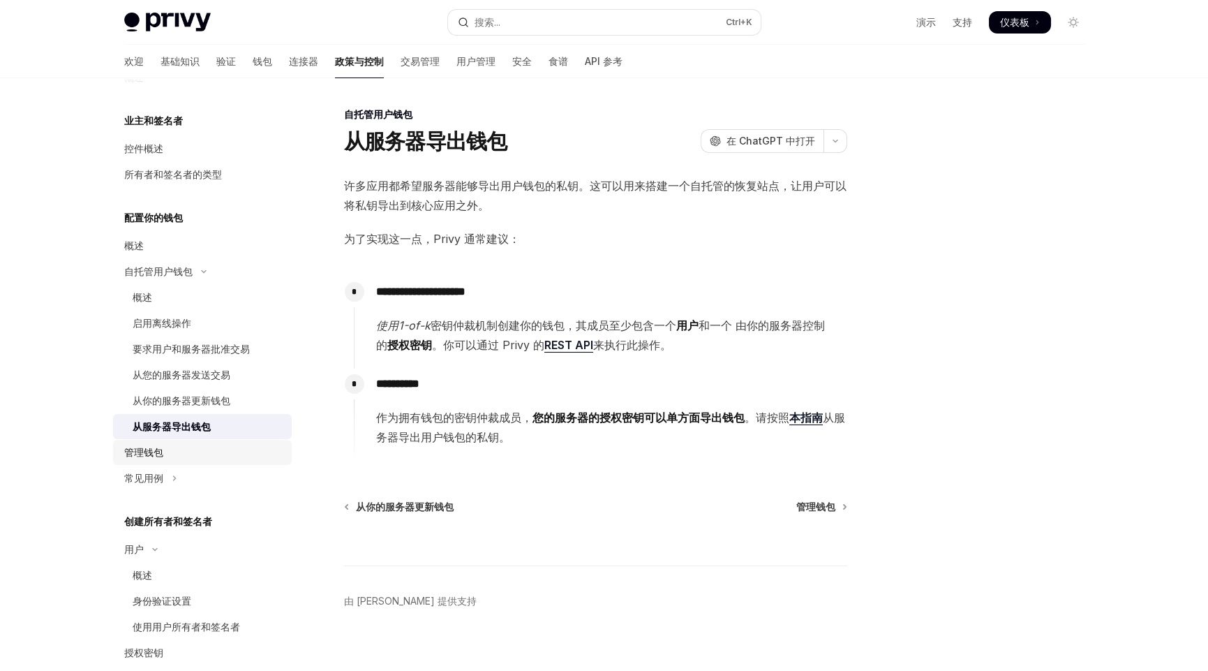
click at [184, 455] on div "管理钱包" at bounding box center [203, 452] width 159 height 17
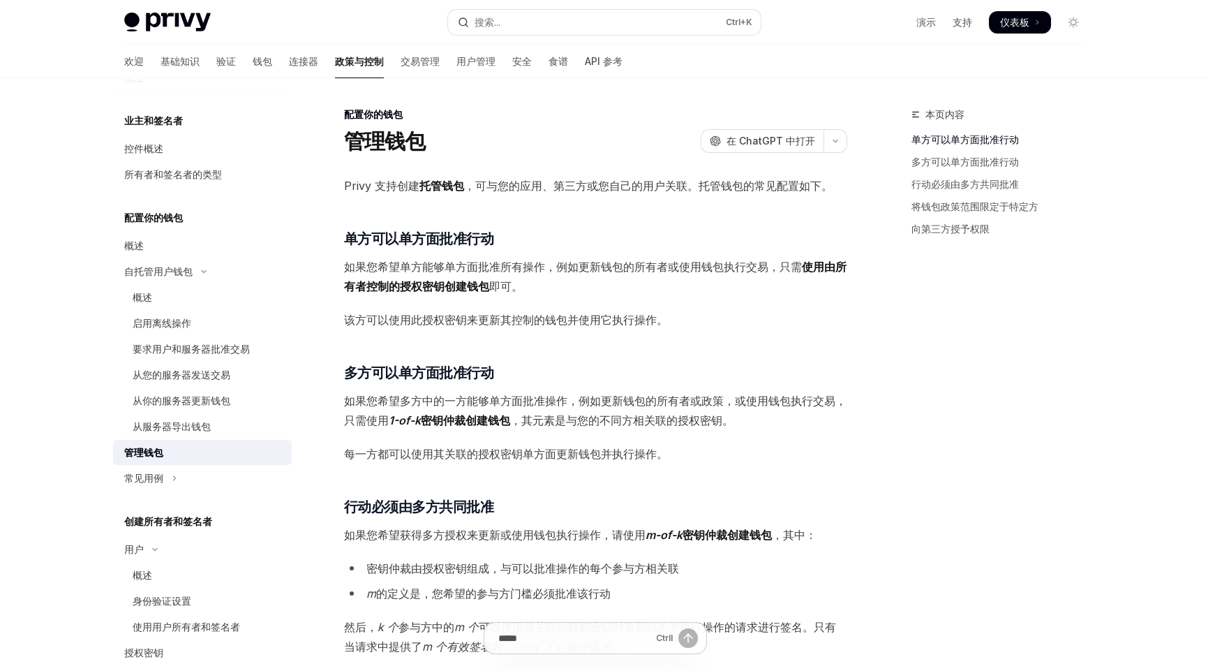
click at [757, 332] on div "Privy 支持创建 托管钱包 ，可与您的应用、第三方或您自己的用户关联。托管钱包的常见配置如下。 ​ 单方可以单方面批准行动 如果您希望单方能够单方面批准所…" at bounding box center [595, 609] width 503 height 866
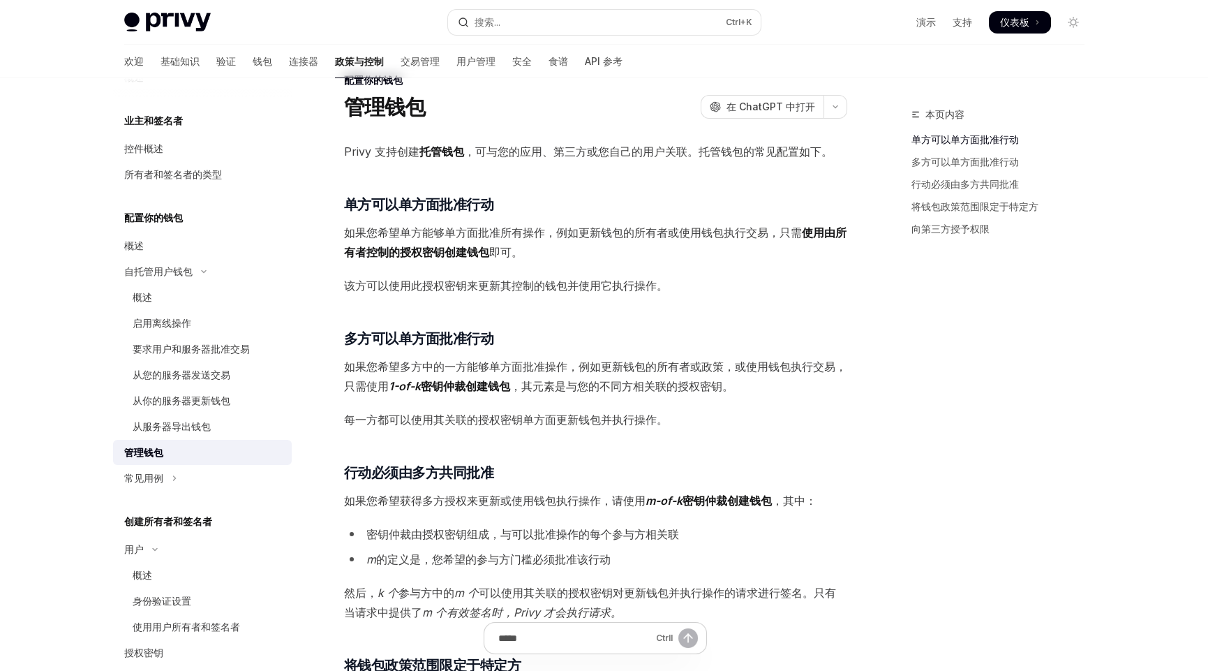
scroll to position [69, 0]
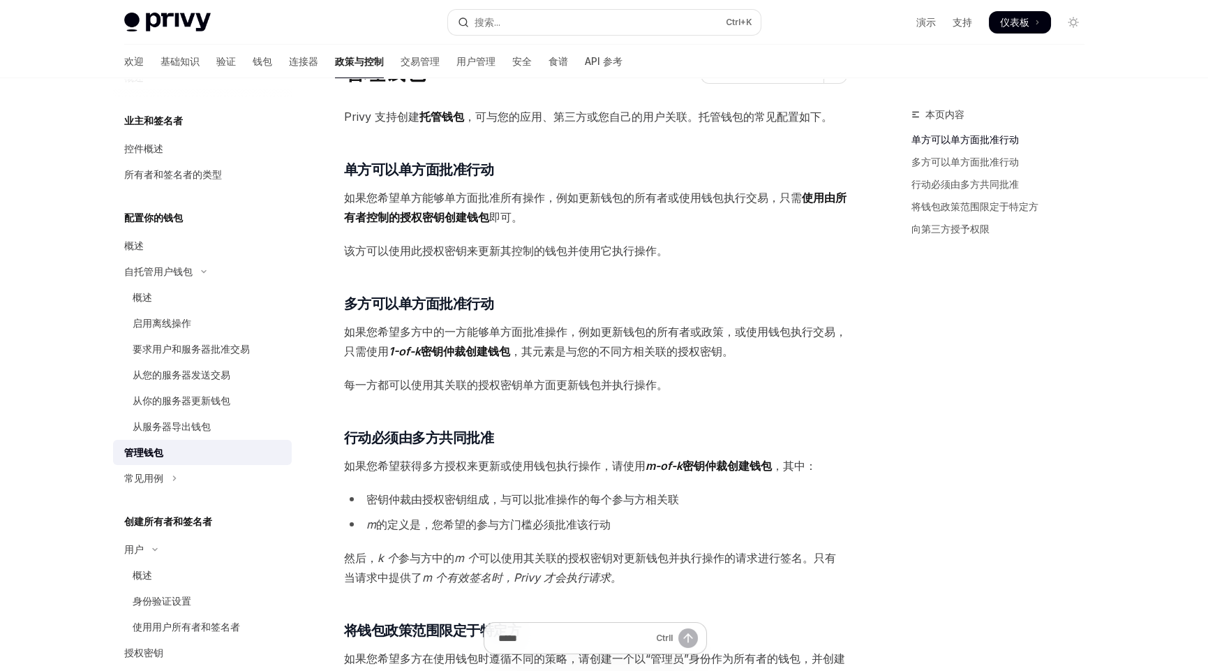
click at [477, 348] on font "创建钱包" at bounding box center [488, 351] width 45 height 14
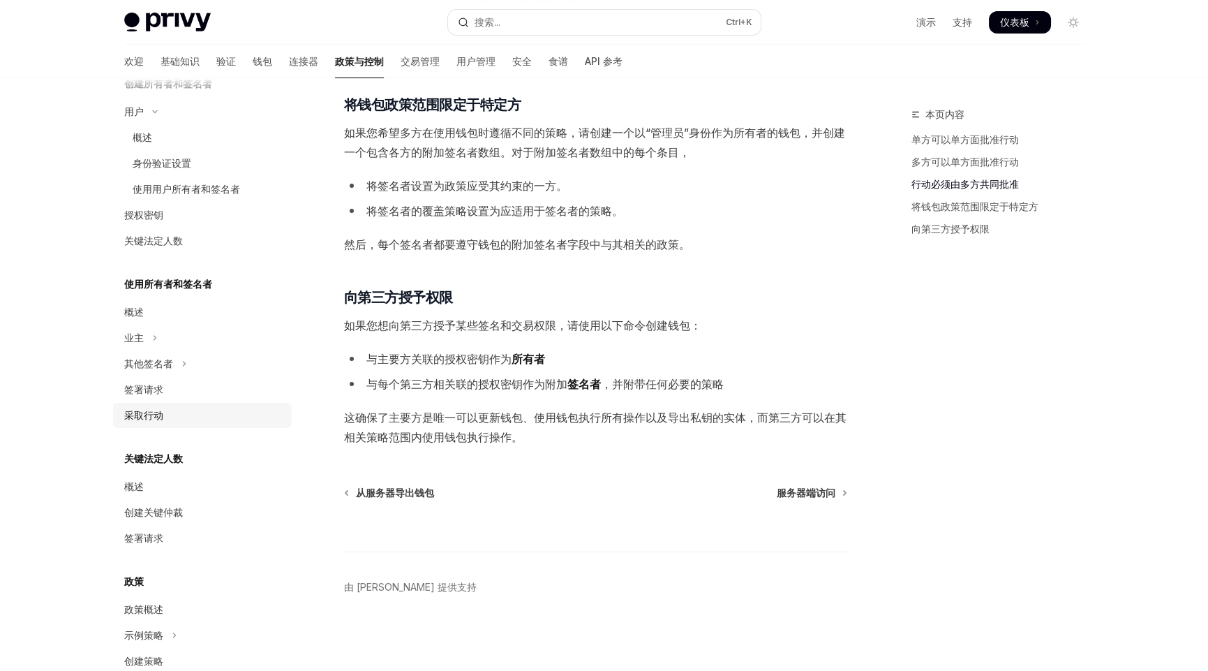
scroll to position [555, 0]
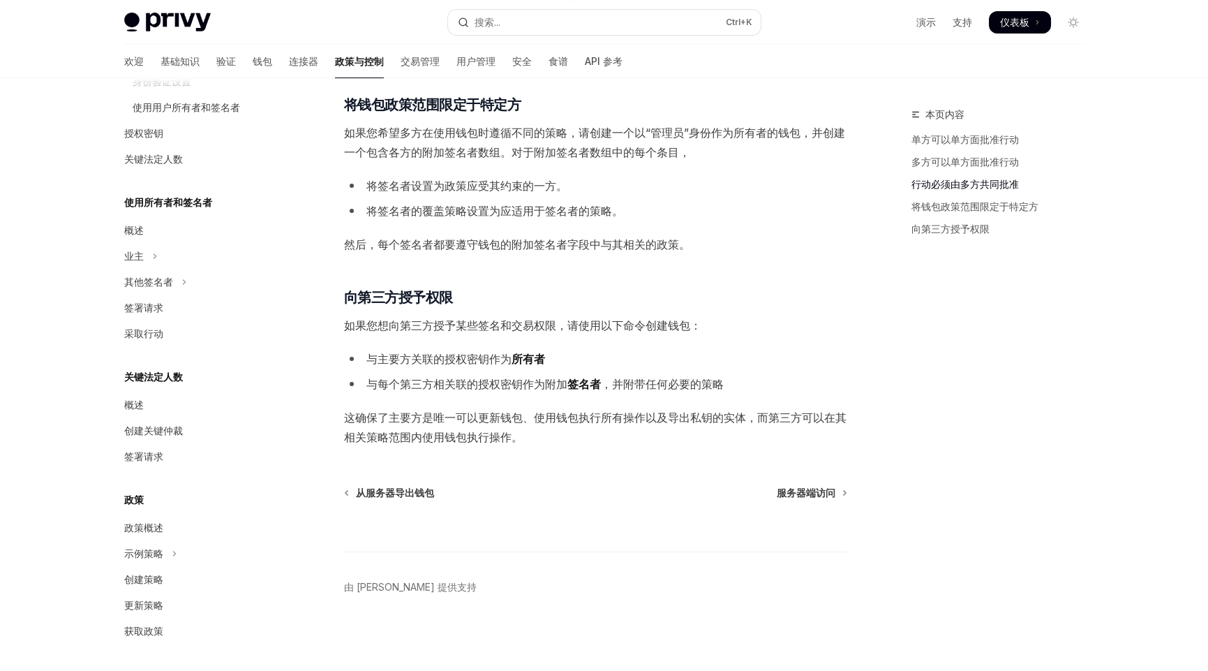
click at [186, 194] on h5 "使用所有者和签名者" at bounding box center [168, 202] width 88 height 17
click at [135, 230] on font "概述" at bounding box center [134, 230] width 20 height 12
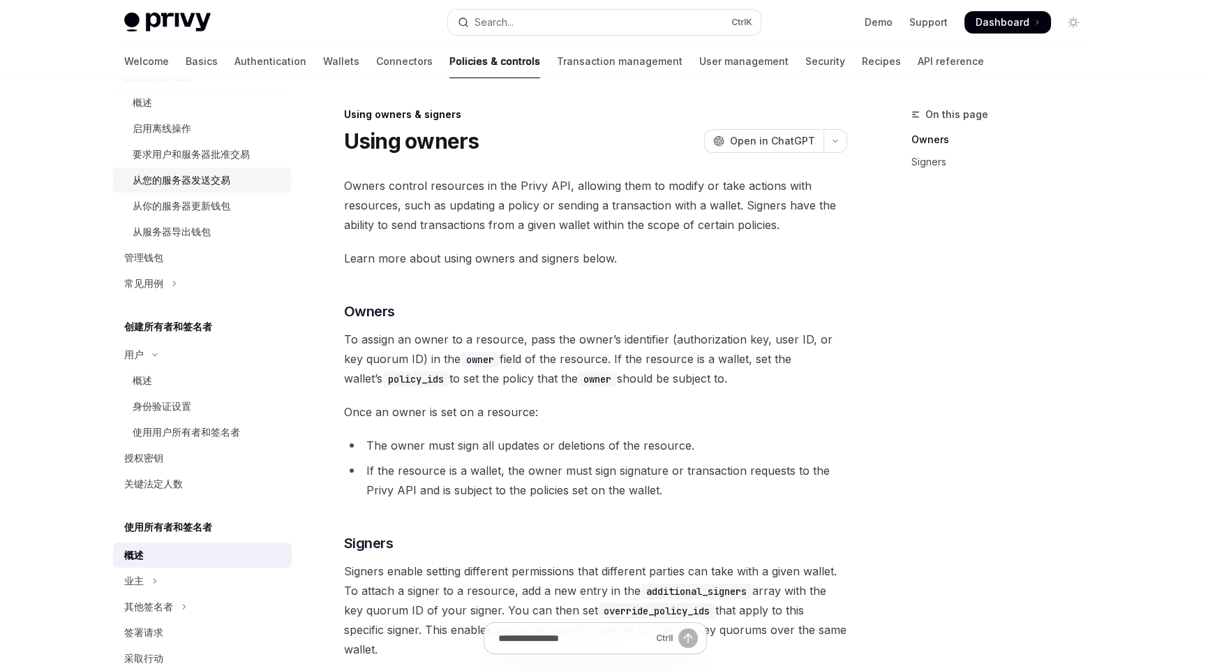
scroll to position [136, 0]
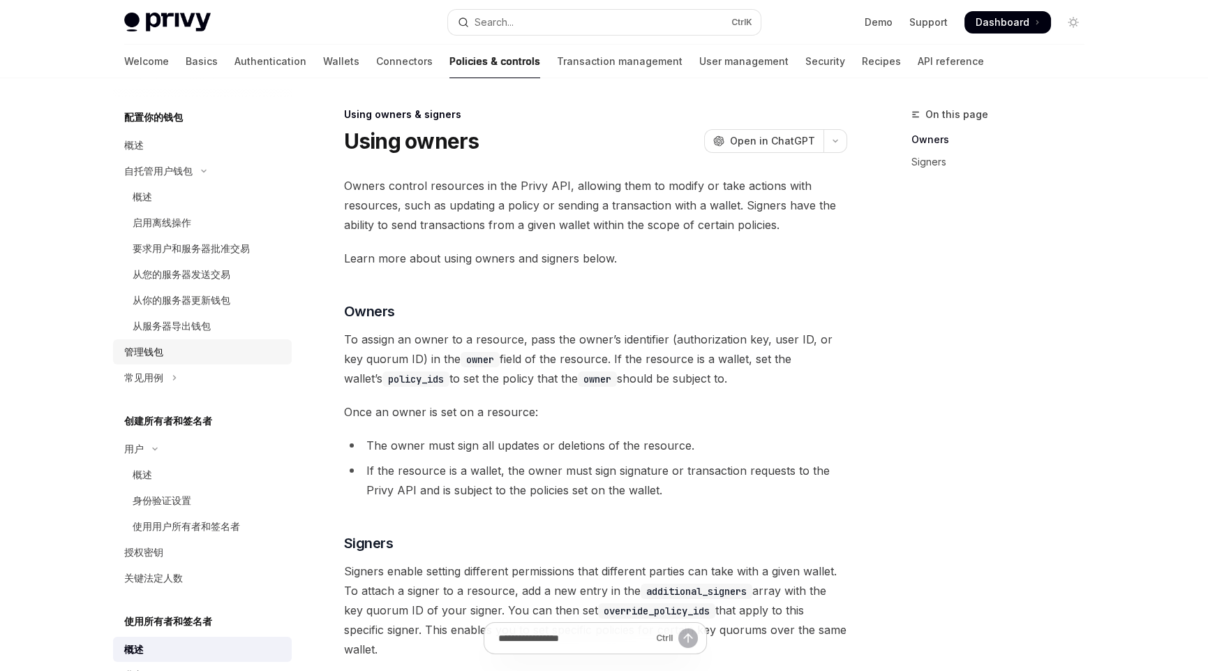
click at [160, 360] on div "管理钱包" at bounding box center [143, 351] width 39 height 17
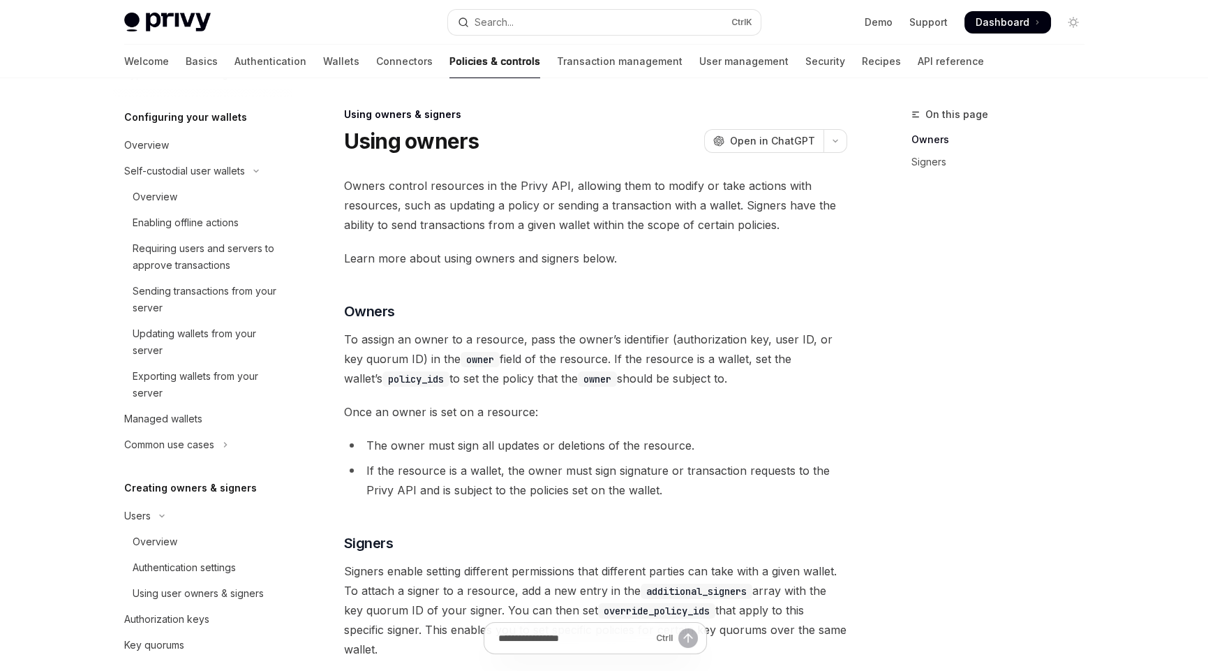
click at [168, 491] on h5 "Creating owners & signers" at bounding box center [190, 488] width 133 height 17
click at [151, 521] on button "Users" at bounding box center [202, 515] width 179 height 25
drag, startPoint x: 148, startPoint y: 512, endPoint x: 154, endPoint y: 526, distance: 15.3
click at [148, 512] on div "Users" at bounding box center [137, 515] width 27 height 17
click at [156, 545] on div "Overview" at bounding box center [155, 541] width 45 height 17
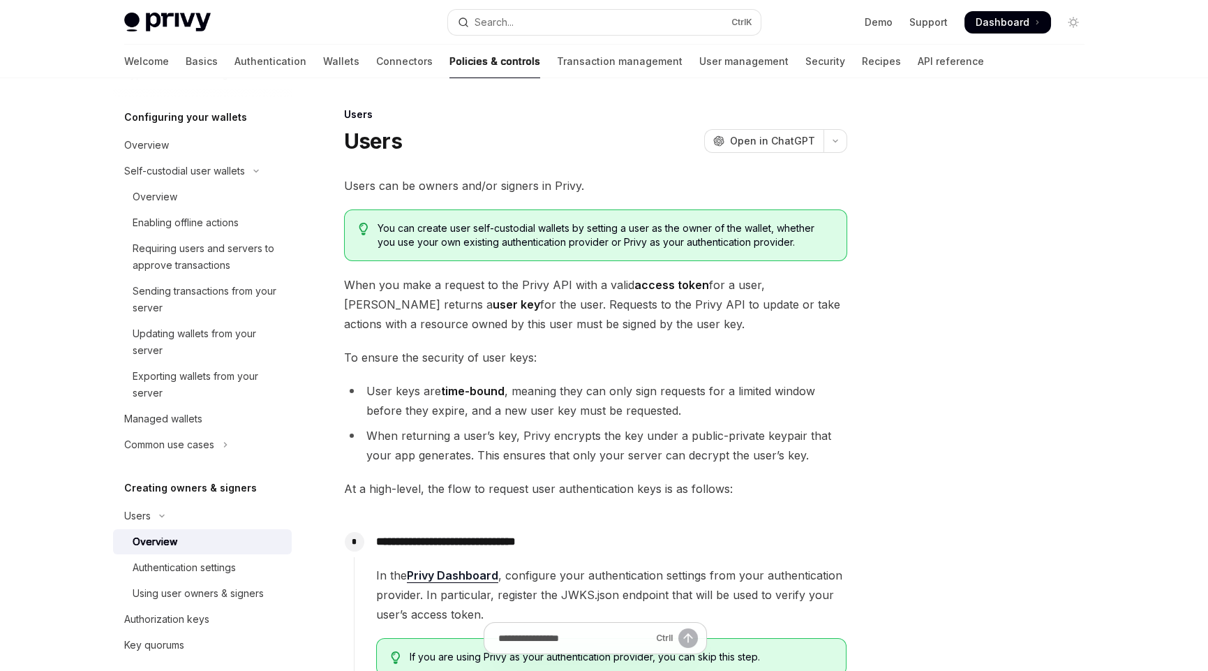
click at [425, 187] on span "Users can be owners and/or signers in Privy." at bounding box center [595, 186] width 503 height 20
click at [517, 192] on span "Users can be owners and/or signers in Privy." at bounding box center [595, 186] width 503 height 20
click at [482, 186] on span "Users can be owners and/or signers in Privy." at bounding box center [595, 186] width 503 height 20
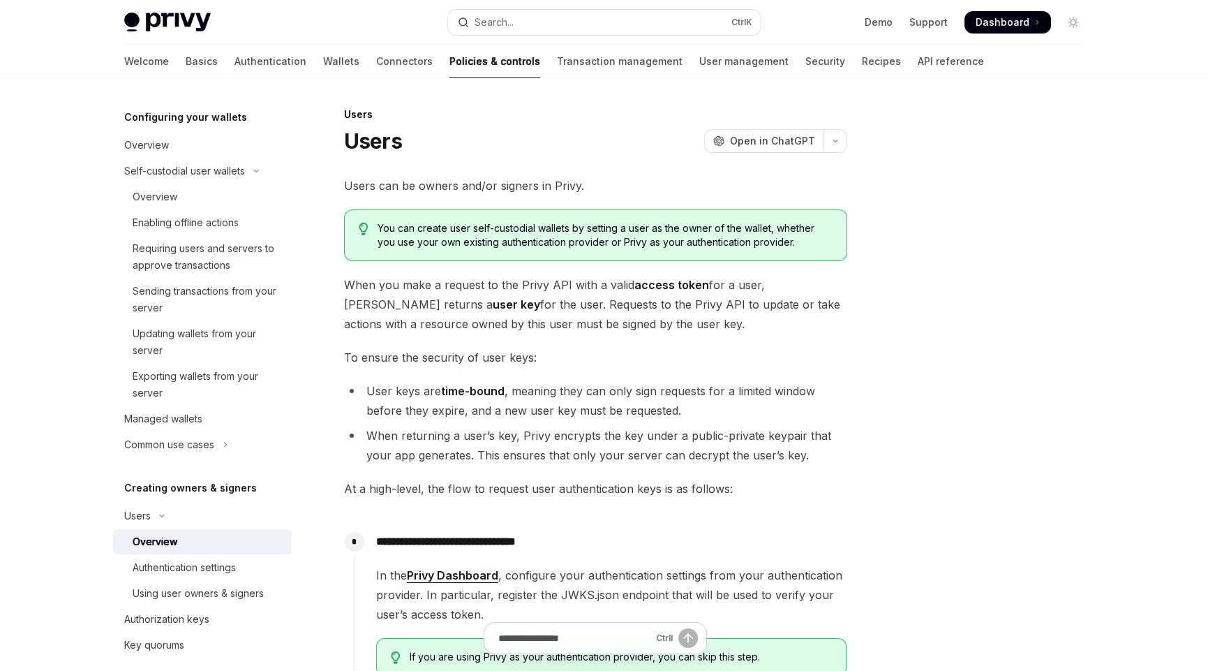
click at [866, 343] on div "**********" at bounding box center [604, 604] width 983 height 1052
click at [820, 332] on span "When you make a request to the Privy API with a valid access token for a user, …" at bounding box center [595, 304] width 503 height 59
click at [979, 350] on div at bounding box center [990, 388] width 212 height 565
click at [970, 417] on div at bounding box center [990, 388] width 212 height 565
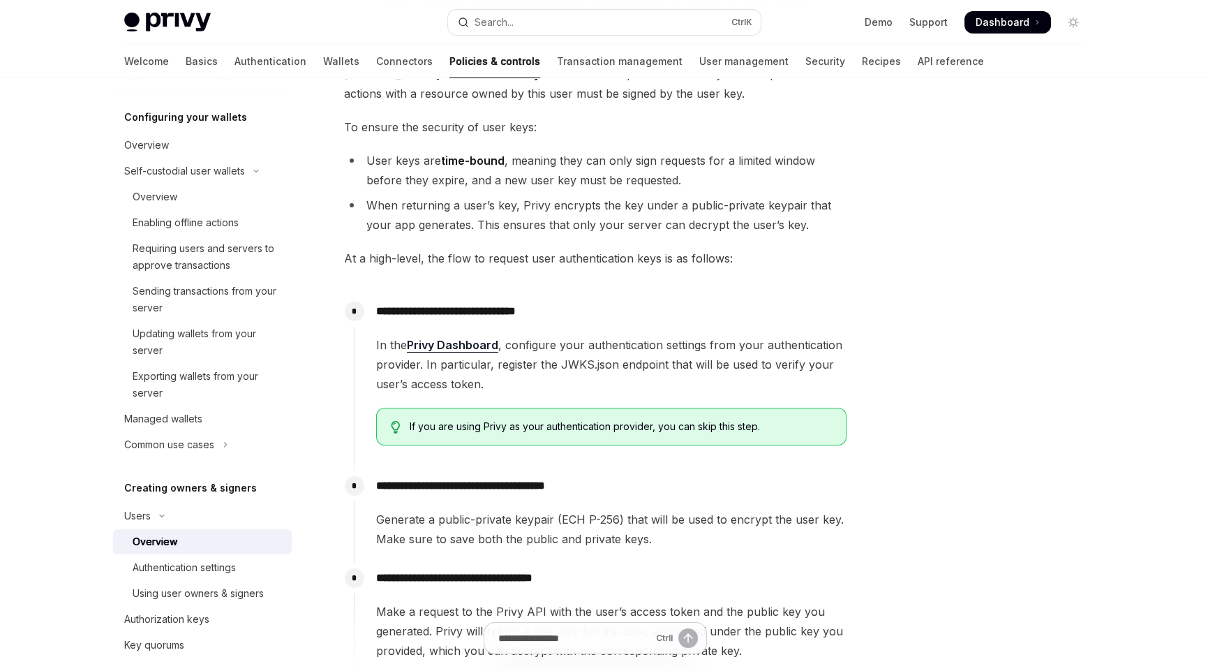
scroll to position [108, 0]
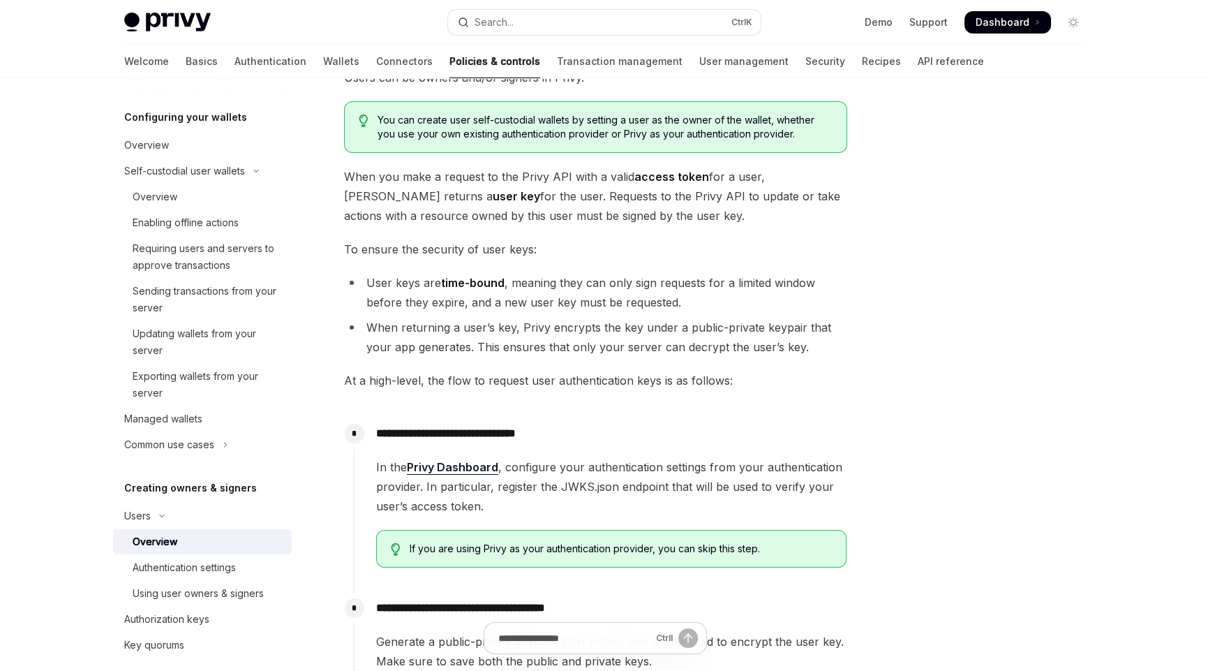
drag, startPoint x: 994, startPoint y: 326, endPoint x: 1034, endPoint y: 406, distance: 89.6
click at [994, 323] on div at bounding box center [990, 388] width 212 height 565
click at [865, 233] on div "**********" at bounding box center [604, 496] width 983 height 1052
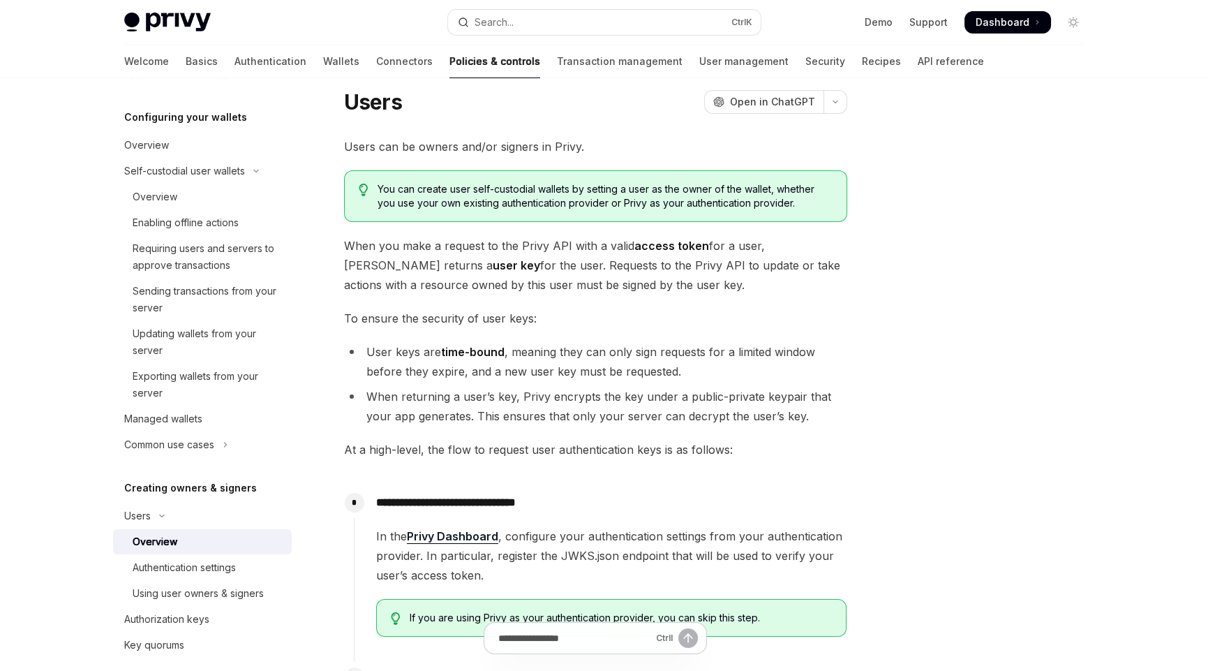
scroll to position [38, 0]
click at [641, 435] on div "**********" at bounding box center [595, 502] width 503 height 729
click at [592, 411] on li "When returning a user’s key, Privy encrypts the key under a public-private keyp…" at bounding box center [595, 406] width 503 height 39
click at [966, 390] on div at bounding box center [990, 388] width 212 height 565
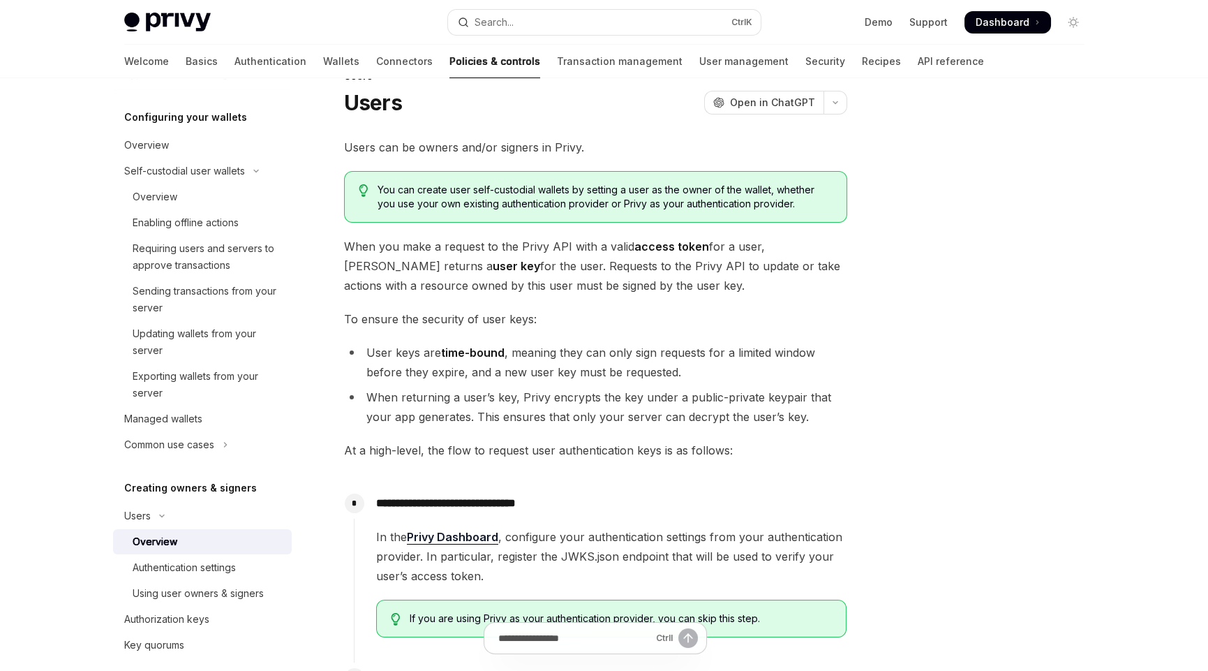
click at [635, 366] on li "User keys are time-bound , meaning they can only sign requests for a limited wi…" at bounding box center [595, 362] width 503 height 39
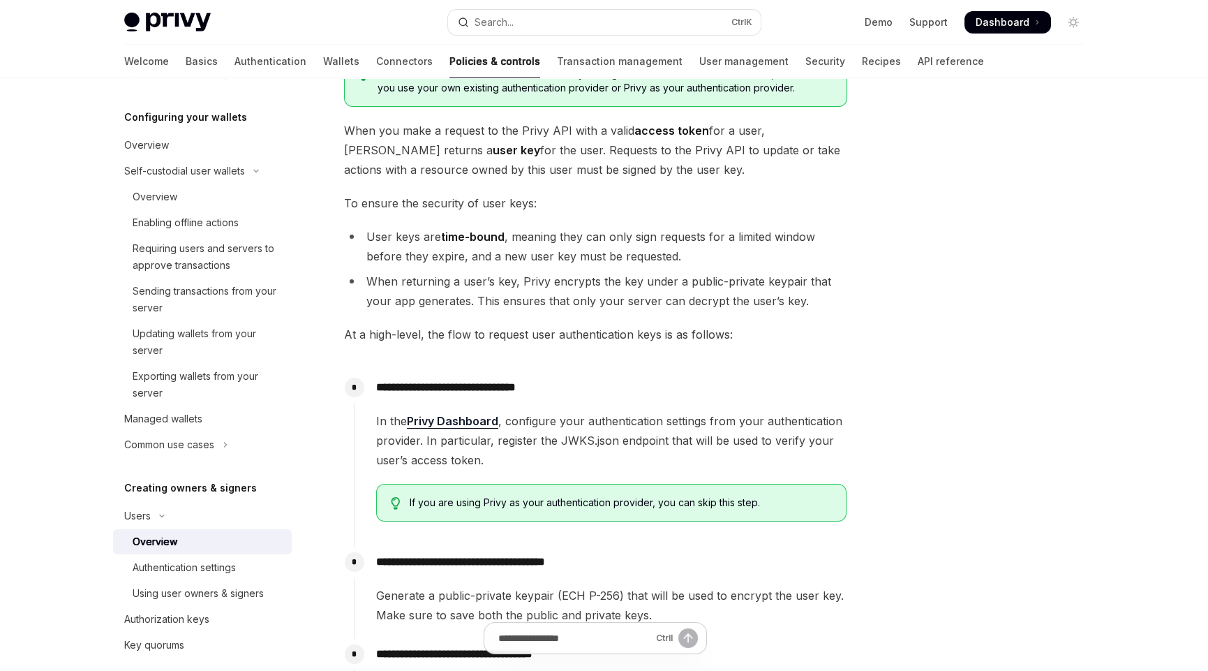
scroll to position [178, 0]
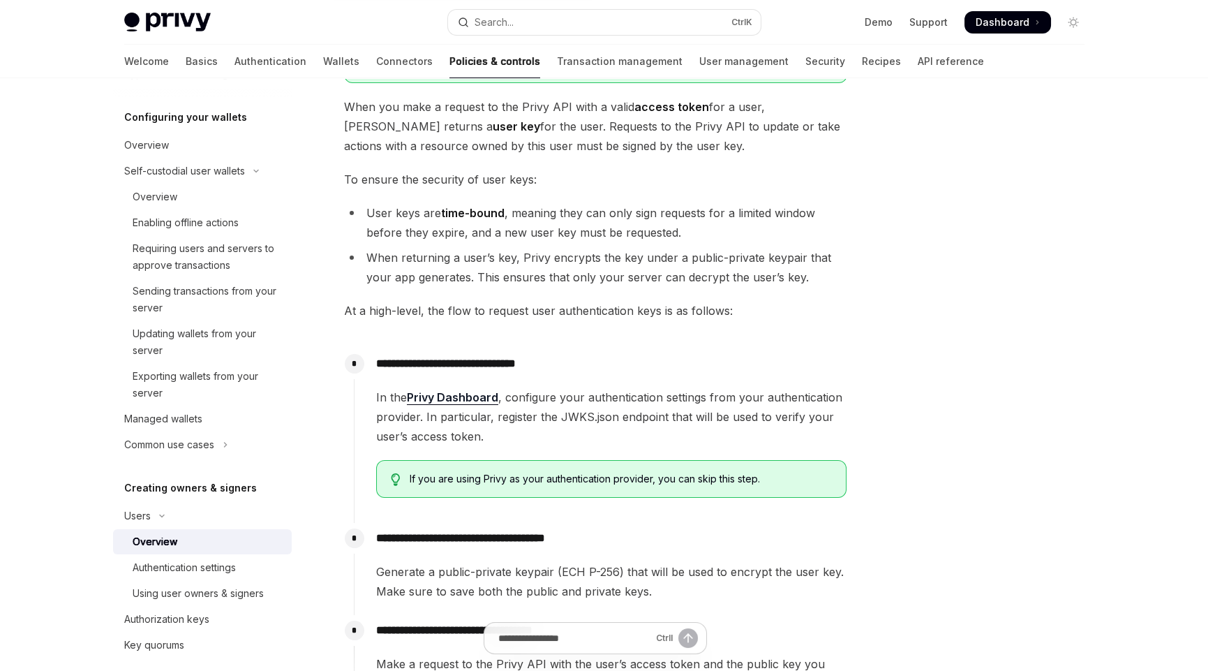
click at [926, 500] on div at bounding box center [990, 388] width 212 height 565
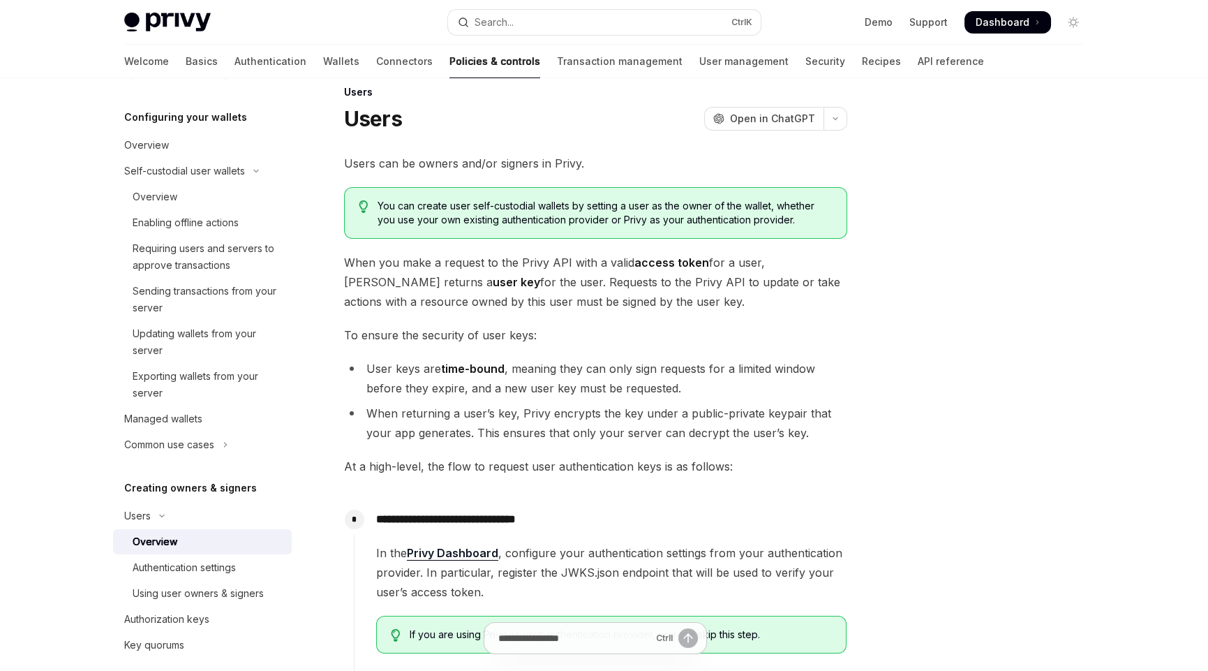
scroll to position [0, 0]
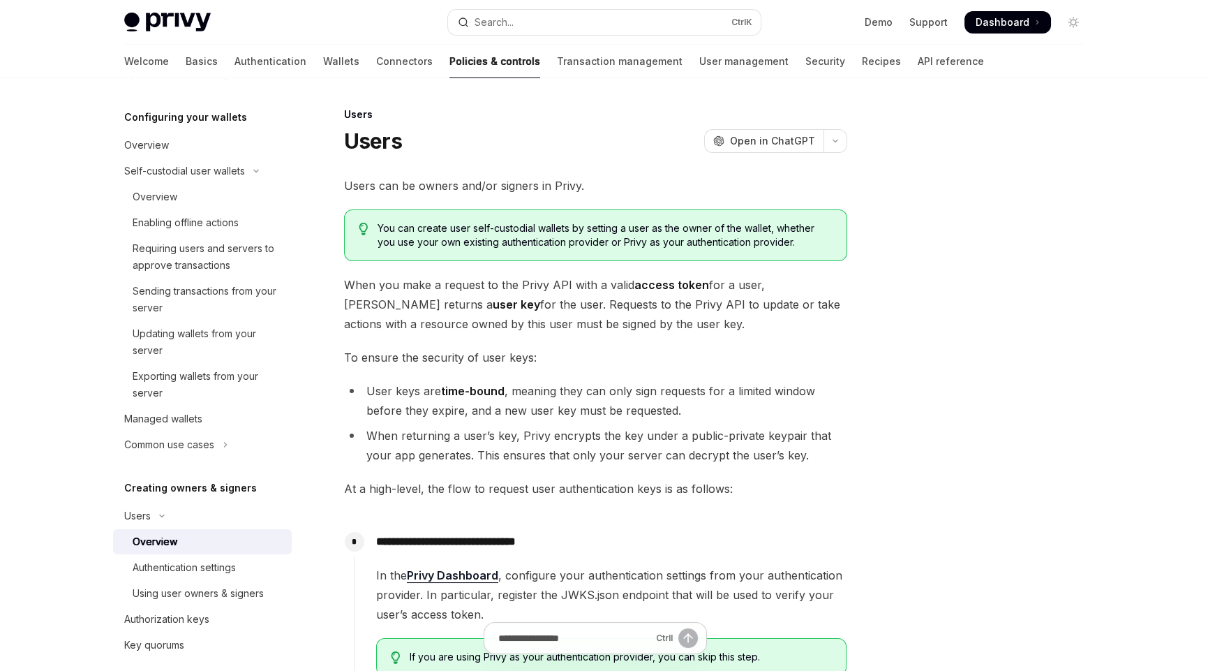
click at [930, 532] on div at bounding box center [990, 388] width 212 height 565
click at [995, 532] on div at bounding box center [990, 388] width 212 height 565
click at [934, 334] on div at bounding box center [990, 388] width 212 height 565
click at [942, 467] on div at bounding box center [990, 388] width 212 height 565
drag, startPoint x: 891, startPoint y: 327, endPoint x: 851, endPoint y: 362, distance: 53.5
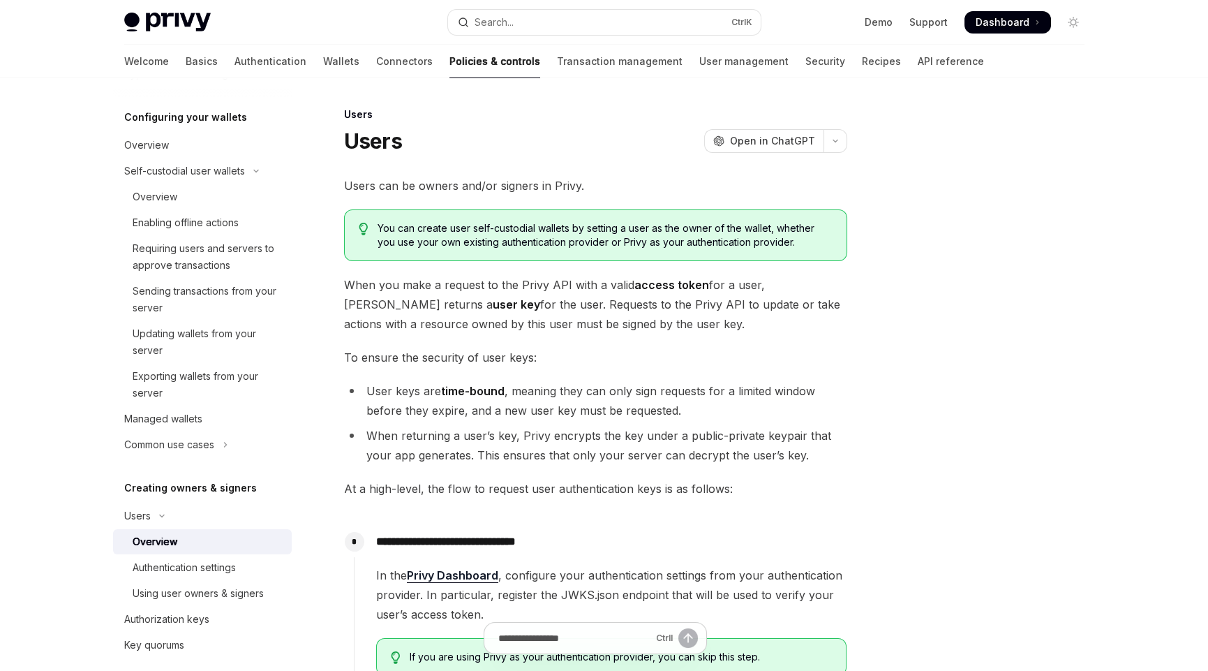
click at [849, 403] on div "**********" at bounding box center [465, 618] width 771 height 1024
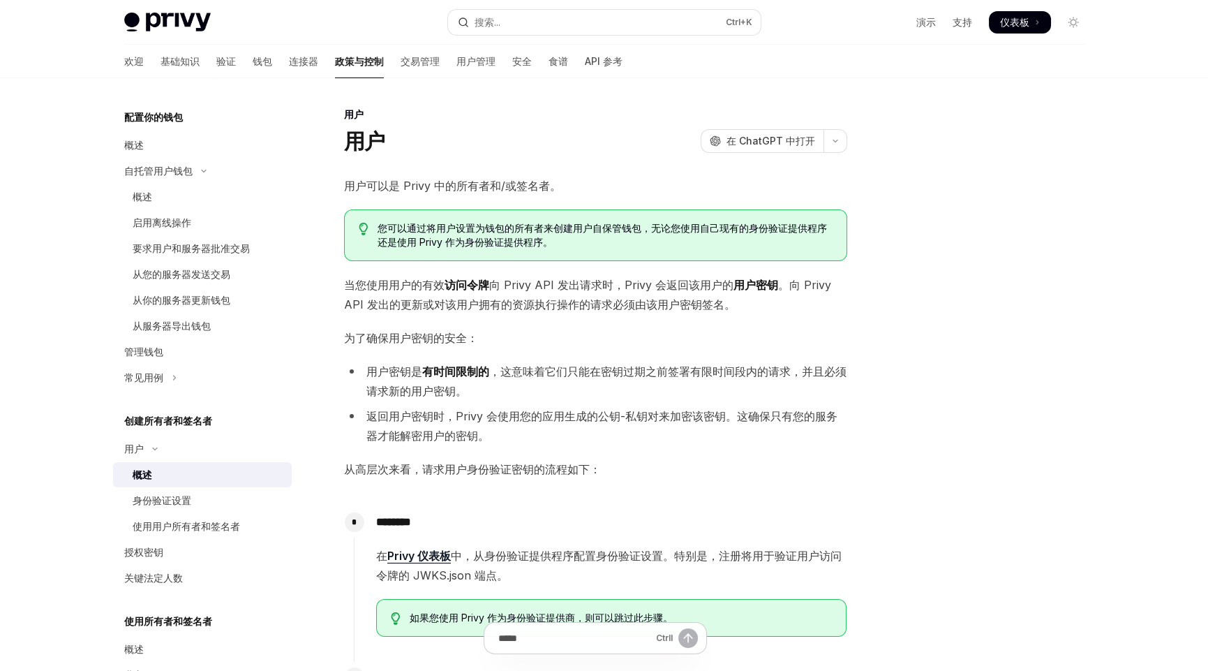
click at [938, 401] on div at bounding box center [990, 388] width 212 height 565
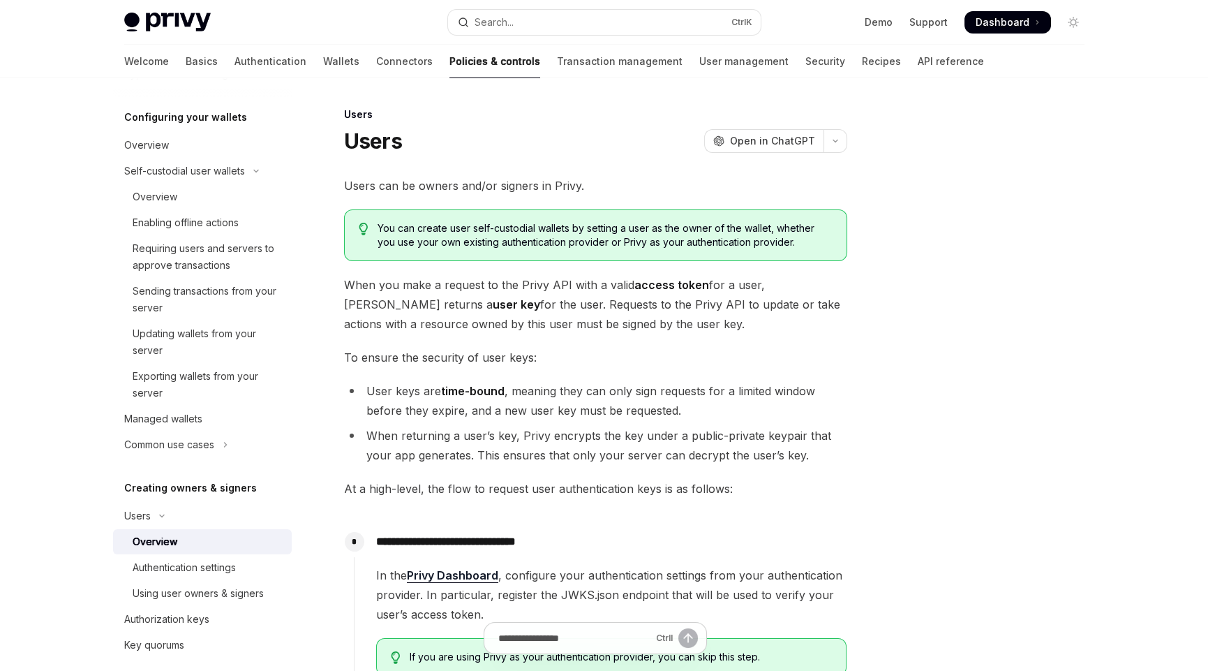
click at [463, 284] on span "When you make a request to the Privy API with a valid access token for a user, …" at bounding box center [595, 304] width 503 height 59
drag, startPoint x: 878, startPoint y: 334, endPoint x: 719, endPoint y: 82, distance: 297.5
click at [658, 149] on div "Users OpenAI Open in ChatGPT" at bounding box center [595, 140] width 503 height 25
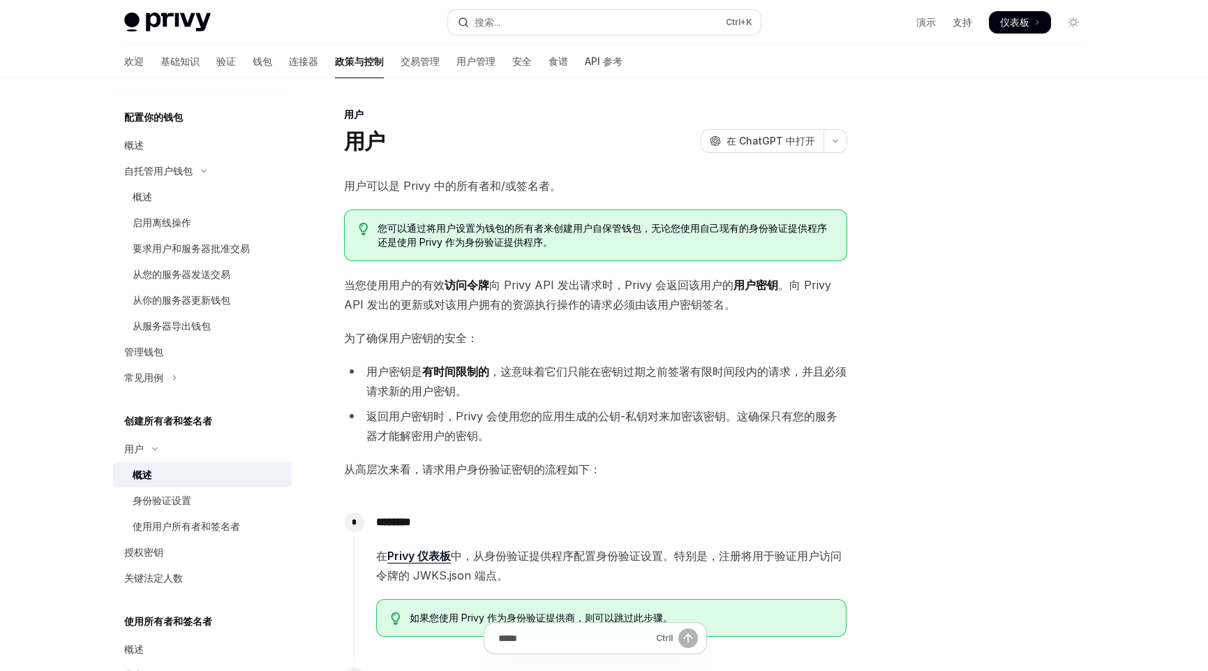
click at [930, 318] on div at bounding box center [990, 388] width 212 height 565
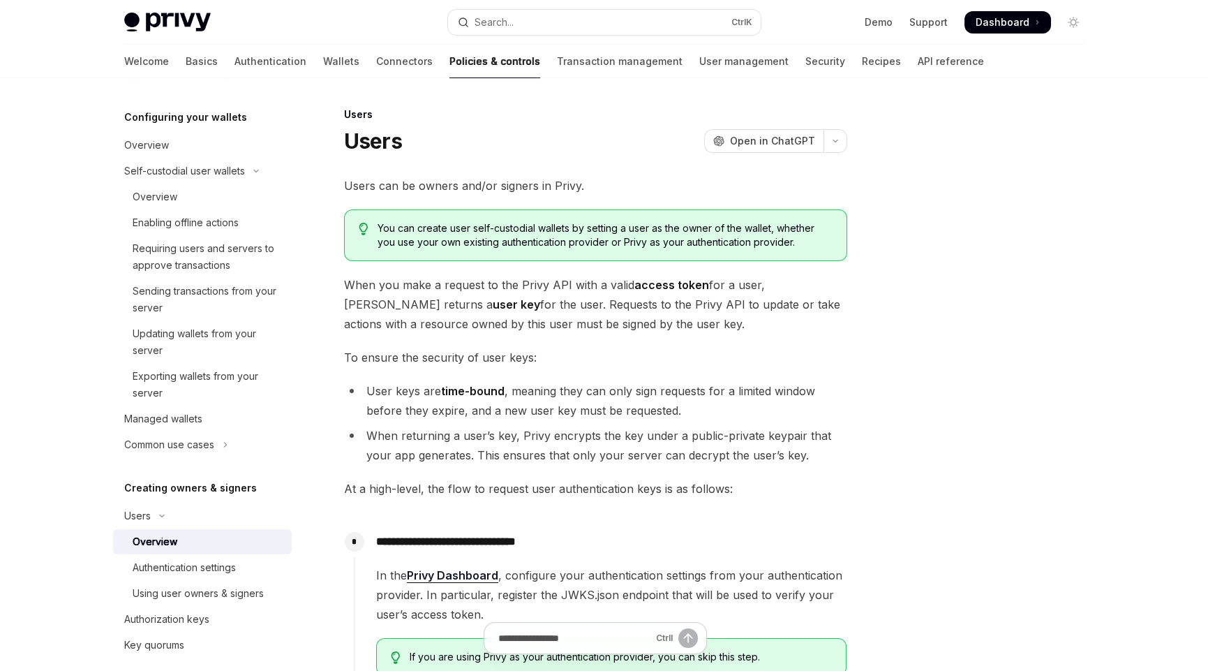
click at [743, 332] on span "When you make a request to the Privy API with a valid access token for a user, …" at bounding box center [595, 304] width 503 height 59
click at [382, 360] on span "To ensure the security of user keys:" at bounding box center [595, 358] width 503 height 20
click at [445, 359] on span "To ensure the security of user keys:" at bounding box center [595, 358] width 503 height 20
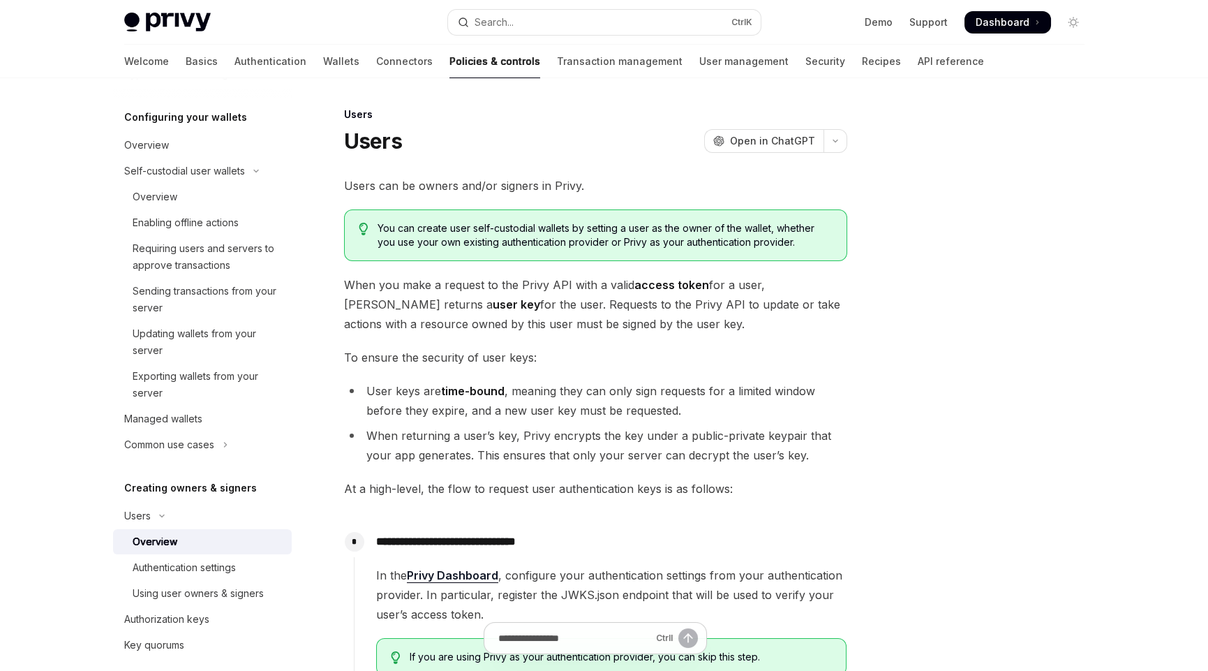
click at [535, 355] on span "To ensure the security of user keys:" at bounding box center [595, 358] width 503 height 20
drag, startPoint x: 366, startPoint y: 390, endPoint x: 507, endPoint y: 384, distance: 141.8
click at [507, 384] on li "User keys are time-bound , meaning they can only sign requests for a limited wi…" at bounding box center [595, 400] width 503 height 39
click at [551, 395] on li "User keys are time-bound , meaning they can only sign requests for a limited wi…" at bounding box center [595, 400] width 503 height 39
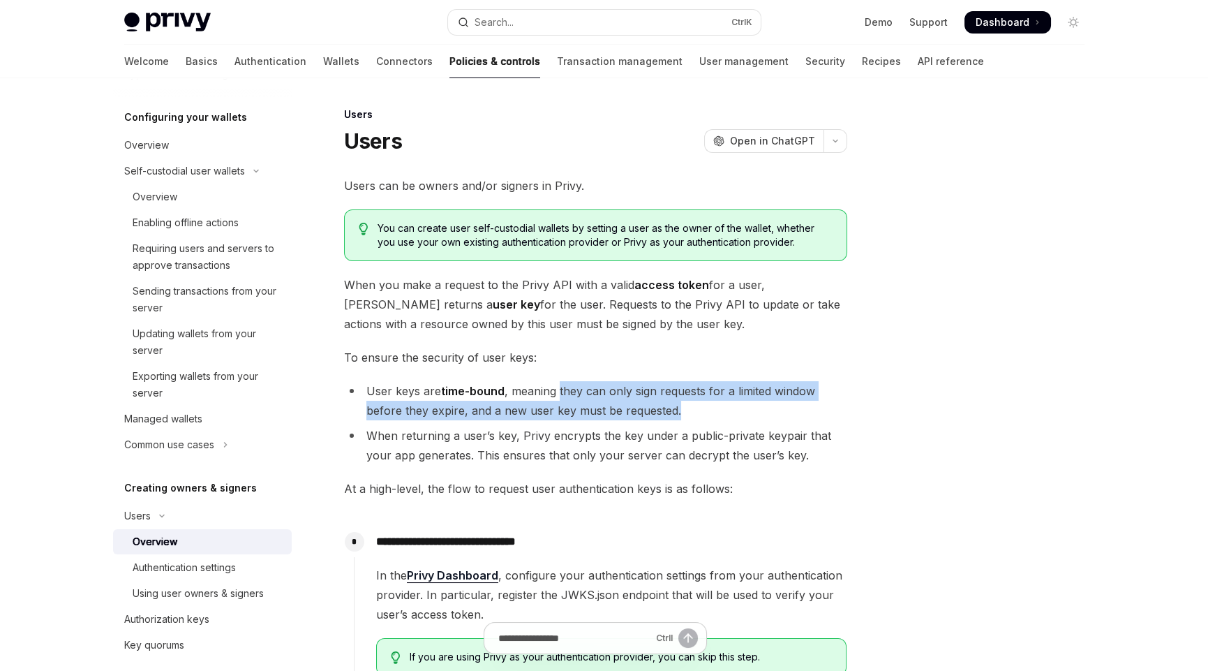
drag, startPoint x: 559, startPoint y: 393, endPoint x: 807, endPoint y: 405, distance: 248.1
click at [807, 405] on li "User keys are time-bound , meaning they can only sign requests for a limited wi…" at bounding box center [595, 400] width 503 height 39
click at [679, 413] on li "User keys are time-bound , meaning they can only sign requests for a limited wi…" at bounding box center [595, 400] width 503 height 39
drag, startPoint x: 678, startPoint y: 409, endPoint x: 367, endPoint y: 390, distance: 311.9
click at [367, 390] on li "User keys are time-bound , meaning they can only sign requests for a limited wi…" at bounding box center [595, 400] width 503 height 39
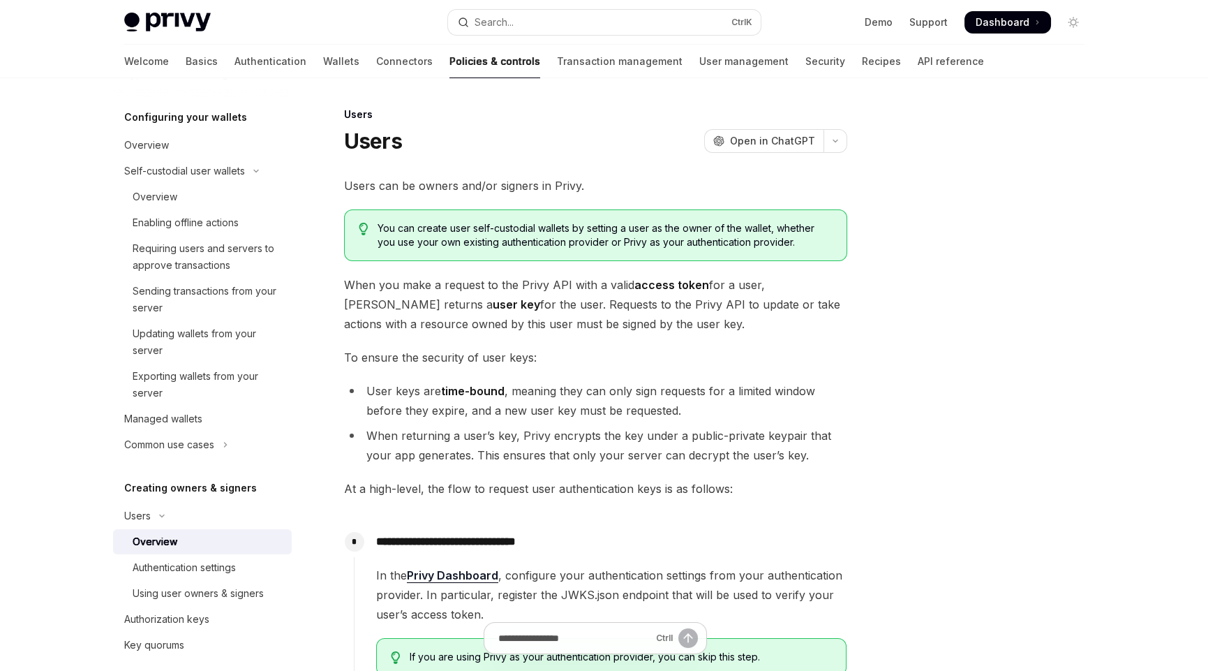
click at [477, 440] on li "When returning a user’s key, Privy encrypts the key under a public-private keyp…" at bounding box center [595, 445] width 503 height 39
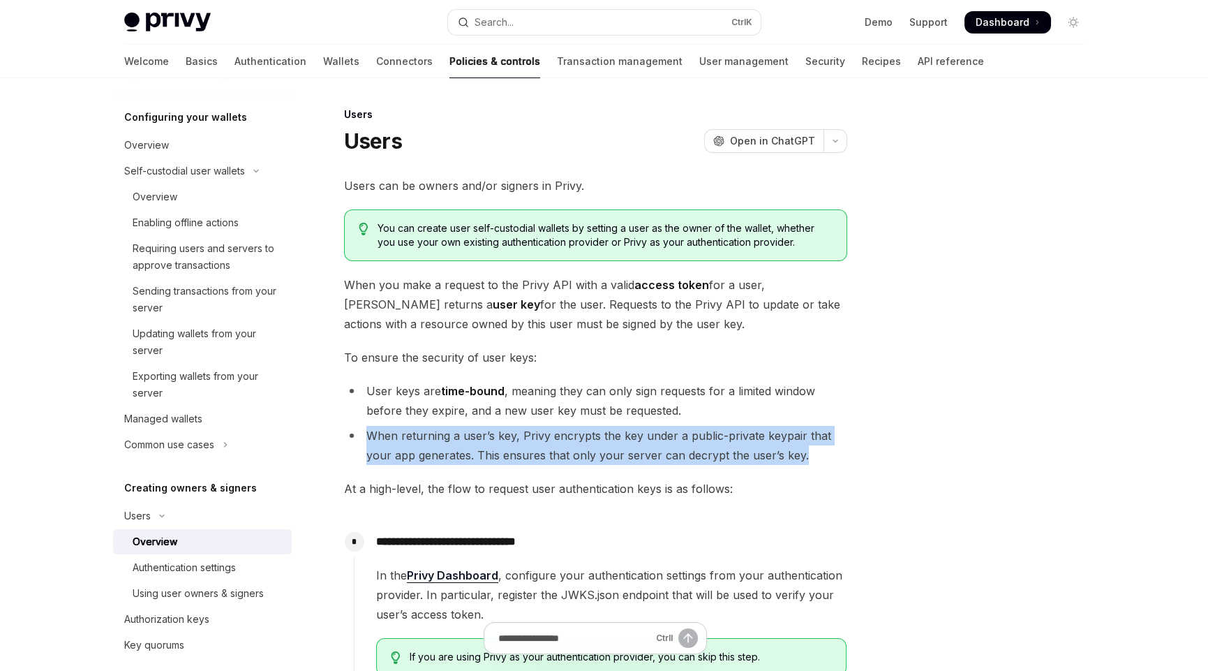
drag, startPoint x: 806, startPoint y: 455, endPoint x: 353, endPoint y: 429, distance: 454.5
click at [353, 429] on li "When returning a user’s key, Privy encrypts the key under a public-private keyp…" at bounding box center [595, 445] width 503 height 39
click at [484, 462] on li "When returning a user’s key, Privy encrypts the key under a public-private keyp…" at bounding box center [595, 445] width 503 height 39
drag, startPoint x: 519, startPoint y: 433, endPoint x: 824, endPoint y: 448, distance: 305.4
click at [824, 448] on li "When returning a user’s key, Privy encrypts the key under a public-private keyp…" at bounding box center [595, 445] width 503 height 39
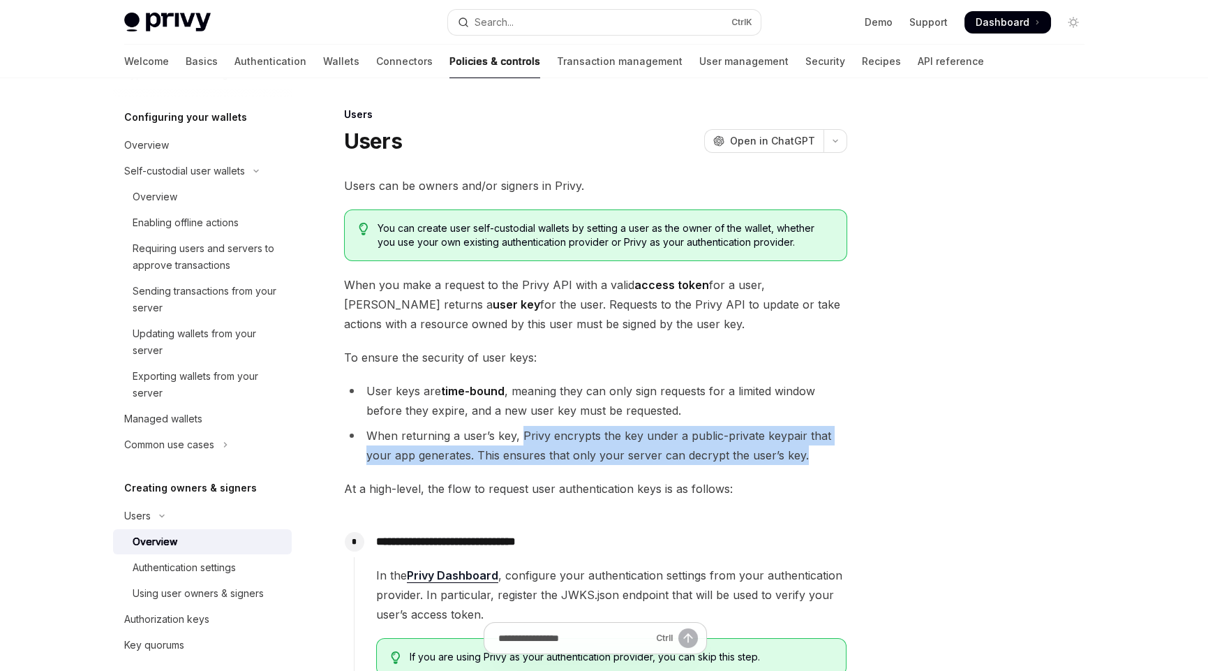
click at [832, 462] on li "When returning a user’s key, Privy encrypts the key under a public-private keyp…" at bounding box center [595, 445] width 503 height 39
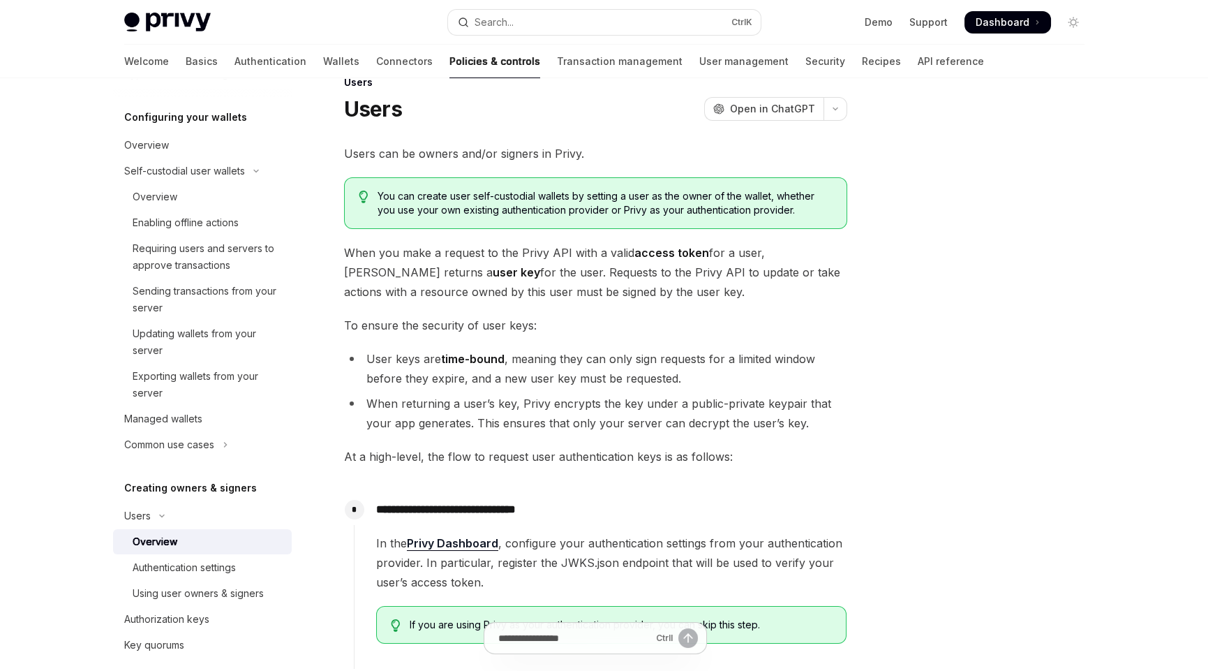
scroll to position [69, 0]
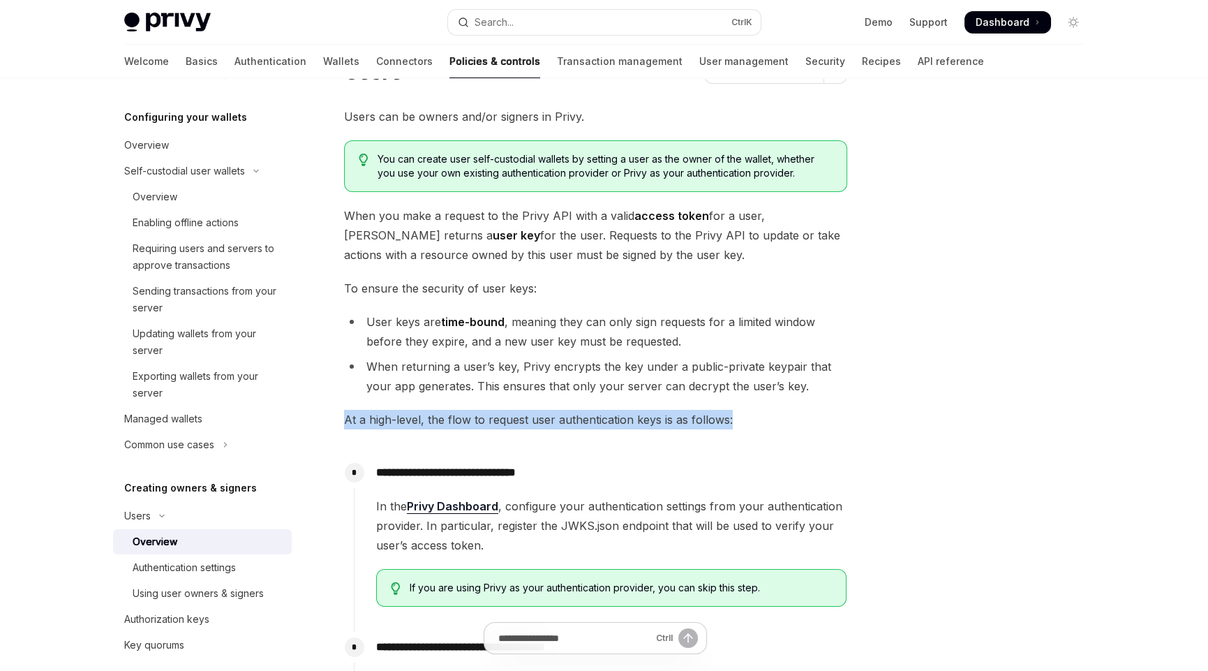
drag, startPoint x: 727, startPoint y: 419, endPoint x: 332, endPoint y: 415, distance: 395.8
click at [332, 415] on div "**********" at bounding box center [465, 549] width 771 height 1024
click at [627, 463] on p "**********" at bounding box center [611, 473] width 470 height 20
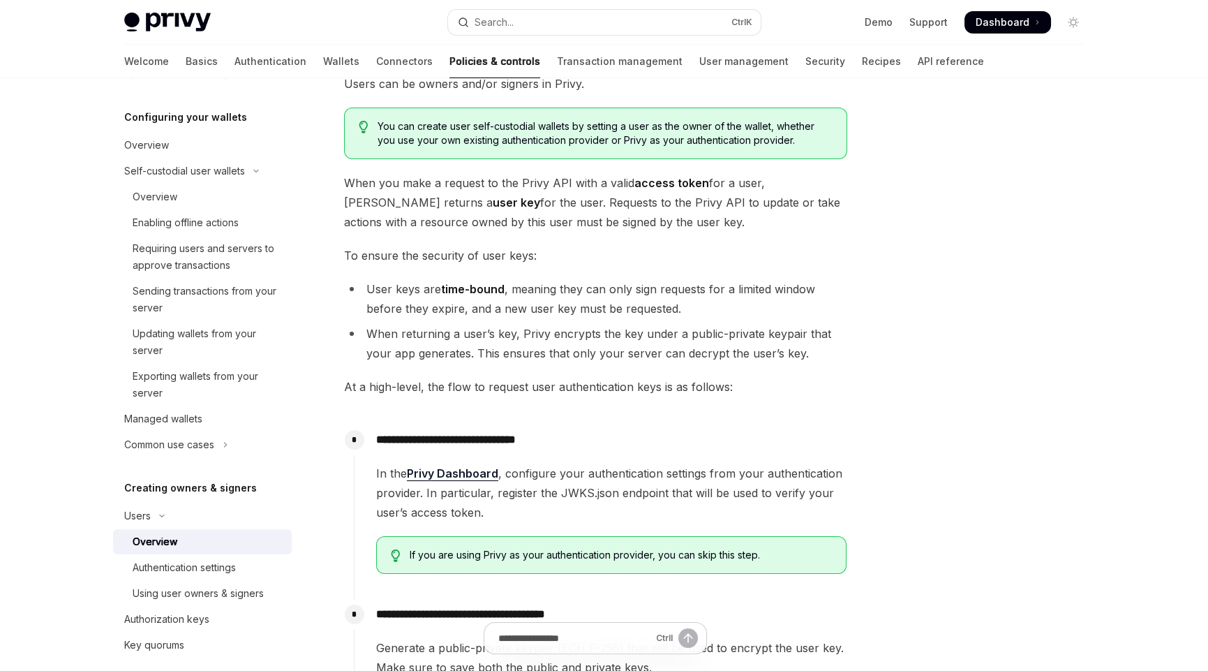
scroll to position [139, 0]
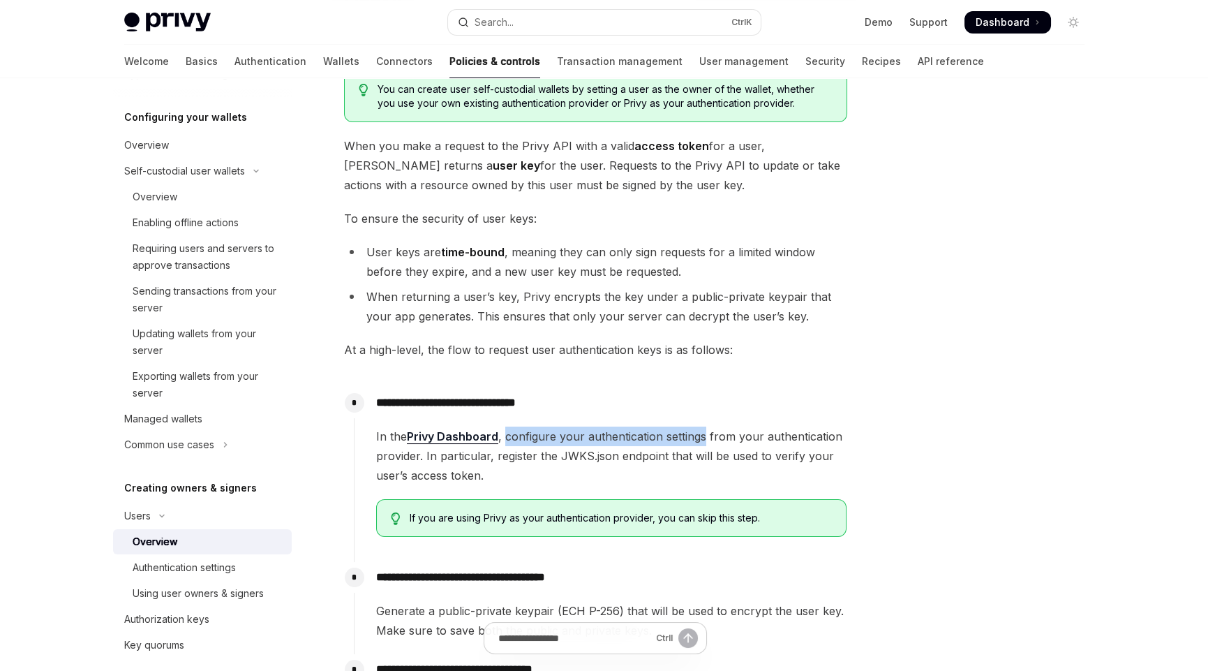
drag, startPoint x: 505, startPoint y: 437, endPoint x: 703, endPoint y: 434, distance: 197.6
click at [703, 434] on span "In the Privy Dashboard , configure your authentication settings from your authe…" at bounding box center [611, 456] width 470 height 59
click at [461, 455] on span "In the Privy Dashboard , configure your authentication settings from your authe…" at bounding box center [611, 456] width 470 height 59
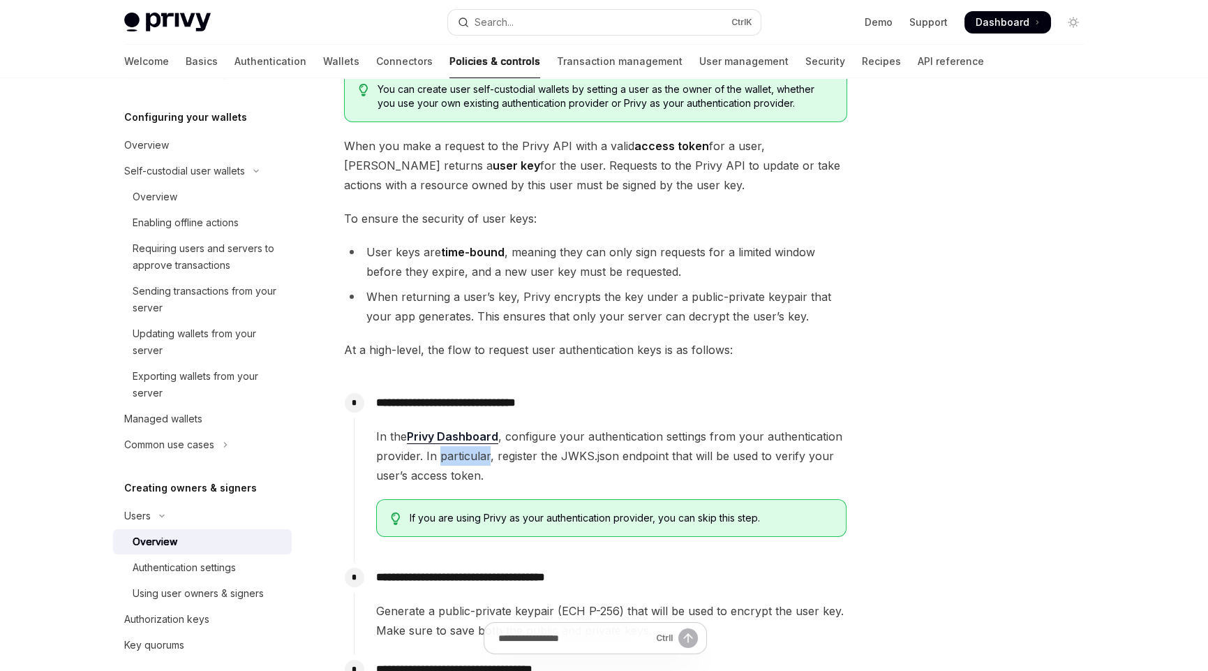
click at [460, 456] on span "In the Privy Dashboard , configure your authentication settings from your authe…" at bounding box center [611, 456] width 470 height 59
click at [511, 456] on span "In the Privy Dashboard , configure your authentication settings from your authe…" at bounding box center [611, 456] width 470 height 59
click at [563, 477] on span "In the Privy Dashboard , configure your authentication settings from your authe…" at bounding box center [611, 456] width 470 height 59
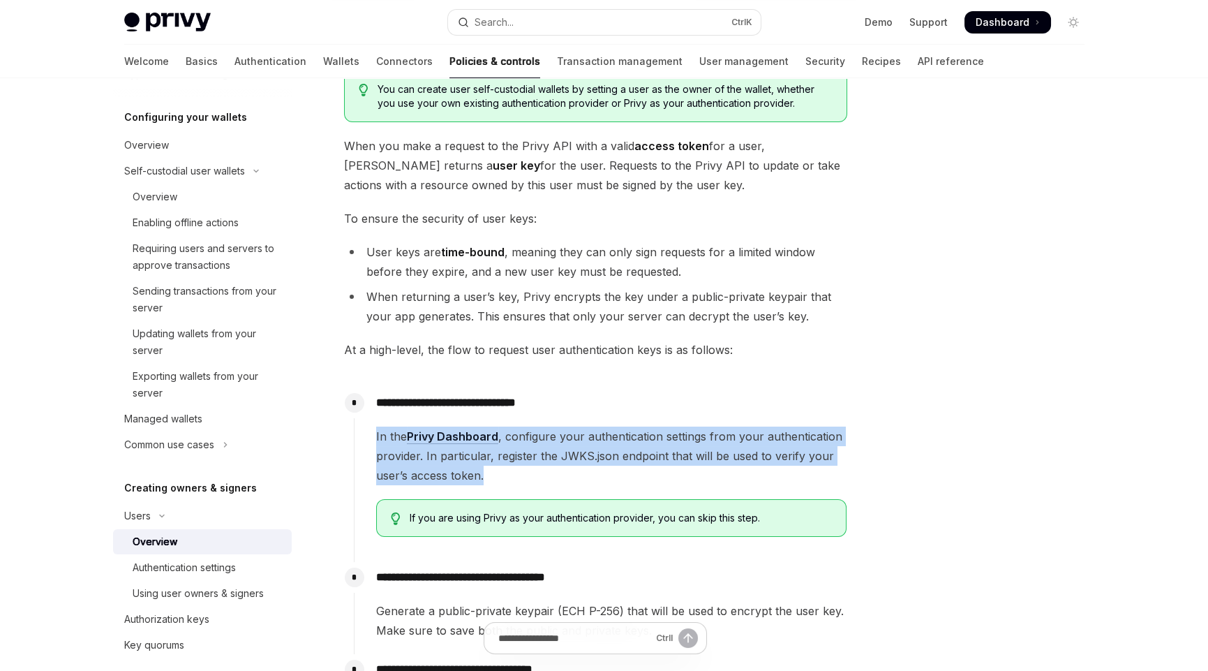
drag, startPoint x: 502, startPoint y: 477, endPoint x: 373, endPoint y: 438, distance: 134.3
click at [373, 438] on div "**********" at bounding box center [601, 467] width 494 height 161
click at [523, 475] on span "In the Privy Dashboard , configure your authentication settings from your authe…" at bounding box center [611, 456] width 470 height 59
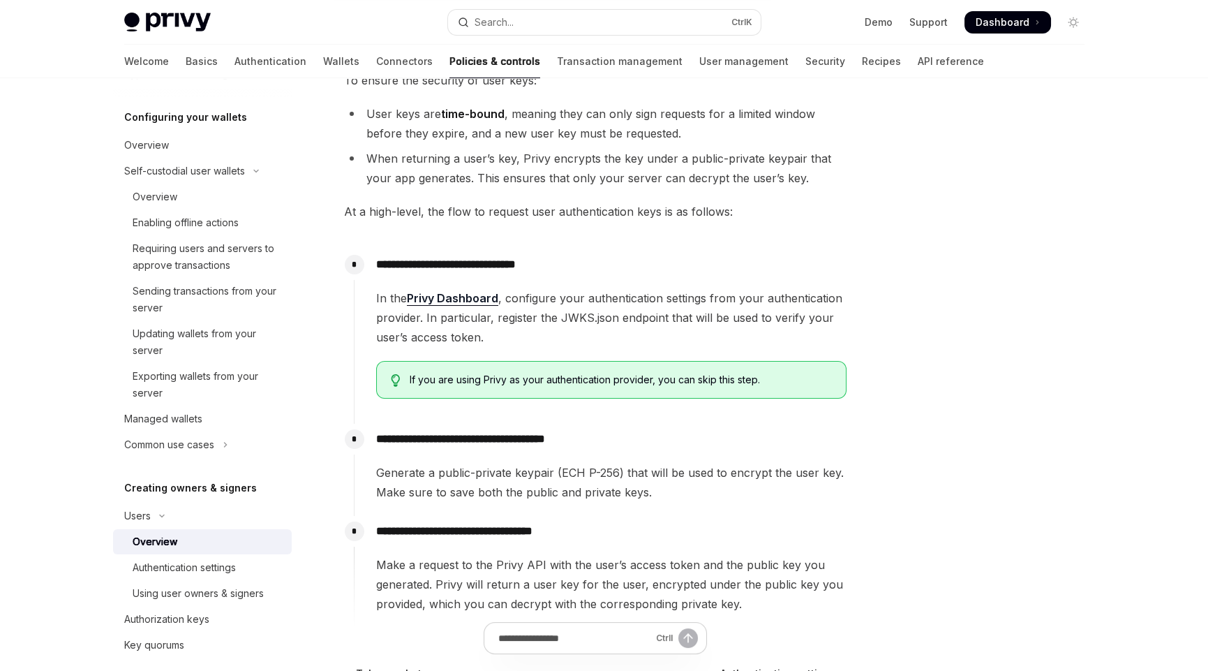
scroll to position [279, 0]
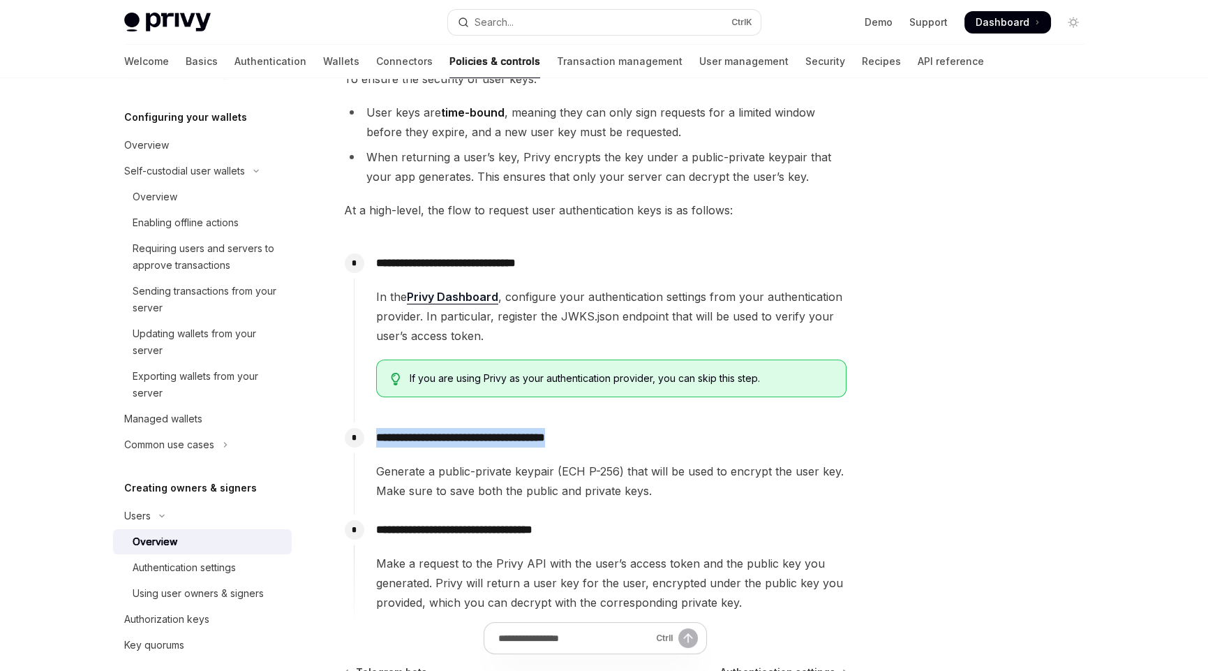
drag, startPoint x: 375, startPoint y: 434, endPoint x: 595, endPoint y: 436, distance: 219.9
click at [595, 436] on div "**********" at bounding box center [601, 461] width 494 height 78
click at [605, 438] on p "**********" at bounding box center [611, 438] width 470 height 20
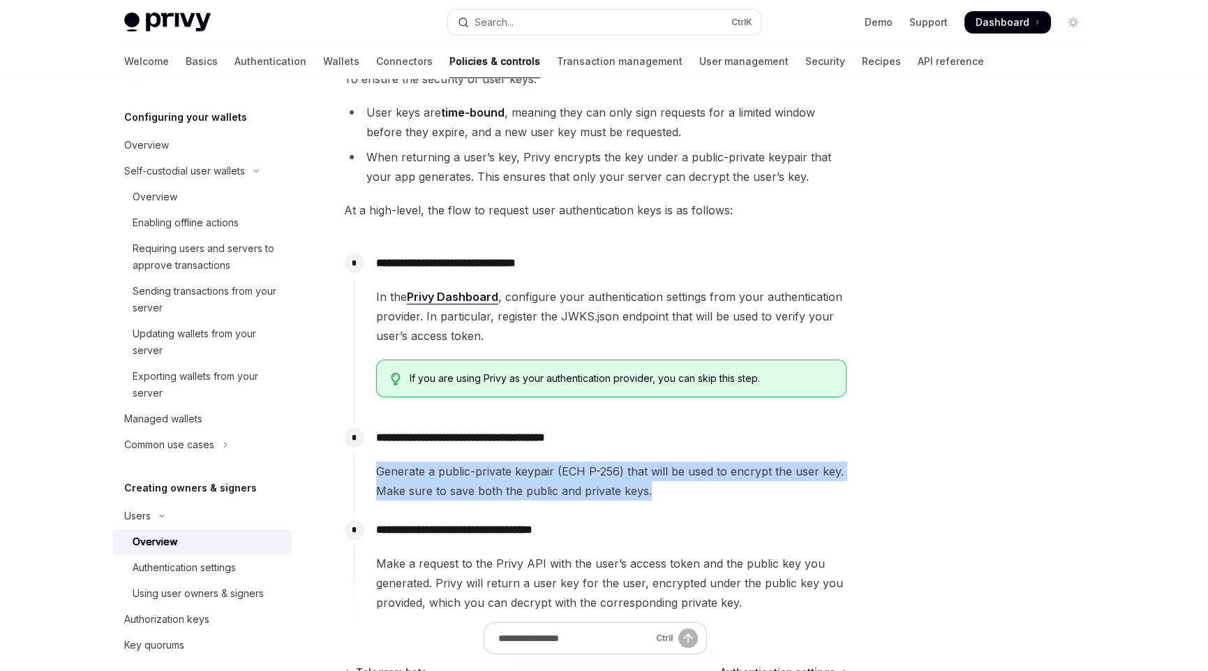
drag, startPoint x: 644, startPoint y: 490, endPoint x: 355, endPoint y: 466, distance: 290.0
click at [355, 466] on div "**********" at bounding box center [601, 461] width 494 height 78
click at [677, 493] on span "Generate a public-private keypair (ECH P-256) that will be used to encrypt the …" at bounding box center [611, 480] width 470 height 39
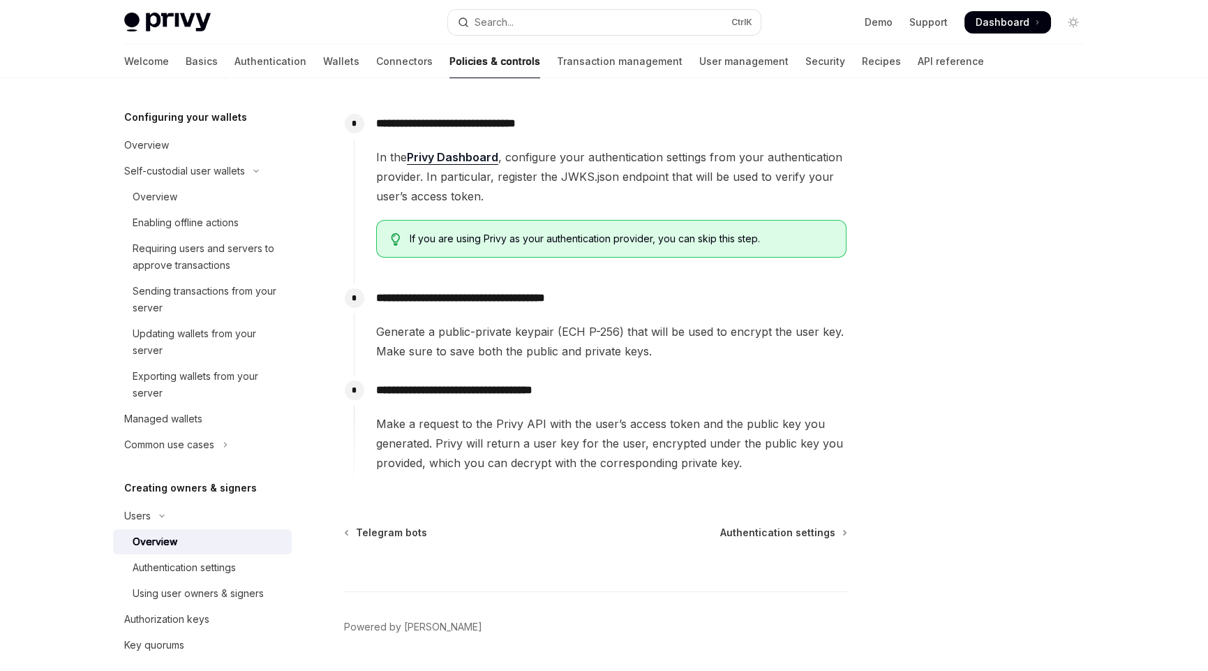
scroll to position [418, 0]
drag, startPoint x: 376, startPoint y: 392, endPoint x: 623, endPoint y: 383, distance: 247.3
click at [623, 383] on p "**********" at bounding box center [611, 390] width 470 height 20
click at [624, 383] on p "**********" at bounding box center [611, 390] width 470 height 20
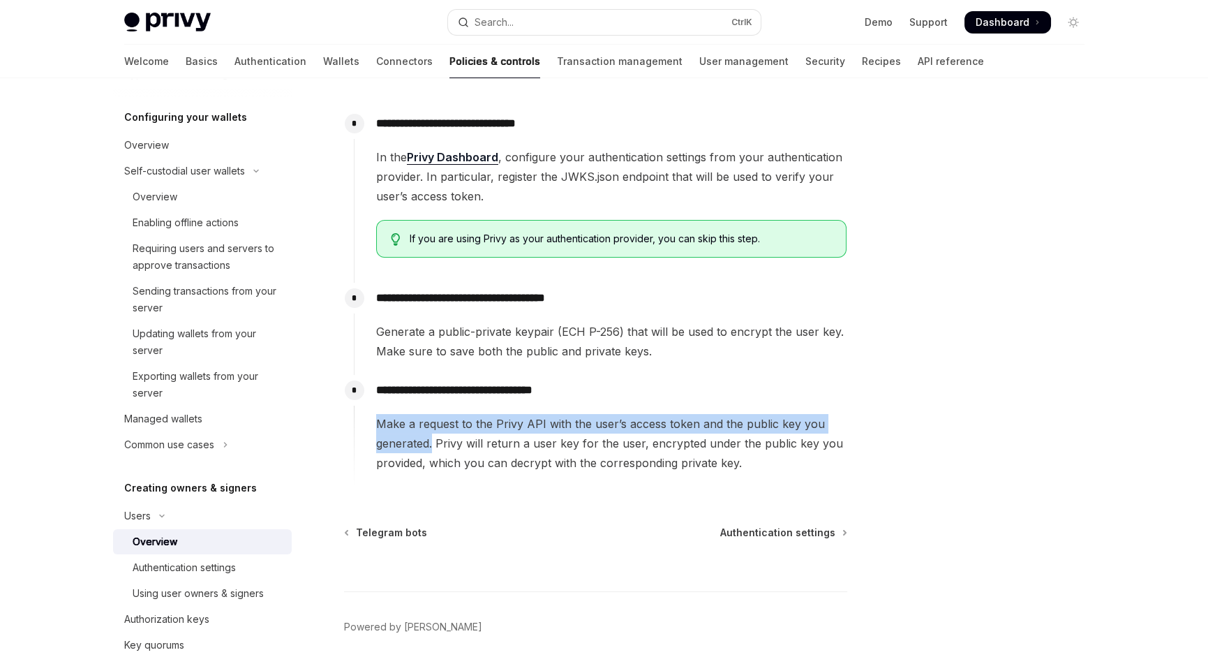
drag, startPoint x: 376, startPoint y: 422, endPoint x: 431, endPoint y: 437, distance: 57.2
click at [431, 437] on span "Make a request to the Privy API with the user’s access token and the public key…" at bounding box center [611, 443] width 470 height 59
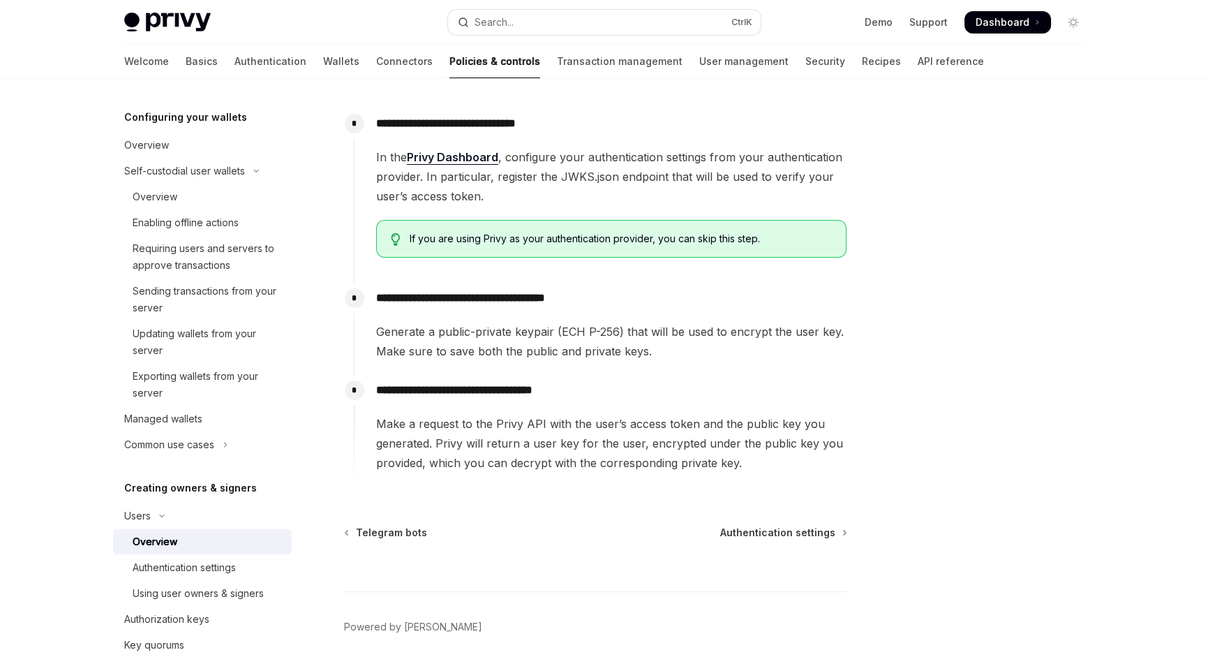
click at [438, 464] on span "Make a request to the Privy API with the user’s access token and the public key…" at bounding box center [611, 443] width 470 height 59
drag, startPoint x: 428, startPoint y: 460, endPoint x: 739, endPoint y: 466, distance: 310.7
click at [739, 466] on span "Make a request to the Privy API with the user’s access token and the public key…" at bounding box center [611, 443] width 470 height 59
click at [769, 468] on span "Make a request to the Privy API with the user’s access token and the public key…" at bounding box center [611, 443] width 470 height 59
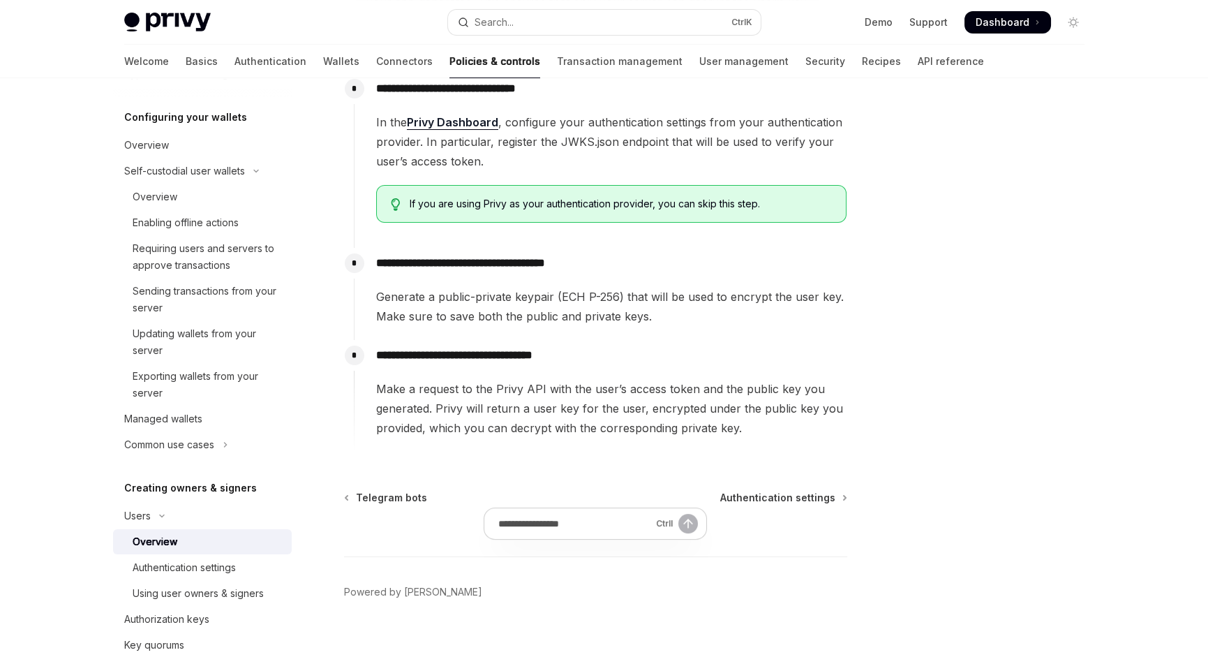
scroll to position [457, 0]
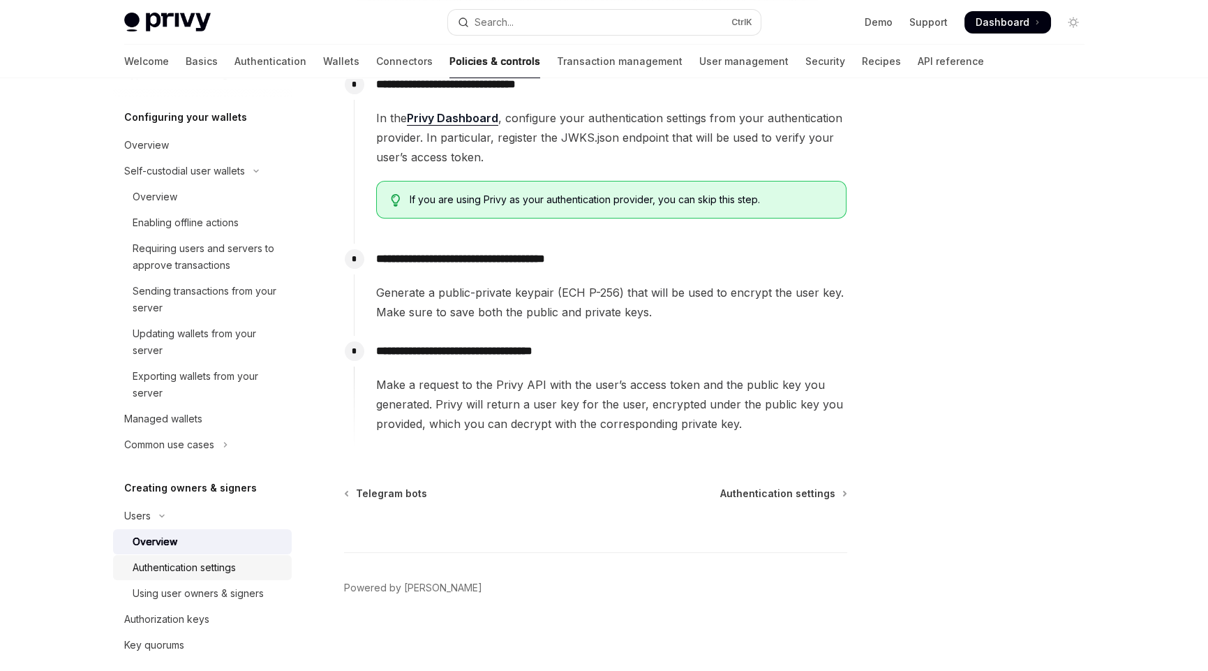
click at [198, 570] on div "Authentication settings" at bounding box center [184, 567] width 103 height 17
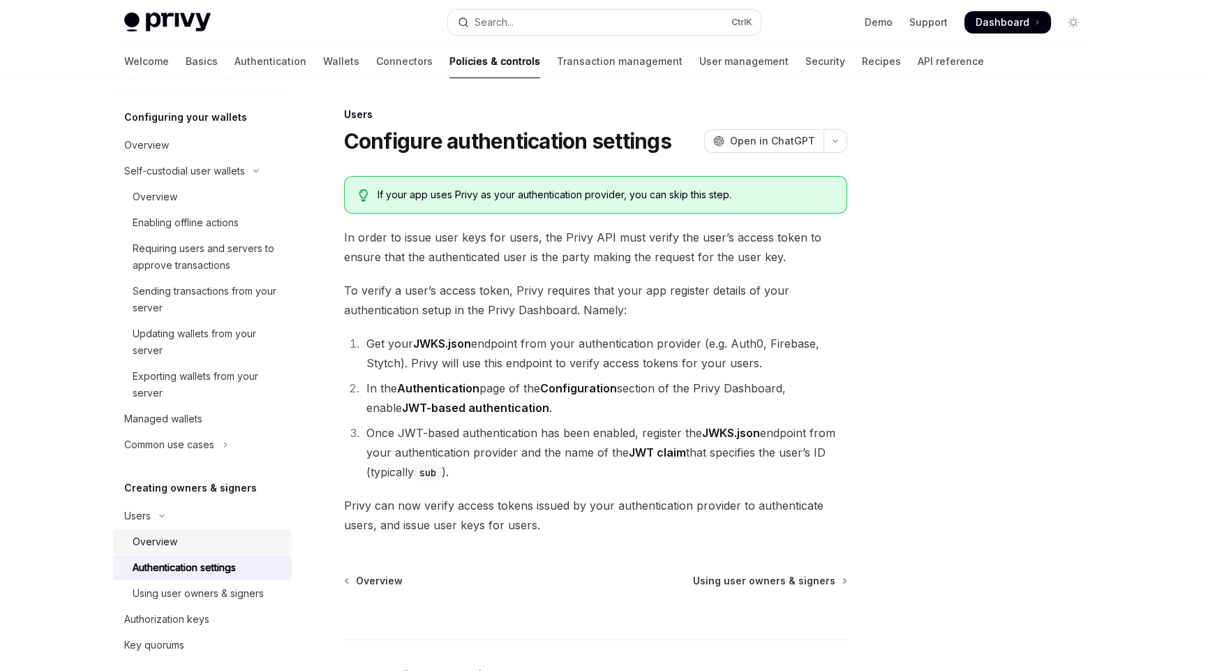
click at [146, 539] on div "Overview" at bounding box center [155, 541] width 45 height 17
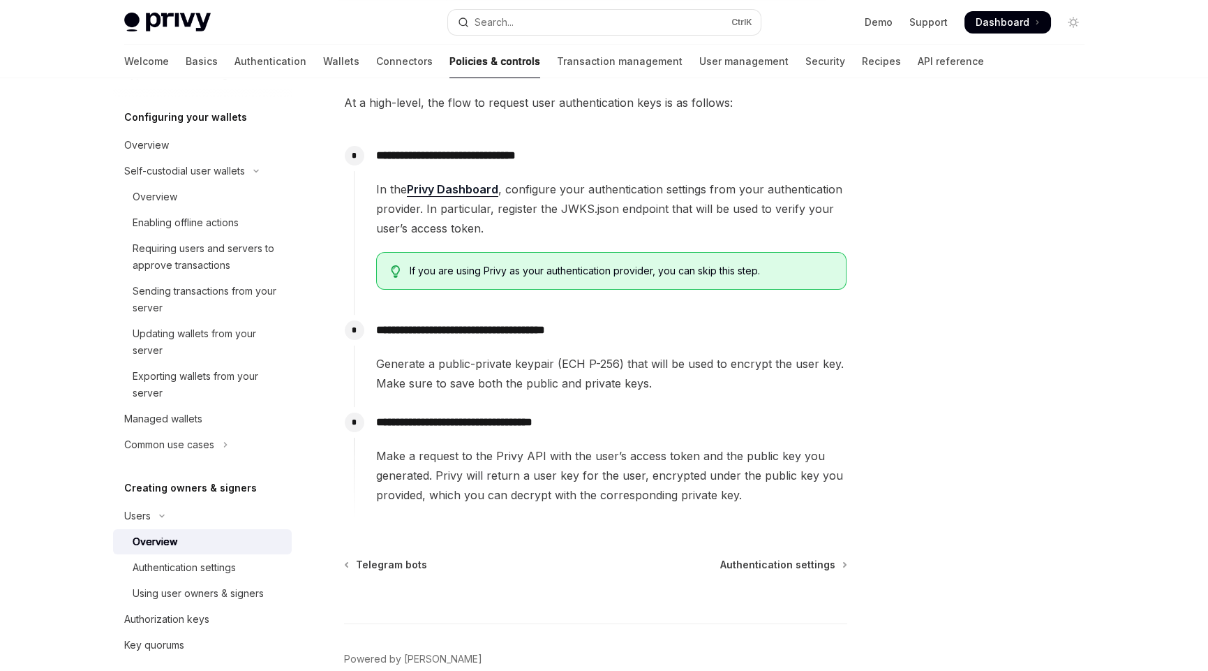
scroll to position [348, 0]
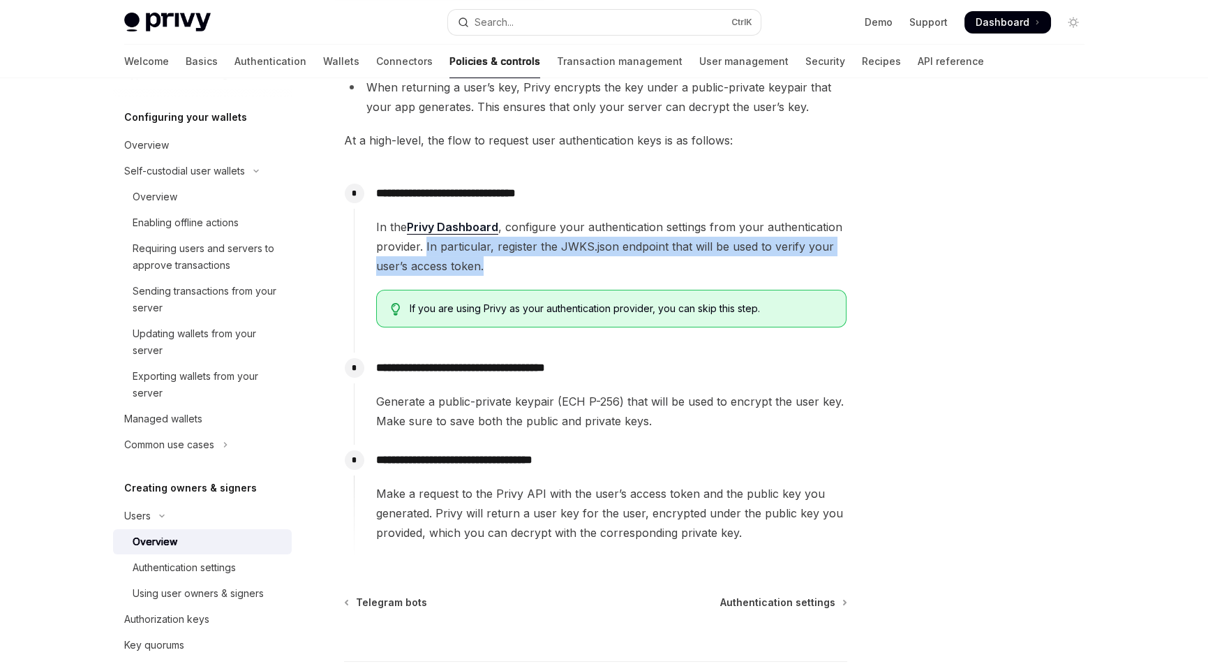
drag, startPoint x: 425, startPoint y: 244, endPoint x: 743, endPoint y: 257, distance: 317.9
click at [743, 257] on span "In the Privy Dashboard , configure your authentication settings from your authe…" at bounding box center [611, 246] width 470 height 59
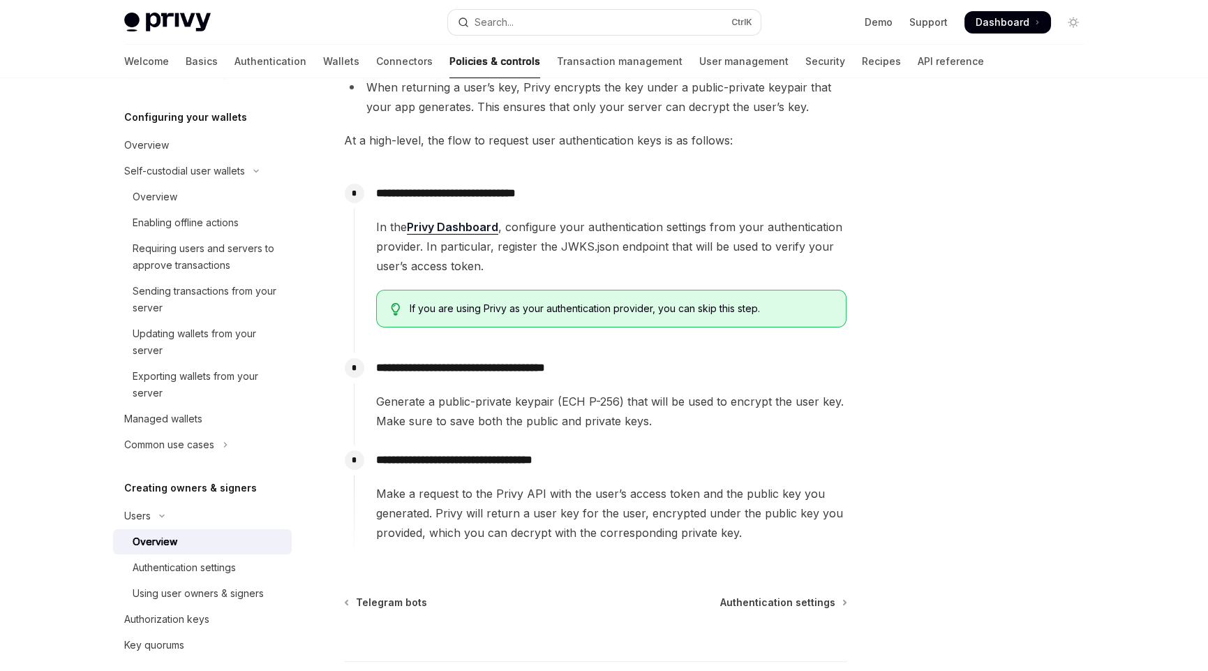
click at [884, 369] on div at bounding box center [990, 388] width 212 height 565
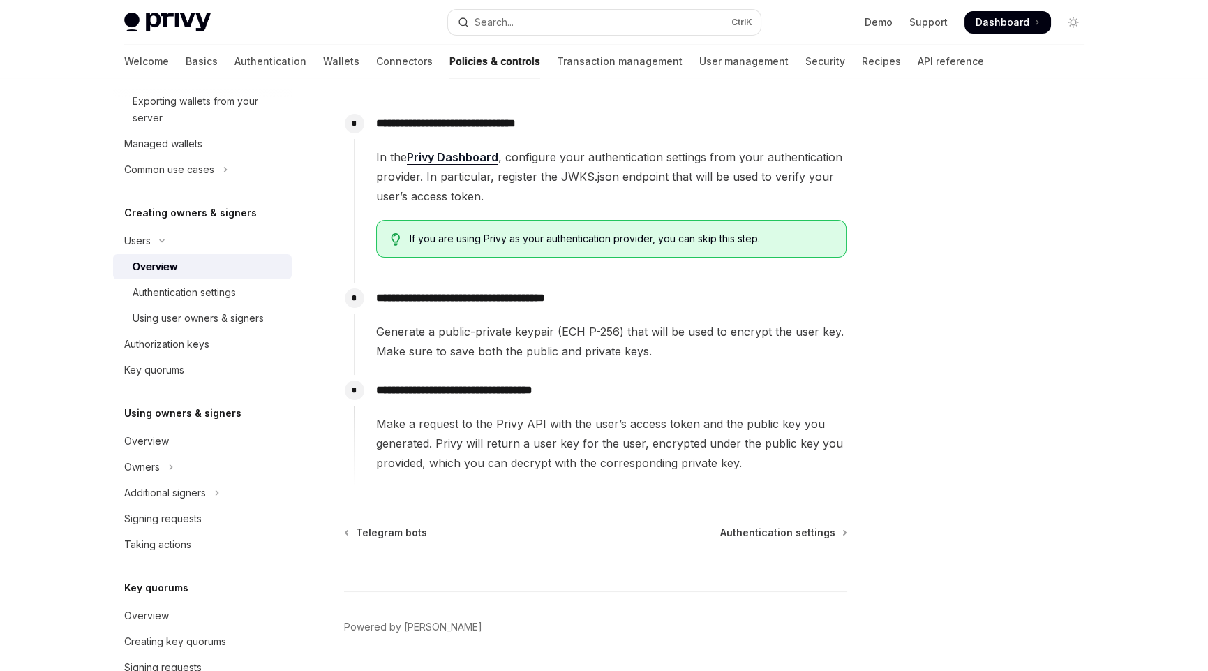
scroll to position [415, 0]
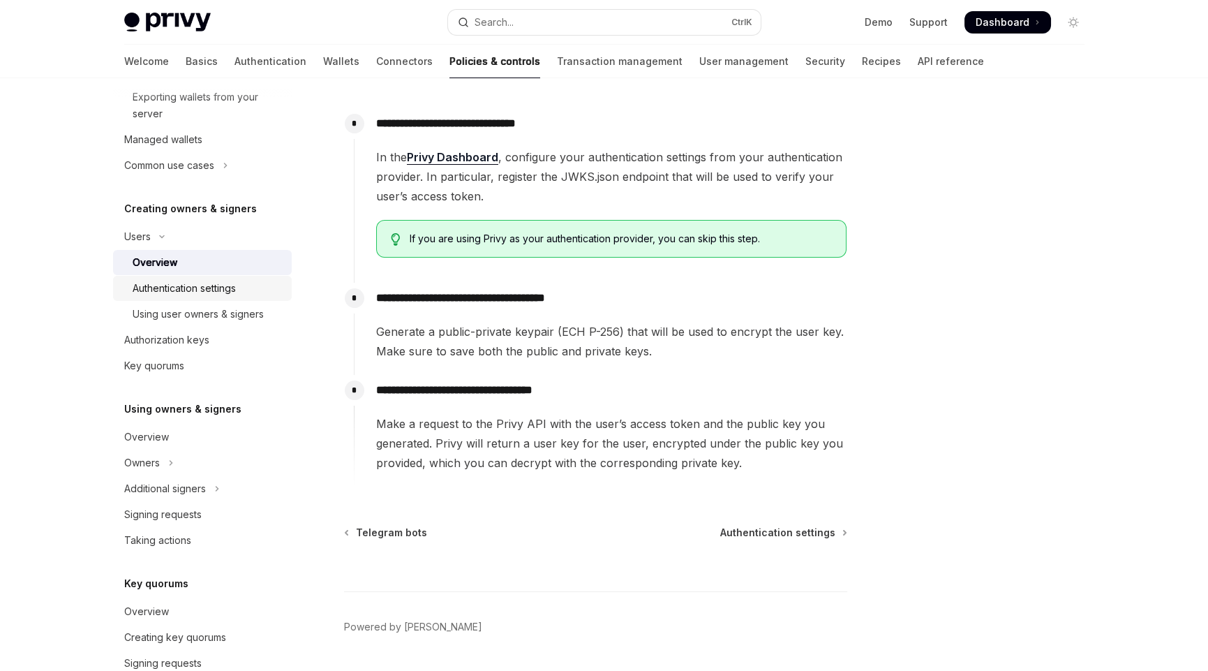
click at [193, 292] on div "Authentication settings" at bounding box center [184, 288] width 103 height 17
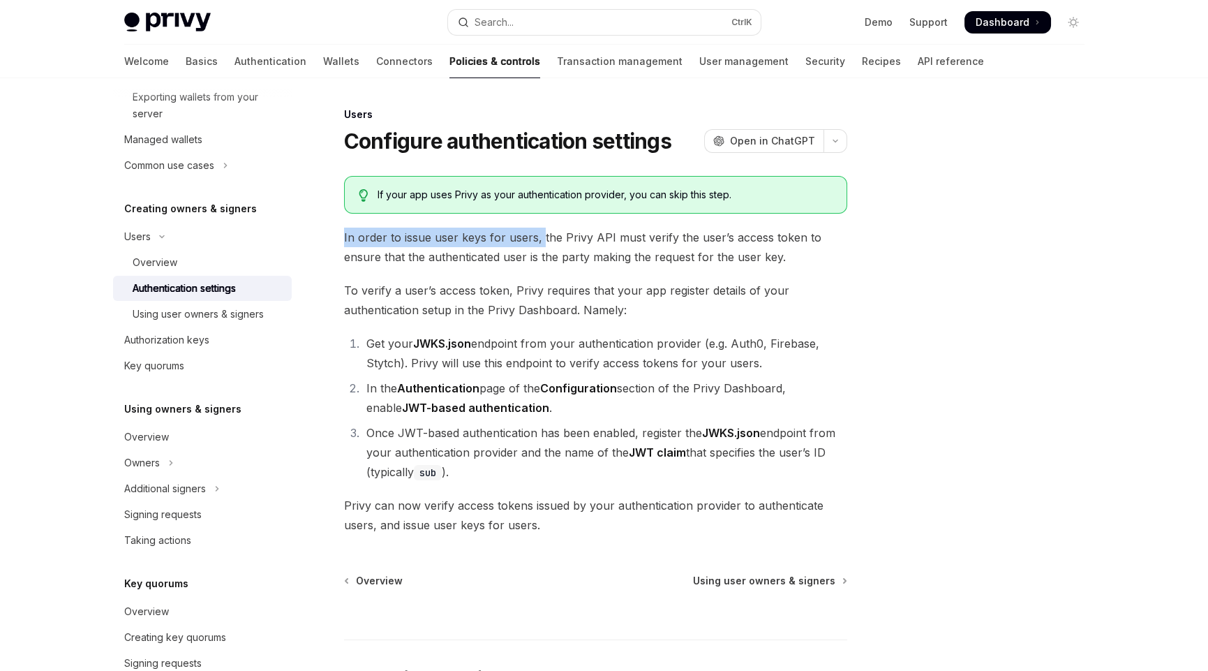
drag, startPoint x: 345, startPoint y: 233, endPoint x: 539, endPoint y: 242, distance: 194.2
click at [539, 242] on span "In order to issue user keys for users, the Privy API must verify the user’s acc…" at bounding box center [595, 247] width 503 height 39
click at [540, 235] on span "In order to issue user keys for users, the Privy API must verify the user’s acc…" at bounding box center [595, 247] width 503 height 39
drag, startPoint x: 341, startPoint y: 235, endPoint x: 536, endPoint y: 242, distance: 195.6
click at [536, 242] on div "Users Configure authentication settings OpenAI Open in ChatGPT OpenAI Open in C…" at bounding box center [465, 433] width 771 height 654
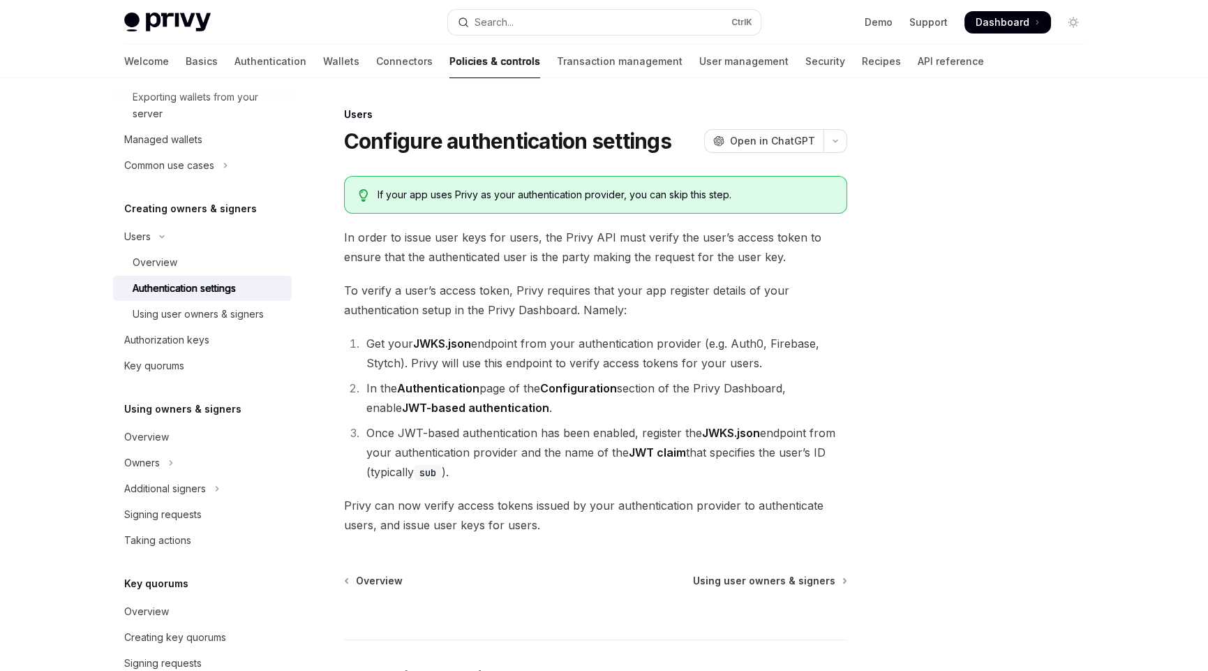
click at [595, 250] on span "In order to issue user keys for users, the Privy API must verify the user’s acc…" at bounding box center [595, 247] width 503 height 39
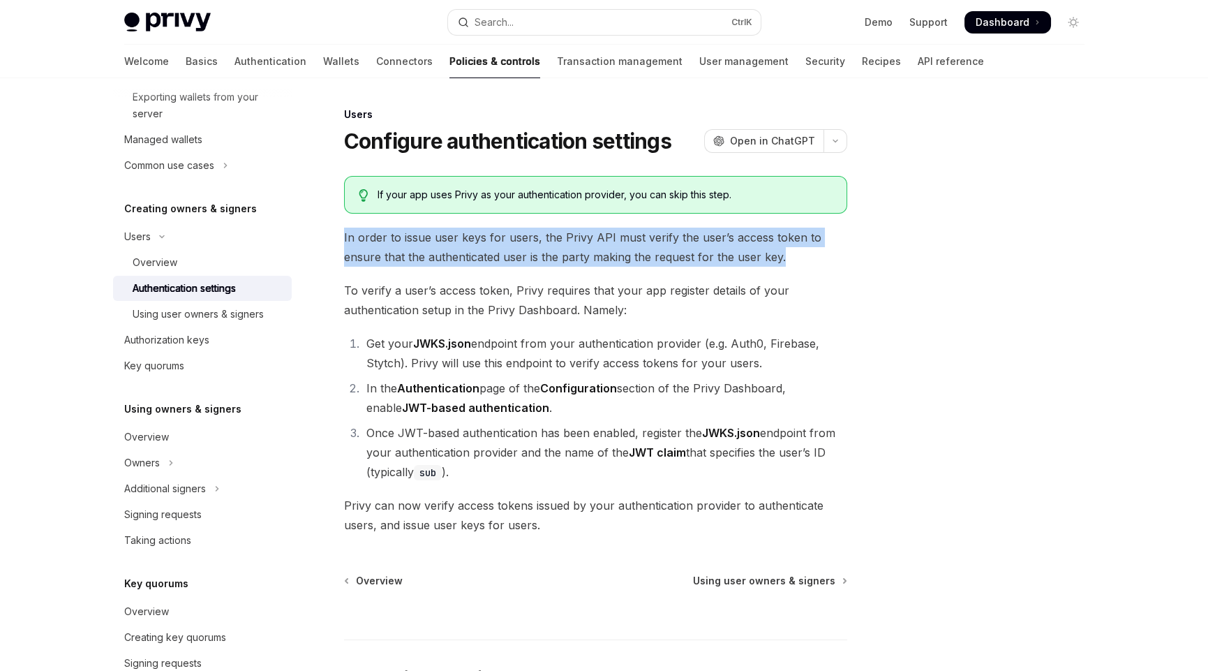
drag, startPoint x: 787, startPoint y: 257, endPoint x: 336, endPoint y: 236, distance: 451.4
click at [336, 236] on div "Users Configure authentication settings OpenAI Open in ChatGPT OpenAI Open in C…" at bounding box center [465, 433] width 771 height 654
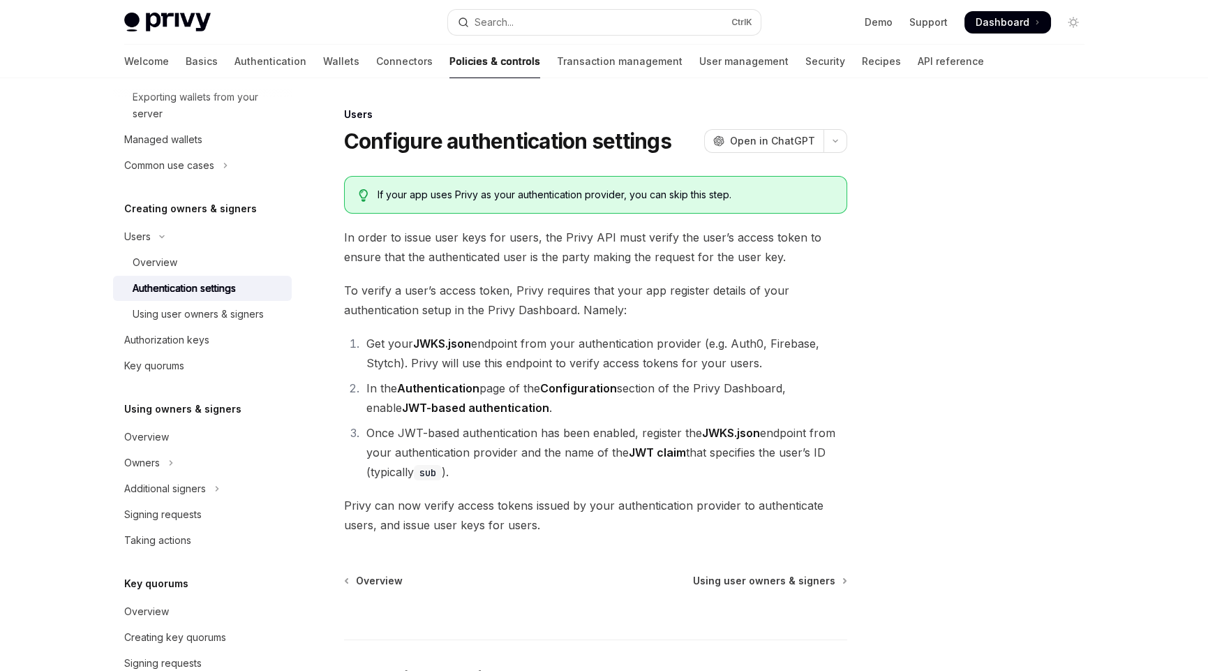
click at [346, 306] on span "To verify a user’s access token, Privy requires that your app register details …" at bounding box center [595, 300] width 503 height 39
click at [563, 287] on span "To verify a user’s access token, Privy requires that your app register details …" at bounding box center [595, 300] width 503 height 39
click at [687, 305] on span "To verify a user’s access token, Privy requires that your app register details …" at bounding box center [595, 300] width 503 height 39
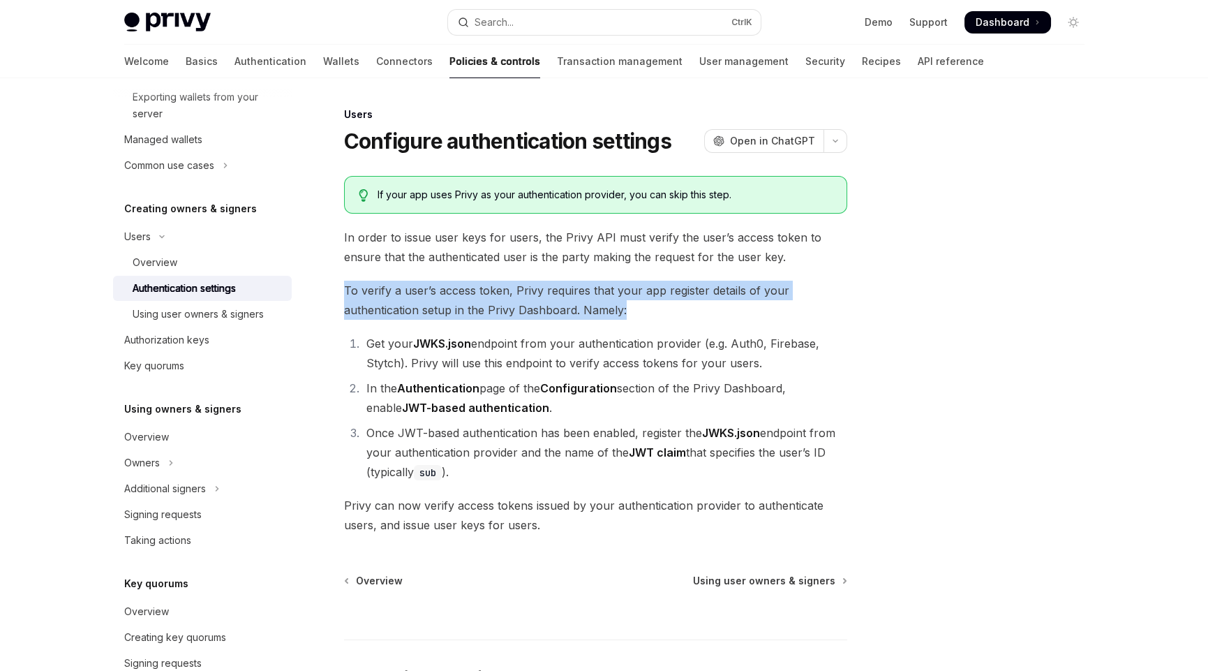
drag, startPoint x: 643, startPoint y: 311, endPoint x: 333, endPoint y: 285, distance: 311.0
click at [333, 285] on div "Users Configure authentication settings OpenAI Open in ChatGPT OpenAI Open in C…" at bounding box center [465, 433] width 771 height 654
click at [688, 313] on span "To verify a user’s access token, Privy requires that your app register details …" at bounding box center [595, 300] width 503 height 39
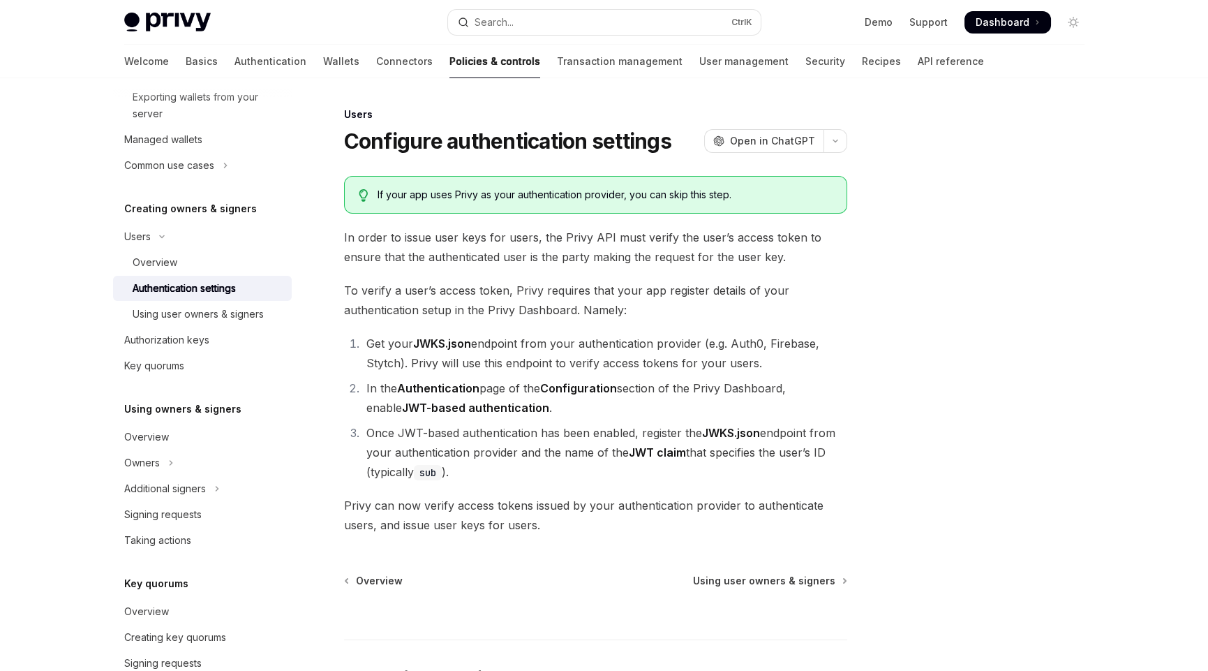
drag, startPoint x: 368, startPoint y: 343, endPoint x: 775, endPoint y: 364, distance: 407.5
click at [775, 364] on li "Get your JWKS.json endpoint from your authentication provider (e.g. Auth0, Fire…" at bounding box center [604, 353] width 485 height 39
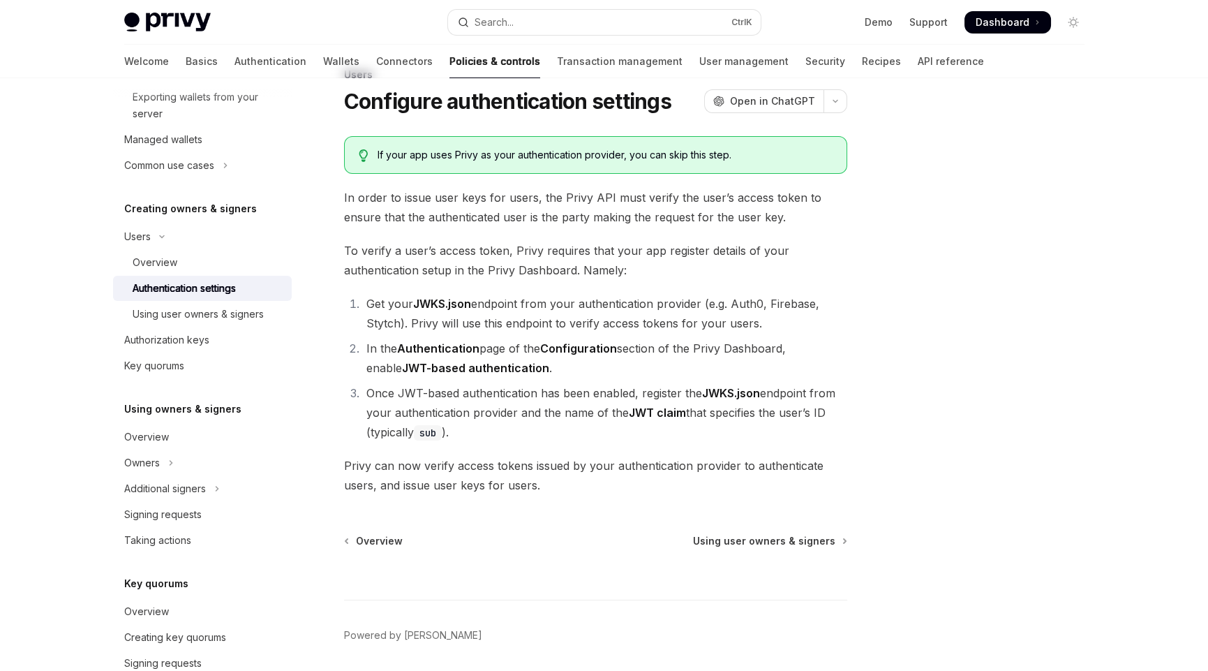
scroll to position [69, 0]
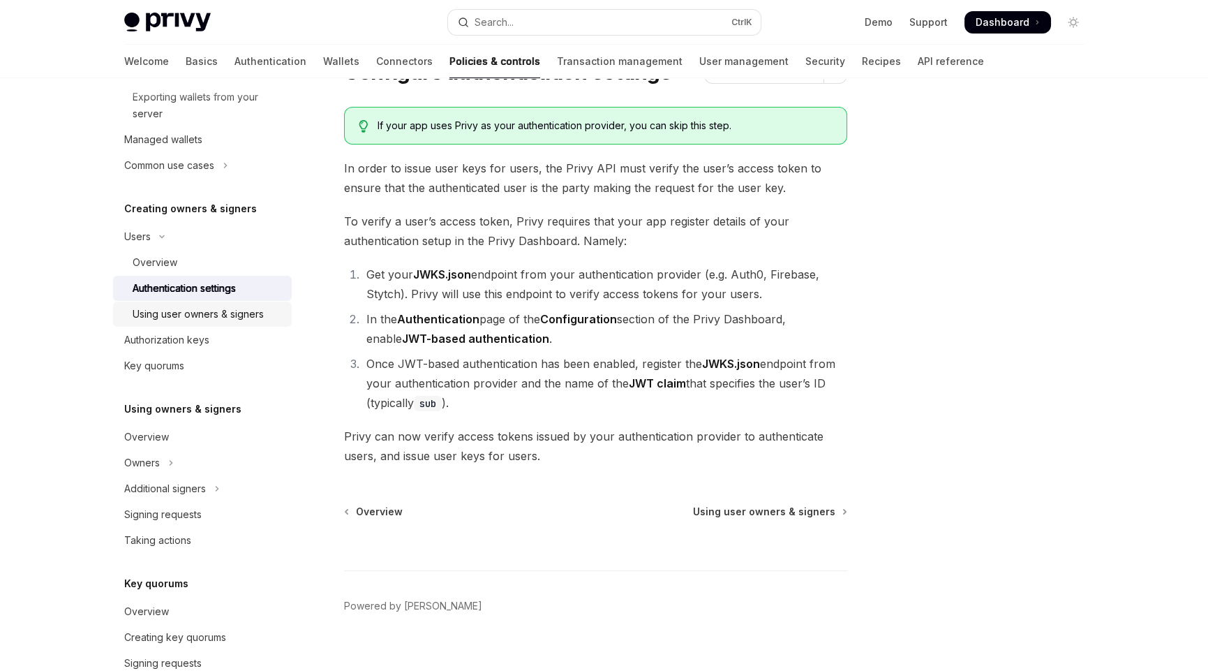
click at [221, 320] on div "Using user owners & signers" at bounding box center [198, 314] width 131 height 17
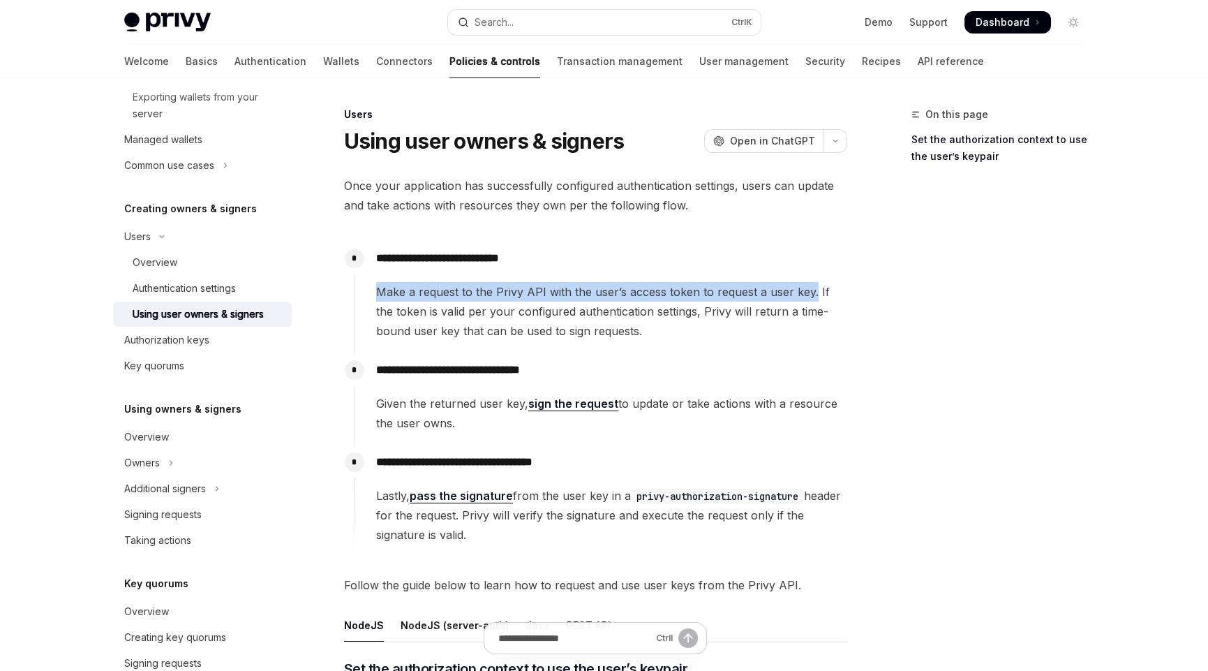
drag, startPoint x: 379, startPoint y: 295, endPoint x: 810, endPoint y: 292, distance: 430.7
click at [810, 292] on span "Make a request to the Privy API with the user’s access token to request a user …" at bounding box center [611, 311] width 470 height 59
click at [817, 323] on span "Make a request to the Privy API with the user’s access token to request a user …" at bounding box center [611, 311] width 470 height 59
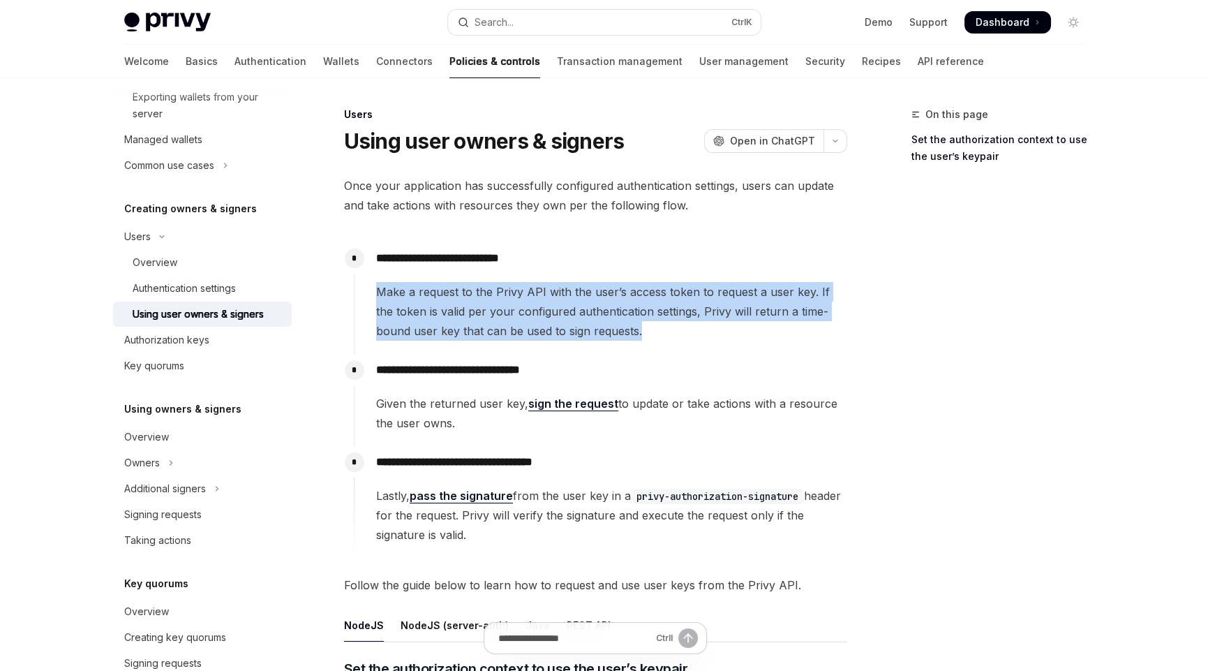
drag, startPoint x: 630, startPoint y: 334, endPoint x: 321, endPoint y: 297, distance: 311.5
click at [649, 328] on span "Make a request to the Privy API with the user’s access token to request a user …" at bounding box center [611, 311] width 470 height 59
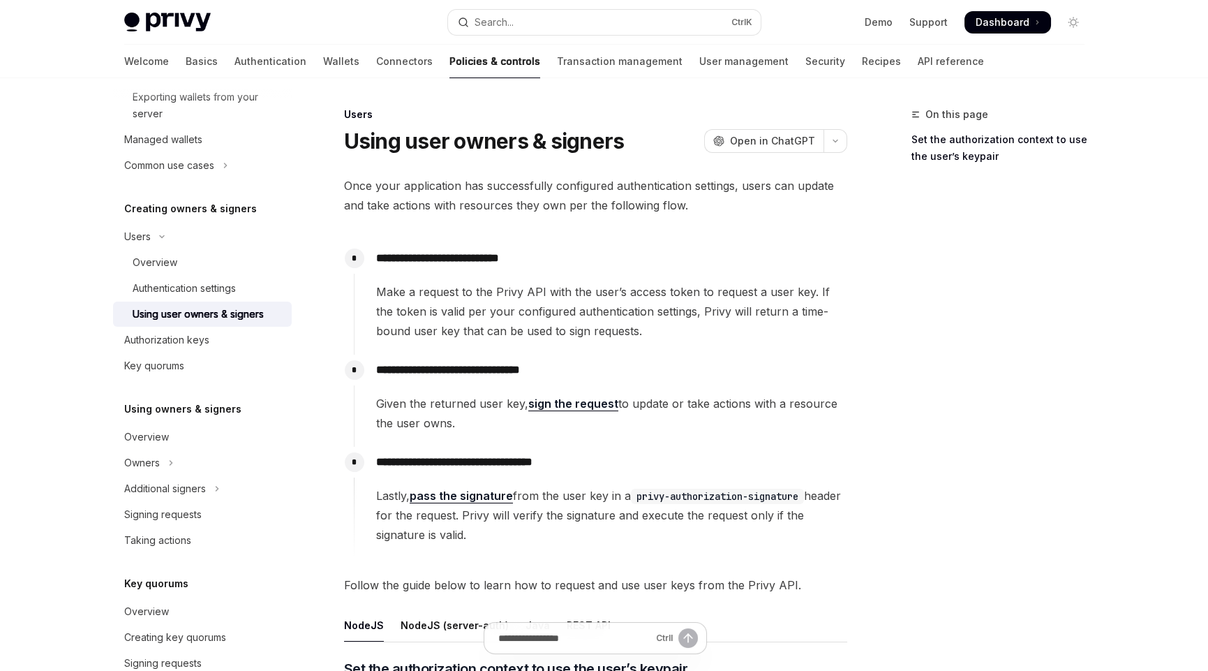
drag, startPoint x: 474, startPoint y: 424, endPoint x: 358, endPoint y: 406, distance: 117.4
click at [358, 406] on div "**********" at bounding box center [601, 394] width 494 height 78
click at [639, 440] on div "**********" at bounding box center [601, 401] width 494 height 92
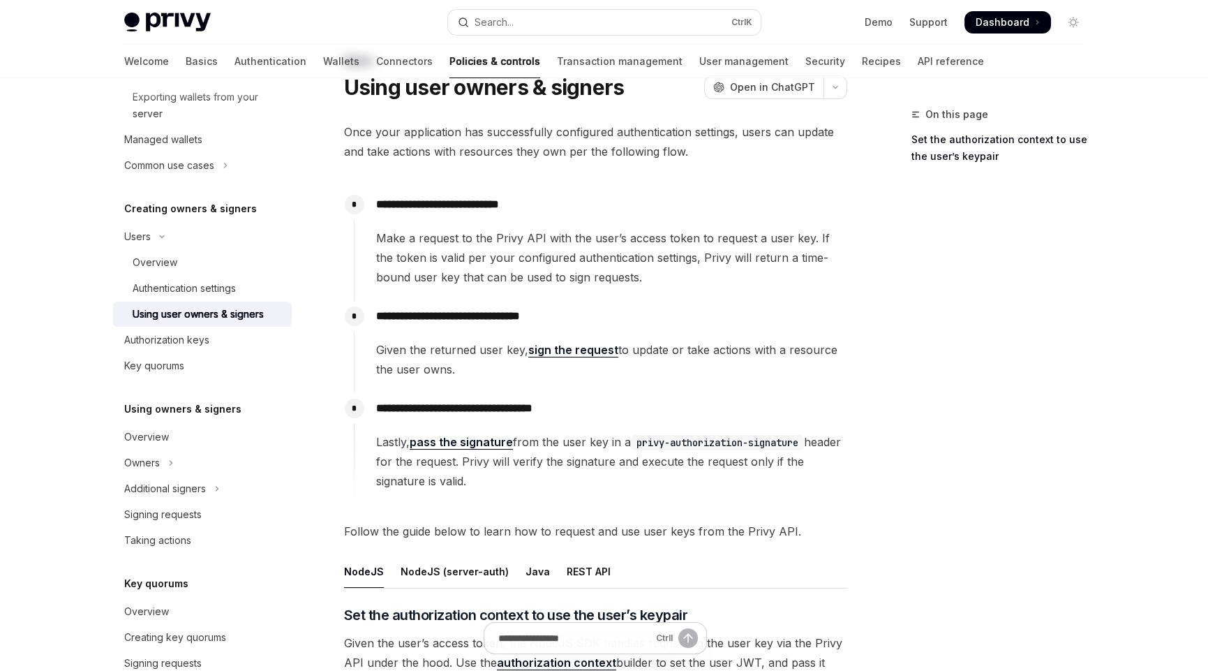
scroll to position [139, 0]
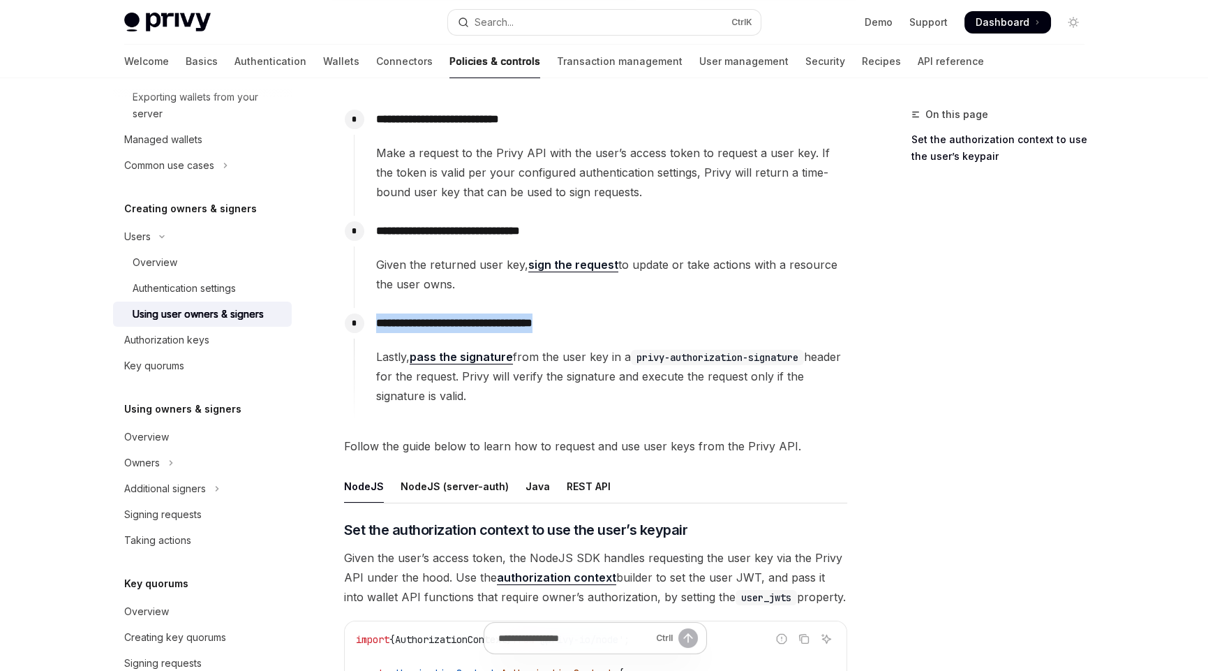
drag, startPoint x: 568, startPoint y: 322, endPoint x: 362, endPoint y: 322, distance: 205.9
click at [362, 322] on div "**********" at bounding box center [601, 364] width 494 height 112
click at [676, 396] on span "Lastly, pass the signature from the user key in a privy-authorization-signature…" at bounding box center [611, 376] width 470 height 59
drag, startPoint x: 639, startPoint y: 357, endPoint x: 875, endPoint y: 362, distance: 236.7
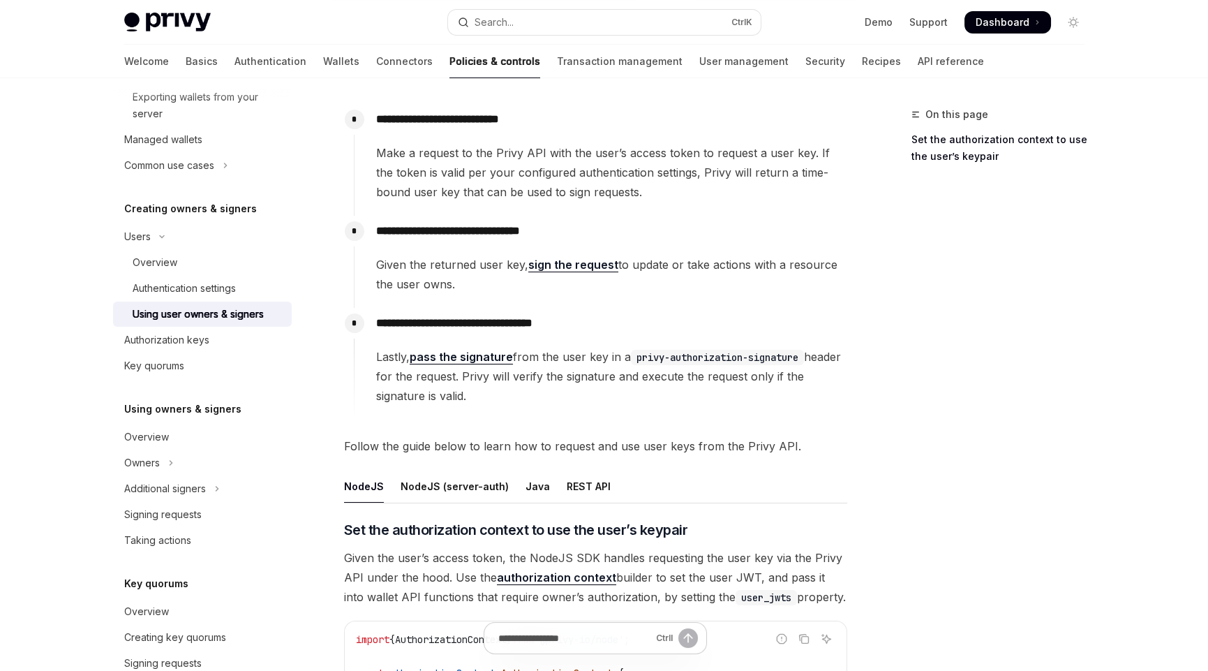
click at [837, 357] on span "Lastly, pass the signature from the user key in a privy-authorization-signature…" at bounding box center [611, 376] width 470 height 59
drag, startPoint x: 502, startPoint y: 377, endPoint x: 555, endPoint y: 394, distance: 55.8
click at [555, 394] on span "Lastly, pass the signature from the user key in a privy-authorization-signature…" at bounding box center [611, 376] width 470 height 59
click at [511, 410] on div "**********" at bounding box center [601, 364] width 494 height 112
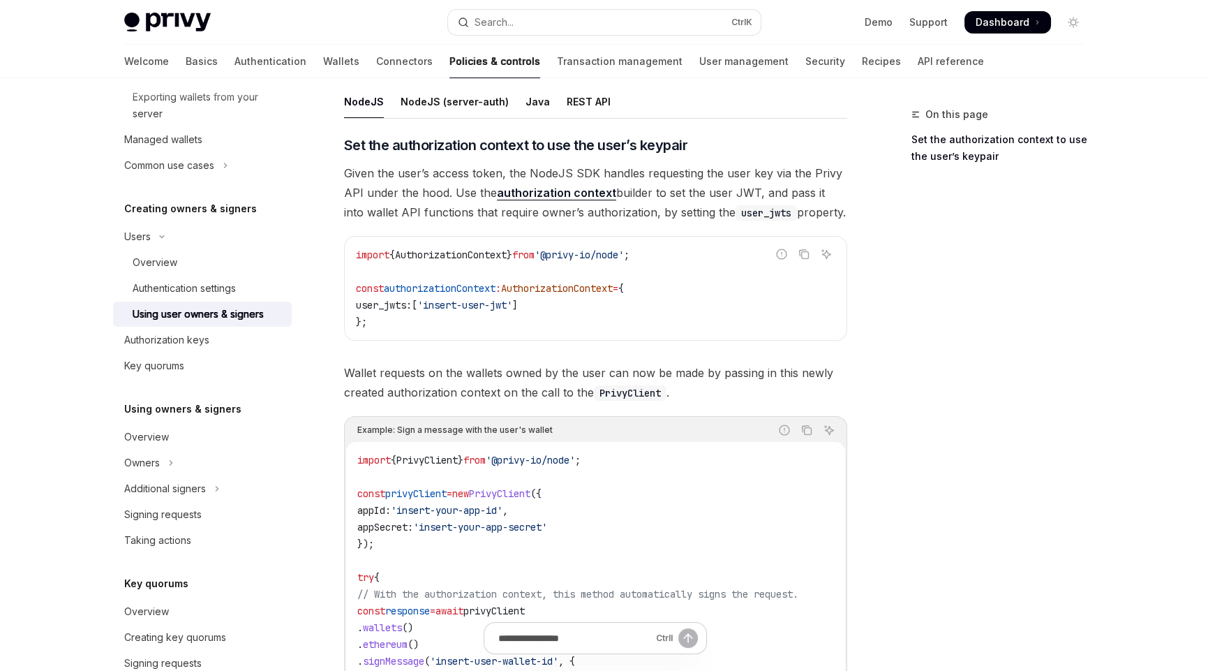
scroll to position [488, 0]
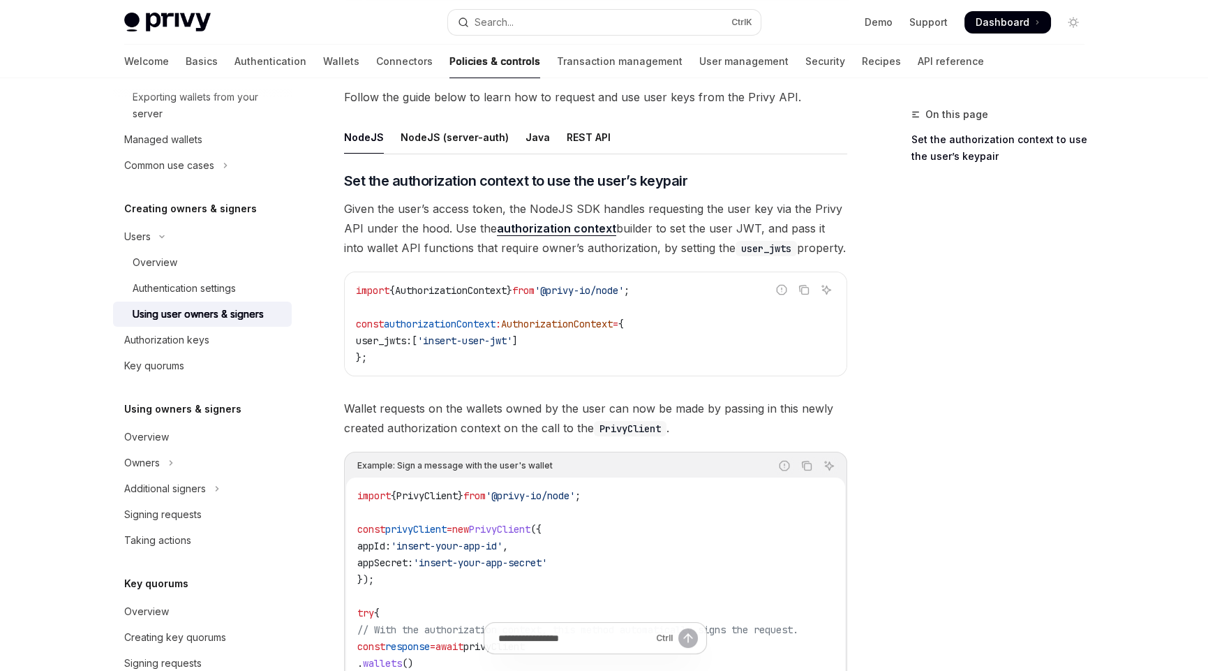
drag, startPoint x: 343, startPoint y: 204, endPoint x: 839, endPoint y: 251, distance: 497.8
click at [839, 251] on span "Given the user’s access token, the NodeJS SDK handles requesting the user key v…" at bounding box center [595, 228] width 503 height 59
click at [521, 205] on span "Given the user’s access token, the NodeJS SDK handles requesting the user key v…" at bounding box center [595, 228] width 503 height 59
click at [518, 221] on link "authorization context" at bounding box center [556, 228] width 119 height 15
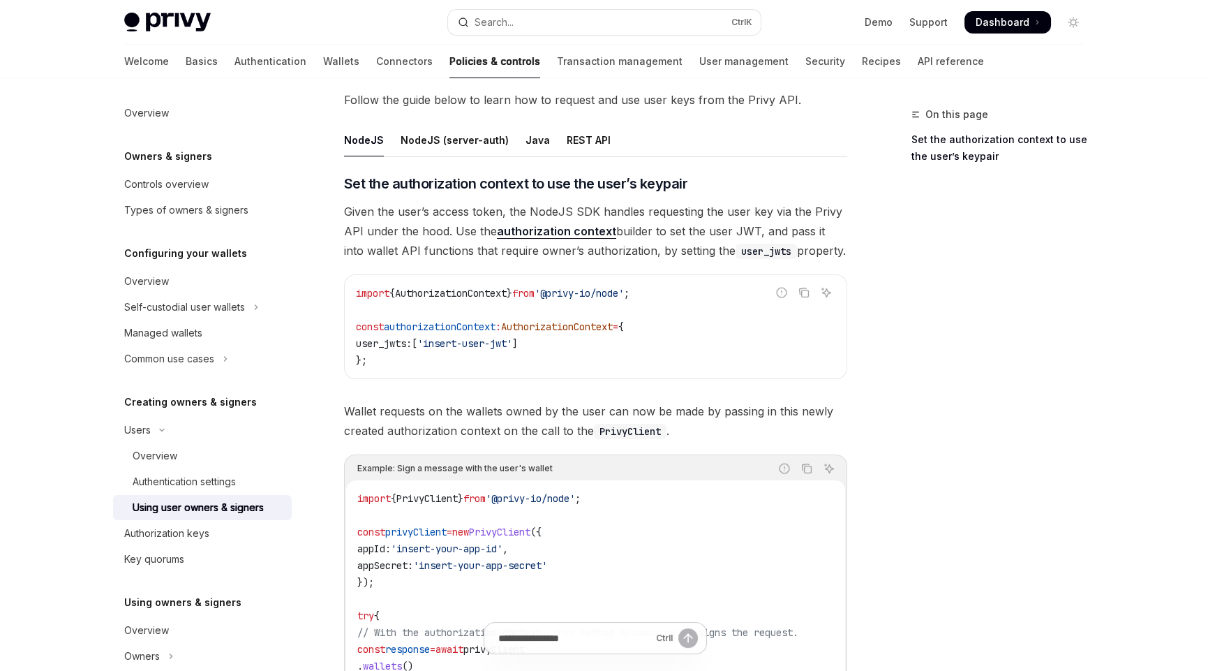
scroll to position [488, 0]
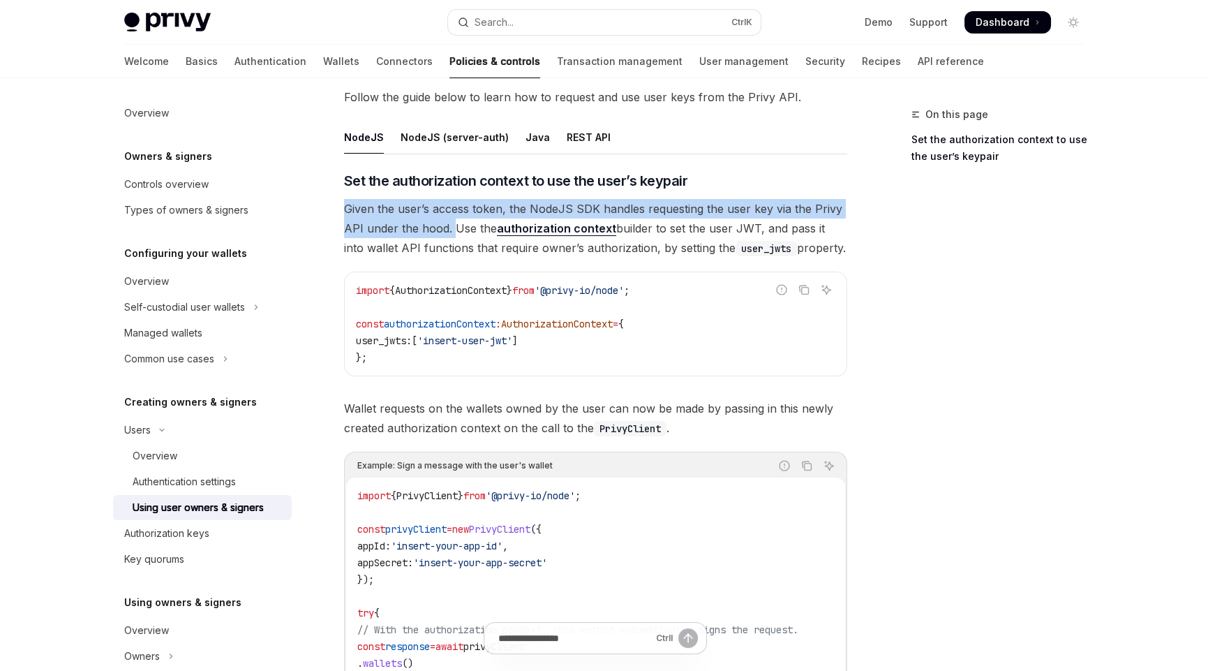
drag, startPoint x: 452, startPoint y: 226, endPoint x: 341, endPoint y: 204, distance: 112.5
click at [341, 204] on div "**********" at bounding box center [465, 375] width 771 height 1514
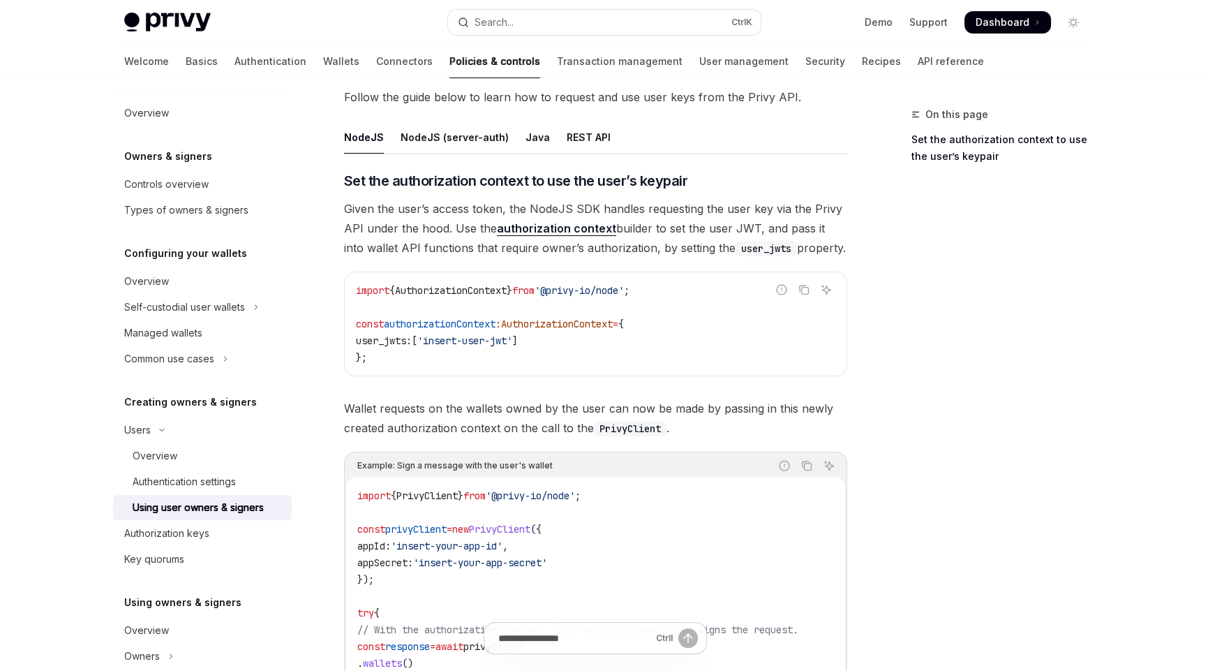
click at [408, 249] on span "Given the user’s access token, the NodeJS SDK handles requesting the user key v…" at bounding box center [595, 228] width 503 height 59
drag, startPoint x: 763, startPoint y: 223, endPoint x: 431, endPoint y: 251, distance: 333.4
click at [431, 251] on span "Given the user’s access token, the NodeJS SDK handles requesting the user key v…" at bounding box center [595, 228] width 503 height 59
drag, startPoint x: 395, startPoint y: 259, endPoint x: 408, endPoint y: 260, distance: 12.6
click at [395, 259] on div "​ Set the authorization context to use the user’s keypair Given the user’s acce…" at bounding box center [595, 539] width 503 height 736
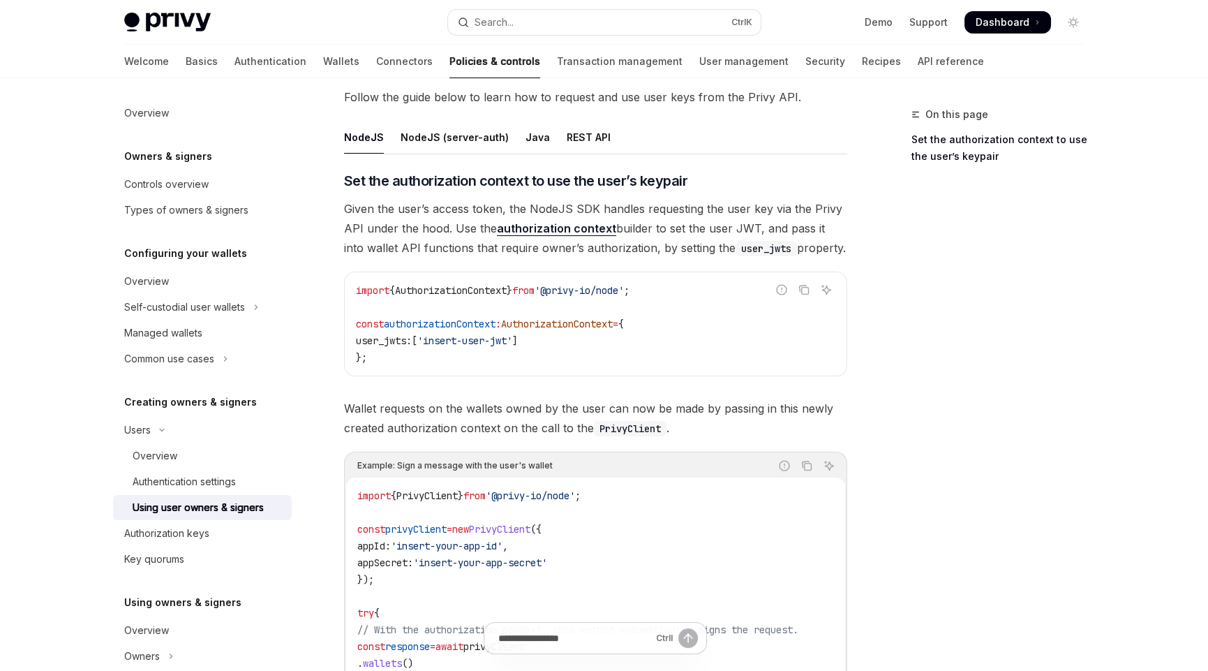
click at [431, 245] on span "Given the user’s access token, the NodeJS SDK handles requesting the user key v…" at bounding box center [595, 228] width 503 height 59
click at [688, 279] on div "import { AuthorizationContext } from '@privy-io/node' ; const authorizationCont…" at bounding box center [596, 323] width 502 height 103
drag, startPoint x: 451, startPoint y: 225, endPoint x: 860, endPoint y: 240, distance: 409.3
click at [860, 240] on div "**********" at bounding box center [604, 361] width 983 height 1542
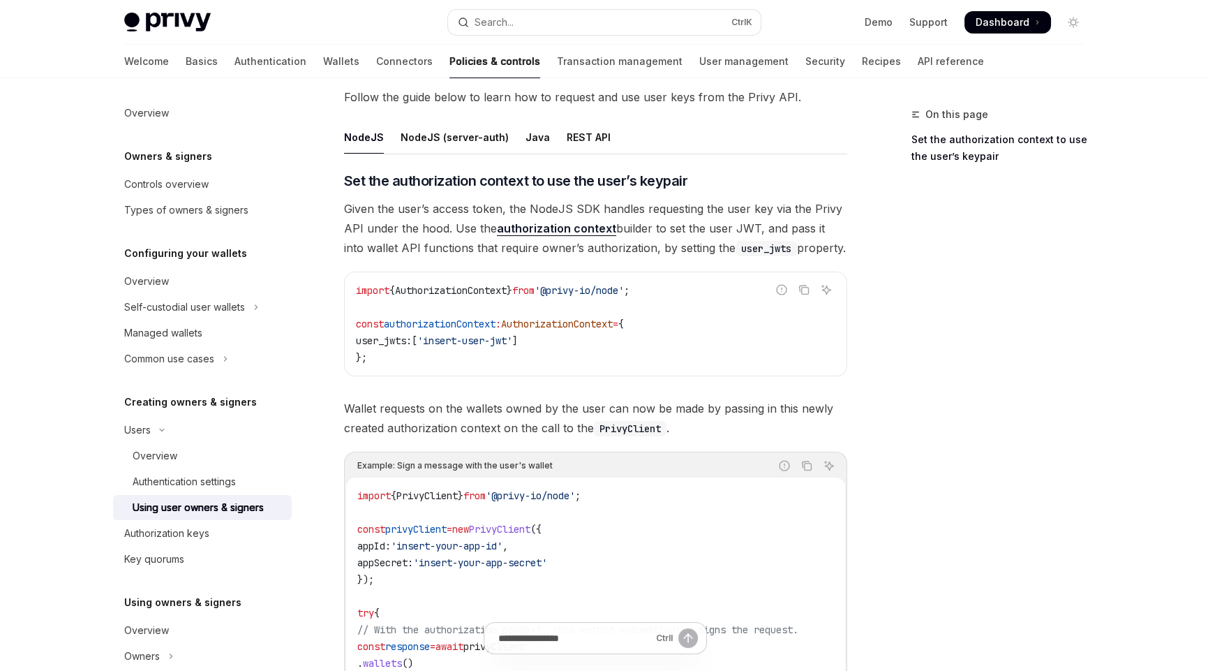
click at [888, 339] on div "On this page Set the authorization context to use the user’s keypair" at bounding box center [990, 388] width 212 height 565
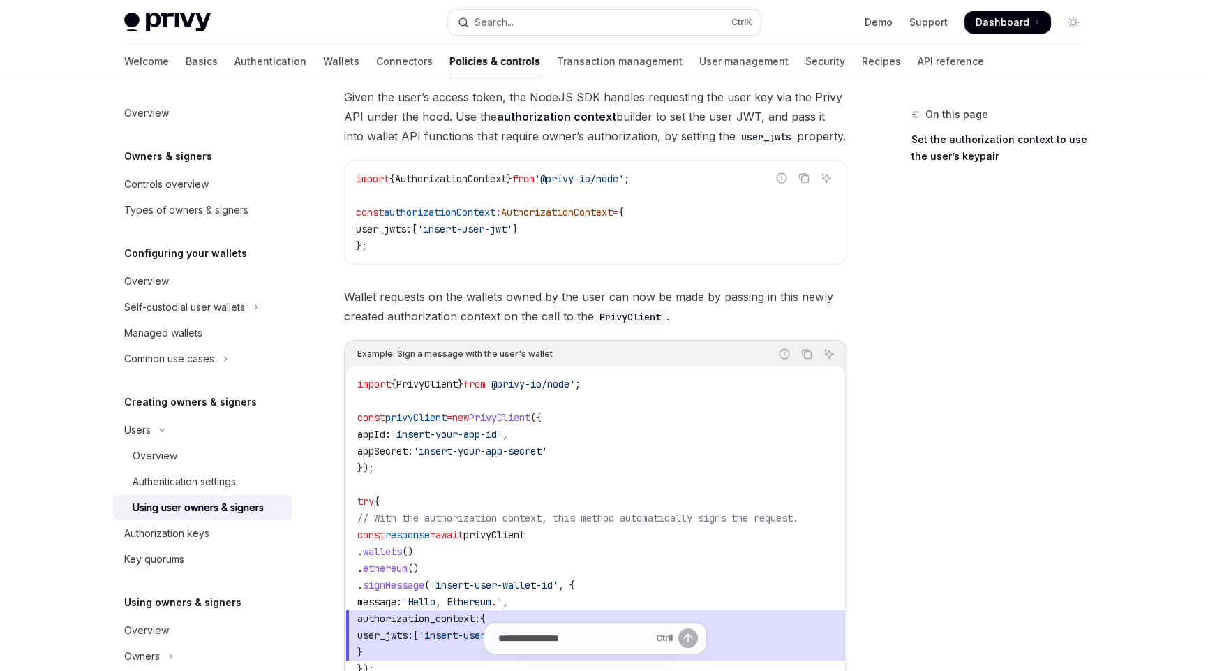
scroll to position [628, 0]
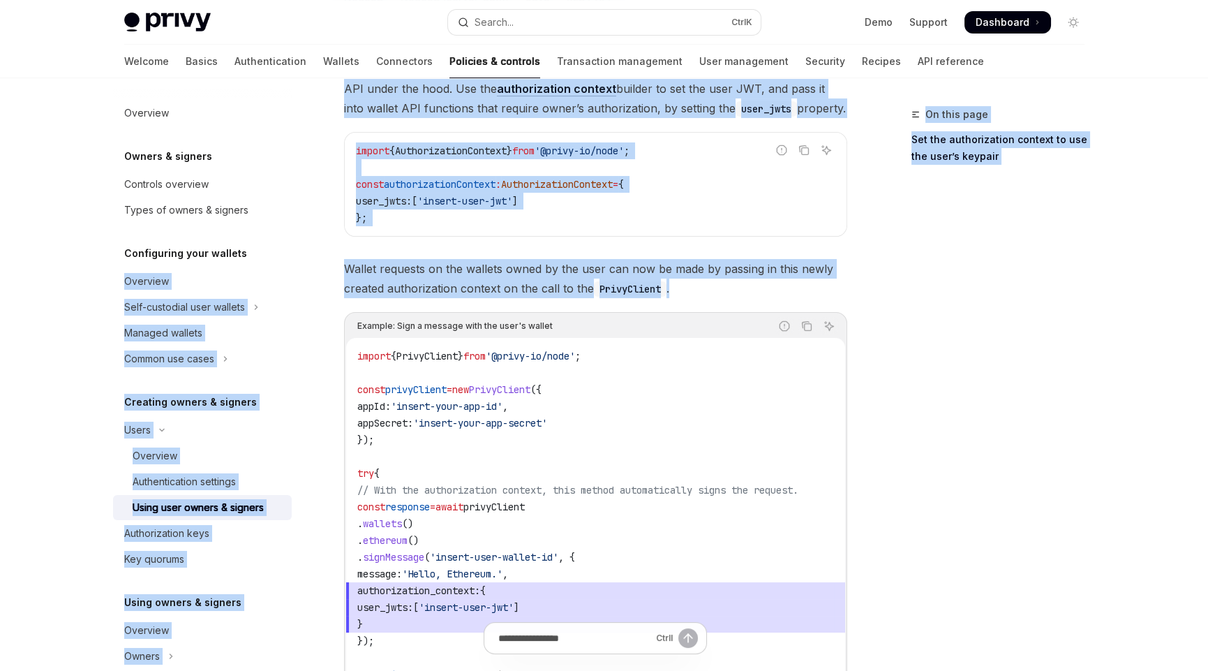
drag, startPoint x: 689, startPoint y: 288, endPoint x: 309, endPoint y: 247, distance: 382.0
click at [309, 247] on div "**********" at bounding box center [605, 222] width 1028 height 1542
click at [365, 265] on span "Wallet requests on the wallets owned by the user can now be made by passing in …" at bounding box center [595, 278] width 503 height 39
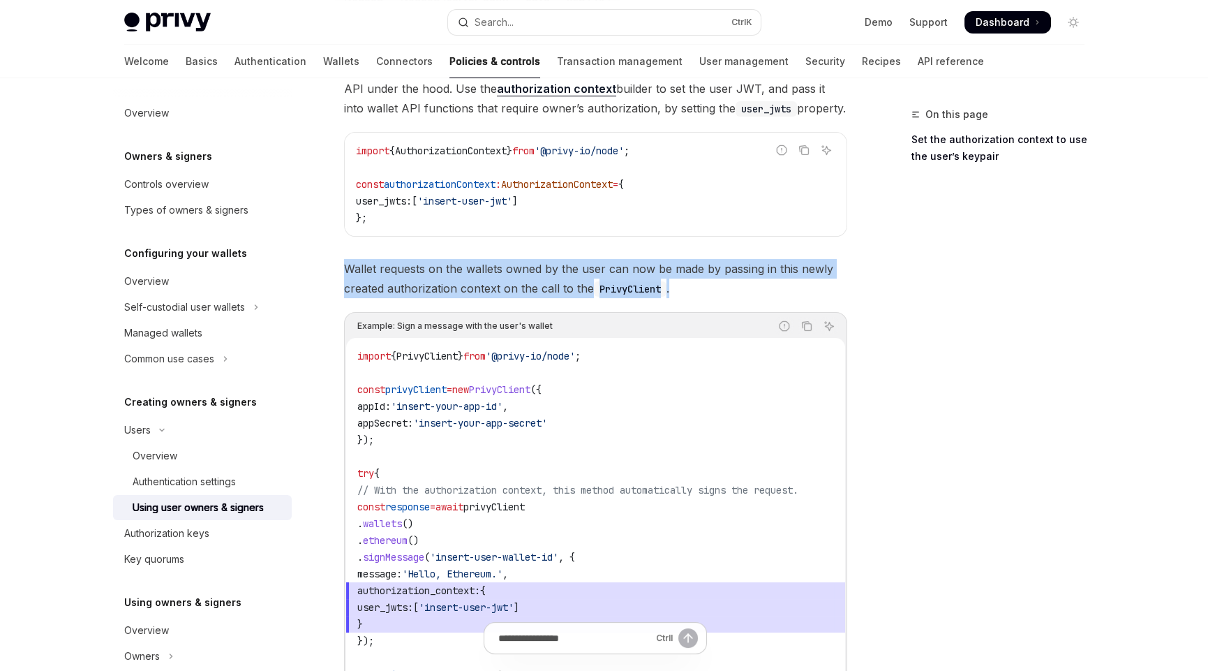
drag, startPoint x: 346, startPoint y: 265, endPoint x: 689, endPoint y: 289, distance: 344.3
click at [689, 289] on span "Wallet requests on the wallets owned by the user can now be made by passing in …" at bounding box center [595, 278] width 503 height 39
click at [623, 276] on span "Wallet requests on the wallets owned by the user can now be made by passing in …" at bounding box center [595, 278] width 503 height 39
drag, startPoint x: 345, startPoint y: 265, endPoint x: 669, endPoint y: 288, distance: 325.5
click at [669, 288] on span "Wallet requests on the wallets owned by the user can now be made by passing in …" at bounding box center [595, 278] width 503 height 39
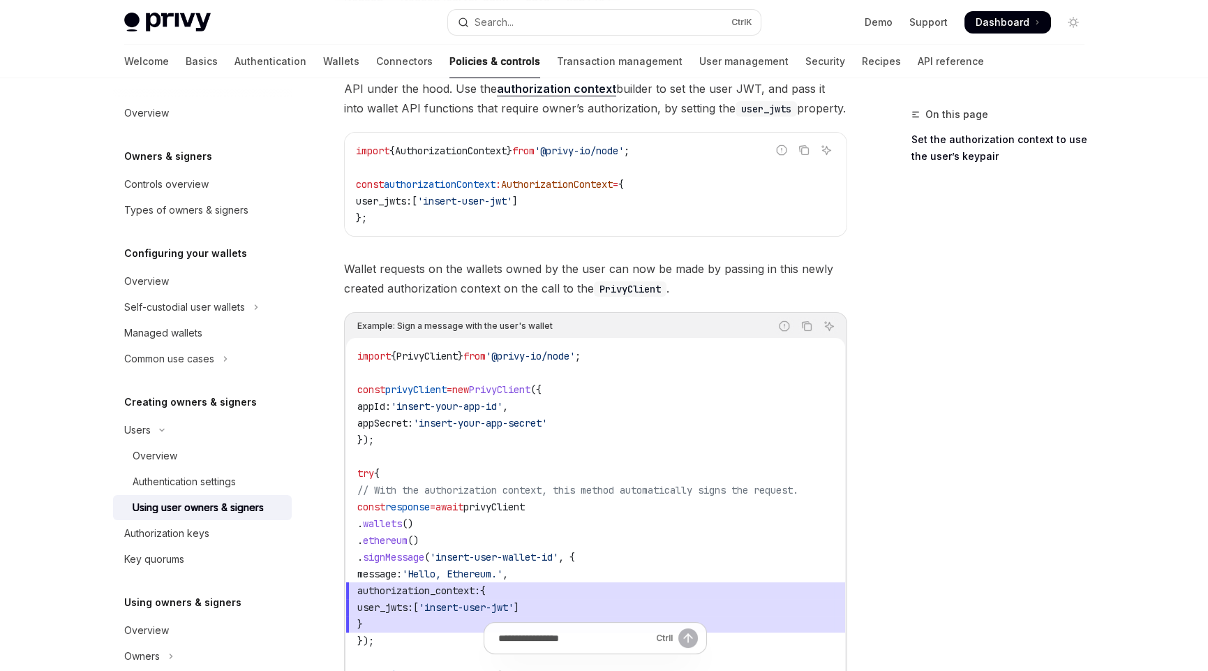
click at [407, 430] on code "import { PrivyClient } from '@privy-io/node' ; const privyClient = new PrivyCli…" at bounding box center [595, 540] width 477 height 385
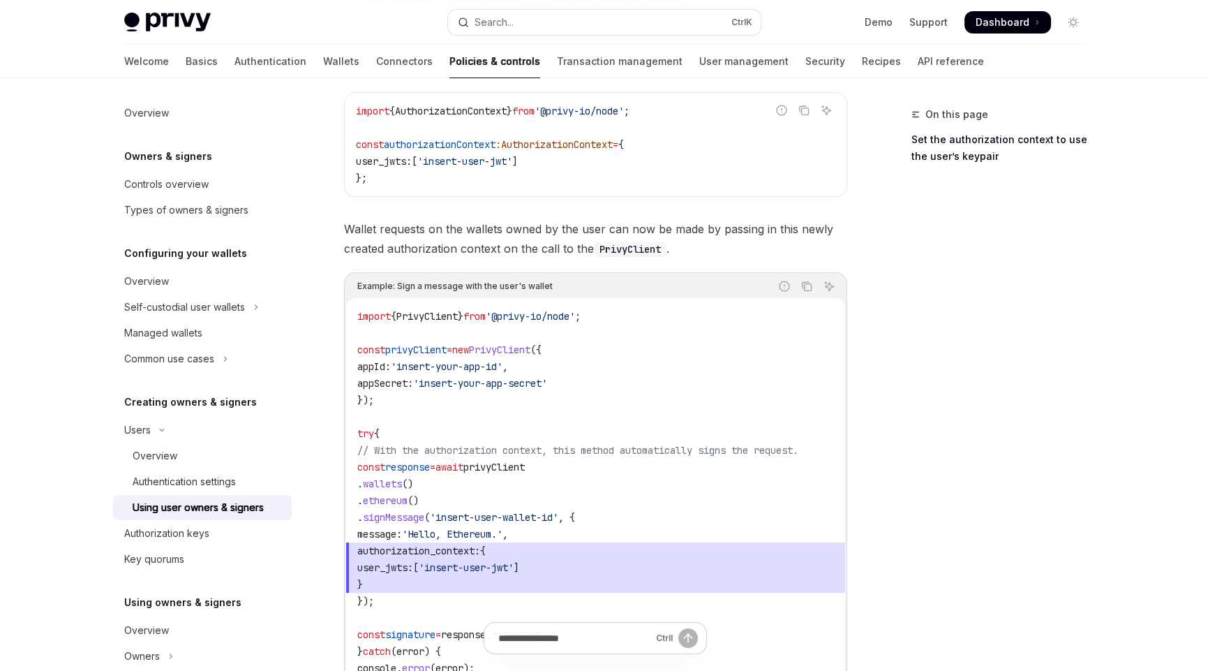
scroll to position [697, 0]
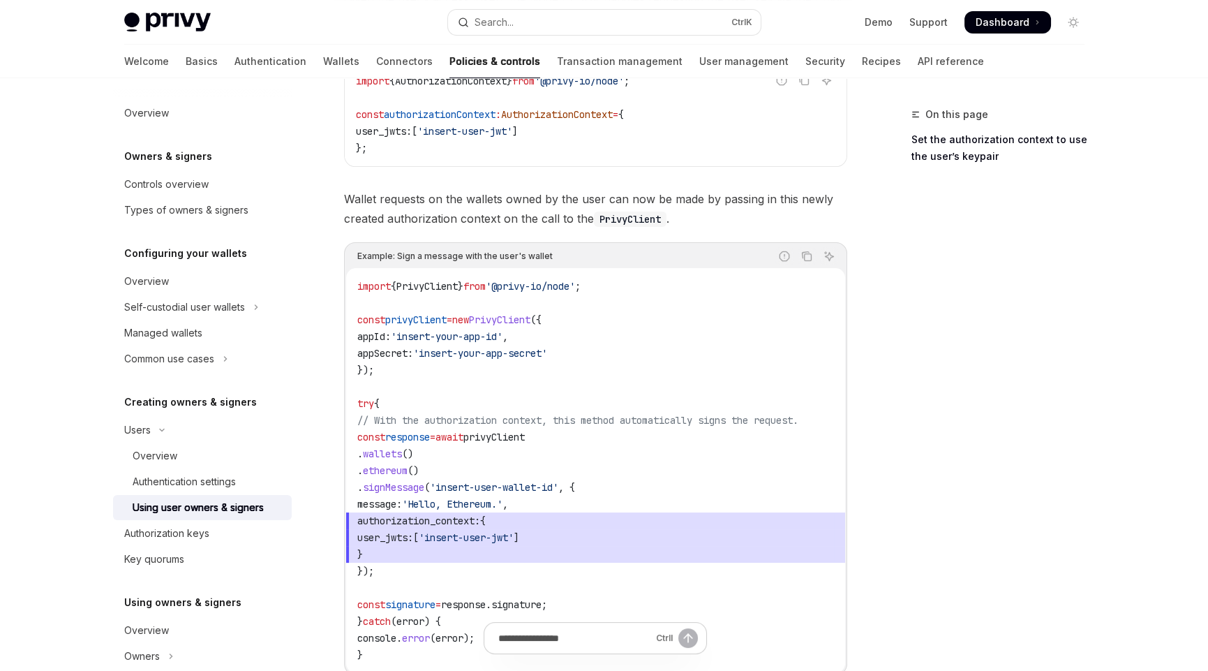
click at [616, 512] on span "authorization_context: {" at bounding box center [595, 520] width 477 height 17
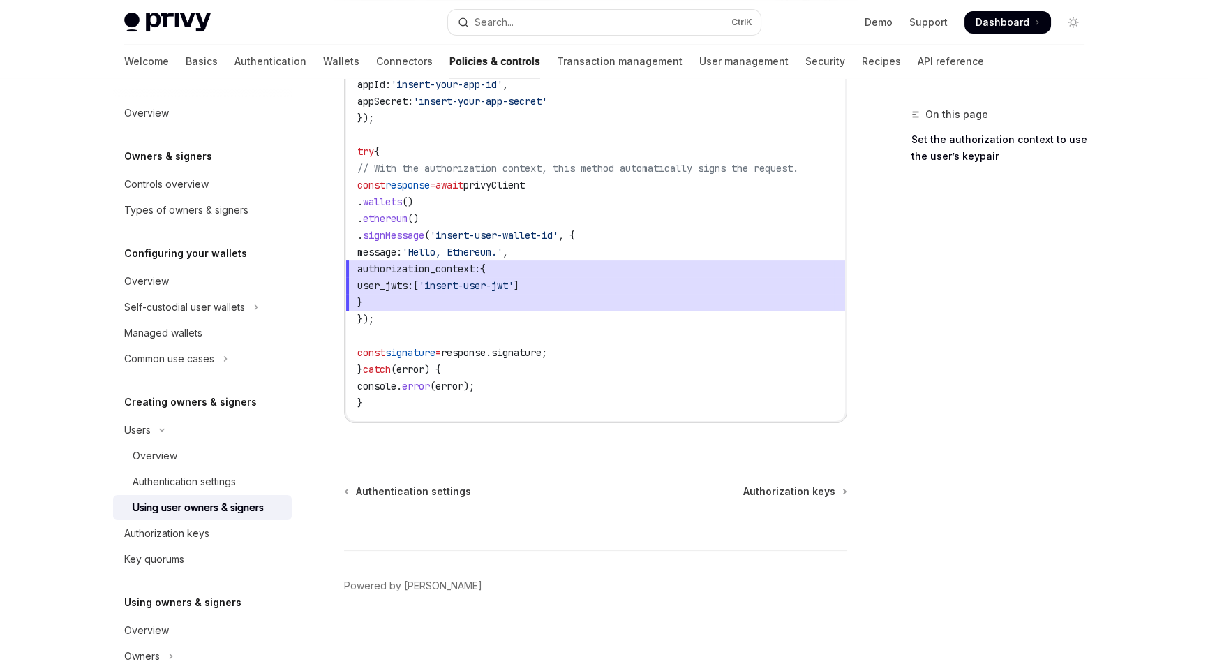
scroll to position [952, 0]
click at [186, 531] on div "Authorization keys" at bounding box center [166, 533] width 85 height 17
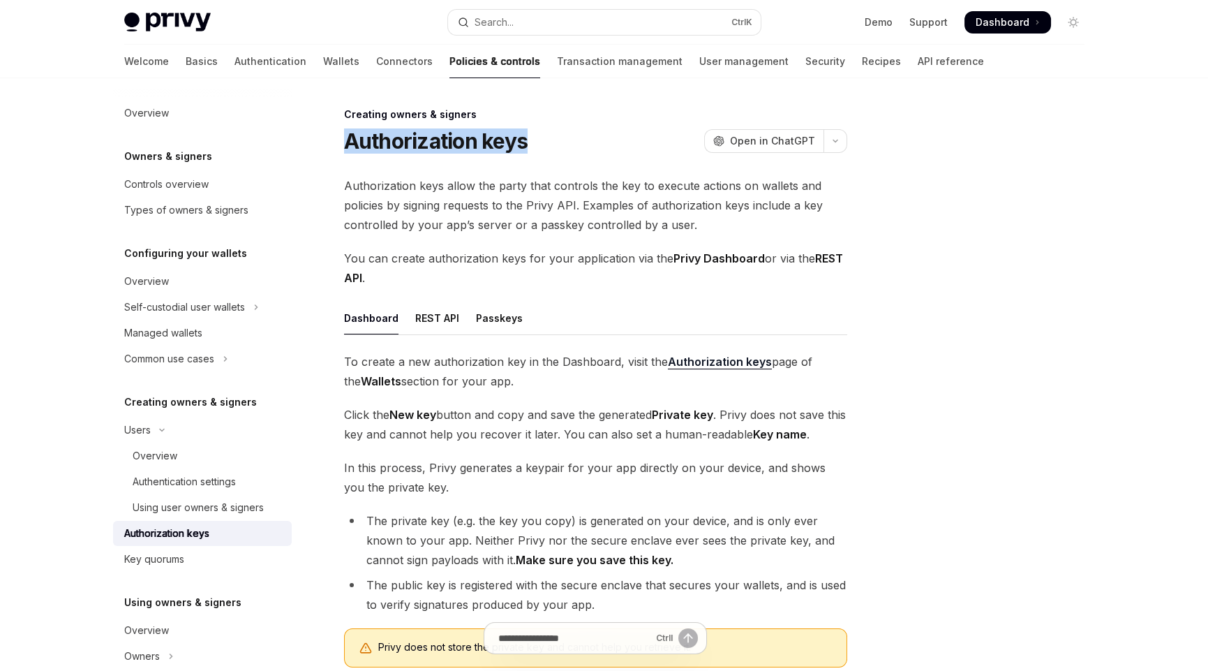
drag, startPoint x: 466, startPoint y: 145, endPoint x: 346, endPoint y: 142, distance: 120.1
click at [346, 142] on div "Authorization keys OpenAI Open in ChatGPT" at bounding box center [595, 140] width 503 height 25
click at [346, 142] on h1 "Authorization keys" at bounding box center [436, 140] width 184 height 25
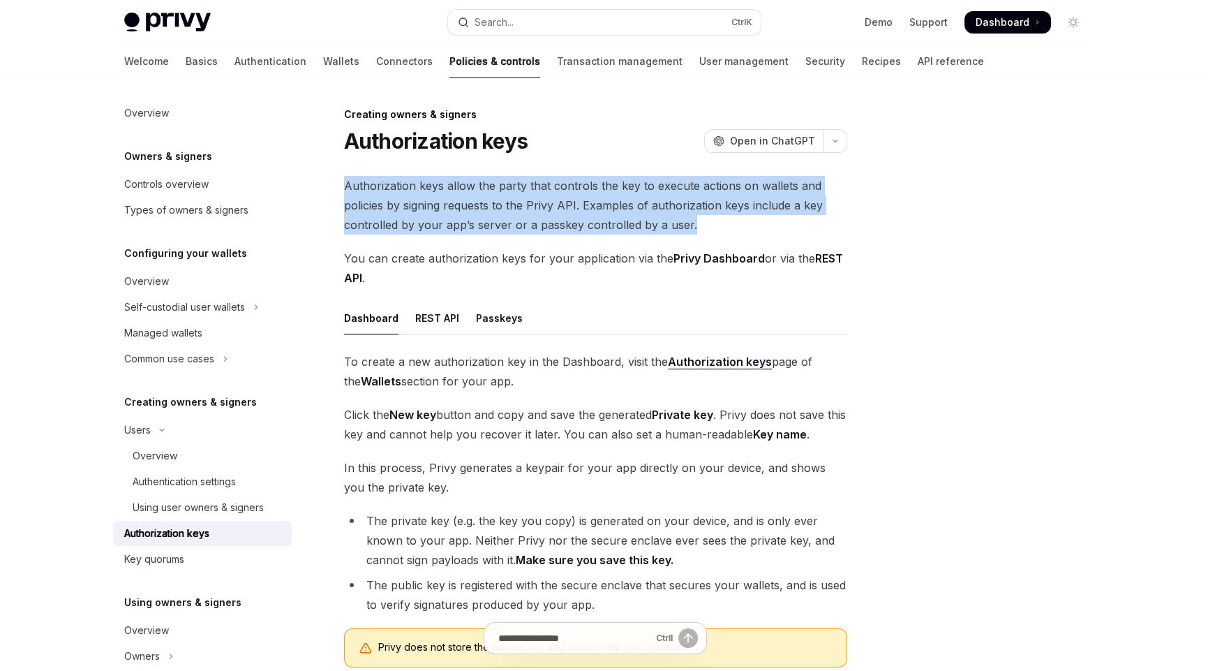
drag, startPoint x: 346, startPoint y: 188, endPoint x: 713, endPoint y: 231, distance: 370.4
click at [713, 231] on span "Authorization keys allow the party that controls the key to execute actions on …" at bounding box center [595, 205] width 503 height 59
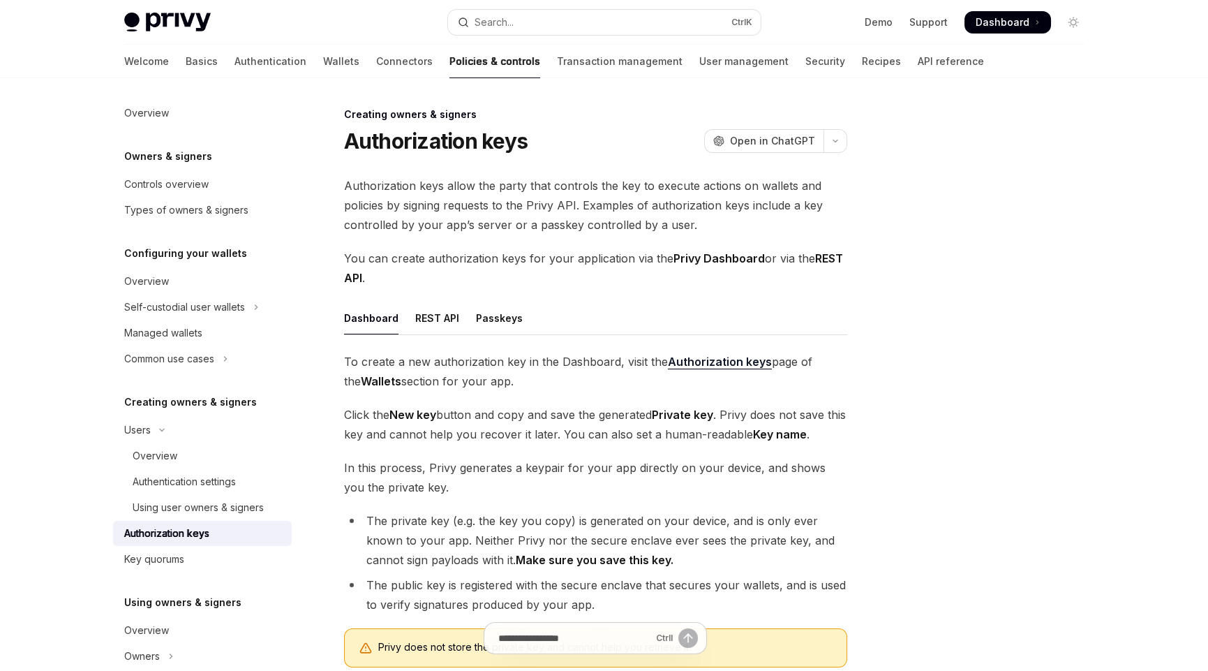
click at [905, 436] on div at bounding box center [990, 388] width 212 height 565
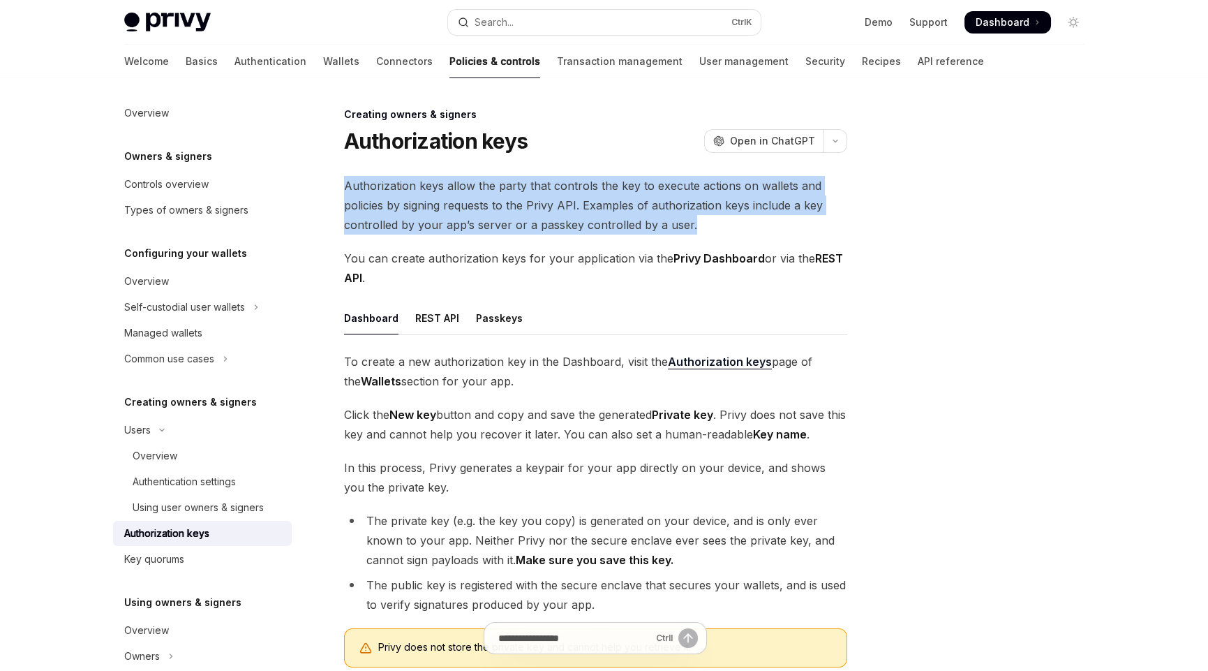
drag, startPoint x: 342, startPoint y: 185, endPoint x: 780, endPoint y: 223, distance: 439.4
click at [780, 223] on div "Creating owners & signers Authorization keys OpenAI Open in ChatGPT OpenAI Open…" at bounding box center [465, 505] width 771 height 798
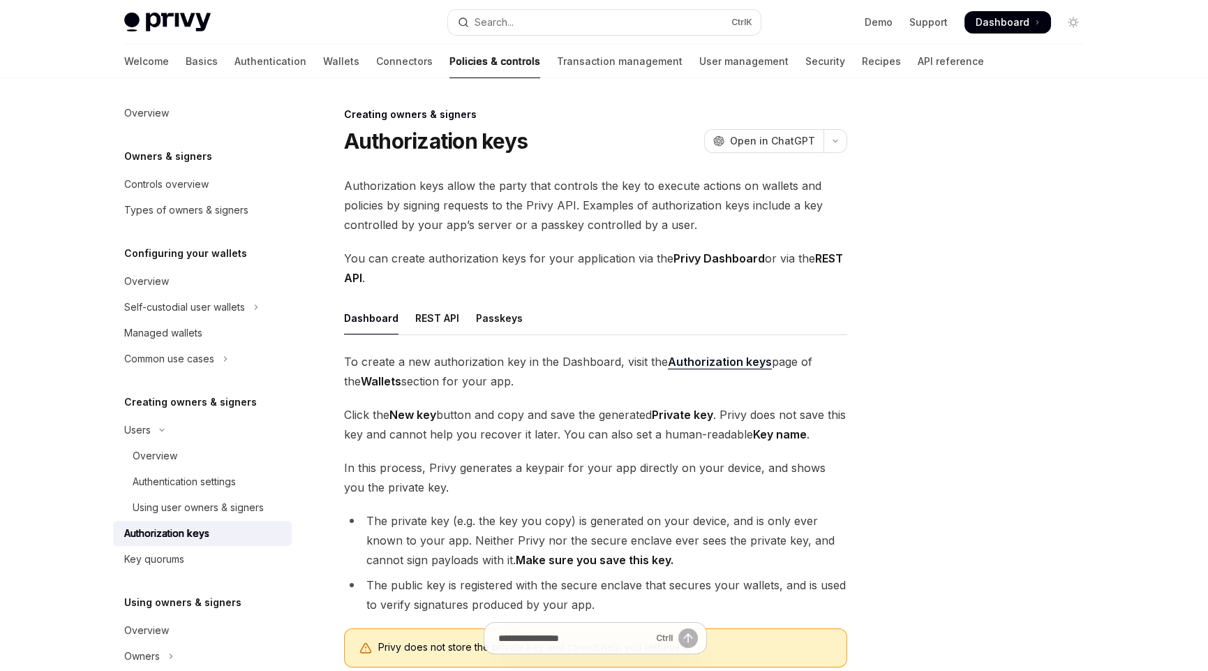
click at [376, 274] on span "You can create authorization keys for your application via the Privy Dashboard …" at bounding box center [595, 268] width 503 height 39
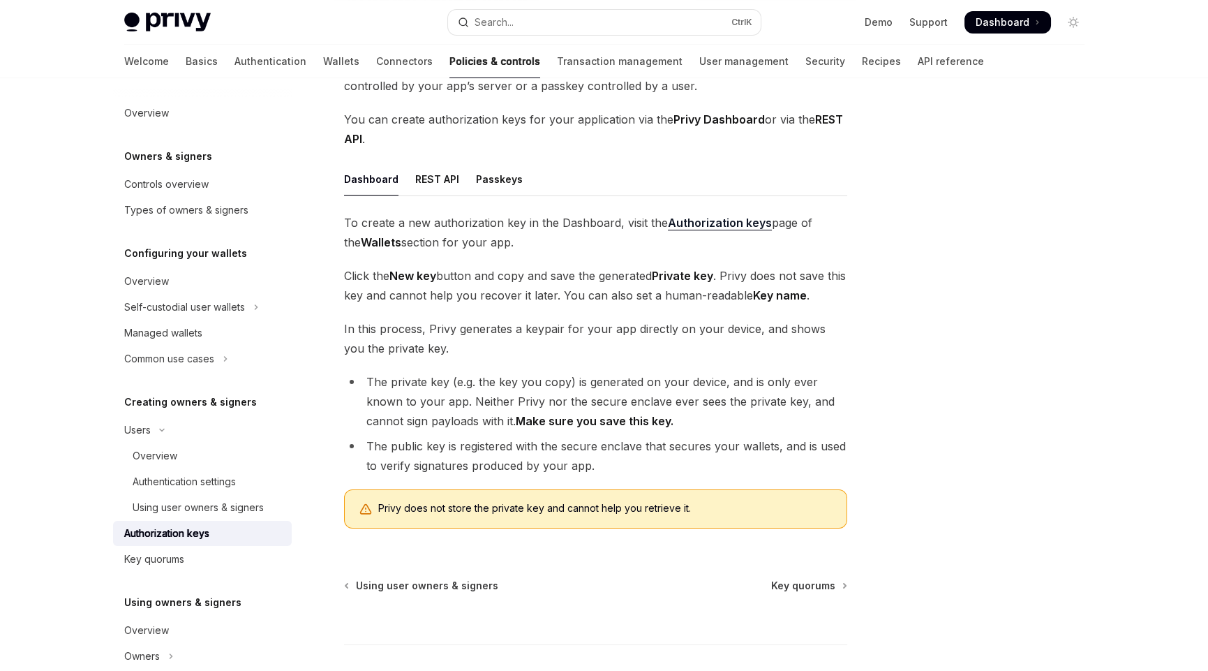
scroll to position [114, 0]
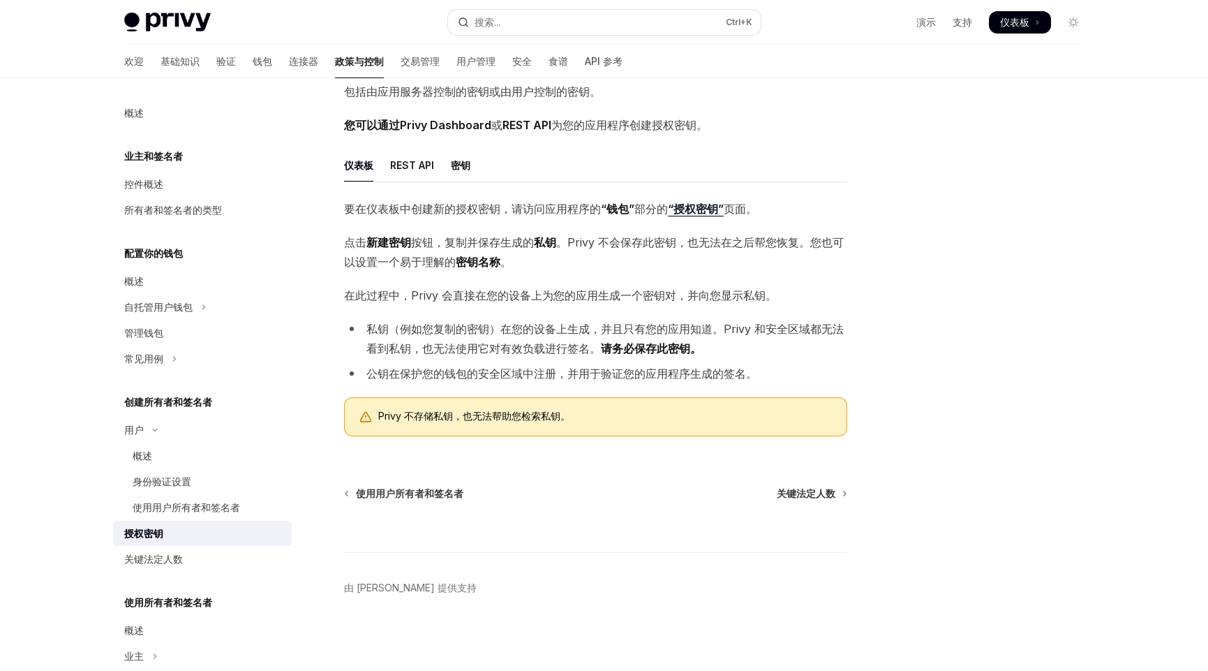
click at [637, 285] on span "在此过程中，Privy 会直接在您的设备上为您的应用生成一个密钥对，并向您显示私钥。" at bounding box center [595, 295] width 503 height 20
click at [407, 157] on font "REST API" at bounding box center [412, 165] width 44 height 17
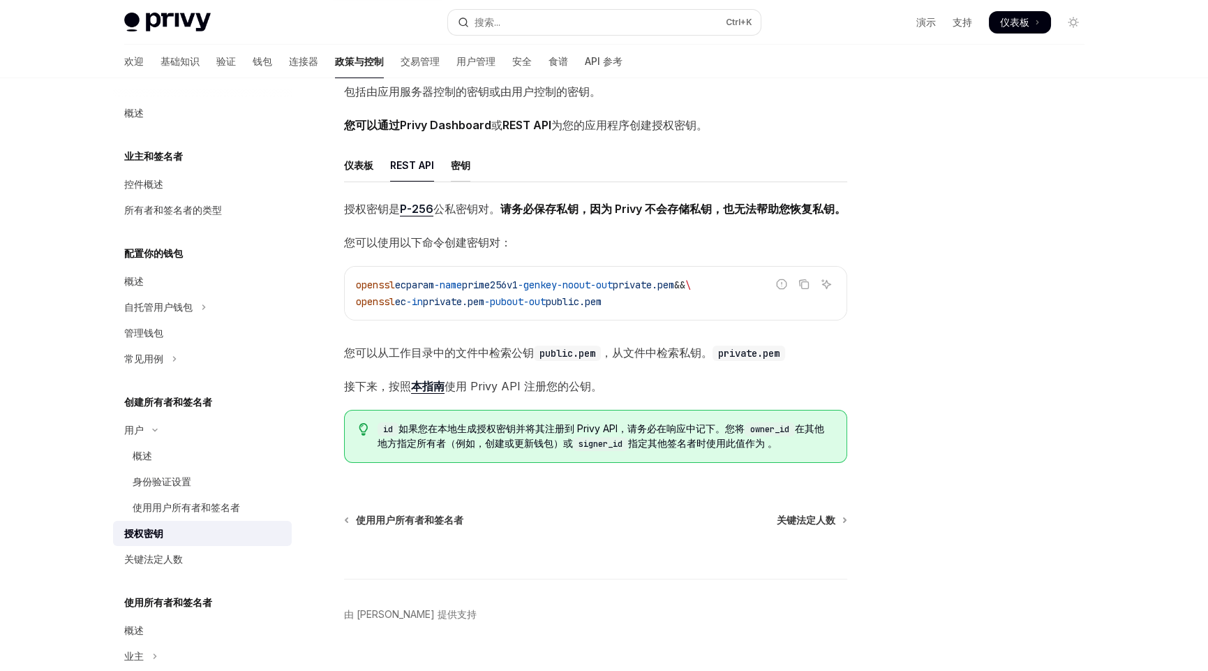
click at [463, 168] on font "密钥" at bounding box center [461, 165] width 20 height 12
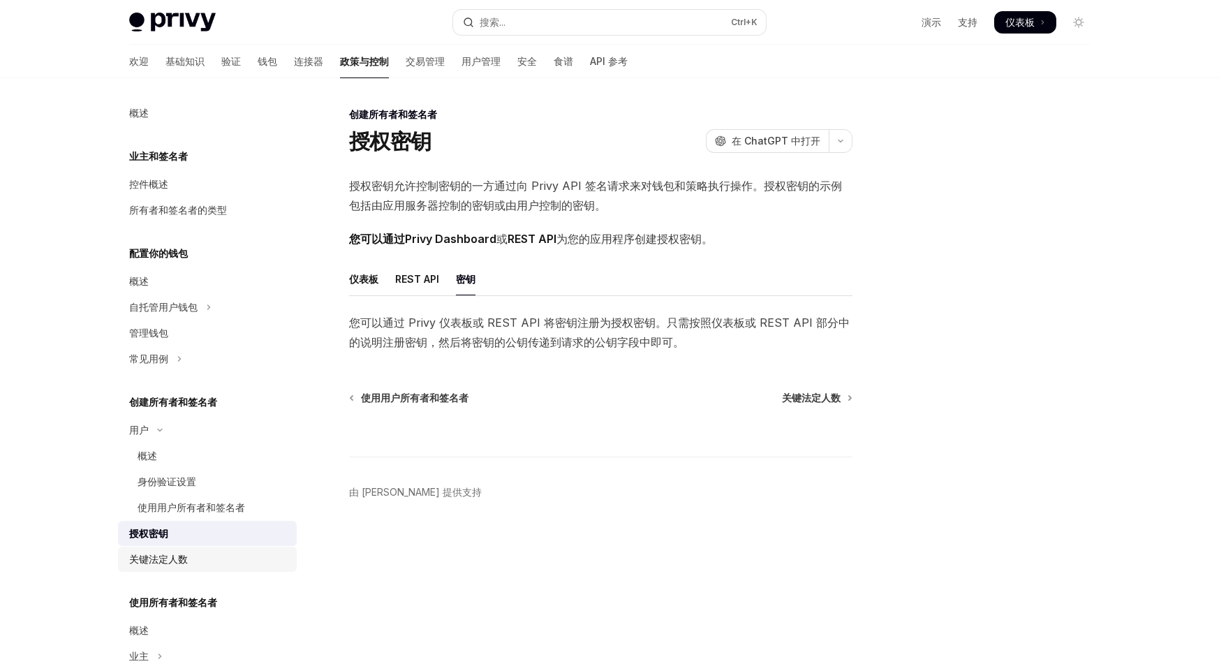
click at [159, 558] on font "关键法定人数" at bounding box center [158, 559] width 59 height 12
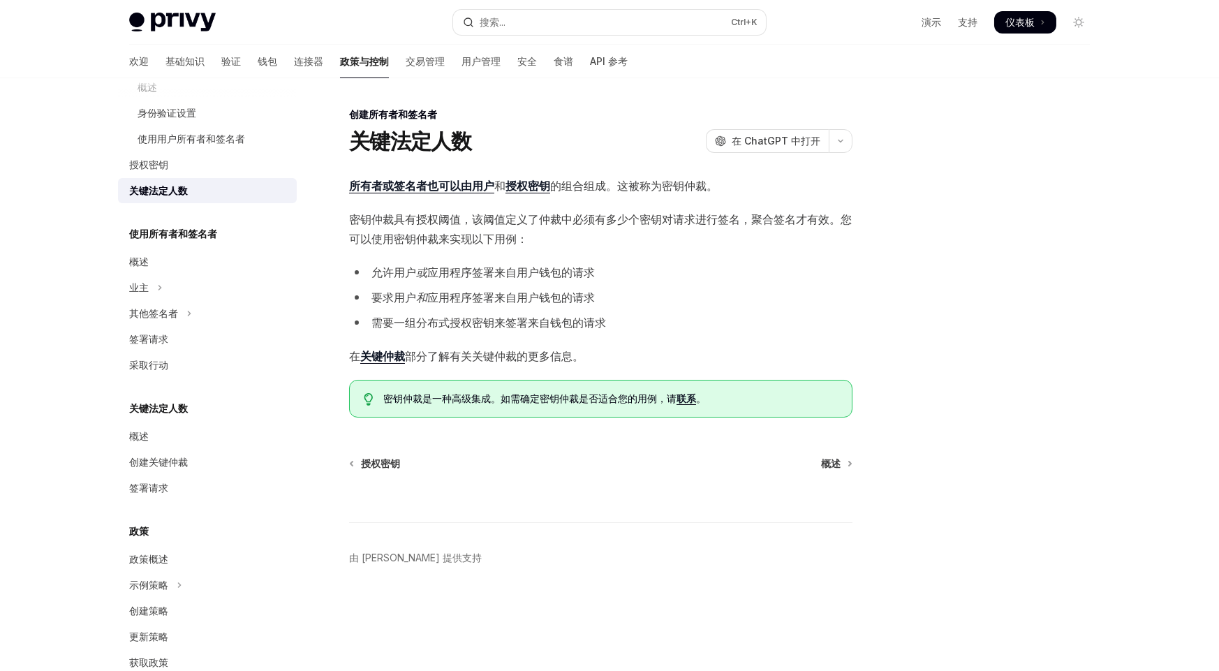
scroll to position [400, 0]
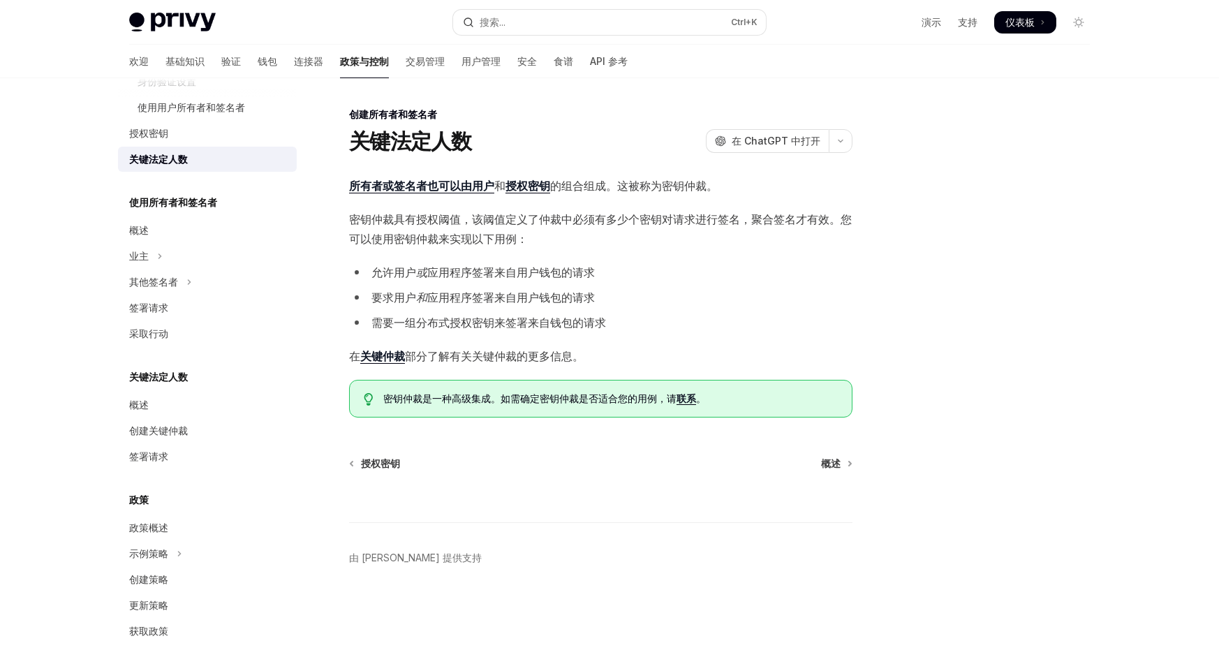
click at [372, 355] on font "关键仲裁" at bounding box center [382, 356] width 45 height 14
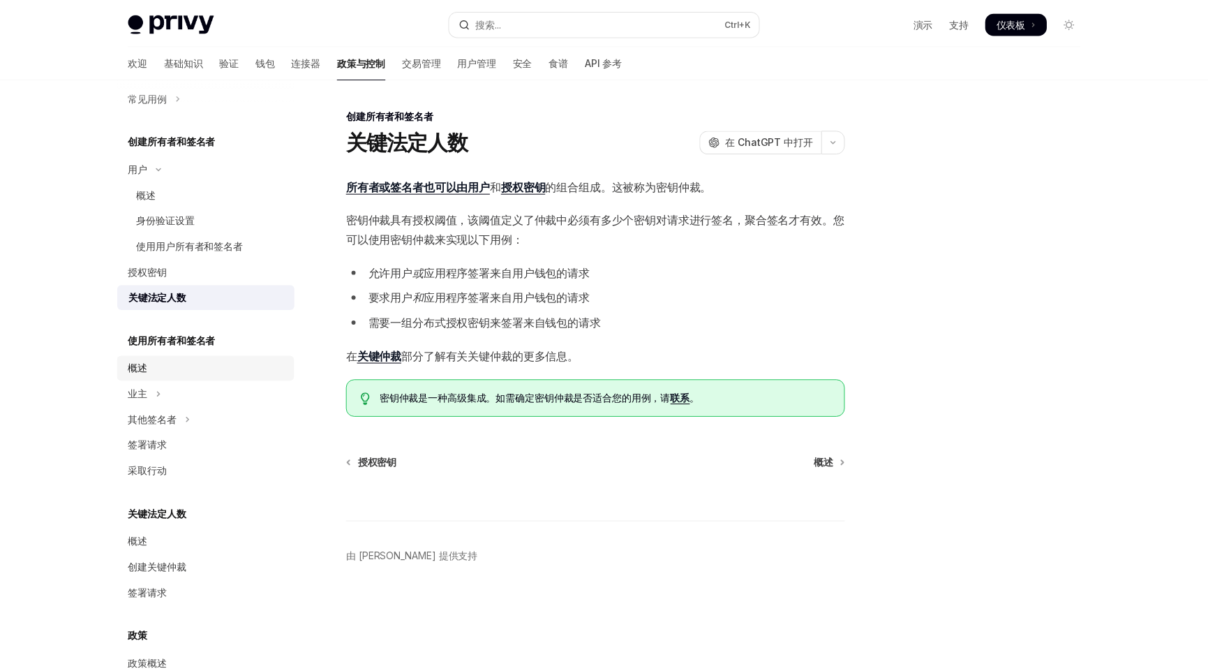
scroll to position [260, 0]
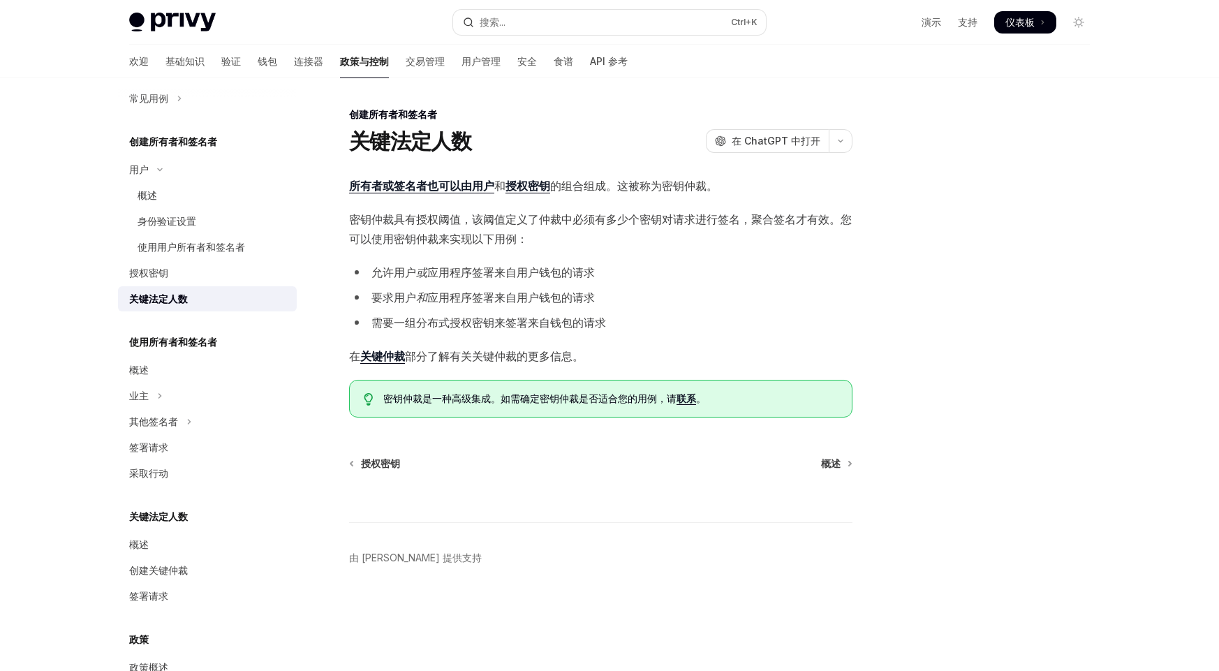
click at [176, 345] on font "使用所有者和签名者" at bounding box center [173, 342] width 88 height 12
click at [144, 373] on font "概述" at bounding box center [139, 370] width 20 height 12
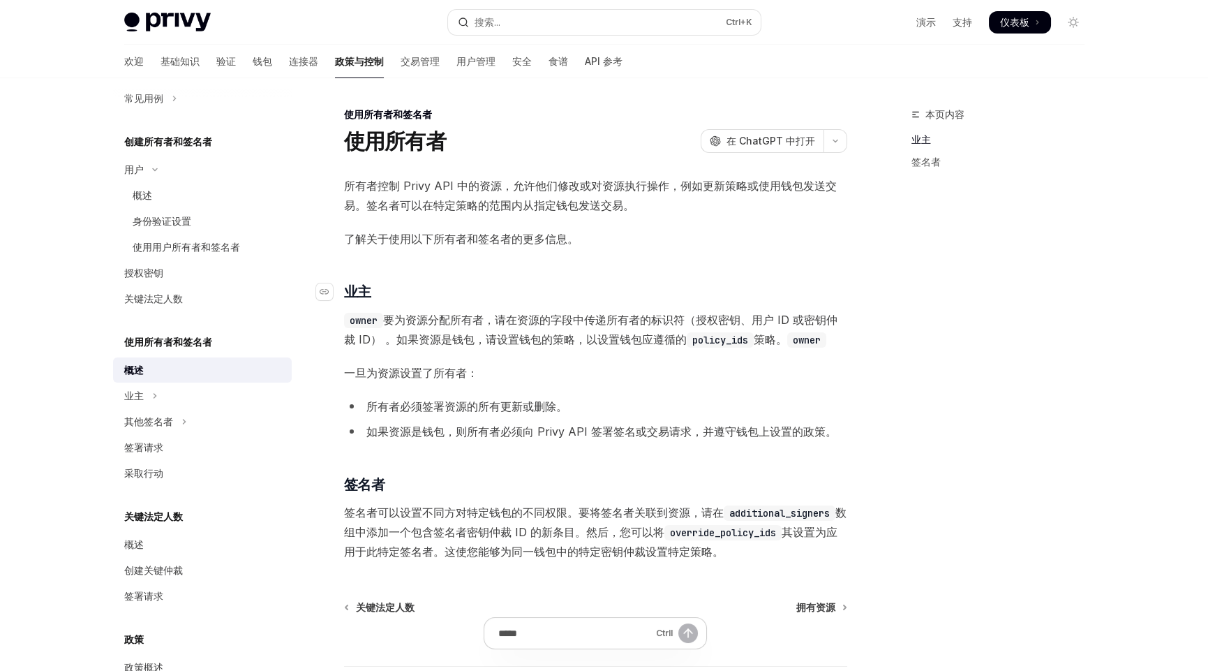
click at [433, 289] on h3 "​ 业主" at bounding box center [595, 292] width 503 height 20
click at [893, 491] on div "本页内容 业主 签名者" at bounding box center [990, 388] width 212 height 565
click at [748, 246] on span "了解关于使用以下所有者和签名者的更多信息。" at bounding box center [595, 239] width 503 height 20
drag, startPoint x: 524, startPoint y: 320, endPoint x: 685, endPoint y: 315, distance: 161.3
click at [685, 315] on font "要为资源分配所有者，请在资源的字段 中传递所有者的标识符（授权密钥、用户 ID 或密钥仲裁 ID） 。如果资源是钱包，请设置钱包的策略，以设置钱包 应遵循的" at bounding box center [591, 330] width 494 height 34
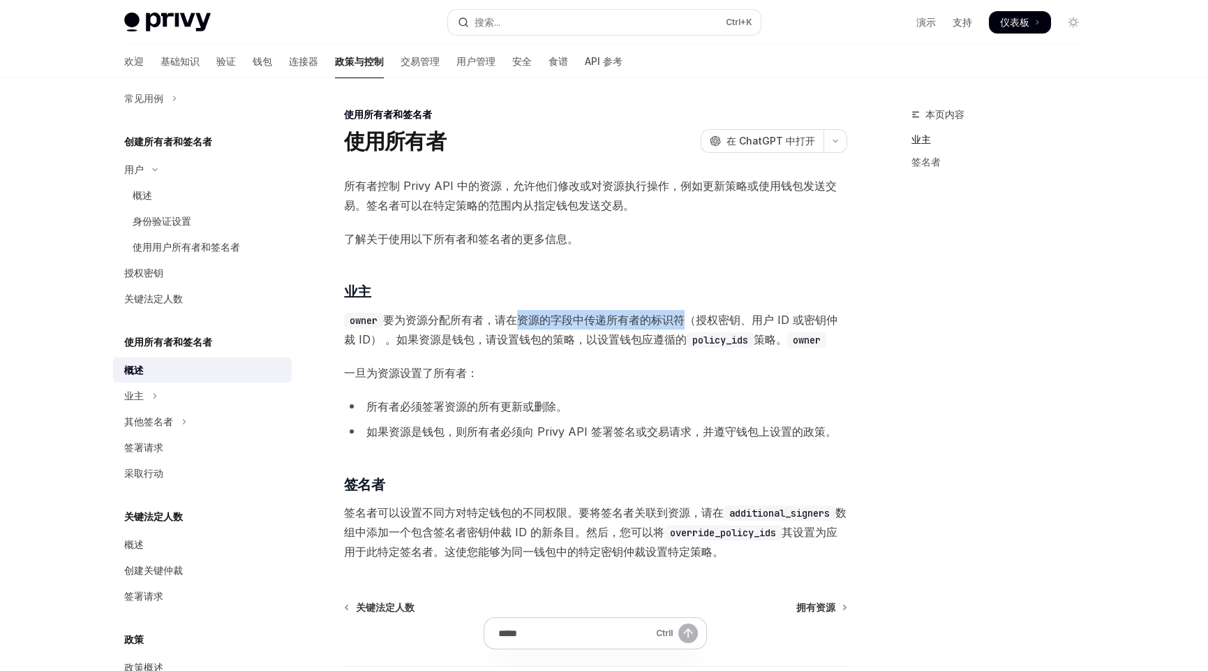
click at [685, 315] on font "中传递所有者的标识符（授权密钥、用户 ID 或密钥仲裁 ID） 。如果资源是钱包，请设置钱包的策略，以设置钱包" at bounding box center [591, 330] width 494 height 34
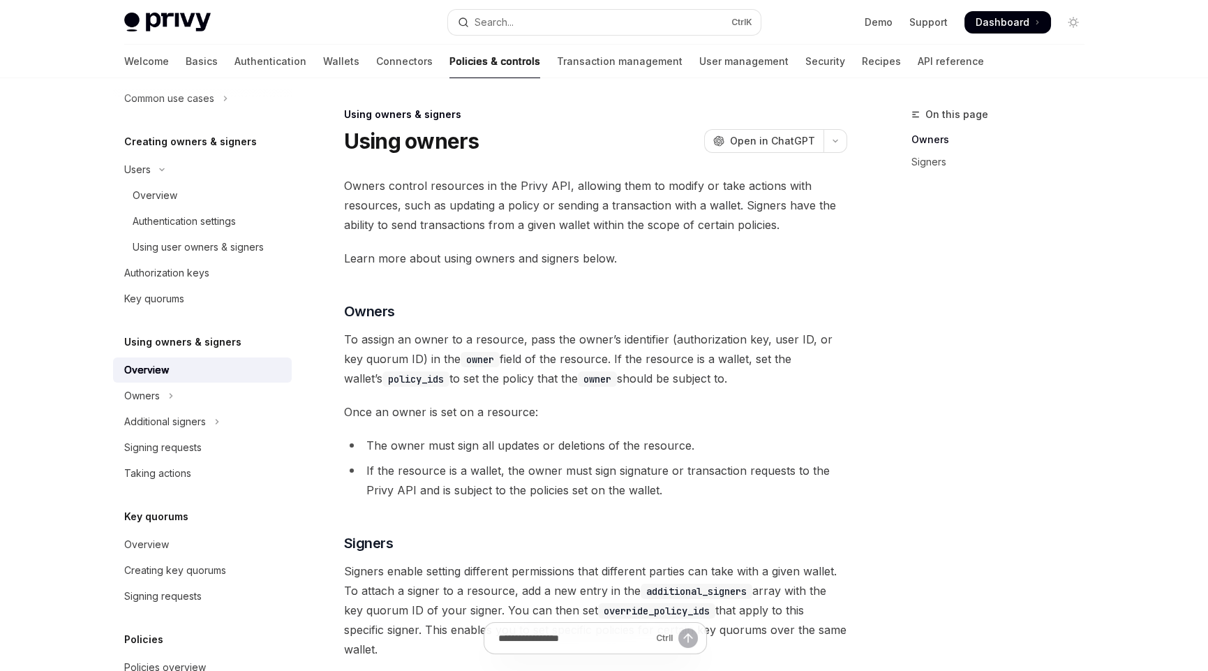
click at [745, 374] on span "To assign an owner to a resource, pass the owner’s identifier (authorization ke…" at bounding box center [595, 358] width 503 height 59
click at [665, 379] on span "To assign an owner to a resource, pass the owner’s identifier (authorization ke…" at bounding box center [595, 358] width 503 height 59
click at [719, 380] on span "To assign an owner to a resource, pass the owner’s identifier (authorization ke…" at bounding box center [595, 358] width 503 height 59
drag, startPoint x: 707, startPoint y: 379, endPoint x: 342, endPoint y: 345, distance: 366.7
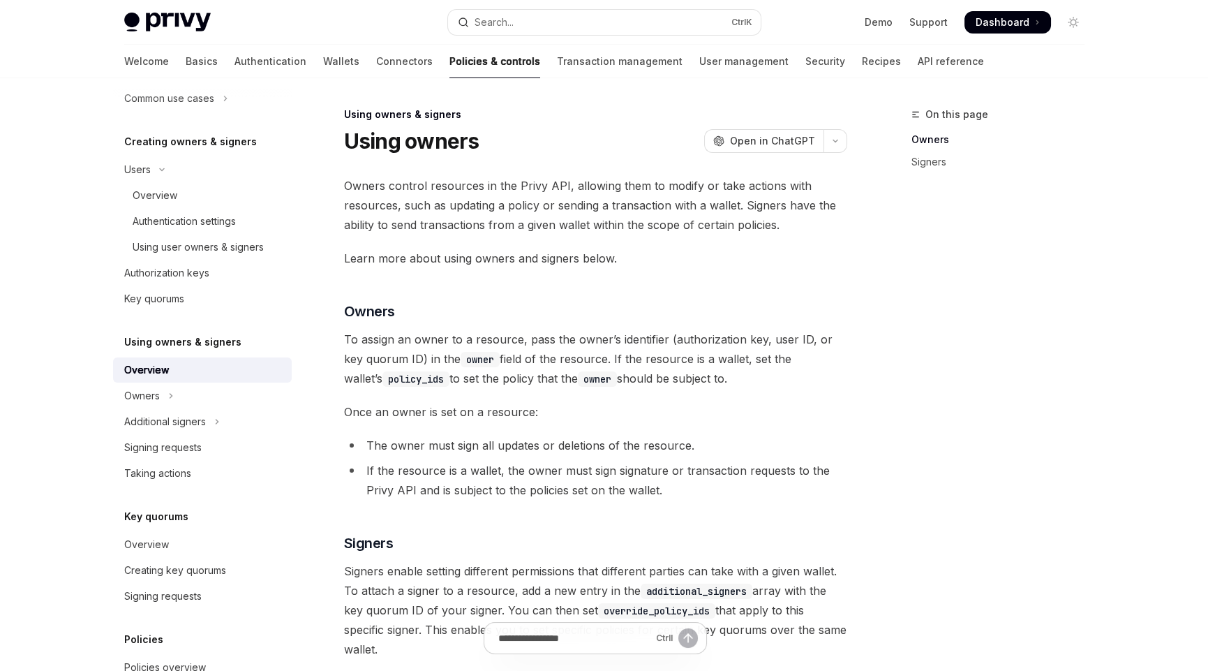
click at [342, 345] on div "Using owners & signers Using owners OpenAI Open in ChatGPT OpenAI Open in ChatG…" at bounding box center [465, 495] width 771 height 778
click at [729, 377] on span "To assign an owner to a resource, pass the owner’s identifier (authorization ke…" at bounding box center [595, 358] width 503 height 59
drag, startPoint x: 340, startPoint y: 413, endPoint x: 547, endPoint y: 408, distance: 207.4
click at [547, 408] on div "Using owners & signers Using owners OpenAI Open in ChatGPT OpenAI Open in ChatG…" at bounding box center [465, 495] width 771 height 778
click at [558, 409] on span "Once an owner is set on a resource:" at bounding box center [595, 412] width 503 height 20
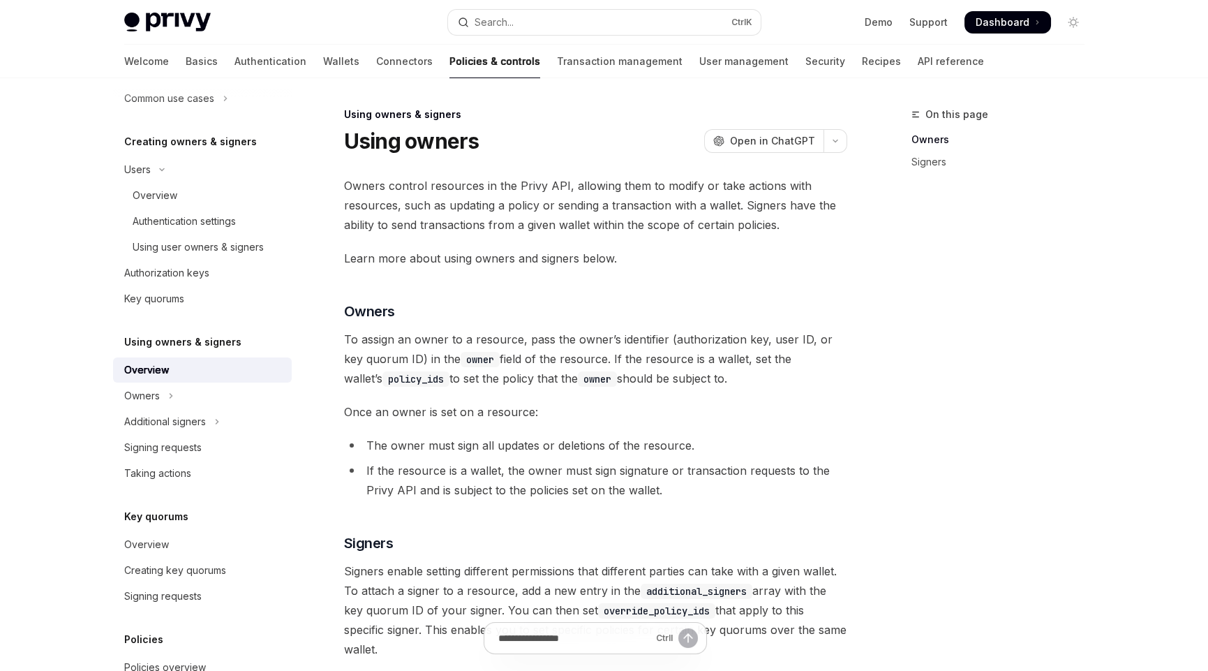
click at [512, 446] on li "The owner must sign all updates or deletions of the resource." at bounding box center [595, 446] width 503 height 20
click at [569, 443] on li "The owner must sign all updates or deletions of the resource." at bounding box center [595, 446] width 503 height 20
click at [520, 447] on li "The owner must sign all updates or deletions of the resource." at bounding box center [595, 446] width 503 height 20
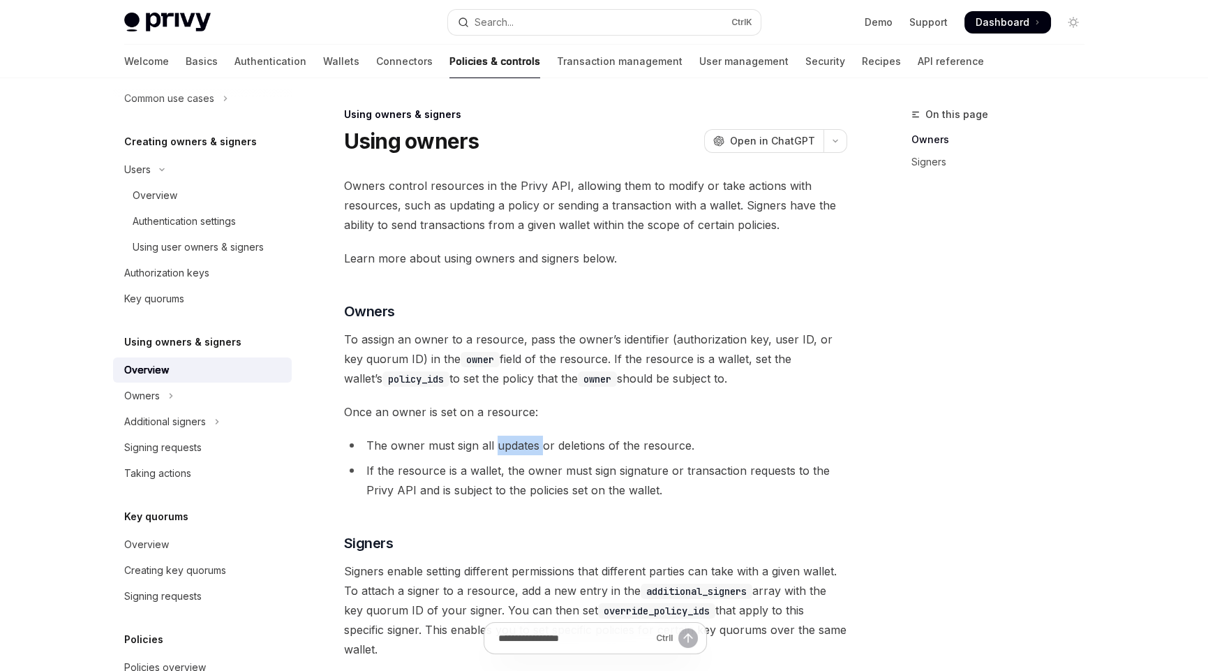
click at [520, 447] on li "The owner must sign all updates or deletions of the resource." at bounding box center [595, 446] width 503 height 20
click at [402, 476] on li "If the resource is a wallet, the owner must sign signature or transaction reque…" at bounding box center [595, 480] width 503 height 39
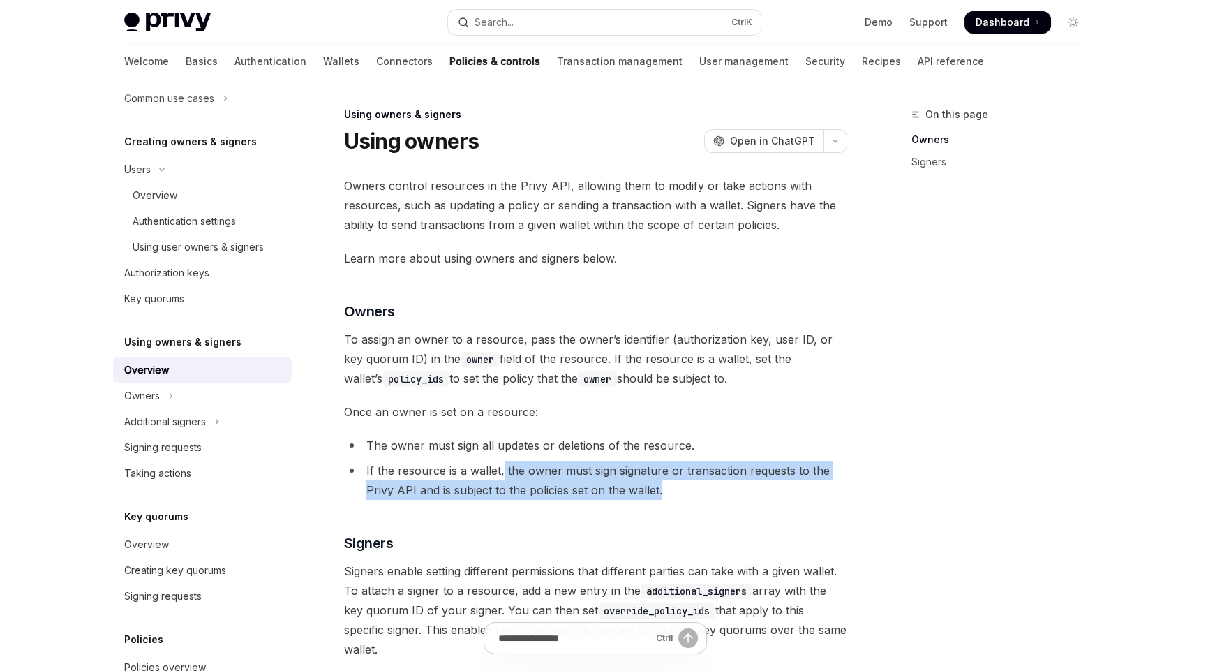
drag, startPoint x: 503, startPoint y: 468, endPoint x: 756, endPoint y: 492, distance: 254.5
click at [756, 492] on li "If the resource is a wallet, the owner must sign signature or transaction reque…" at bounding box center [595, 480] width 503 height 39
click at [695, 487] on li "If the resource is a wallet, the owner must sign signature or transaction reque…" at bounding box center [595, 480] width 503 height 39
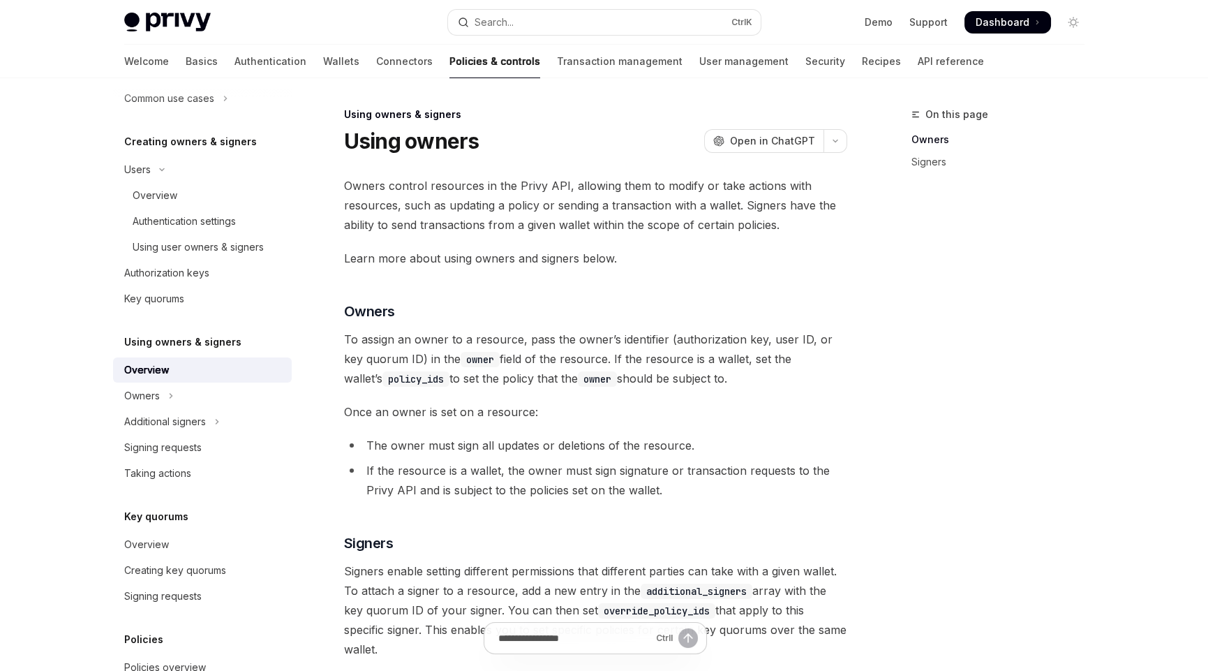
click at [774, 422] on div "Owners control resources in the Privy API, allowing them to modify or take acti…" at bounding box center [595, 417] width 503 height 483
click at [783, 395] on div "Owners control resources in the Privy API, allowing them to modify or take acti…" at bounding box center [595, 417] width 503 height 483
click at [746, 401] on div "Owners control resources in the Privy API, allowing them to modify or take acti…" at bounding box center [595, 417] width 503 height 483
click at [525, 528] on div "Owners control resources in the Privy API, allowing them to modify or take acti…" at bounding box center [595, 417] width 503 height 483
click at [1, 415] on div "Skip to main content Privy Docs home page Search... Ctrl K Demo Support Dashboa…" at bounding box center [604, 442] width 1208 height 884
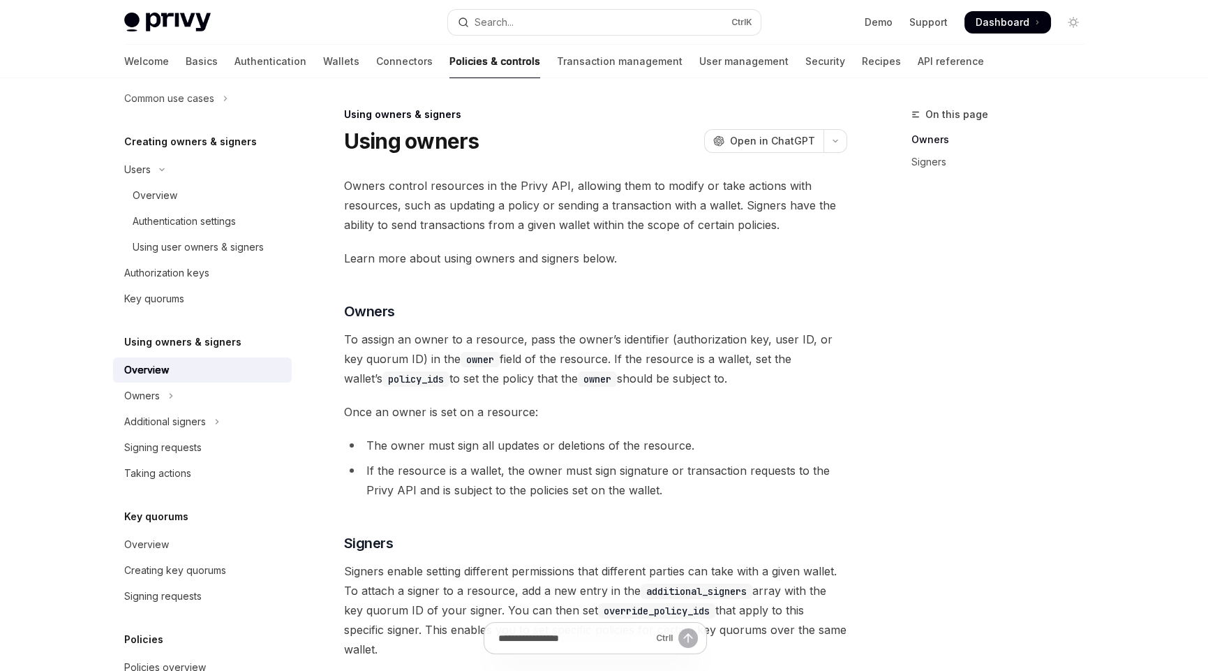
click at [561, 475] on li "If the resource is a wallet, the owner must sign signature or transaction reque…" at bounding box center [595, 480] width 503 height 39
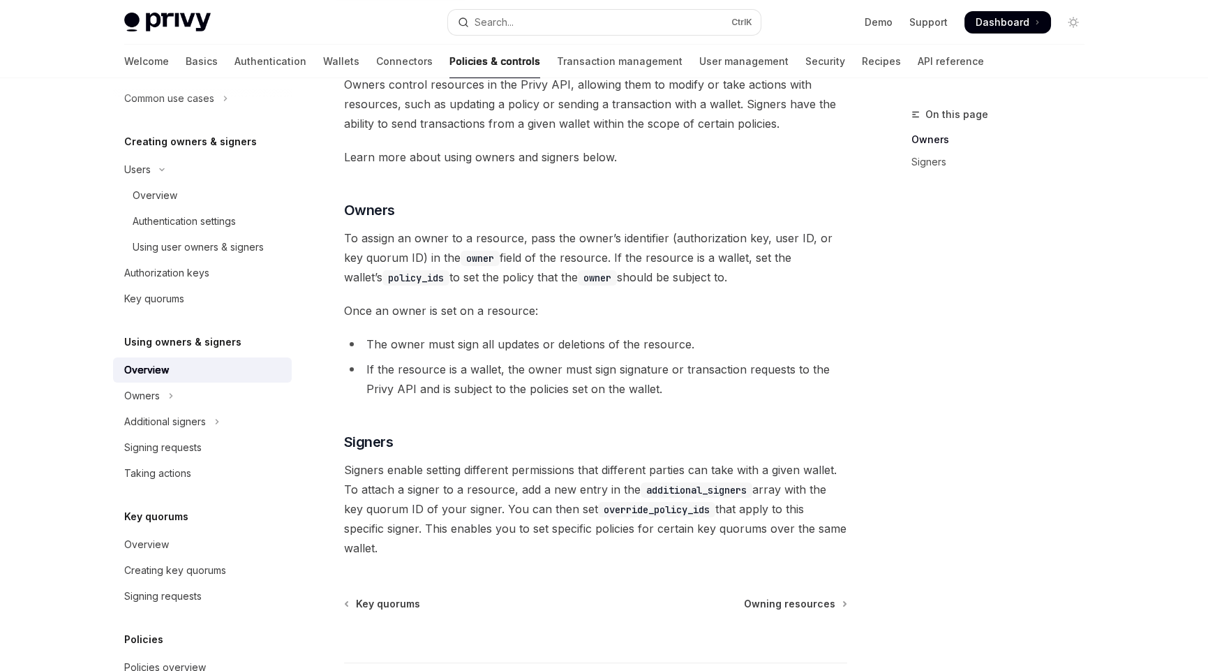
scroll to position [139, 0]
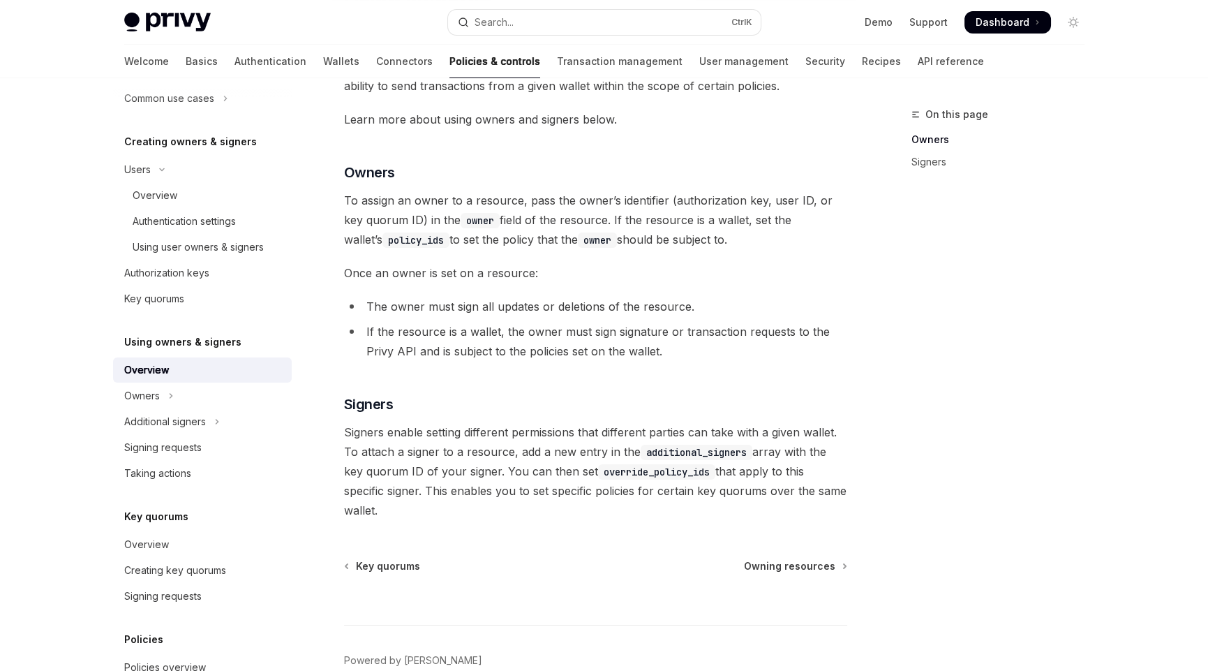
click at [452, 509] on span "Signers enable setting different permissions that different parties can take wi…" at bounding box center [595, 471] width 503 height 98
click at [769, 375] on div "Owners control resources in the Privy API, allowing them to modify or take acti…" at bounding box center [595, 278] width 503 height 483
click at [706, 388] on div "Owners control resources in the Privy API, allowing them to modify or take acti…" at bounding box center [595, 278] width 503 height 483
click at [707, 387] on div "Owners control resources in the Privy API, allowing them to modify or take acti…" at bounding box center [595, 278] width 503 height 483
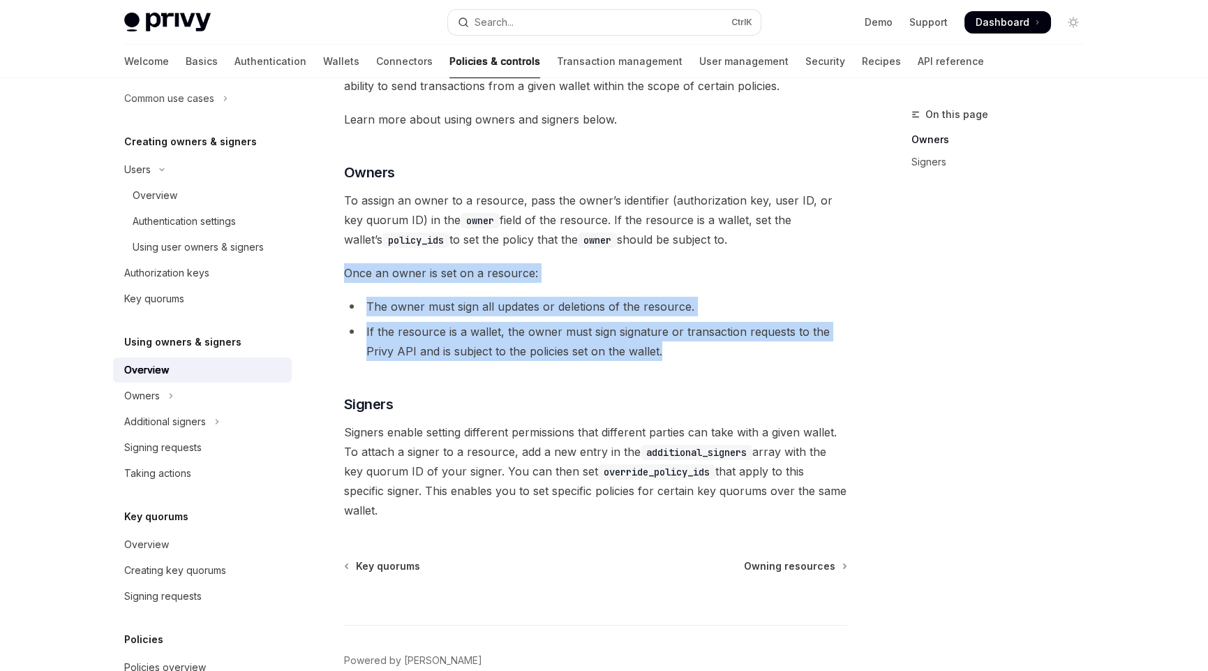
drag, startPoint x: 671, startPoint y: 353, endPoint x: 337, endPoint y: 263, distance: 345.4
click at [337, 263] on div "Using owners & signers Using owners OpenAI Open in ChatGPT OpenAI Open in ChatG…" at bounding box center [465, 356] width 771 height 778
click at [673, 352] on li "If the resource is a wallet, the owner must sign signature or transaction reque…" at bounding box center [595, 341] width 503 height 39
drag, startPoint x: 528, startPoint y: 315, endPoint x: 348, endPoint y: 271, distance: 184.7
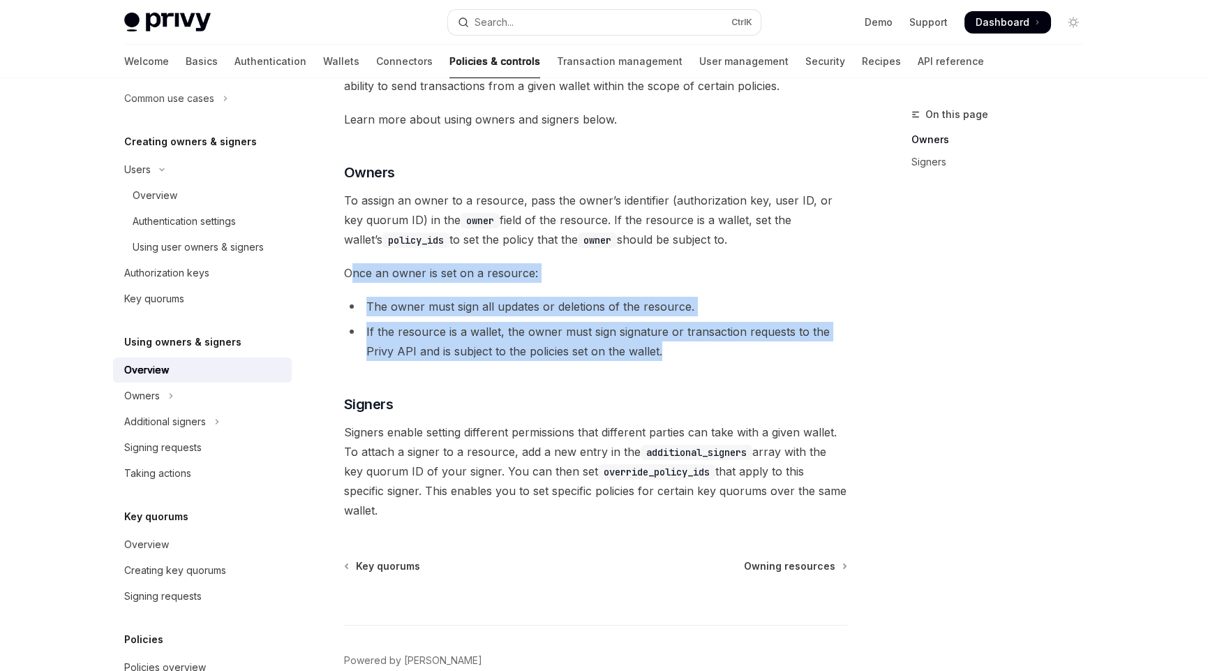
click at [348, 271] on div "Owners control resources in the Privy API, allowing them to modify or take acti…" at bounding box center [595, 278] width 503 height 483
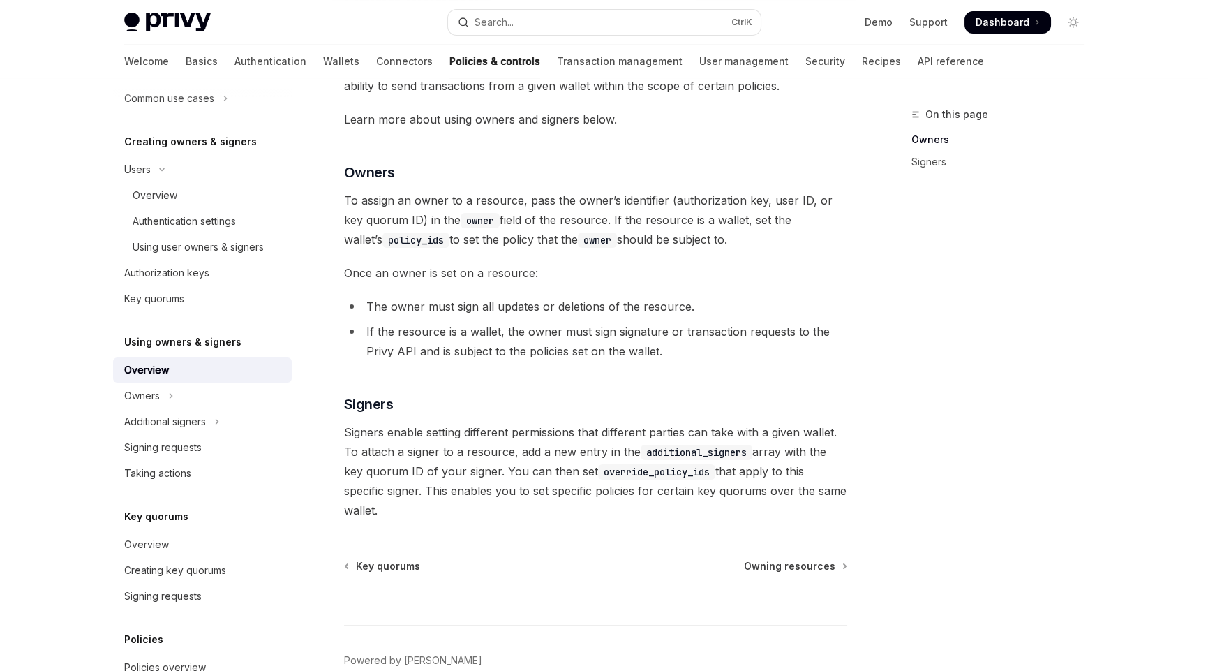
click at [340, 269] on div "Using owners & signers Using owners OpenAI Open in ChatGPT OpenAI Open in ChatG…" at bounding box center [465, 356] width 771 height 778
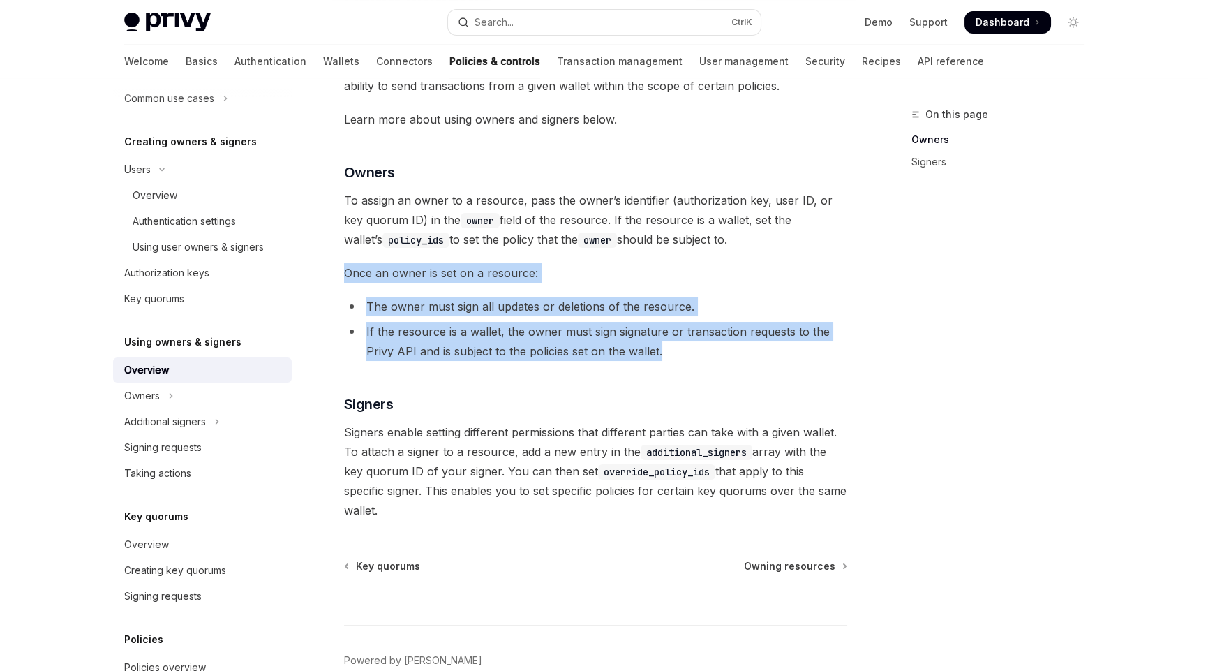
drag, startPoint x: 344, startPoint y: 267, endPoint x: 741, endPoint y: 342, distance: 403.5
click at [741, 342] on div "Owners control resources in the Privy API, allowing them to modify or take acti…" at bounding box center [595, 278] width 503 height 483
click at [695, 352] on li "If the resource is a wallet, the owner must sign signature or transaction reque…" at bounding box center [595, 341] width 503 height 39
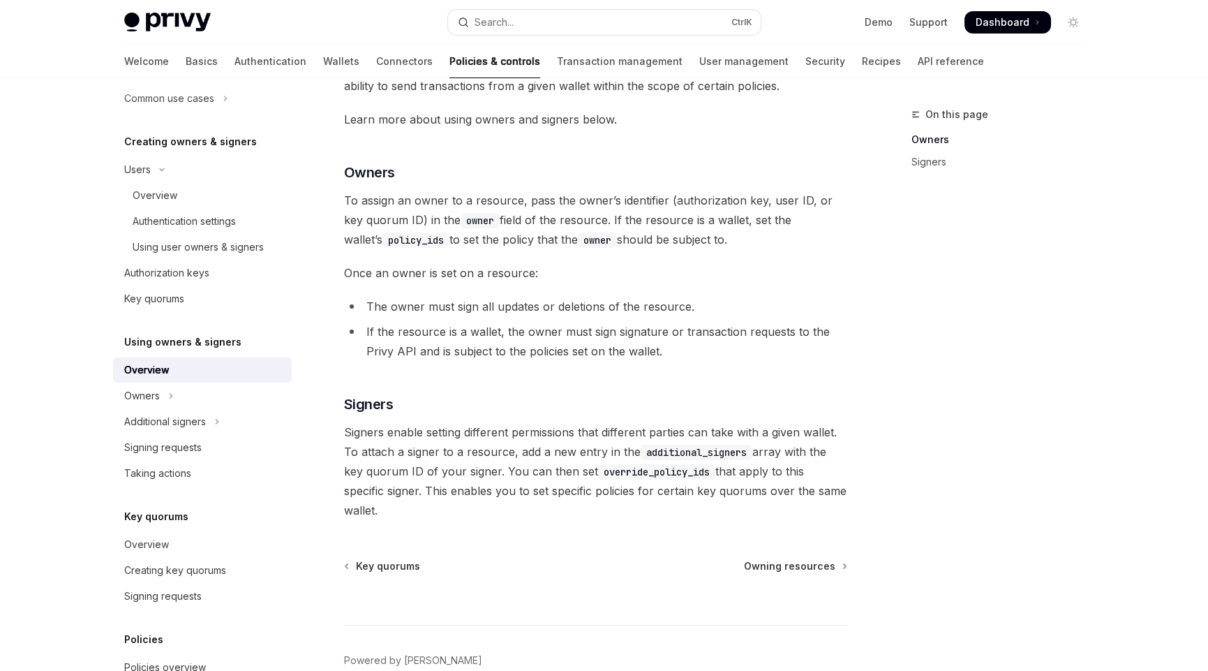
click at [695, 352] on li "If the resource is a wallet, the owner must sign signature or transaction reque…" at bounding box center [595, 341] width 503 height 39
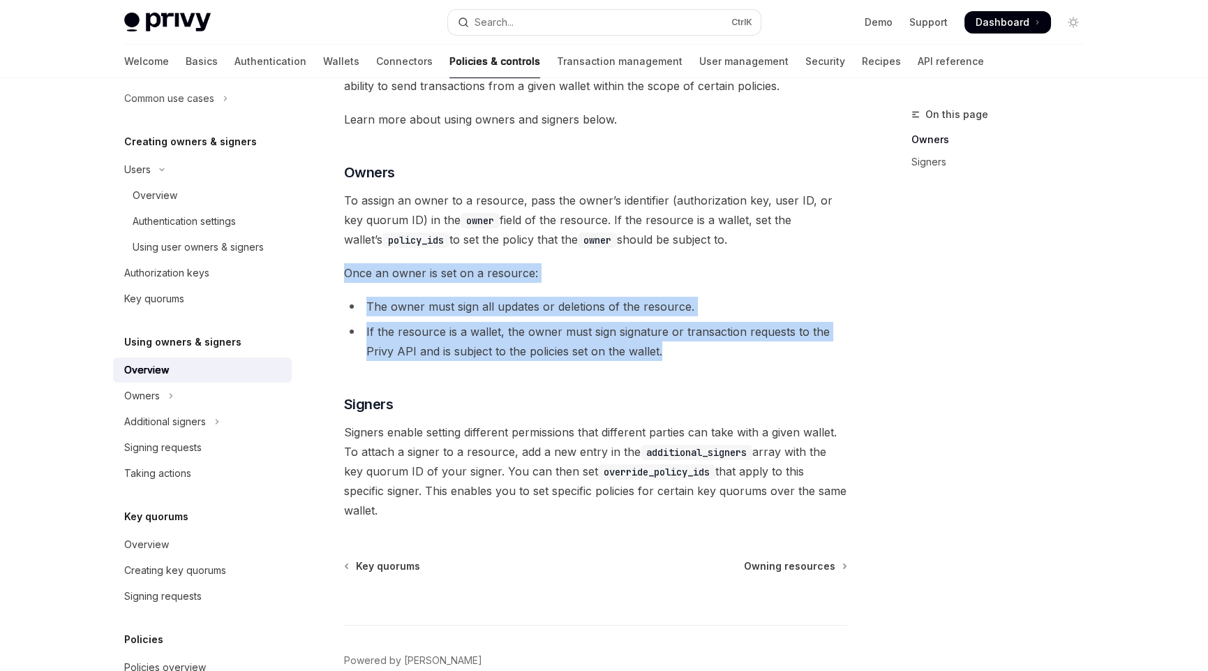
drag, startPoint x: 678, startPoint y: 349, endPoint x: 342, endPoint y: 265, distance: 346.7
click at [342, 265] on div "Using owners & signers Using owners OpenAI Open in ChatGPT OpenAI Open in ChatG…" at bounding box center [465, 356] width 771 height 778
click at [702, 348] on li "If the resource is a wallet, the owner must sign signature or transaction reque…" at bounding box center [595, 341] width 503 height 39
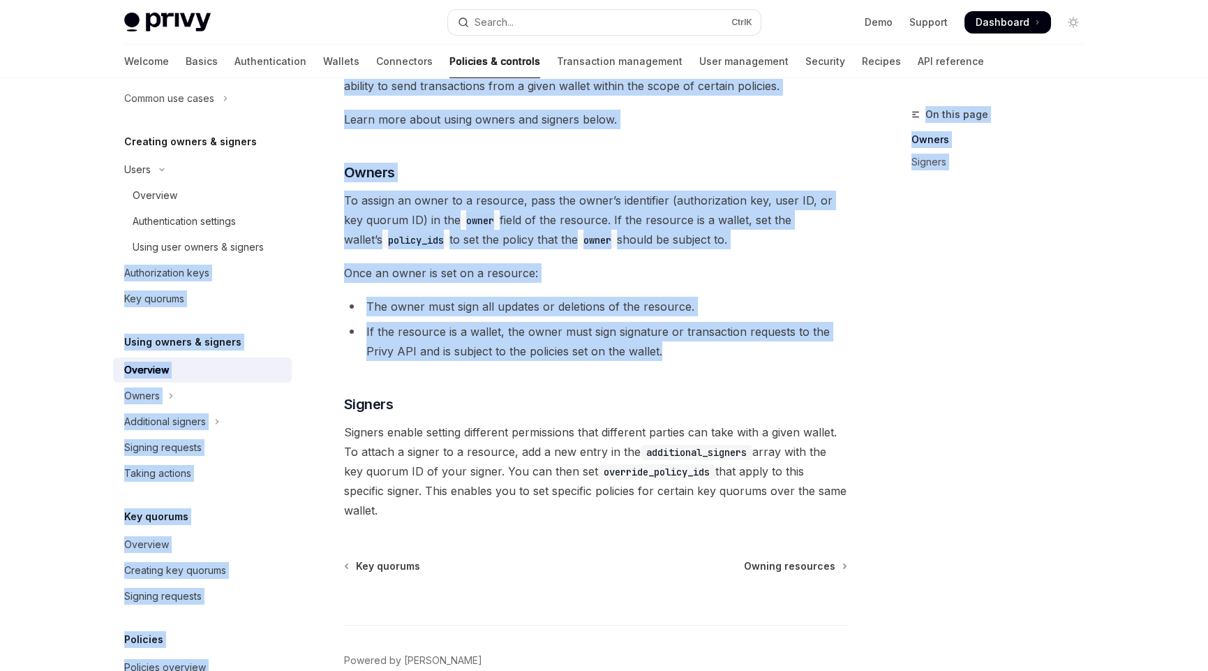
drag, startPoint x: 683, startPoint y: 350, endPoint x: 364, endPoint y: 267, distance: 329.6
click at [304, 259] on div "Overview Owners & signers Controls overview Types of owners & signers Configuri…" at bounding box center [605, 342] width 1028 height 806
click at [392, 270] on span "Once an owner is set on a resource:" at bounding box center [595, 273] width 503 height 20
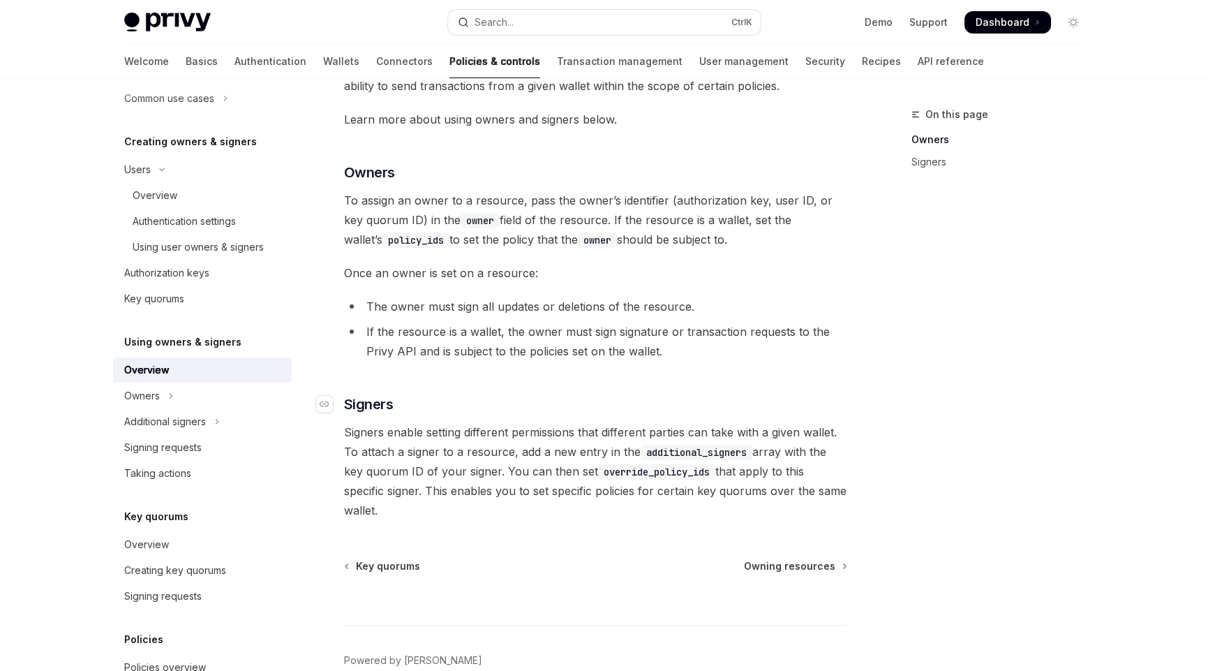
click at [454, 407] on h3 "​ Signers" at bounding box center [595, 404] width 503 height 20
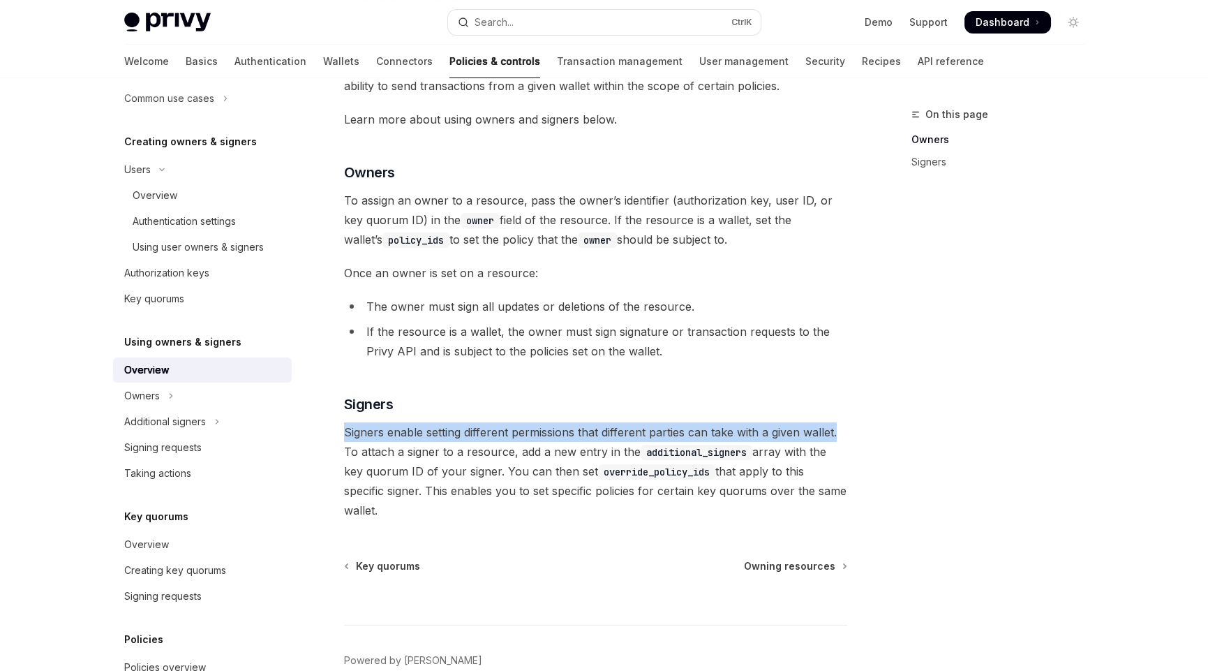
drag, startPoint x: 344, startPoint y: 434, endPoint x: 837, endPoint y: 434, distance: 492.8
click at [837, 434] on span "Signers enable setting different permissions that different parties can take wi…" at bounding box center [595, 471] width 503 height 98
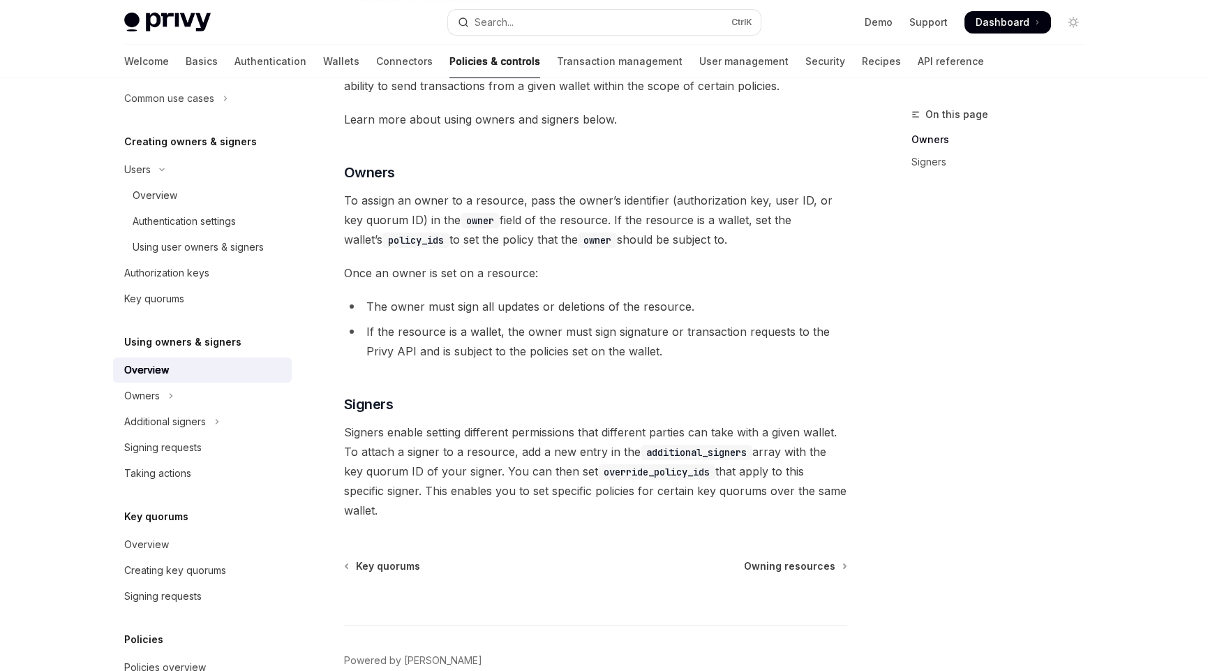
drag, startPoint x: 762, startPoint y: 453, endPoint x: 443, endPoint y: 460, distance: 318.4
click at [759, 453] on span "Signers enable setting different permissions that different parties can take wi…" at bounding box center [595, 471] width 503 height 98
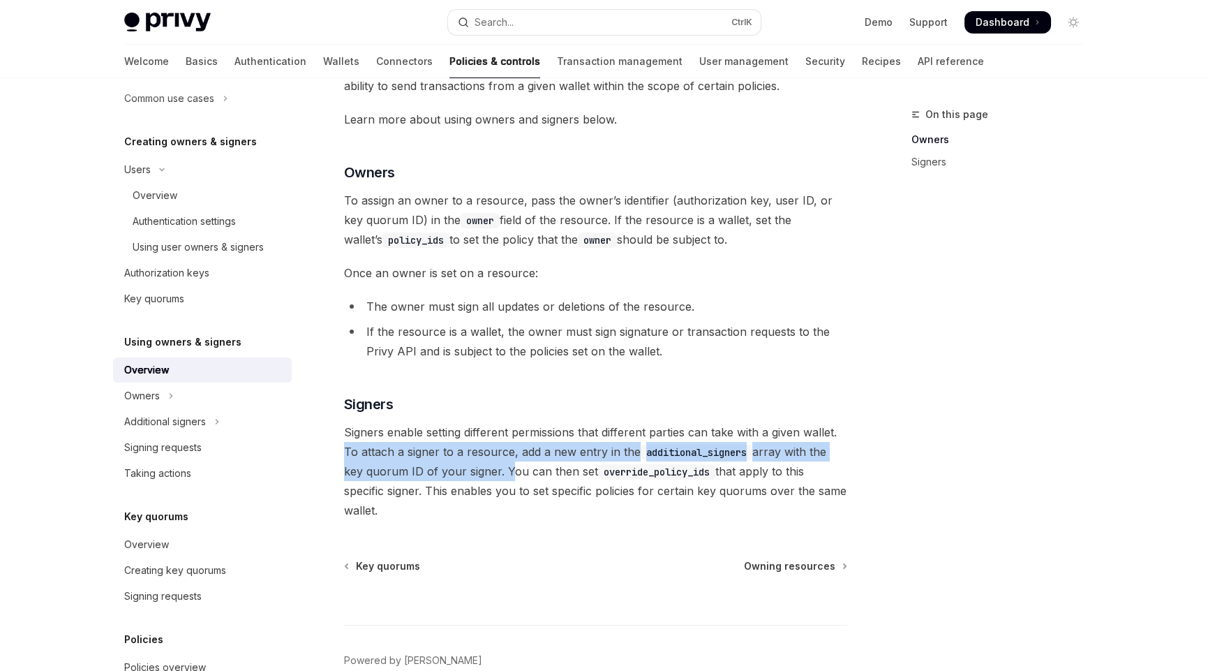
drag, startPoint x: 503, startPoint y: 475, endPoint x: 342, endPoint y: 454, distance: 162.5
click at [342, 454] on div "Using owners & signers Using owners OpenAI Open in ChatGPT OpenAI Open in ChatG…" at bounding box center [465, 356] width 771 height 778
click at [505, 477] on span "Signers enable setting different permissions that different parties can take wi…" at bounding box center [595, 471] width 503 height 98
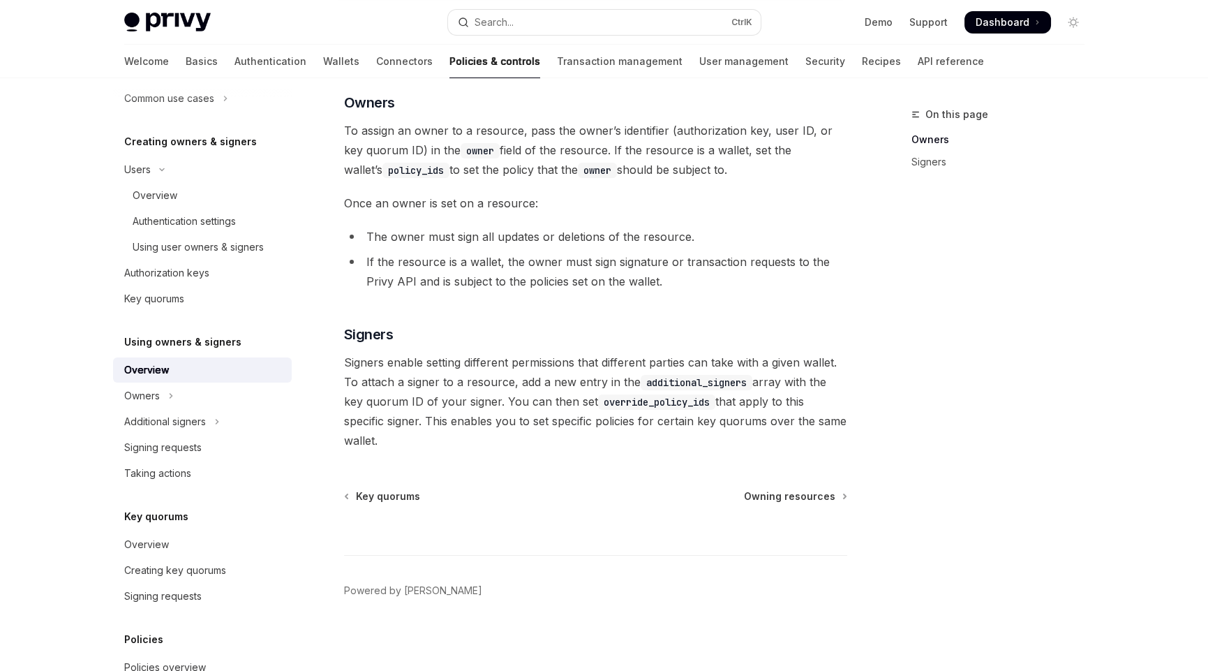
scroll to position [212, 0]
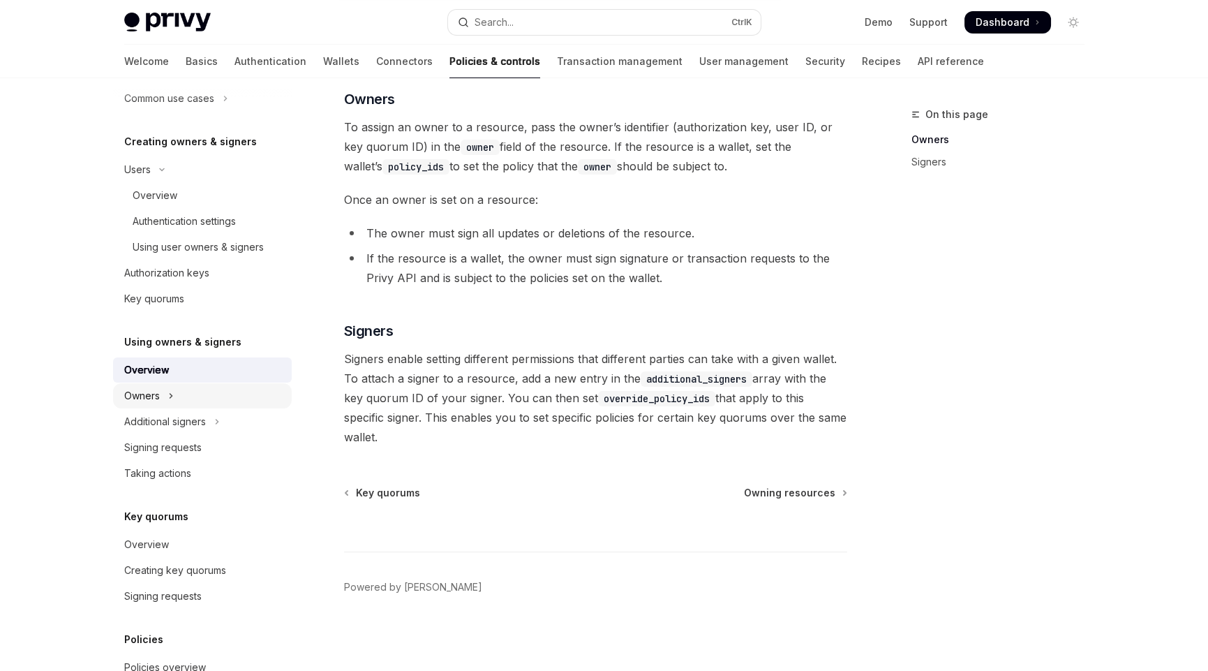
click at [161, 395] on button "Owners" at bounding box center [202, 395] width 179 height 25
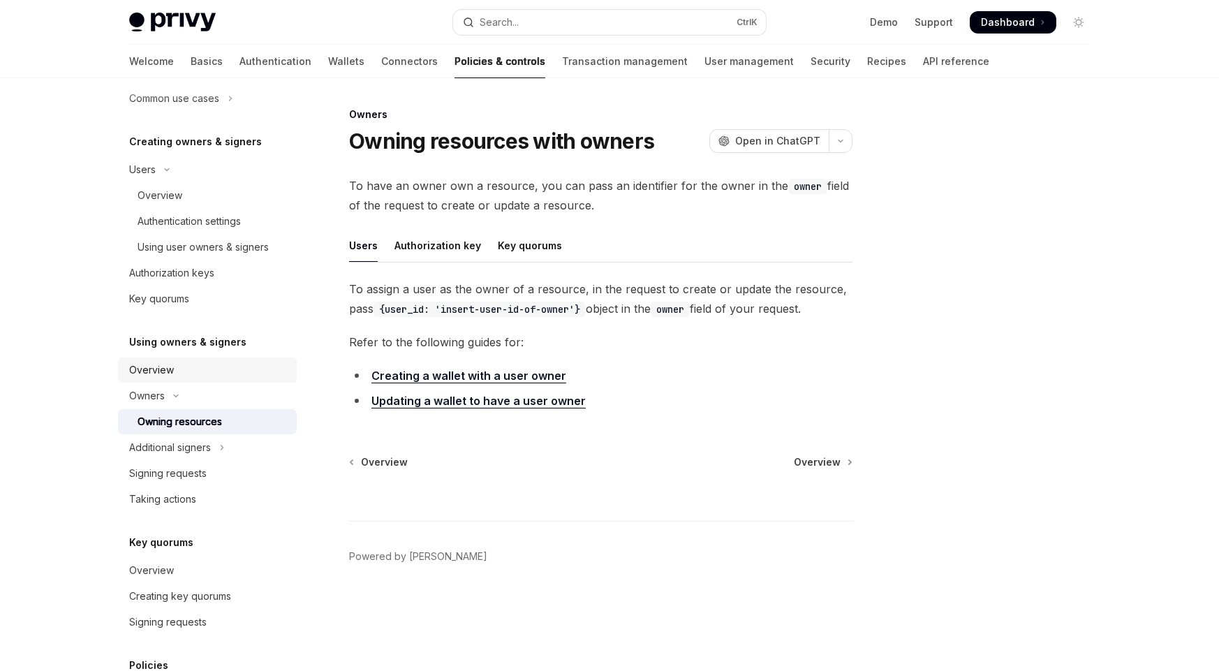
click at [501, 449] on div "Owners Owning resources with owners OpenAI Open in ChatGPT OpenAI Open in ChatG…" at bounding box center [469, 388] width 771 height 565
click at [191, 249] on div "Using user owners & signers" at bounding box center [203, 247] width 131 height 17
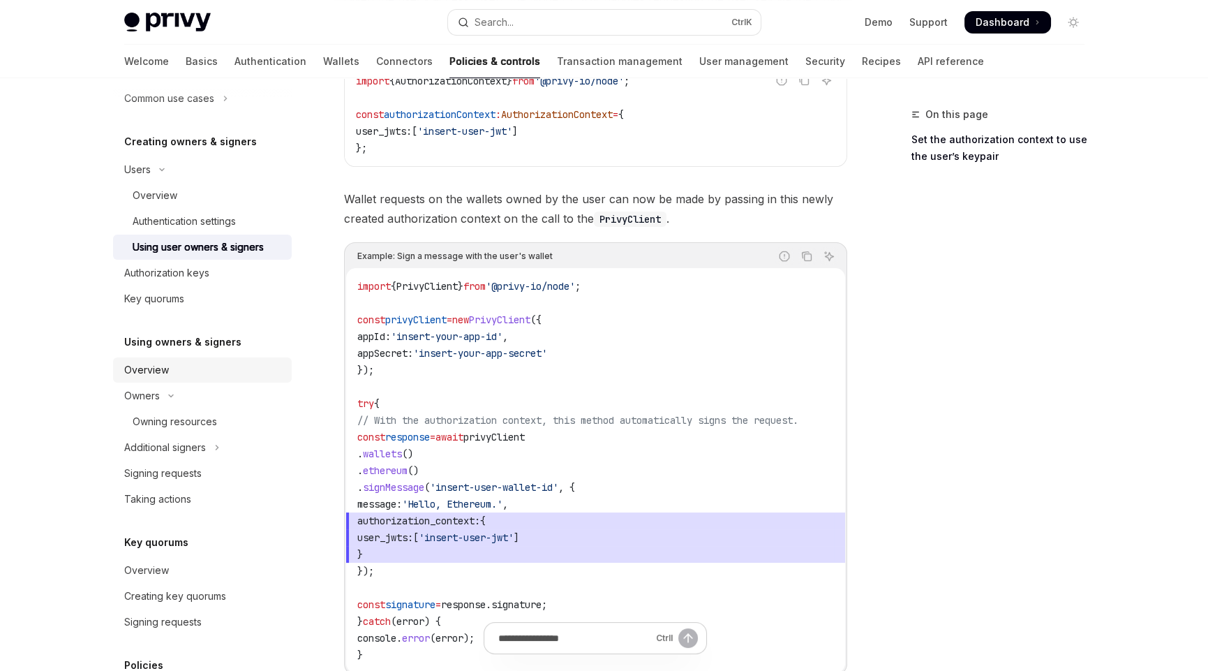
scroll to position [767, 0]
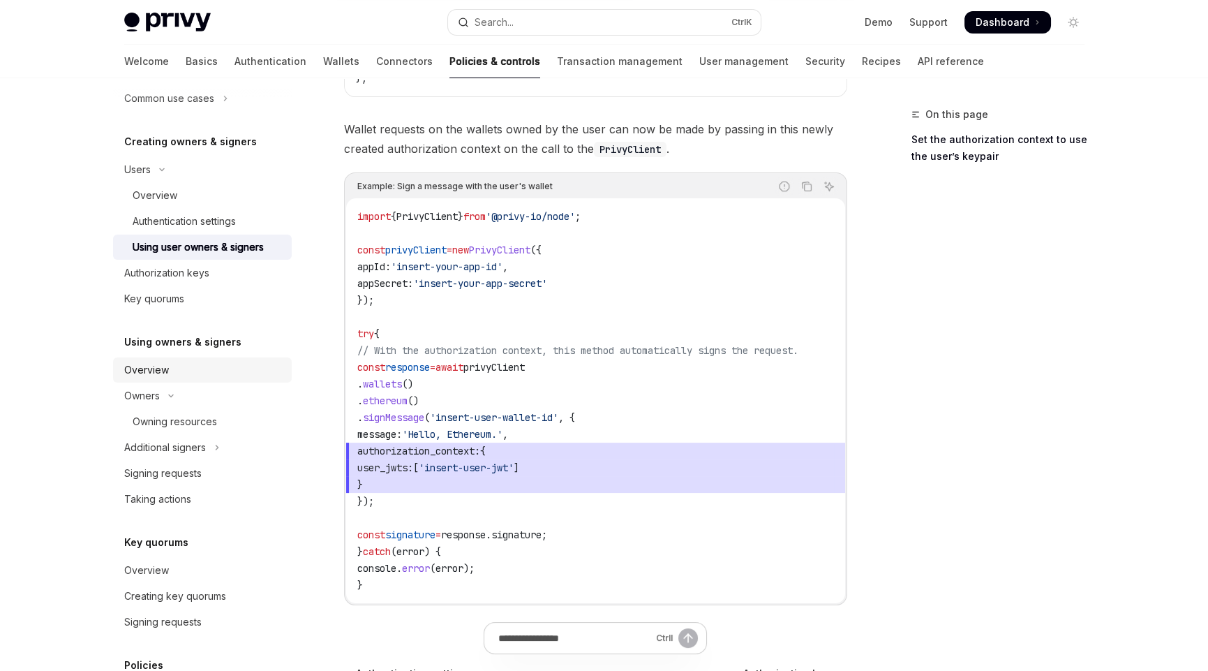
click at [662, 429] on code "import { PrivyClient } from '@privy-io/node' ; const privyClient = new PrivyCli…" at bounding box center [595, 400] width 477 height 385
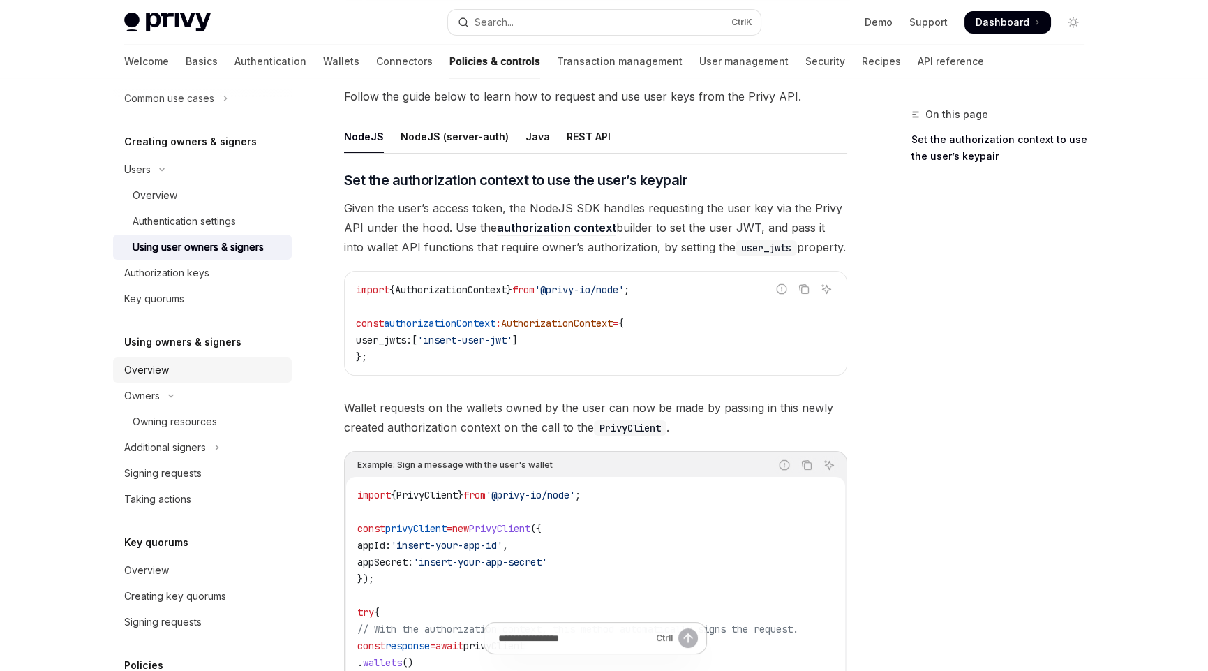
scroll to position [488, 0]
drag, startPoint x: 443, startPoint y: 341, endPoint x: 530, endPoint y: 339, distance: 86.6
click at [512, 339] on span "'insert-user-jwt'" at bounding box center [464, 340] width 95 height 13
click at [430, 359] on code "import { AuthorizationContext } from '@privy-io/node' ; const authorizationCont…" at bounding box center [596, 324] width 480 height 84
click at [512, 345] on span "'insert-user-jwt'" at bounding box center [464, 340] width 95 height 13
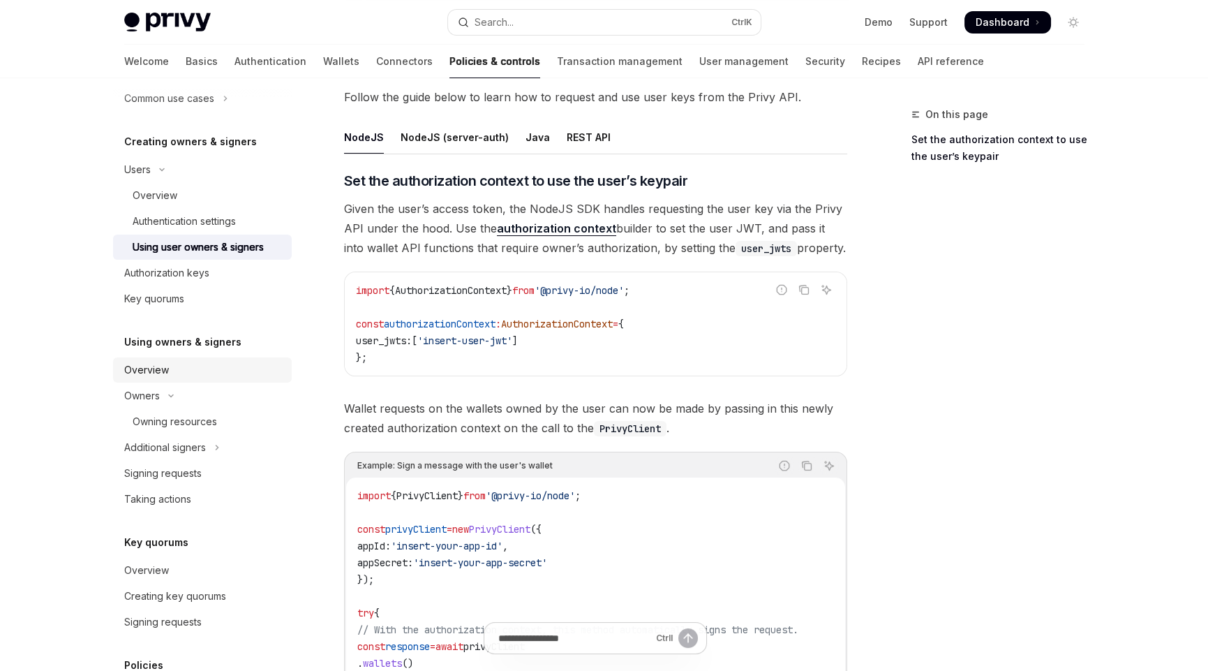
click at [443, 323] on span "authorizationContext" at bounding box center [440, 324] width 112 height 13
click at [569, 350] on code "import { AuthorizationContext } from '@privy-io/node' ; const authorizationCont…" at bounding box center [596, 324] width 480 height 84
click at [587, 352] on code "import { AuthorizationContext } from '@privy-io/node' ; const authorizationCont…" at bounding box center [596, 324] width 480 height 84
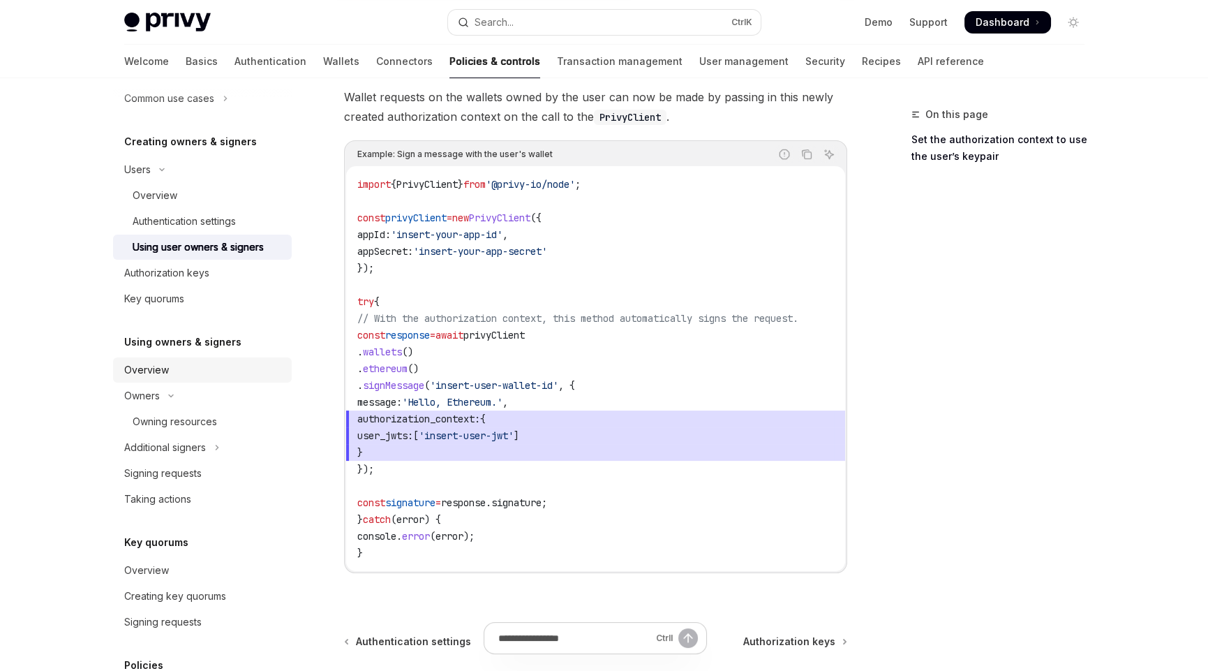
scroll to position [837, 0]
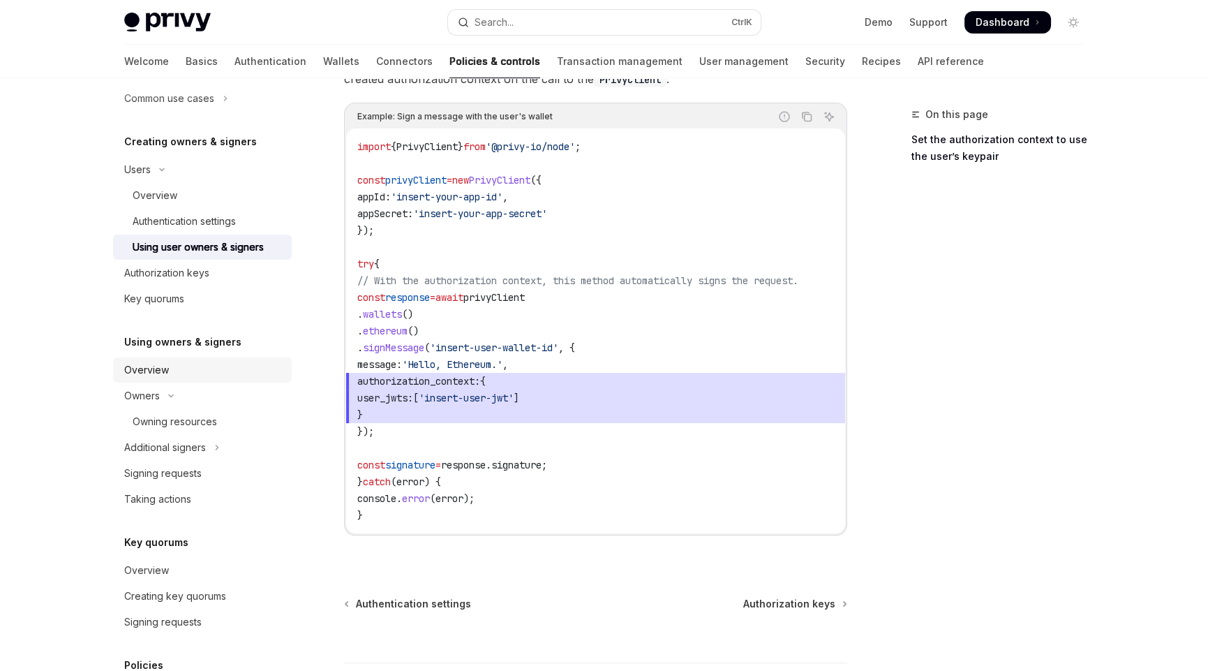
click at [465, 329] on code "import { PrivyClient } from '@privy-io/node' ; const privyClient = new PrivyCli…" at bounding box center [595, 330] width 477 height 385
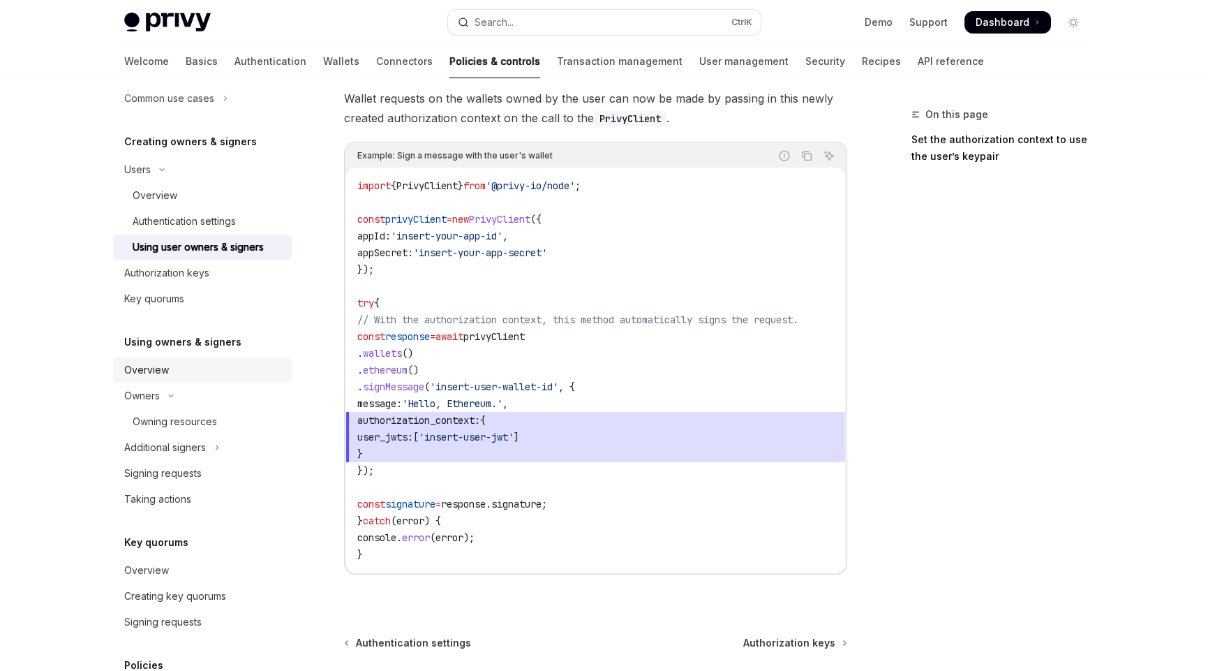
scroll to position [767, 0]
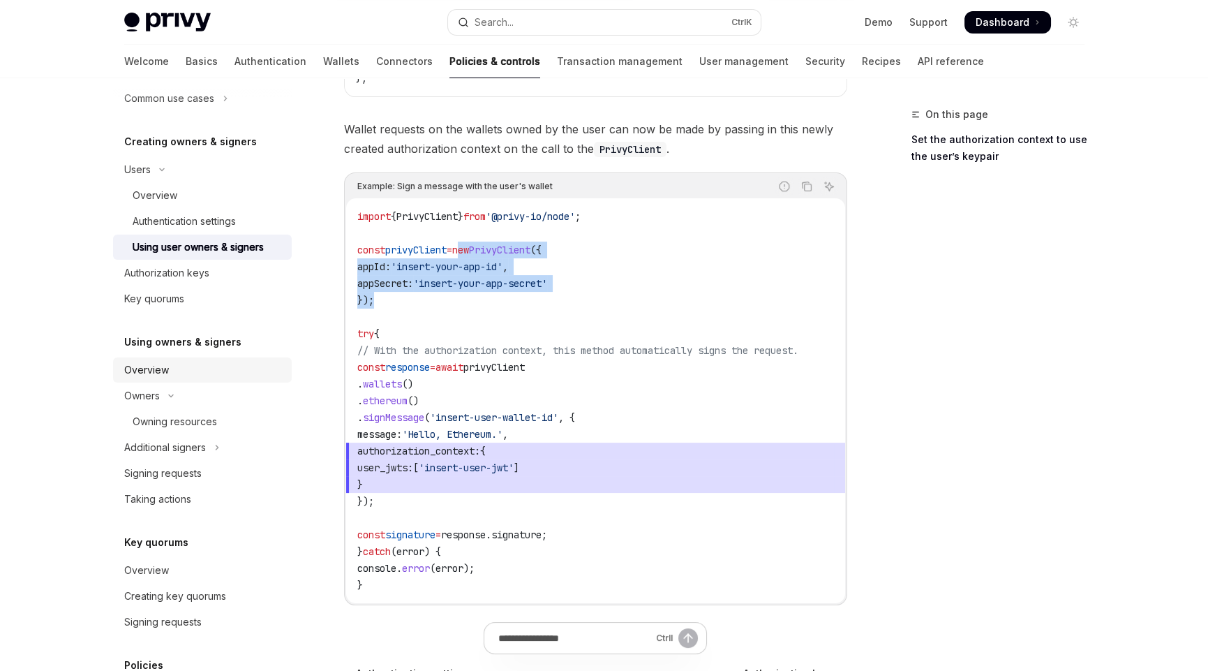
drag, startPoint x: 472, startPoint y: 251, endPoint x: 555, endPoint y: 294, distance: 93.7
click at [555, 294] on code "import { PrivyClient } from '@privy-io/node' ; const privyClient = new PrivyCli…" at bounding box center [595, 400] width 477 height 385
drag, startPoint x: 715, startPoint y: 421, endPoint x: 649, endPoint y: 413, distance: 66.8
click at [715, 421] on code "import { PrivyClient } from '@privy-io/node' ; const privyClient = new PrivyCli…" at bounding box center [595, 400] width 477 height 385
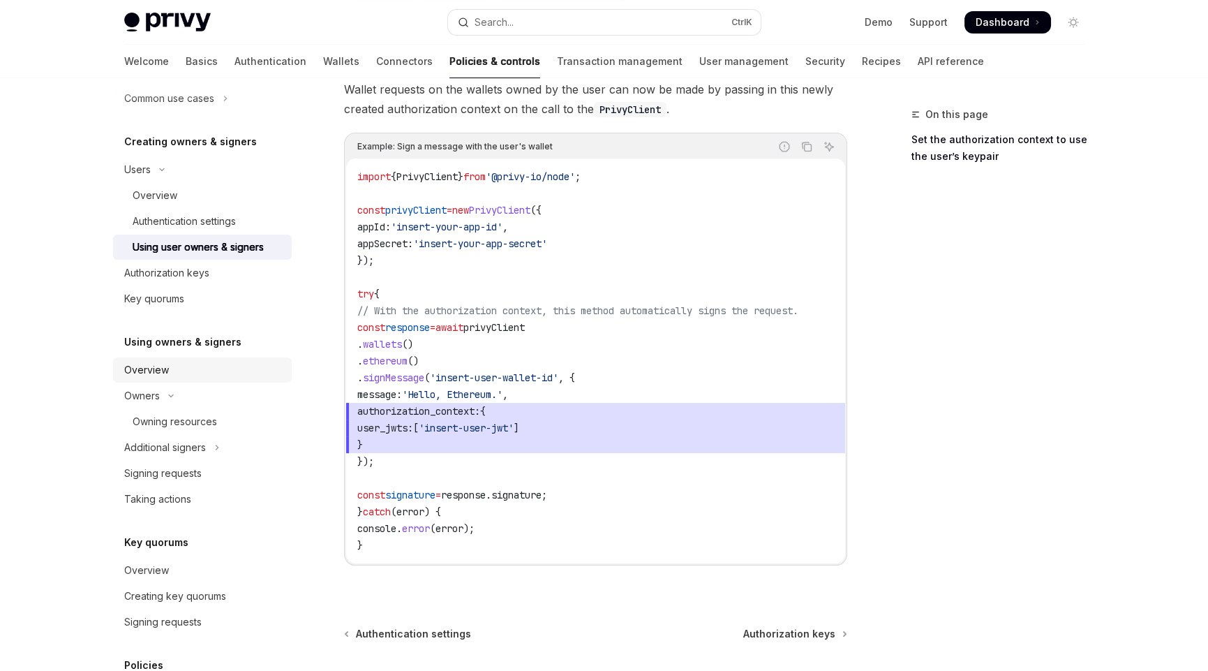
scroll to position [837, 0]
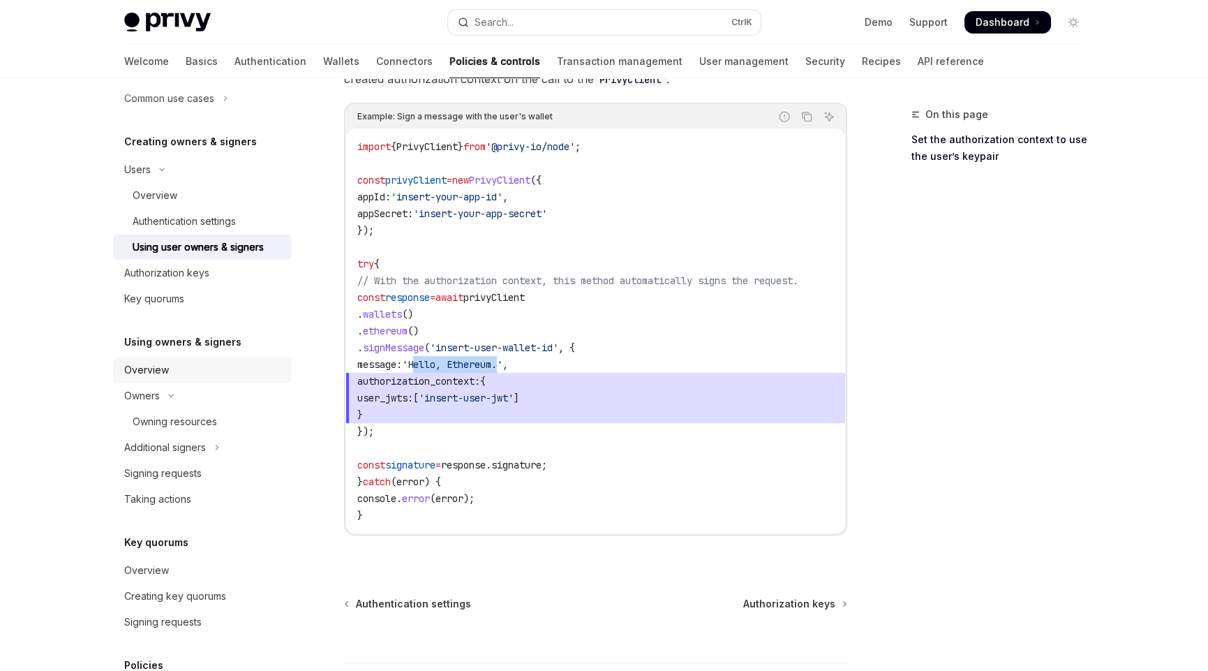
drag, startPoint x: 450, startPoint y: 361, endPoint x: 607, endPoint y: 404, distance: 162.2
click at [503, 360] on span "'Hello, Ethereum.'" at bounding box center [452, 364] width 101 height 13
click at [496, 422] on code "import { PrivyClient } from '@privy-io/node' ; const privyClient = new PrivyCli…" at bounding box center [595, 330] width 477 height 385
drag, startPoint x: 394, startPoint y: 381, endPoint x: 415, endPoint y: 410, distance: 36.4
click at [415, 410] on code "import { PrivyClient } from '@privy-io/node' ; const privyClient = new PrivyCli…" at bounding box center [595, 330] width 477 height 385
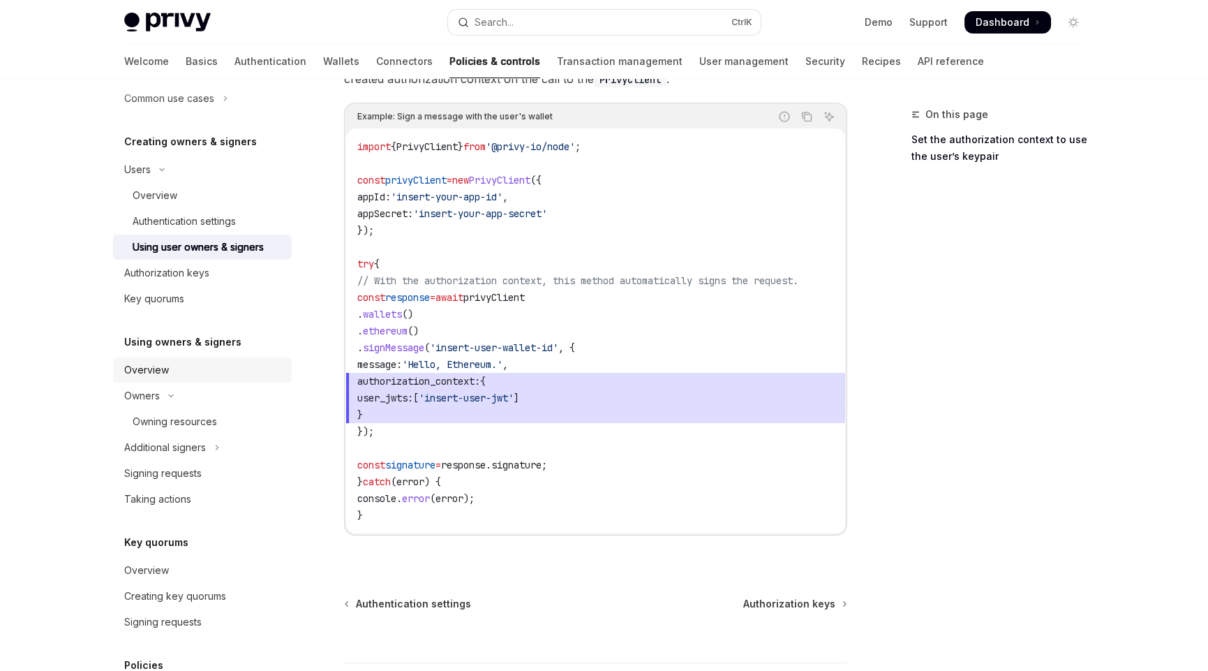
click at [467, 416] on span "}" at bounding box center [595, 414] width 477 height 17
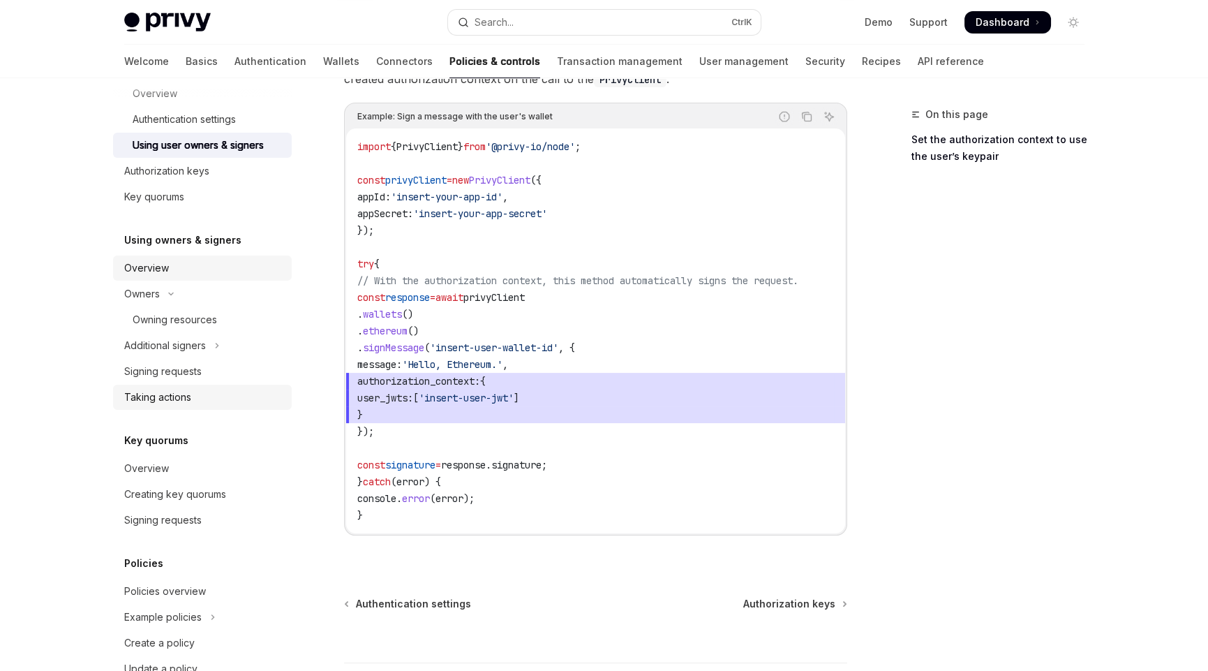
scroll to position [400, 0]
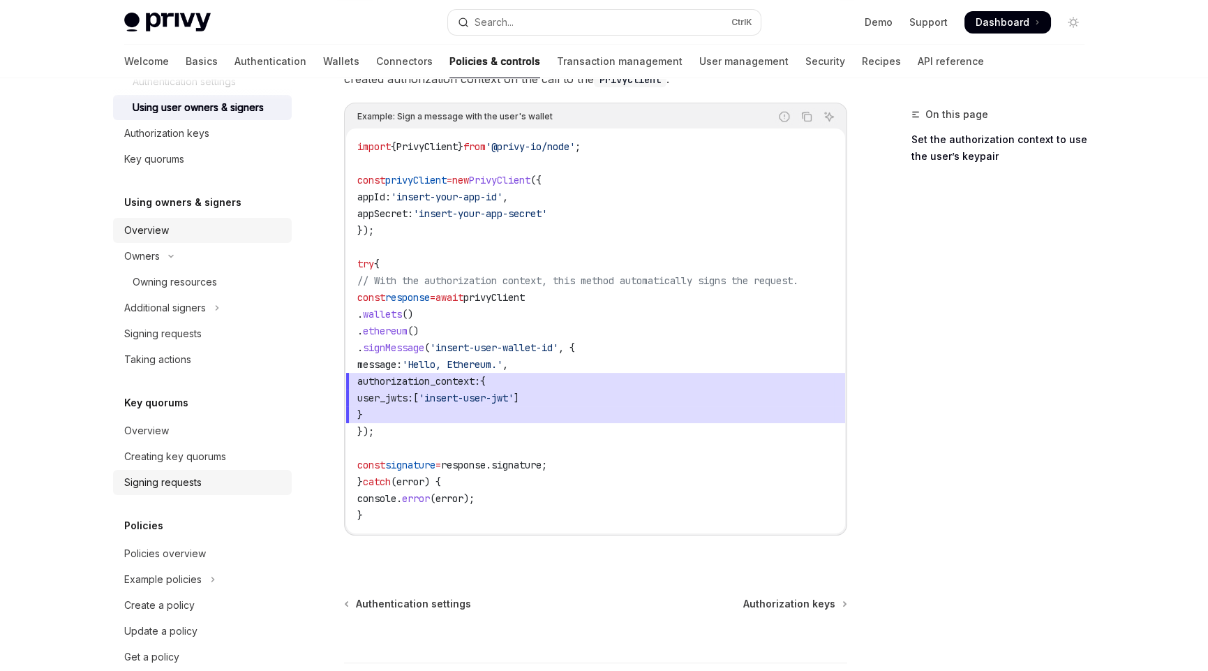
click at [168, 479] on div "Signing requests" at bounding box center [162, 482] width 77 height 17
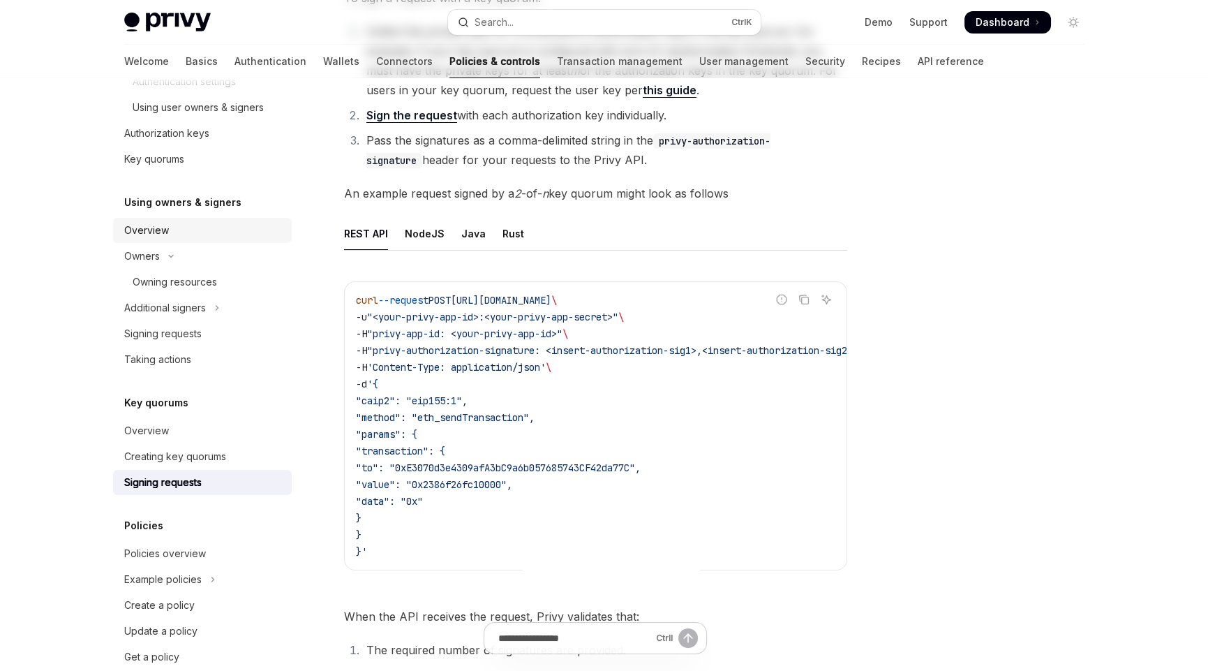
scroll to position [209, 0]
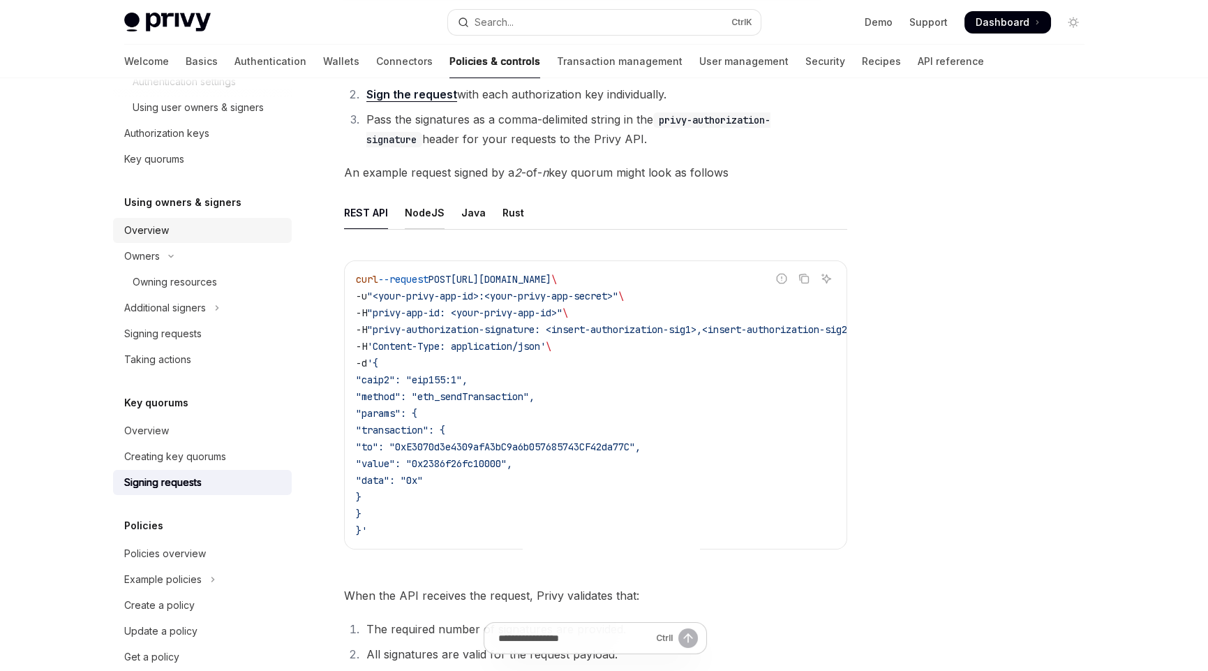
click at [421, 211] on div "NodeJS" at bounding box center [425, 212] width 40 height 33
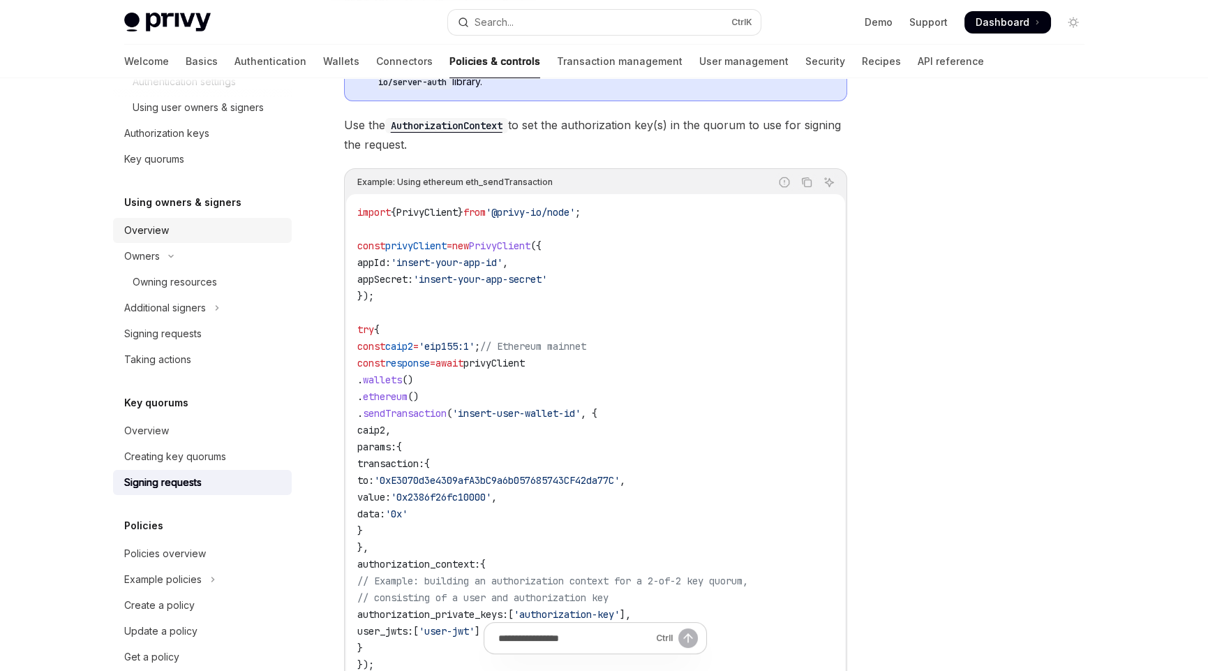
scroll to position [488, 0]
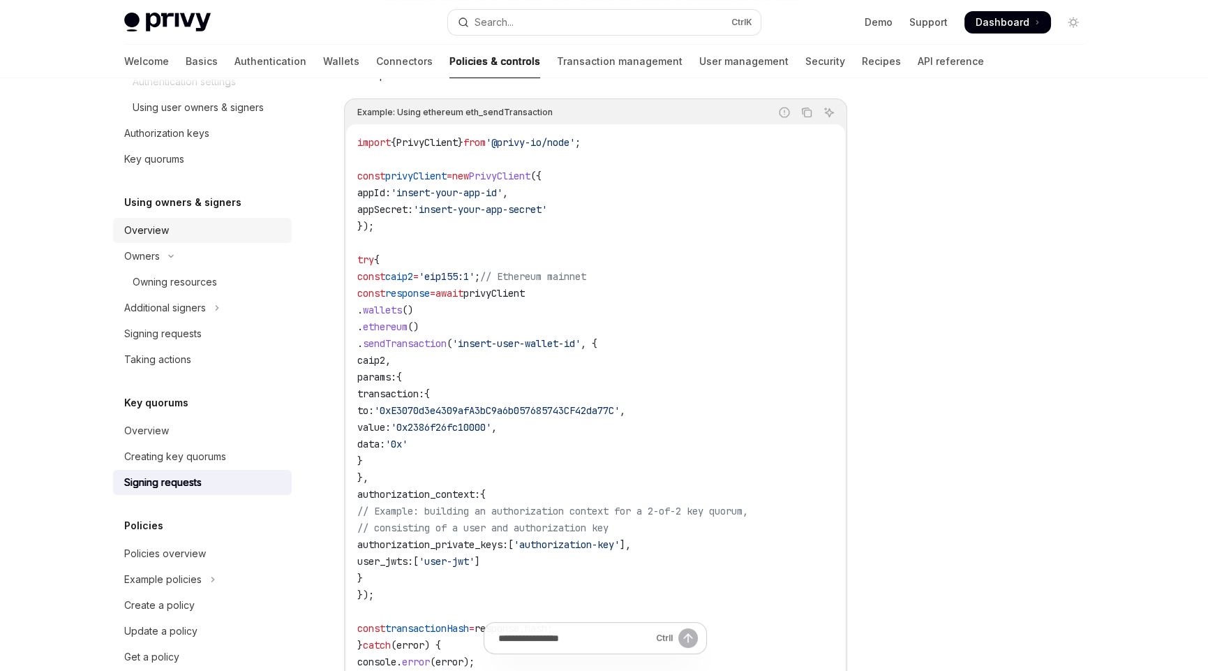
click at [505, 383] on code "import { PrivyClient } from '@privy-io/node' ; const privyClient = new PrivyCli…" at bounding box center [595, 410] width 477 height 553
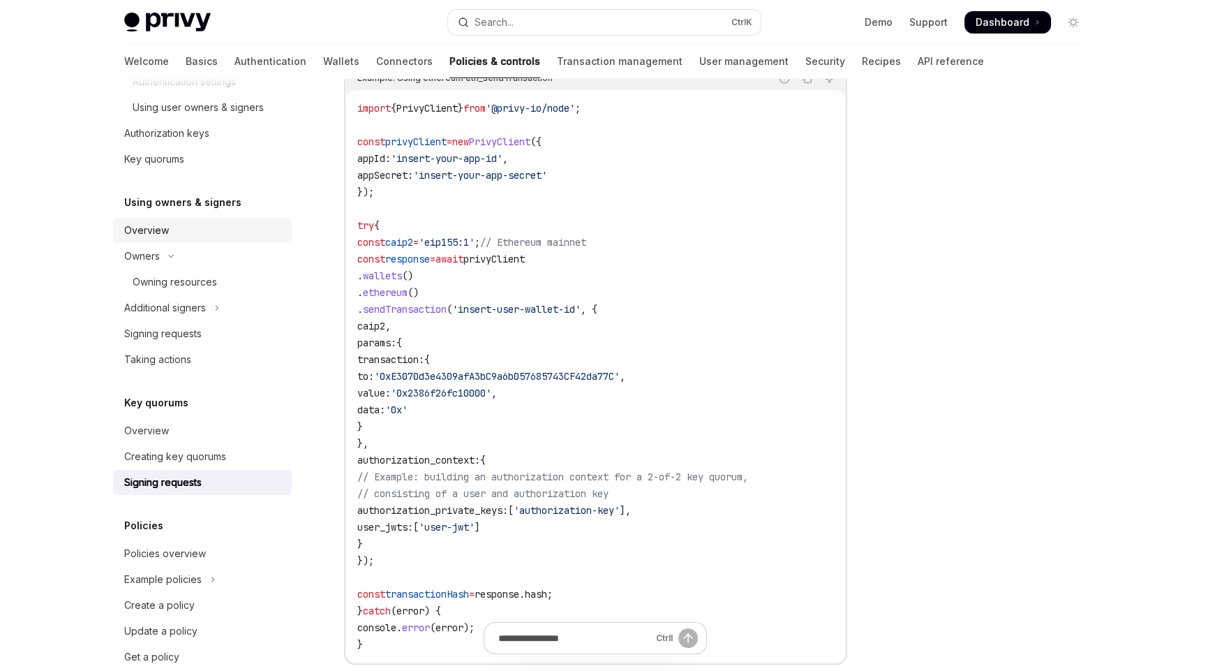
scroll to position [558, 0]
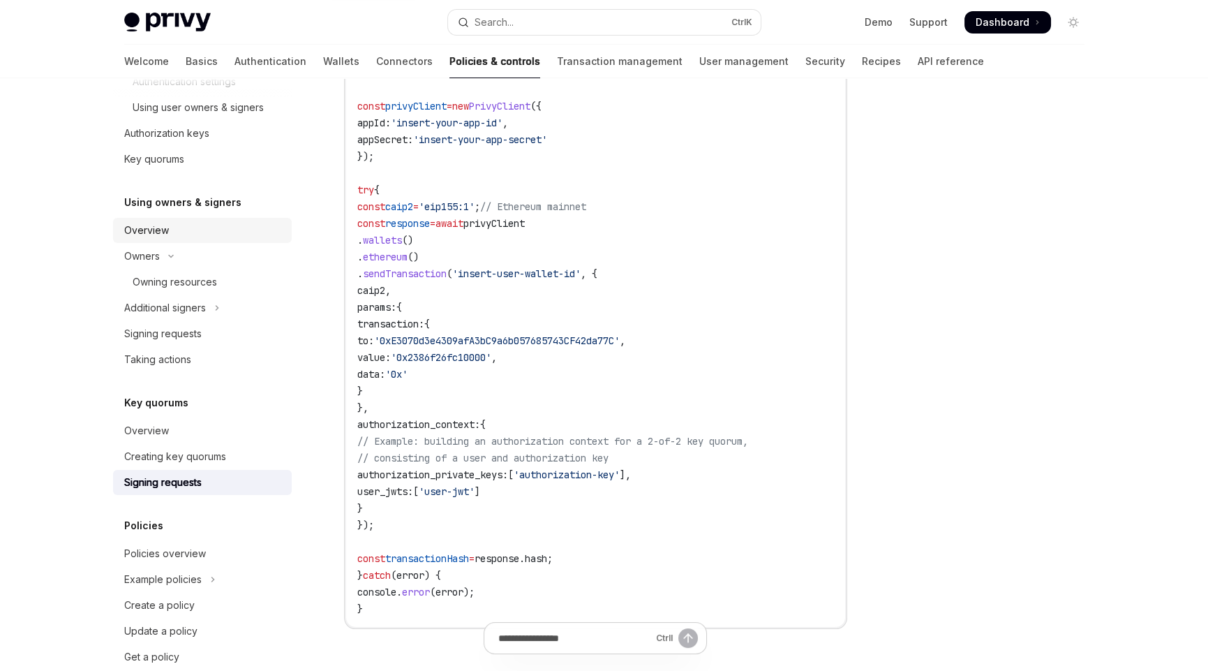
click at [399, 474] on span "authorization_private_keys:" at bounding box center [432, 474] width 151 height 13
click at [399, 473] on span "authorization_private_keys:" at bounding box center [432, 474] width 151 height 13
click at [444, 473] on span "authorization_private_keys:" at bounding box center [432, 474] width 151 height 13
drag, startPoint x: 406, startPoint y: 469, endPoint x: 709, endPoint y: 469, distance: 303.6
click at [709, 469] on code "import { PrivyClient } from '@privy-io/node' ; const privyClient = new PrivyCli…" at bounding box center [595, 340] width 477 height 553
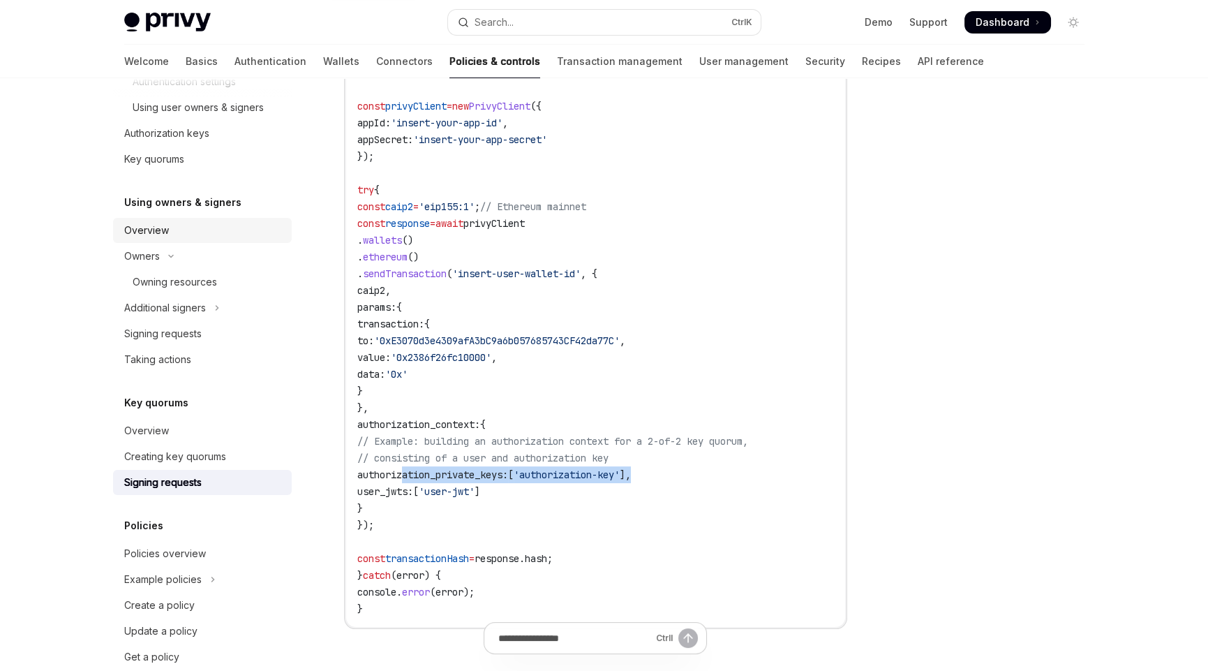
click at [721, 473] on code "import { PrivyClient } from '@privy-io/node' ; const privyClient = new PrivyCli…" at bounding box center [595, 340] width 477 height 553
click at [400, 473] on span "authorization_private_keys:" at bounding box center [432, 474] width 151 height 13
drag, startPoint x: 404, startPoint y: 473, endPoint x: 706, endPoint y: 470, distance: 302.3
click at [706, 470] on code "import { PrivyClient } from '@privy-io/node' ; const privyClient = new PrivyCli…" at bounding box center [595, 340] width 477 height 553
click at [659, 501] on code "import { PrivyClient } from '@privy-io/node' ; const privyClient = new PrivyCli…" at bounding box center [595, 340] width 477 height 553
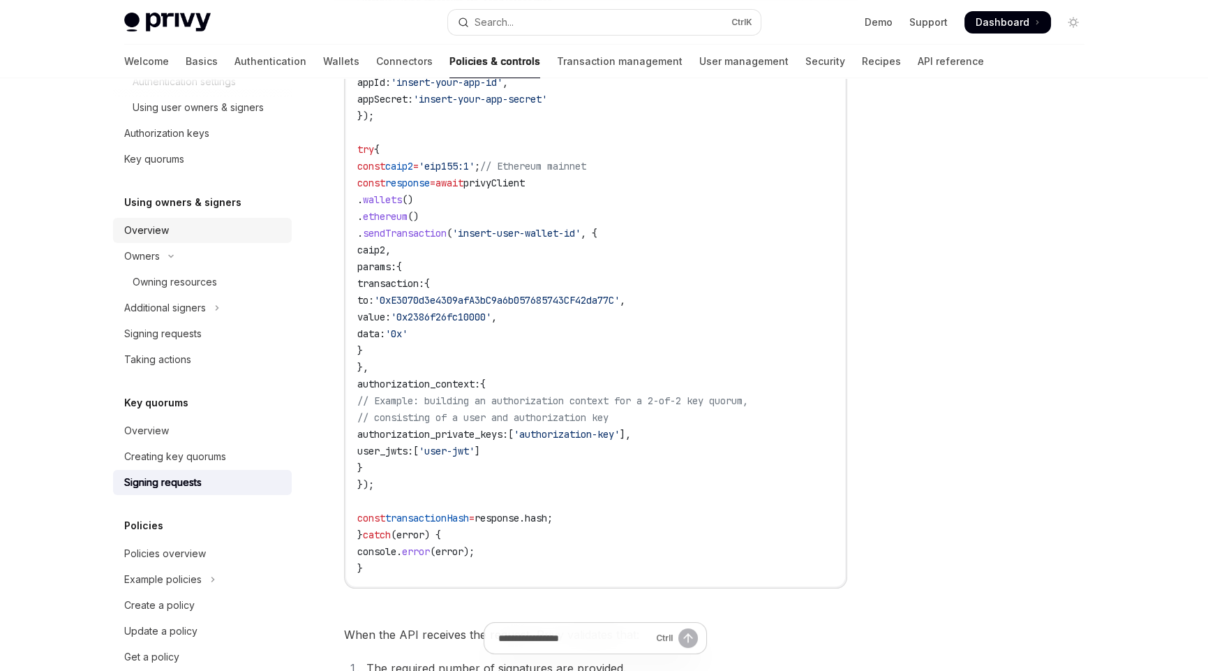
scroll to position [628, 0]
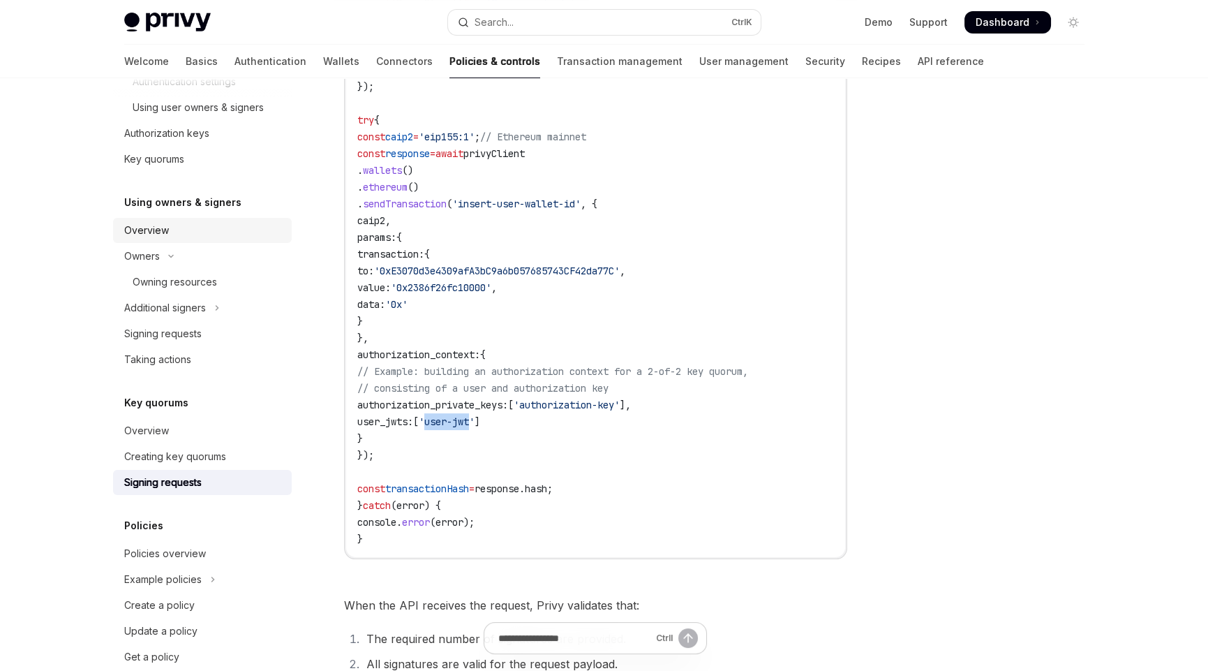
drag, startPoint x: 480, startPoint y: 416, endPoint x: 528, endPoint y: 419, distance: 47.5
click at [475, 419] on span "'user-jwt'" at bounding box center [447, 421] width 56 height 13
click at [415, 383] on span "// consisting of a user and authorization key" at bounding box center [482, 388] width 251 height 13
drag, startPoint x: 481, startPoint y: 420, endPoint x: 529, endPoint y: 422, distance: 48.2
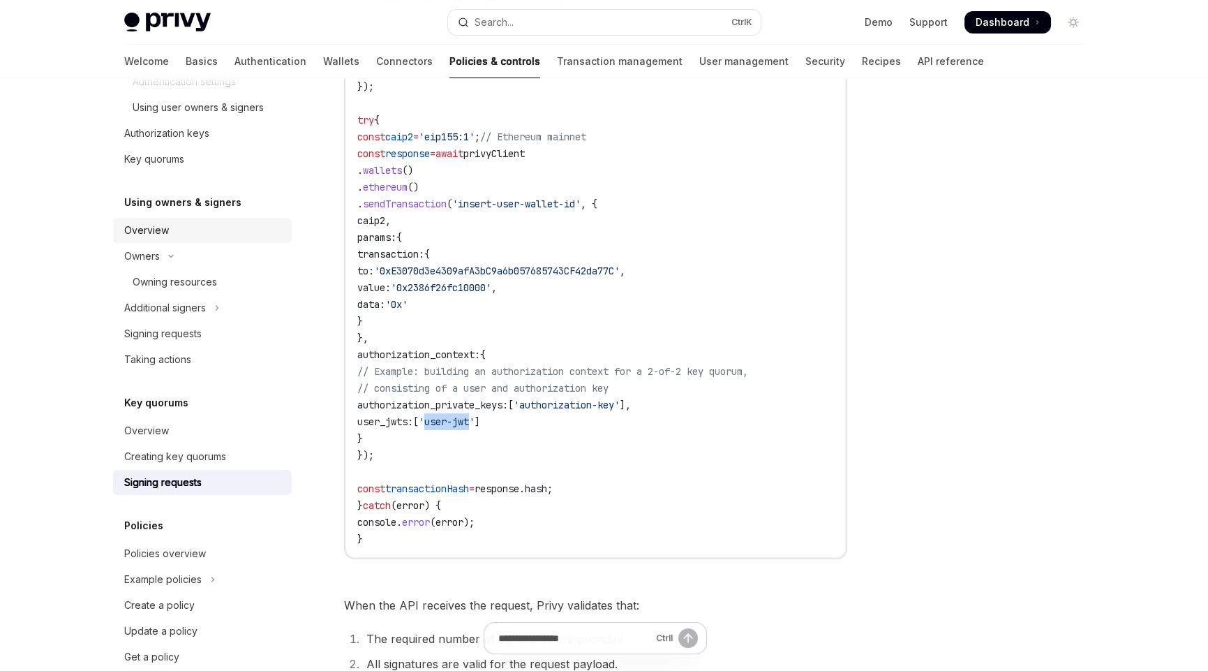
click at [475, 422] on span "'user-jwt'" at bounding box center [447, 421] width 56 height 13
click at [587, 433] on code "import { PrivyClient } from '@privy-io/node' ; const privyClient = new PrivyCli…" at bounding box center [595, 270] width 477 height 553
drag, startPoint x: 422, startPoint y: 386, endPoint x: 672, endPoint y: 387, distance: 249.2
click at [672, 387] on code "import { PrivyClient } from '@privy-io/node' ; const privyClient = new PrivyCli…" at bounding box center [595, 270] width 477 height 553
click at [439, 444] on code "import { PrivyClient } from '@privy-io/node' ; const privyClient = new PrivyCli…" at bounding box center [595, 270] width 477 height 553
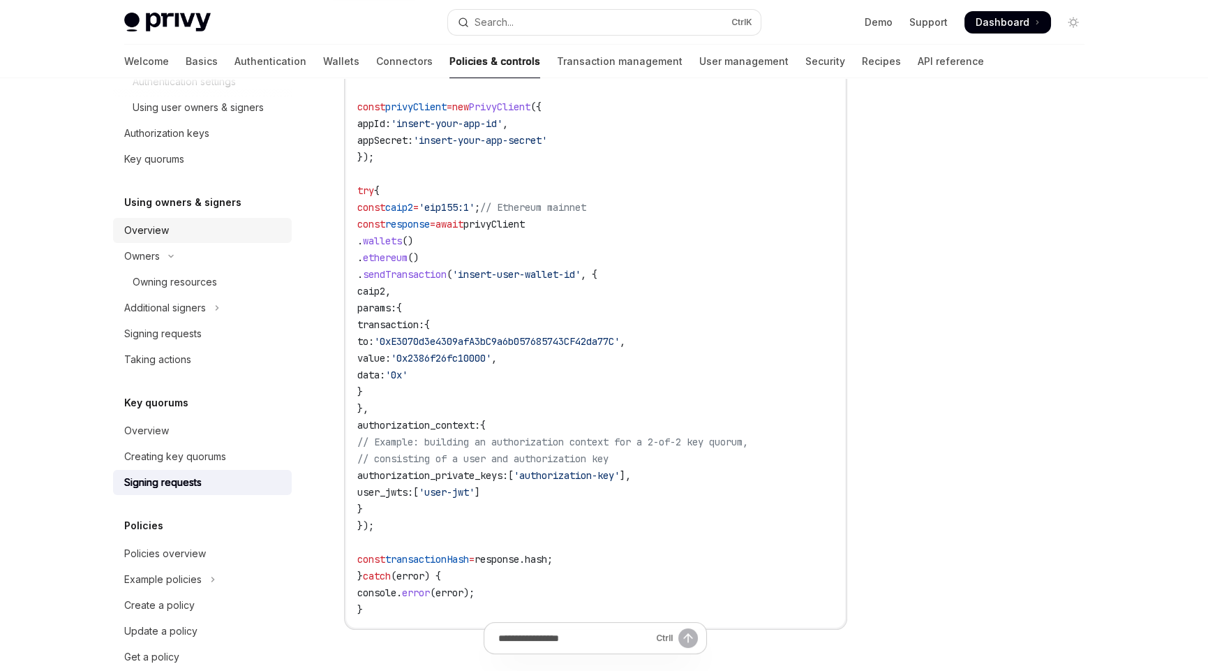
scroll to position [558, 0]
drag, startPoint x: 480, startPoint y: 489, endPoint x: 528, endPoint y: 489, distance: 48.2
click at [475, 489] on span "'user-jwt'" at bounding box center [447, 491] width 56 height 13
click at [602, 479] on code "import { PrivyClient } from '@privy-io/node' ; const privyClient = new PrivyCli…" at bounding box center [595, 340] width 477 height 553
click at [610, 478] on code "import { PrivyClient } from '@privy-io/node' ; const privyClient = new PrivyCli…" at bounding box center [595, 340] width 477 height 553
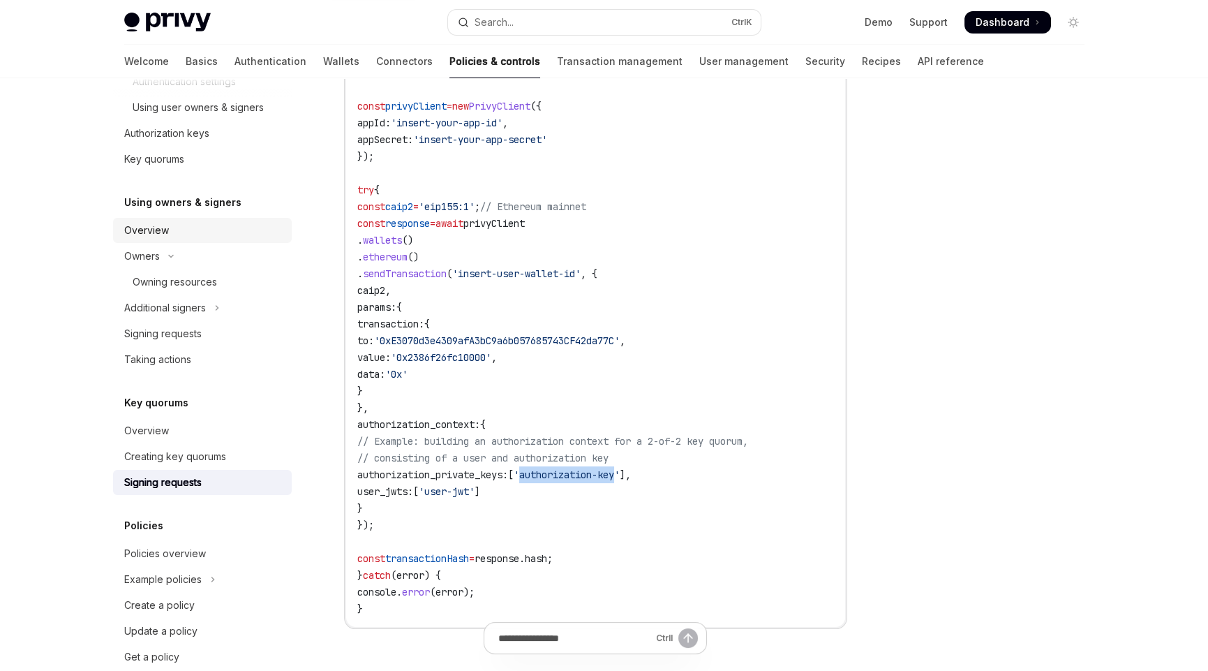
drag, startPoint x: 579, startPoint y: 469, endPoint x: 678, endPoint y: 466, distance: 99.2
click at [620, 468] on span "'authorization-key'" at bounding box center [567, 474] width 106 height 13
click at [620, 475] on span "'authorization-key'" at bounding box center [567, 474] width 106 height 13
click at [581, 483] on code "import { PrivyClient } from '@privy-io/node' ; const privyClient = new PrivyCli…" at bounding box center [595, 340] width 477 height 553
drag, startPoint x: 401, startPoint y: 487, endPoint x: 558, endPoint y: 489, distance: 157.8
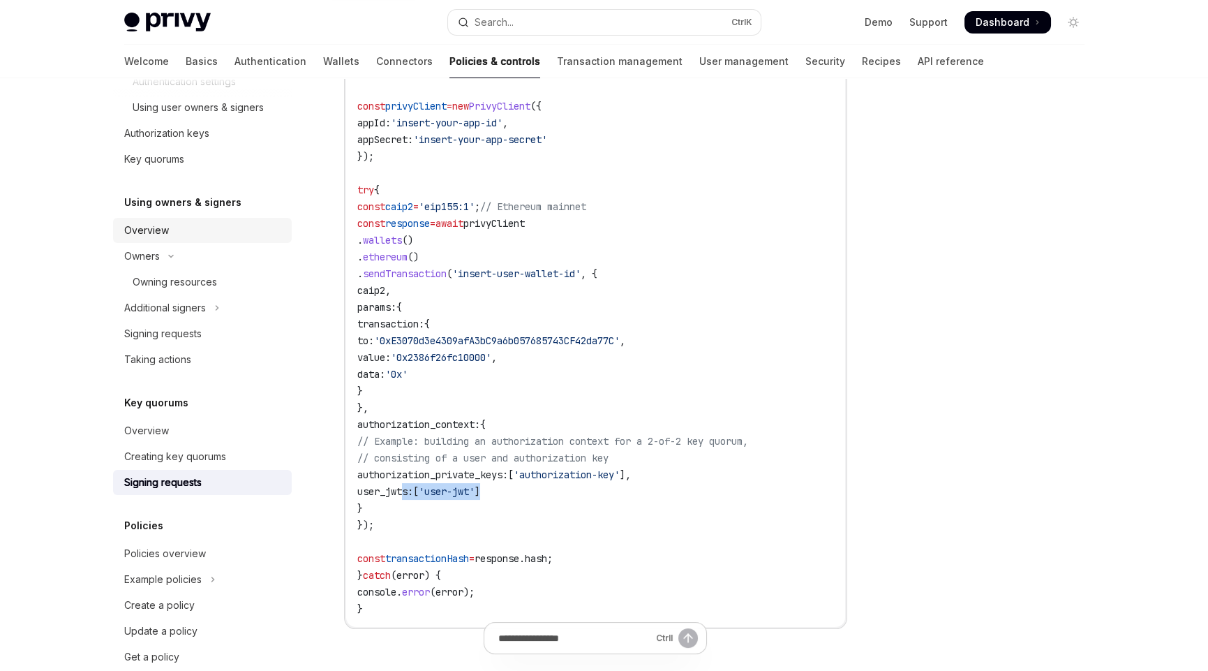
click at [558, 489] on code "import { PrivyClient } from '@privy-io/node' ; const privyClient = new PrivyCli…" at bounding box center [595, 340] width 477 height 553
click at [692, 479] on code "import { PrivyClient } from '@privy-io/node' ; const privyClient = new PrivyCli…" at bounding box center [595, 340] width 477 height 553
drag, startPoint x: 699, startPoint y: 474, endPoint x: 584, endPoint y: 474, distance: 114.5
click at [412, 468] on code "import { PrivyClient } from '@privy-io/node' ; const privyClient = new PrivyCli…" at bounding box center [595, 340] width 477 height 553
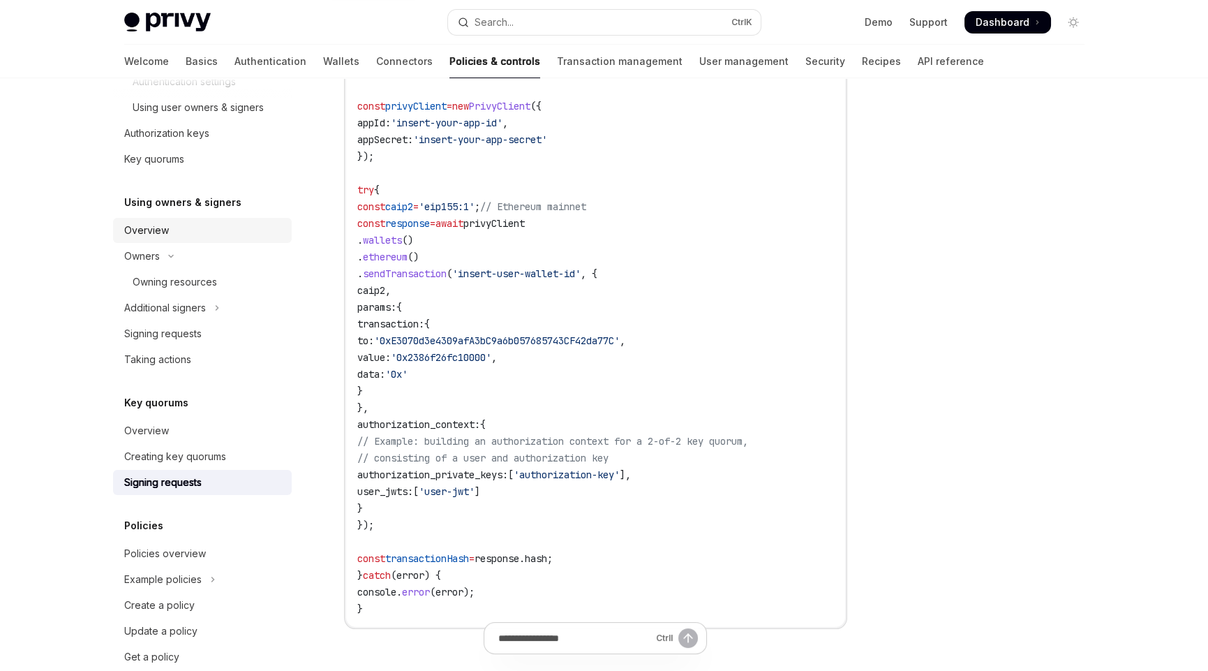
click at [643, 481] on code "import { PrivyClient } from '@privy-io/node' ; const privyClient = new PrivyCli…" at bounding box center [595, 340] width 477 height 553
click at [649, 489] on code "import { PrivyClient } from '@privy-io/node' ; const privyClient = new PrivyCli…" at bounding box center [595, 340] width 477 height 553
drag, startPoint x: 481, startPoint y: 487, endPoint x: 524, endPoint y: 489, distance: 42.6
click at [475, 489] on span "'user-jwt'" at bounding box center [447, 491] width 56 height 13
click at [598, 496] on code "import { PrivyClient } from '@privy-io/node' ; const privyClient = new PrivyCli…" at bounding box center [595, 340] width 477 height 553
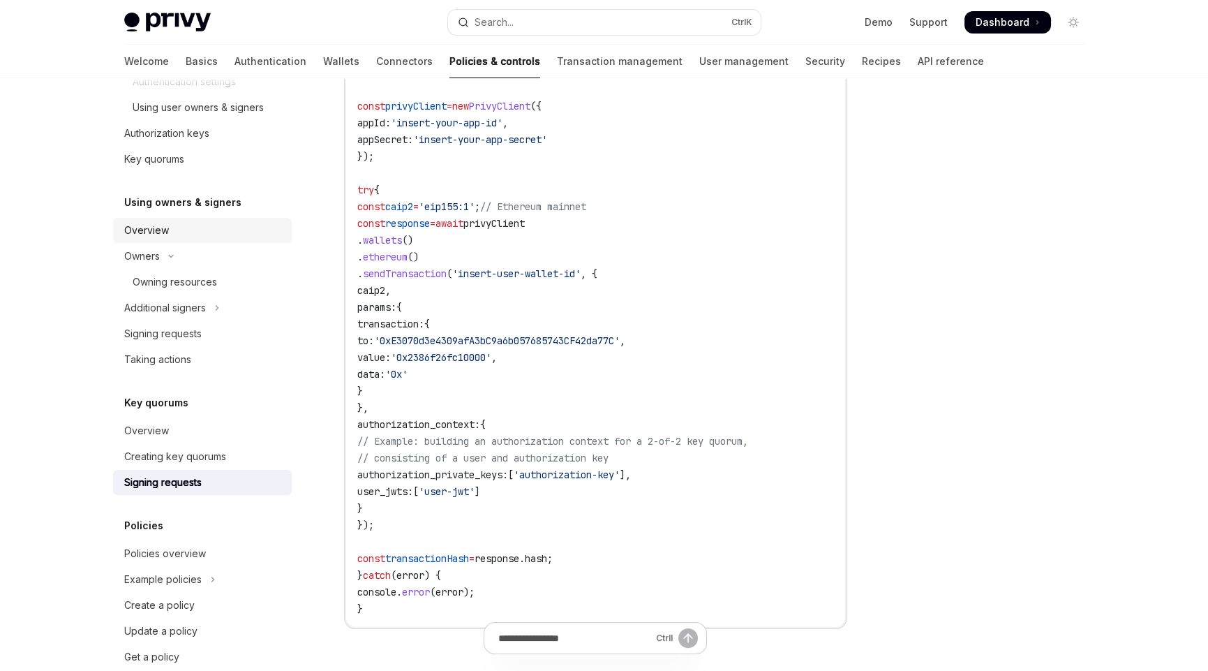
click at [598, 496] on code "import { PrivyClient } from '@privy-io/node' ; const privyClient = new PrivyCli…" at bounding box center [595, 340] width 477 height 553
drag, startPoint x: 480, startPoint y: 491, endPoint x: 529, endPoint y: 492, distance: 49.6
click at [475, 492] on span "'user-jwt'" at bounding box center [447, 491] width 56 height 13
click at [475, 491] on span "'user-jwt'" at bounding box center [447, 491] width 56 height 13
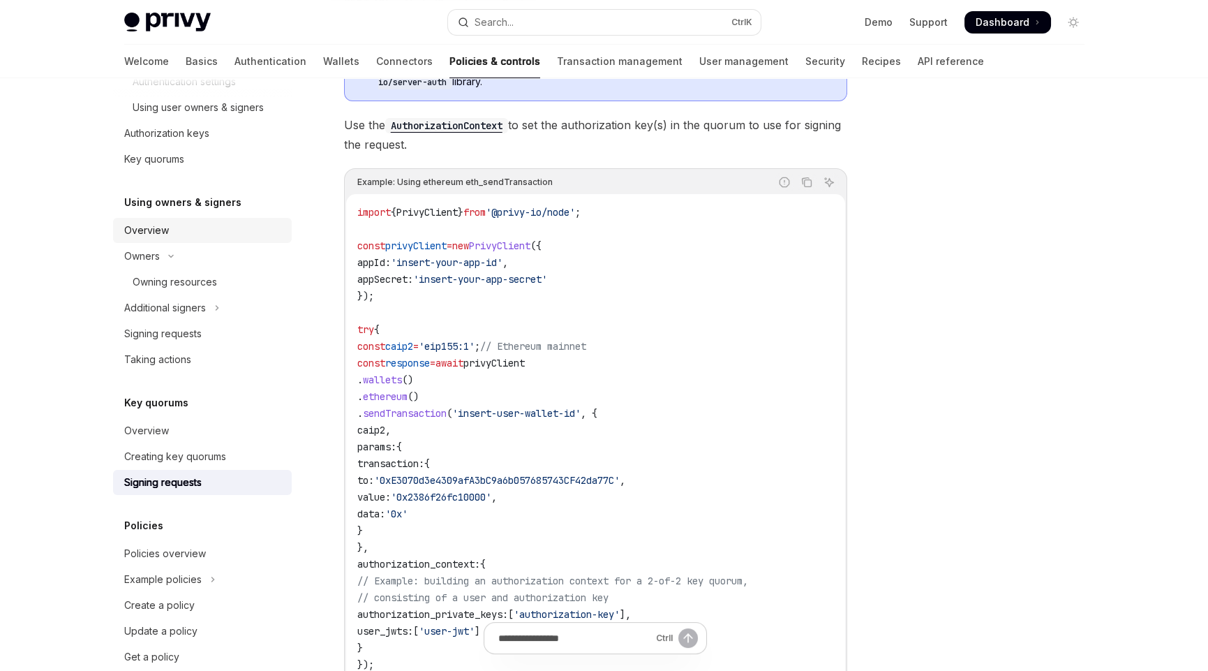
scroll to position [488, 0]
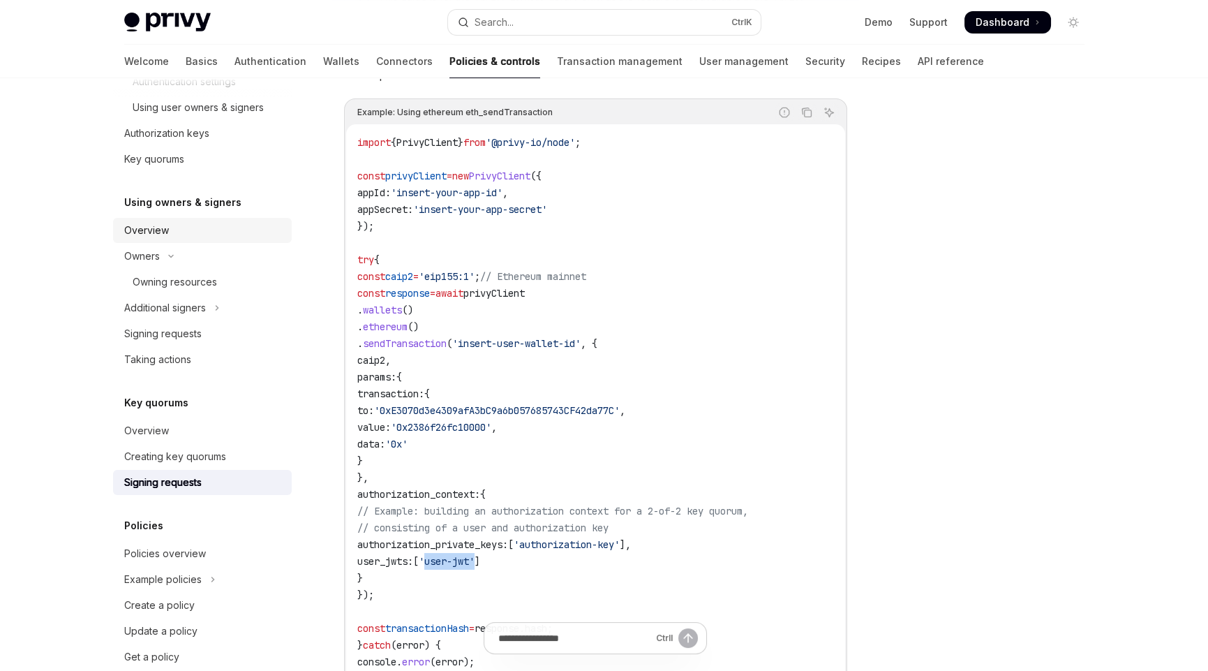
drag, startPoint x: 479, startPoint y: 560, endPoint x: 530, endPoint y: 560, distance: 51.0
click at [475, 560] on span "'user-jwt'" at bounding box center [447, 561] width 56 height 13
click at [628, 556] on code "import { PrivyClient } from '@privy-io/node' ; const privyClient = new PrivyCli…" at bounding box center [595, 410] width 477 height 553
drag, startPoint x: 582, startPoint y: 540, endPoint x: 688, endPoint y: 549, distance: 106.5
click at [688, 549] on body "Skip to main content Privy Docs home page Search... Ctrl K Demo Support Dashboa…" at bounding box center [604, 304] width 1208 height 1585
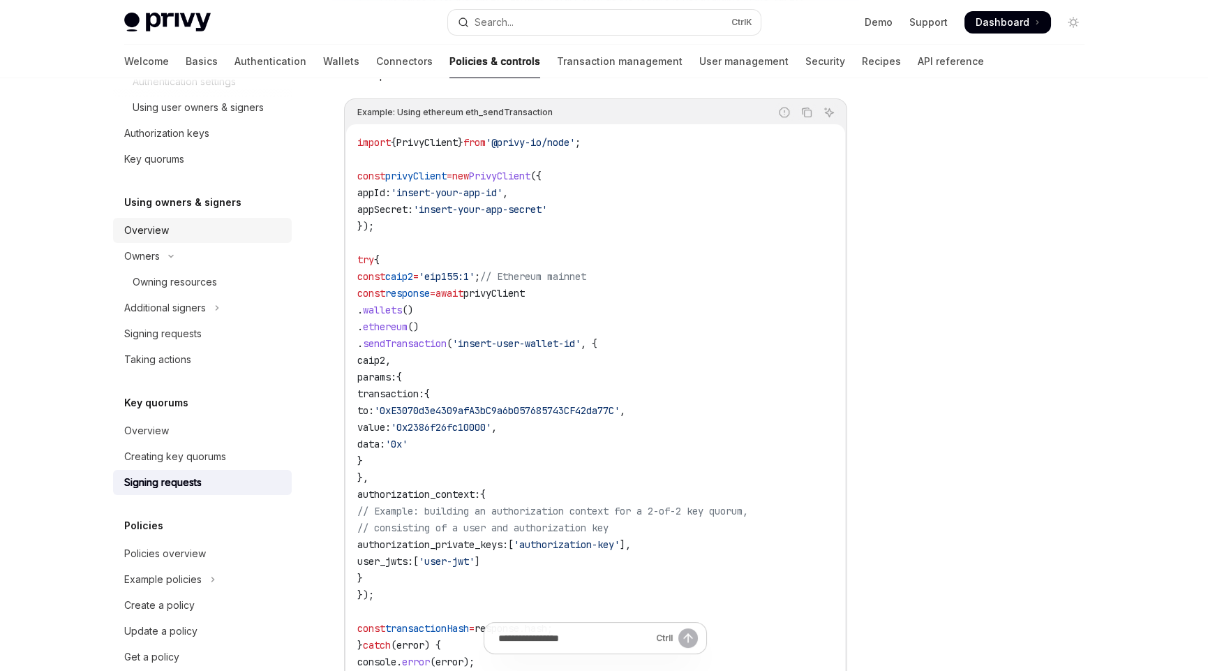
click at [620, 547] on span "'authorization-key'" at bounding box center [567, 544] width 106 height 13
click at [475, 558] on span "'user-jwt'" at bounding box center [447, 561] width 56 height 13
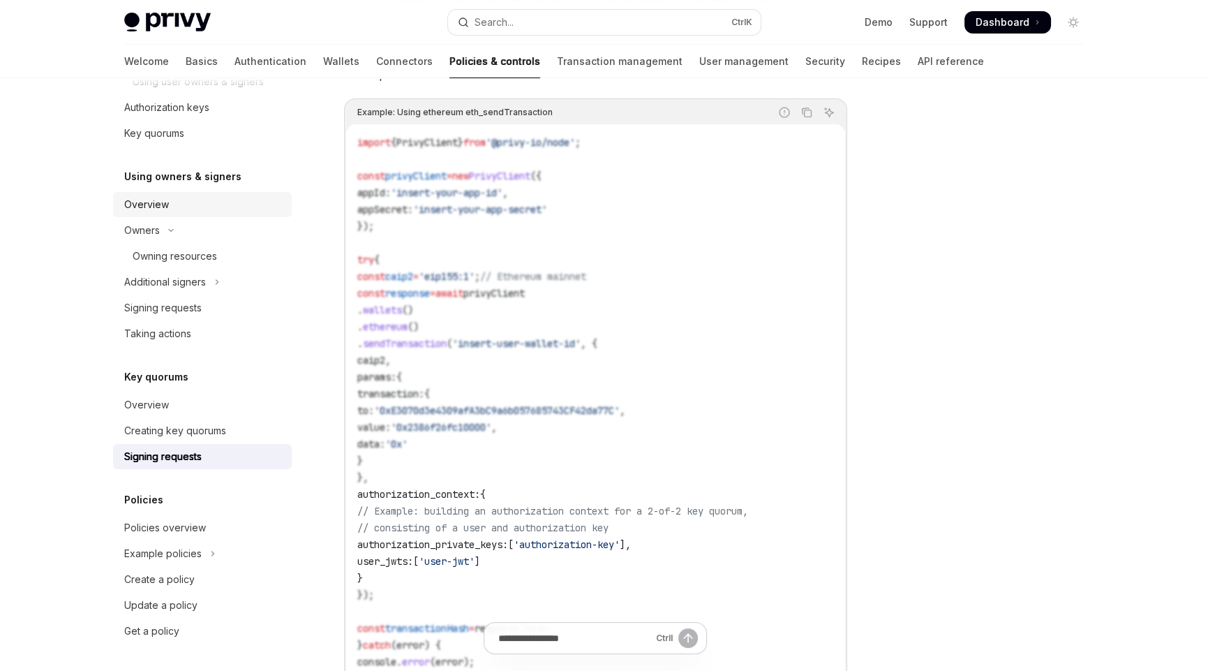
scroll to position [628, 0]
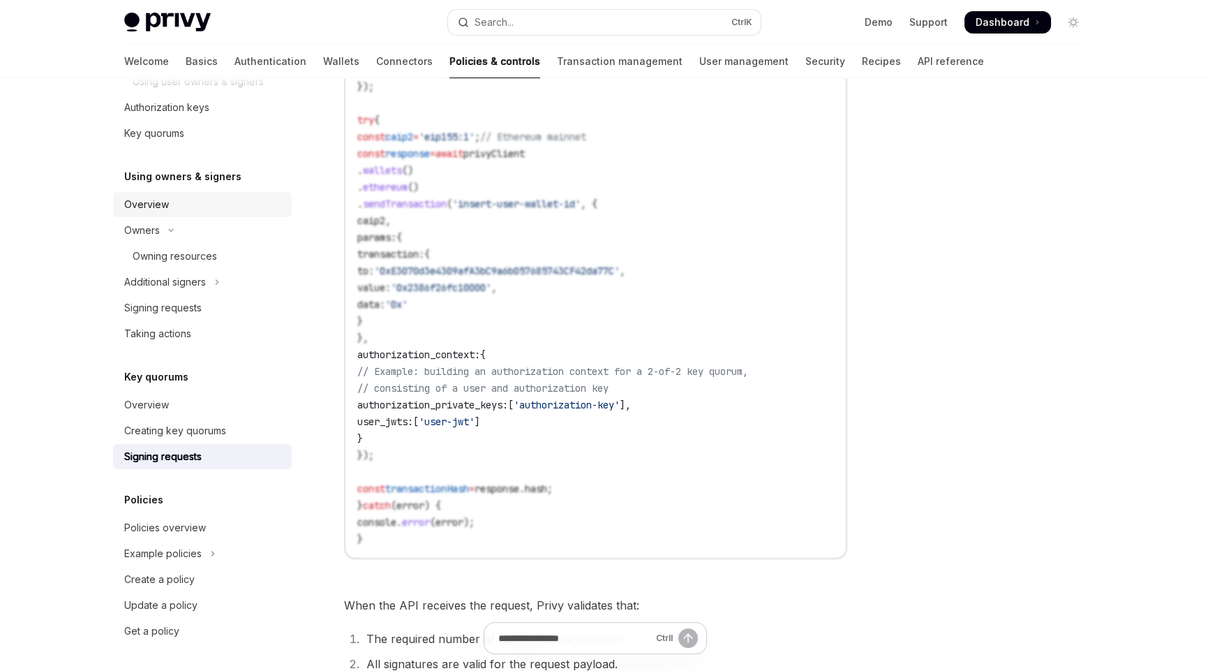
click at [162, 455] on div "Signing requests" at bounding box center [162, 456] width 77 height 17
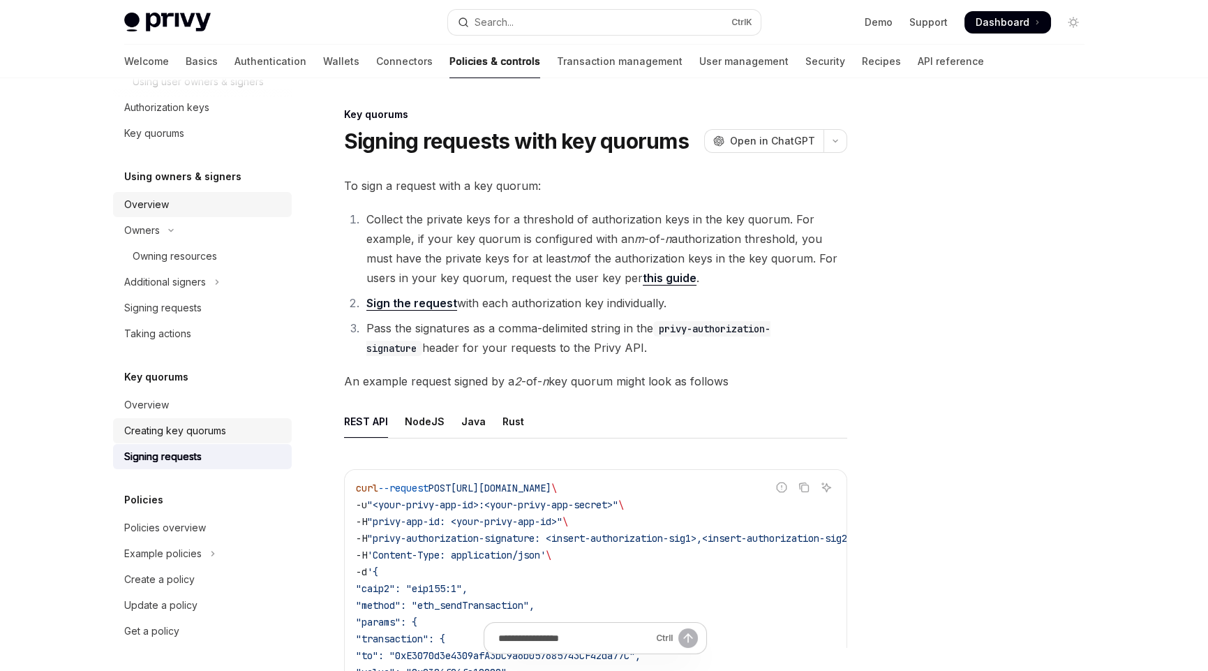
click at [158, 424] on div "Creating key quorums" at bounding box center [175, 430] width 102 height 17
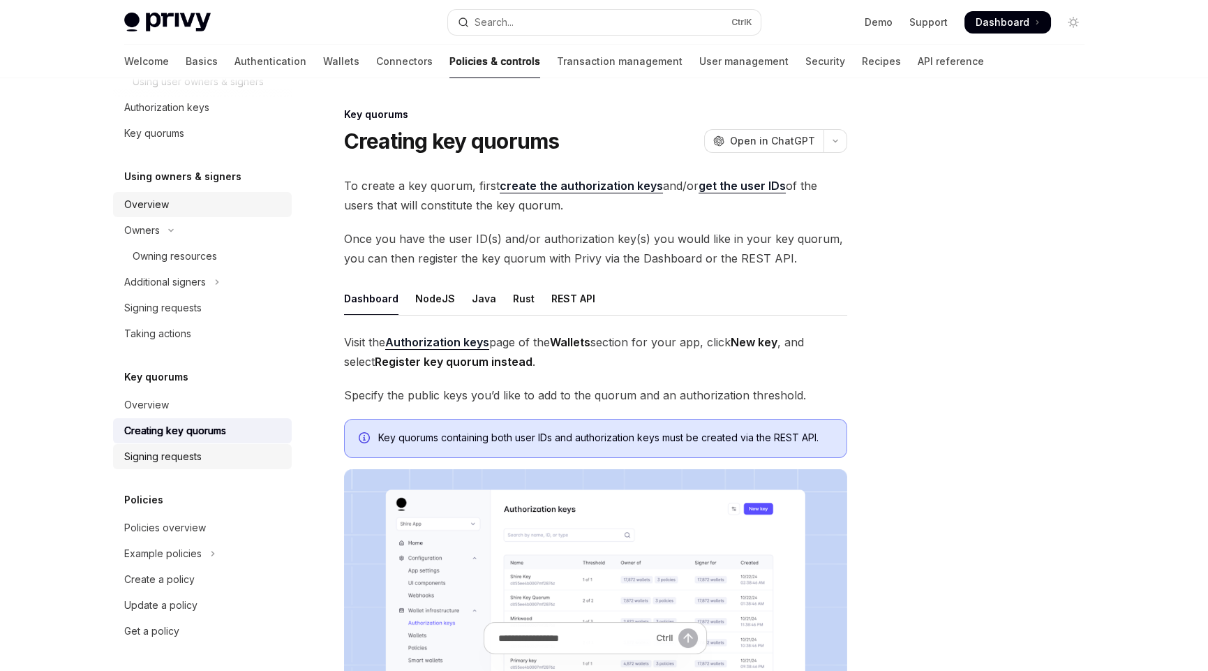
click at [152, 448] on div "Signing requests" at bounding box center [162, 456] width 77 height 17
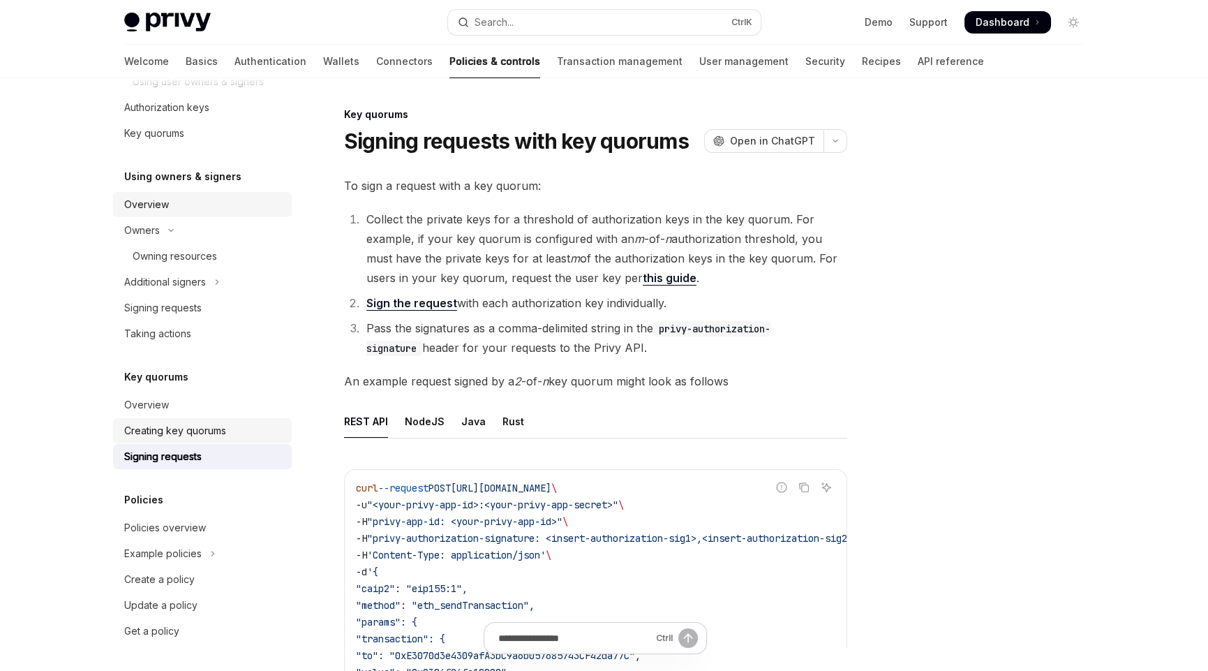
click at [194, 430] on div "Creating key quorums" at bounding box center [175, 430] width 102 height 17
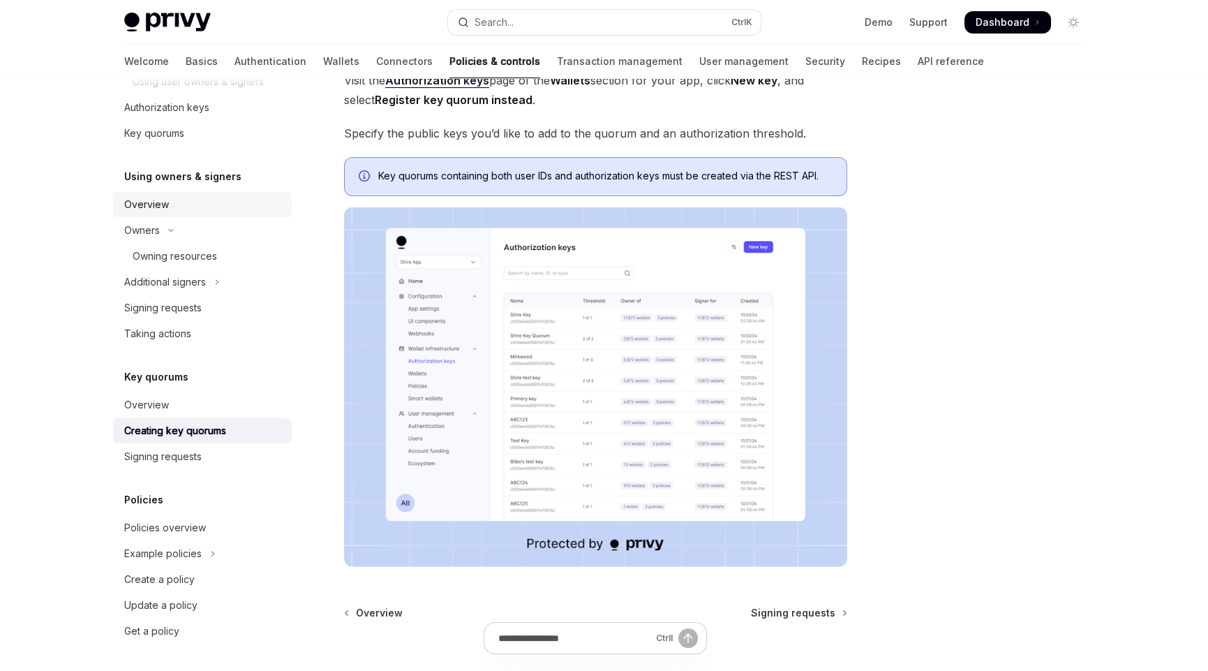
scroll to position [381, 0]
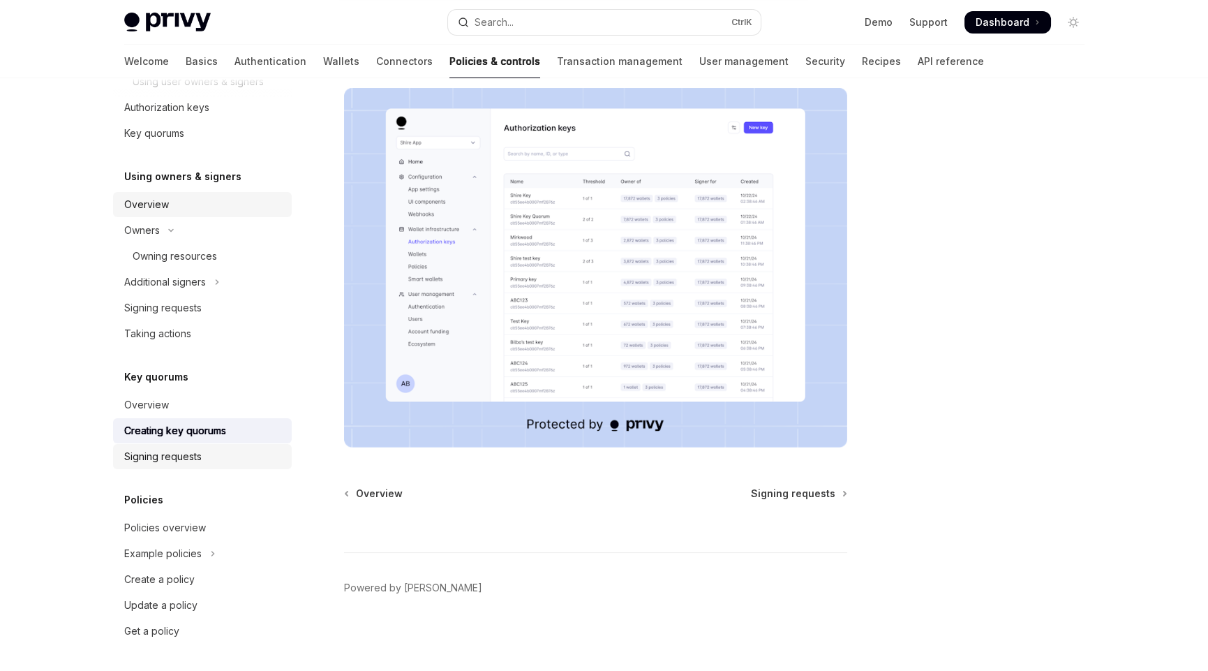
click at [144, 461] on div "Signing requests" at bounding box center [162, 456] width 77 height 17
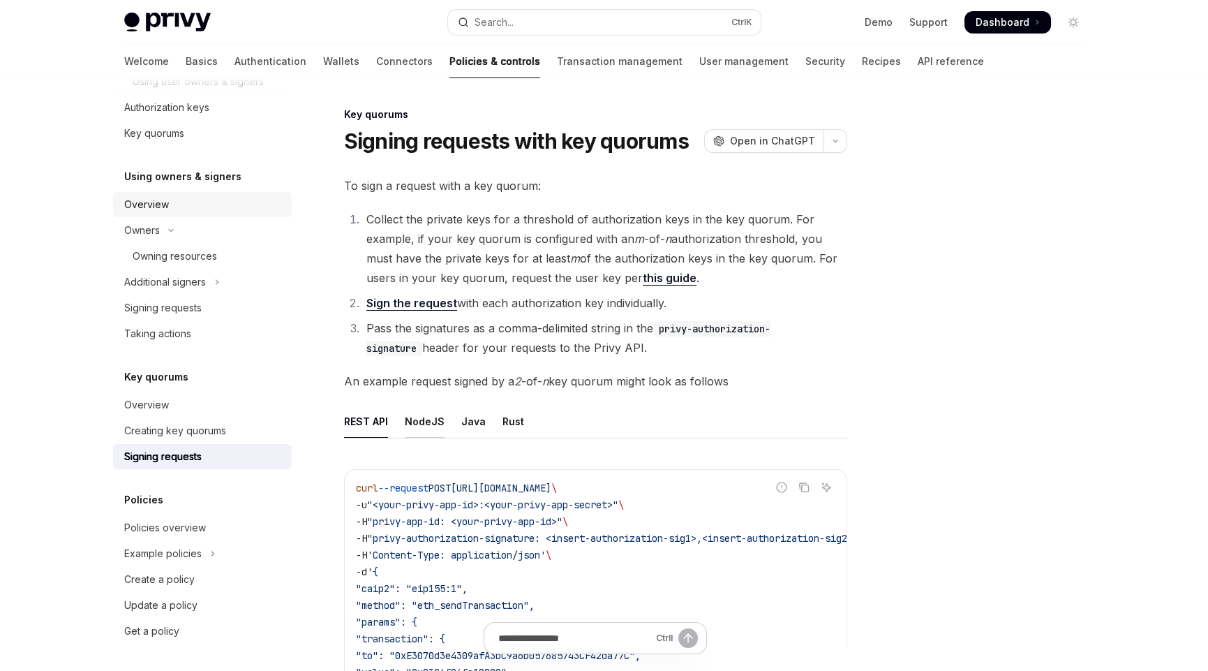
click at [415, 420] on div "NodeJS" at bounding box center [425, 421] width 40 height 33
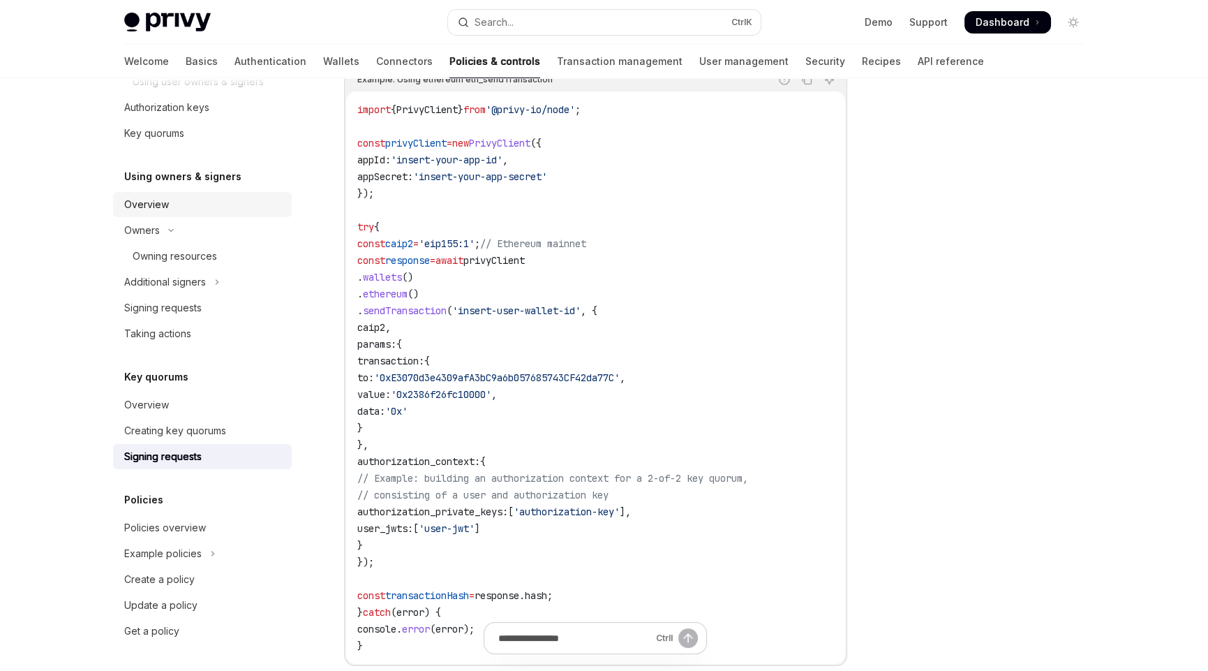
scroll to position [558, 0]
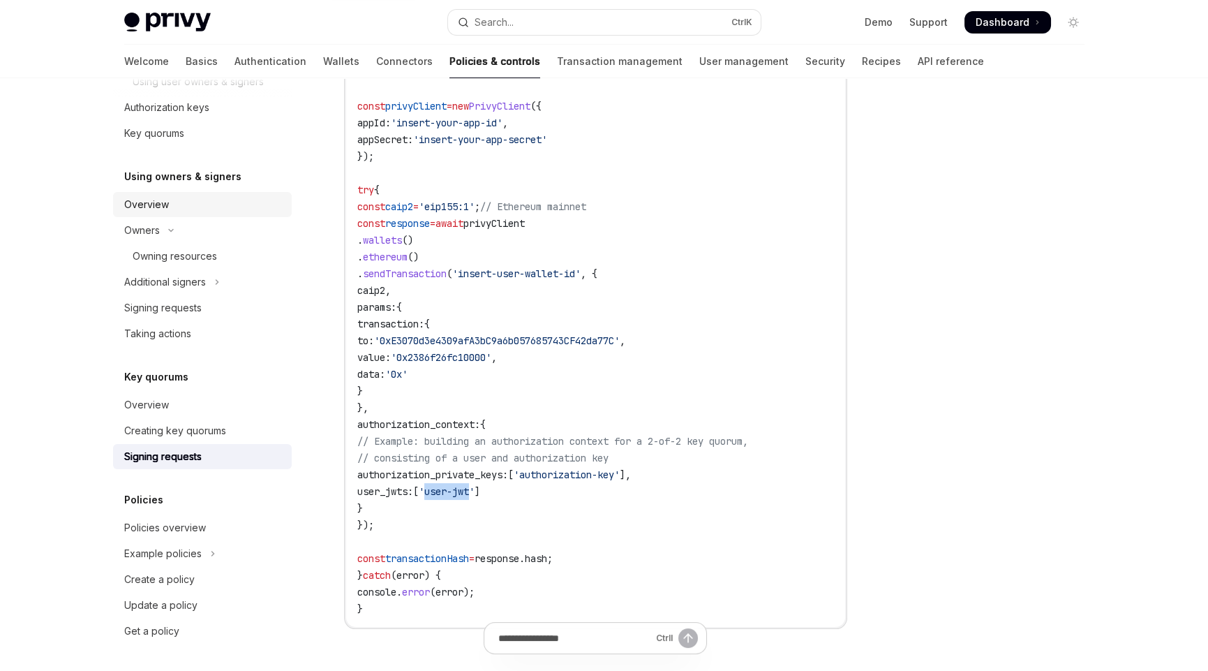
drag, startPoint x: 481, startPoint y: 491, endPoint x: 527, endPoint y: 489, distance: 46.1
click at [475, 489] on span "'user-jwt'" at bounding box center [447, 491] width 56 height 13
click at [563, 502] on code "import { PrivyClient } from '@privy-io/node' ; const privyClient = new PrivyCli…" at bounding box center [595, 340] width 477 height 553
click at [487, 503] on code "import { PrivyClient } from '@privy-io/node' ; const privyClient = new PrivyCli…" at bounding box center [595, 340] width 477 height 553
drag, startPoint x: 443, startPoint y: 271, endPoint x: 459, endPoint y: 277, distance: 17.2
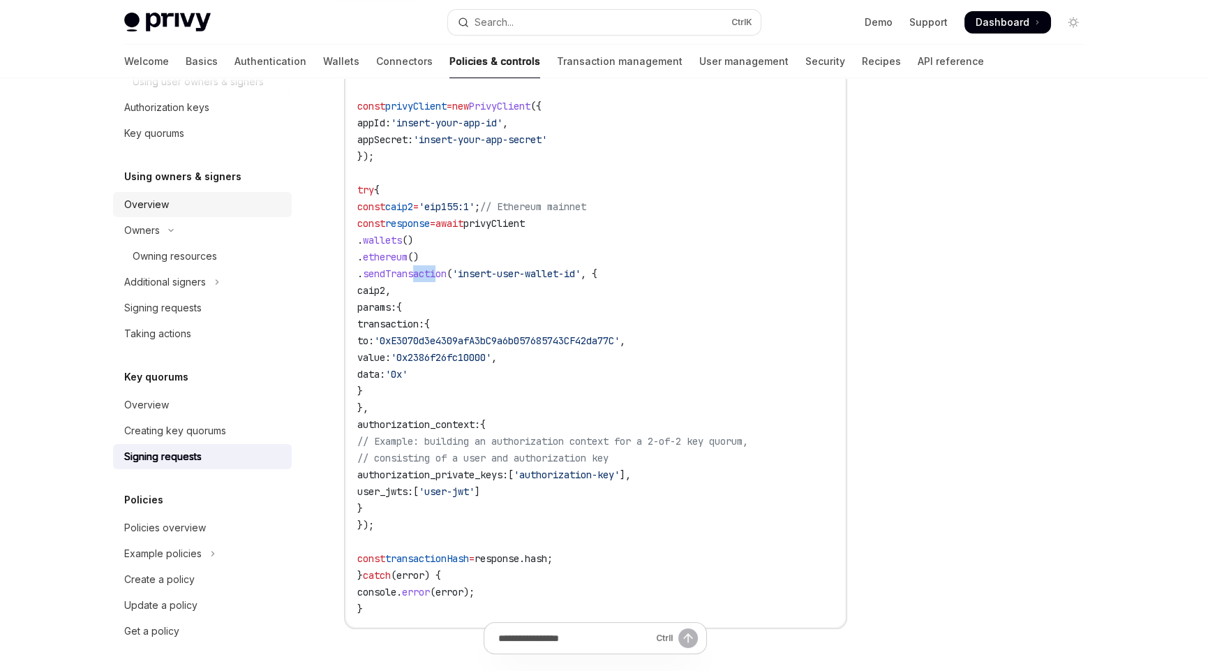
click at [459, 277] on code "import { PrivyClient } from '@privy-io/node' ; const privyClient = new PrivyCli…" at bounding box center [595, 340] width 477 height 553
click at [567, 297] on code "import { PrivyClient } from '@privy-io/node' ; const privyClient = new PrivyCli…" at bounding box center [595, 340] width 477 height 553
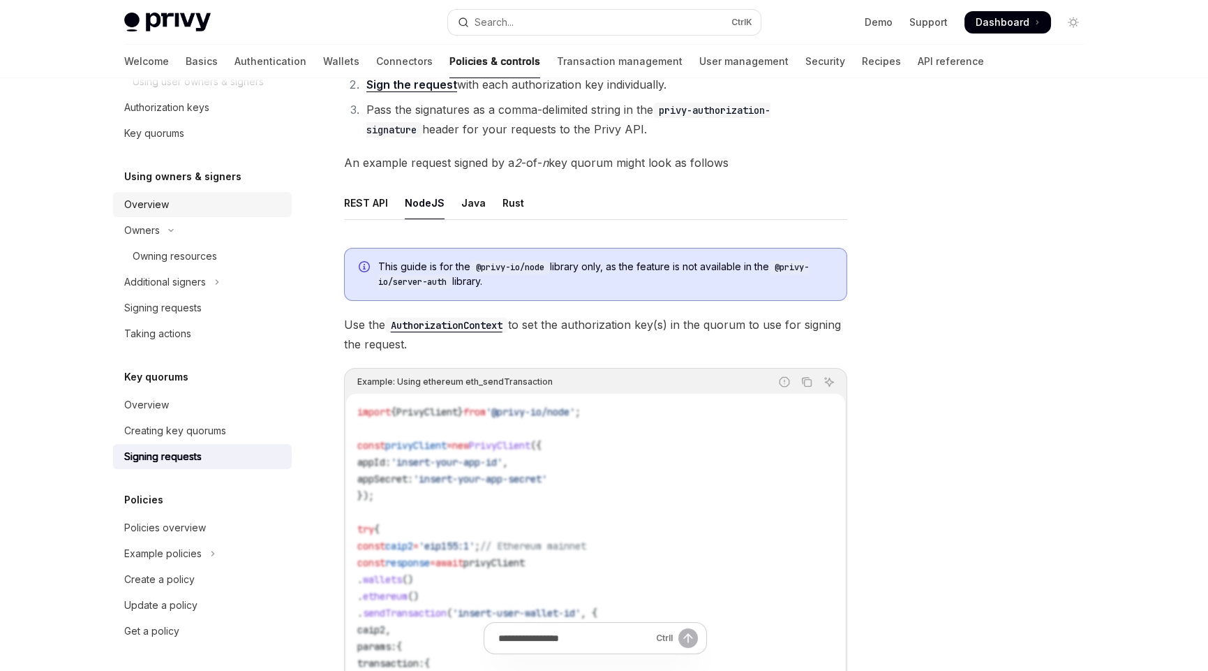
scroll to position [209, 0]
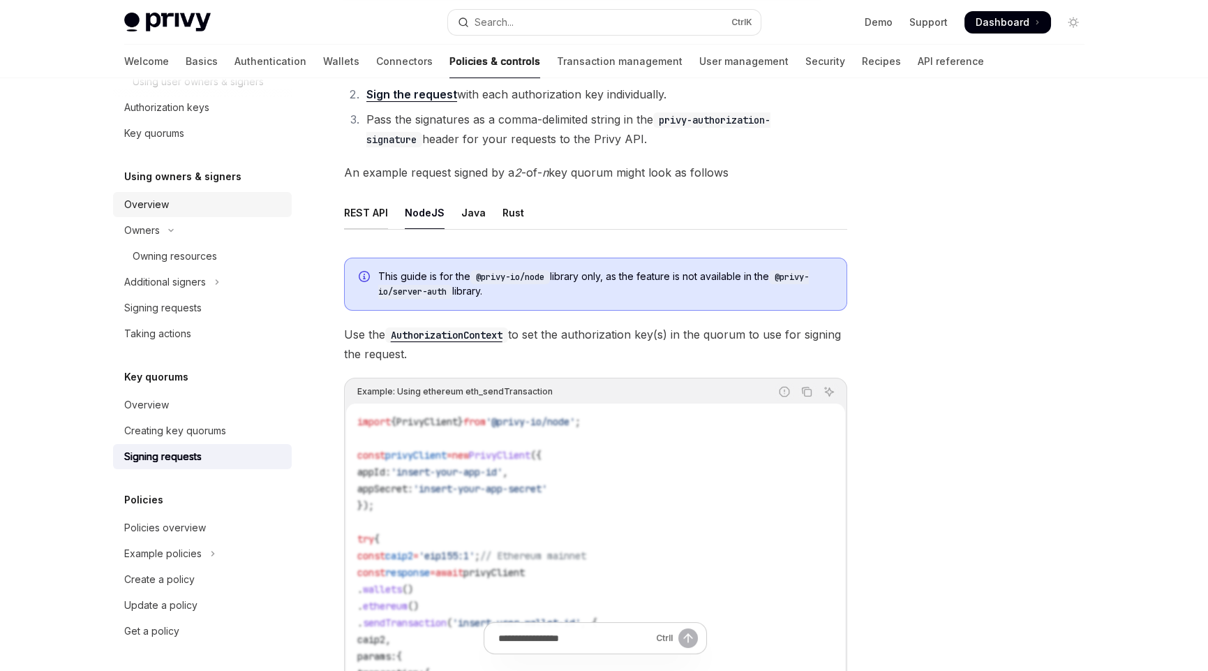
click at [380, 205] on div "REST API" at bounding box center [366, 212] width 44 height 33
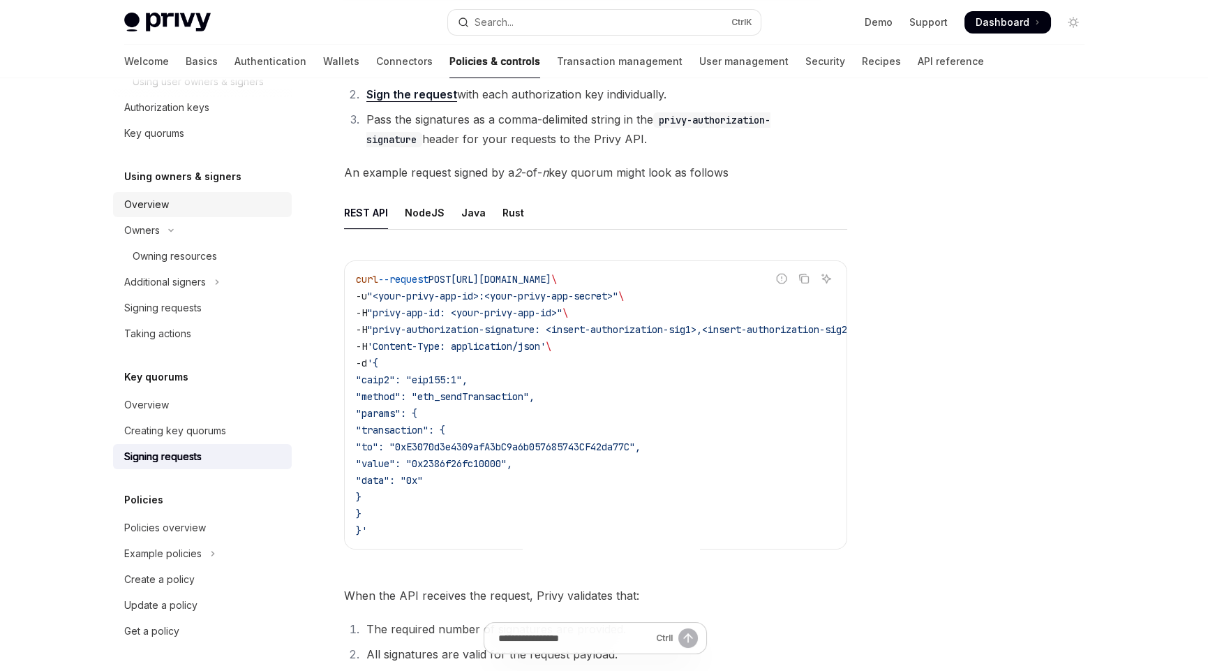
click at [468, 397] on span ""method": "eth_sendTransaction"," at bounding box center [445, 396] width 179 height 13
click at [611, 339] on code "curl --request POST https://api.privy.io/v1/wallets/y5ofctvacjiv53u4hmnqi0e5/rp…" at bounding box center [627, 405] width 542 height 268
click at [731, 345] on code "curl --request POST https://api.privy.io/v1/wallets/y5ofctvacjiv53u4hmnqi0e5/rp…" at bounding box center [627, 405] width 542 height 268
click at [429, 203] on div "NodeJS" at bounding box center [425, 212] width 40 height 33
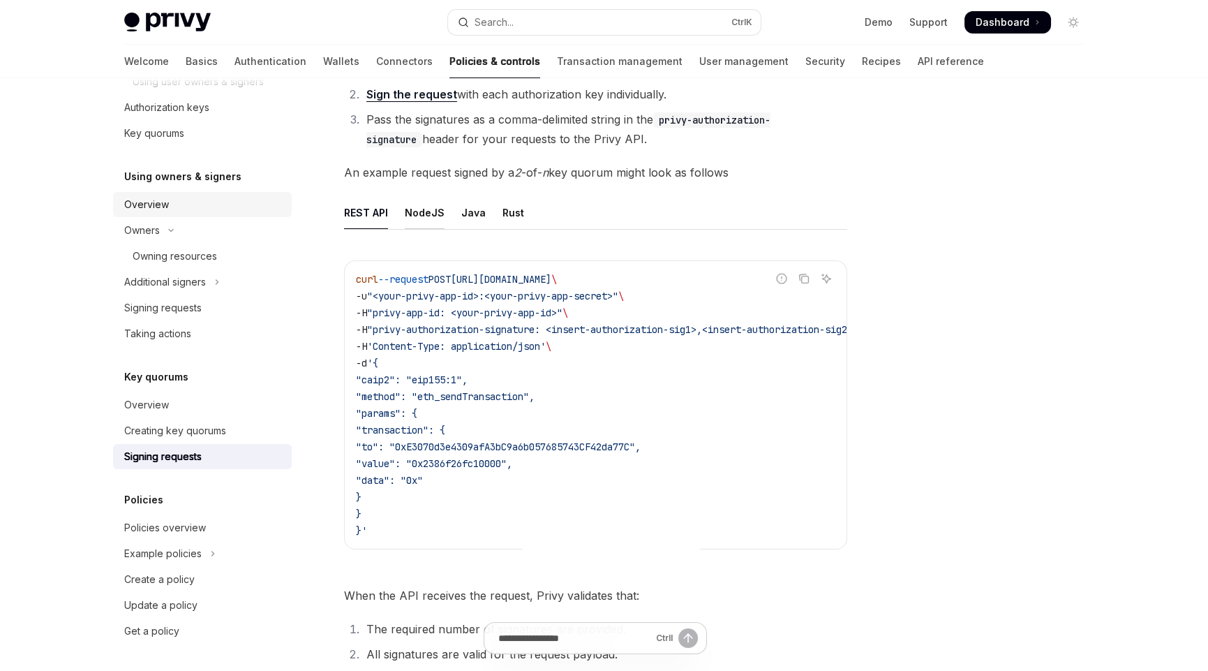
type textarea "*"
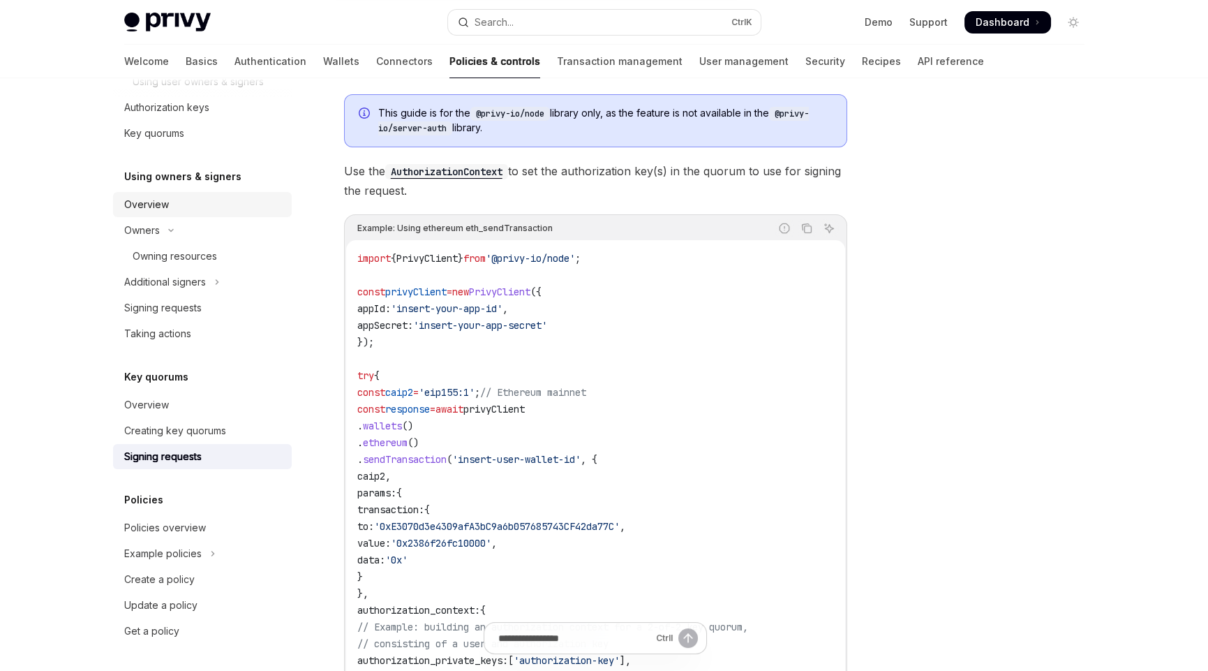
scroll to position [558, 0]
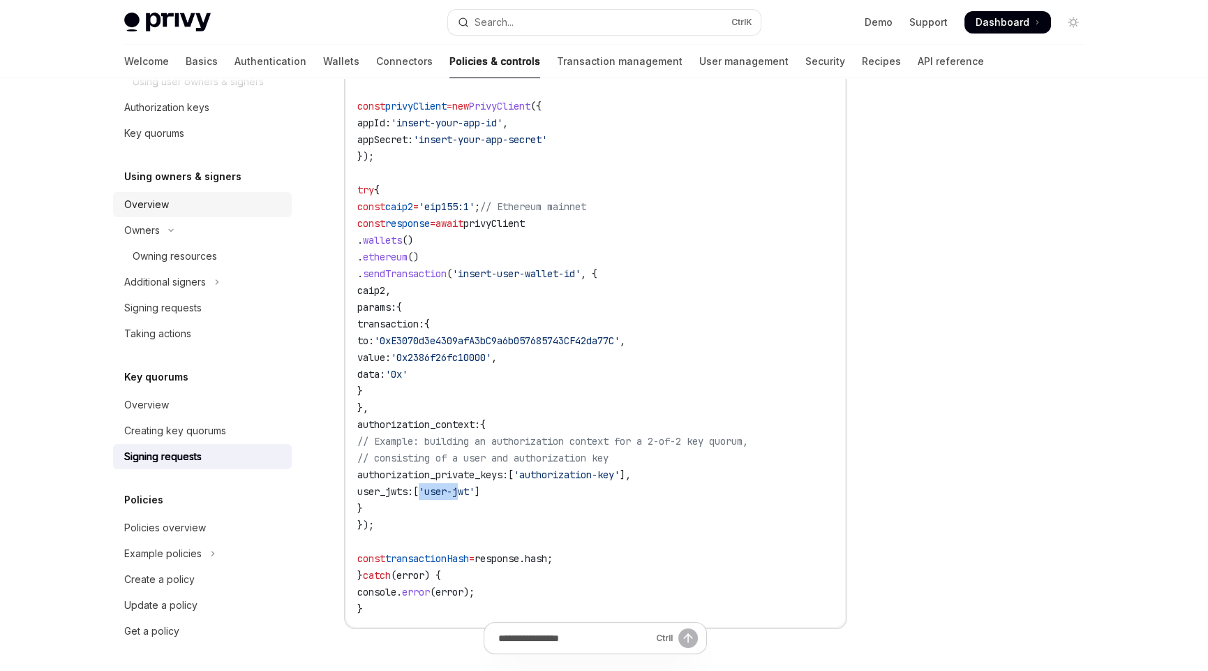
drag, startPoint x: 474, startPoint y: 479, endPoint x: 516, endPoint y: 491, distance: 43.7
click at [516, 491] on code "import { PrivyClient } from '@privy-io/node' ; const privyClient = new PrivyCli…" at bounding box center [595, 340] width 477 height 553
click at [529, 239] on code "import { PrivyClient } from '@privy-io/node' ; const privyClient = new PrivyCli…" at bounding box center [595, 340] width 477 height 553
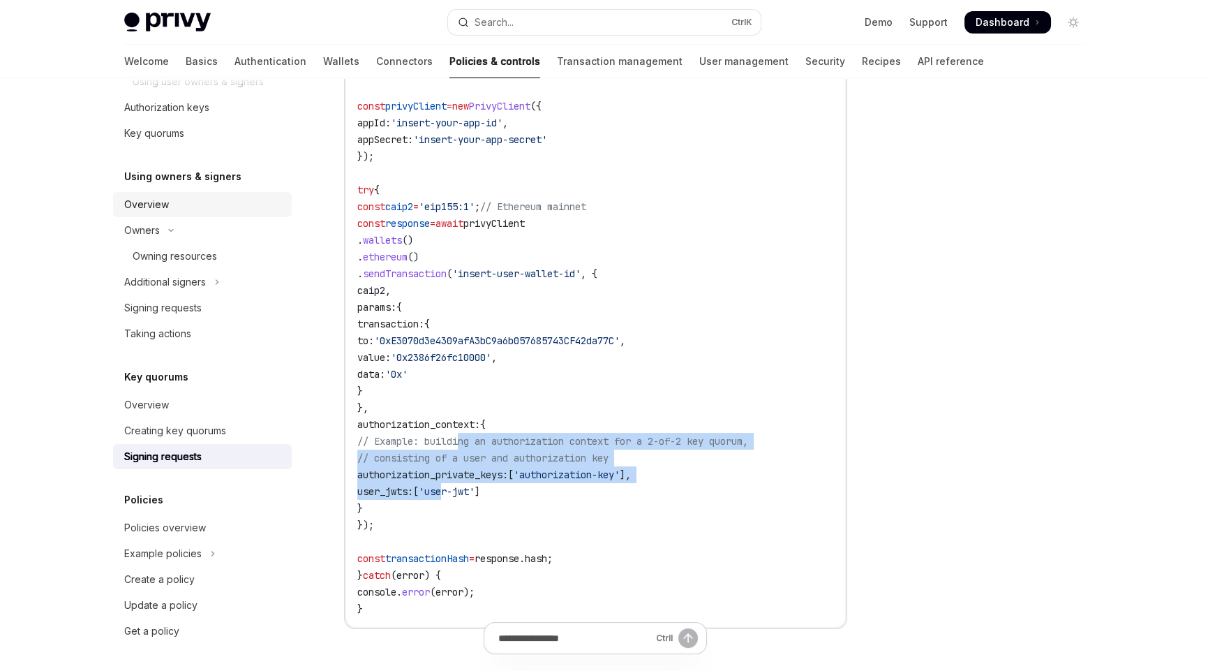
drag, startPoint x: 477, startPoint y: 468, endPoint x: 495, endPoint y: 489, distance: 27.7
click at [495, 489] on code "import { PrivyClient } from '@privy-io/node' ; const privyClient = new PrivyCli…" at bounding box center [595, 340] width 477 height 553
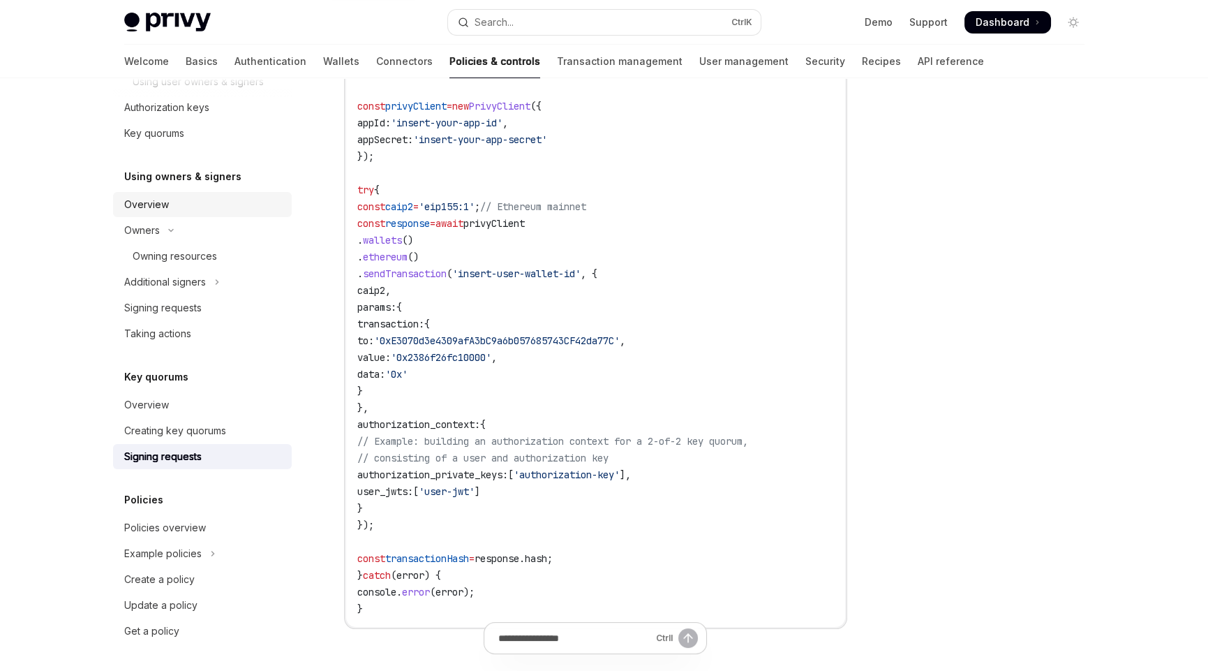
click at [666, 517] on code "import { PrivyClient } from '@privy-io/node' ; const privyClient = new PrivyCli…" at bounding box center [595, 340] width 477 height 553
drag, startPoint x: 1007, startPoint y: 582, endPoint x: 1011, endPoint y: 630, distance: 48.3
click at [1007, 583] on div at bounding box center [990, 388] width 212 height 565
click at [984, 588] on div at bounding box center [990, 388] width 212 height 565
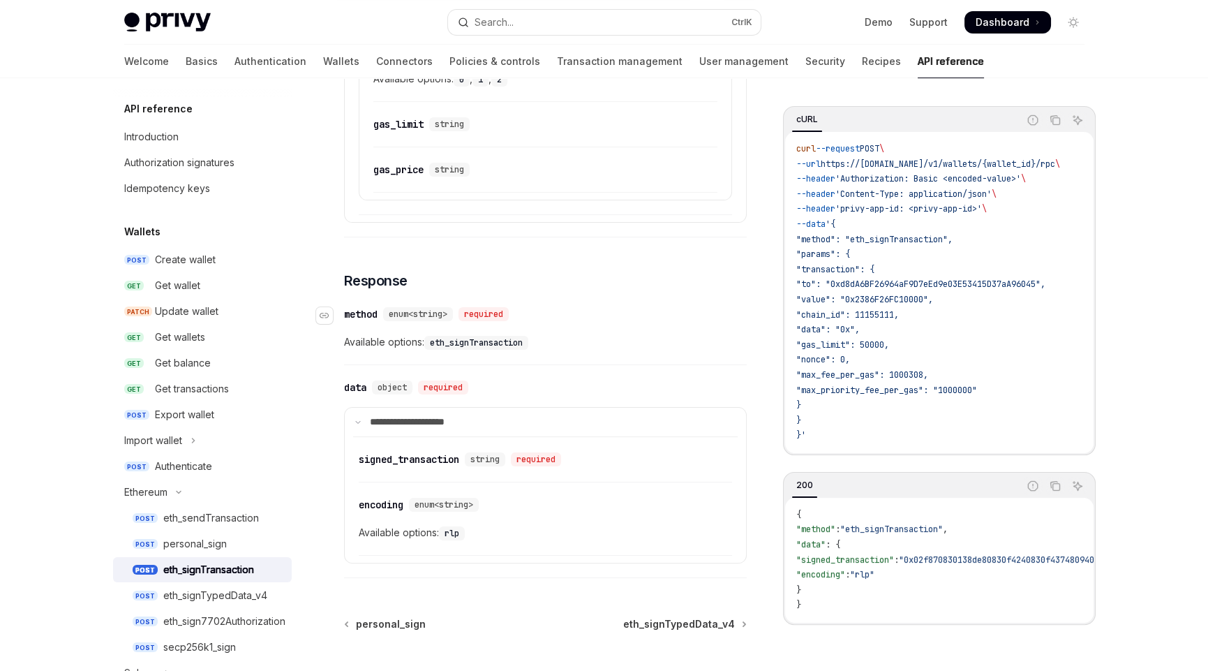
scroll to position [1116, 0]
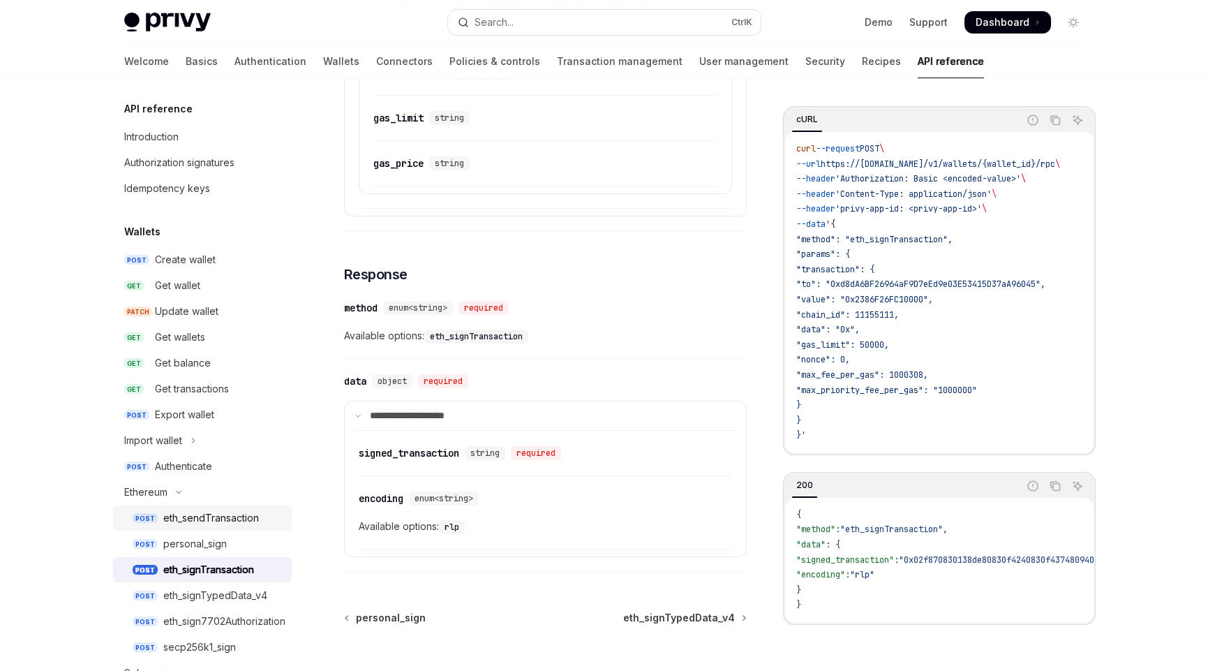
click at [208, 526] on link "POST eth_sendTransaction" at bounding box center [202, 517] width 179 height 25
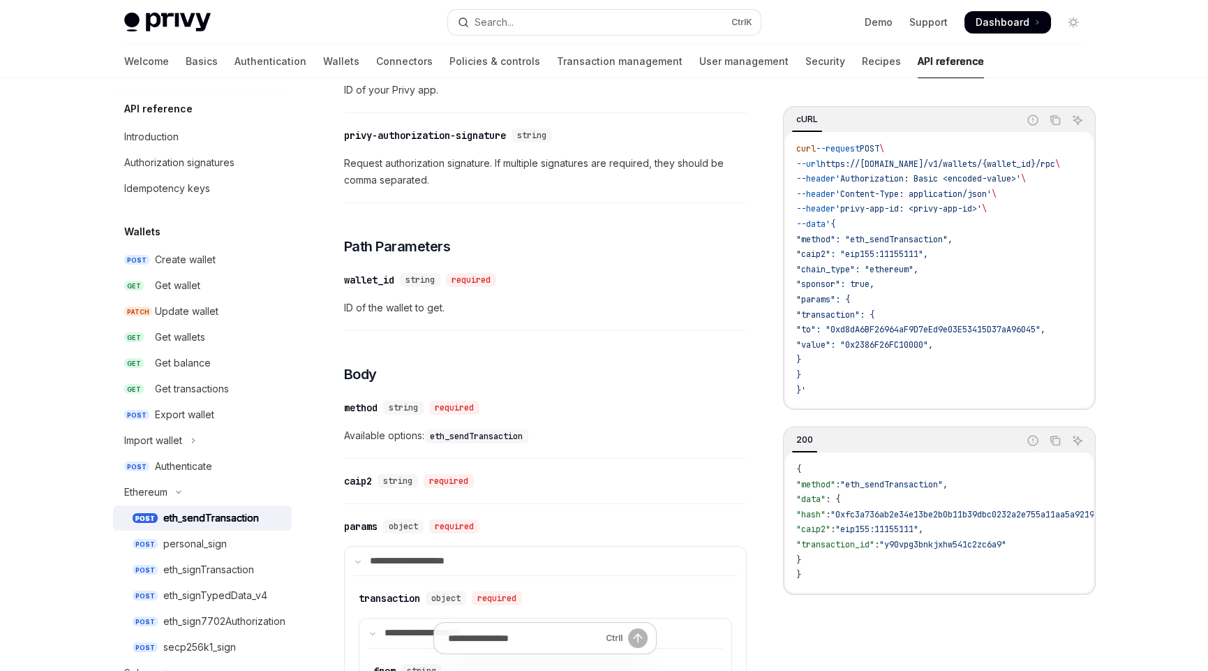
scroll to position [418, 0]
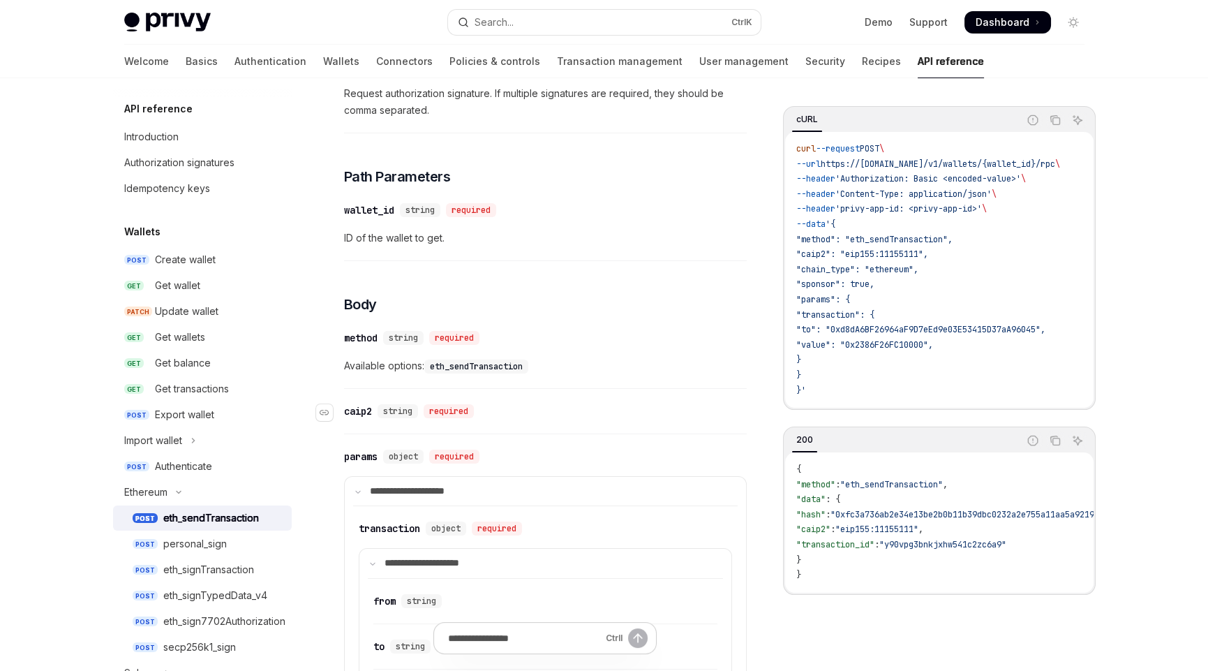
click at [358, 403] on div "​ caip2 string required" at bounding box center [538, 411] width 389 height 17
click at [355, 408] on div "caip2" at bounding box center [358, 411] width 28 height 14
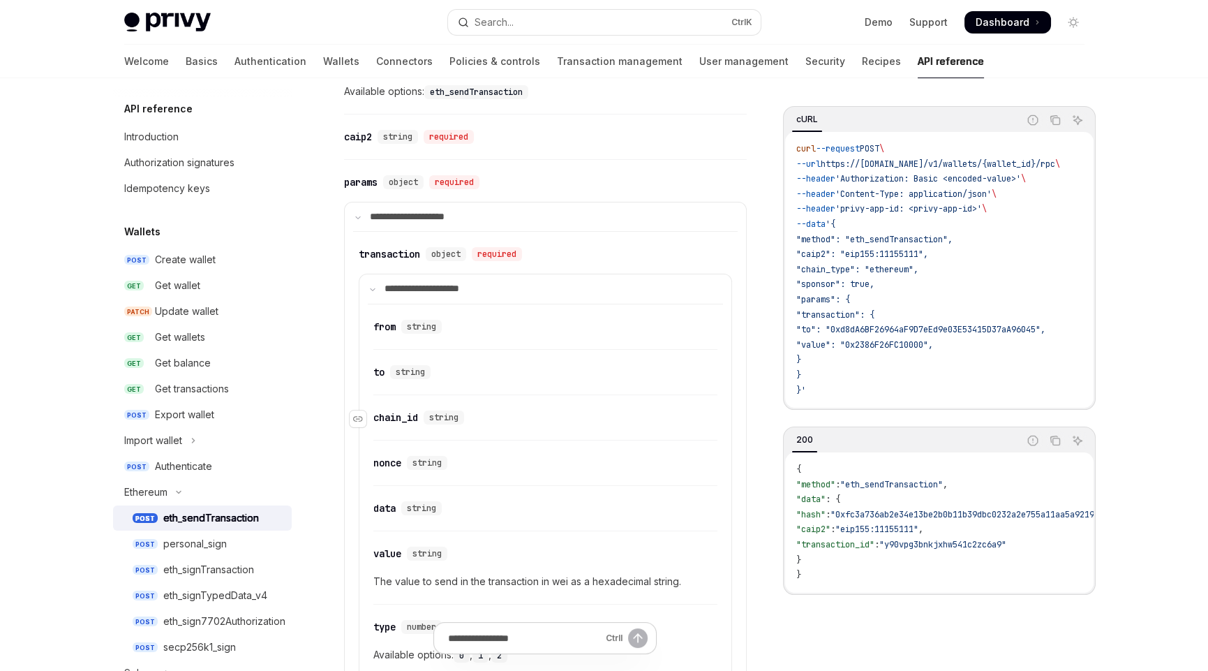
scroll to position [655, 0]
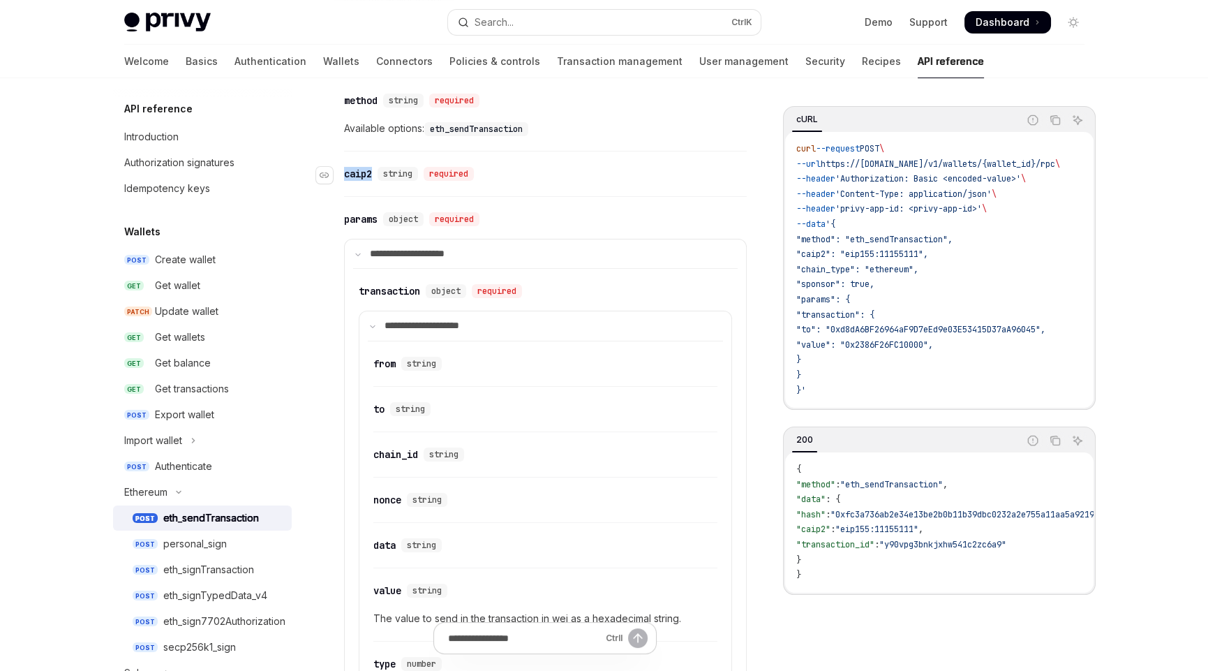
drag, startPoint x: 375, startPoint y: 168, endPoint x: 342, endPoint y: 166, distance: 32.8
click at [344, 167] on div "​ caip2 string required" at bounding box center [411, 174] width 135 height 14
click at [615, 430] on attributesChildren "​ from string ​ to string ​ chain_id string ​ nonce string ​ data string ​ valu…" at bounding box center [545, 573] width 355 height 465
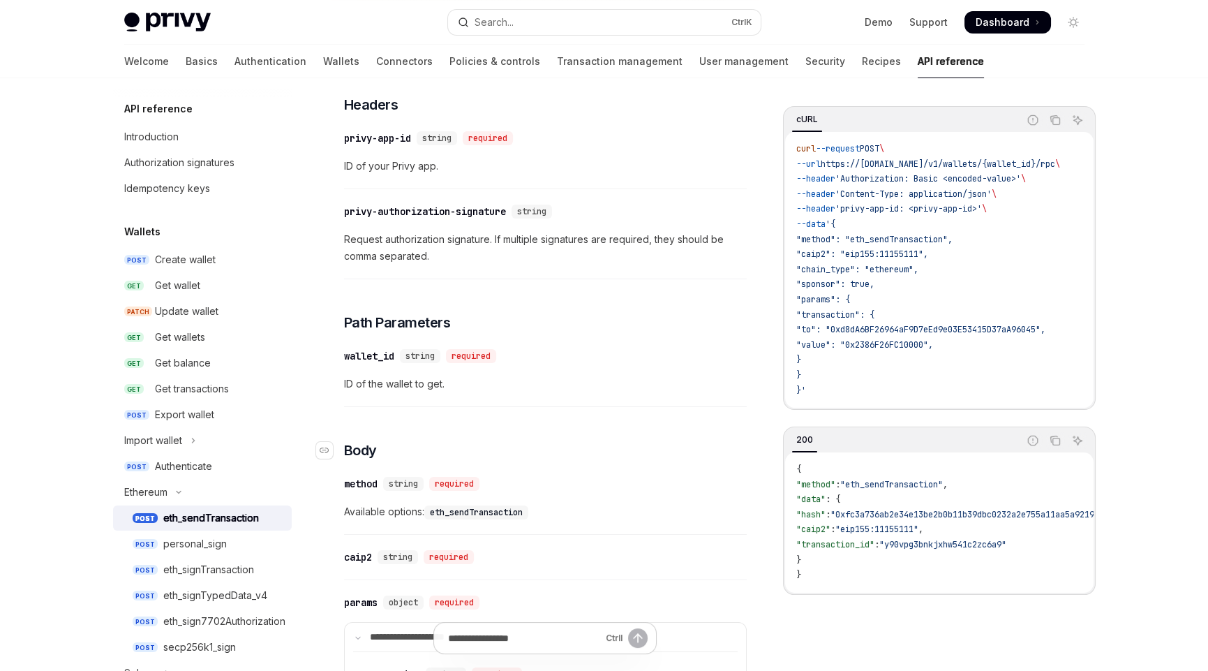
scroll to position [342, 0]
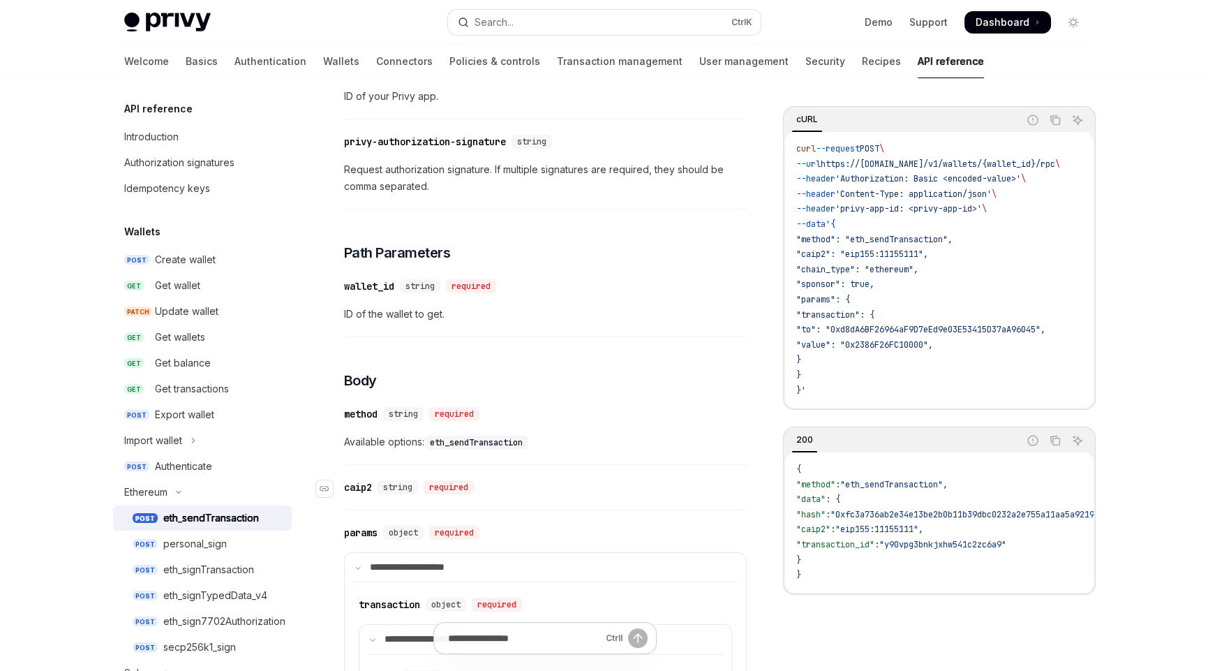
click at [368, 480] on div "caip2" at bounding box center [358, 487] width 28 height 14
click at [366, 480] on div "caip2" at bounding box center [358, 487] width 28 height 14
click at [348, 484] on div "caip2" at bounding box center [358, 487] width 28 height 14
copy div "caip2"
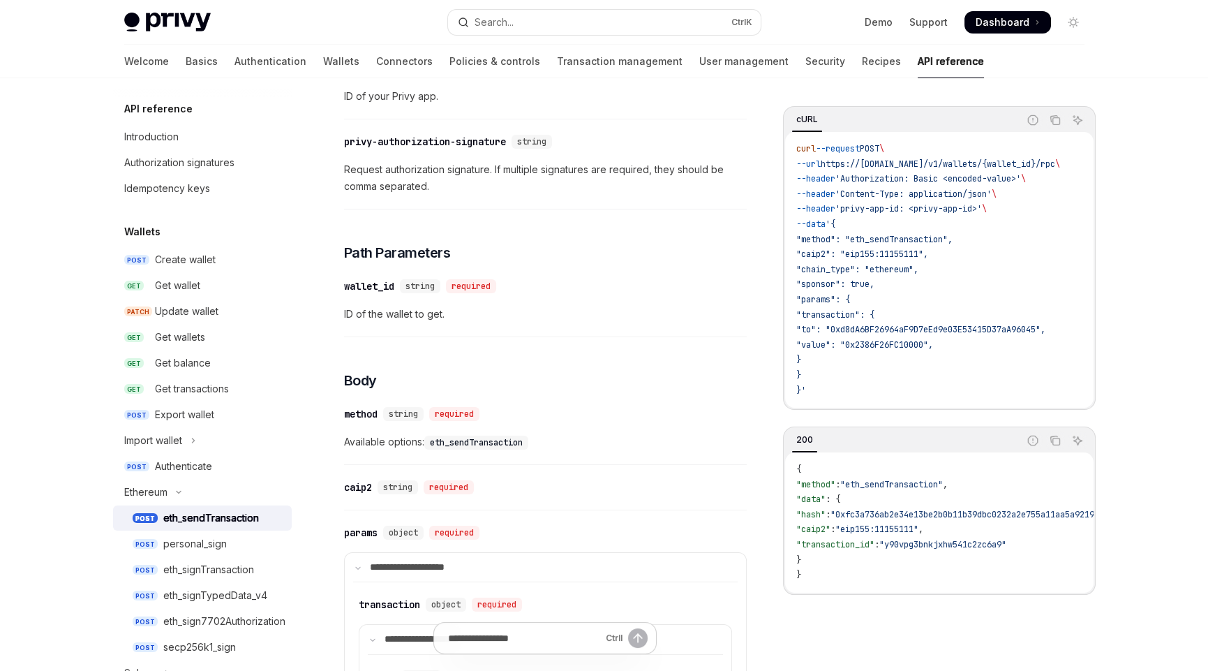
click at [528, 318] on span "ID of the wallet to get." at bounding box center [545, 314] width 403 height 17
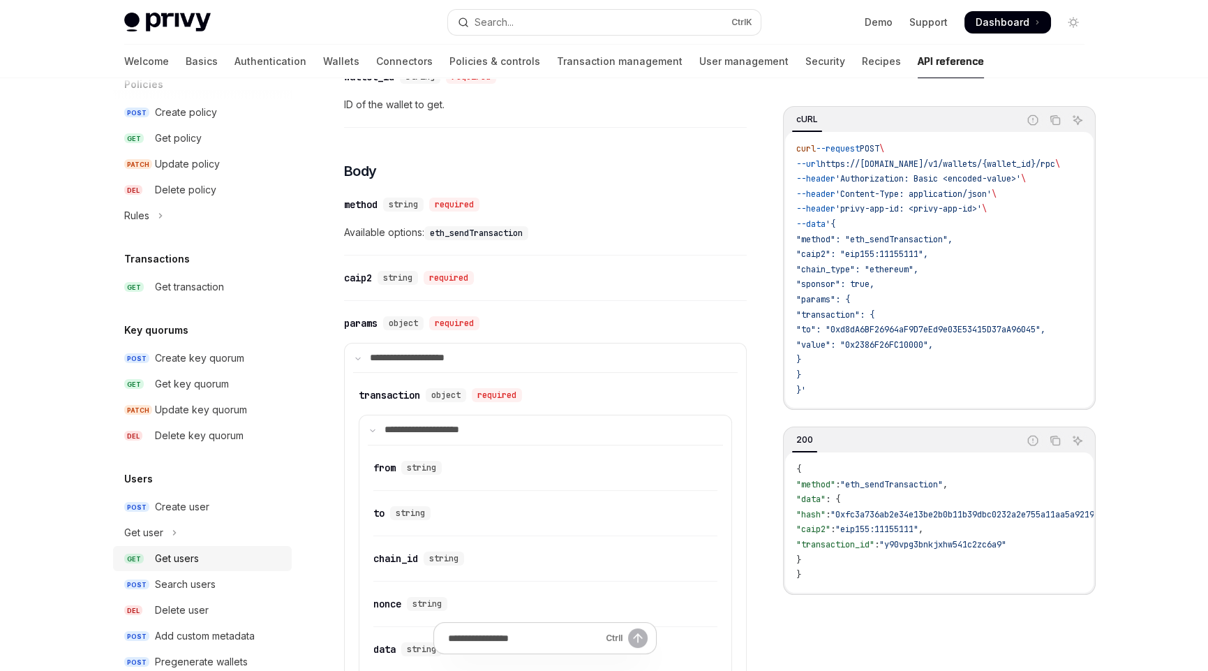
scroll to position [973, 0]
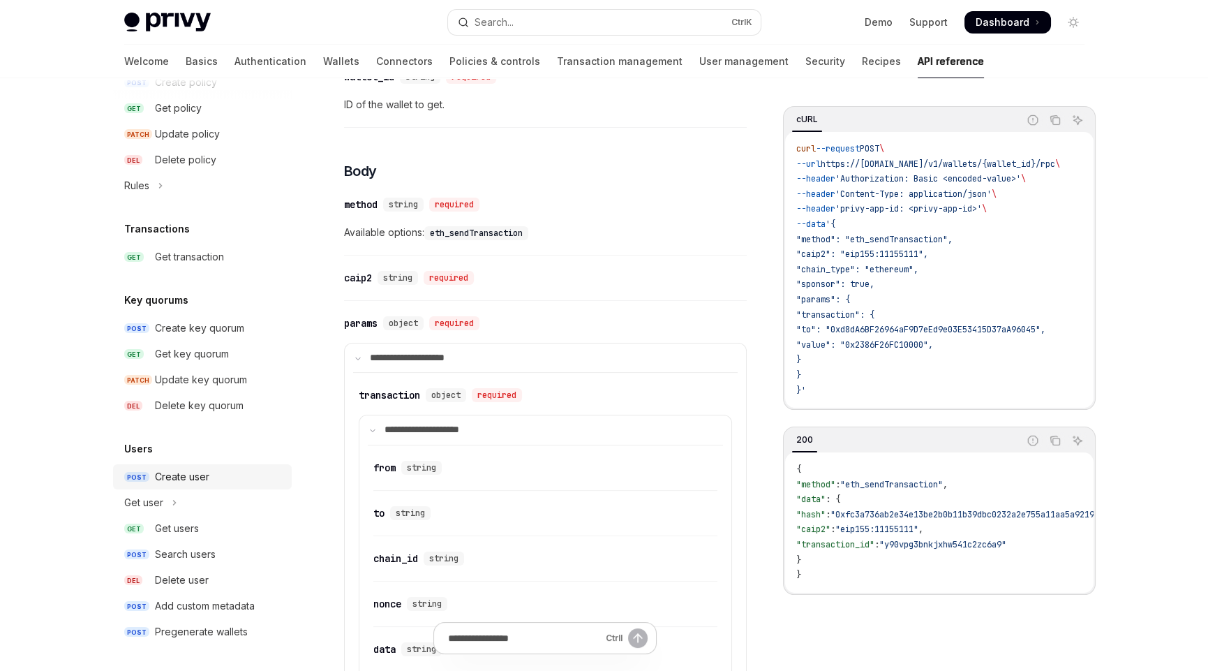
click at [177, 475] on div "Create user" at bounding box center [182, 476] width 54 height 17
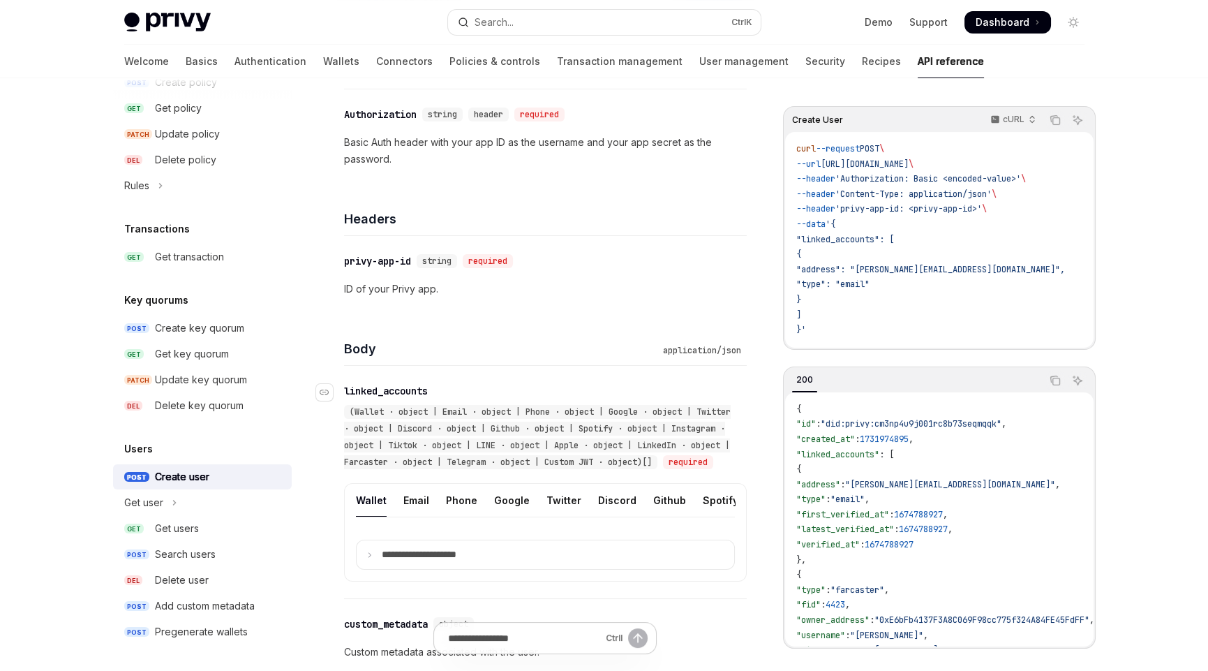
scroll to position [348, 0]
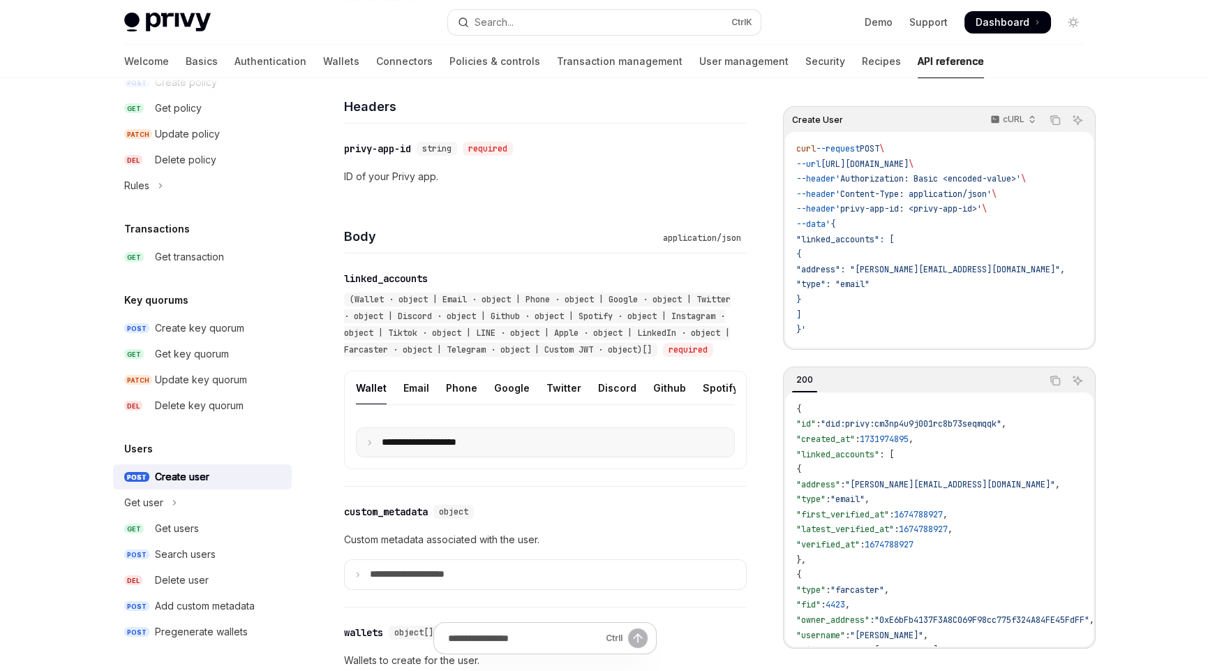
click at [370, 446] on icon at bounding box center [369, 442] width 7 height 7
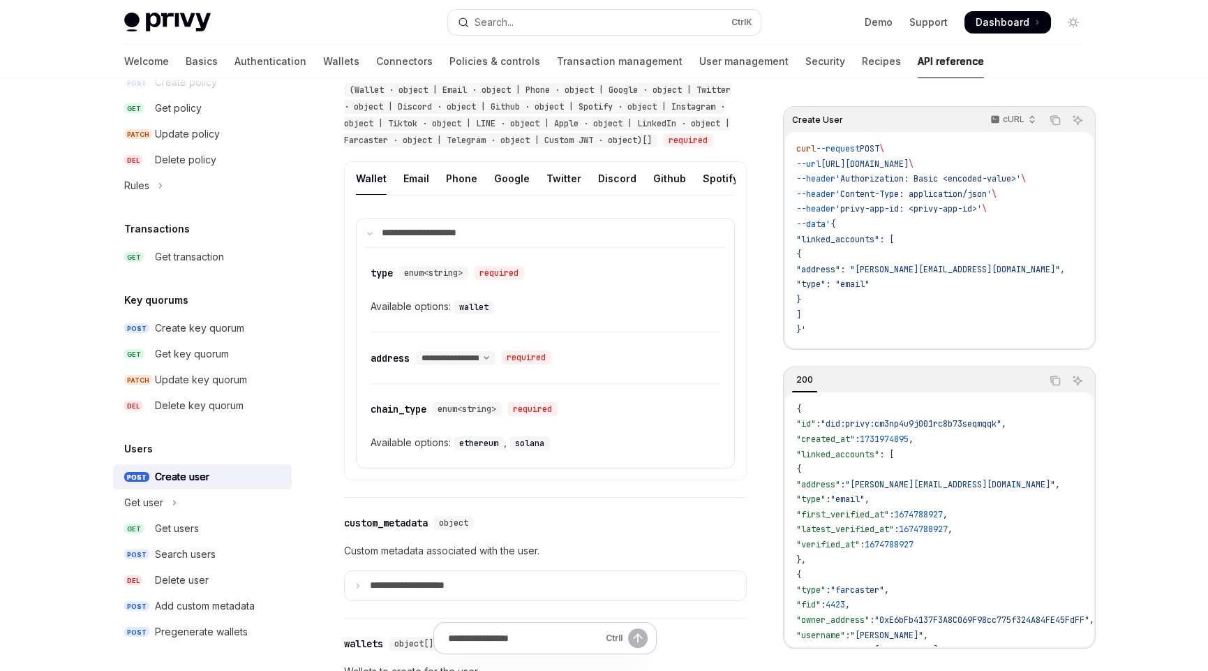
scroll to position [418, 0]
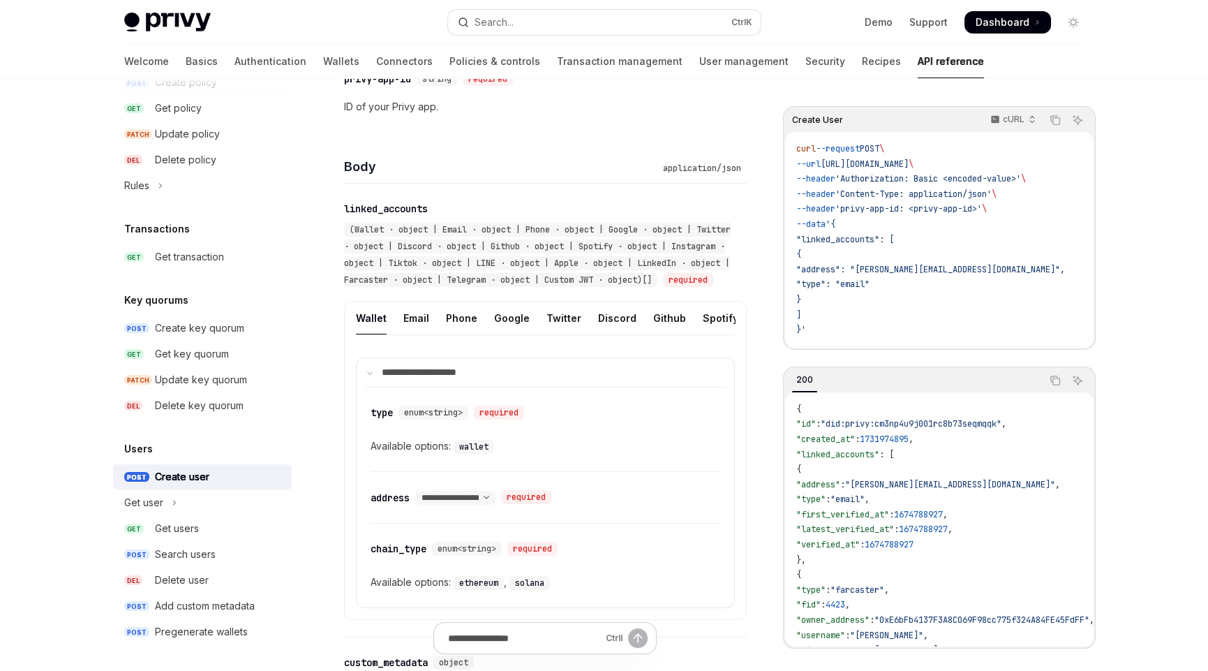
click at [370, 325] on div "Wallet" at bounding box center [371, 318] width 31 height 33
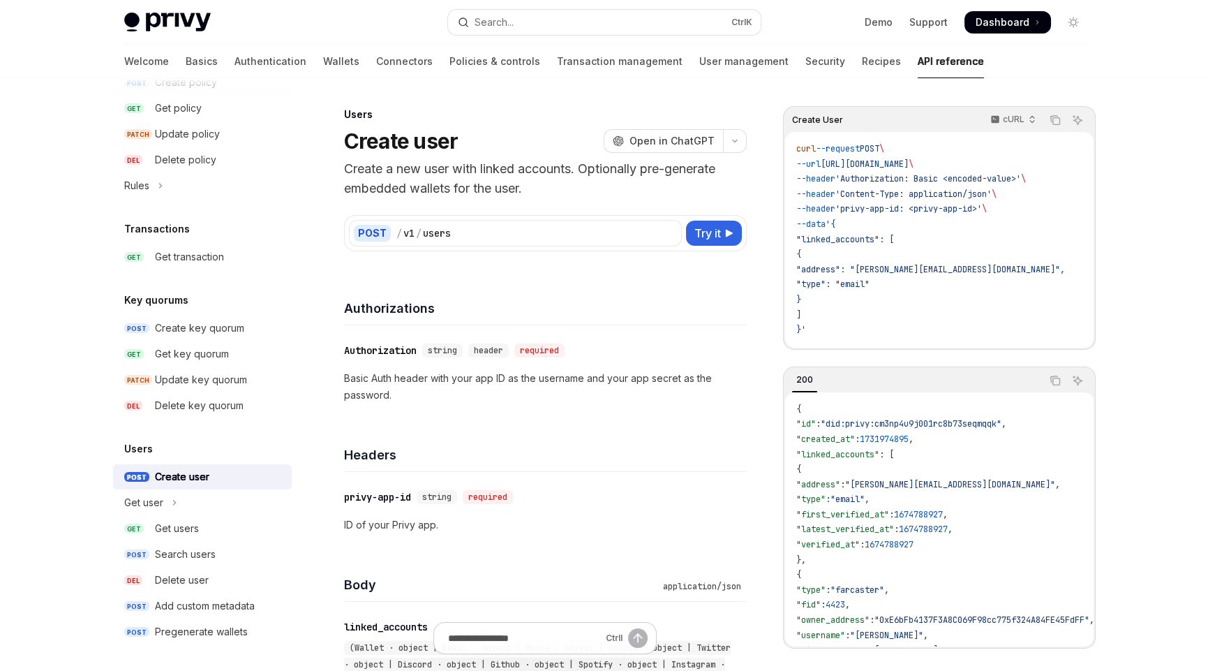
scroll to position [209, 0]
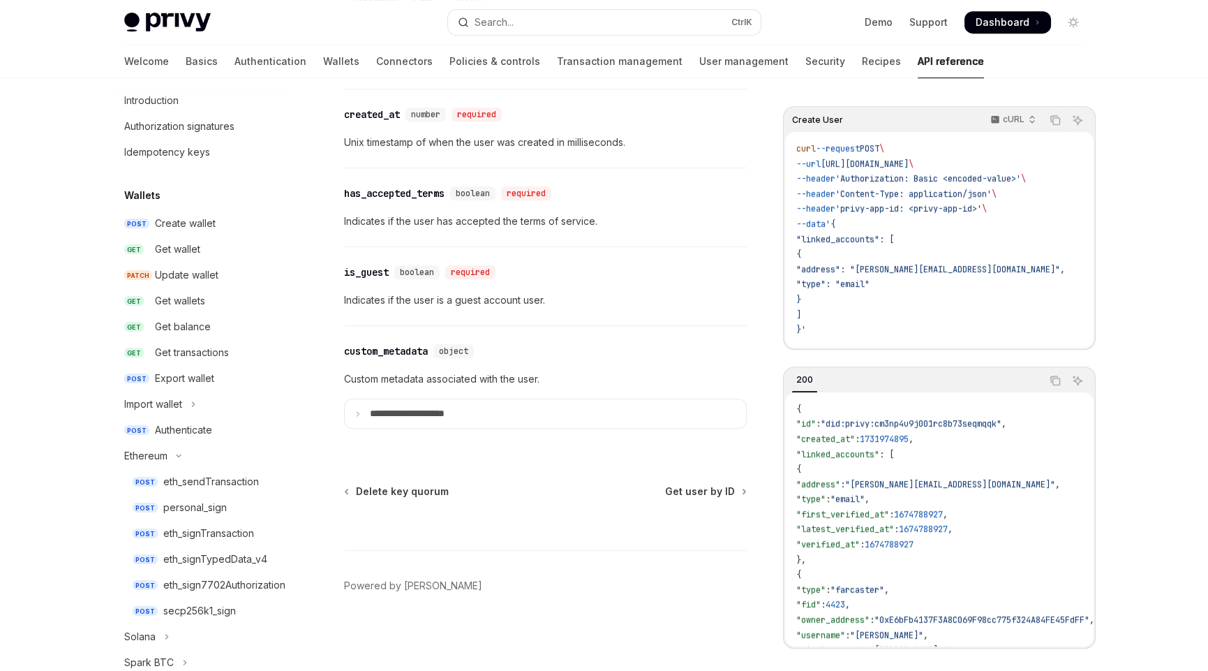
scroll to position [0, 0]
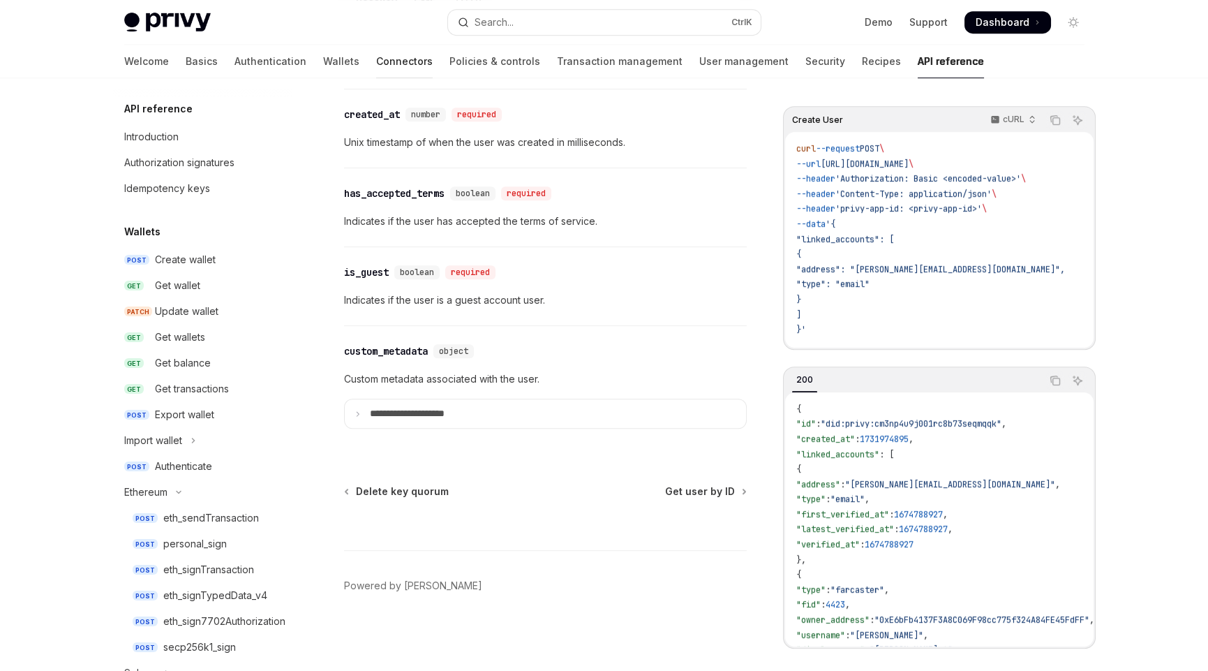
click at [376, 66] on link "Connectors" at bounding box center [404, 62] width 57 height 34
type textarea "*"
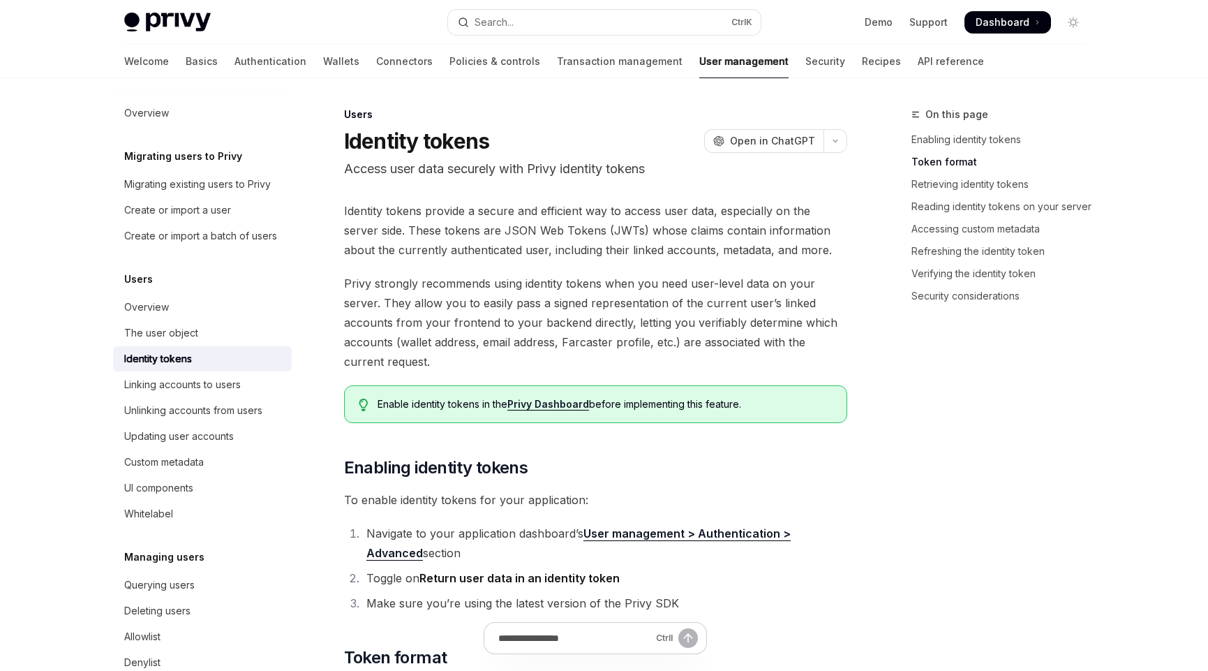
scroll to position [837, 0]
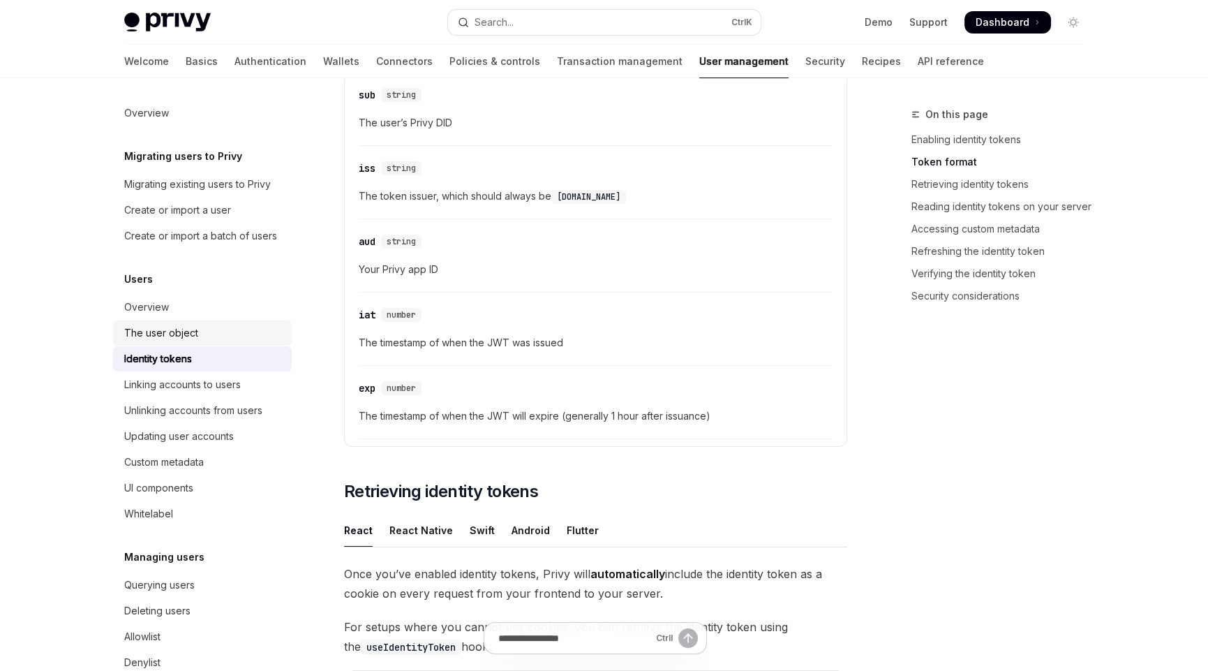
click at [181, 341] on div "The user object" at bounding box center [161, 333] width 74 height 17
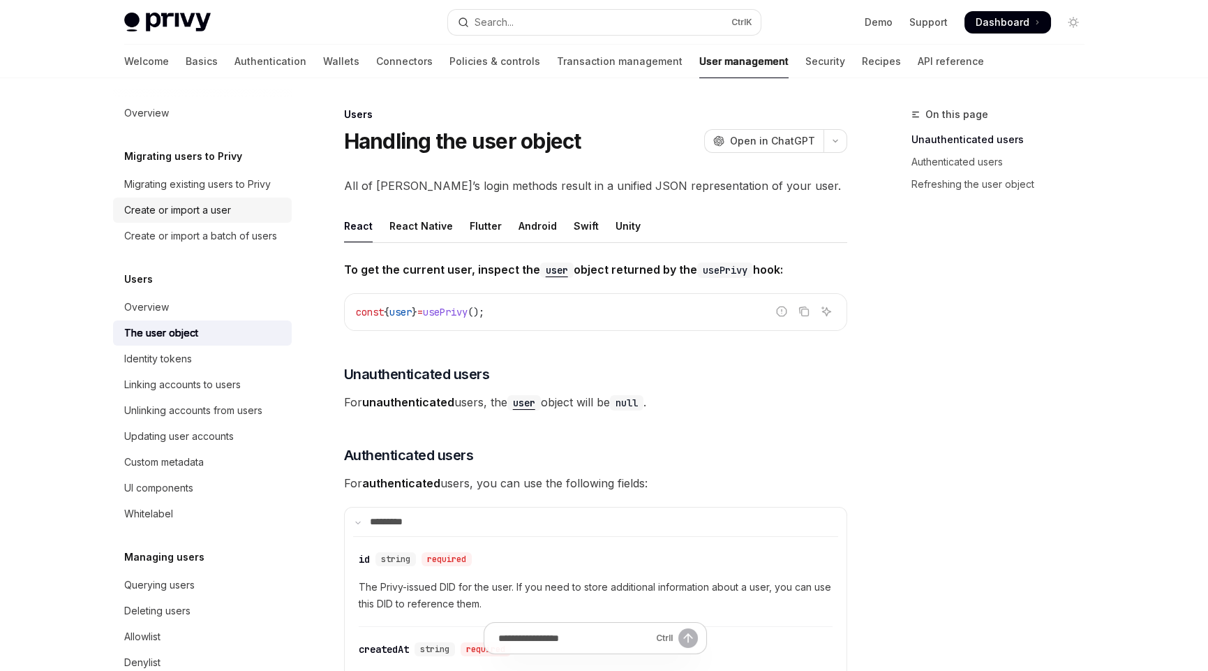
click at [182, 210] on div "Create or import a user" at bounding box center [177, 210] width 107 height 17
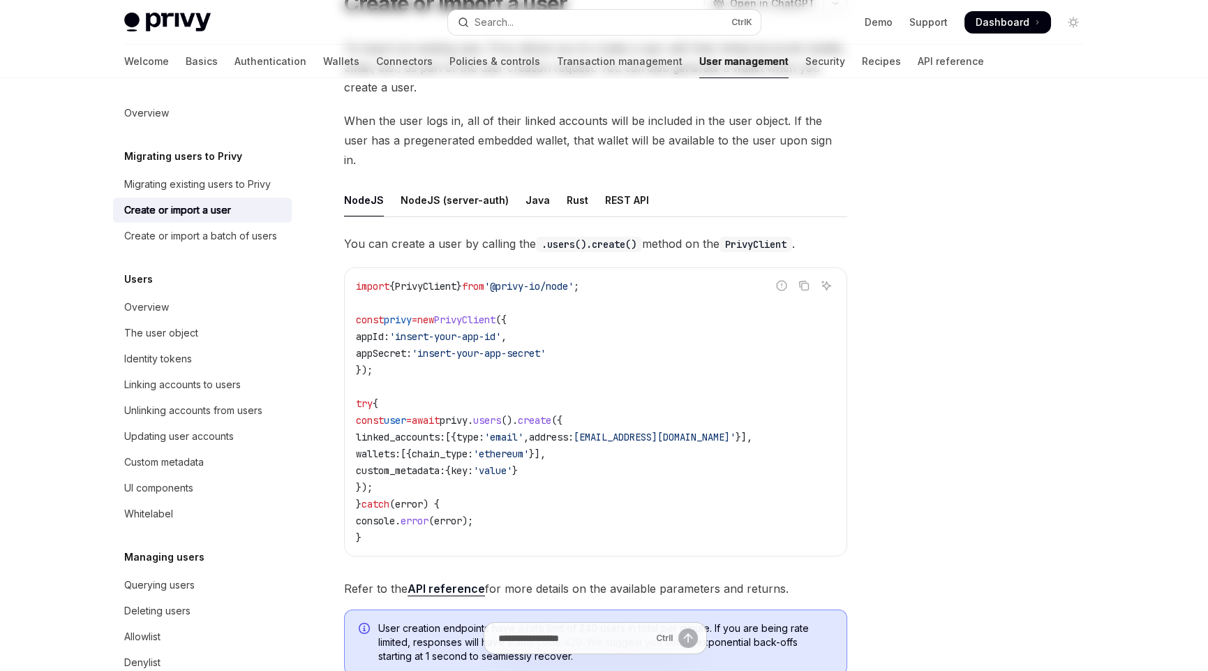
scroll to position [139, 0]
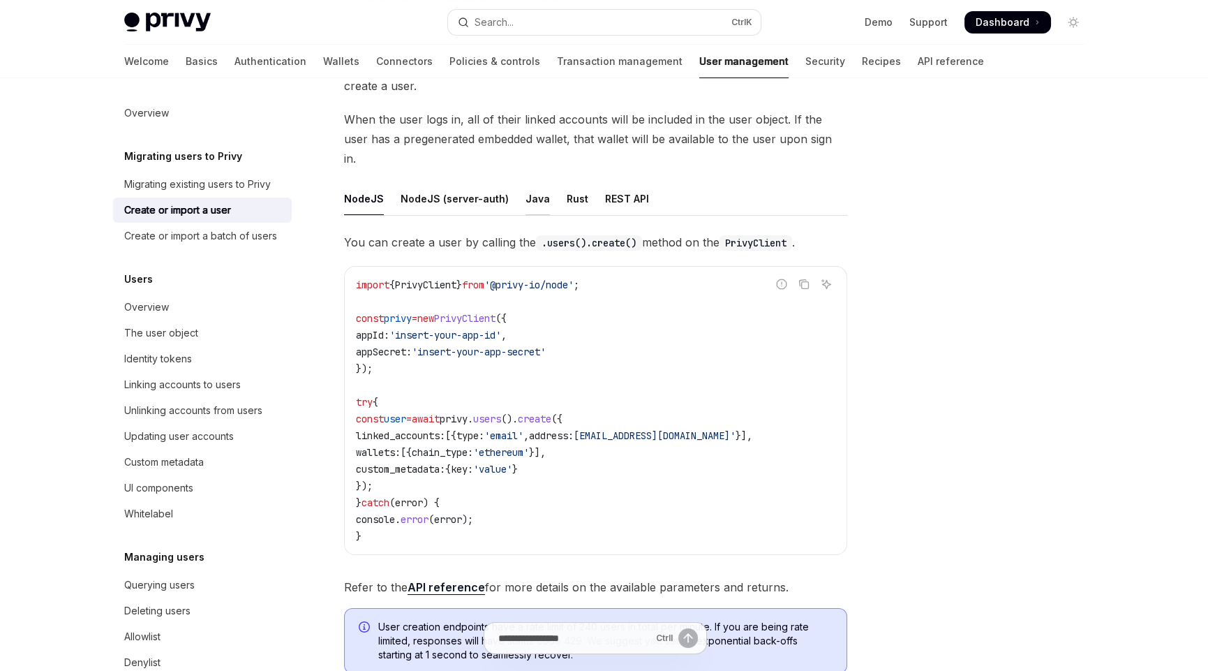
click at [526, 182] on div "Java" at bounding box center [538, 198] width 24 height 33
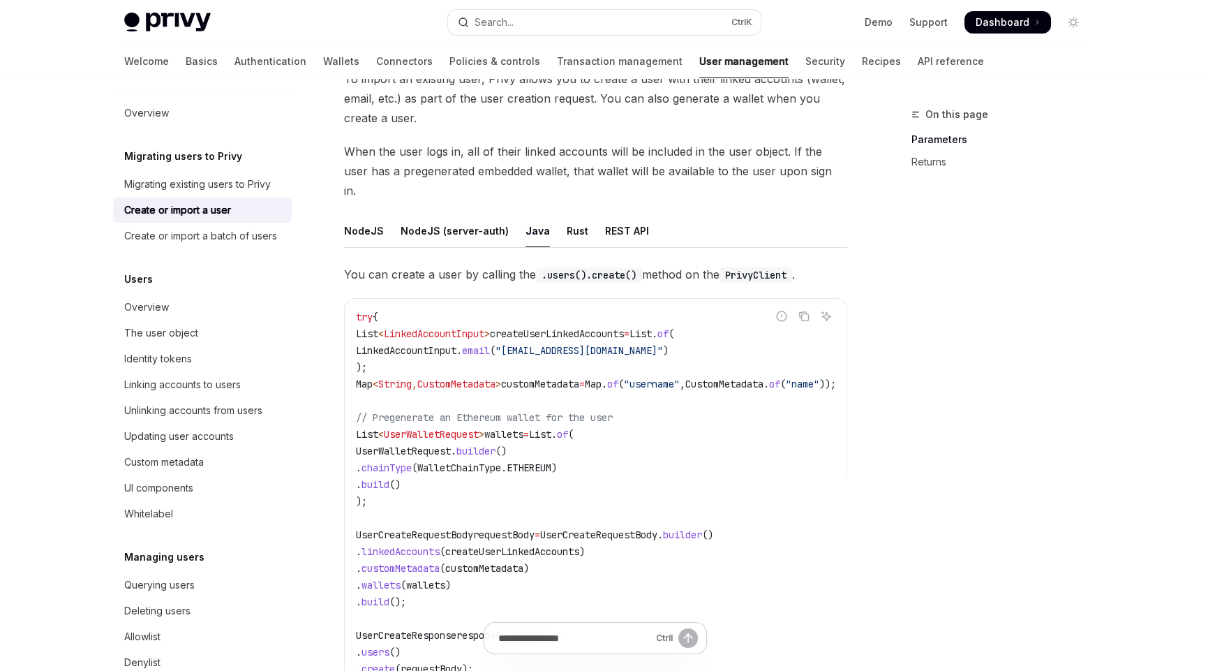
scroll to position [69, 0]
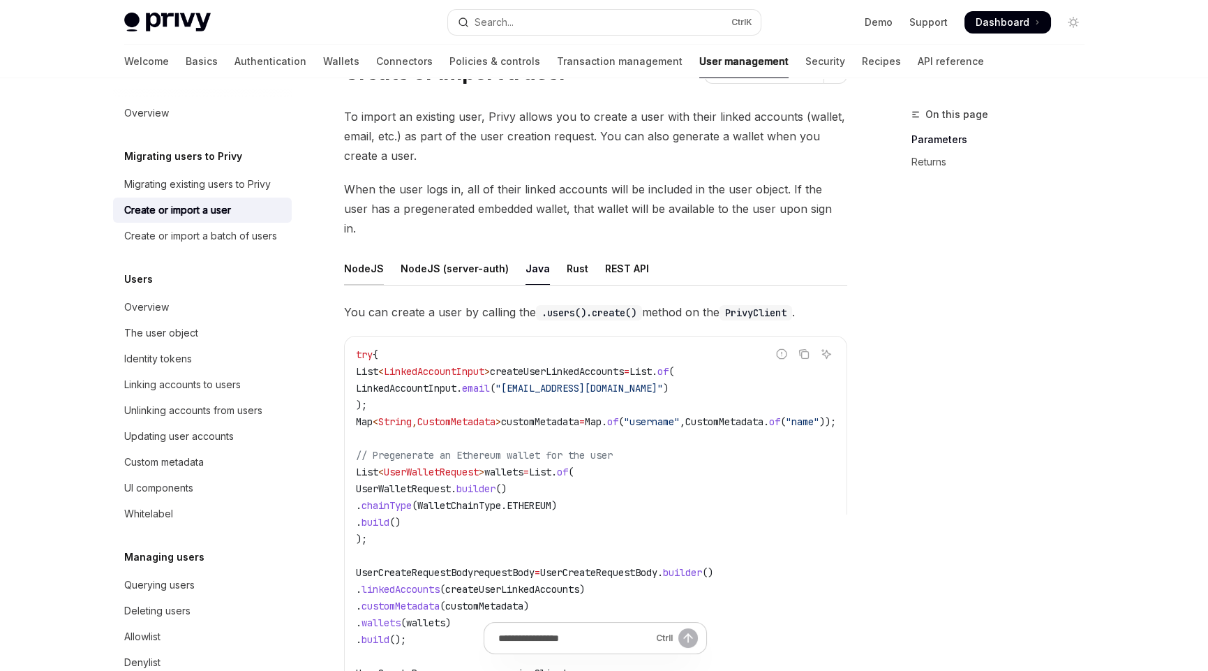
click at [366, 252] on div "NodeJS" at bounding box center [364, 268] width 40 height 33
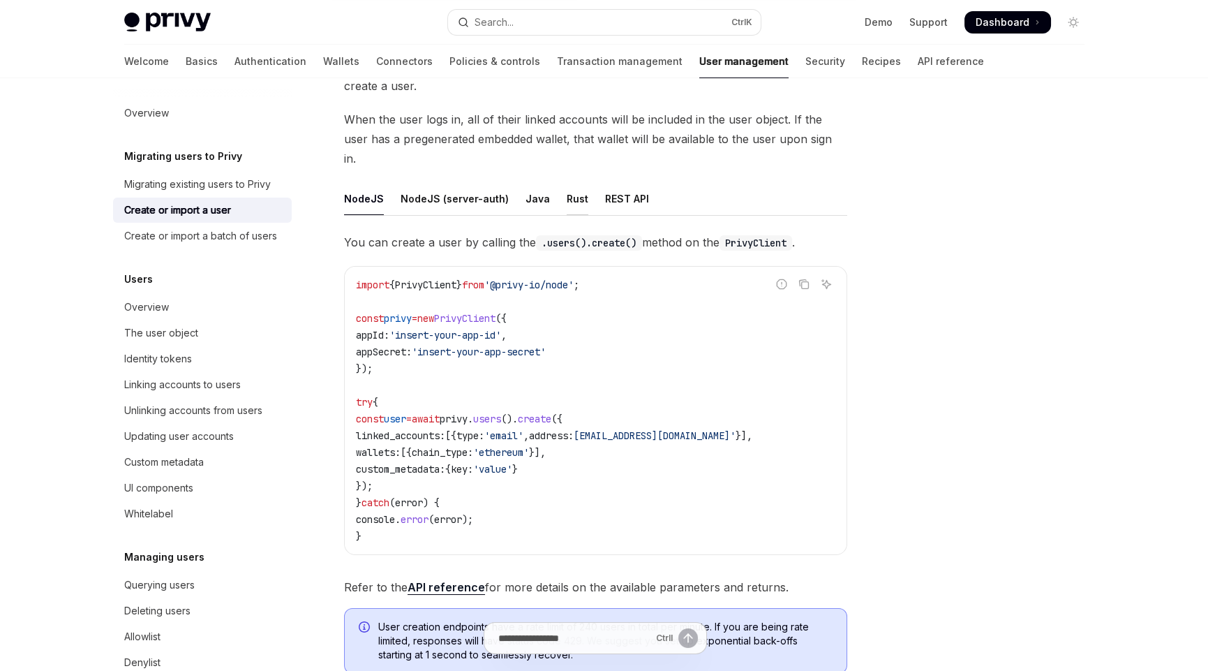
scroll to position [139, 0]
click at [524, 429] on span "'email'" at bounding box center [503, 435] width 39 height 13
click at [391, 446] on span "wallets:" at bounding box center [378, 452] width 45 height 13
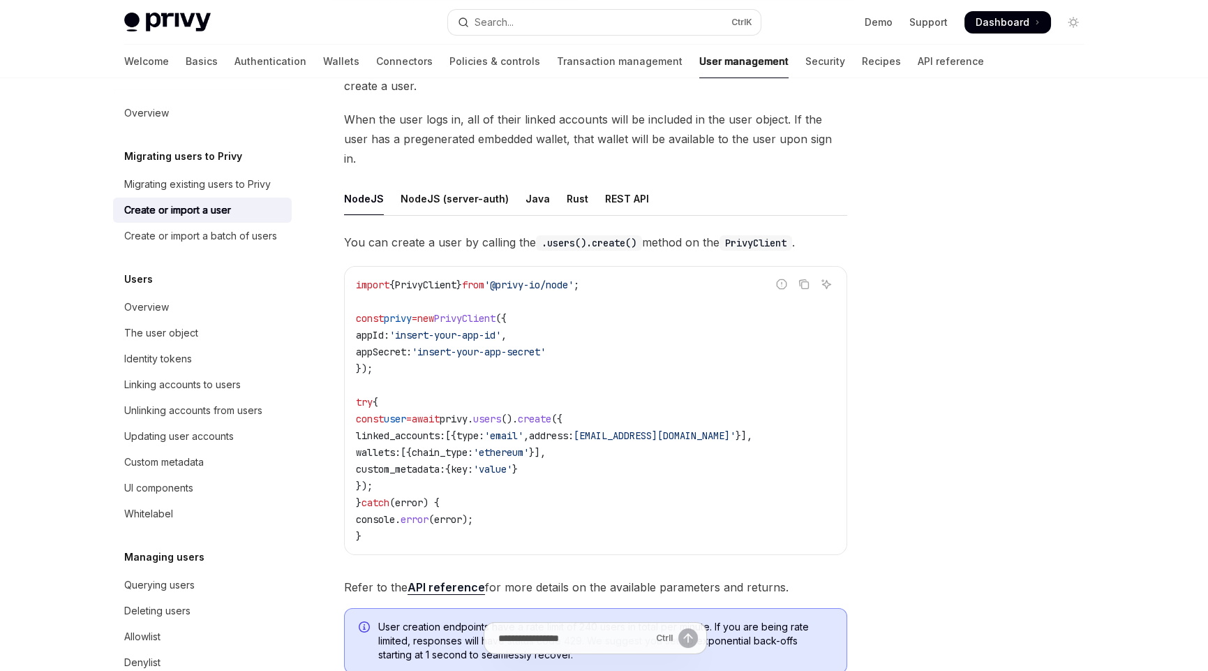
click at [467, 438] on code "import { PrivyClient } from '@privy-io/node' ; const privy = new PrivyClient ({…" at bounding box center [596, 410] width 480 height 268
click at [467, 446] on span "chain_type:" at bounding box center [442, 452] width 61 height 13
drag, startPoint x: 467, startPoint y: 437, endPoint x: 499, endPoint y: 436, distance: 32.1
click at [468, 446] on span "chain_type:" at bounding box center [442, 452] width 61 height 13
click at [529, 446] on span "'ethereum'" at bounding box center [501, 452] width 56 height 13
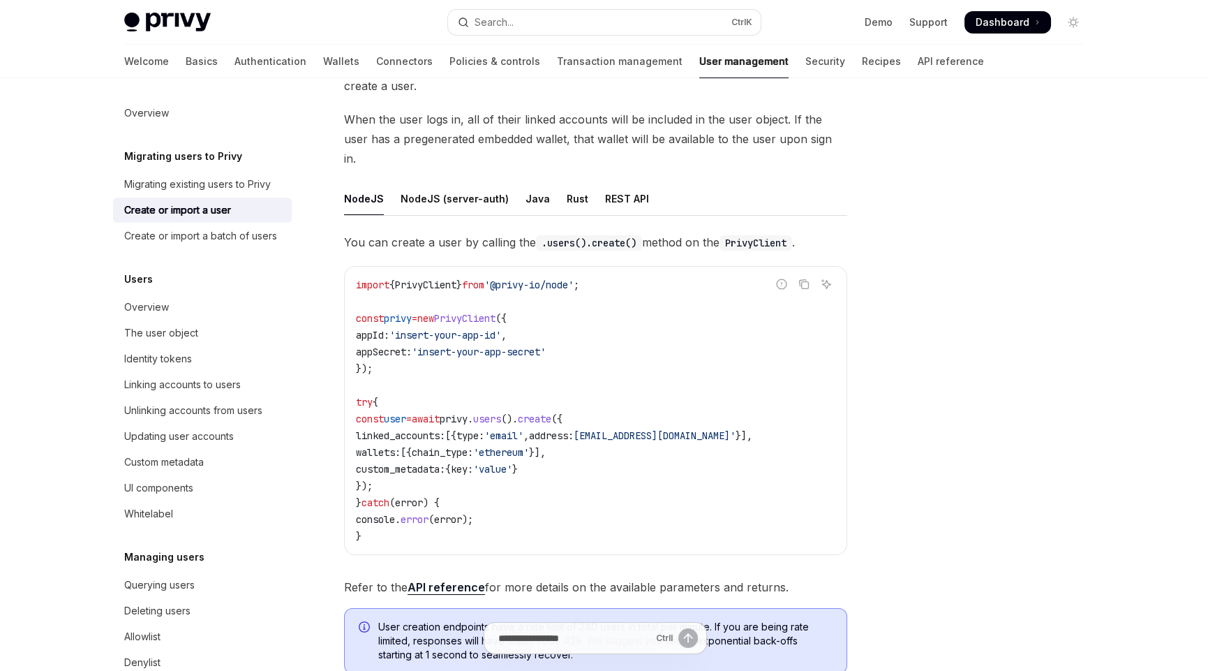
click at [529, 446] on span "'ethereum'" at bounding box center [501, 452] width 56 height 13
drag, startPoint x: 546, startPoint y: 434, endPoint x: 470, endPoint y: 468, distance: 82.8
click at [529, 446] on span "'ethereum'" at bounding box center [501, 452] width 56 height 13
click at [491, 464] on code "import { PrivyClient } from '@privy-io/node' ; const privy = new PrivyClient ({…" at bounding box center [596, 410] width 480 height 268
click at [465, 461] on code "import { PrivyClient } from '@privy-io/node' ; const privy = new PrivyClient ({…" at bounding box center [596, 410] width 480 height 268
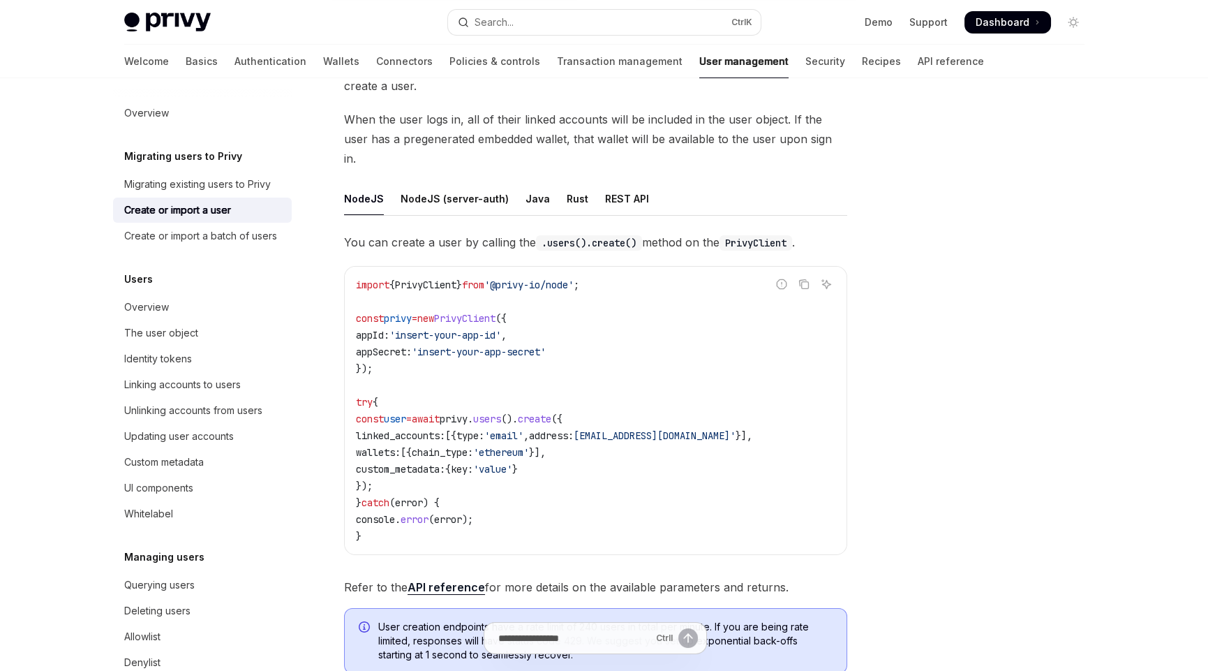
scroll to position [69, 0]
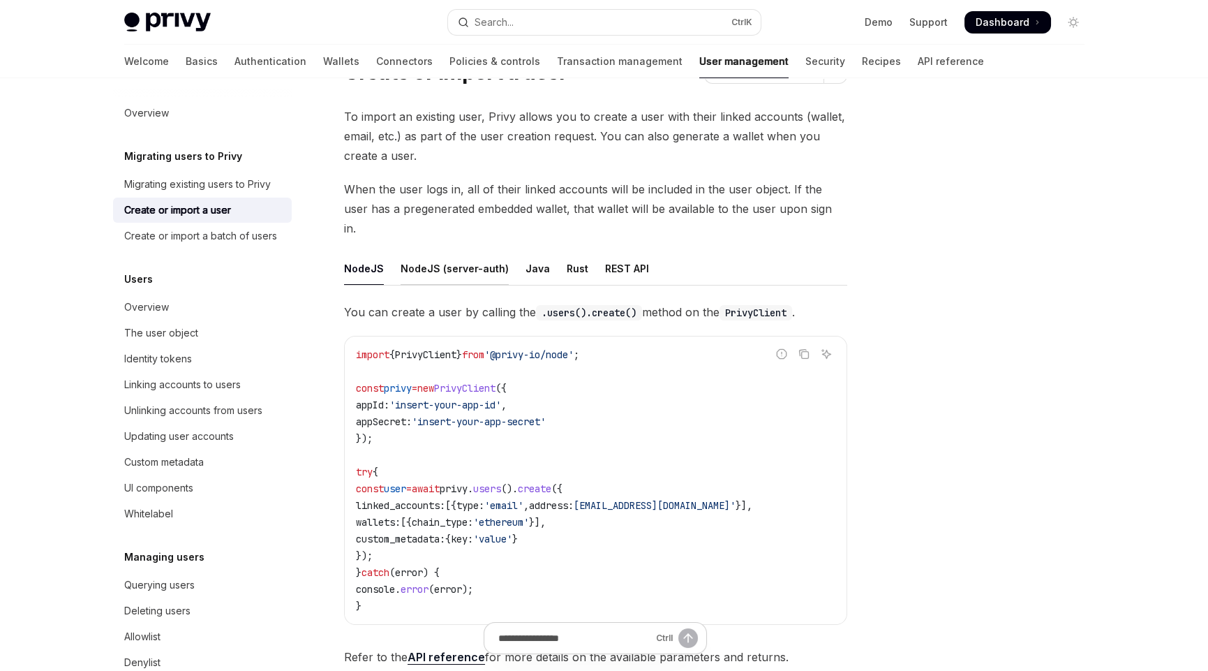
click at [439, 252] on div "NodeJS (server-auth)" at bounding box center [455, 268] width 108 height 33
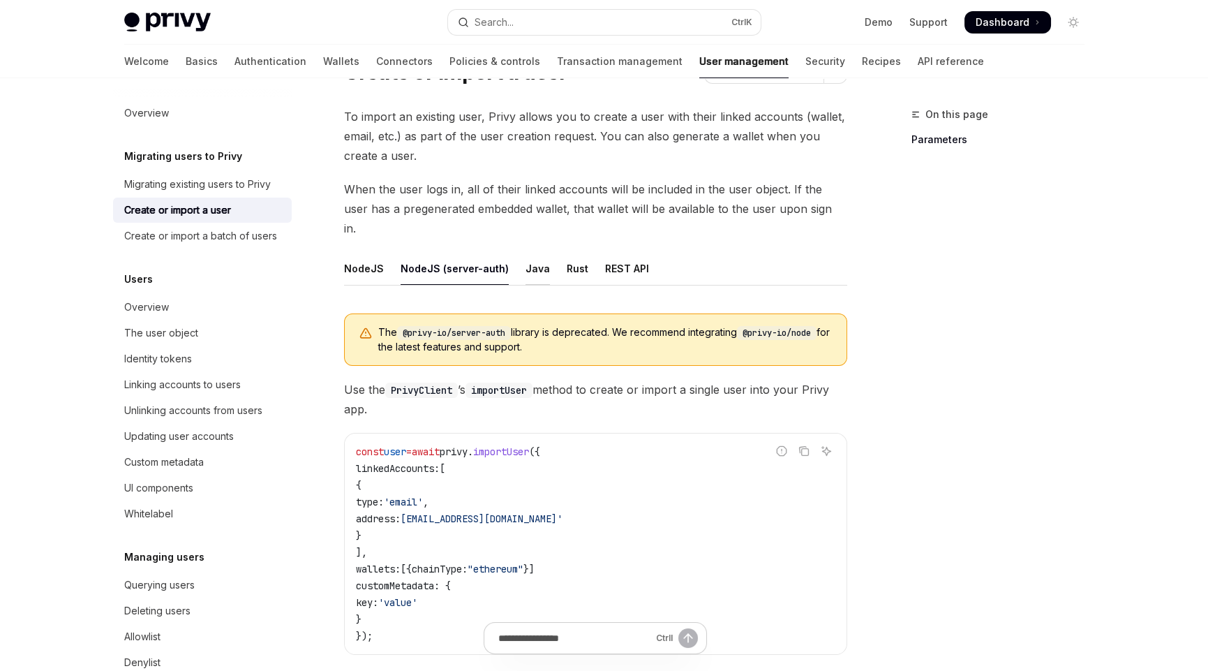
click at [535, 252] on div "Java" at bounding box center [538, 268] width 24 height 33
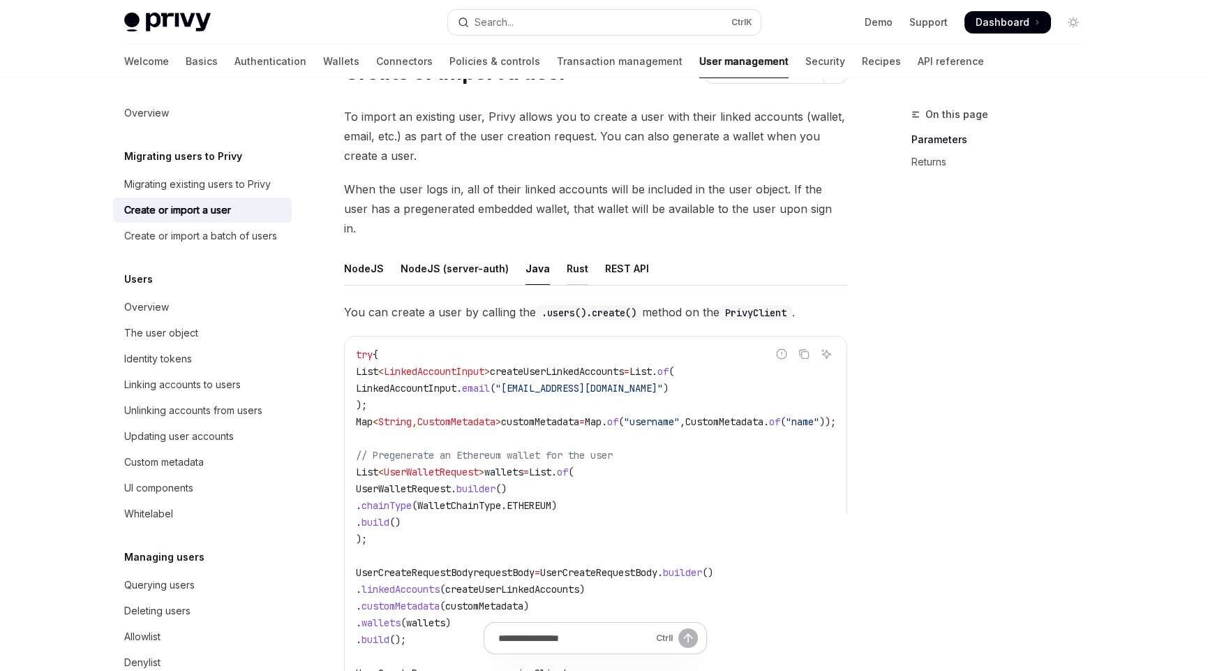
click at [567, 253] on div "Rust" at bounding box center [578, 268] width 22 height 33
type textarea "*"
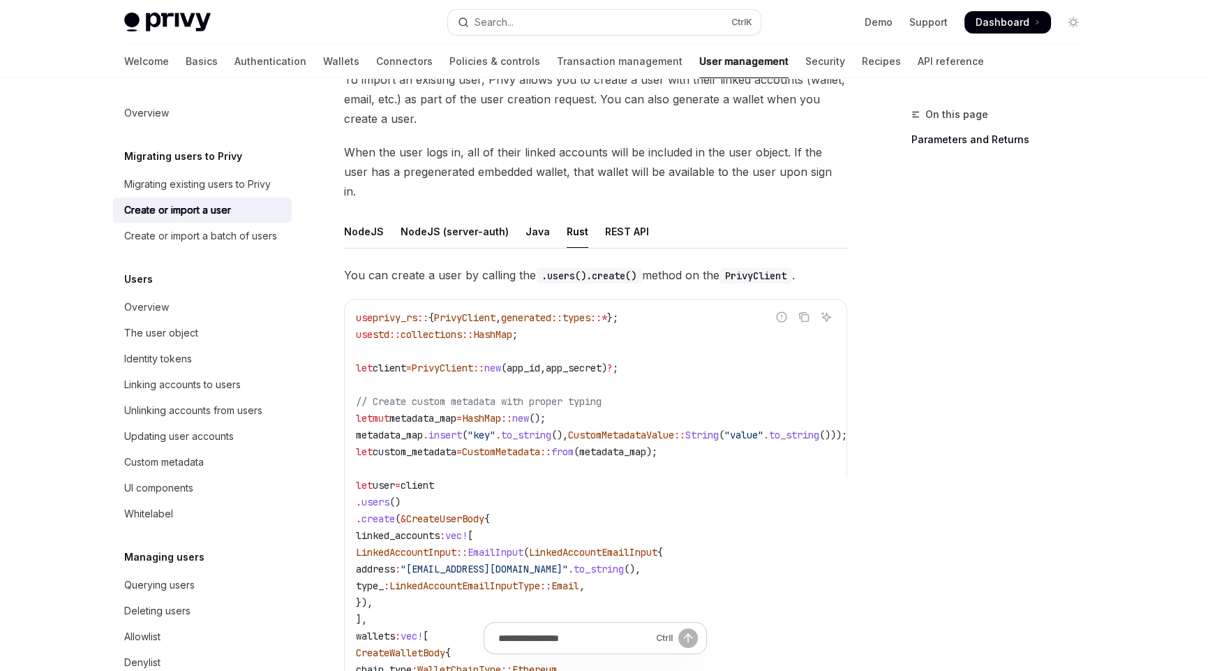
scroll to position [69, 0]
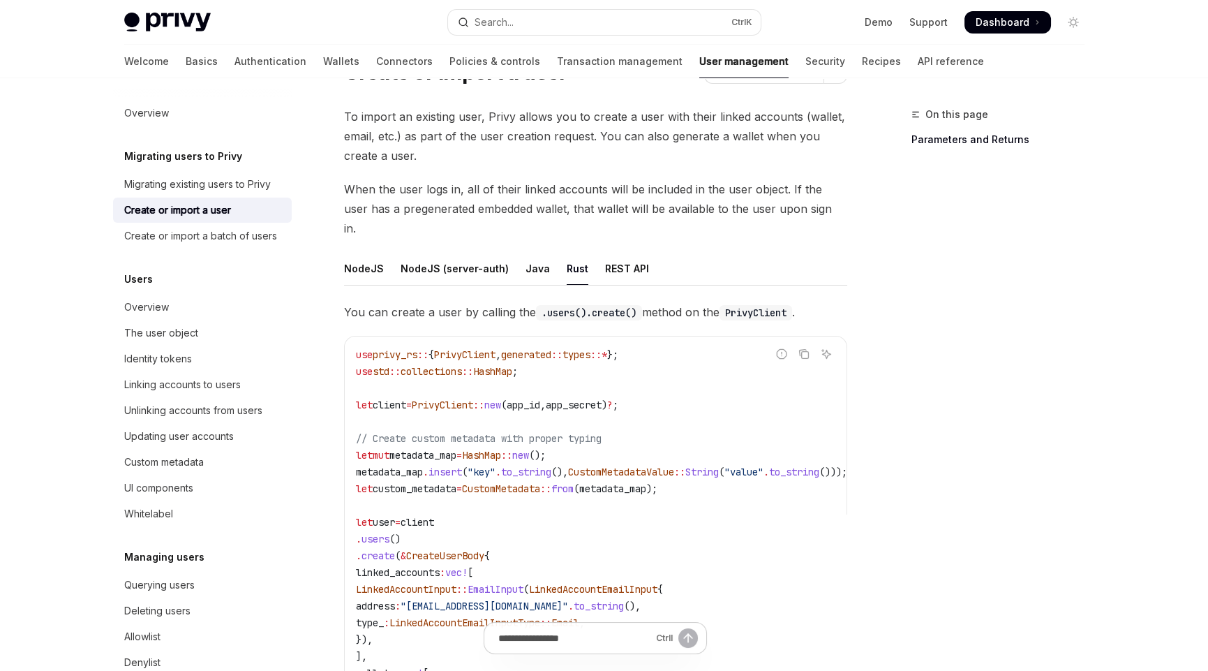
click at [27, 148] on div "Skip to main content Privy Docs home page Search... Ctrl K Demo Support Dashboa…" at bounding box center [604, 655] width 1208 height 1448
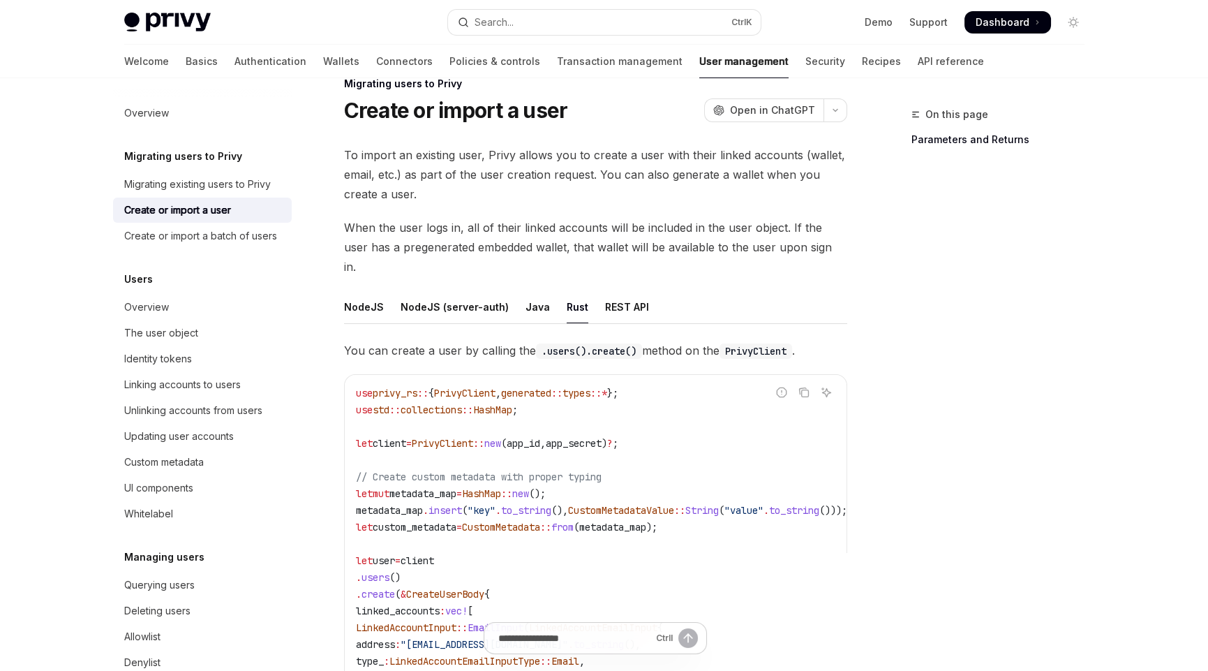
scroll to position [0, 0]
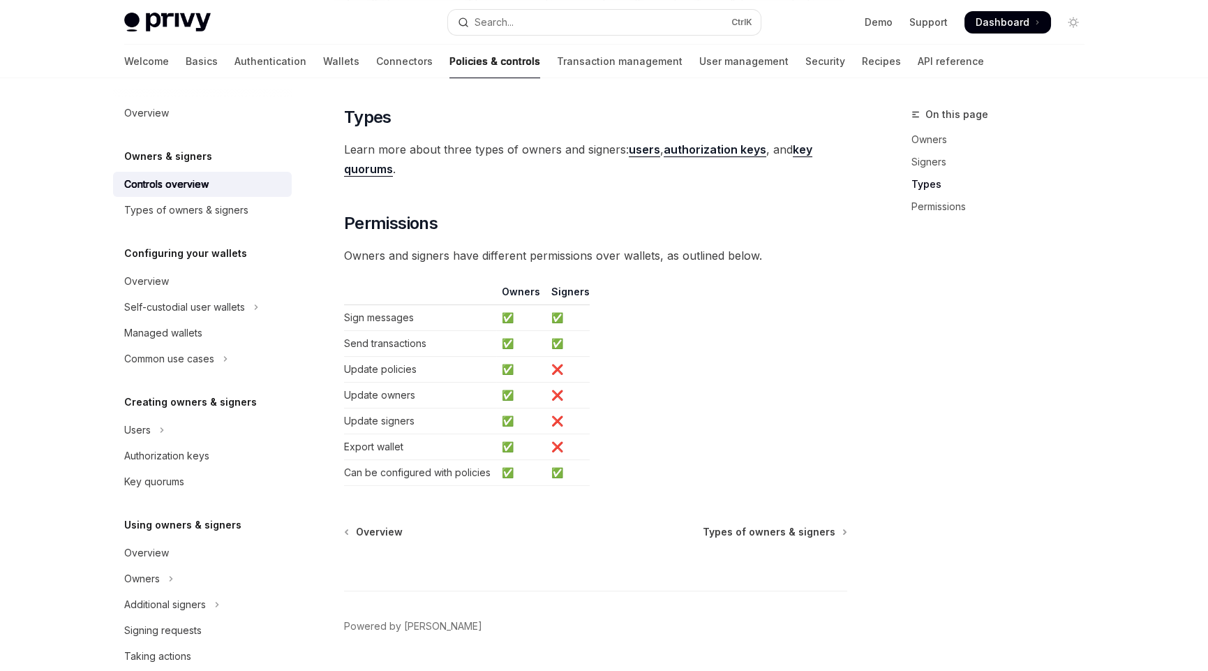
scroll to position [1097, 0]
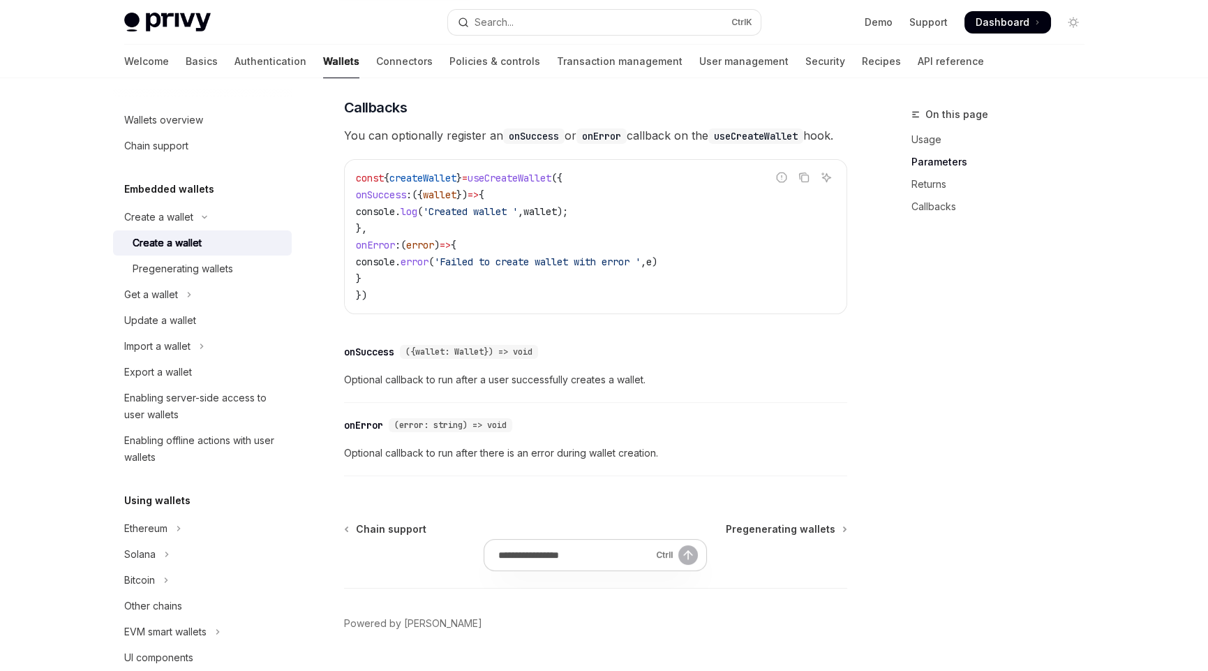
scroll to position [977, 0]
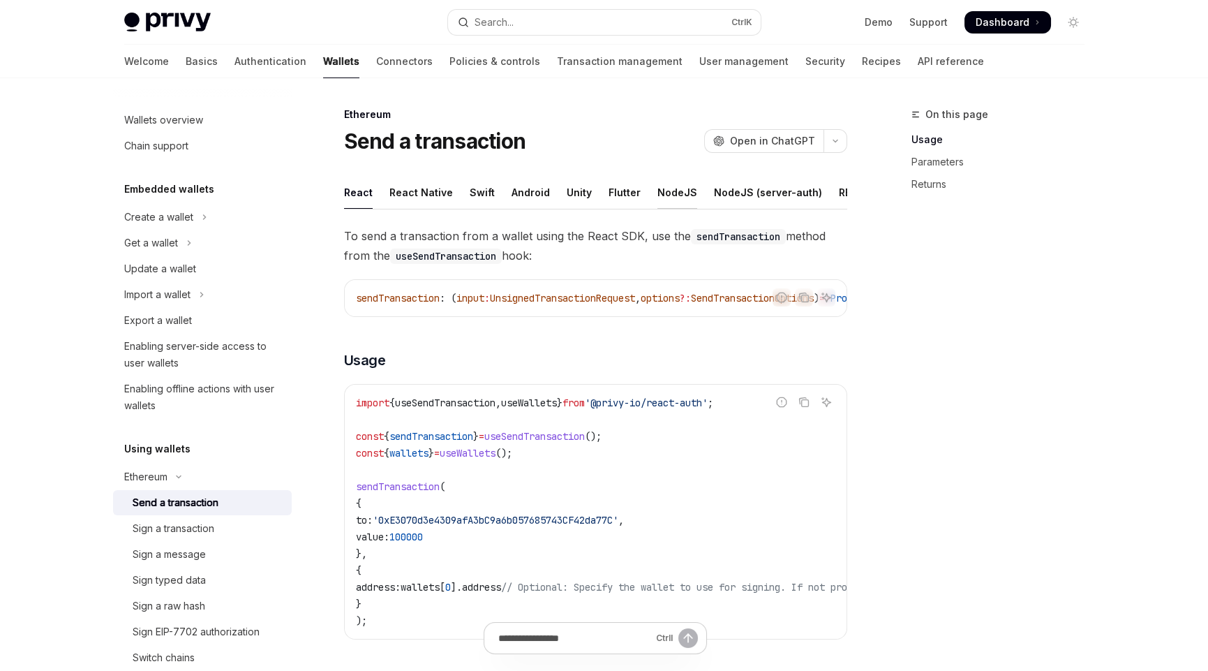
click at [658, 188] on div "NodeJS" at bounding box center [678, 192] width 40 height 33
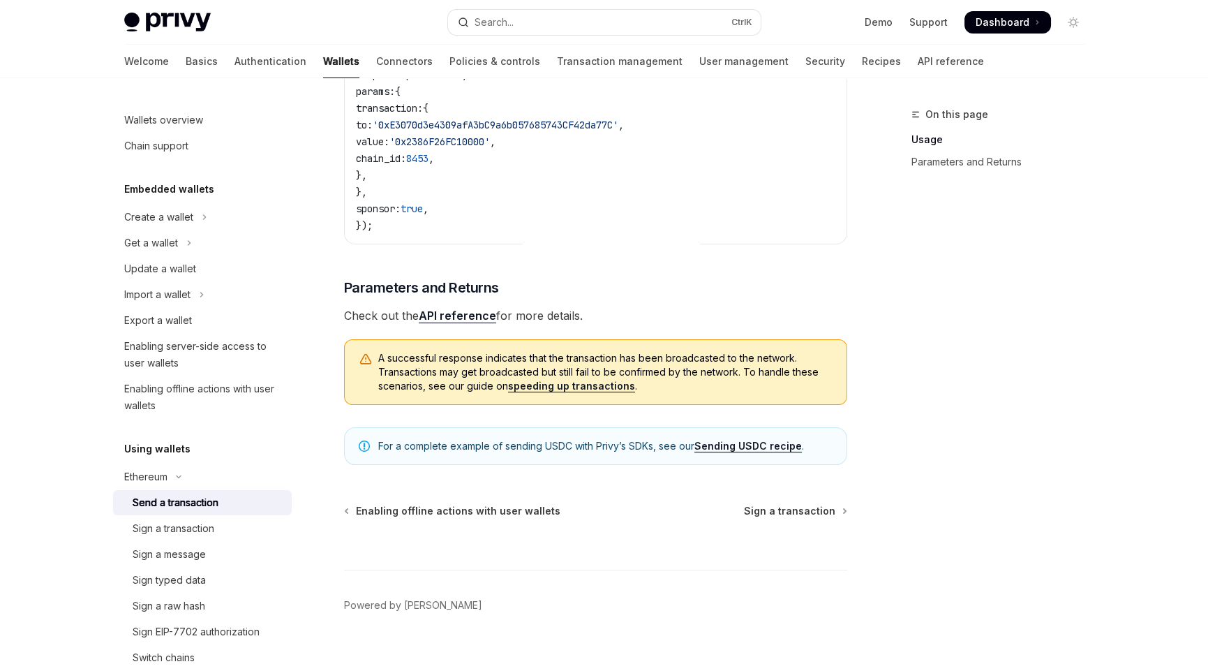
scroll to position [401, 0]
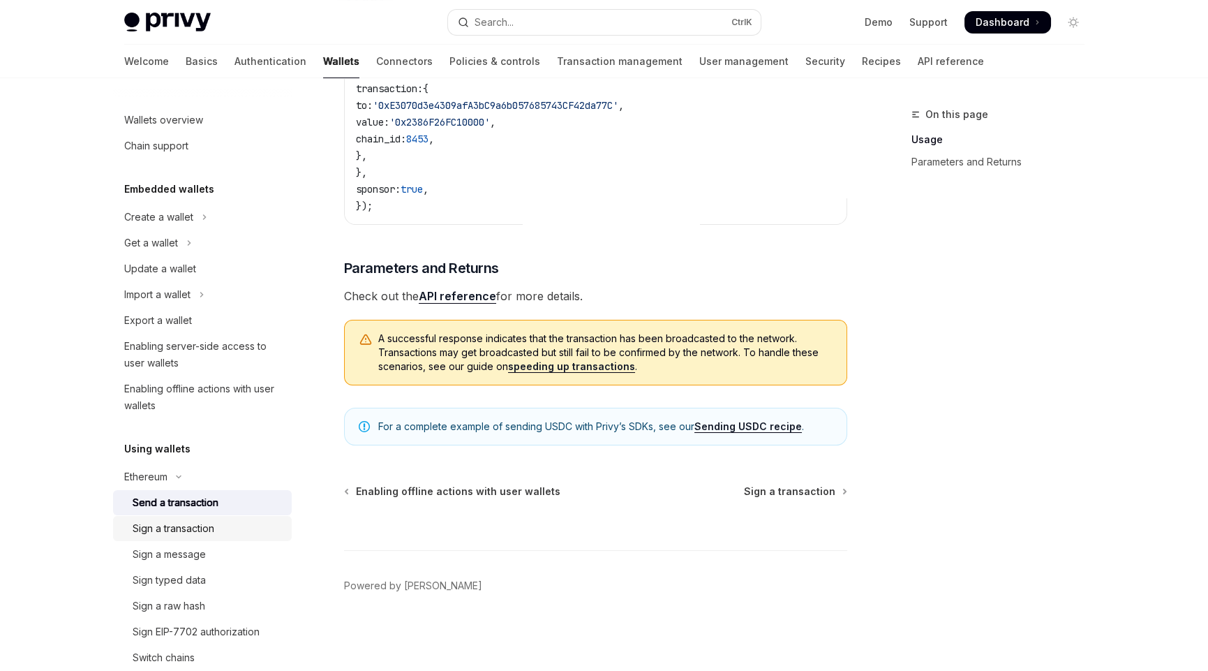
drag, startPoint x: 181, startPoint y: 524, endPoint x: 192, endPoint y: 524, distance: 11.2
click at [181, 524] on div "Sign a transaction" at bounding box center [174, 528] width 82 height 17
type textarea "*"
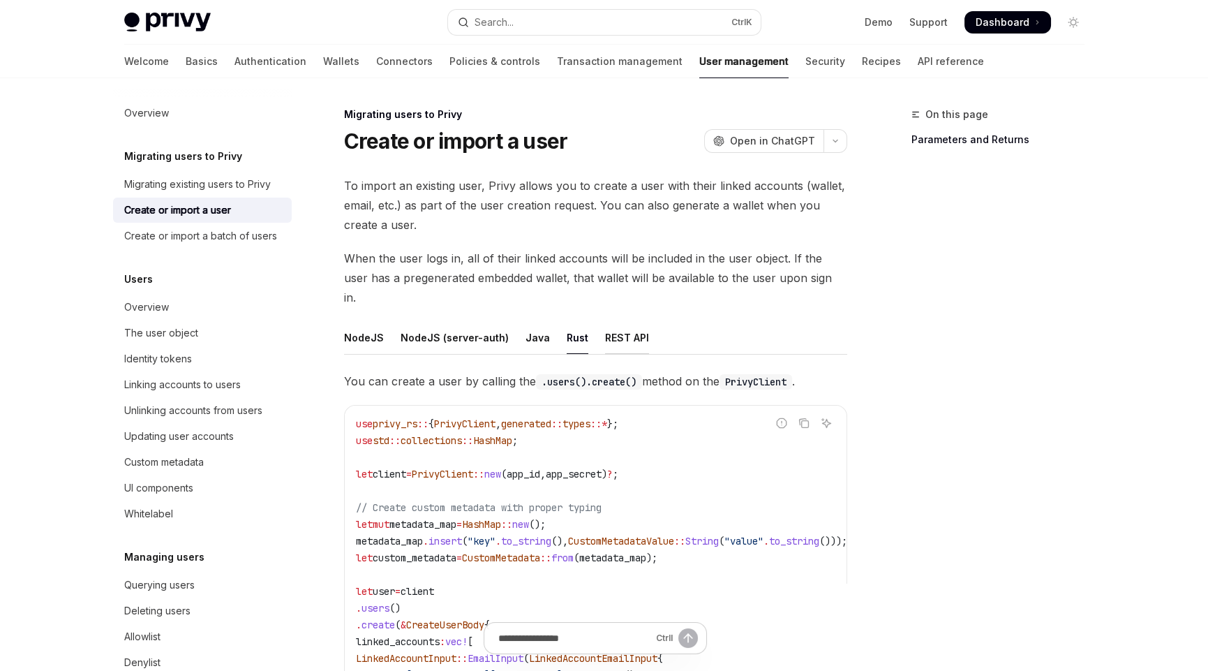
click at [614, 322] on div "REST API" at bounding box center [627, 337] width 44 height 33
type textarea "*"
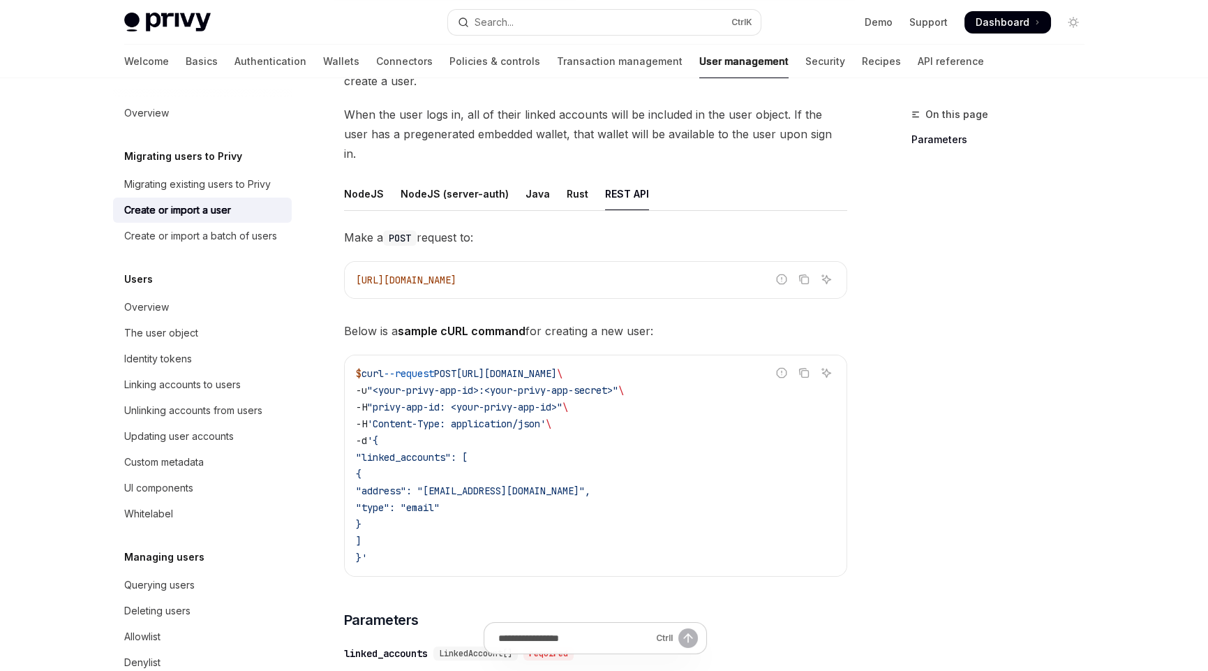
scroll to position [139, 0]
